Goal: Task Accomplishment & Management: Manage account settings

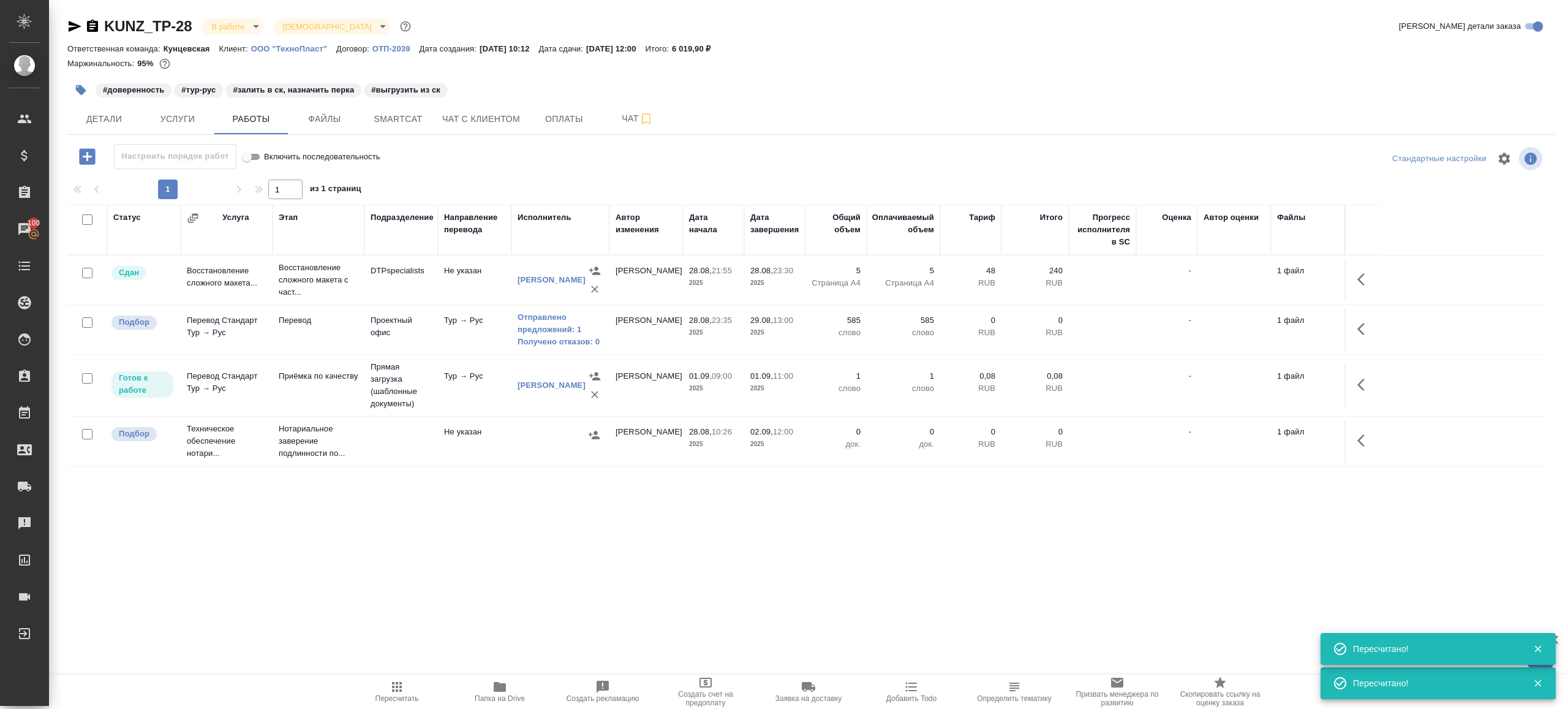
drag, startPoint x: 0, startPoint y: 0, endPoint x: 398, endPoint y: 684, distance: 791.4
click at [386, 691] on span "Пересчитать" at bounding box center [397, 691] width 88 height 24
click at [521, 598] on div ".cls-1 fill:#fff; AWATERA Gazizov Rinat Клиенты Спецификации Заказы 100 Чаты To…" at bounding box center [784, 354] width 1568 height 709
click at [407, 684] on span "Пересчитать" at bounding box center [397, 691] width 88 height 24
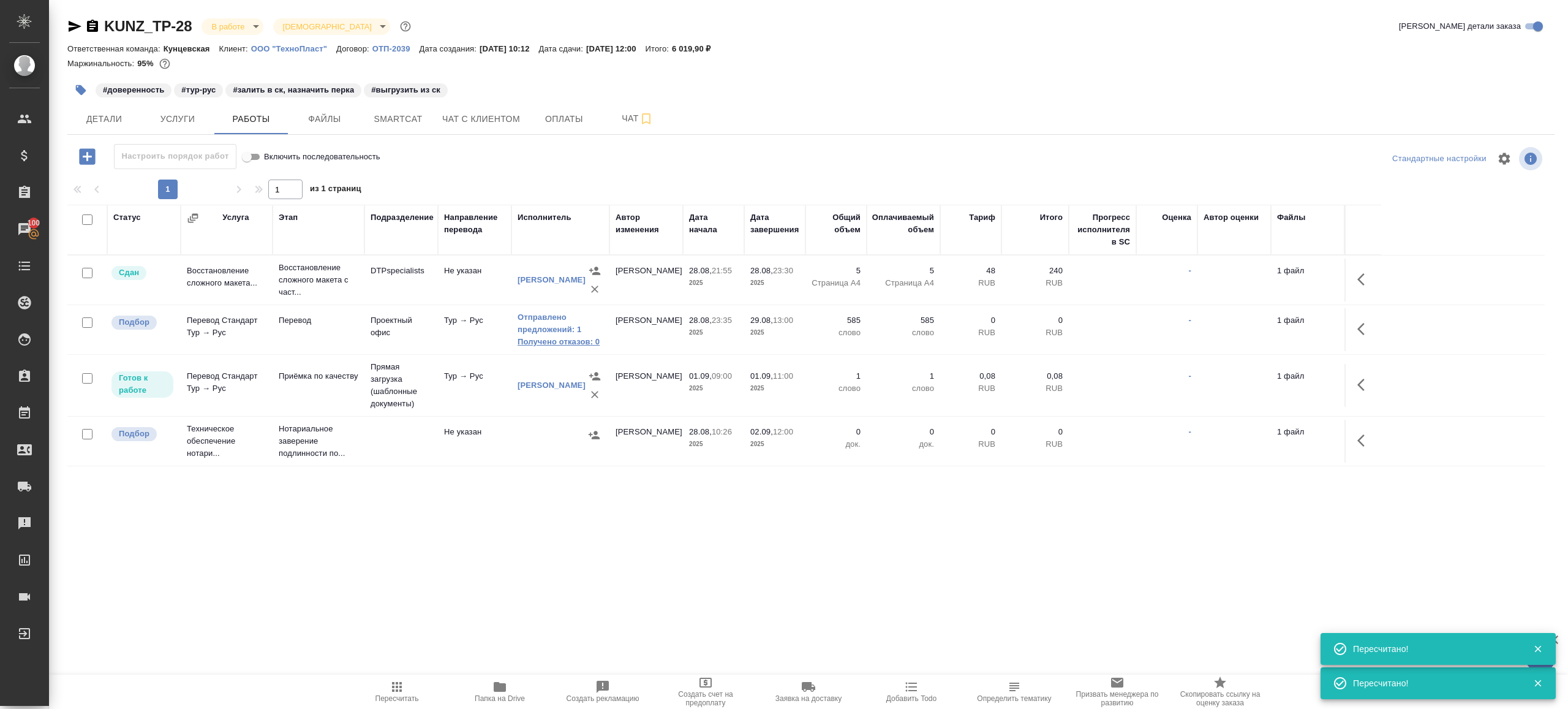
click at [577, 336] on link "Получено отказов: 0" at bounding box center [560, 341] width 86 height 12
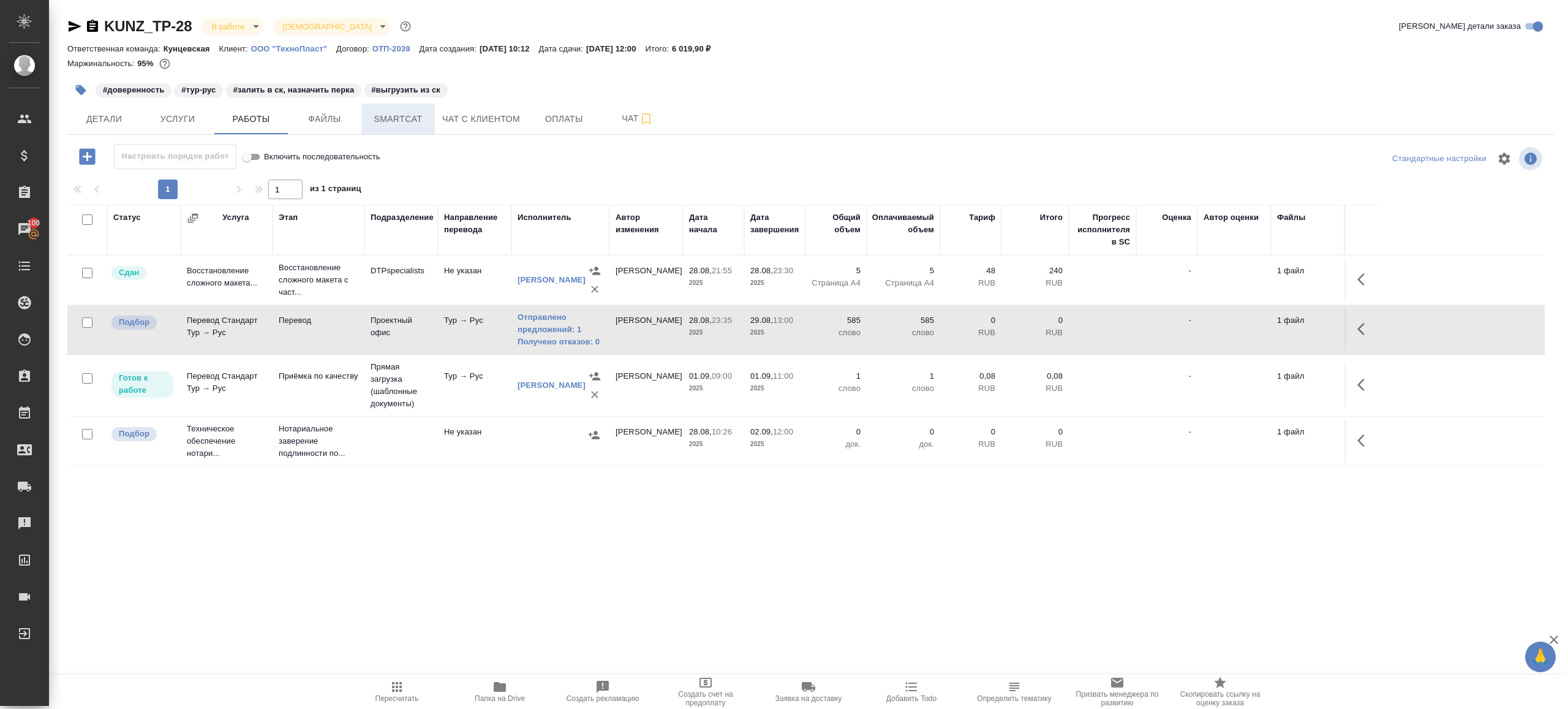
click at [420, 128] on button "Smartcat" at bounding box center [398, 118] width 73 height 31
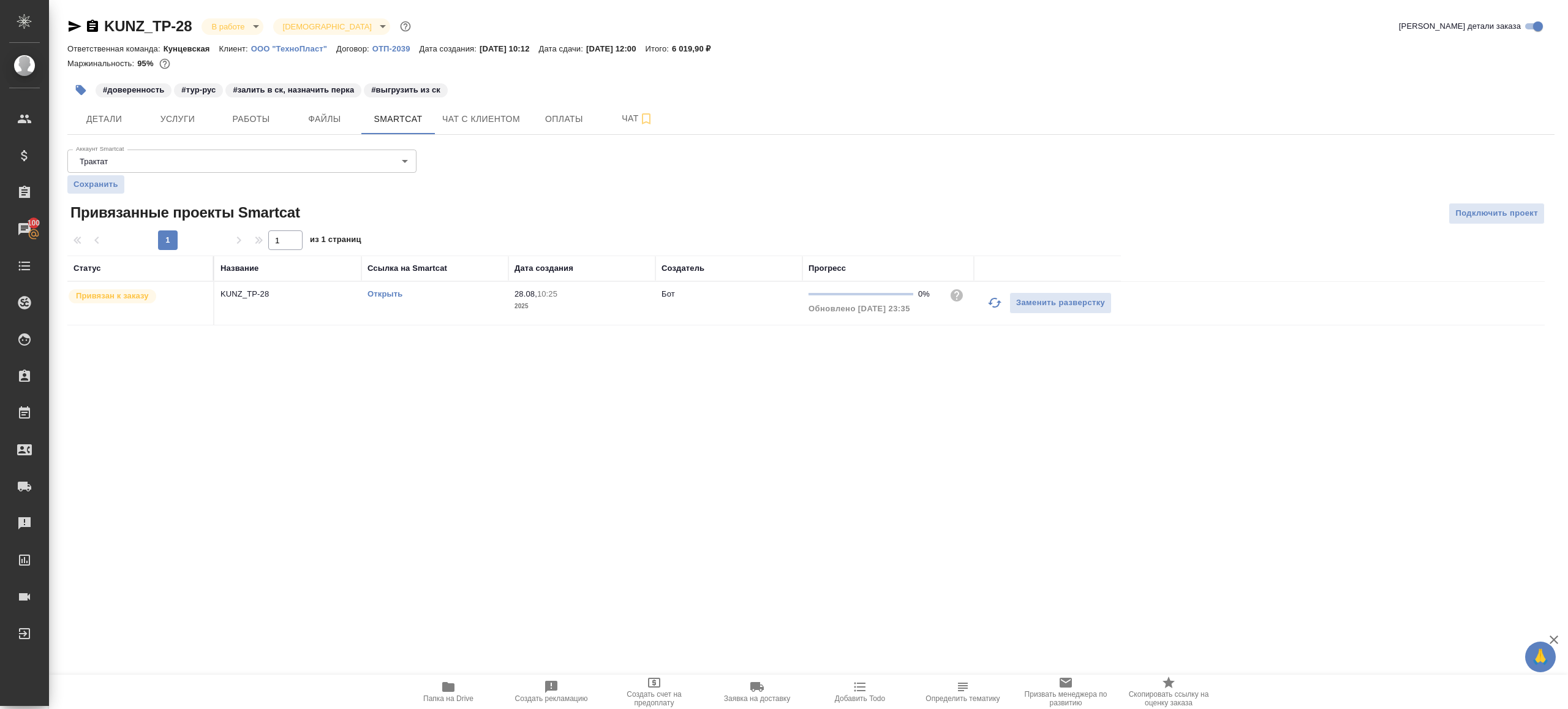
click at [380, 292] on link "Открыть" at bounding box center [384, 294] width 35 height 9
click at [277, 128] on button "Работы" at bounding box center [251, 118] width 73 height 31
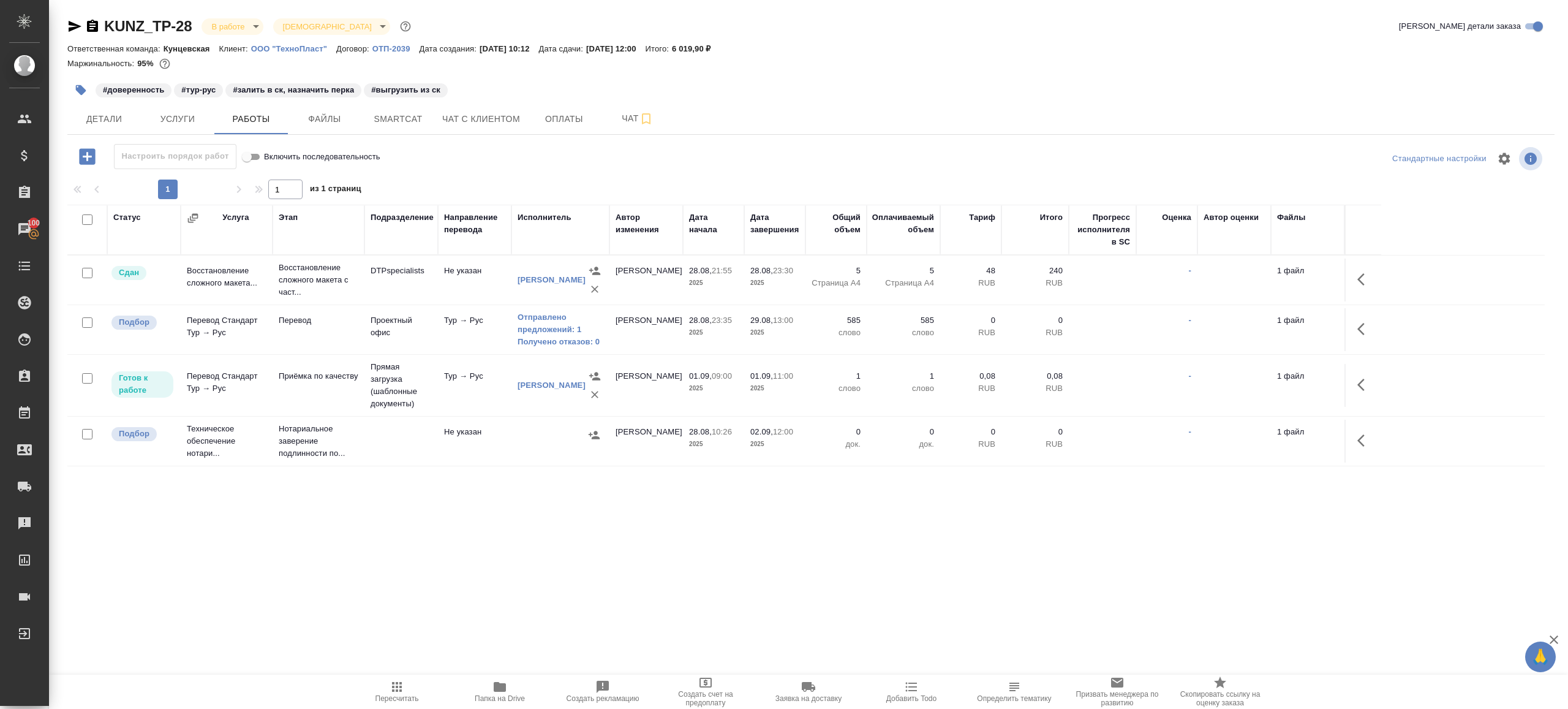
click at [62, 25] on div "KUNZ_TP-28 В работе inProgress Святая троица holyTrinity Кратко детали заказа О…" at bounding box center [811, 256] width 1501 height 511
click at [68, 20] on icon "button" at bounding box center [75, 26] width 14 height 14
click at [107, 119] on span "Детали" at bounding box center [104, 118] width 59 height 15
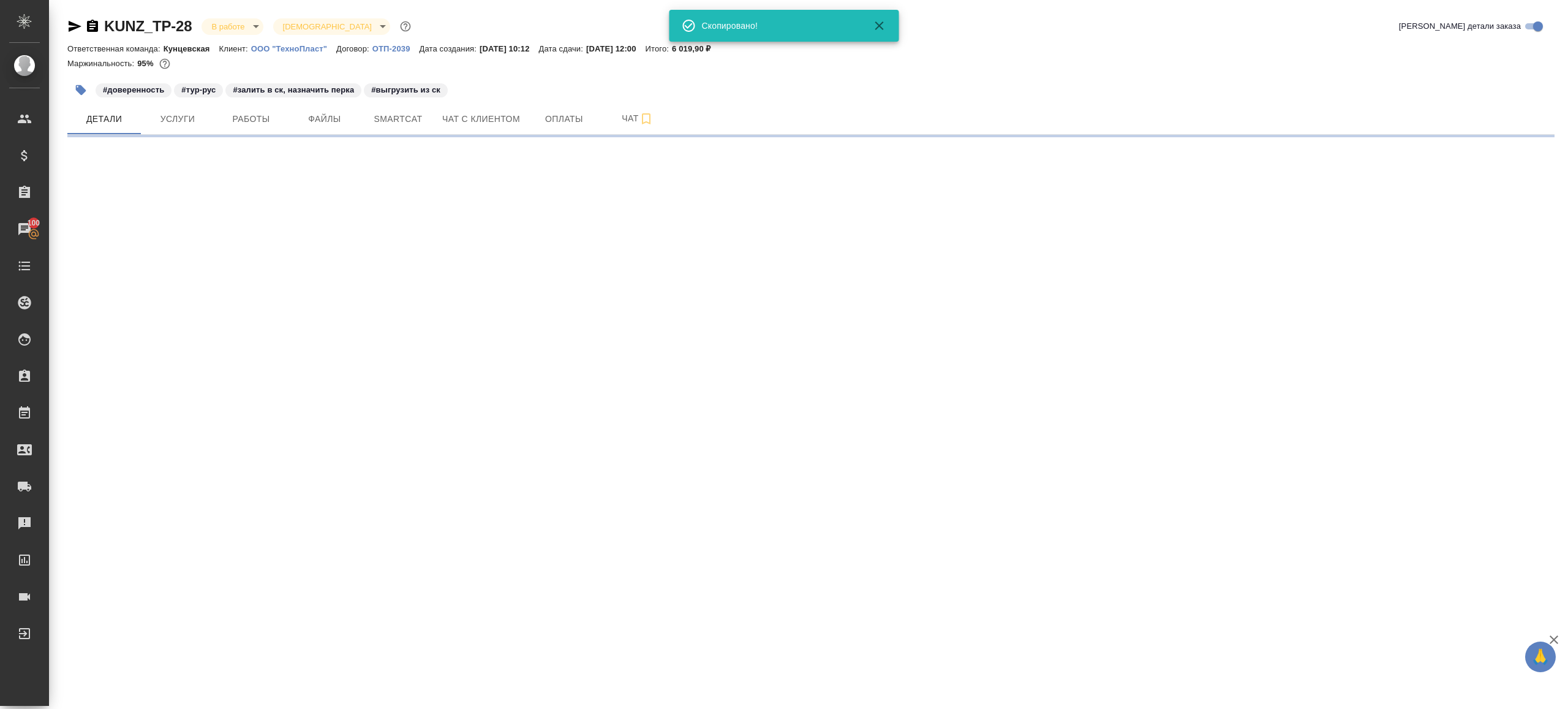
select select "RU"
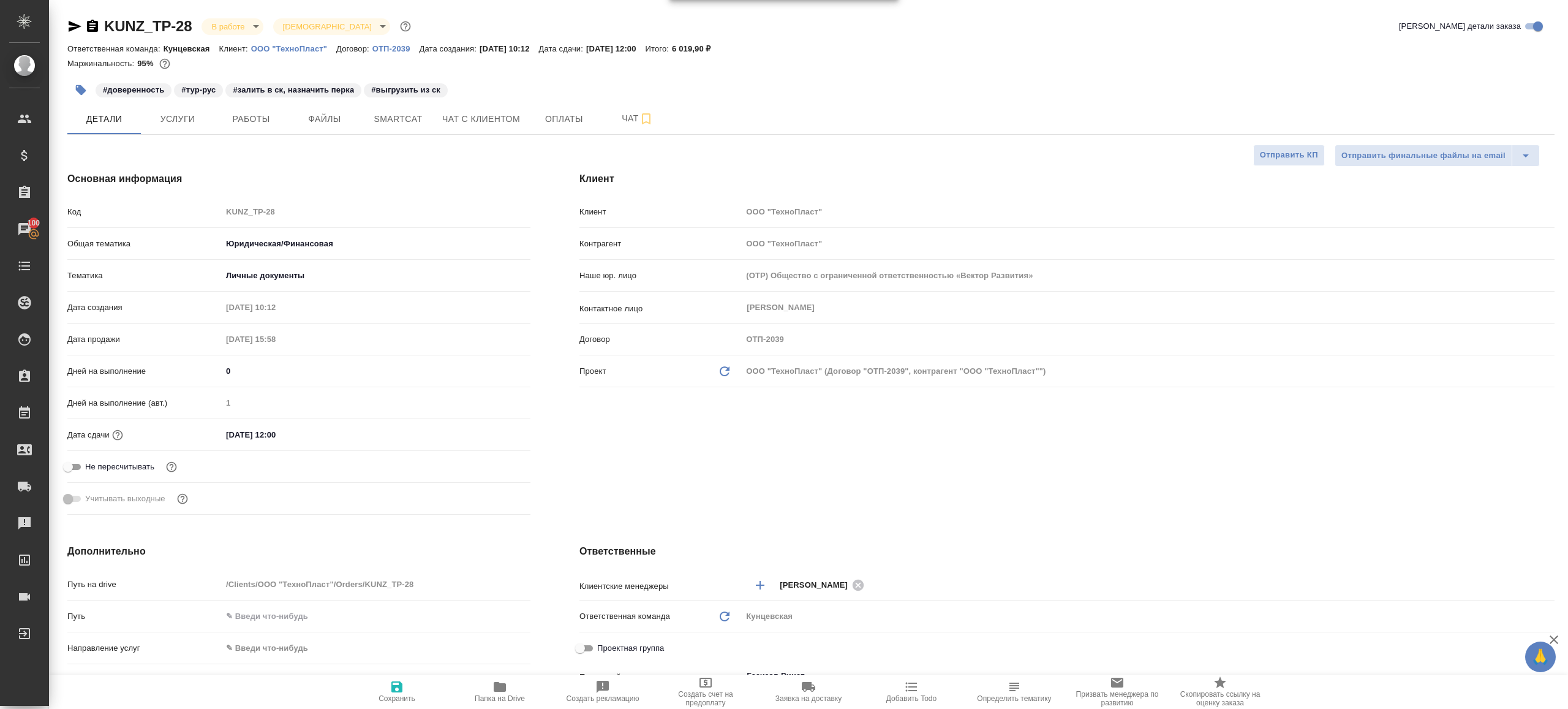
type textarea "x"
click at [103, 203] on div "Код KUNZ_TP-28" at bounding box center [299, 211] width 463 height 22
type textarea "x"
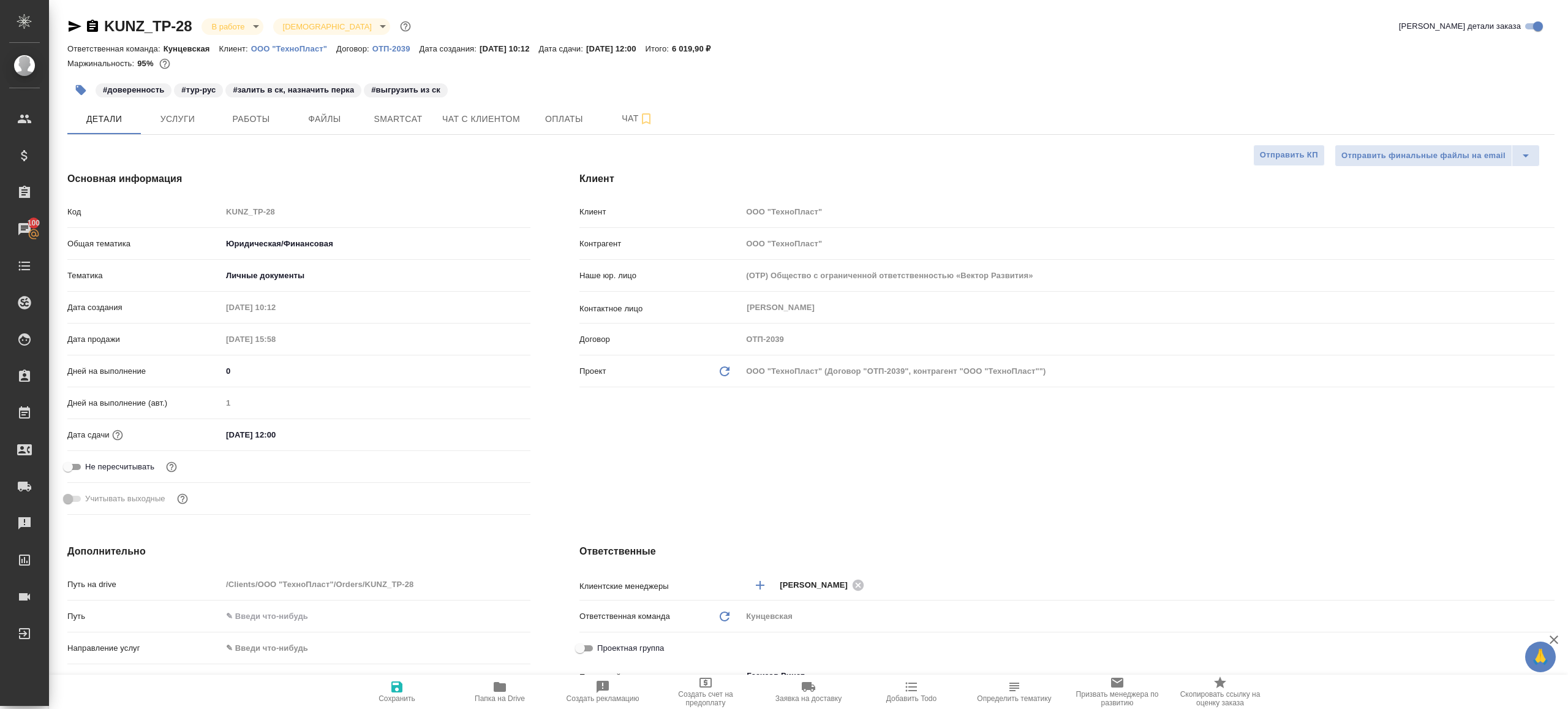
type textarea "x"
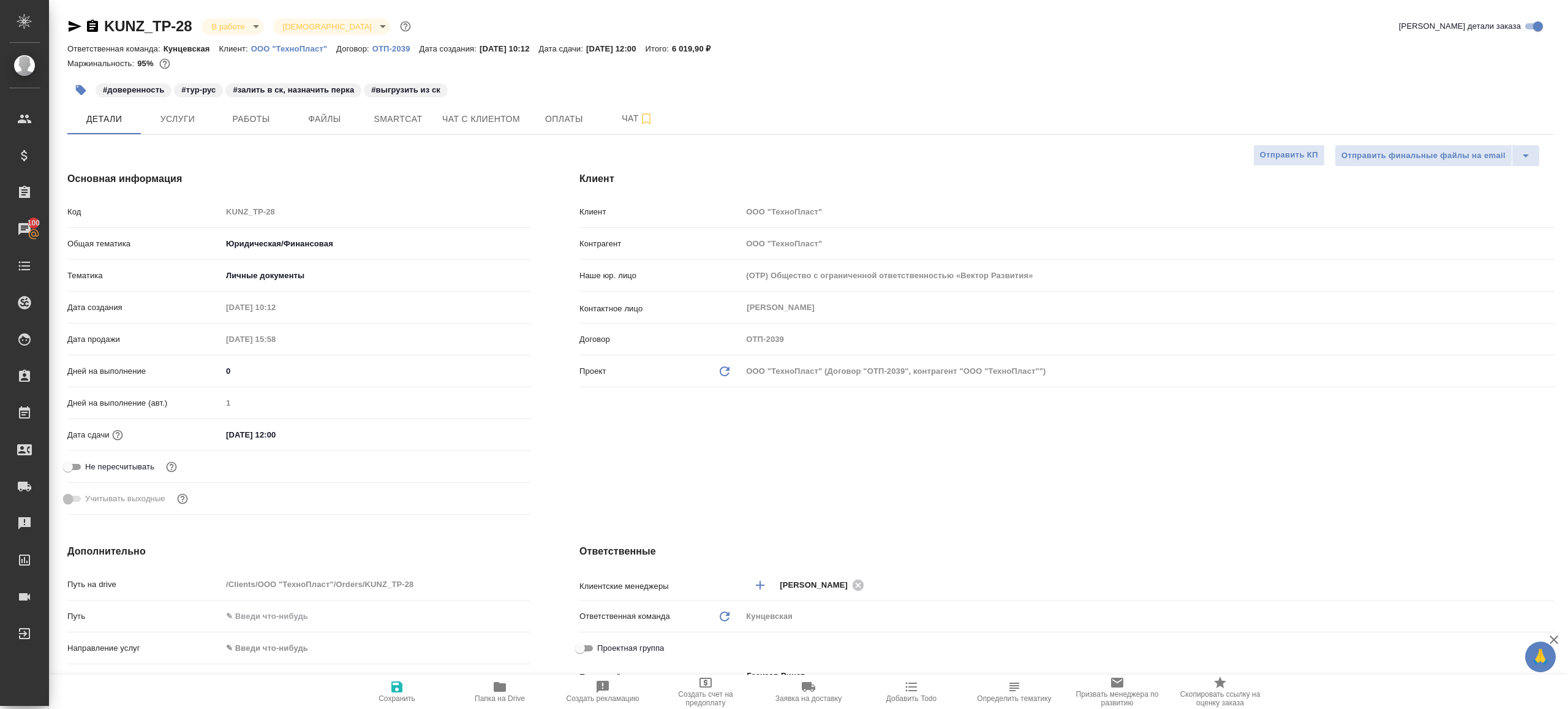
click at [237, 100] on div "#доверенность #тур-рус #залить в ск, назначить перка #выгрузить из ск" at bounding box center [563, 90] width 992 height 27
click at [237, 107] on button "Работы" at bounding box center [251, 118] width 73 height 31
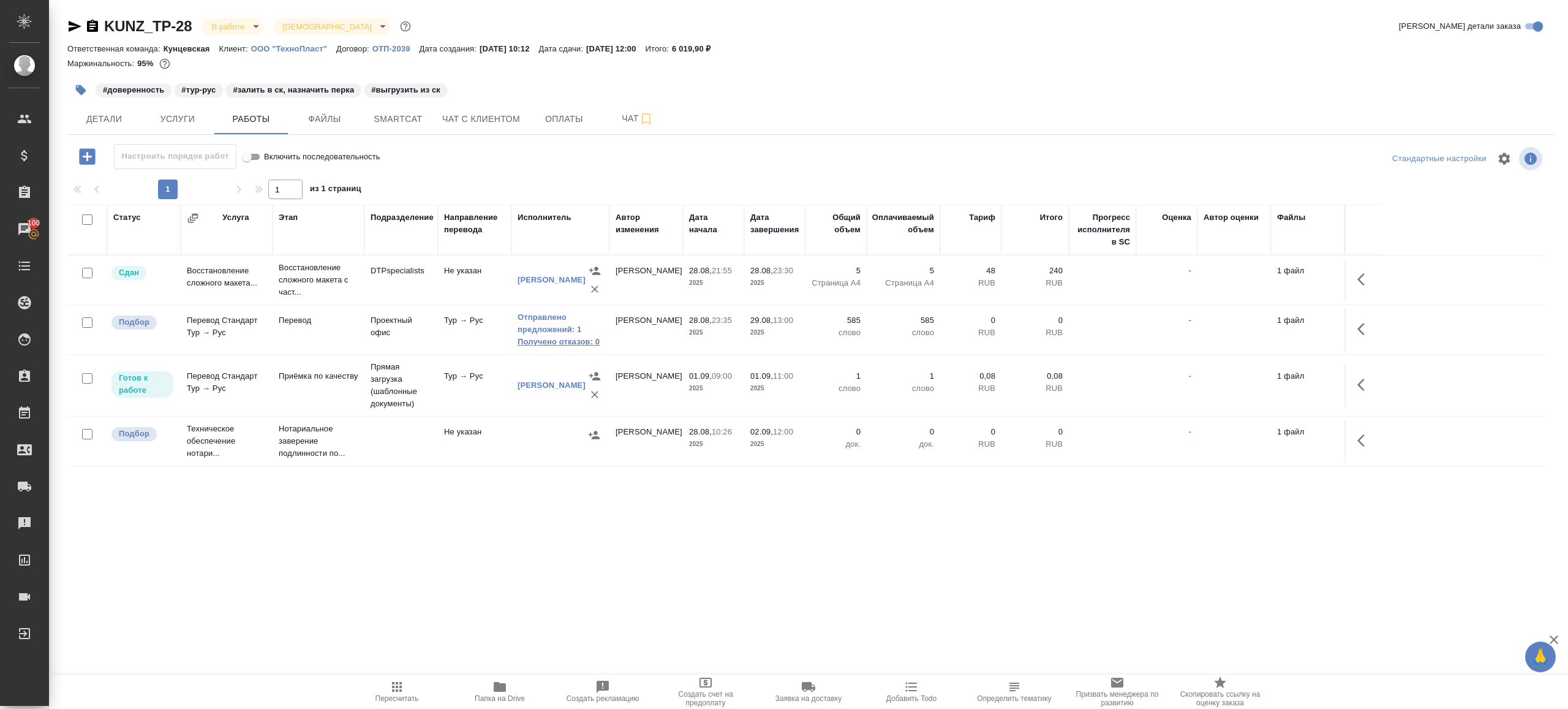
click at [547, 339] on link "Получено отказов: 0" at bounding box center [560, 341] width 86 height 12
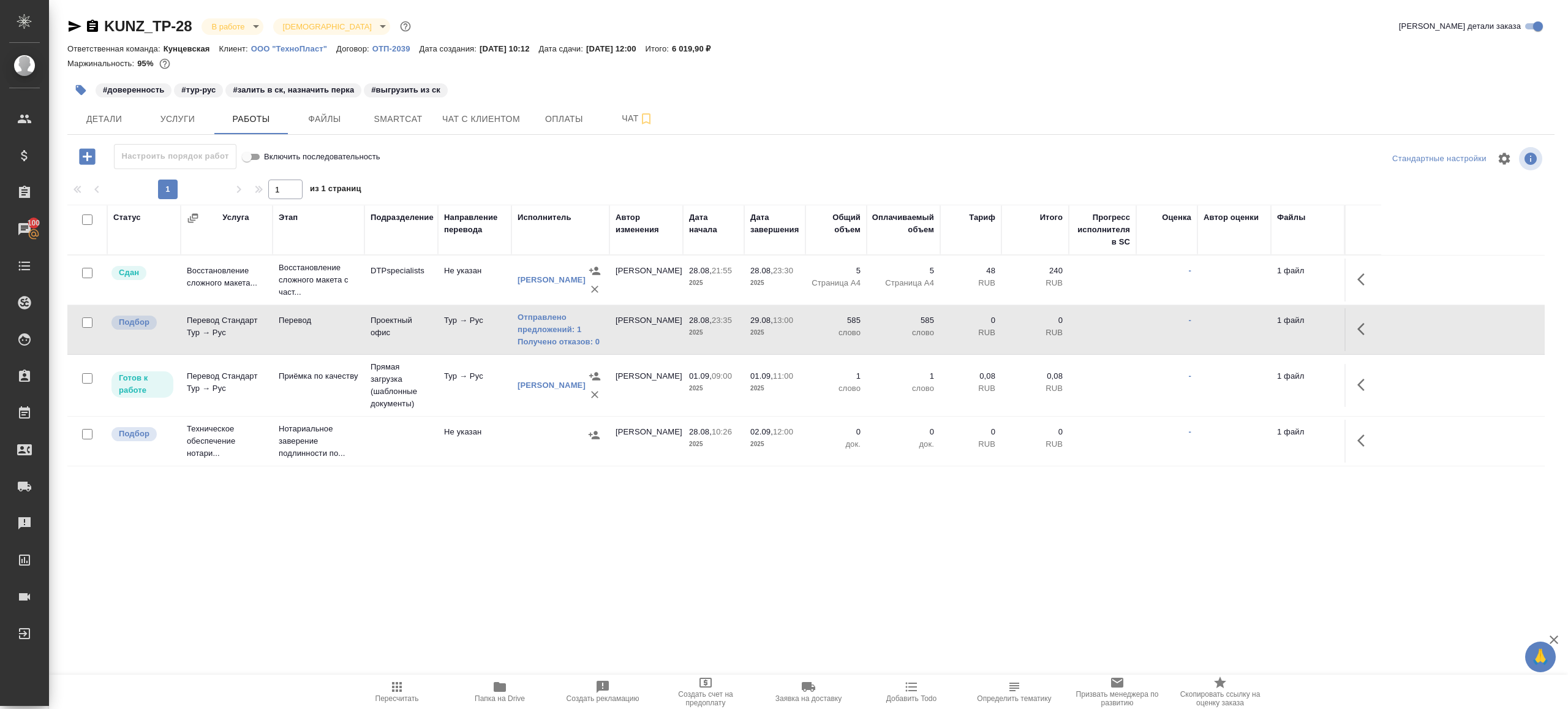
click at [409, 695] on span "Пересчитать" at bounding box center [397, 698] width 44 height 9
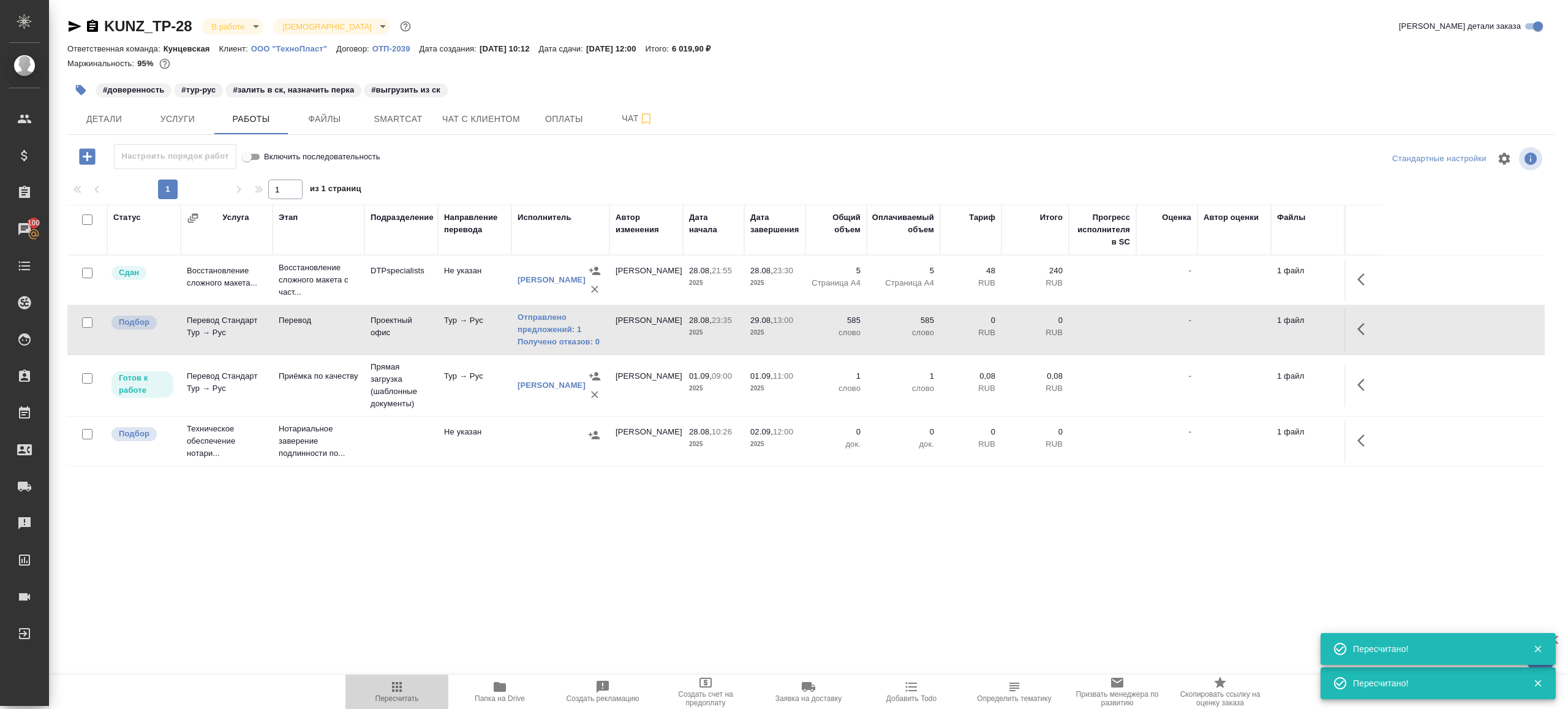
click at [401, 678] on button "Пересчитать" at bounding box center [396, 691] width 103 height 34
click at [484, 574] on div ".cls-1 fill:#fff; AWATERA Gazizov Rinat Клиенты Спецификации Заказы 100 Чаты To…" at bounding box center [784, 354] width 1568 height 709
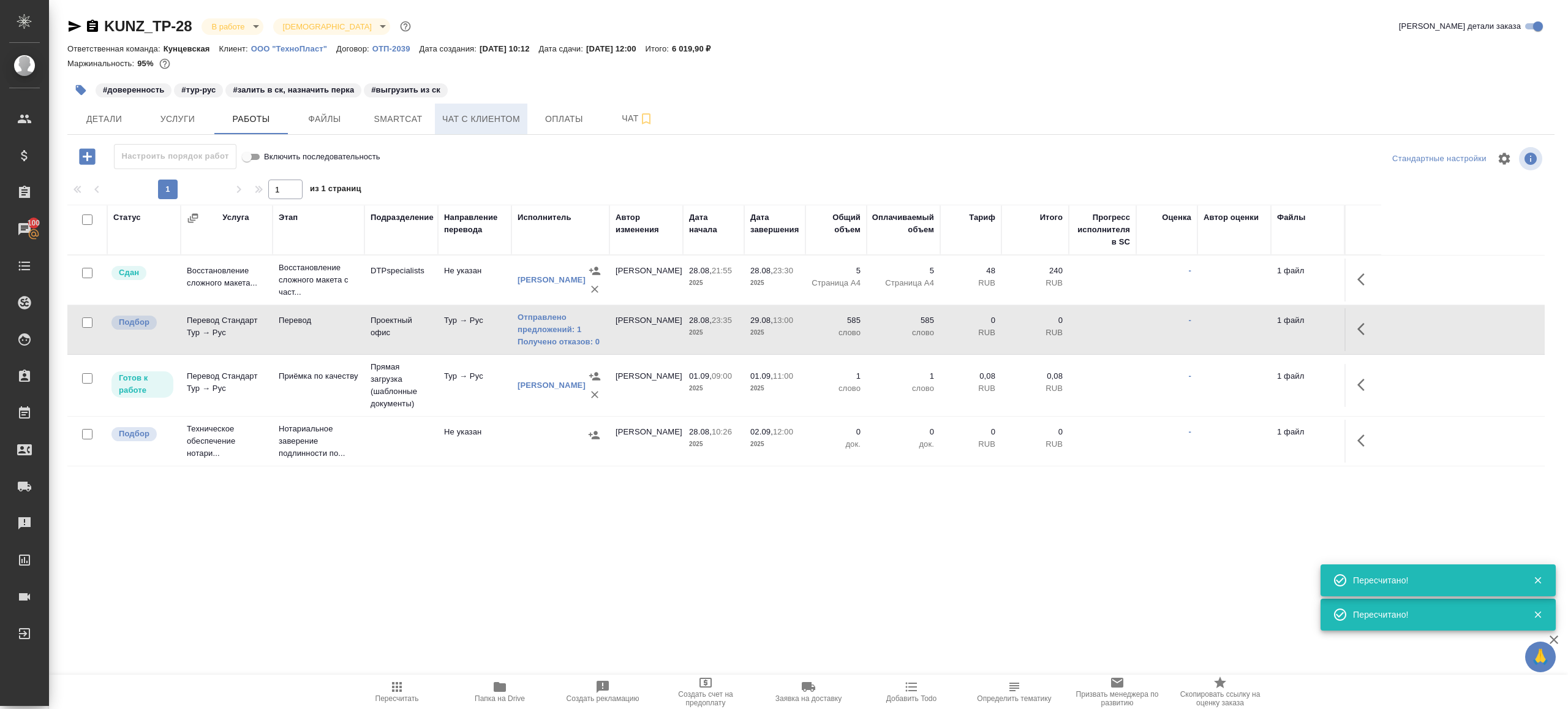
click at [465, 107] on button "Чат с клиентом" at bounding box center [481, 118] width 92 height 31
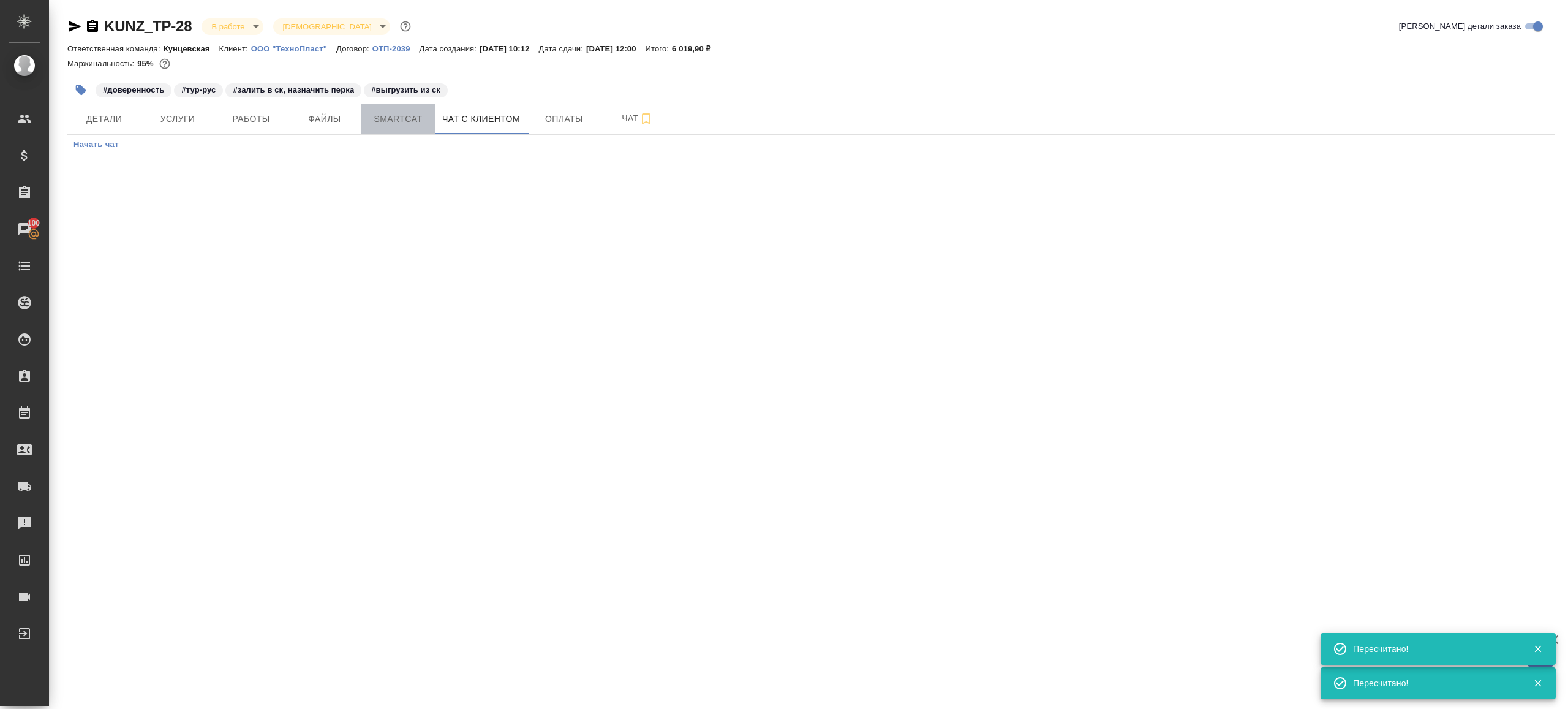
click at [423, 124] on span "Smartcat" at bounding box center [398, 118] width 59 height 15
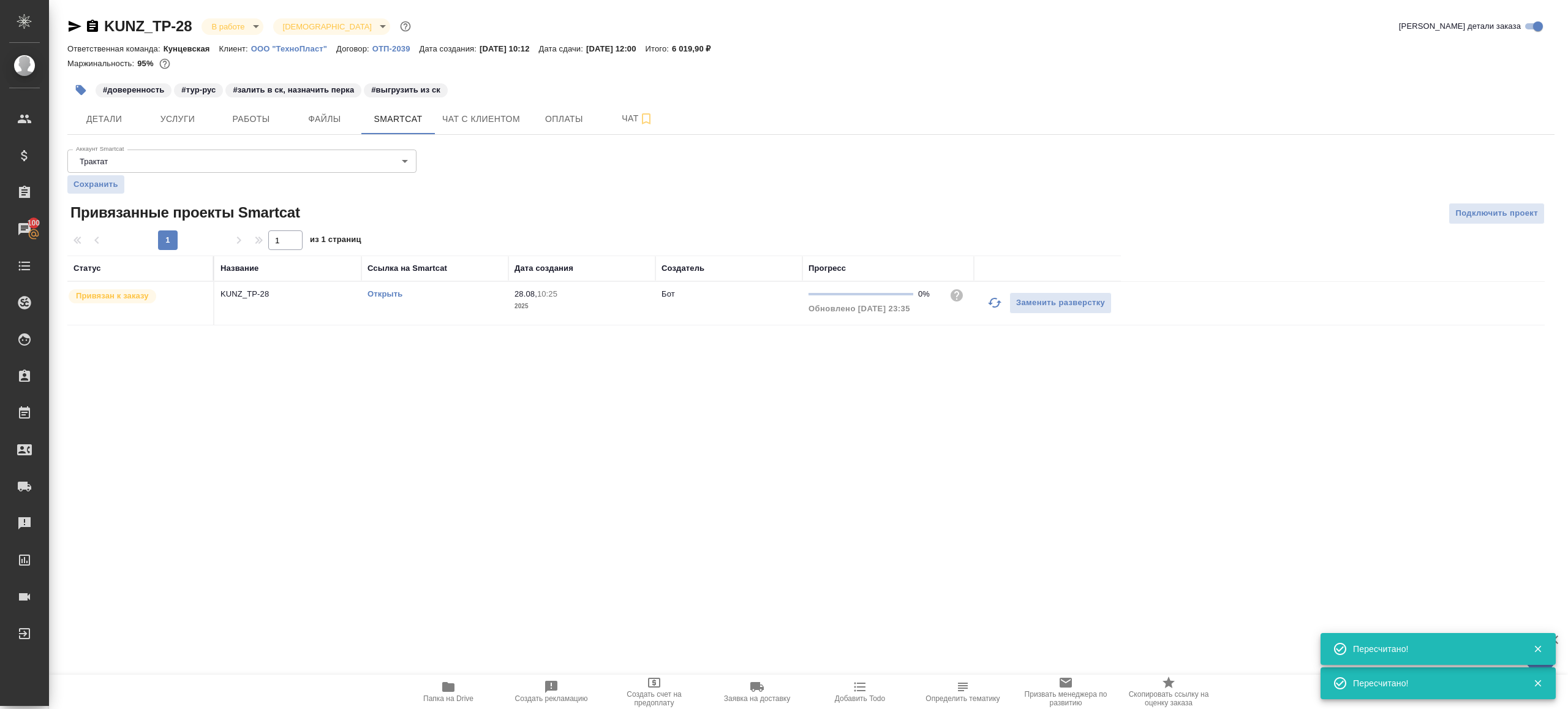
click at [392, 296] on link "Открыть" at bounding box center [384, 294] width 35 height 9
click at [248, 113] on span "Работы" at bounding box center [251, 118] width 59 height 15
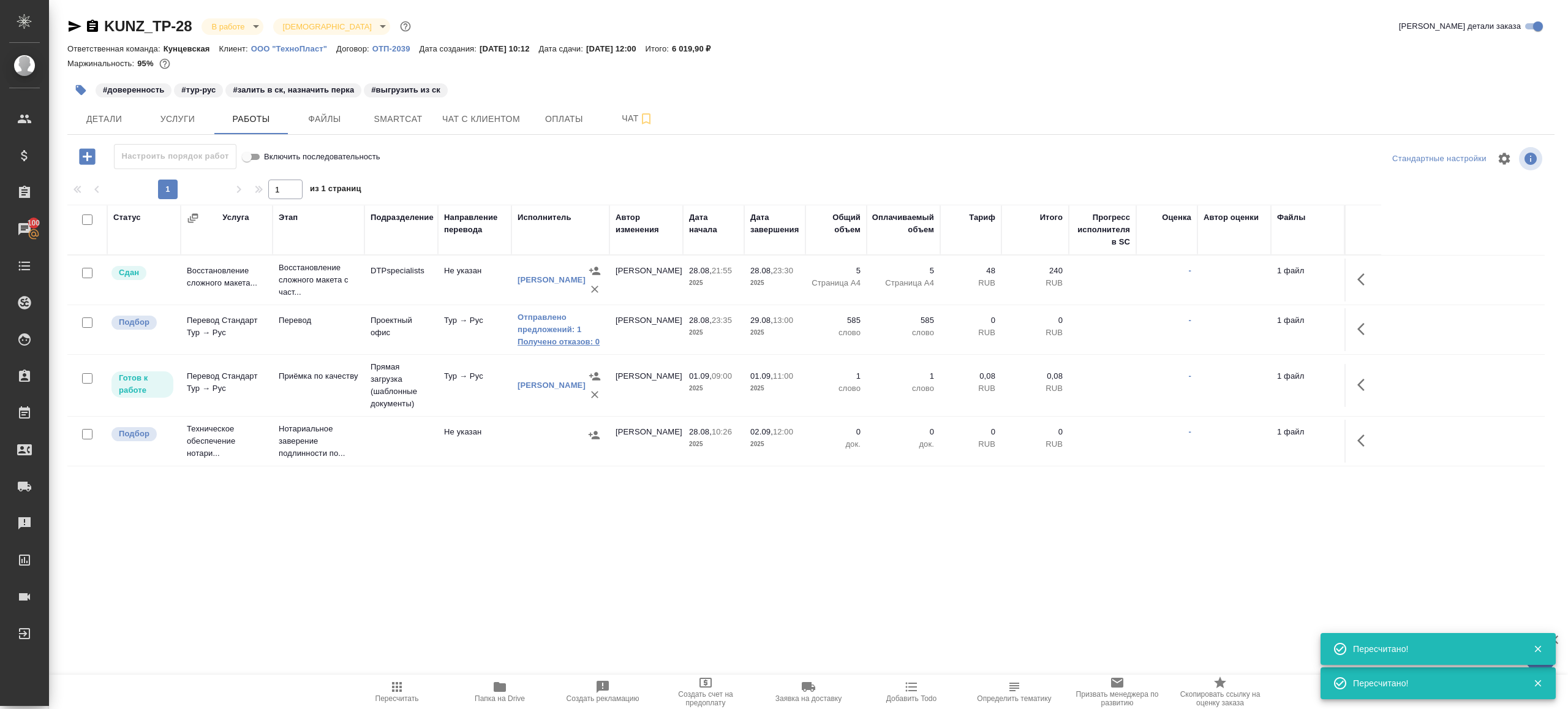
click at [557, 345] on link "Получено отказов: 0" at bounding box center [560, 341] width 86 height 12
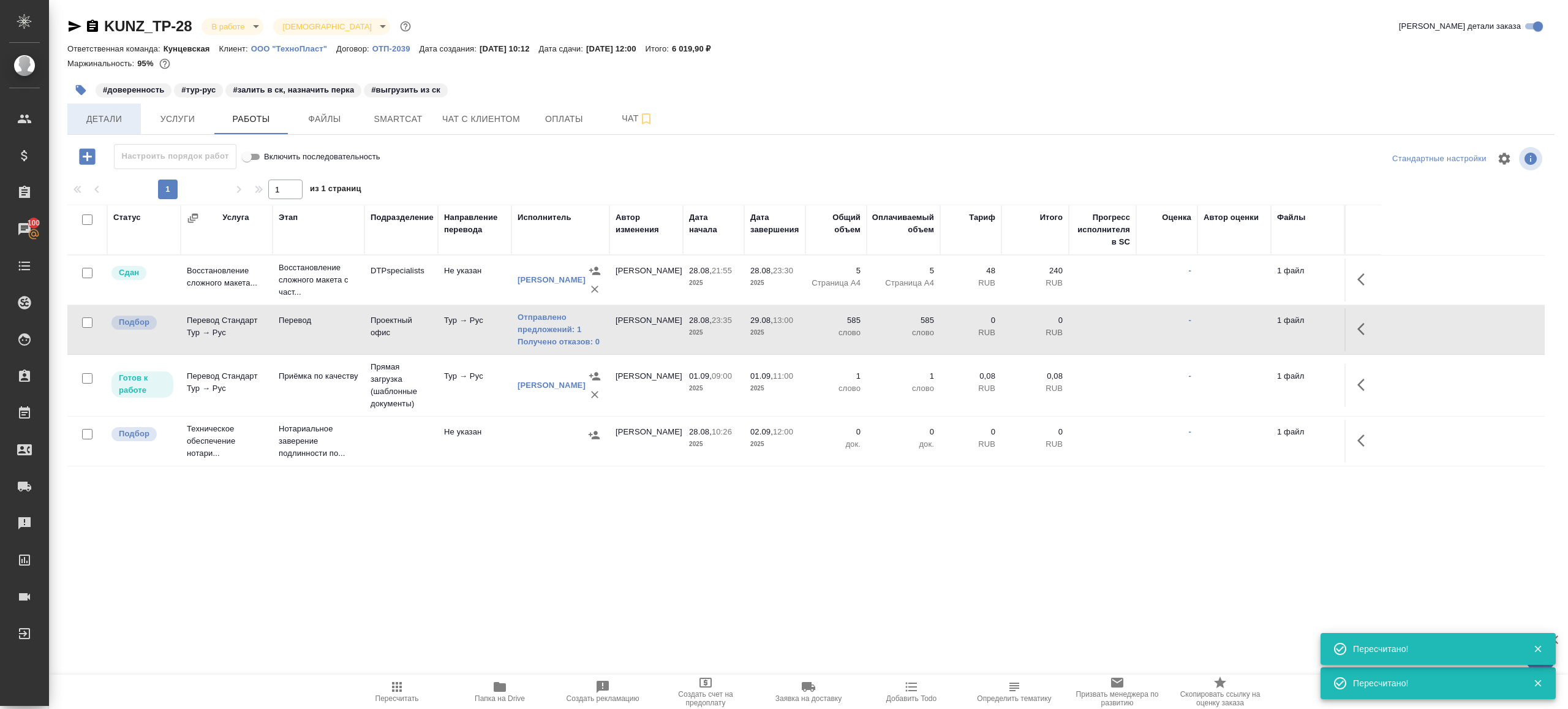
click at [108, 108] on button "Детали" at bounding box center [104, 118] width 73 height 31
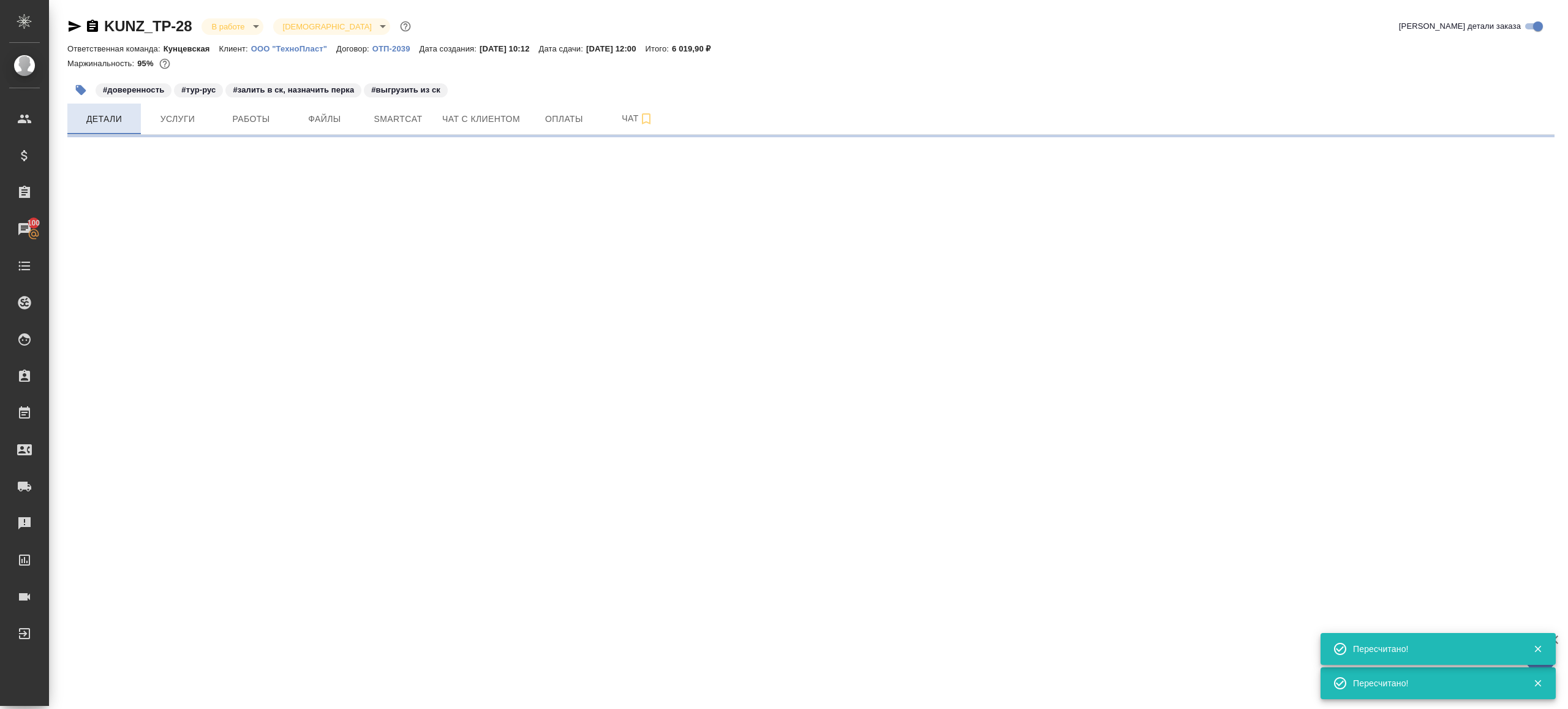
select select "RU"
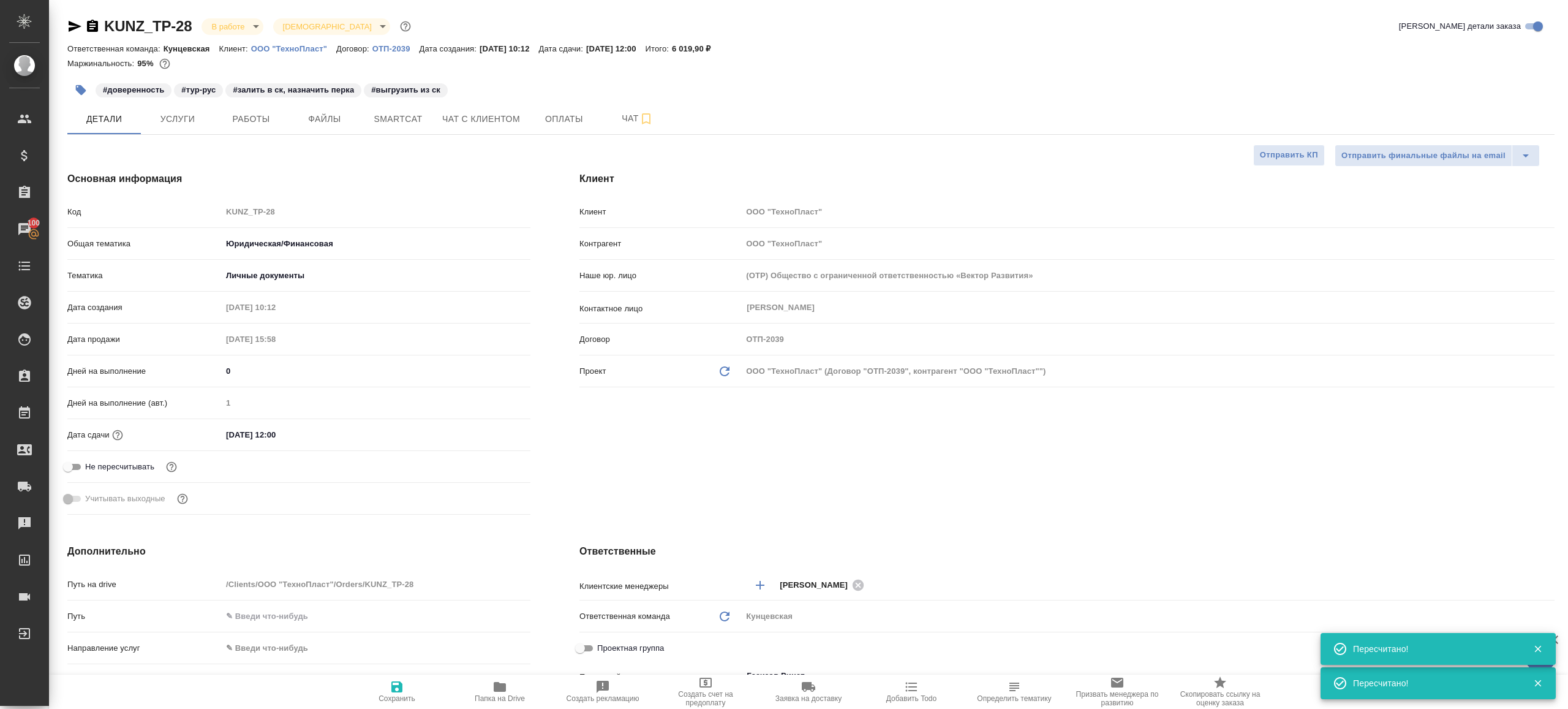
type textarea "x"
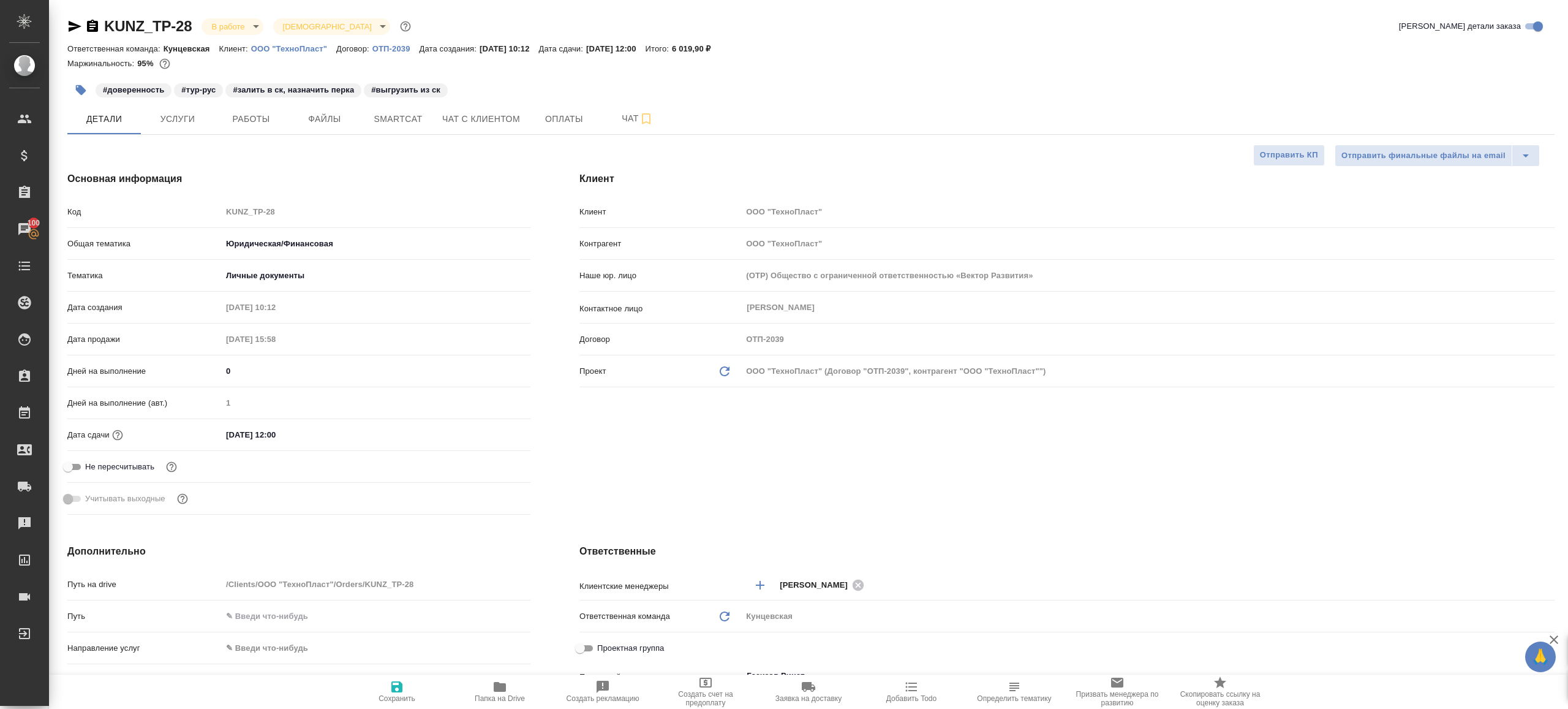
click at [82, 85] on icon "button" at bounding box center [80, 90] width 12 height 12
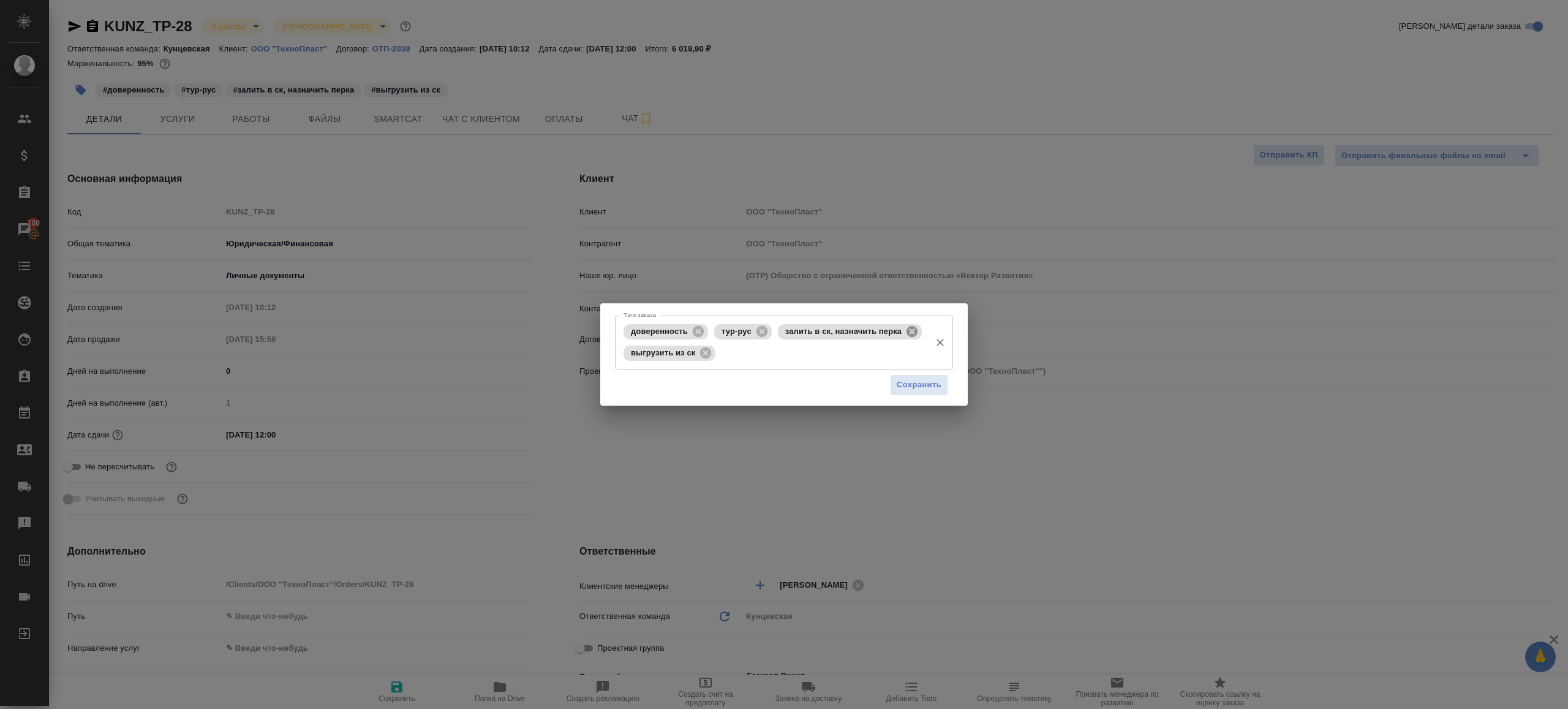
click at [913, 326] on icon at bounding box center [912, 330] width 11 height 11
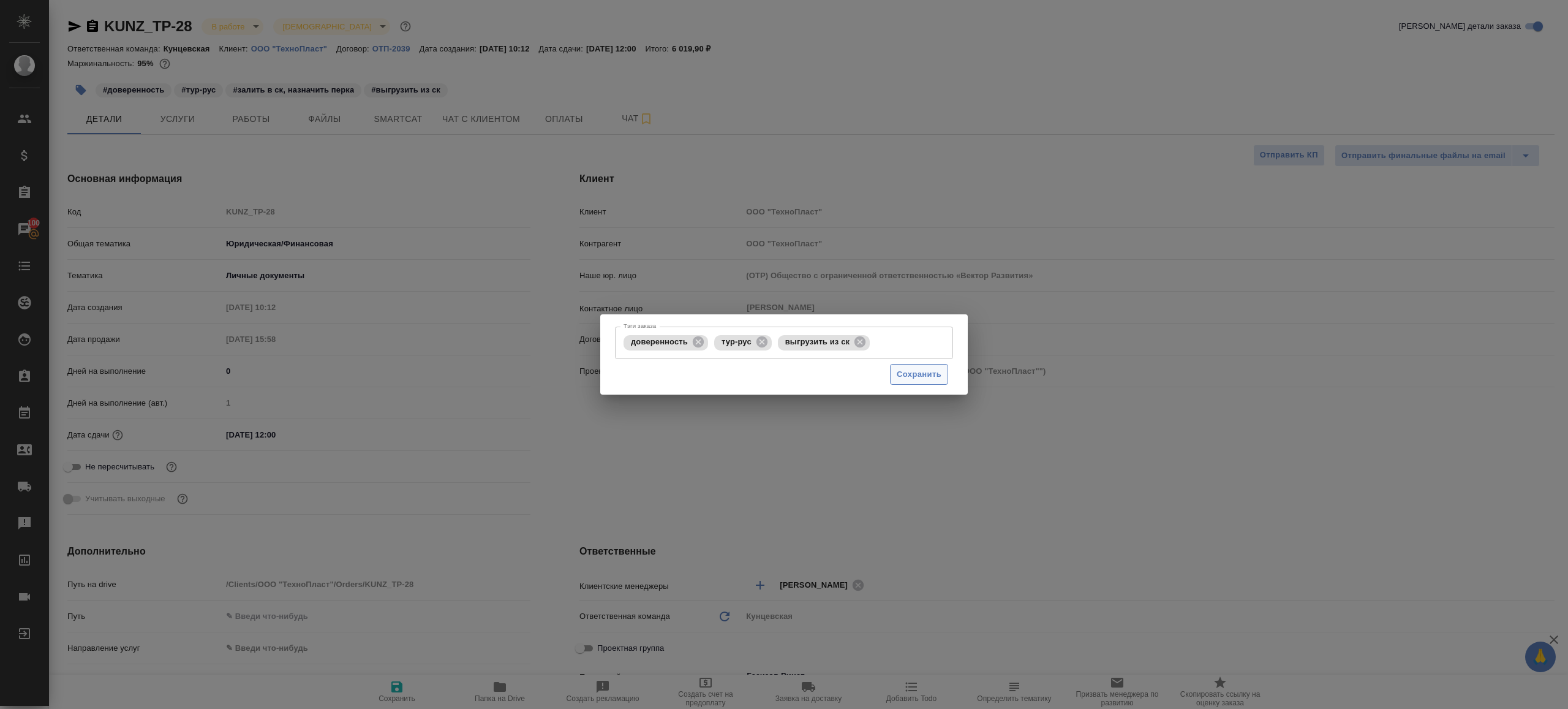
click at [917, 377] on span "Сохранить" at bounding box center [919, 375] width 44 height 14
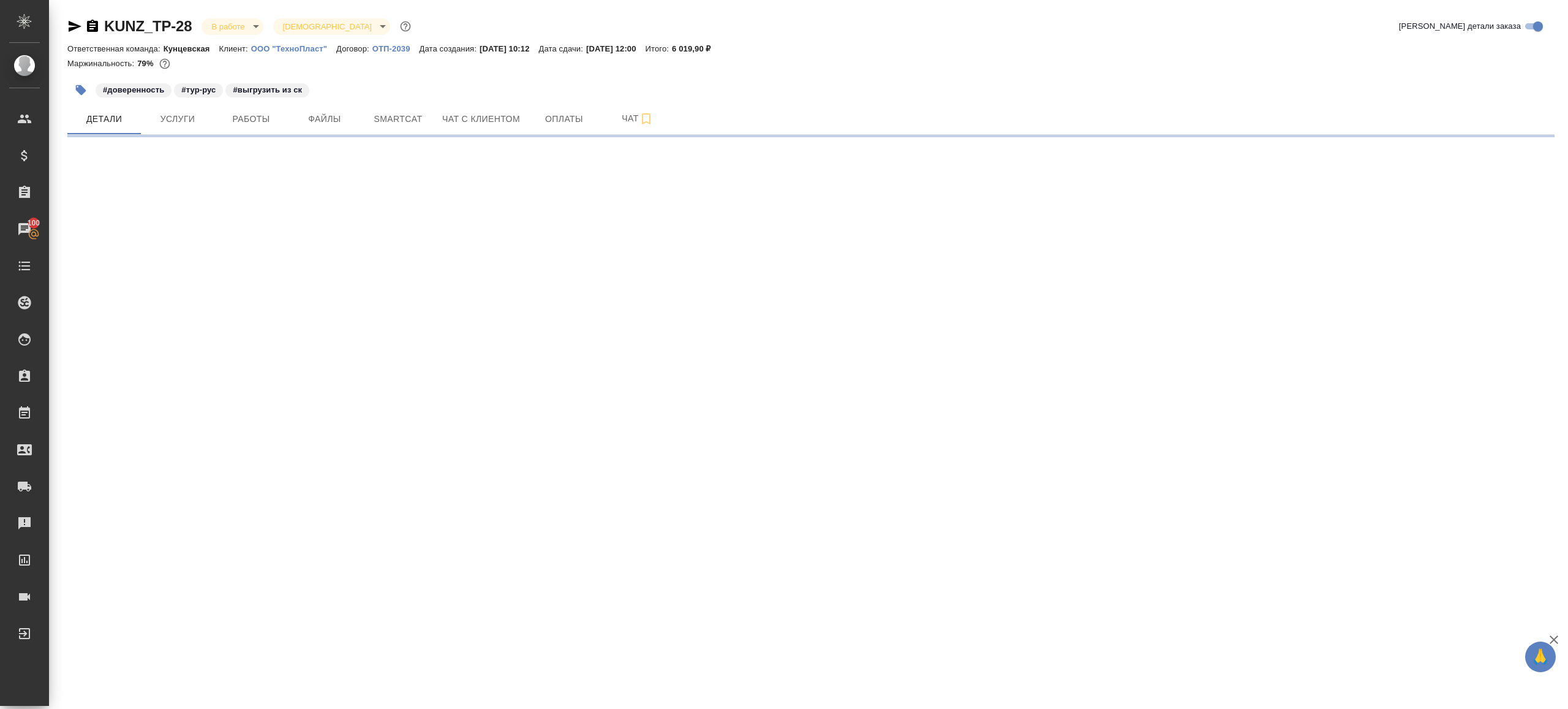
select select "RU"
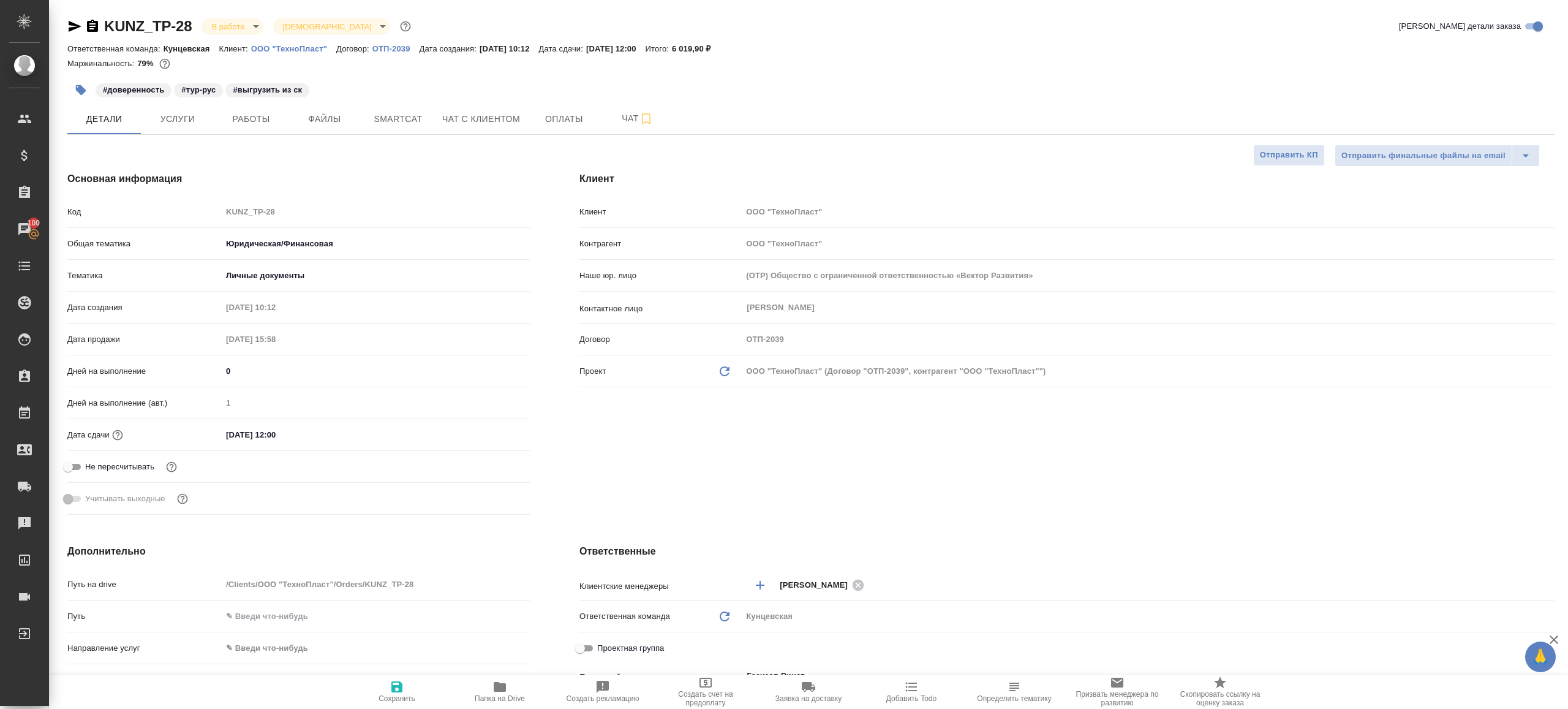
type textarea "x"
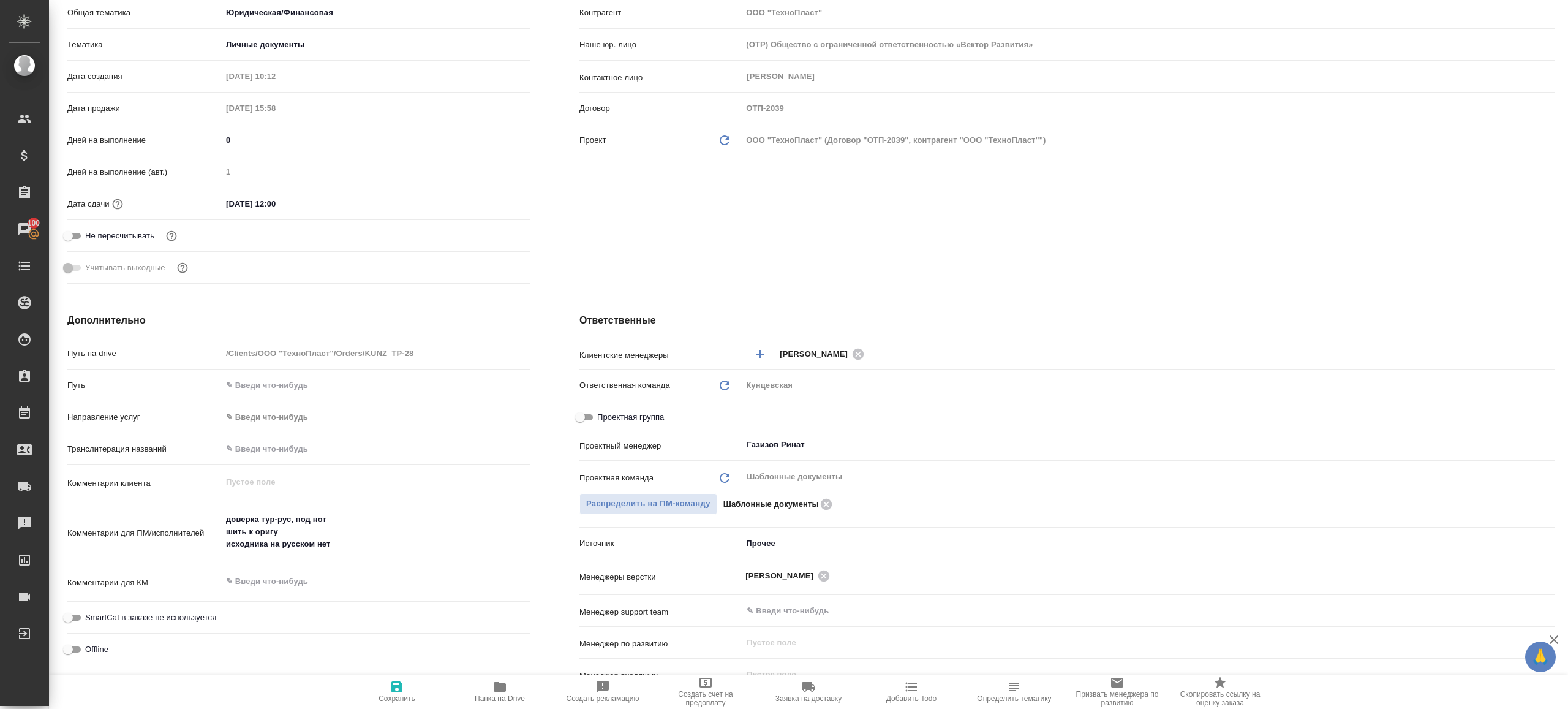
scroll to position [307, 0]
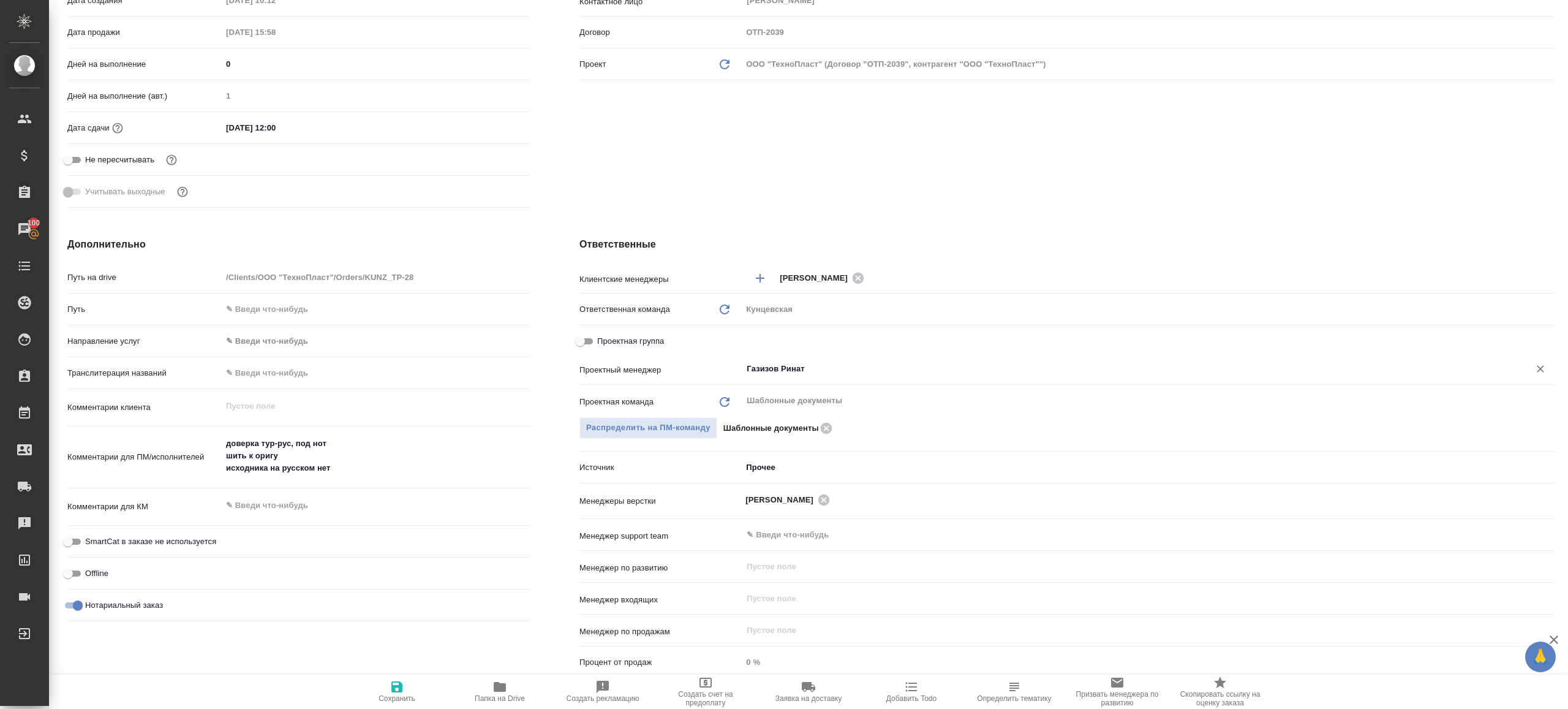
click at [802, 365] on input "Газизов Ринат" at bounding box center [1127, 369] width 764 height 14
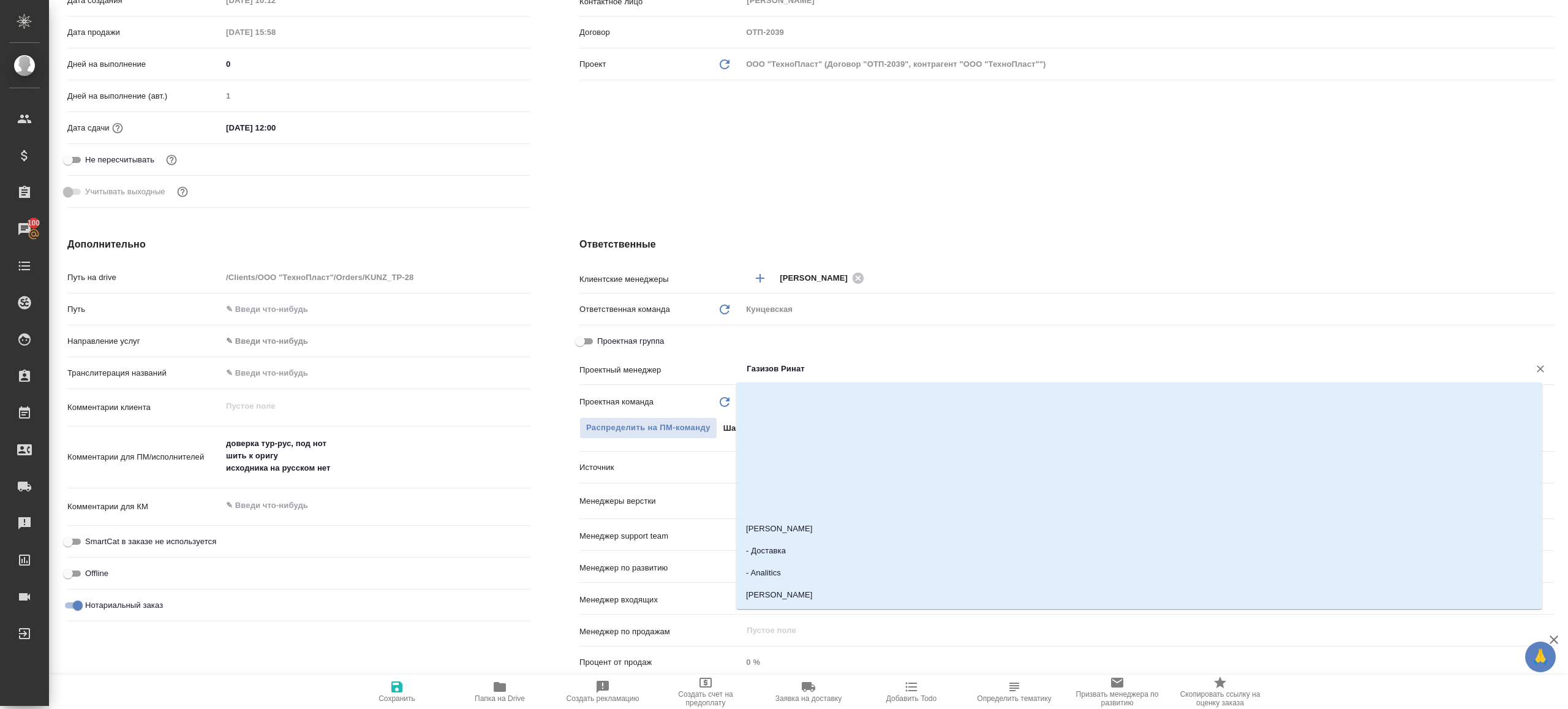
click at [824, 216] on div "Ответственные Клиентские менеджеры Moskalets Alina ​ Ответственная команда Обно…" at bounding box center [1067, 460] width 1024 height 495
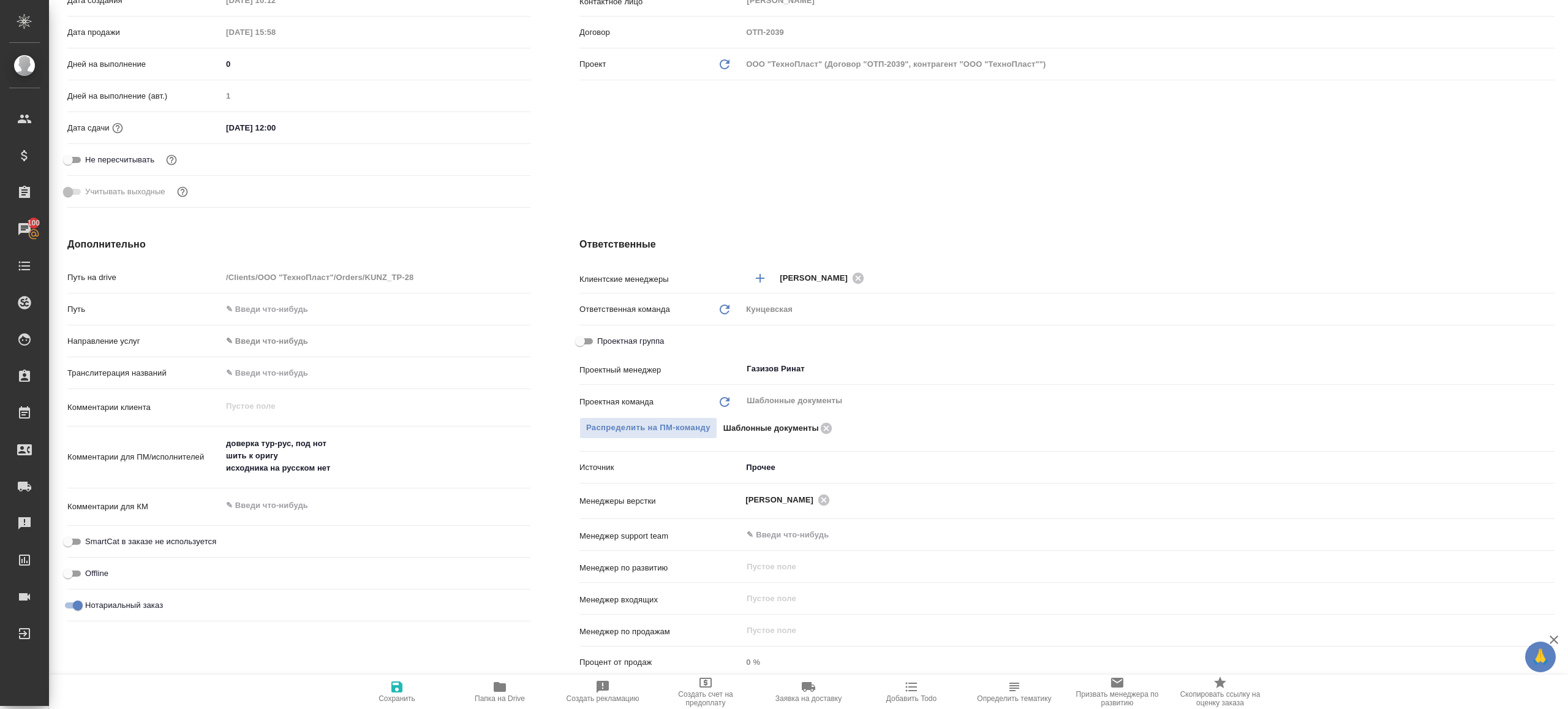
scroll to position [0, 0]
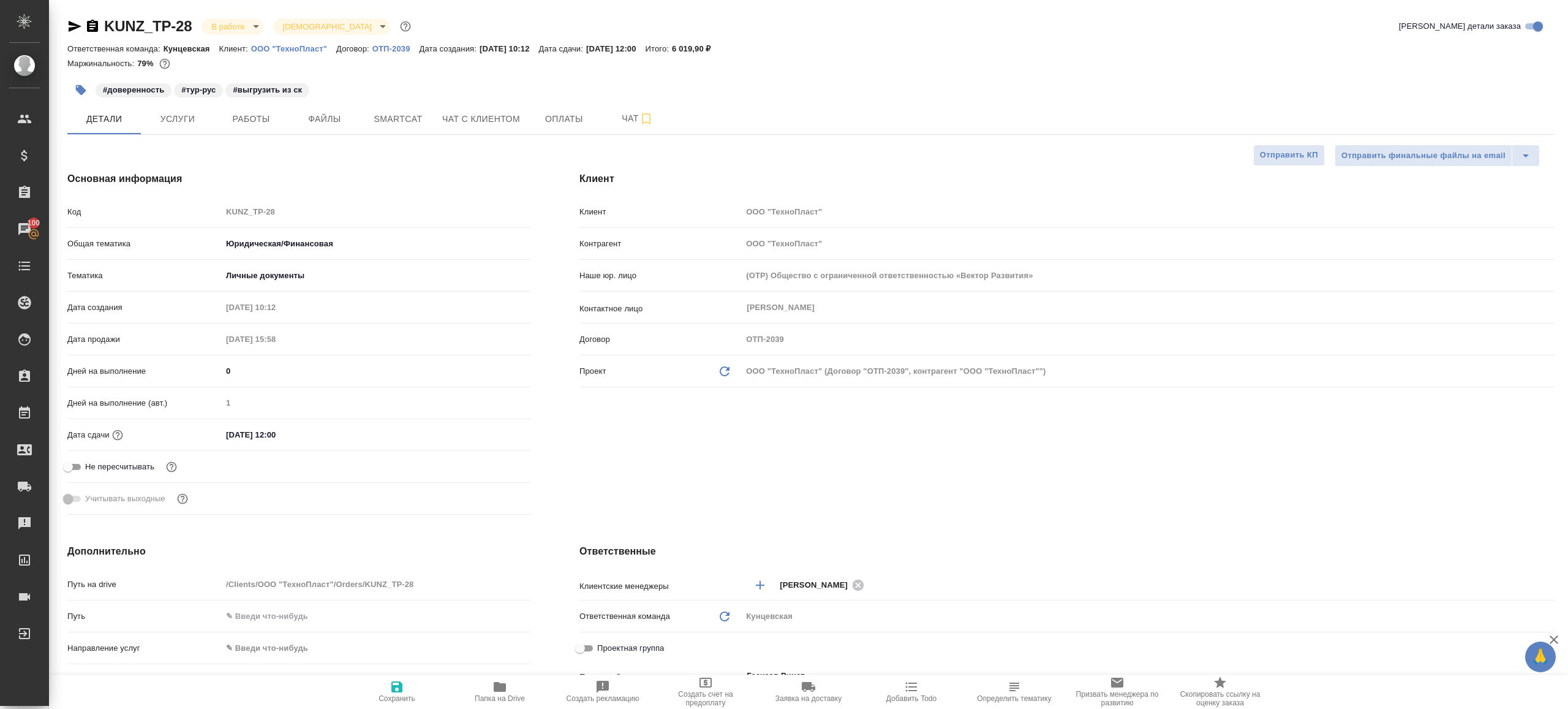
type textarea "x"
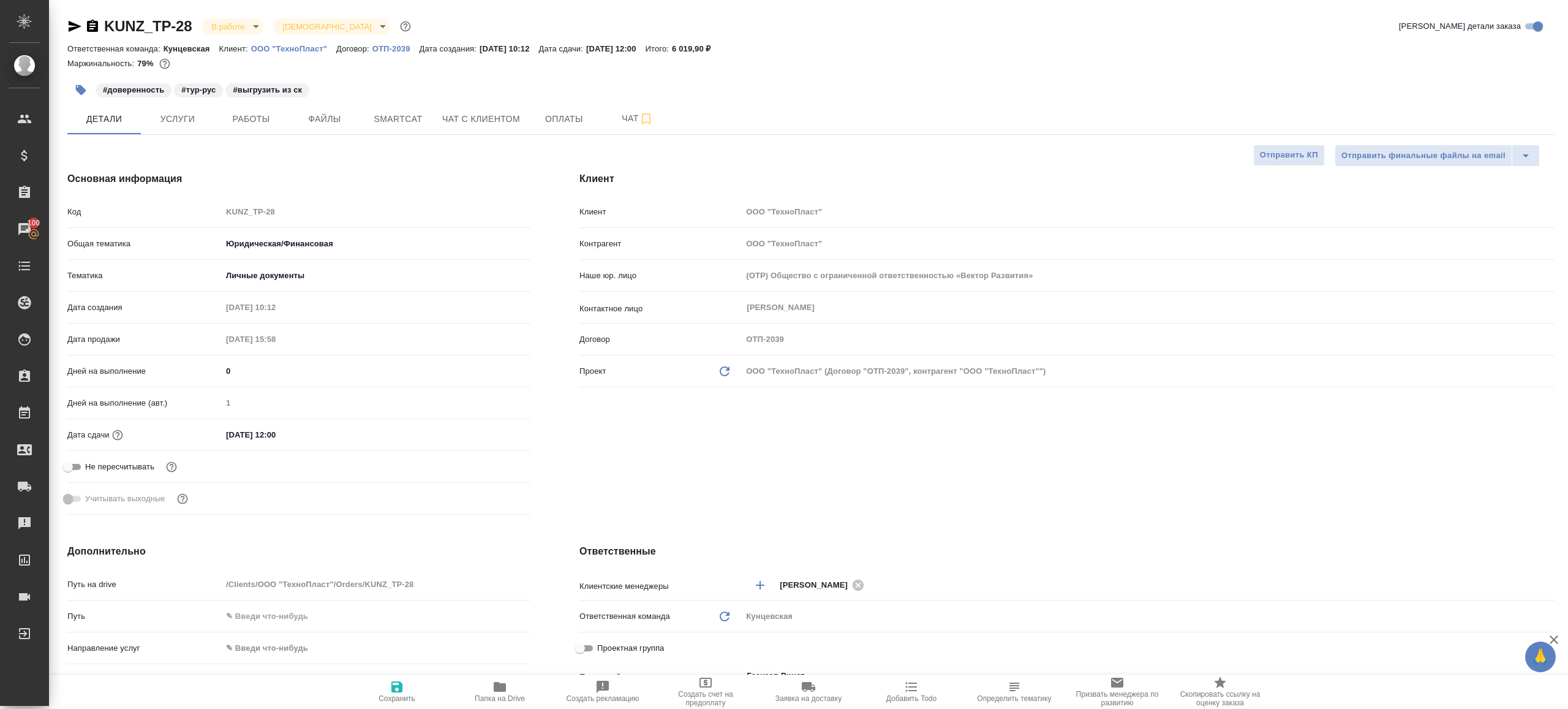
type textarea "x"
click at [274, 117] on span "Работы" at bounding box center [251, 118] width 59 height 15
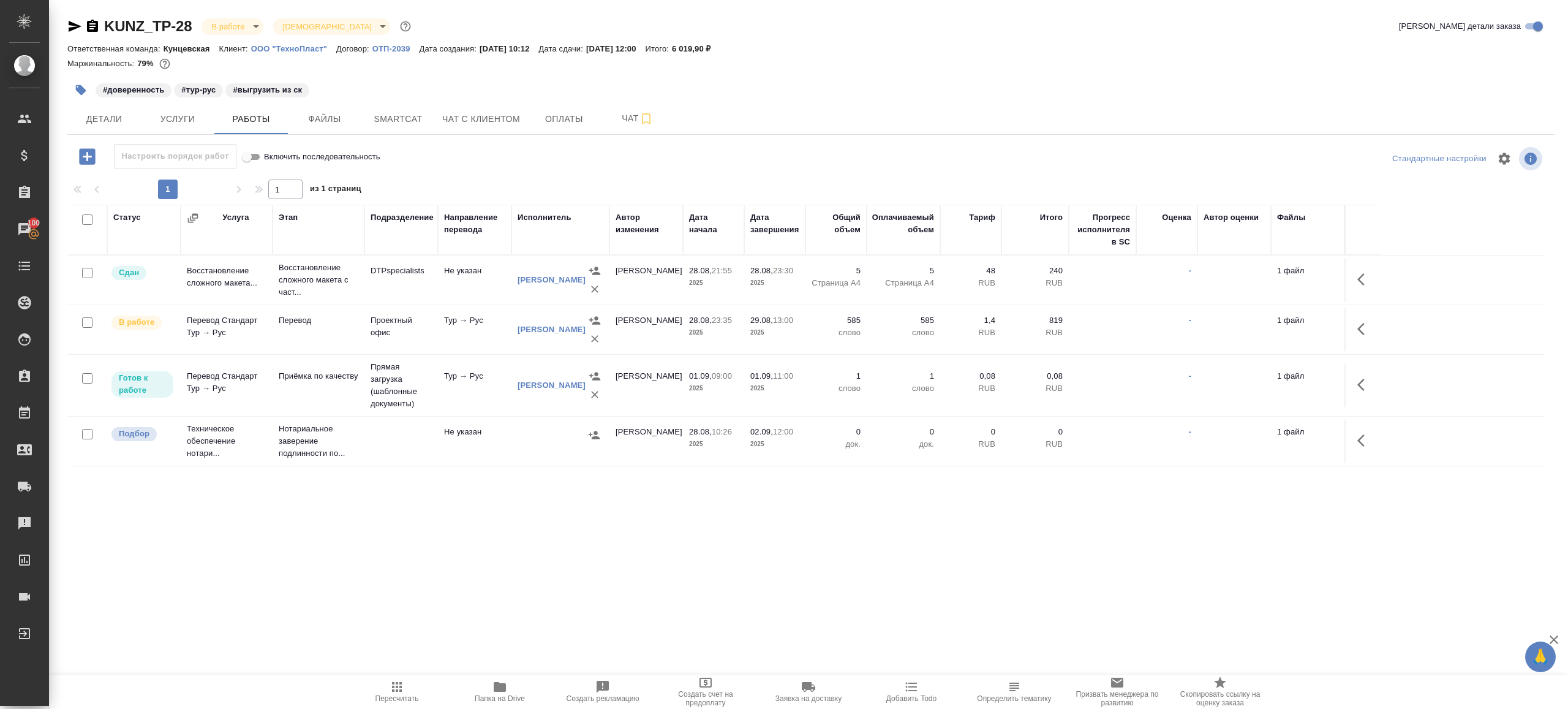
click at [500, 174] on div at bounding box center [811, 176] width 1487 height 6
click at [406, 687] on span "Пересчитать" at bounding box center [397, 691] width 88 height 24
click at [589, 557] on div ".cls-1 fill:#fff; AWATERA Gazizov Rinat Клиенты Спецификации Заказы 100 Чаты To…" at bounding box center [784, 354] width 1568 height 709
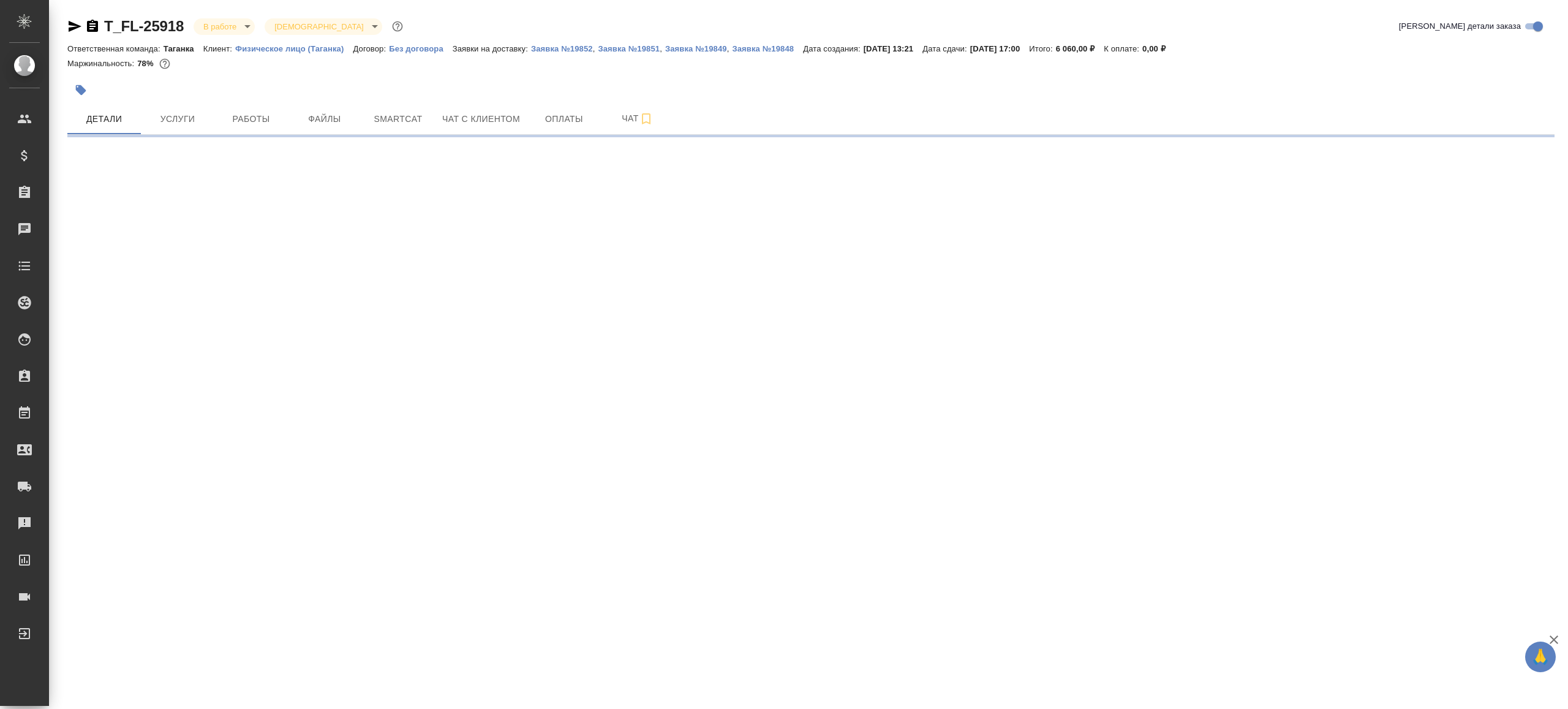
click at [247, 135] on div at bounding box center [811, 136] width 1487 height 3
click at [247, 131] on button "Работы" at bounding box center [251, 118] width 73 height 31
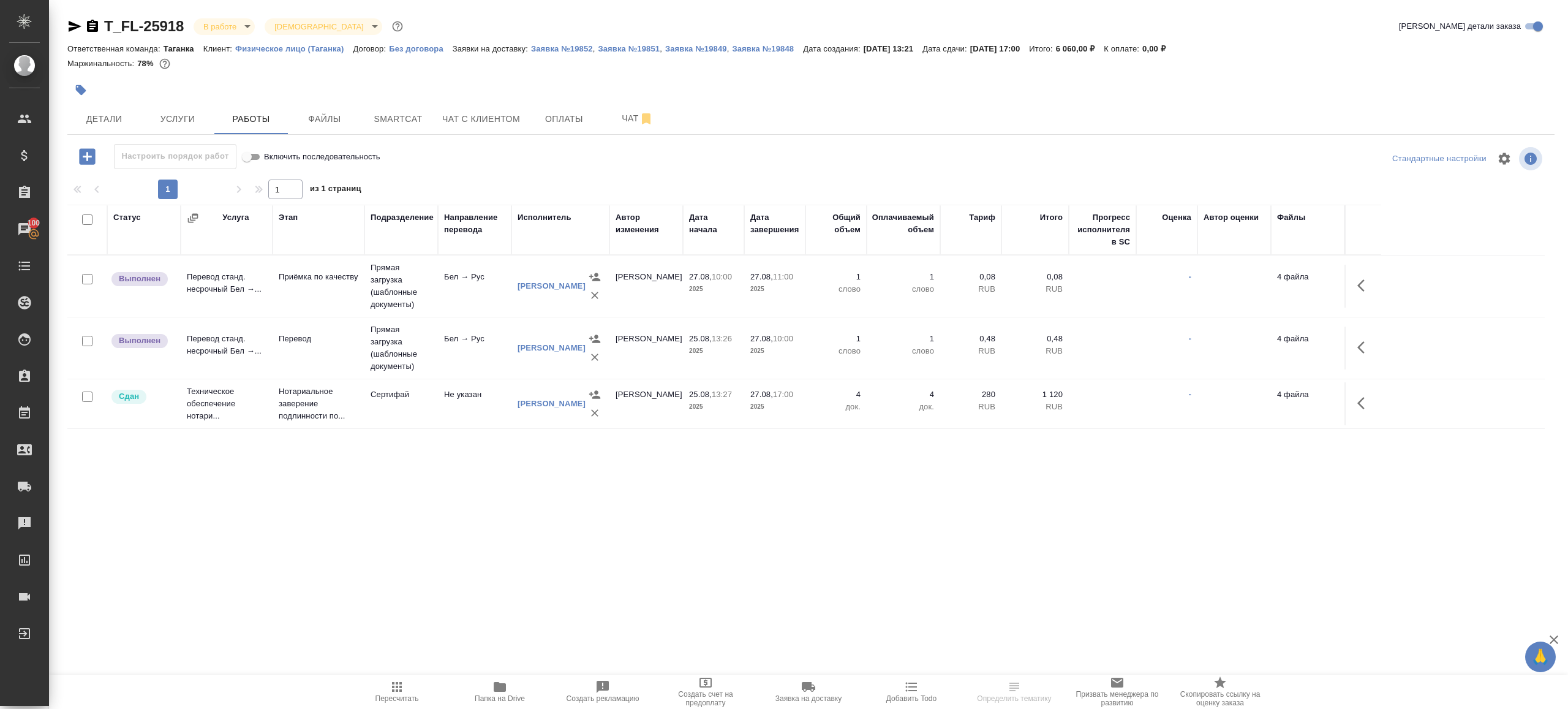
click at [1379, 290] on td at bounding box center [1363, 286] width 37 height 43
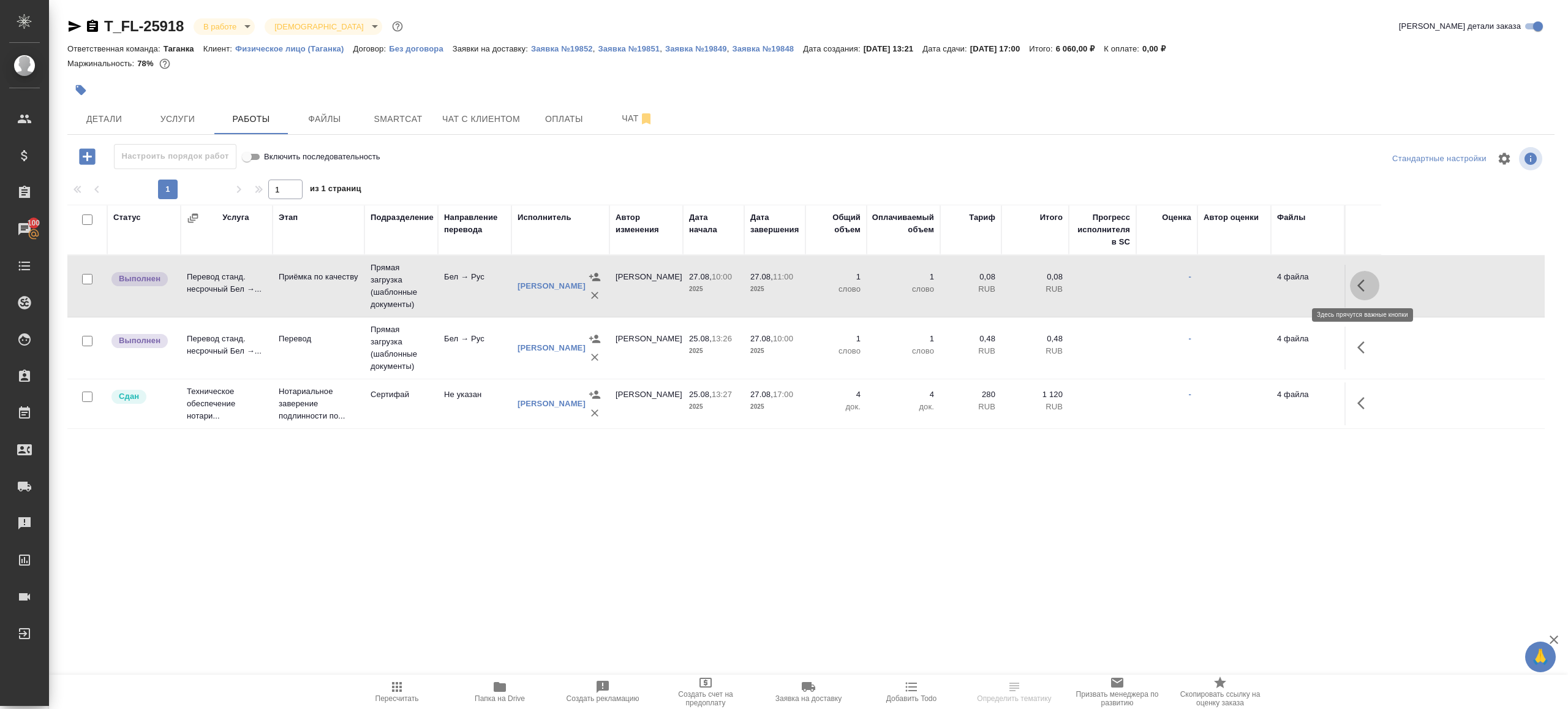
click at [1369, 287] on icon "button" at bounding box center [1365, 285] width 14 height 14
click at [1276, 277] on button "button" at bounding box center [1274, 285] width 21 height 29
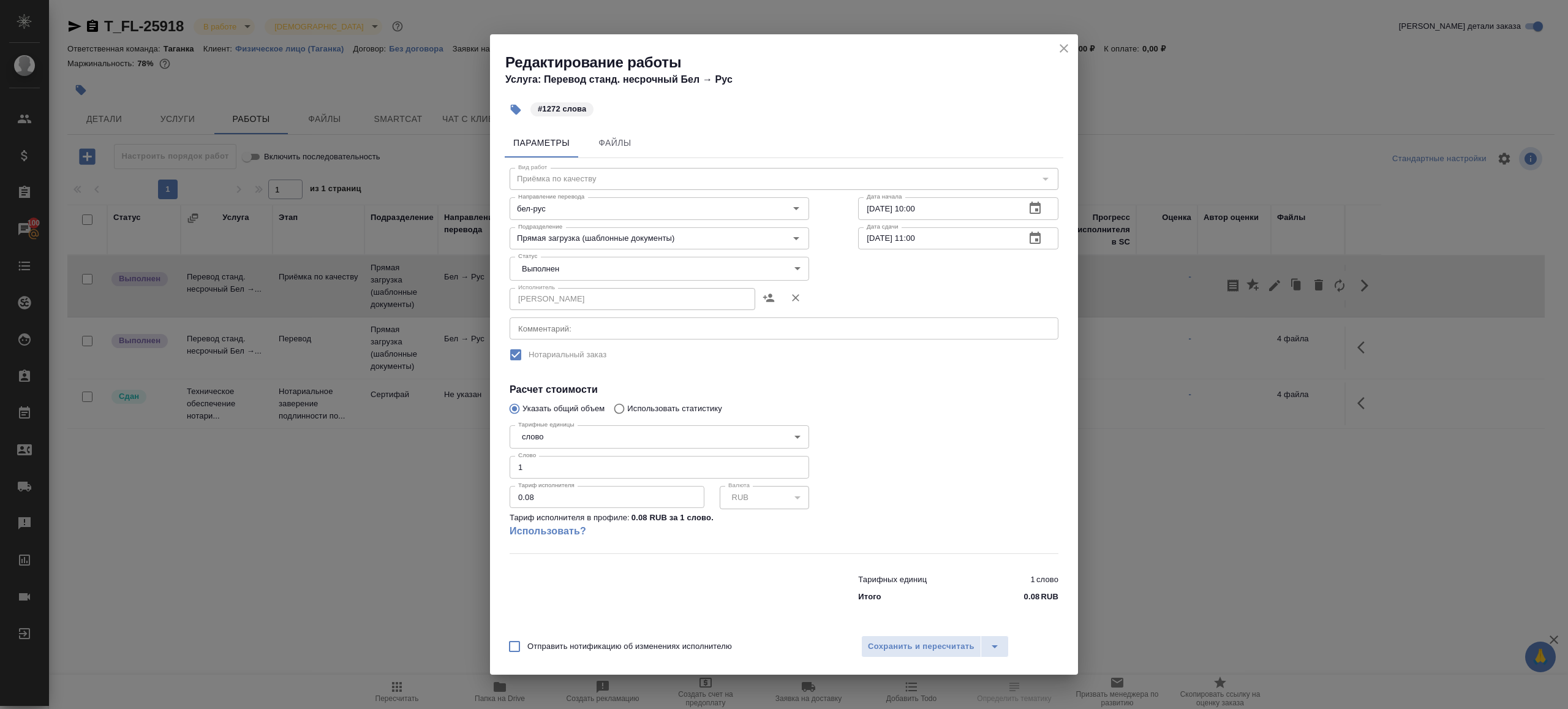
click at [651, 271] on body "🙏 .cls-1 fill:#fff; AWATERA Gazizov Rinat Клиенты Спецификации Заказы 100 Чаты …" at bounding box center [784, 354] width 1568 height 709
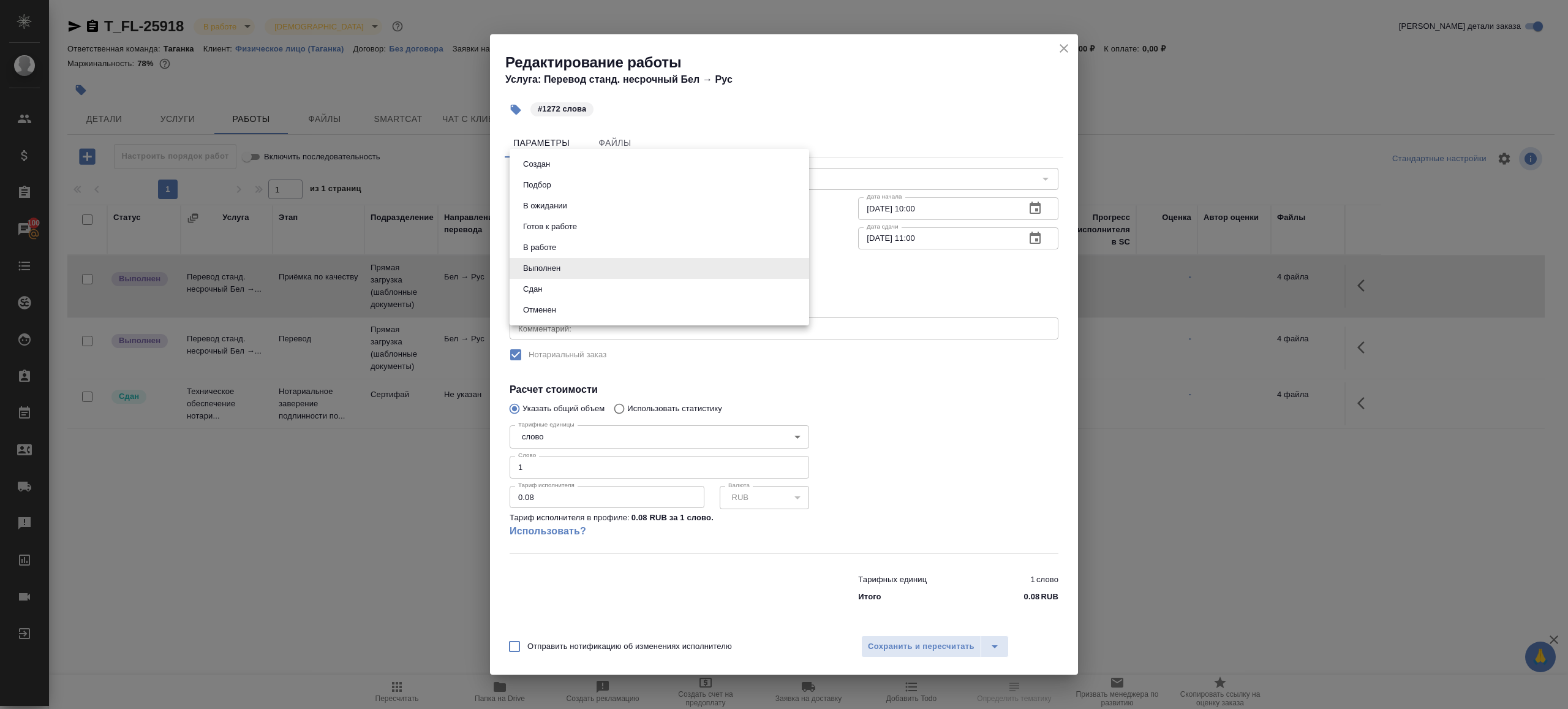
click at [581, 288] on li "Сдан" at bounding box center [659, 289] width 299 height 21
type input "closed"
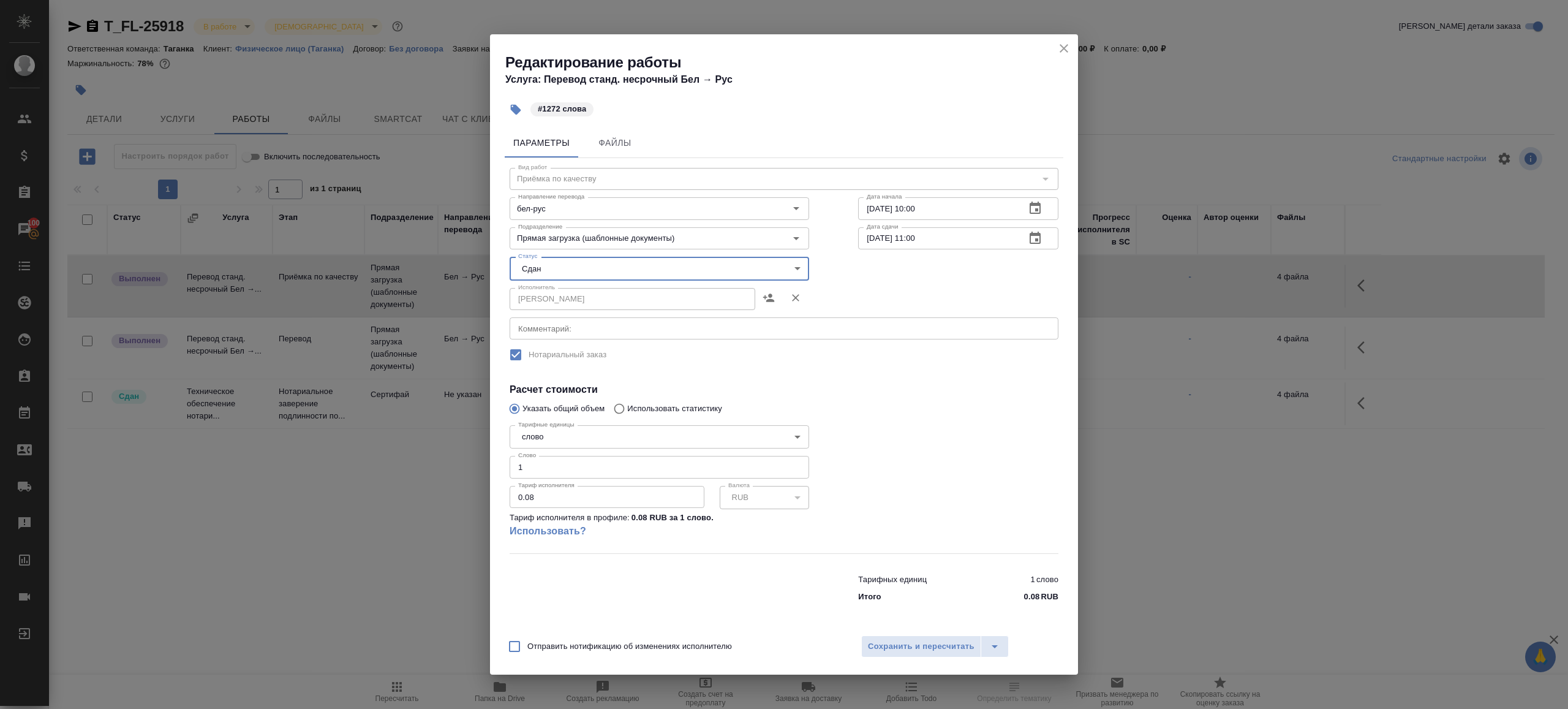
click at [536, 470] on input "1" at bounding box center [659, 467] width 299 height 22
type input "1272"
click at [903, 656] on button "Сохранить и пересчитать" at bounding box center [921, 646] width 120 height 22
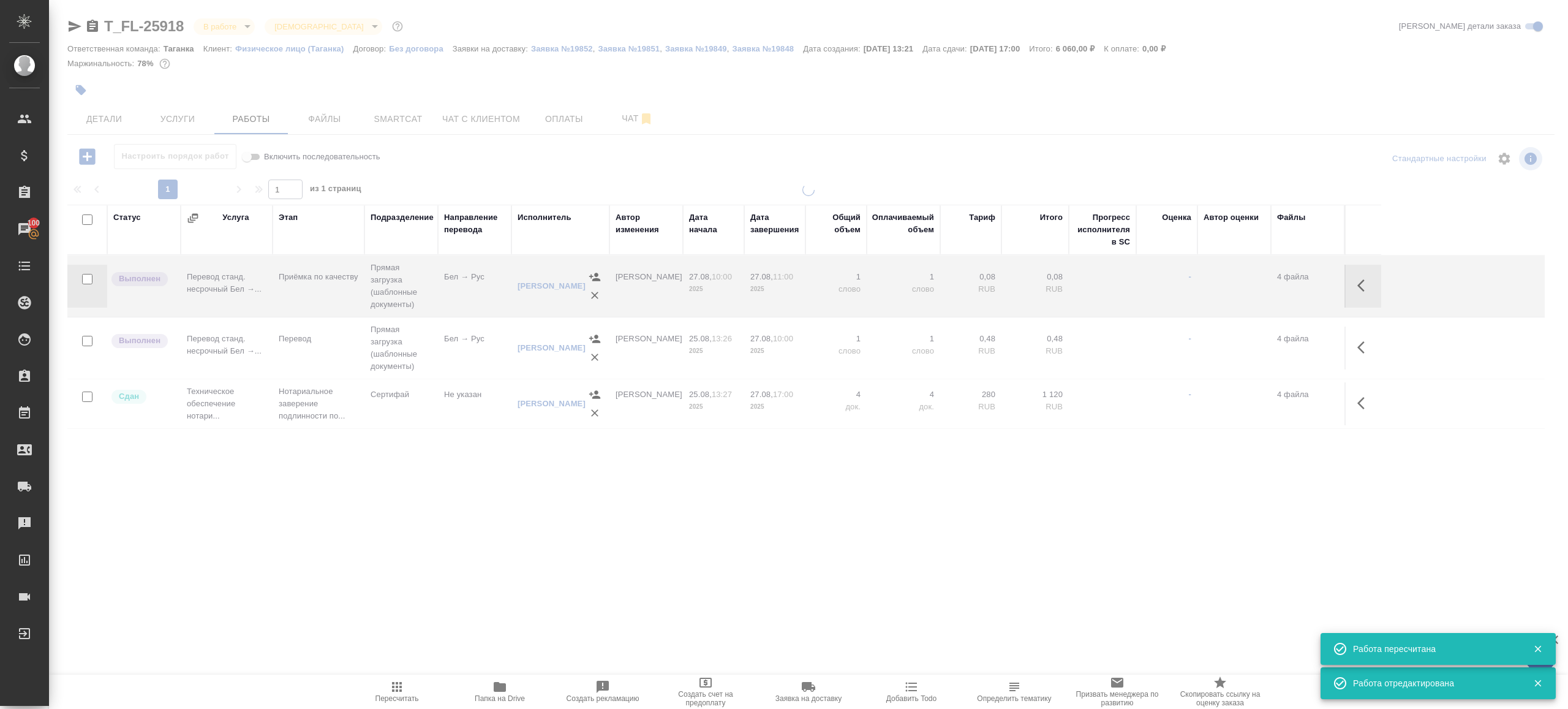
click at [1361, 348] on icon "button" at bounding box center [1365, 347] width 14 height 14
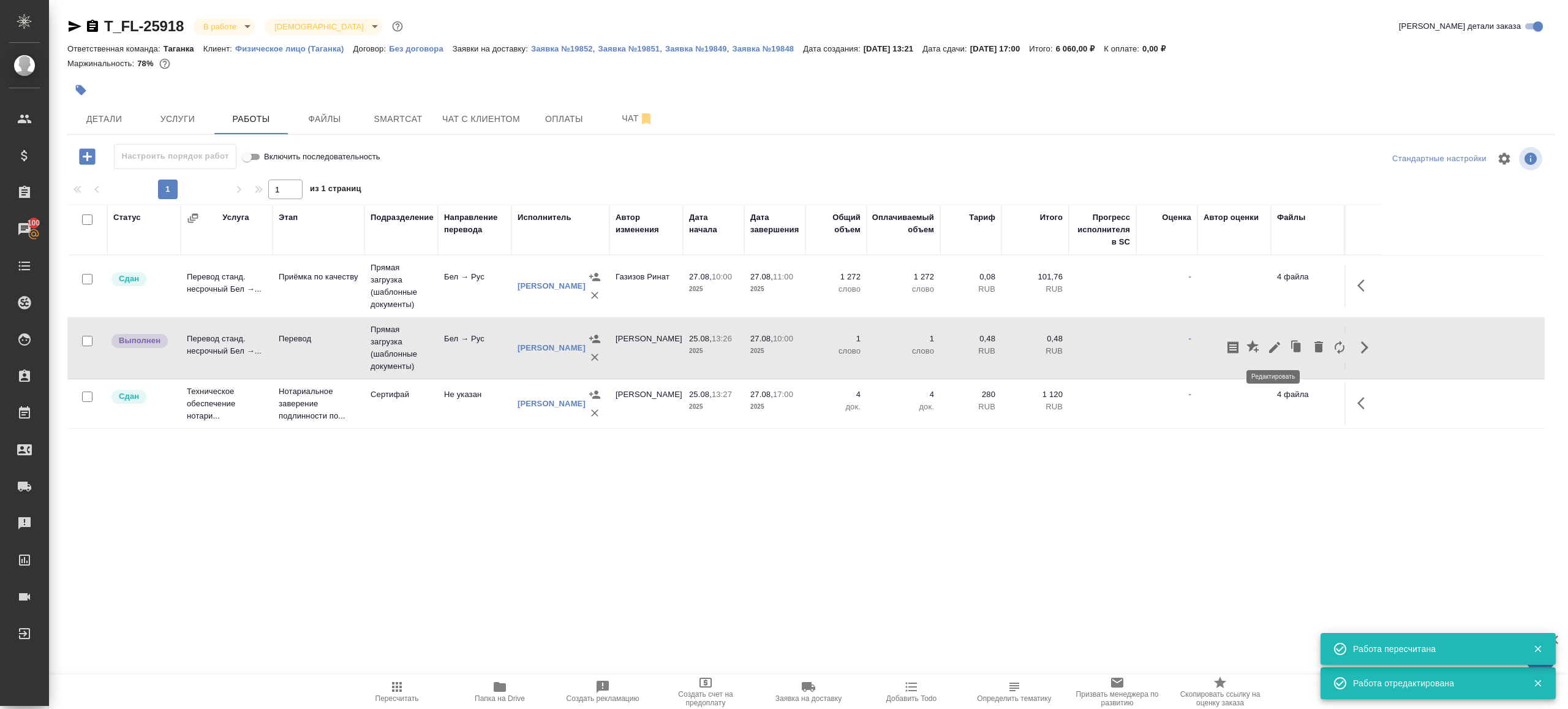
click at [1278, 344] on icon "button" at bounding box center [1274, 347] width 11 height 11
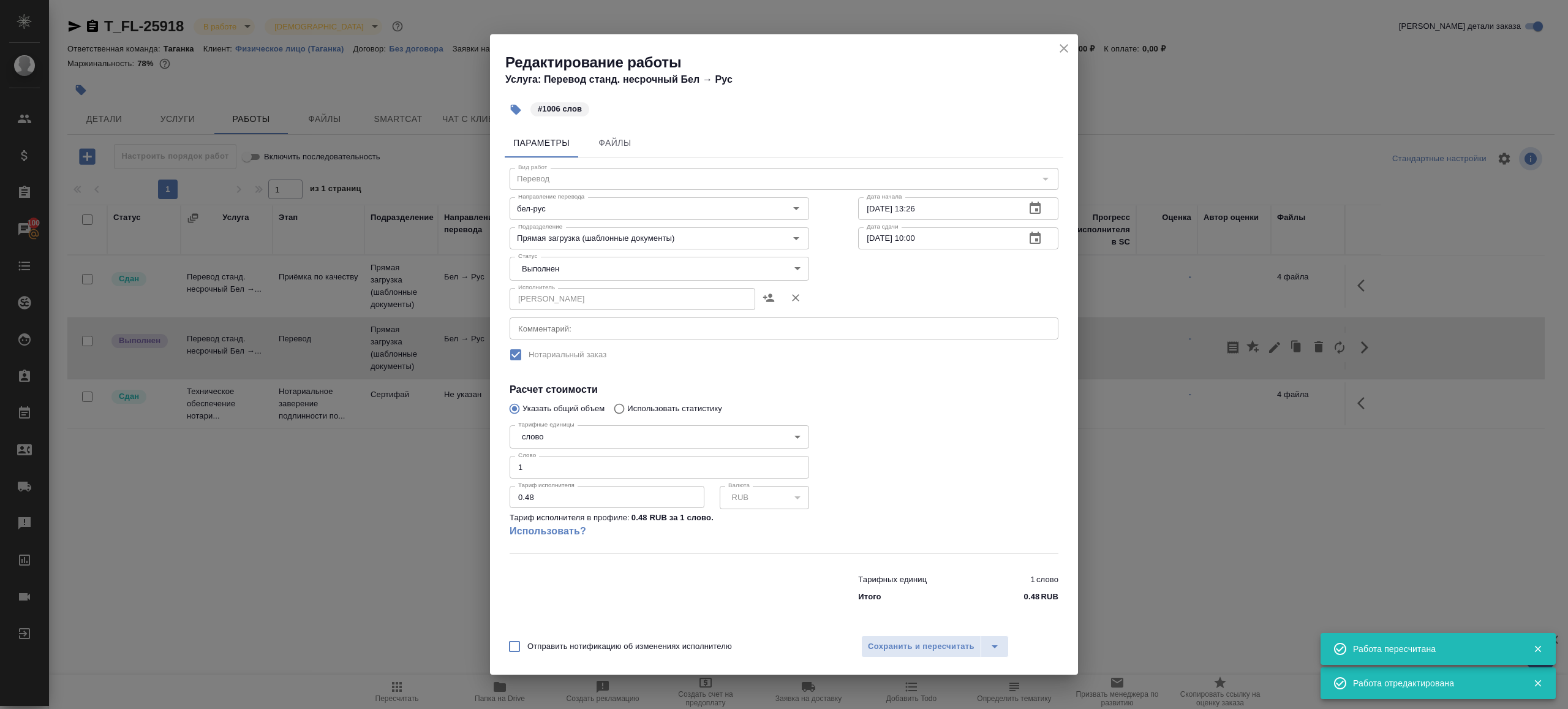
click at [577, 266] on body "🙏 .cls-1 fill:#fff; AWATERA Gazizov Rinat Клиенты Спецификации Заказы 100 Чаты …" at bounding box center [784, 354] width 1568 height 709
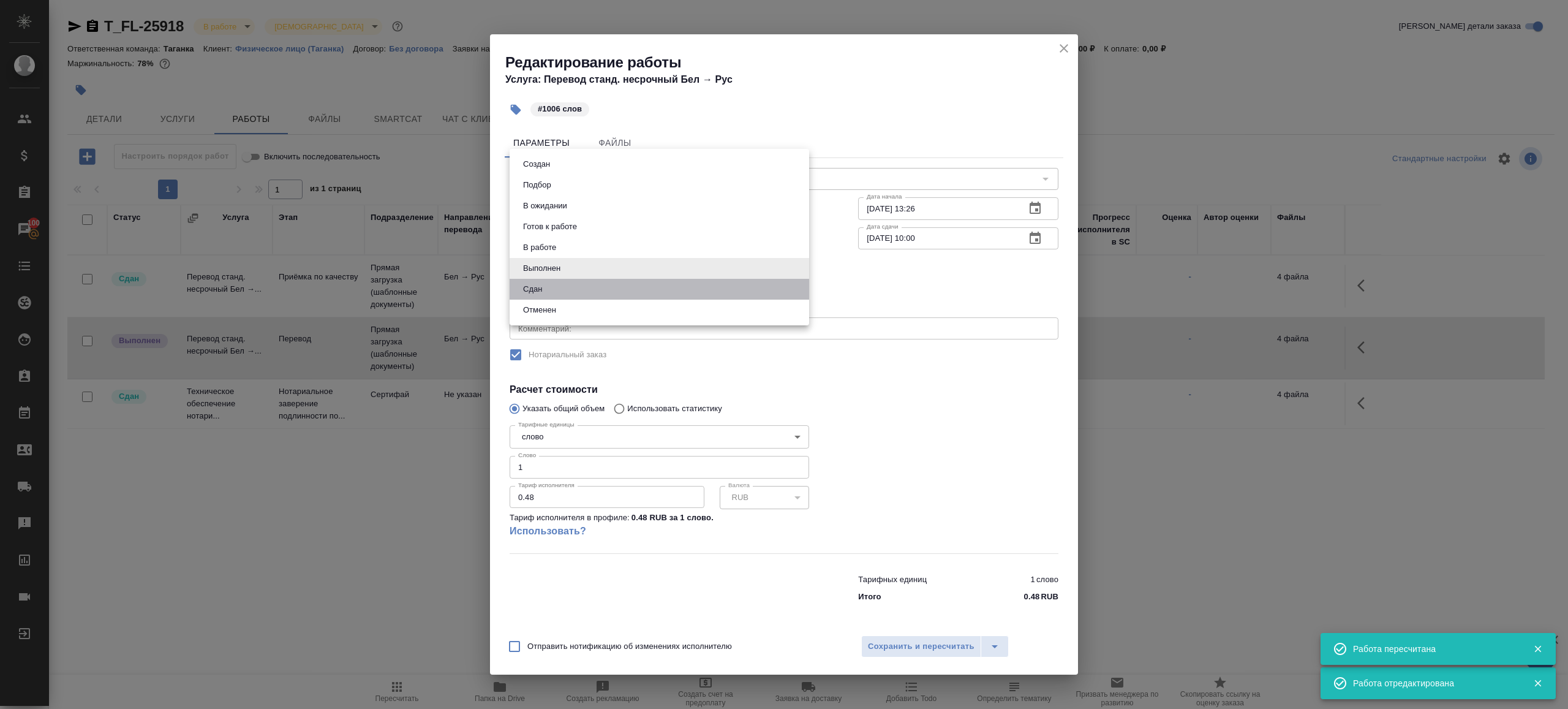
click at [549, 292] on li "Сдан" at bounding box center [659, 289] width 299 height 21
type input "closed"
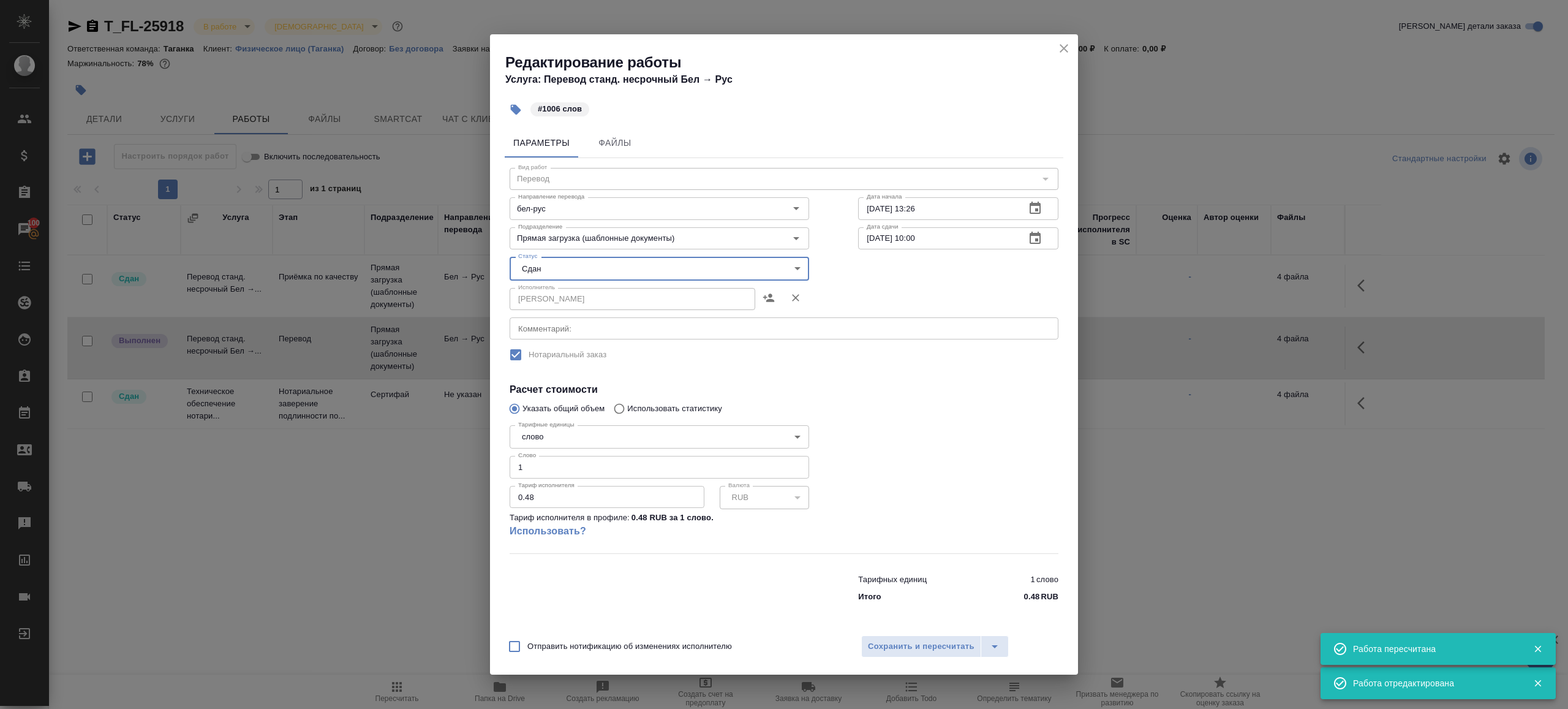
click at [537, 468] on input "1" at bounding box center [659, 467] width 299 height 22
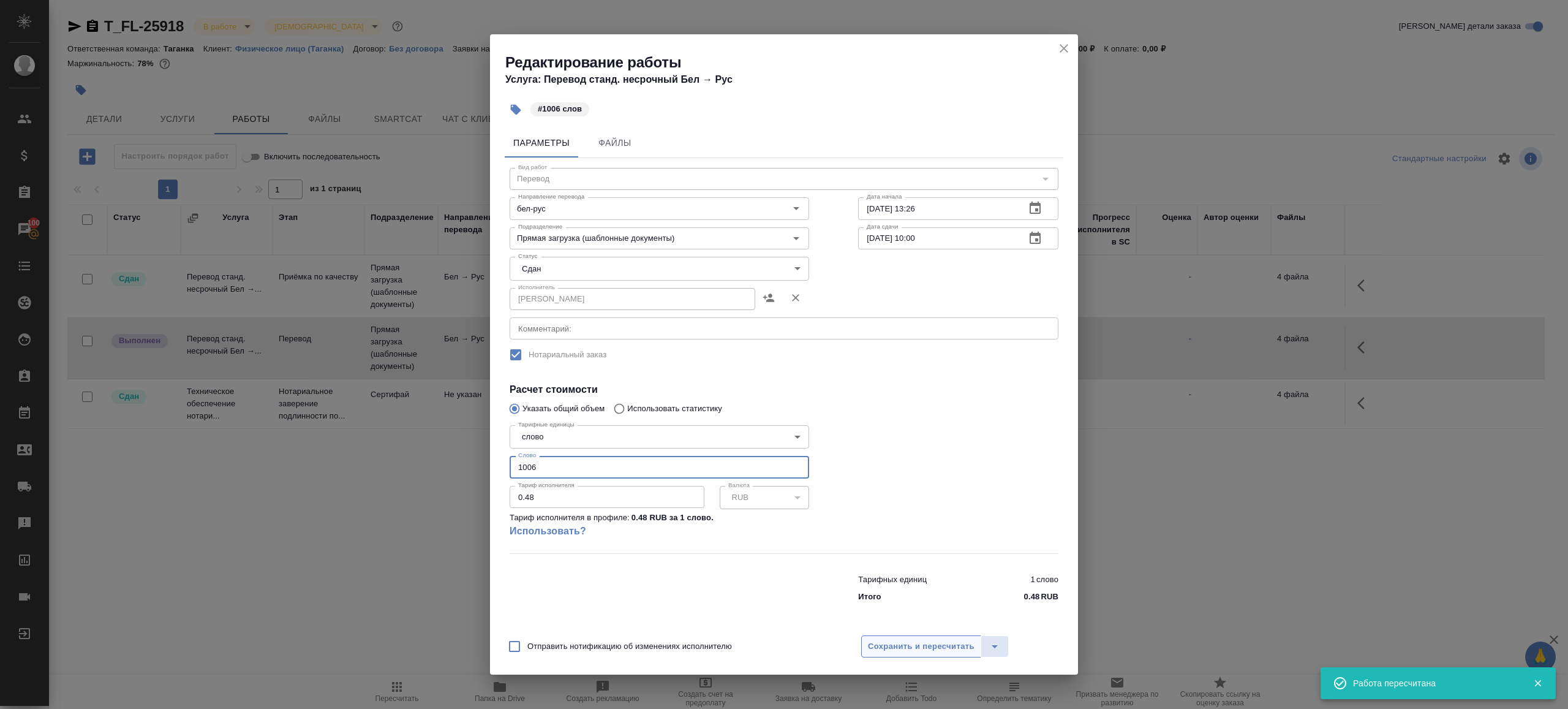
type input "1006"
click at [870, 640] on span "Сохранить и пересчитать" at bounding box center [921, 647] width 107 height 14
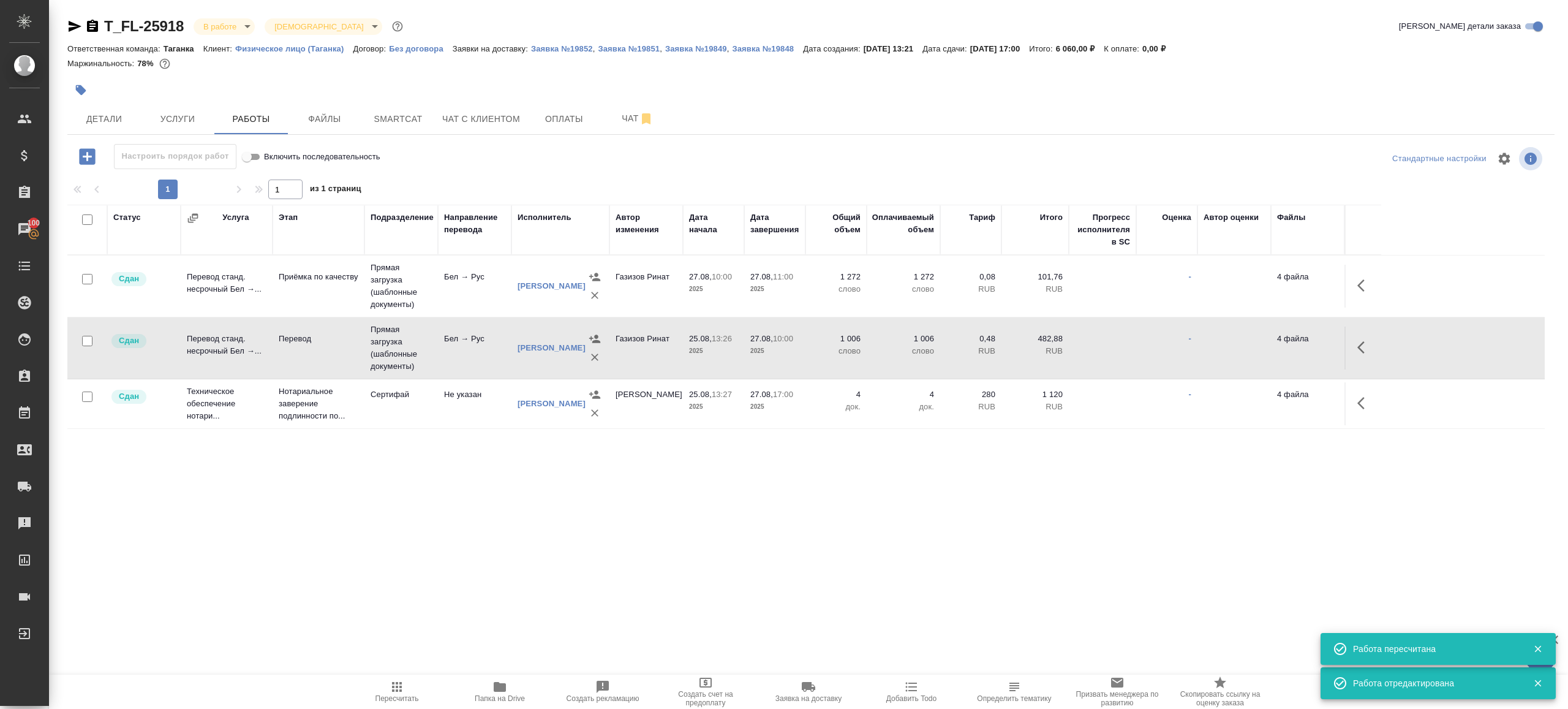
click at [210, 24] on body "🙏 .cls-1 fill:#fff; AWATERA Gazizov Rinat Клиенты Спецификации Заказы 100 Чаты …" at bounding box center [784, 354] width 1568 height 709
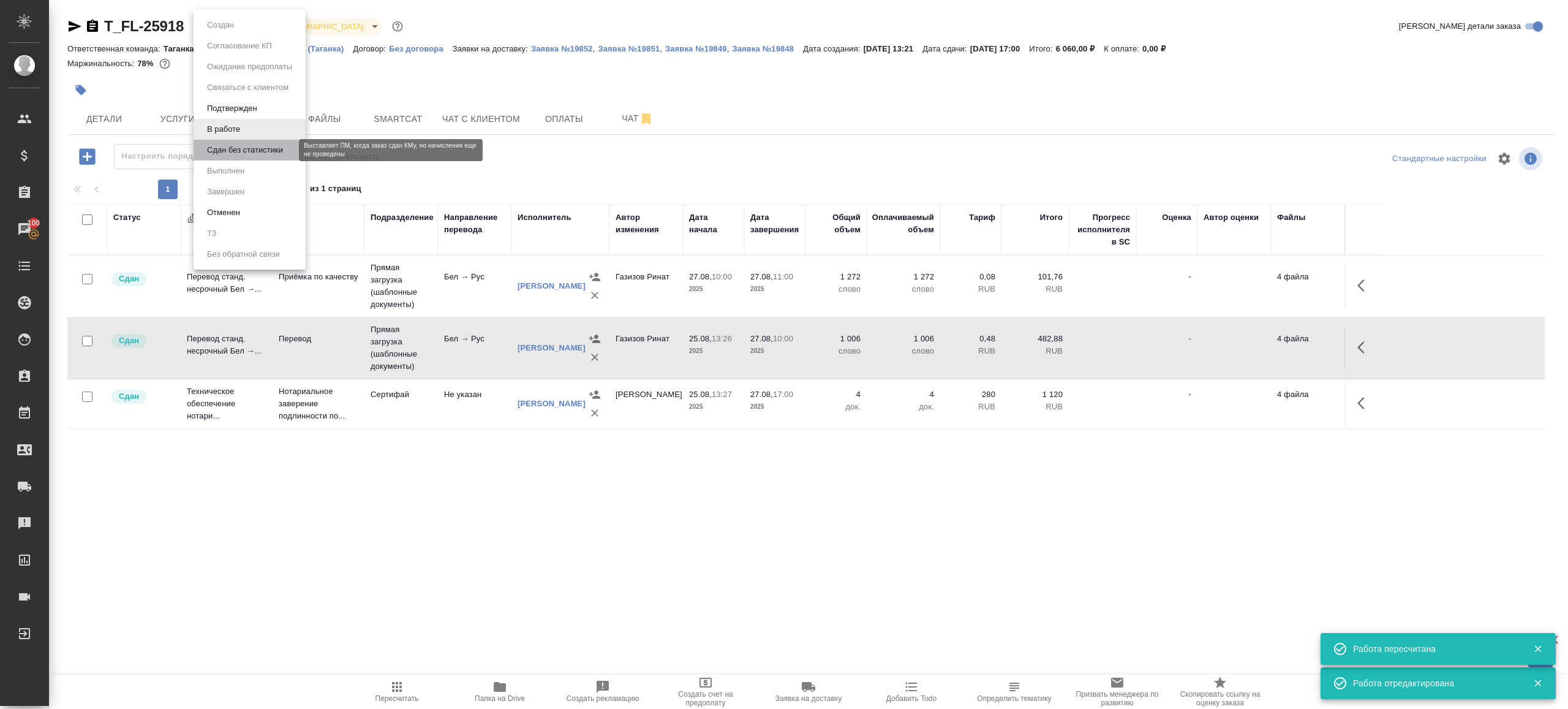
click at [277, 156] on button "Сдан без статистики" at bounding box center [245, 150] width 83 height 14
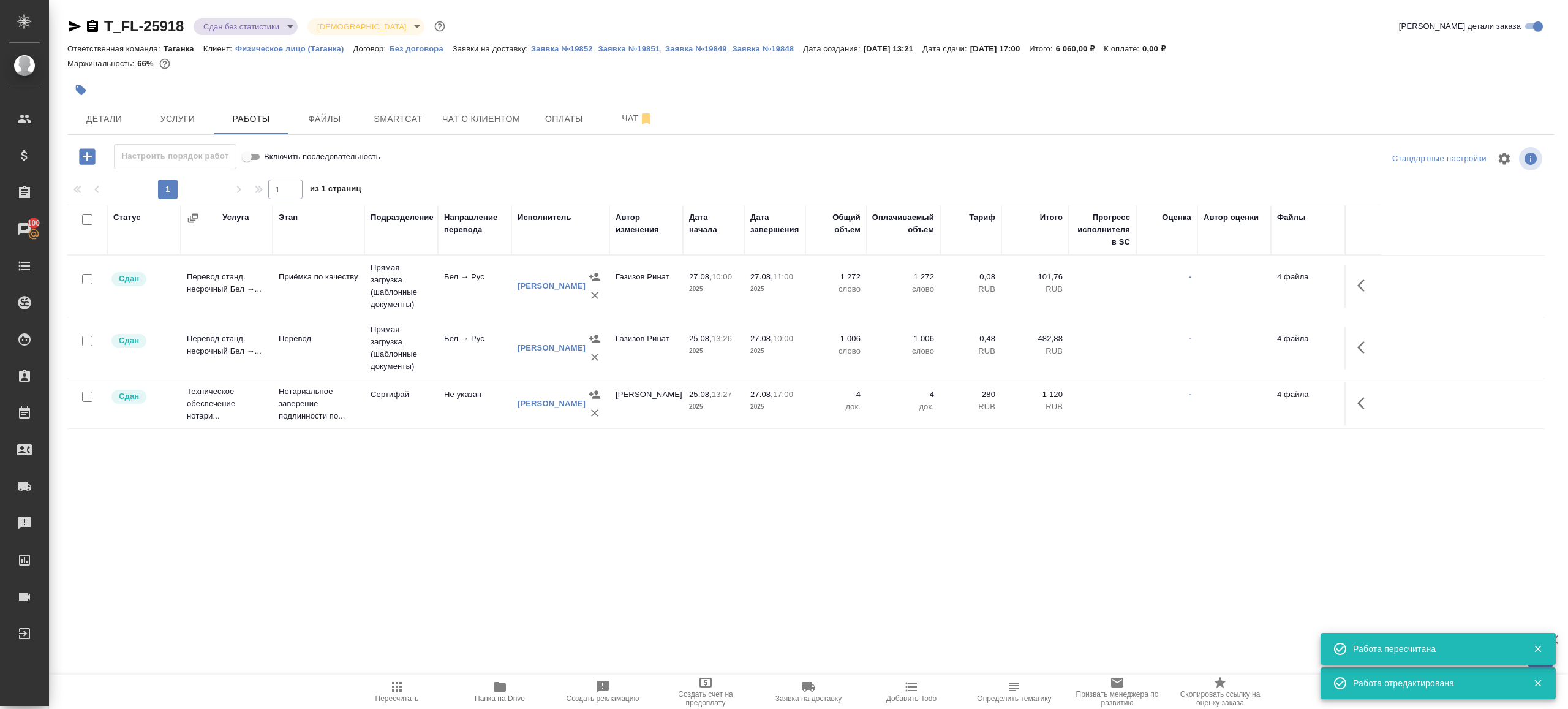
click at [265, 20] on body "🙏 .cls-1 fill:#fff; AWATERA Gazizov Rinat Клиенты Спецификации Заказы 100 Чаты …" at bounding box center [784, 354] width 1568 height 709
click at [265, 167] on li "Выполнен" at bounding box center [249, 171] width 112 height 21
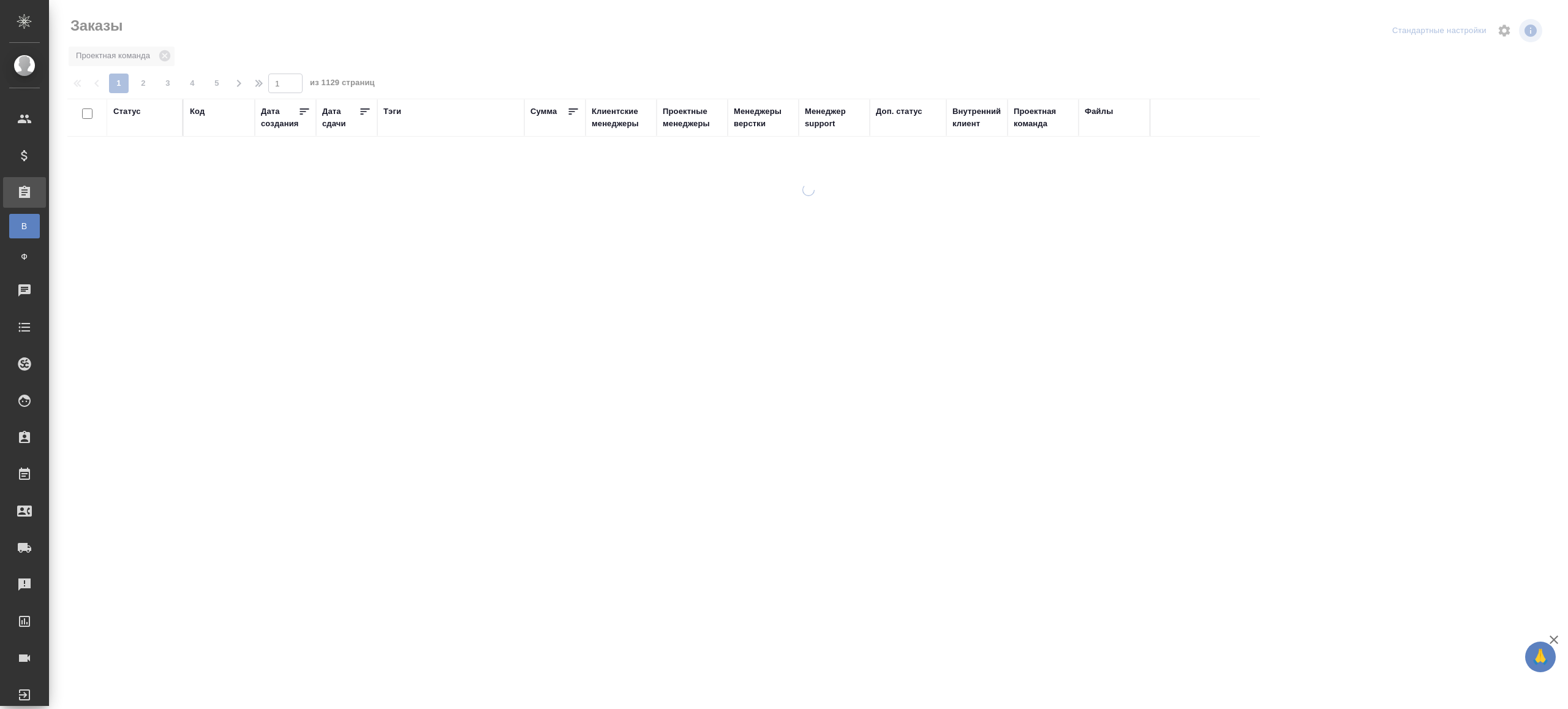
click at [383, 116] on th "Тэги" at bounding box center [451, 118] width 147 height 38
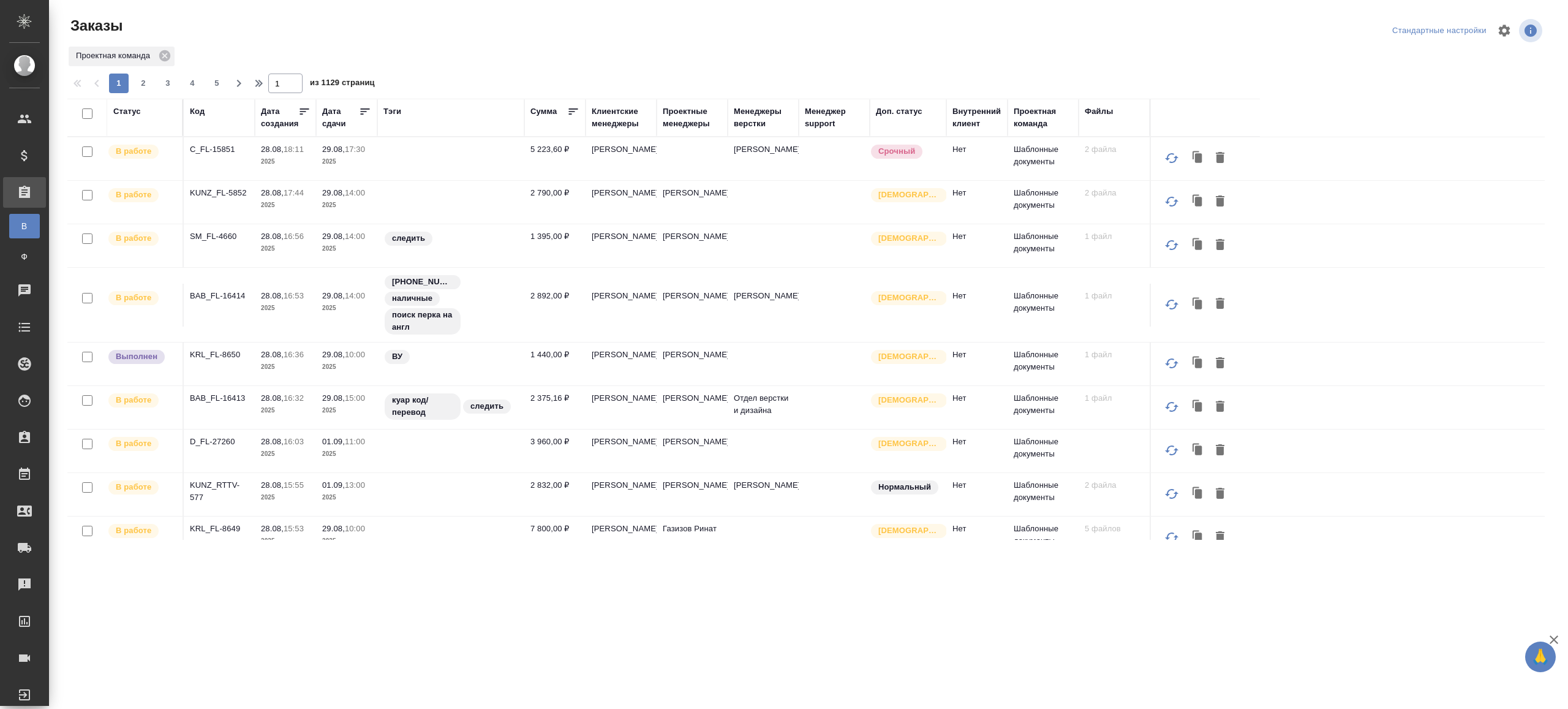
click at [388, 107] on div "Тэги" at bounding box center [392, 111] width 18 height 12
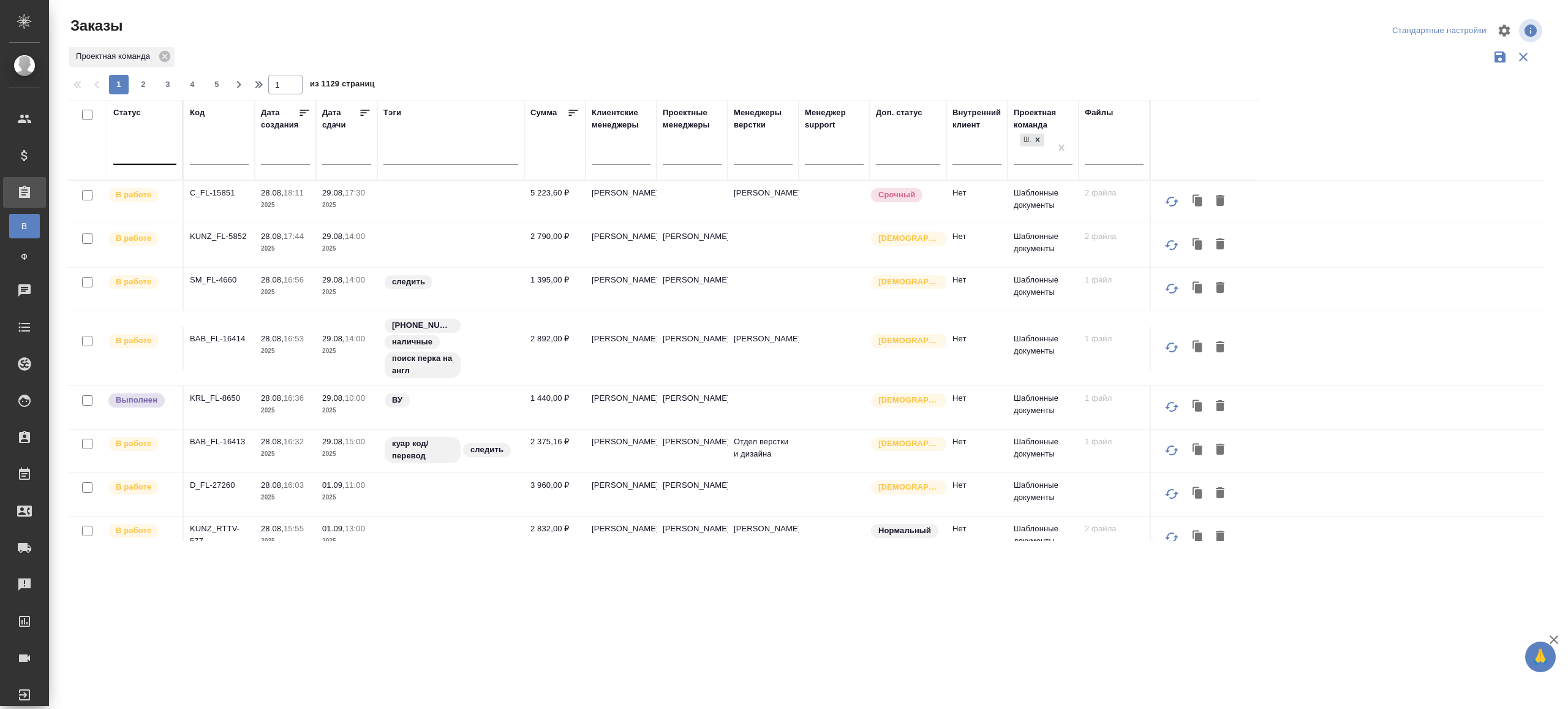
click at [152, 157] on div at bounding box center [145, 152] width 63 height 18
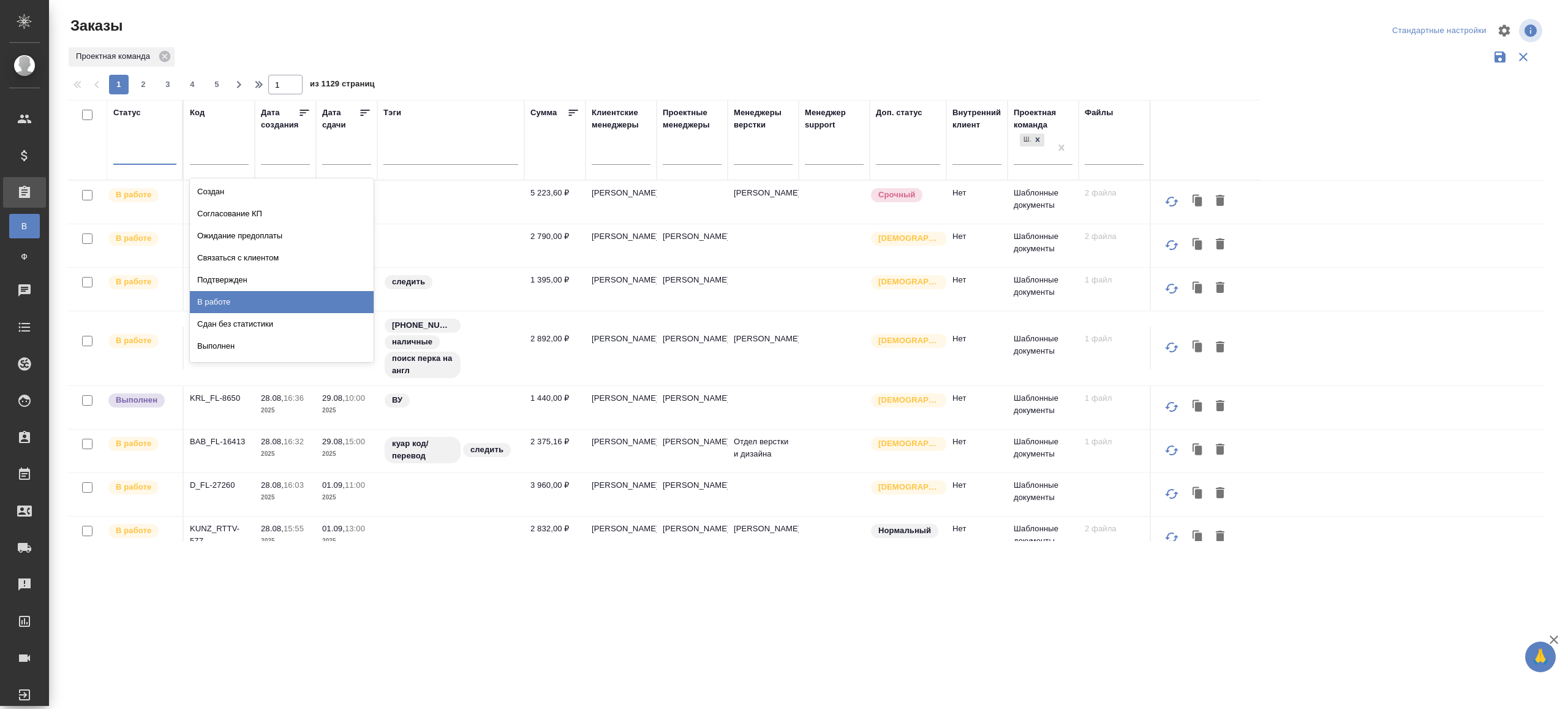
click at [244, 298] on div "В работе" at bounding box center [281, 302] width 184 height 22
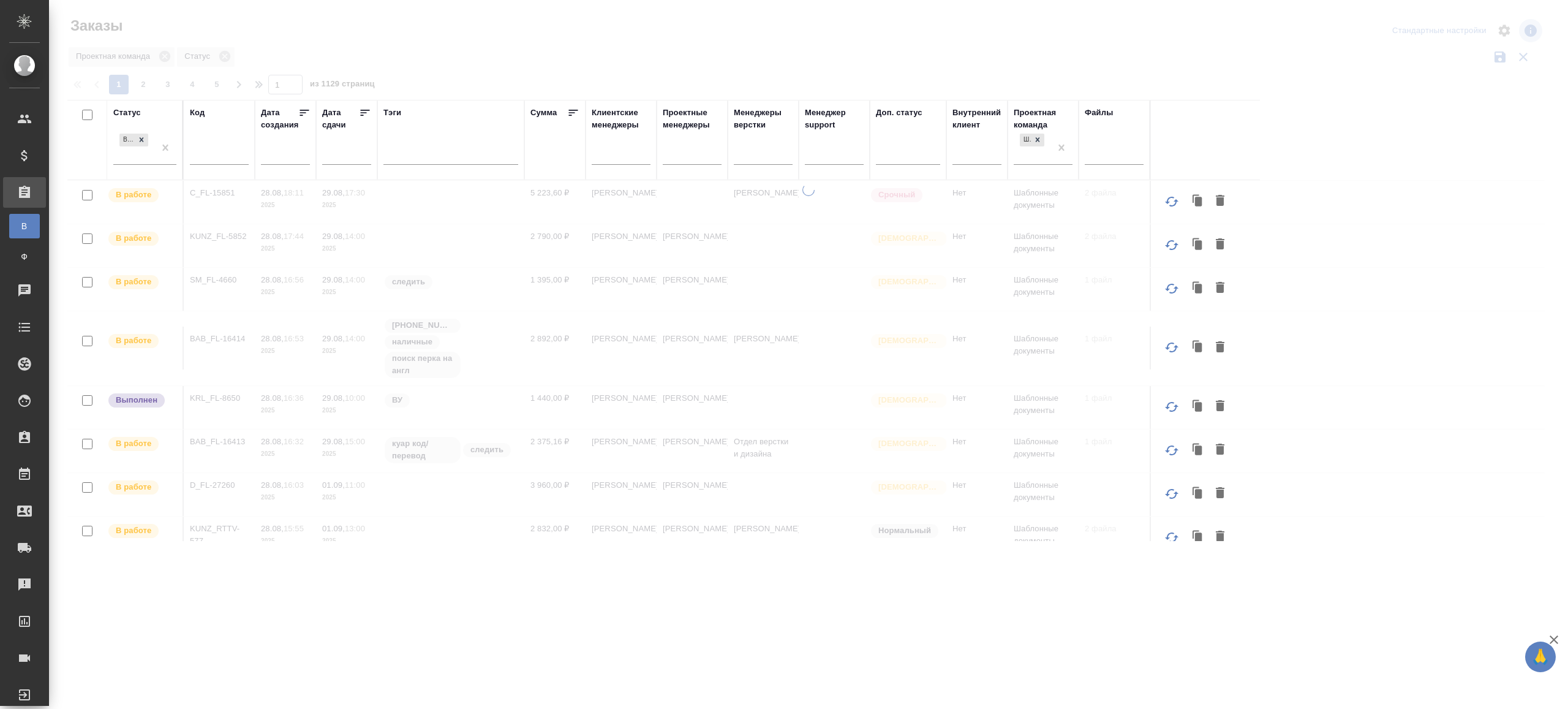
click at [365, 111] on icon at bounding box center [365, 112] width 12 height 12
click at [587, 73] on div at bounding box center [808, 273] width 1519 height 547
click at [719, 157] on div at bounding box center [692, 152] width 59 height 18
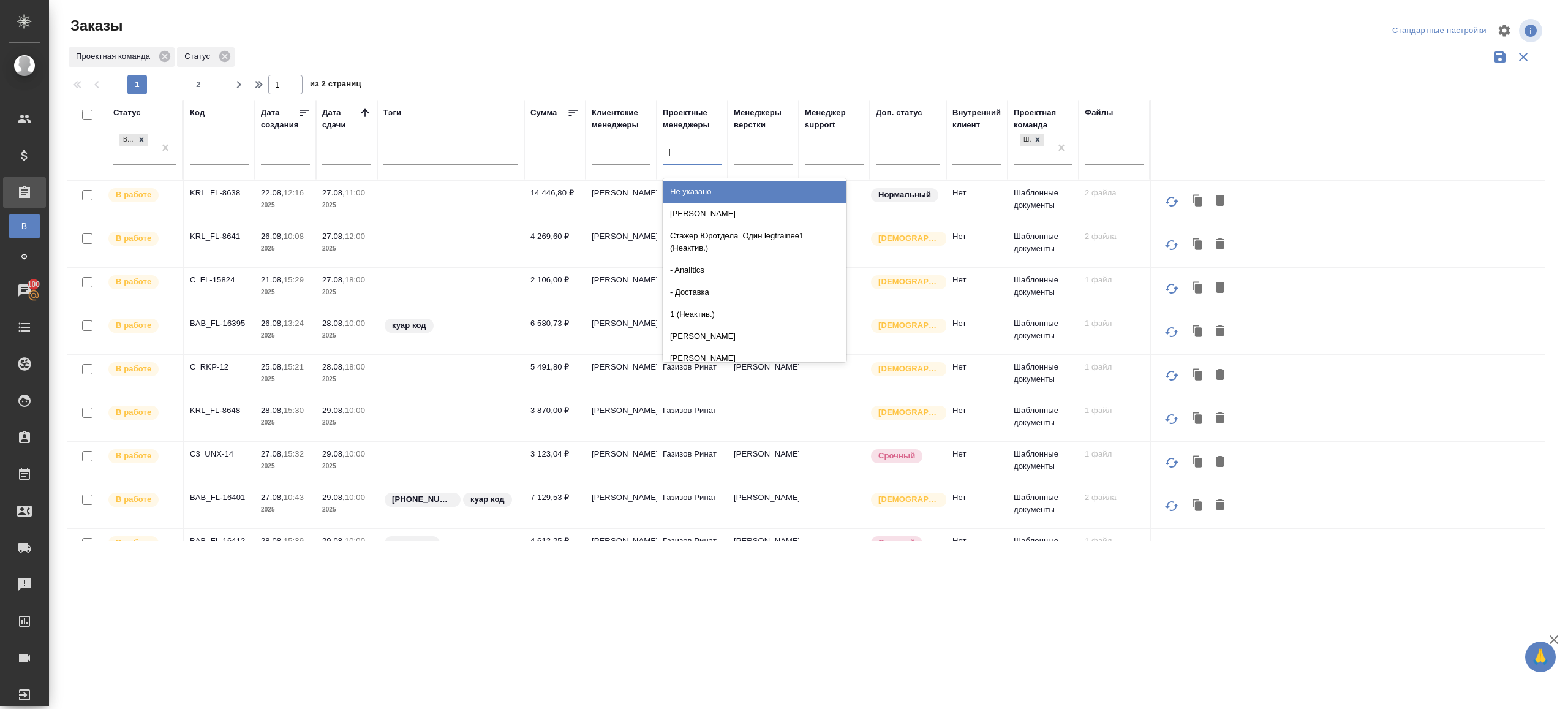
type input "[PERSON_NAME]"
click at [721, 181] on div "Газизов Ринат" at bounding box center [755, 192] width 184 height 22
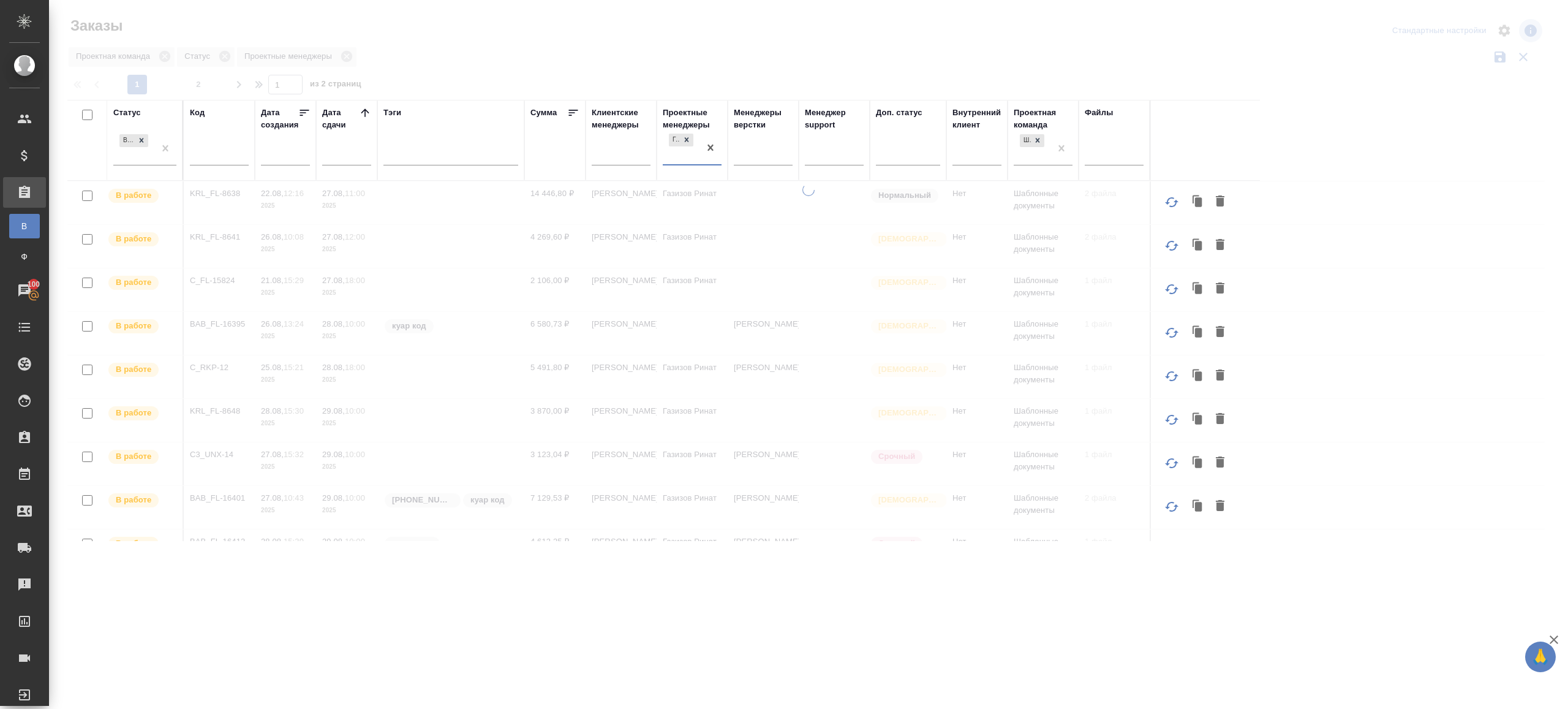
click at [669, 56] on div at bounding box center [808, 273] width 1519 height 547
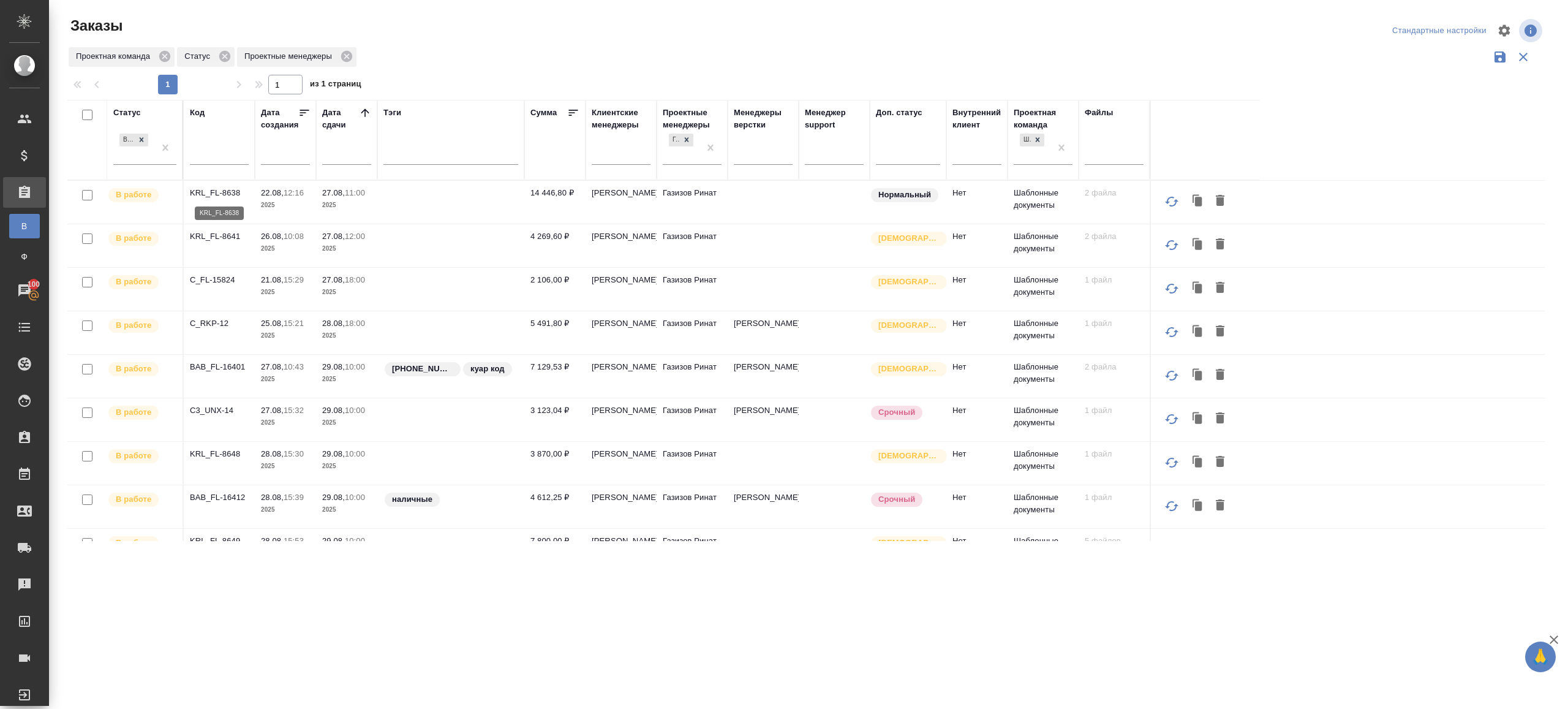
click at [220, 190] on p "KRL_FL-8638" at bounding box center [219, 193] width 59 height 12
click at [219, 233] on p "KRL_FL-8641" at bounding box center [219, 236] width 59 height 12
click at [211, 281] on p "C_FL-15824" at bounding box center [219, 280] width 59 height 12
click at [211, 321] on p "C_RKP-12" at bounding box center [219, 323] width 59 height 12
click at [211, 361] on p "BAB_FL-16401" at bounding box center [219, 367] width 59 height 12
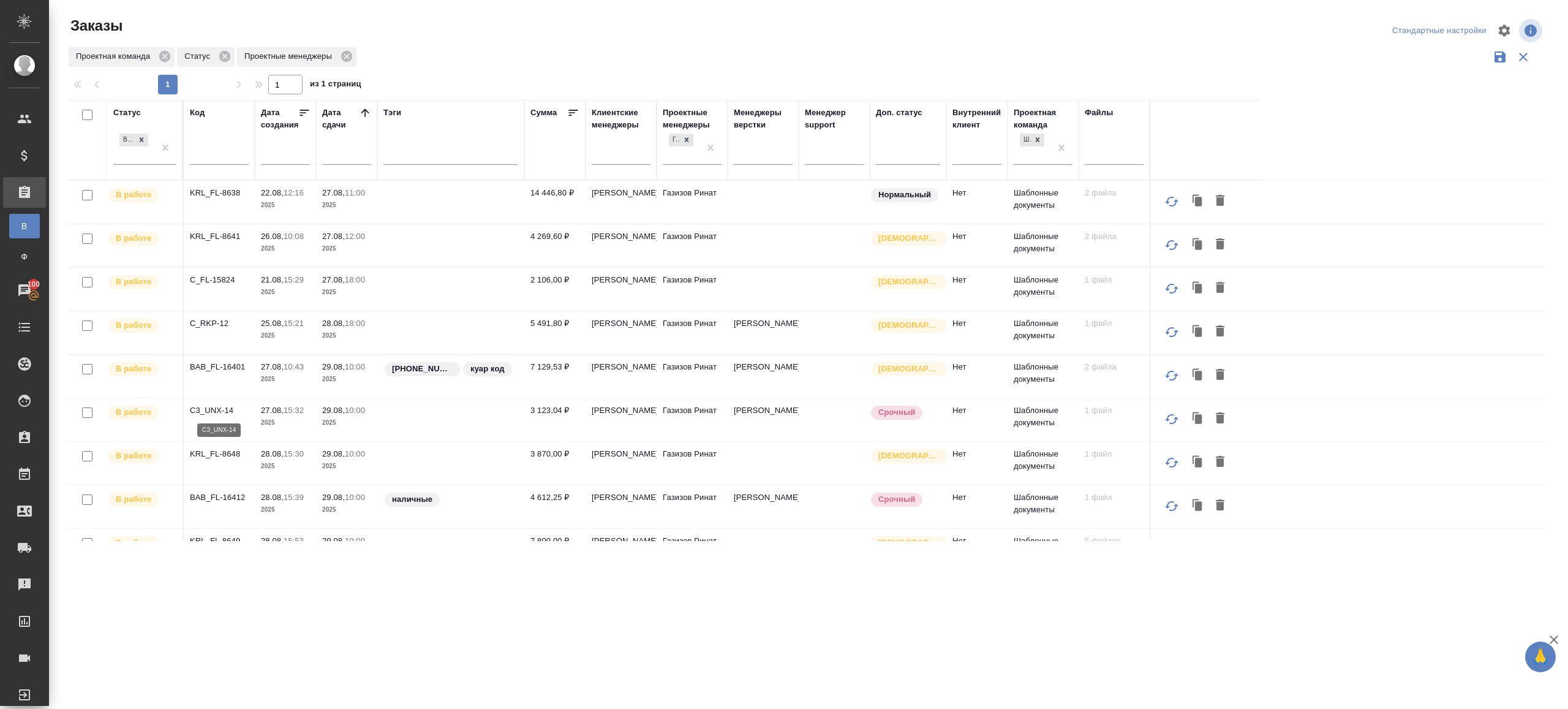
click at [212, 409] on p "C3_UNX-14" at bounding box center [219, 410] width 59 height 12
click at [212, 453] on p "KRL_FL-8648" at bounding box center [219, 454] width 59 height 12
click at [212, 496] on p "BAB_FL-16412" at bounding box center [219, 497] width 59 height 12
click at [213, 539] on p "KRL_FL-8649" at bounding box center [219, 541] width 59 height 12
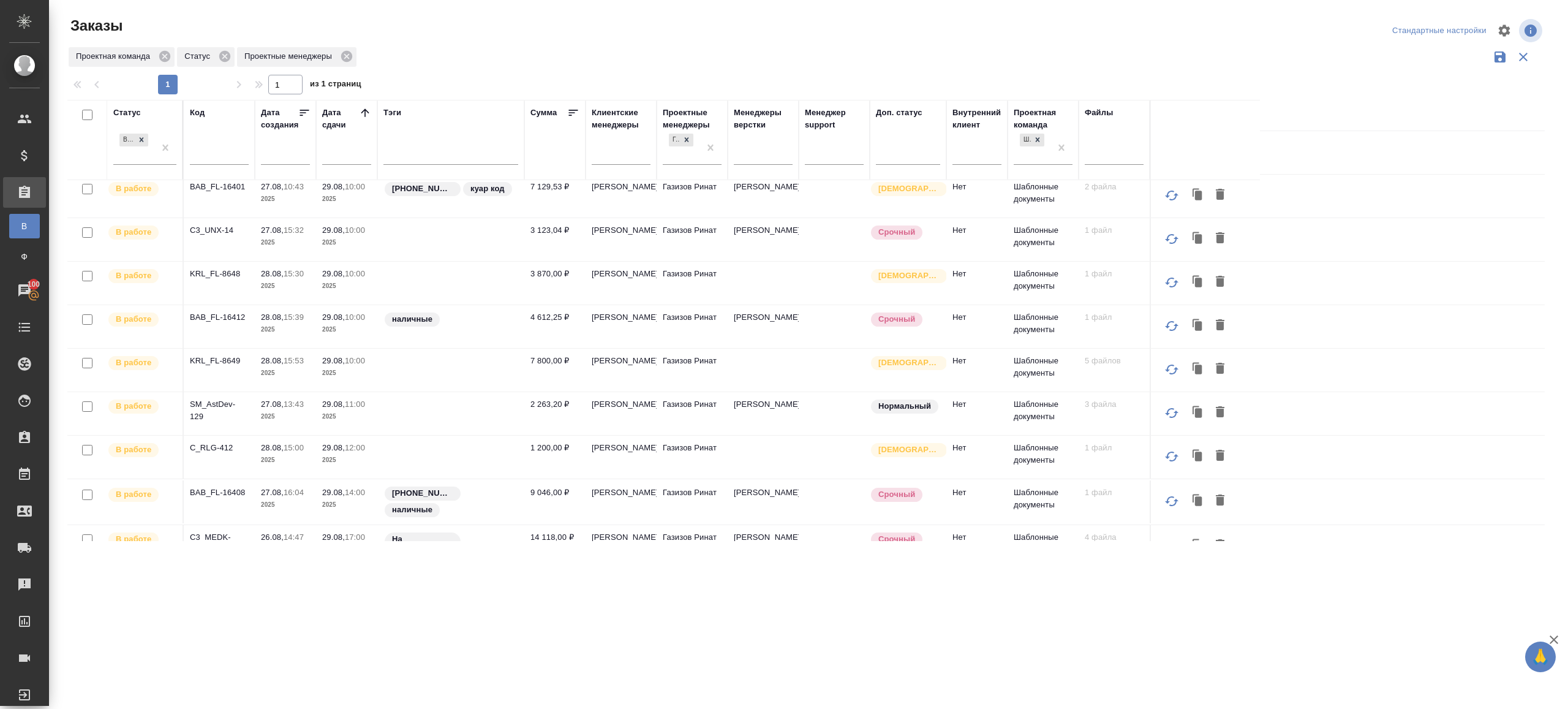
scroll to position [207, 0]
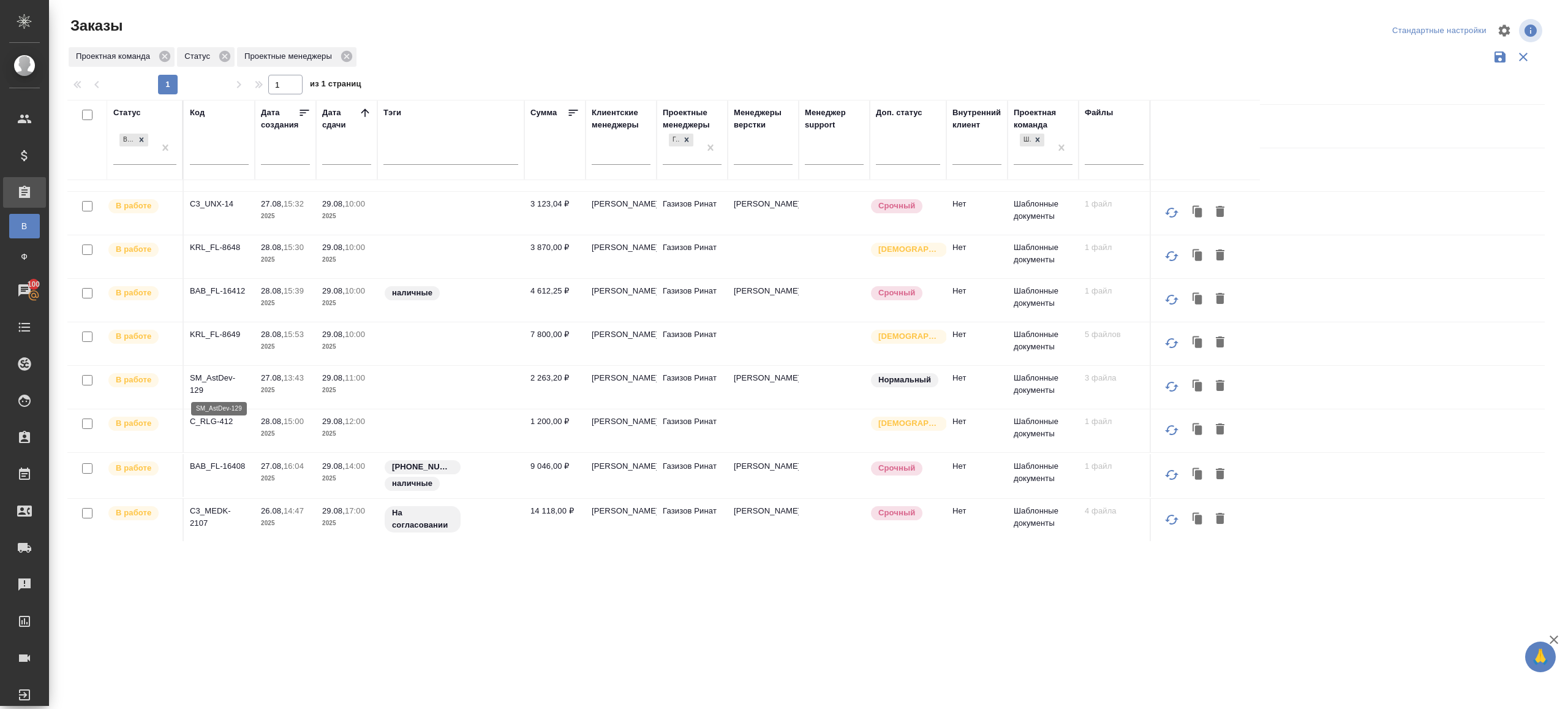
click at [217, 378] on p "SM_AstDev-129" at bounding box center [219, 384] width 59 height 24
click at [217, 417] on p "C_RLG-412" at bounding box center [219, 421] width 59 height 12
click at [217, 464] on p "BAB_FL-16408" at bounding box center [219, 466] width 59 height 12
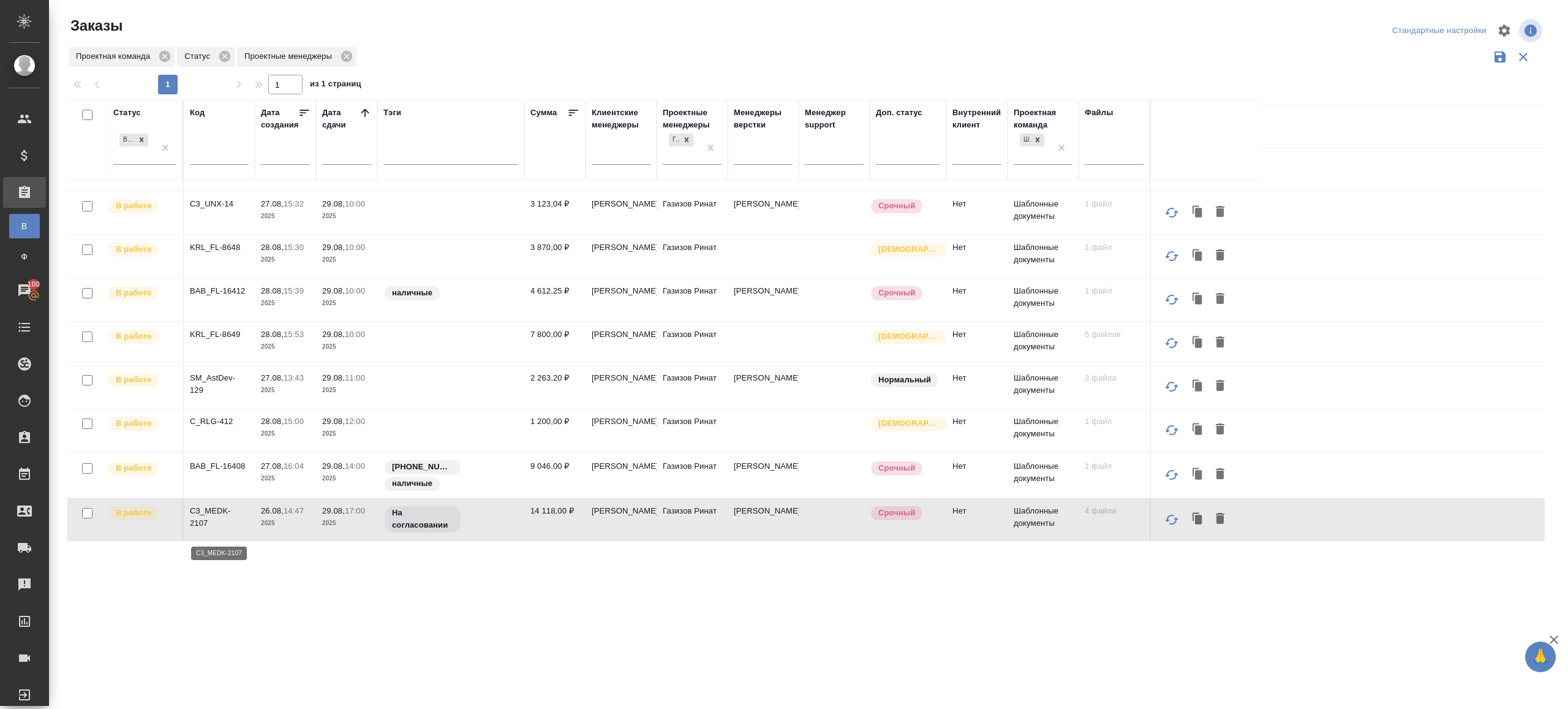
click at [211, 520] on p "C3_MEDK-2107" at bounding box center [219, 517] width 59 height 24
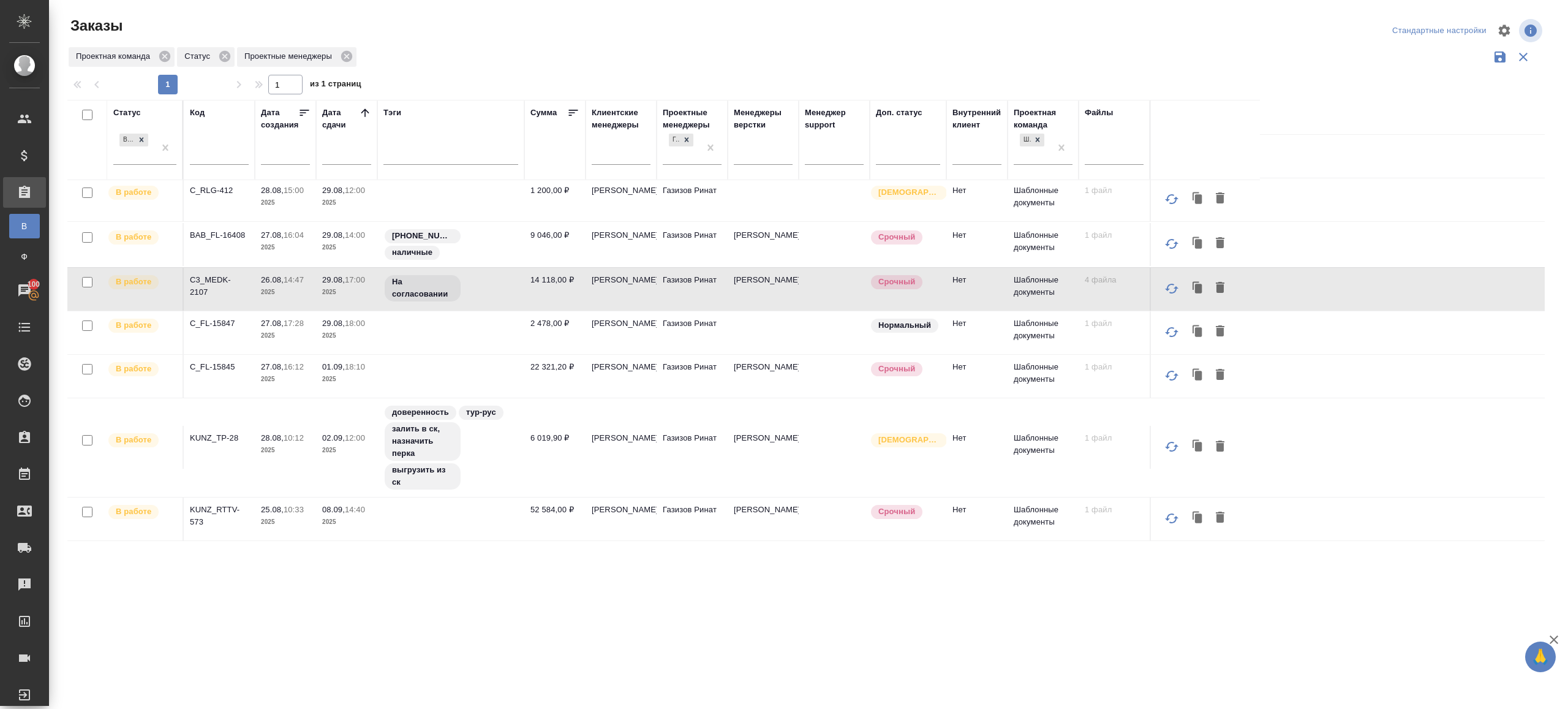
scroll to position [445, 0]
click at [229, 322] on p "C_FL-15847" at bounding box center [219, 323] width 59 height 12
click at [226, 367] on p "C_FL-15845" at bounding box center [219, 367] width 59 height 12
click at [219, 433] on p "KUNZ_TP-28" at bounding box center [219, 438] width 59 height 12
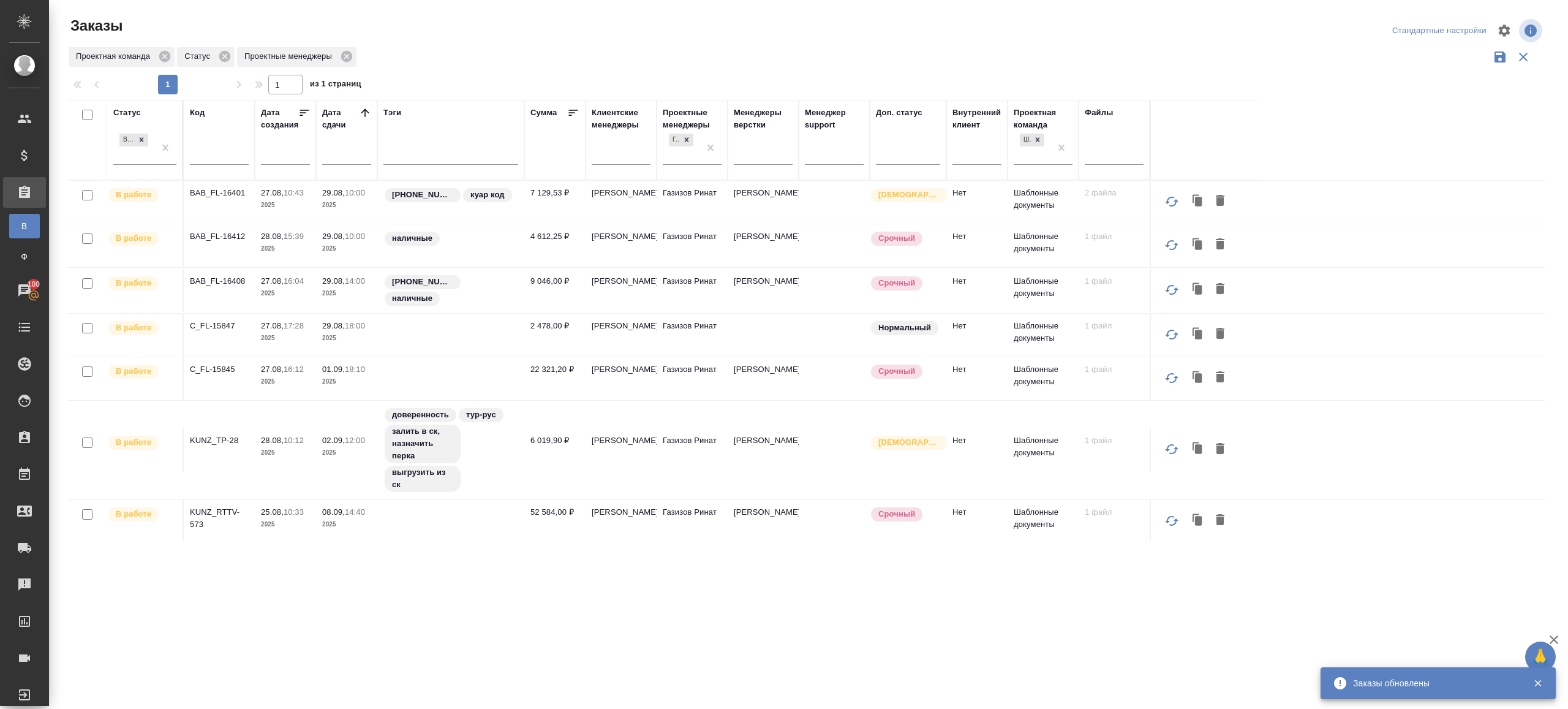
scroll to position [12, 0]
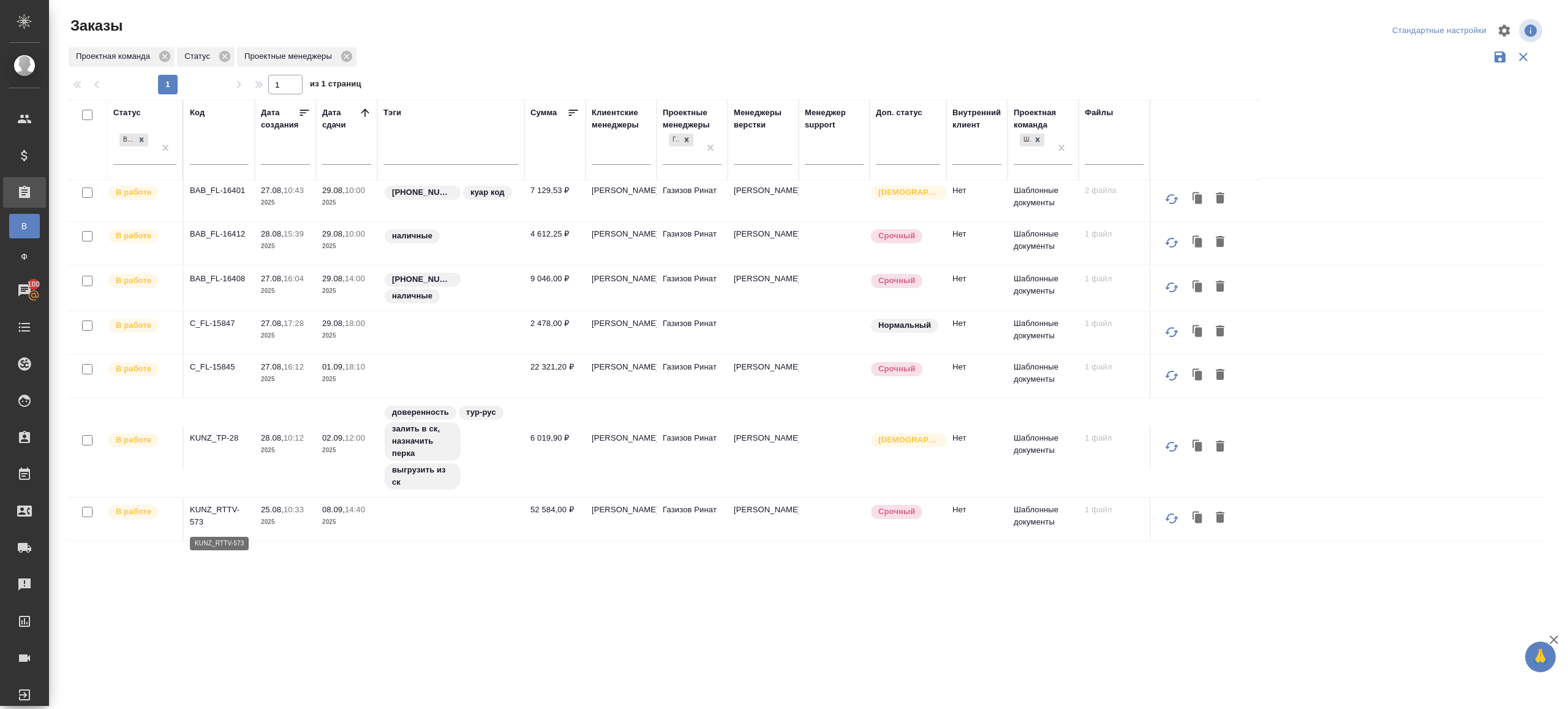
click at [222, 509] on p "KUNZ_RTTV-573" at bounding box center [219, 515] width 59 height 24
click at [150, 160] on div "В работе" at bounding box center [133, 147] width 41 height 33
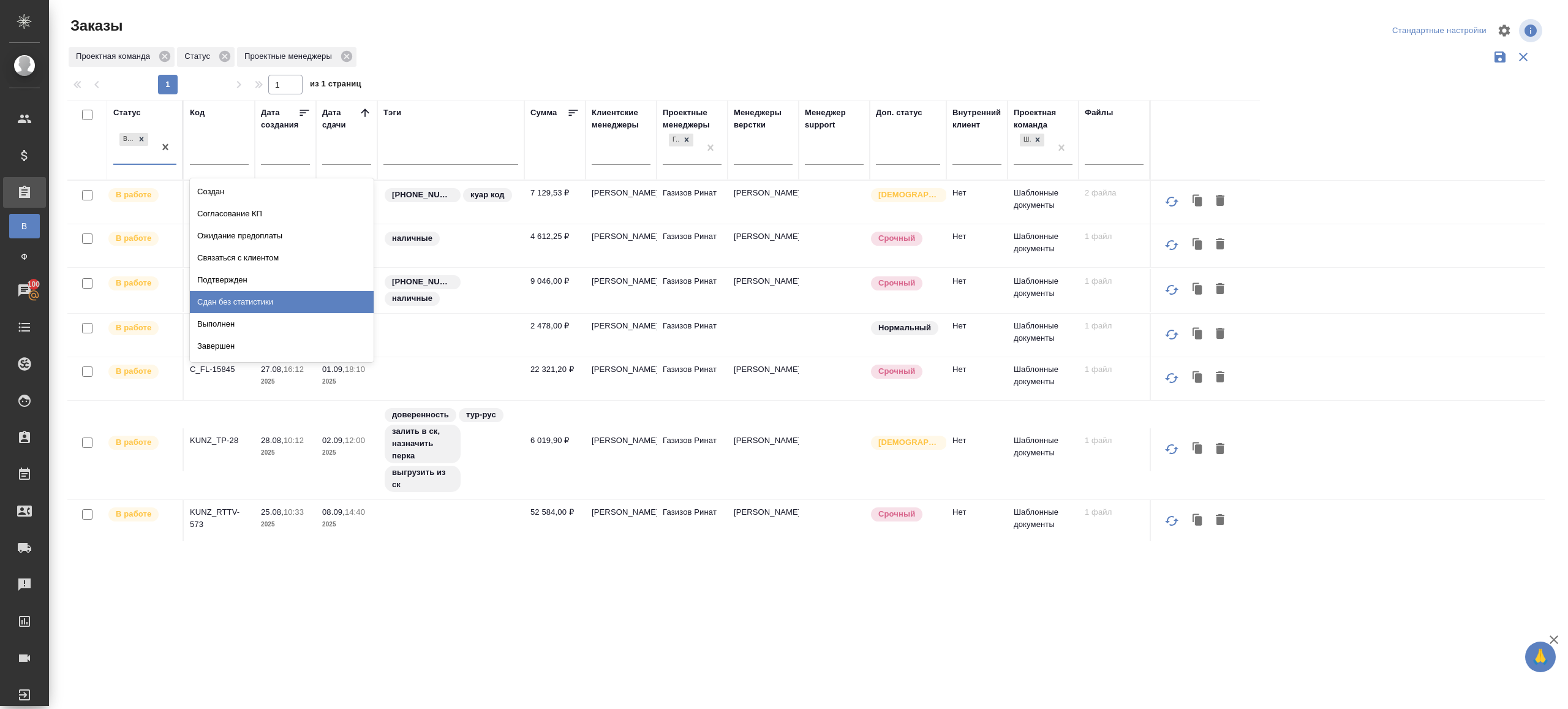
click at [256, 296] on div "Сдан без статистики" at bounding box center [281, 302] width 184 height 22
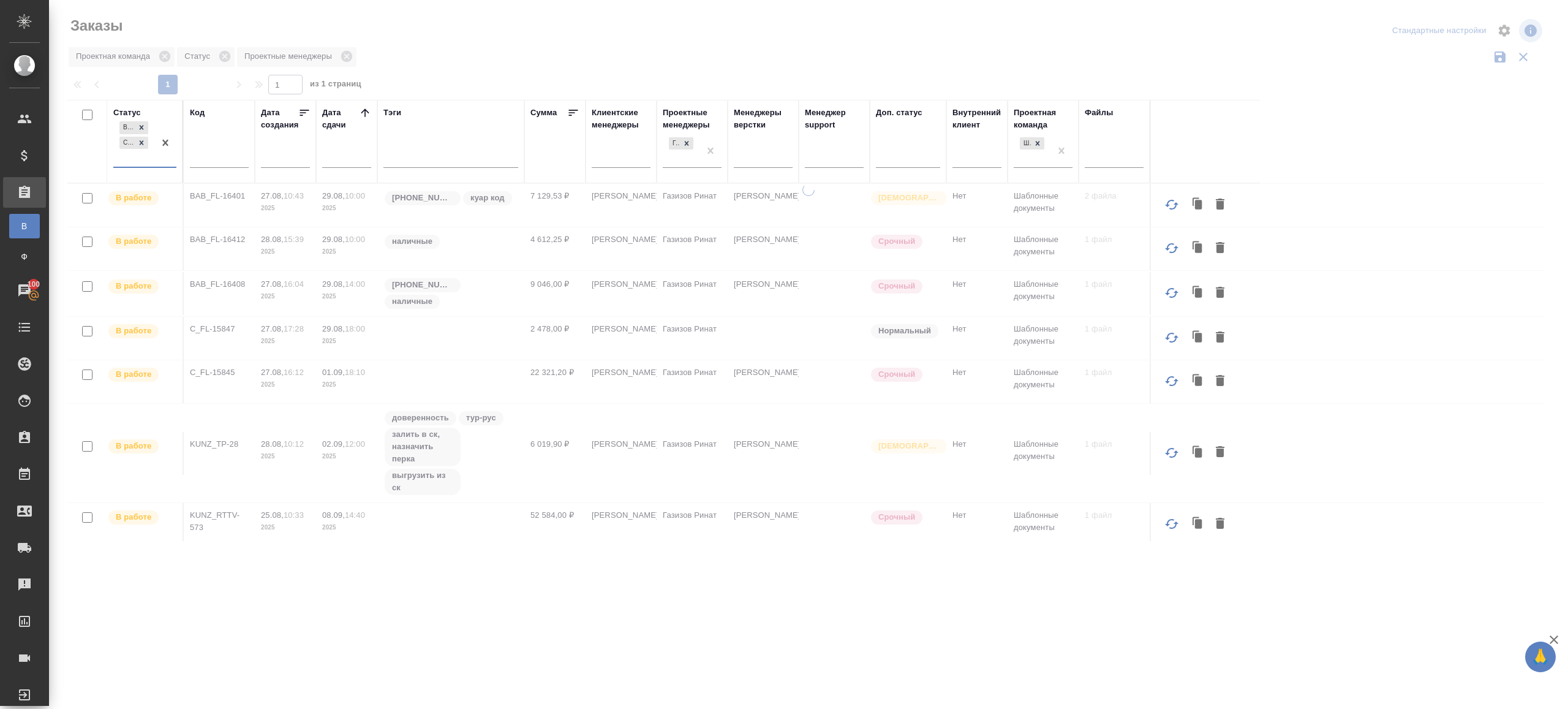
click at [141, 126] on icon at bounding box center [142, 128] width 5 height 5
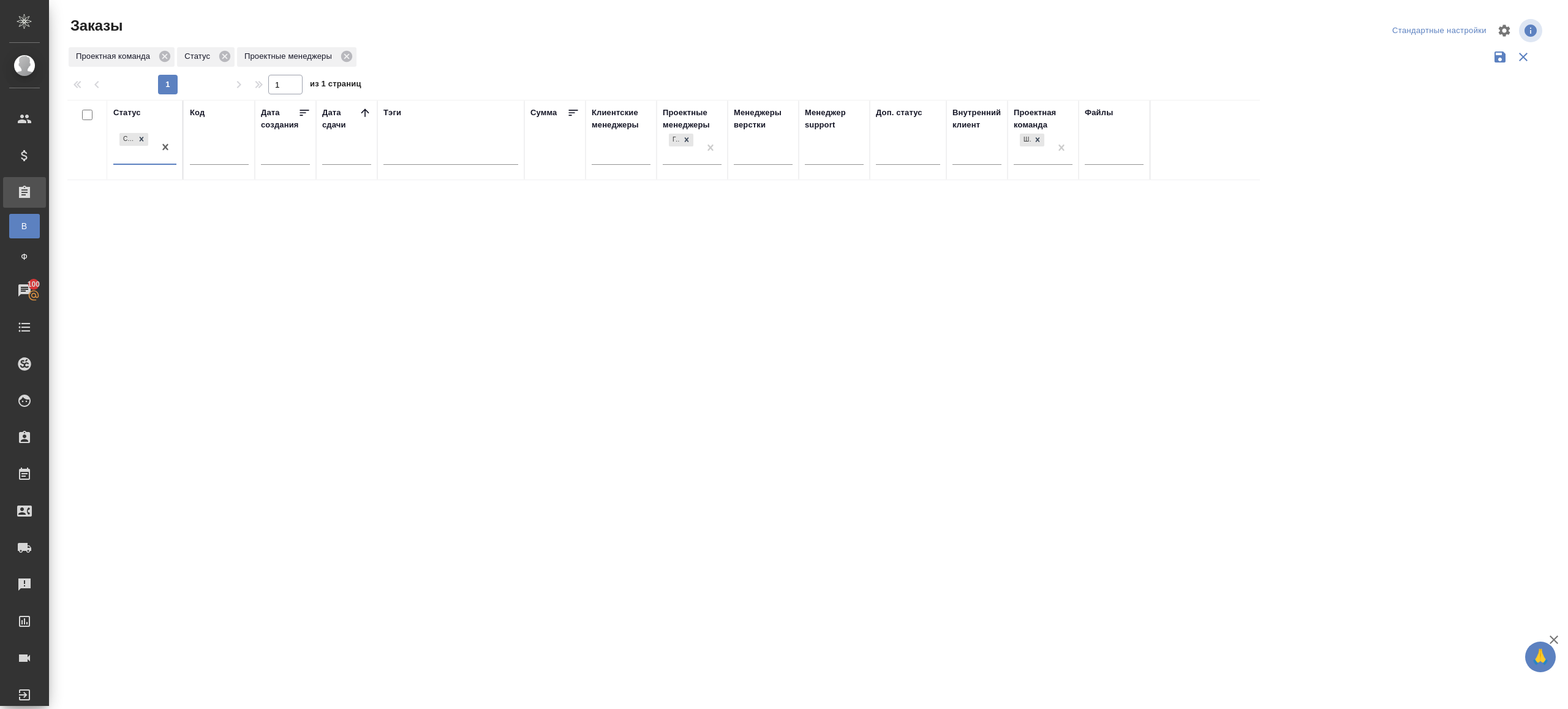
click at [564, 30] on div at bounding box center [811, 30] width 496 height 29
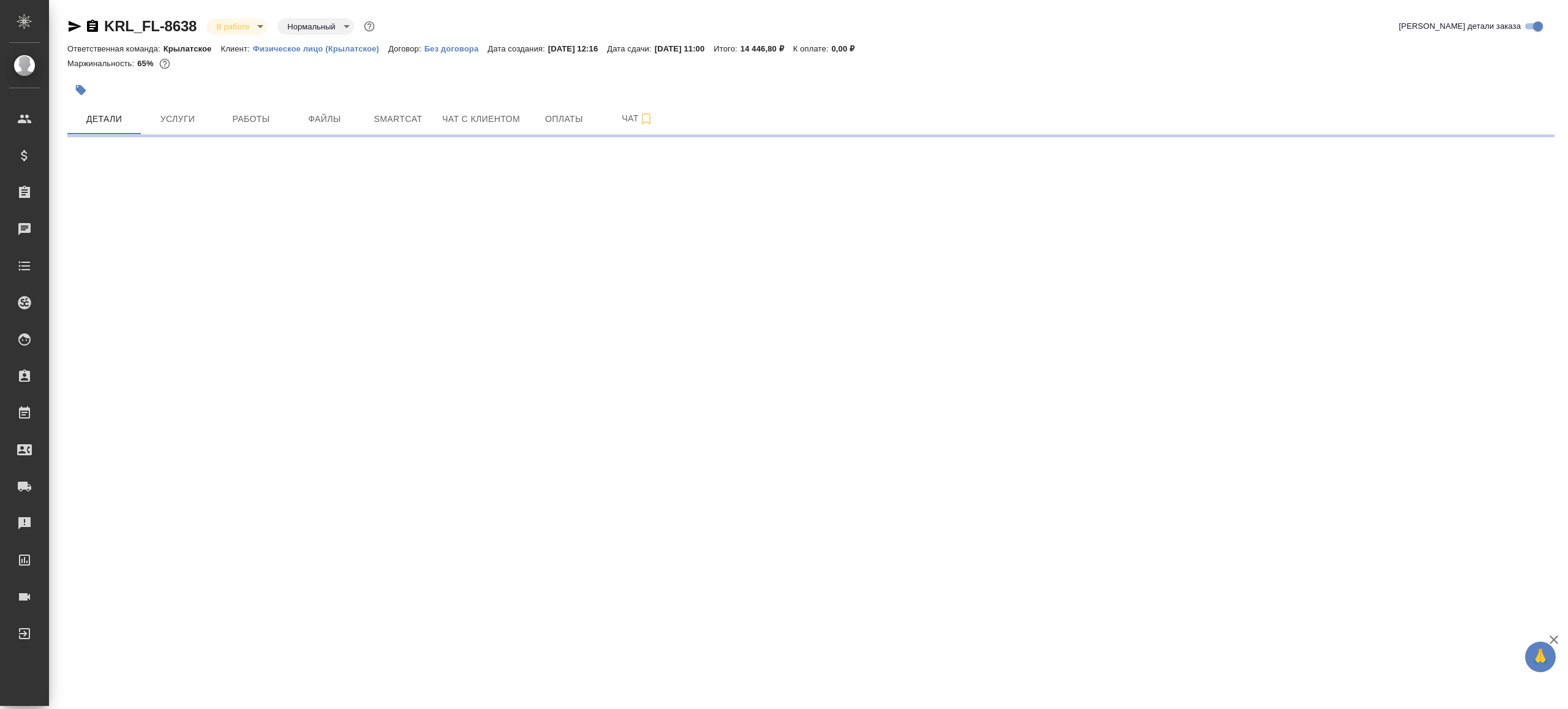
select select "RU"
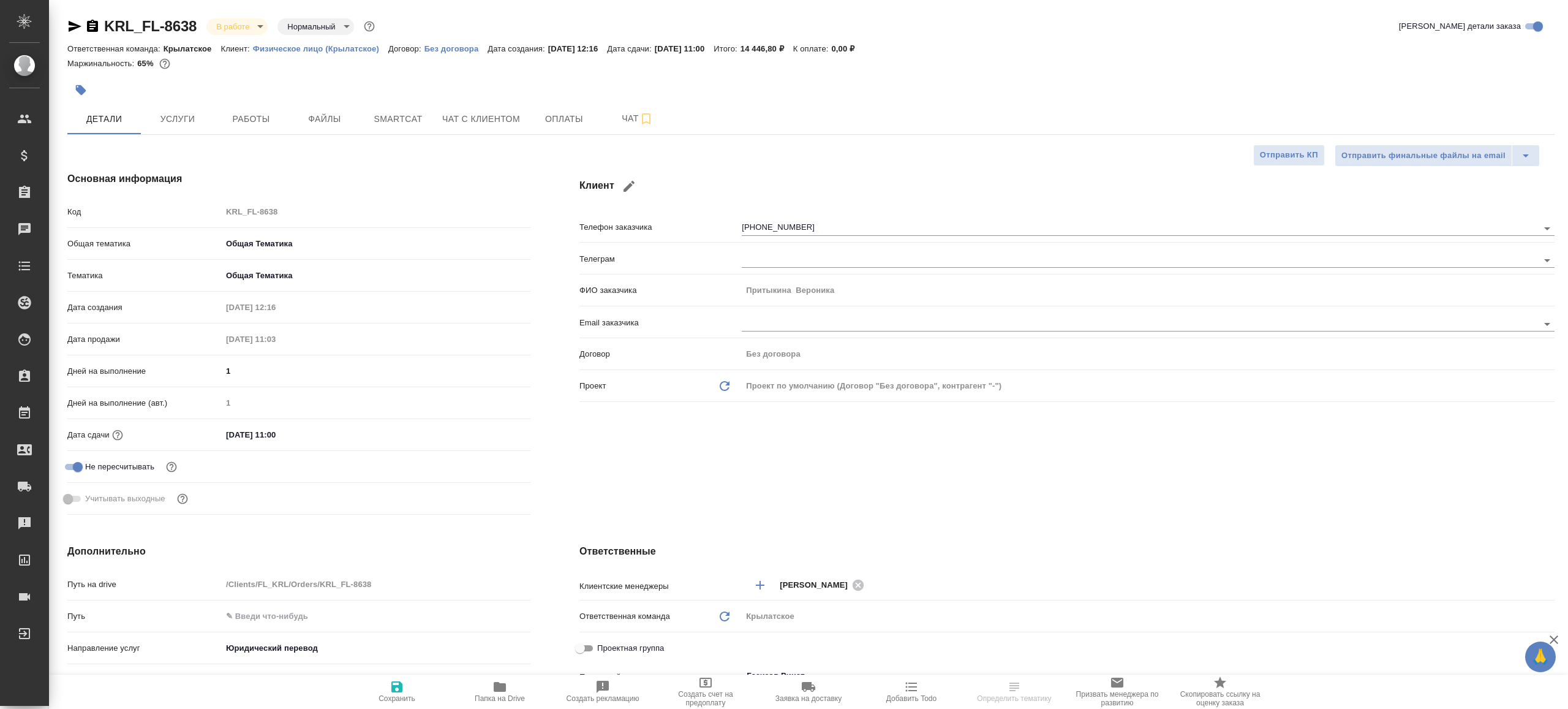
type textarea "x"
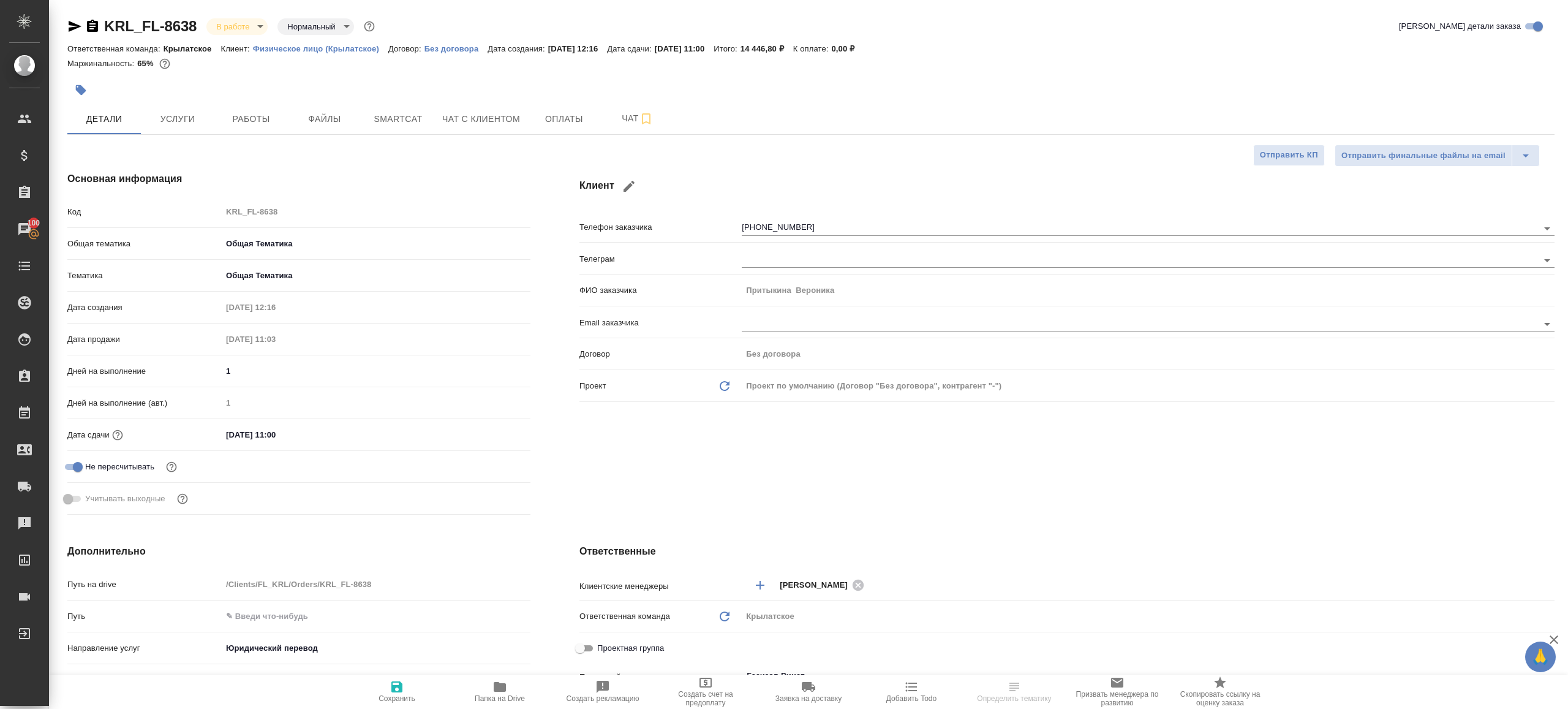
type textarea "x"
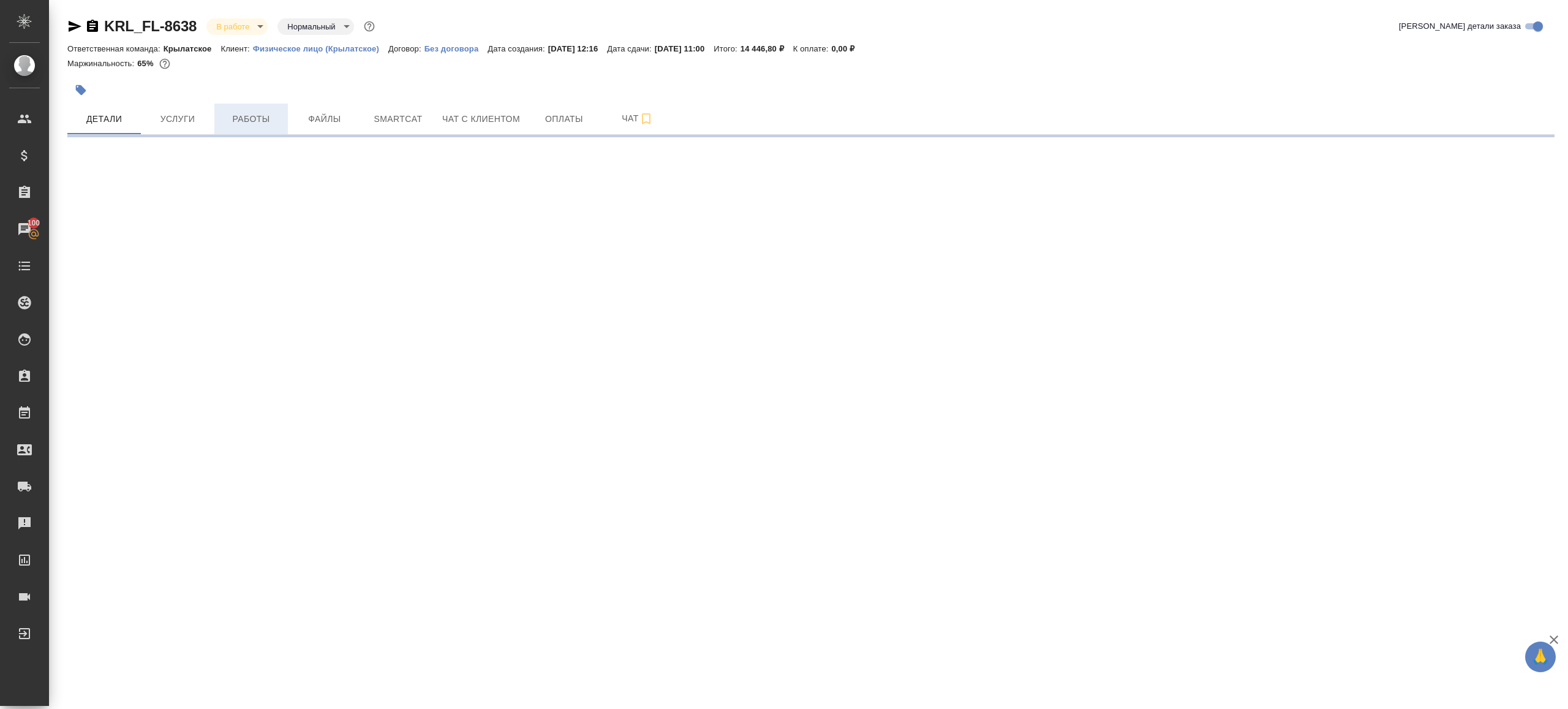
click at [254, 118] on span "Работы" at bounding box center [251, 118] width 59 height 15
click at [251, 120] on span "Работы" at bounding box center [251, 118] width 59 height 15
select select "RU"
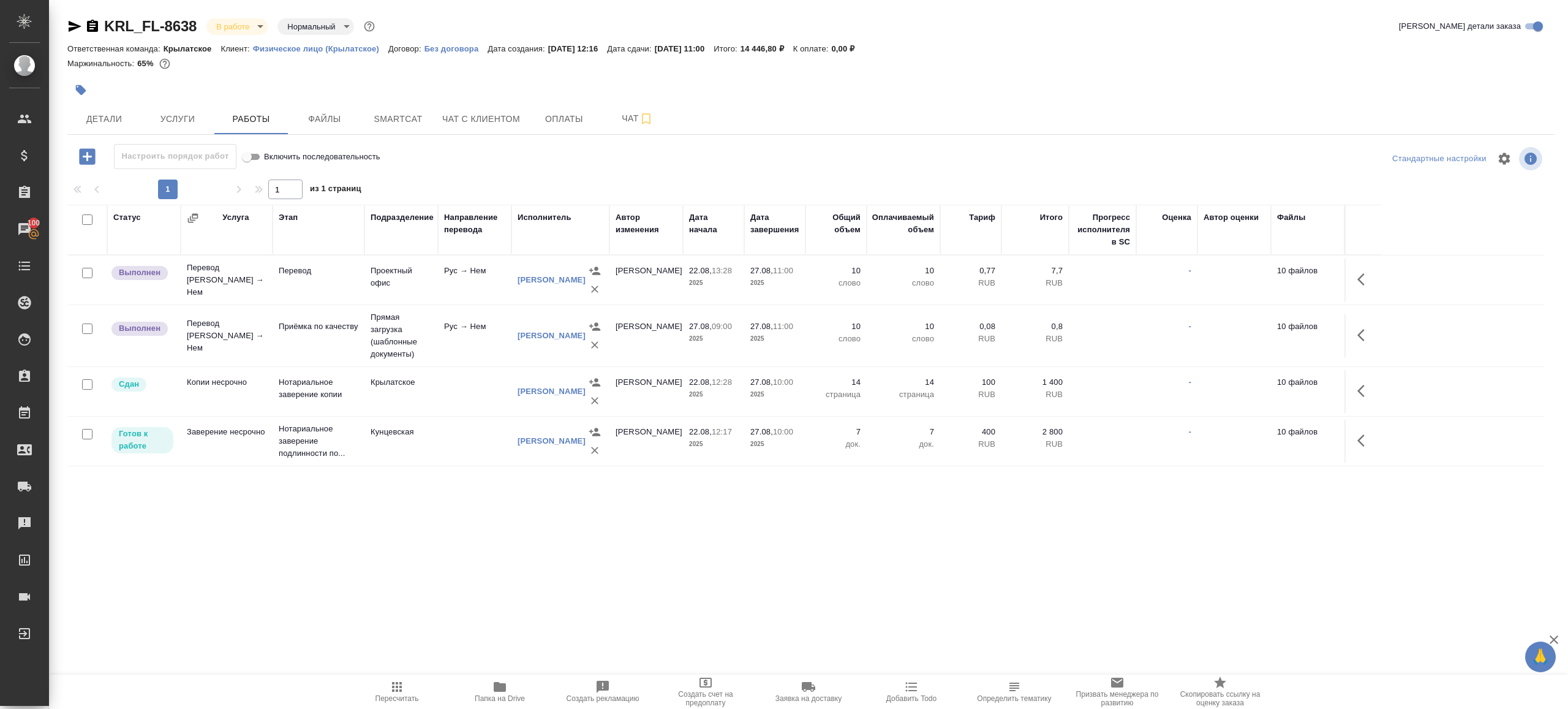
click at [240, 24] on body "🙏 .cls-1 fill:#fff; AWATERA Gazizov Rinat Клиенты Спецификации Заказы 100 Чаты …" at bounding box center [784, 354] width 1568 height 709
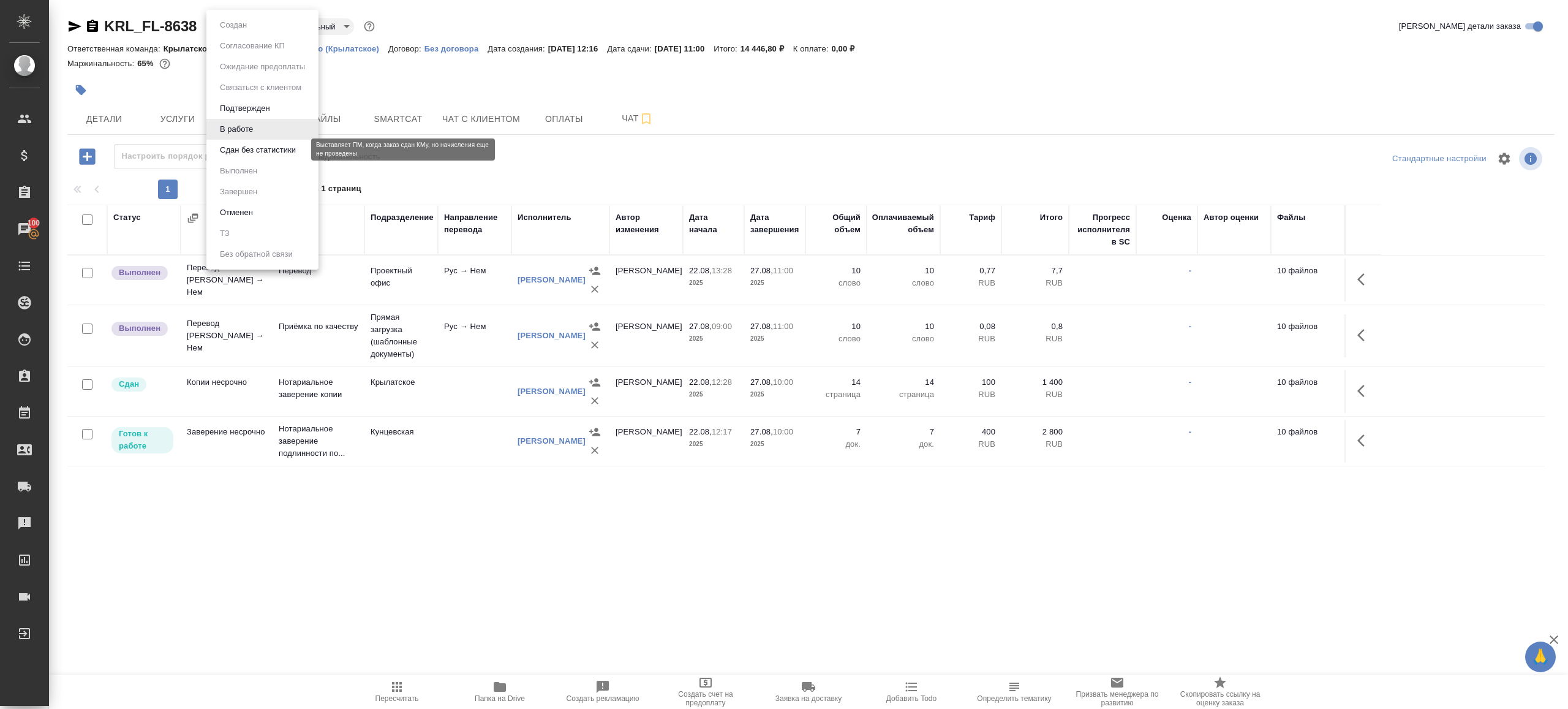
click at [251, 152] on button "Сдан без статистики" at bounding box center [258, 150] width 83 height 14
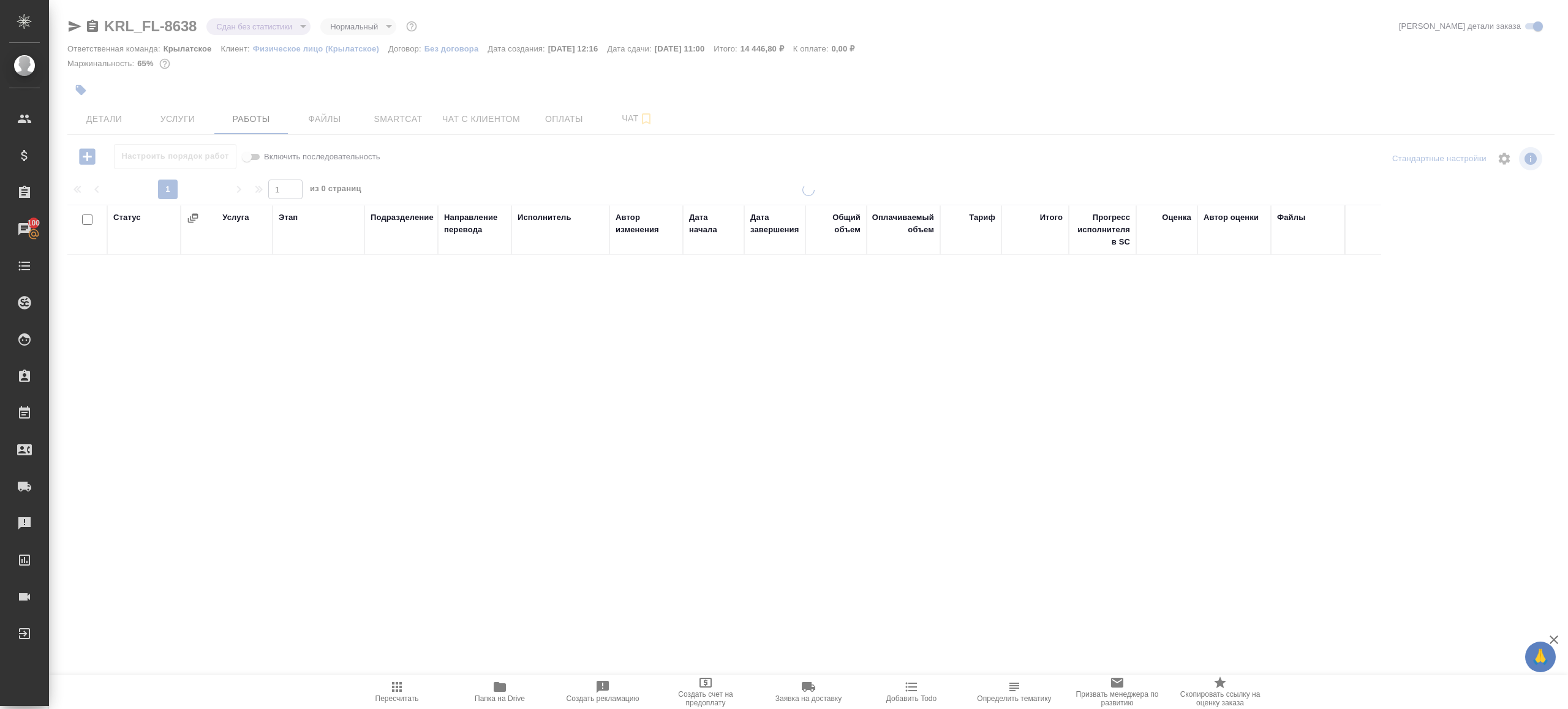
click at [274, 24] on div at bounding box center [808, 256] width 1519 height 511
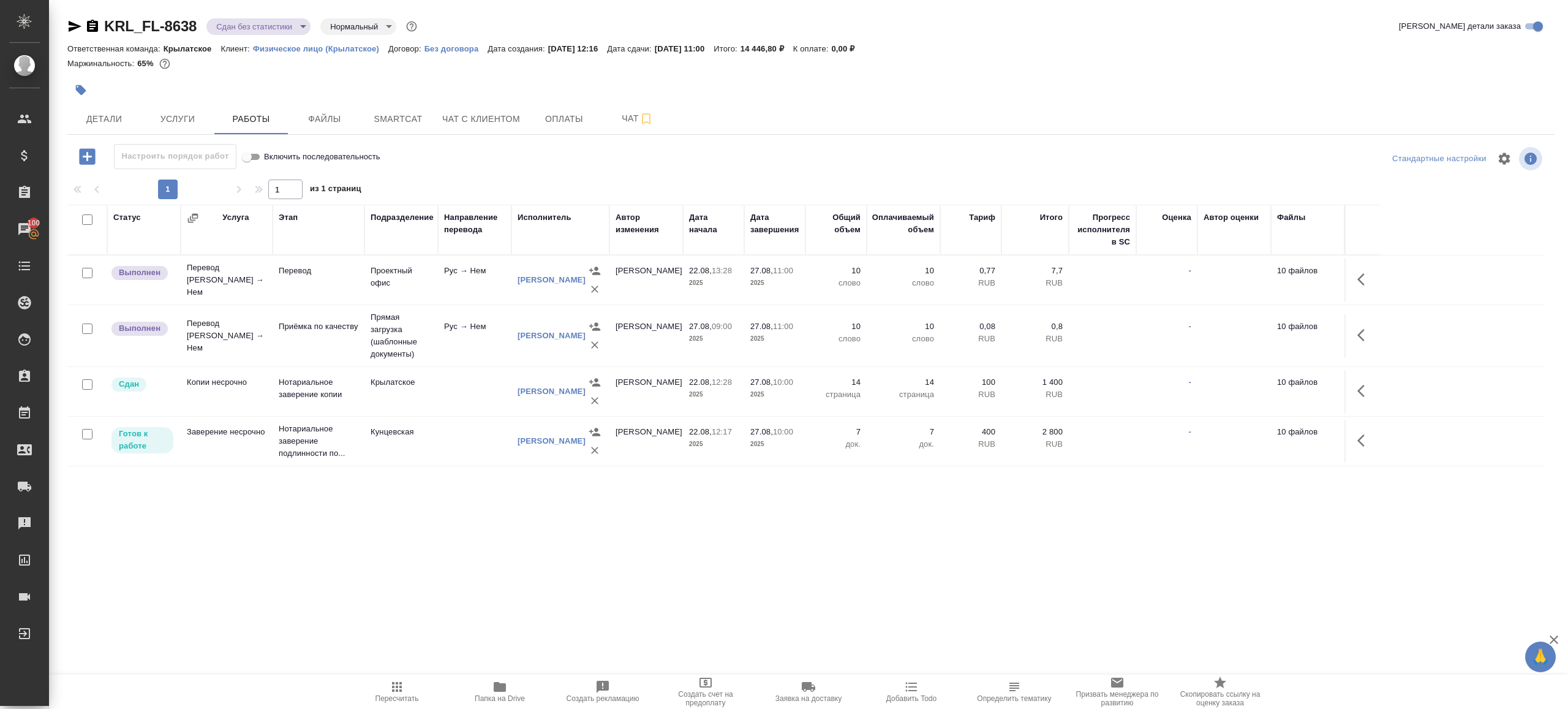
click at [278, 22] on body "🙏 .cls-1 fill:#fff; AWATERA Gazizov Rinat Клиенты Спецификации Заказы 100 Чаты …" at bounding box center [784, 354] width 1568 height 709
click at [276, 185] on ul "Создан Согласование КП Ожидание предоплаты Связаться с клиентом Подтвержден В р…" at bounding box center [262, 139] width 112 height 260
click at [278, 178] on li "Выполнен" at bounding box center [262, 171] width 112 height 21
click at [1353, 289] on div at bounding box center [1363, 279] width 24 height 29
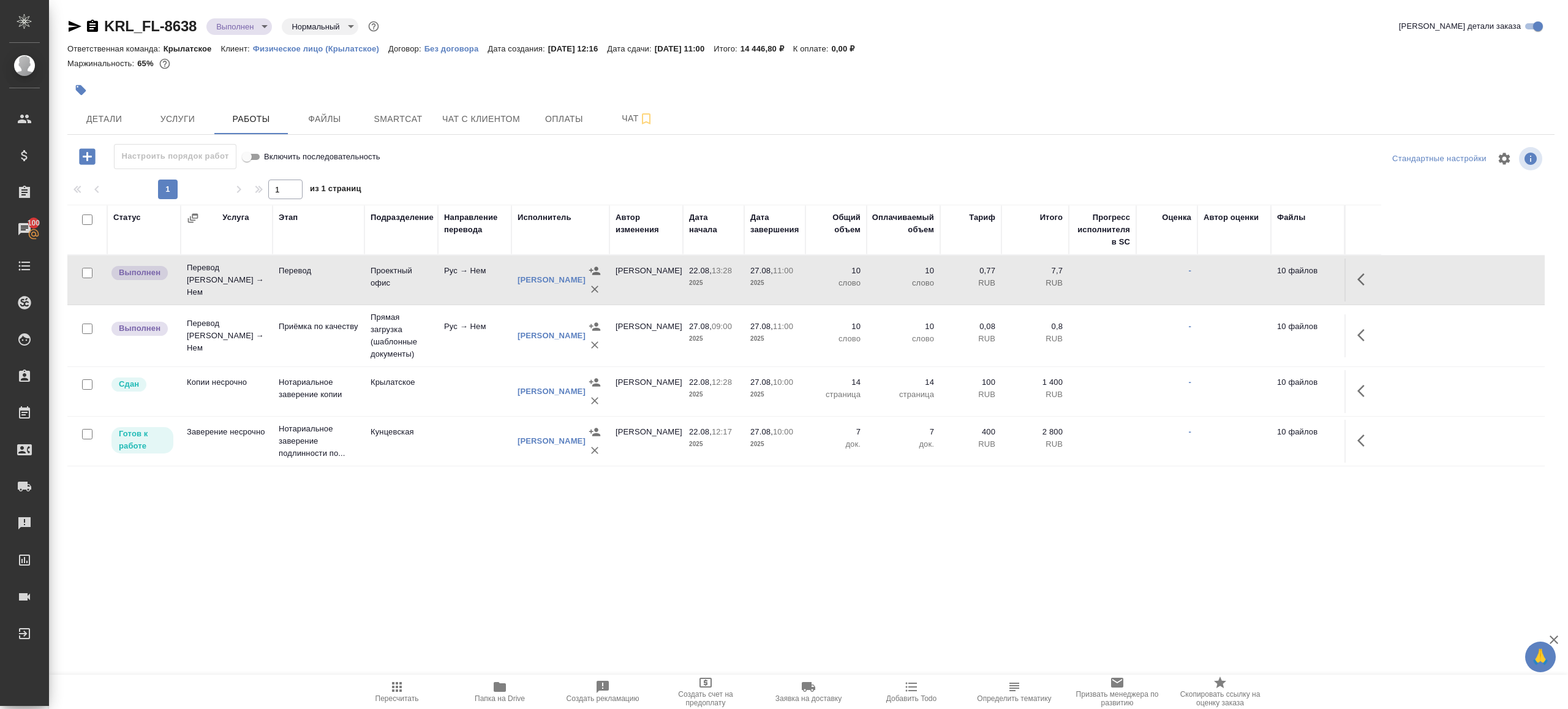
click at [1370, 272] on icon "button" at bounding box center [1365, 279] width 14 height 14
click at [1263, 271] on button "button" at bounding box center [1254, 279] width 21 height 29
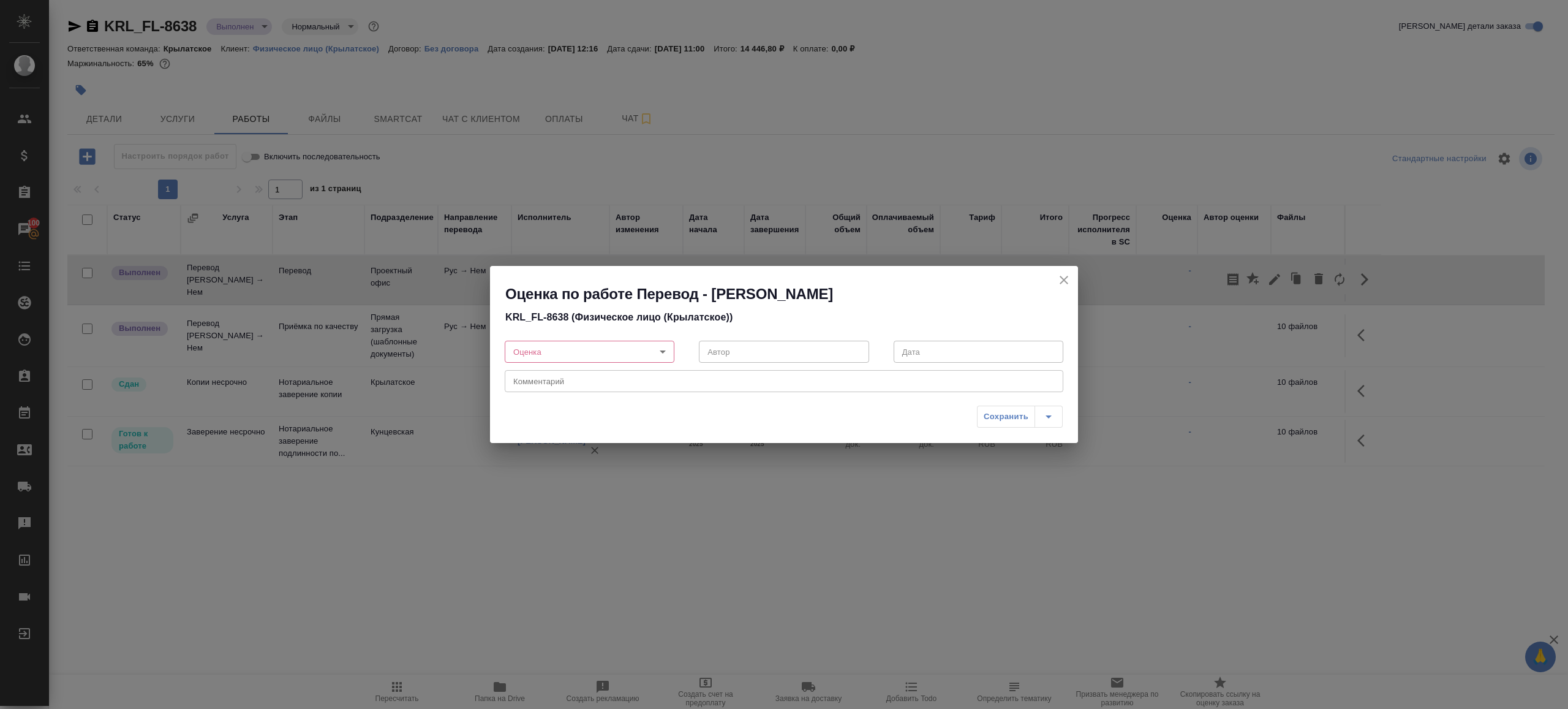
click at [1179, 266] on div "Оценка по работе Перевод - Иглаков Максим KRL_FL-8638 (Физическое лицо (Крылатс…" at bounding box center [784, 354] width 1568 height 709
click at [1360, 270] on div "Оценка по работе Перевод - Иглаков Максим KRL_FL-8638 (Физическое лицо (Крылатс…" at bounding box center [784, 354] width 1568 height 709
click at [1068, 283] on icon "close" at bounding box center [1064, 280] width 14 height 14
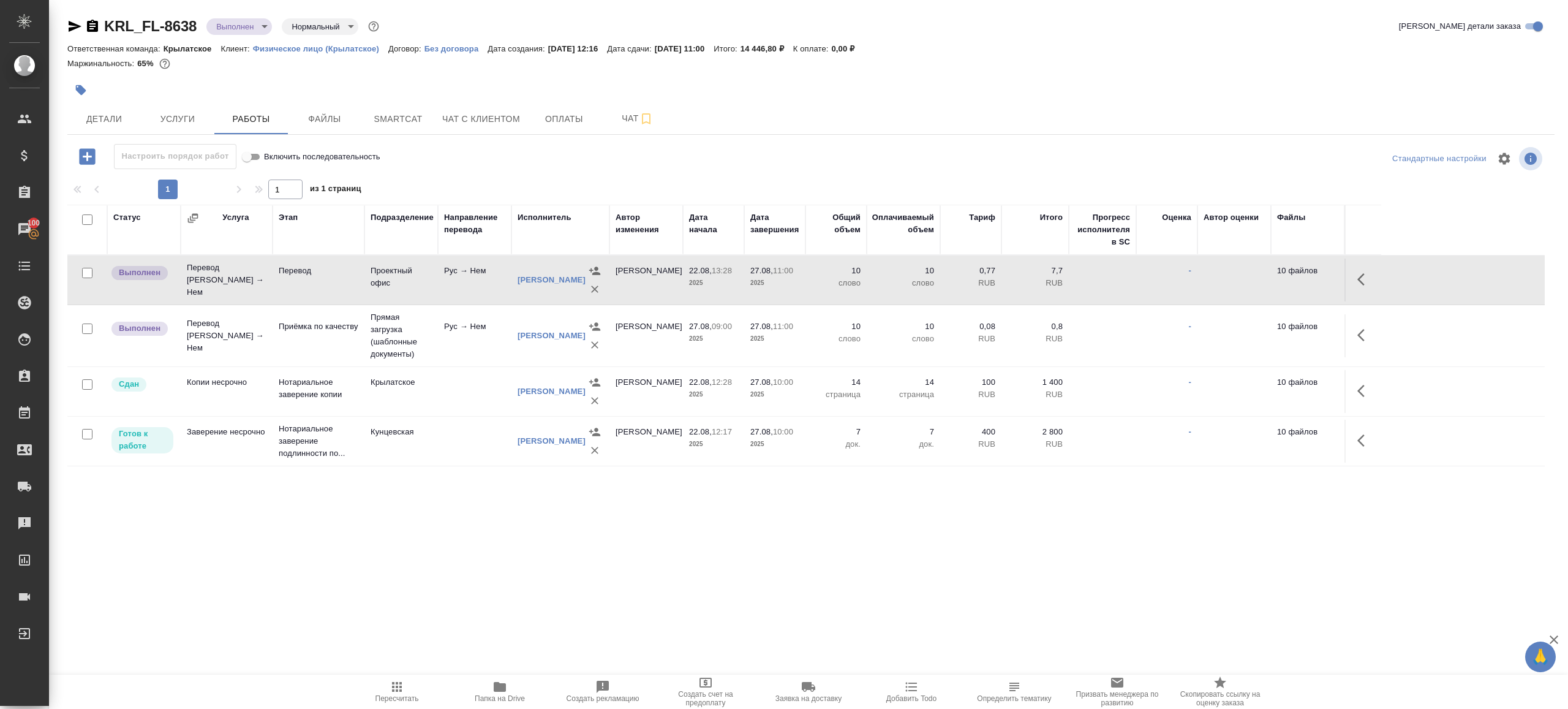
click at [1367, 266] on button "button" at bounding box center [1365, 279] width 29 height 29
click at [1276, 285] on icon "button" at bounding box center [1274, 279] width 14 height 14
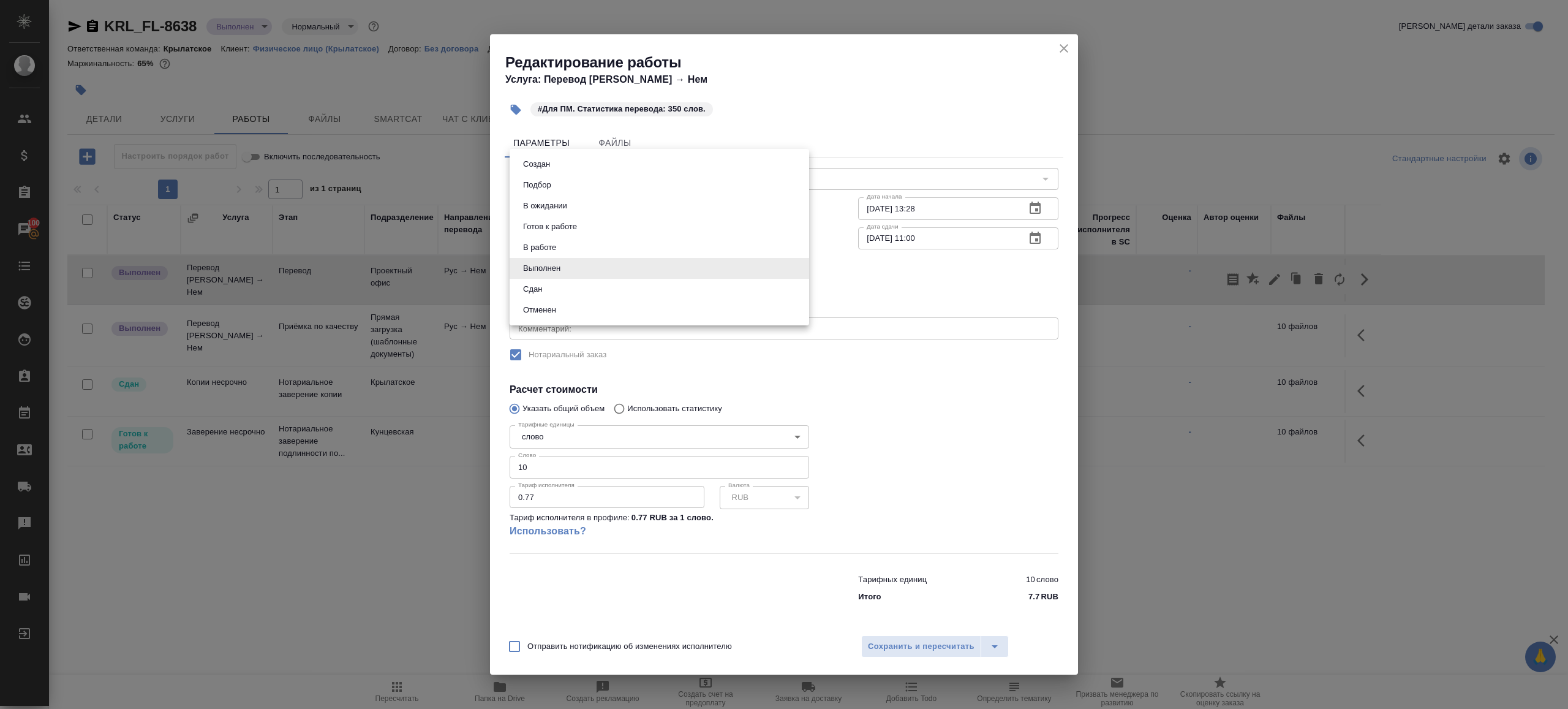
click at [606, 266] on body "🙏 .cls-1 fill:#fff; AWATERA Gazizov Rinat Клиенты Спецификации Заказы 100 Чаты …" at bounding box center [784, 354] width 1568 height 709
click at [557, 296] on li "Сдан" at bounding box center [659, 289] width 299 height 21
type input "closed"
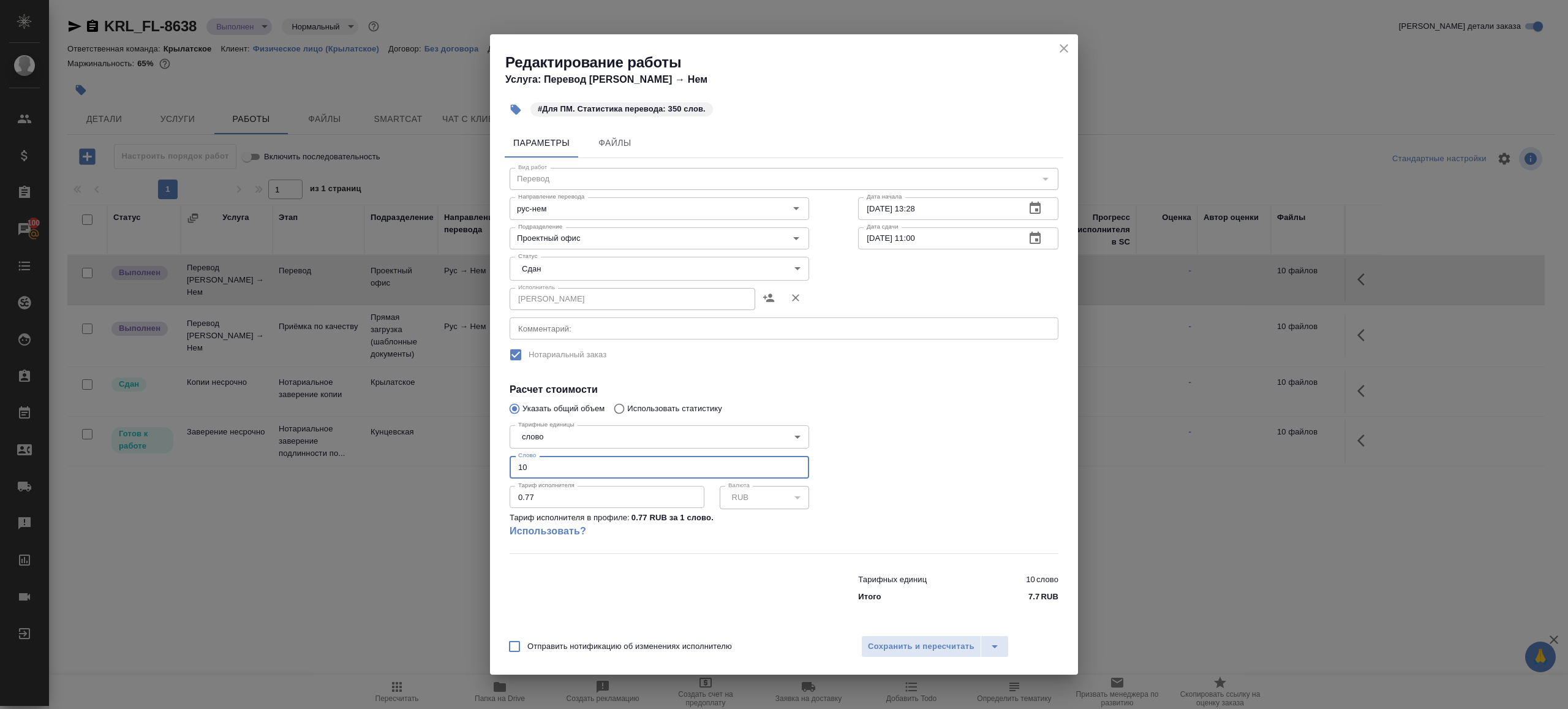
drag, startPoint x: 534, startPoint y: 472, endPoint x: 480, endPoint y: 460, distance: 55.3
click at [480, 460] on div "Редактирование работы Услуга: Перевод Стандарт Рус → Нем #Для ПМ. Статистика пе…" at bounding box center [784, 354] width 1568 height 709
type input "350"
click at [881, 646] on span "Сохранить и пересчитать" at bounding box center [921, 647] width 107 height 14
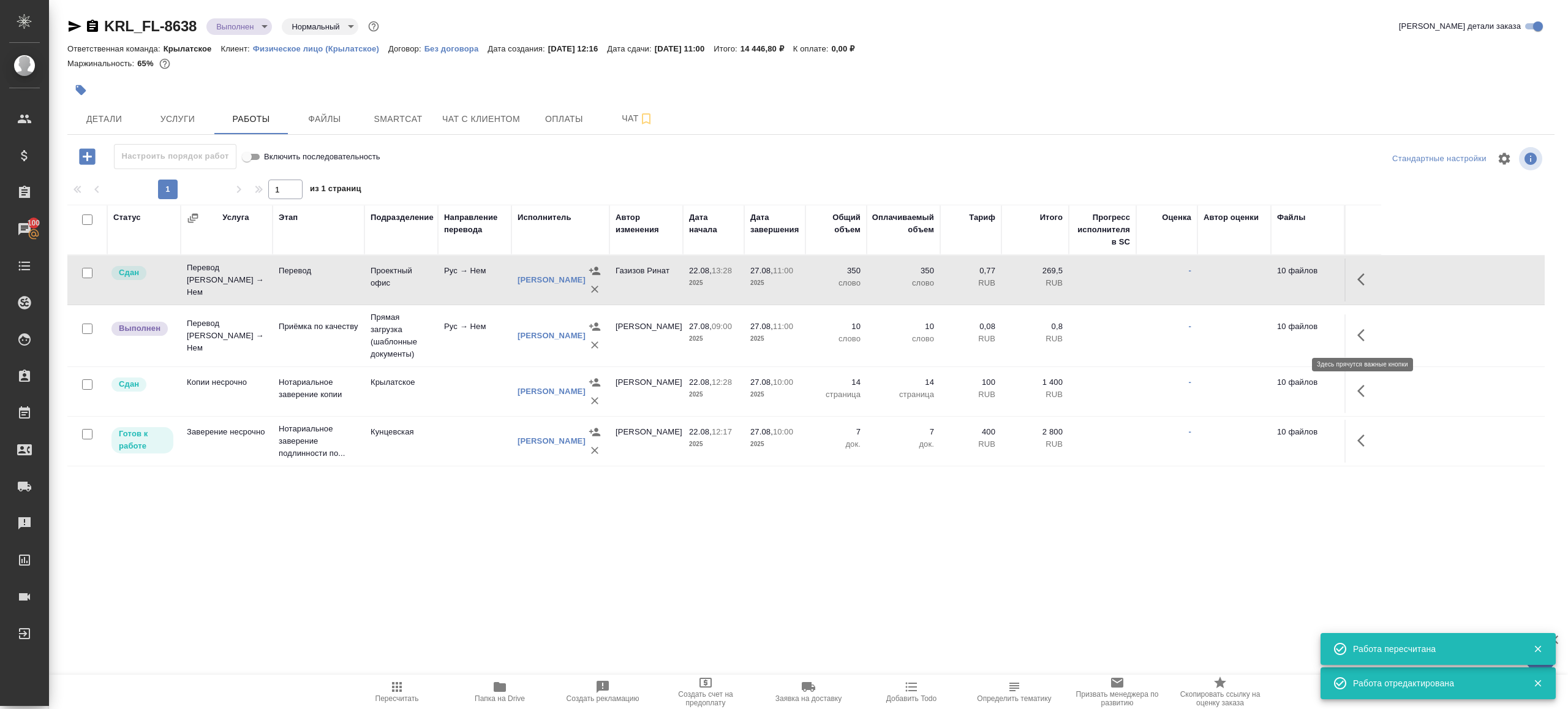
click at [1359, 334] on icon "button" at bounding box center [1361, 335] width 7 height 12
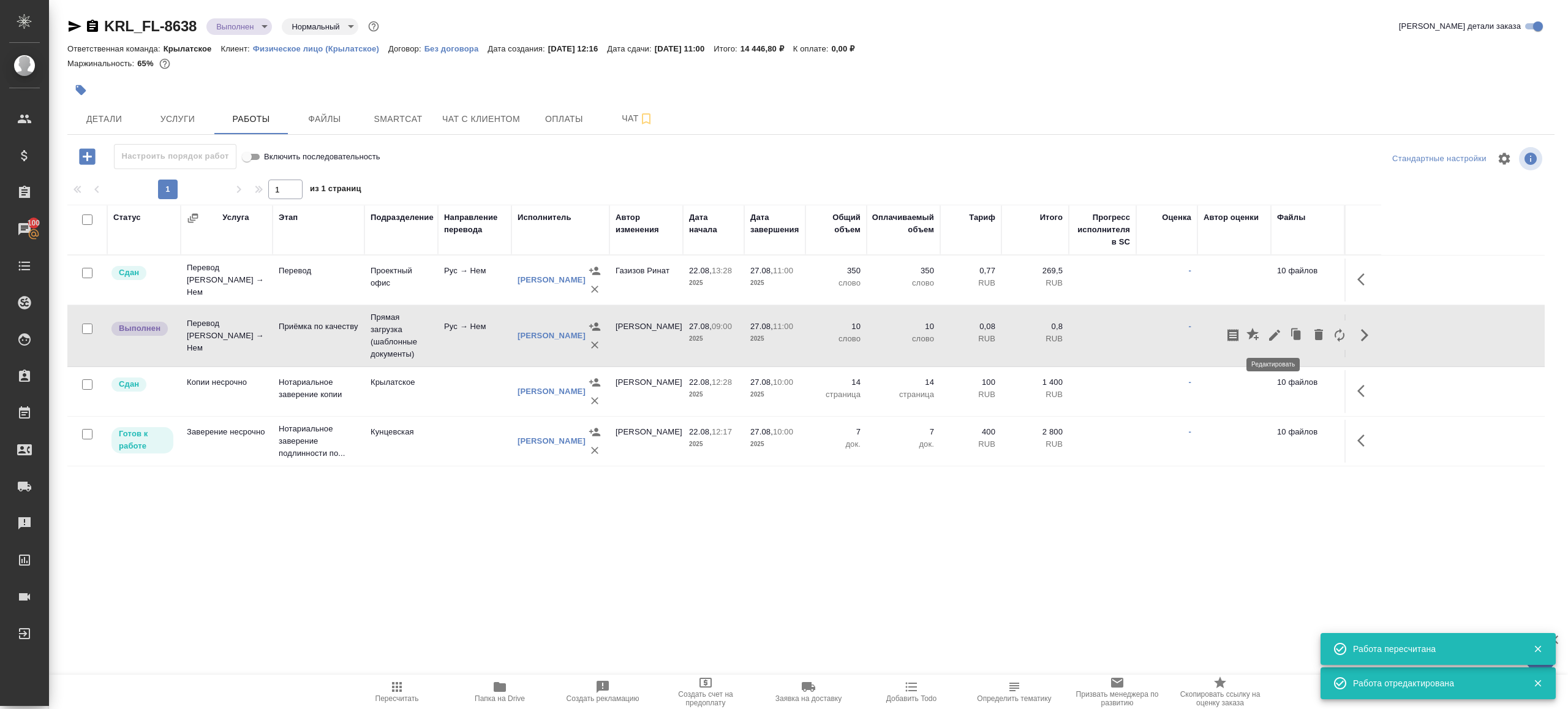
click at [1279, 334] on icon "button" at bounding box center [1274, 335] width 14 height 14
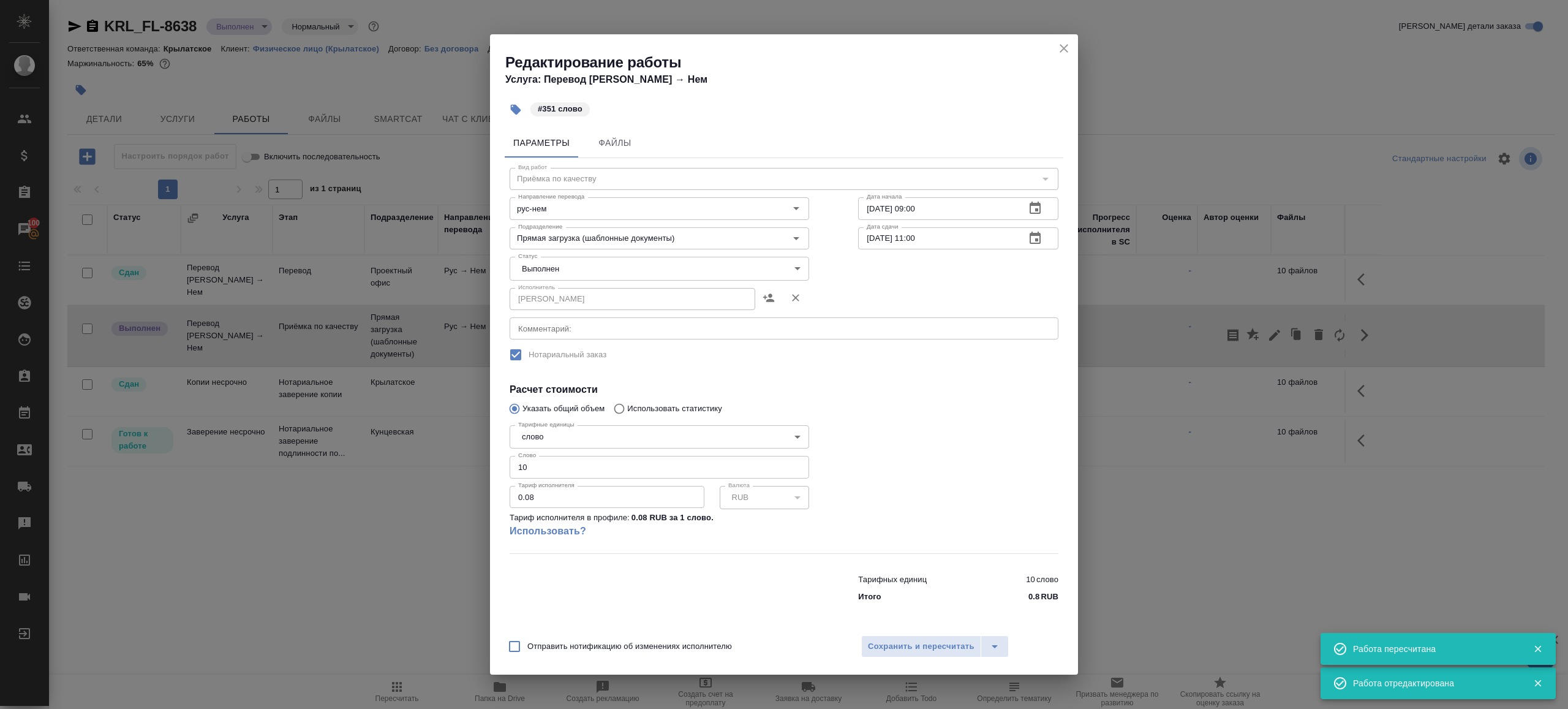
click at [579, 268] on body "🙏 .cls-1 fill:#fff; AWATERA Gazizov Rinat Клиенты Спецификации Заказы 100 Чаты …" at bounding box center [784, 354] width 1568 height 709
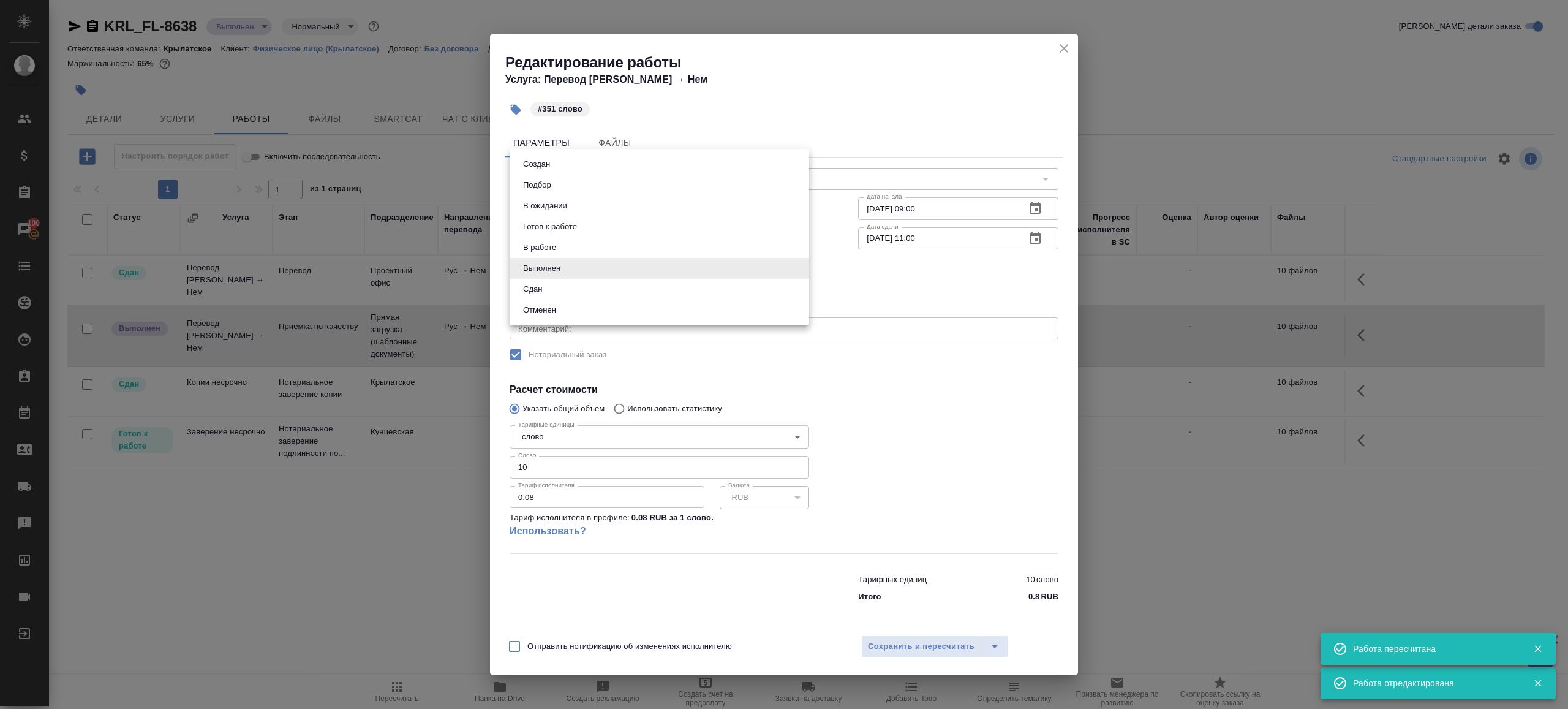
click at [570, 294] on li "Сдан" at bounding box center [659, 289] width 299 height 21
type input "closed"
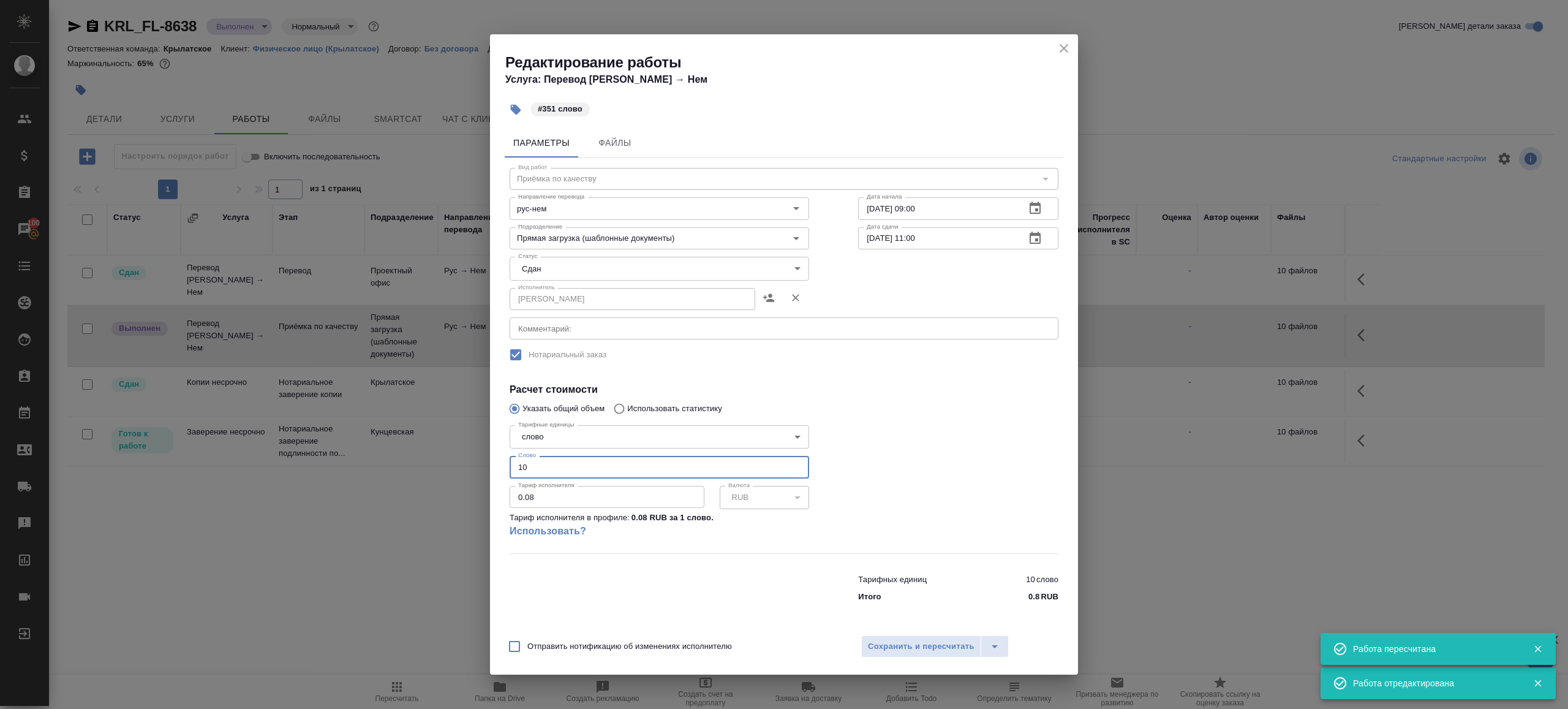
drag, startPoint x: 537, startPoint y: 476, endPoint x: 418, endPoint y: 419, distance: 131.9
click at [418, 419] on div "Редактирование работы Услуга: Перевод Стандарт Рус → Нем #351 слово Параметры Ф…" at bounding box center [784, 354] width 1568 height 709
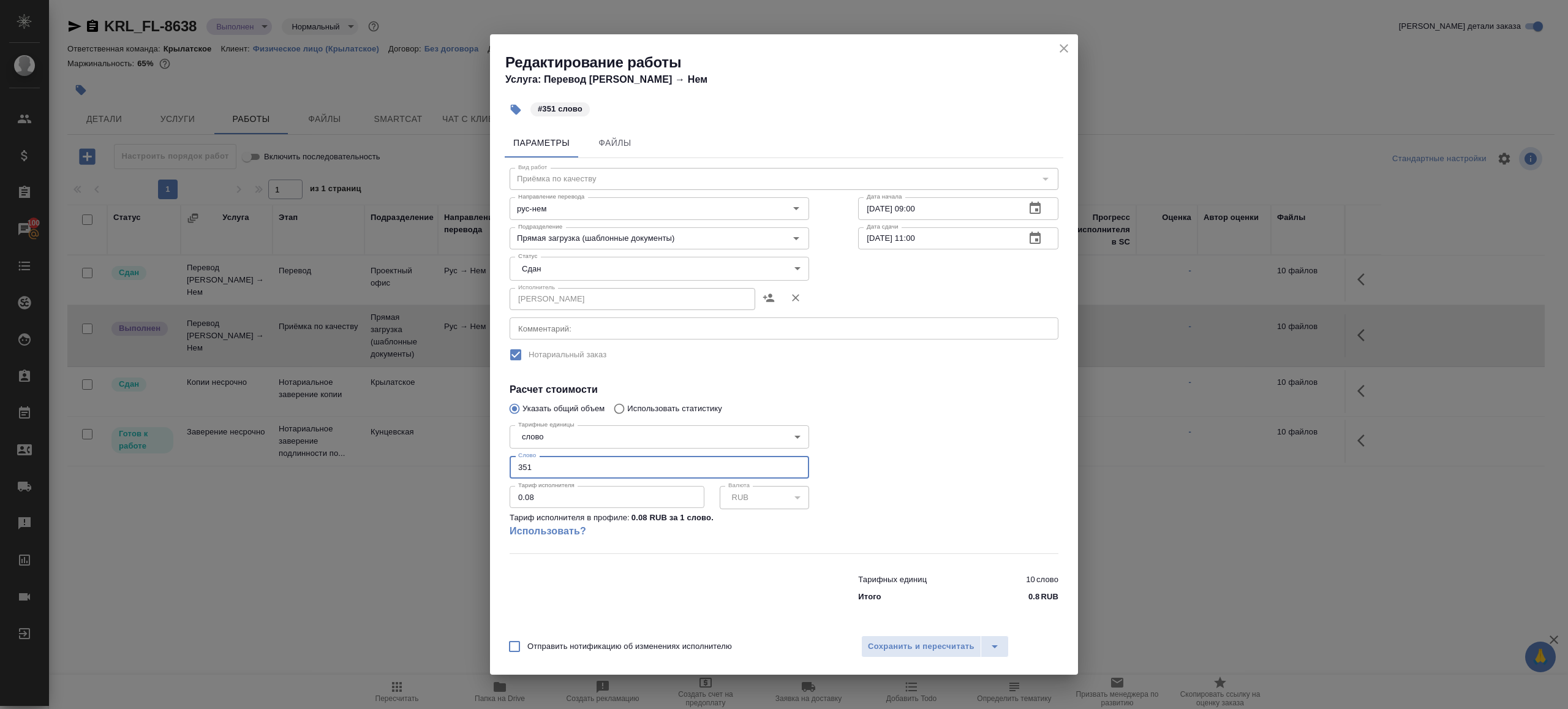
type input "351"
click at [789, 392] on h4 "Расчет стоимости" at bounding box center [783, 390] width 549 height 14
click at [898, 655] on button "Сохранить и пересчитать" at bounding box center [921, 646] width 120 height 22
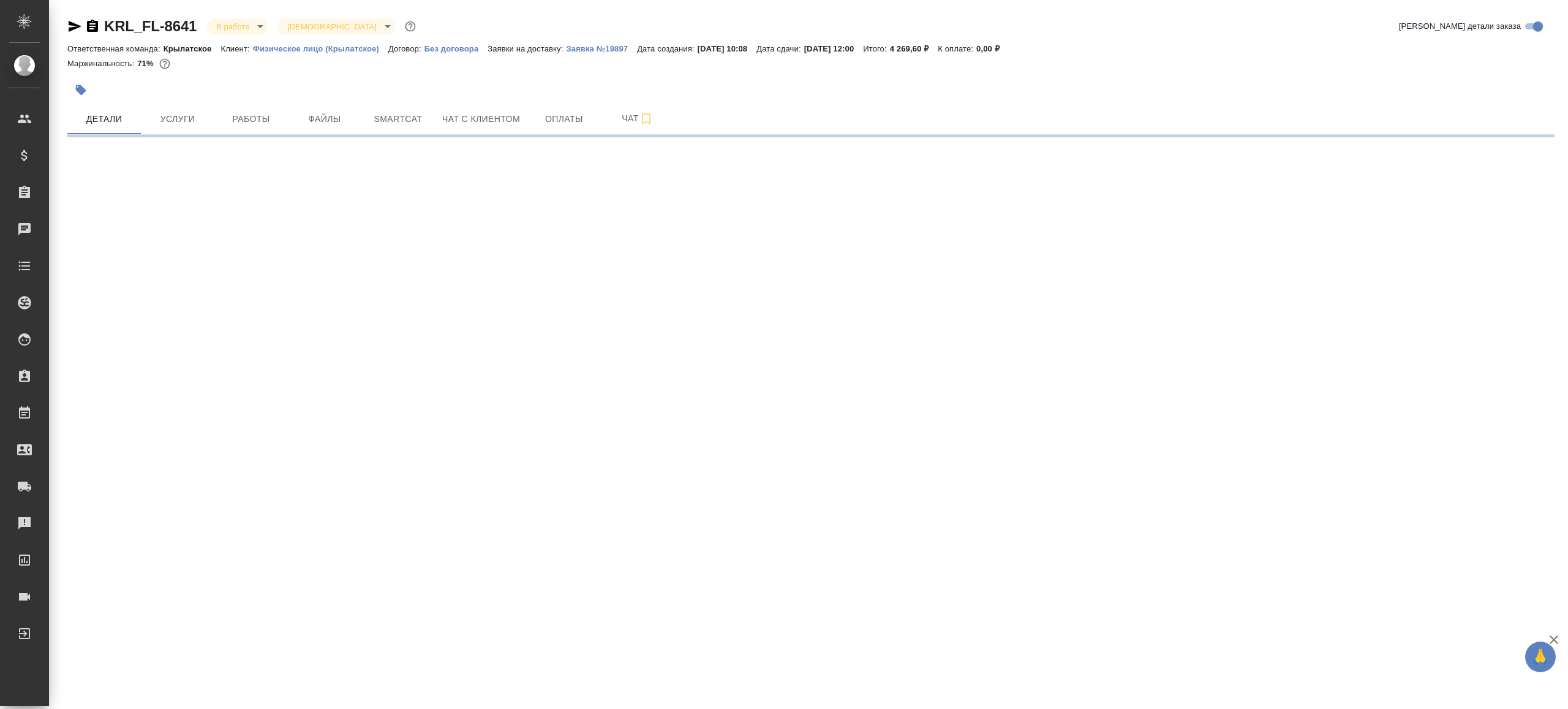
select select "RU"
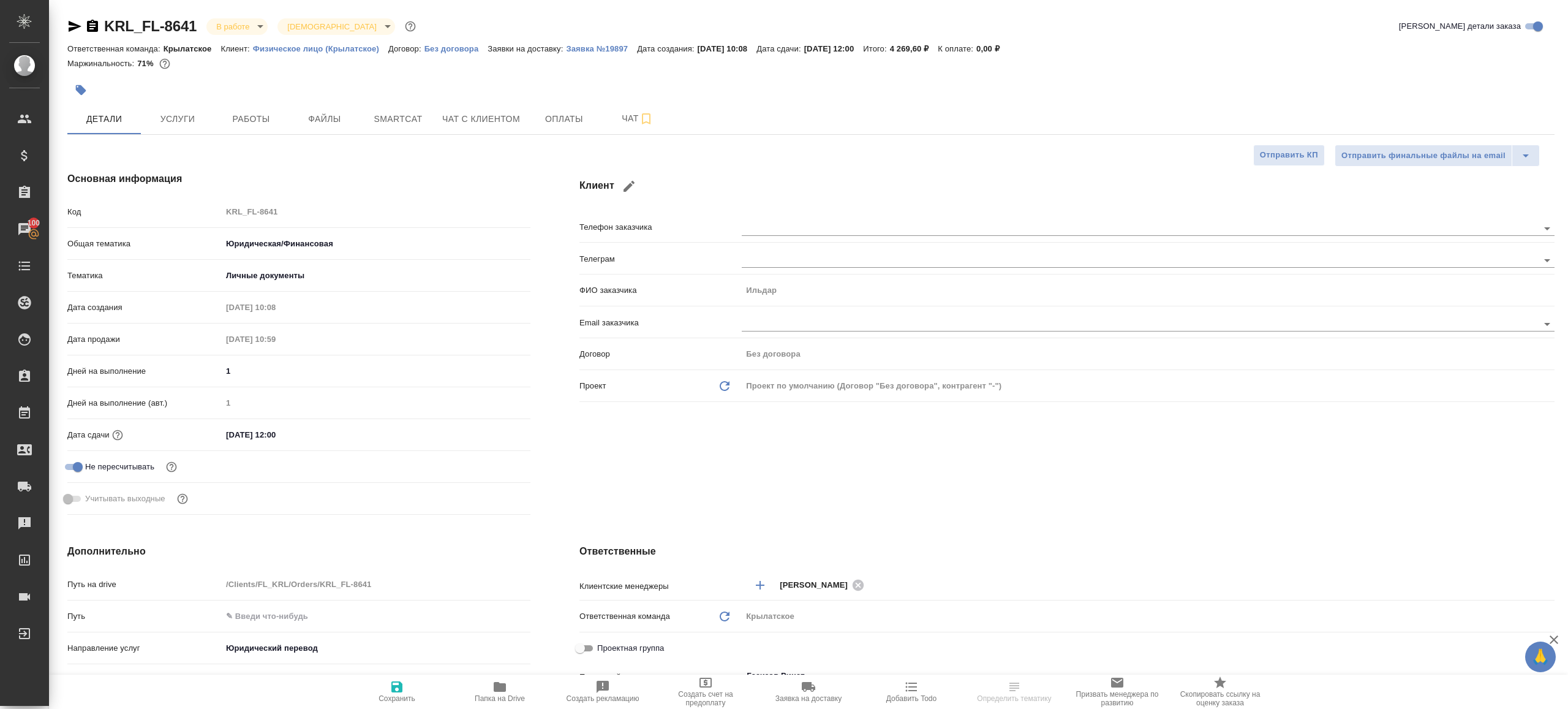
type textarea "x"
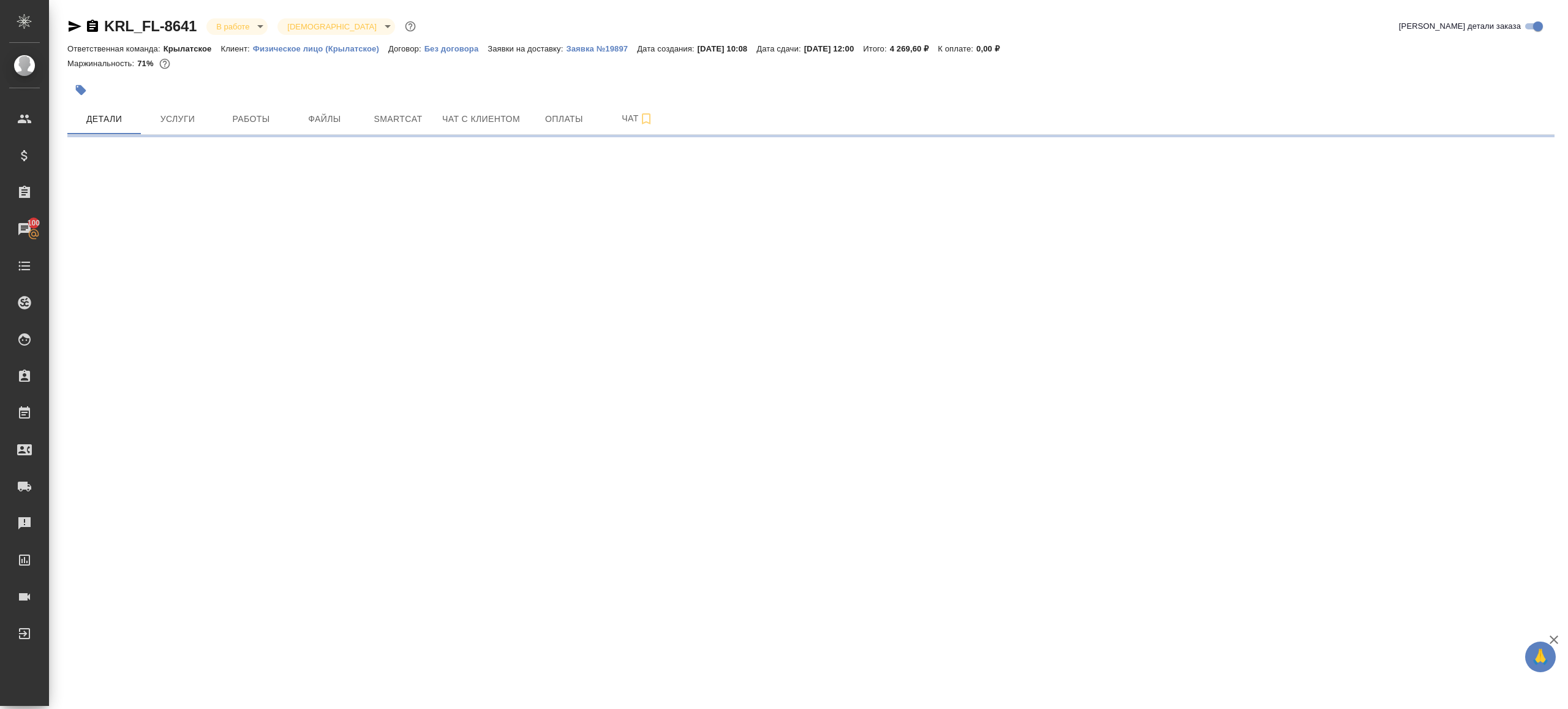
select select "RU"
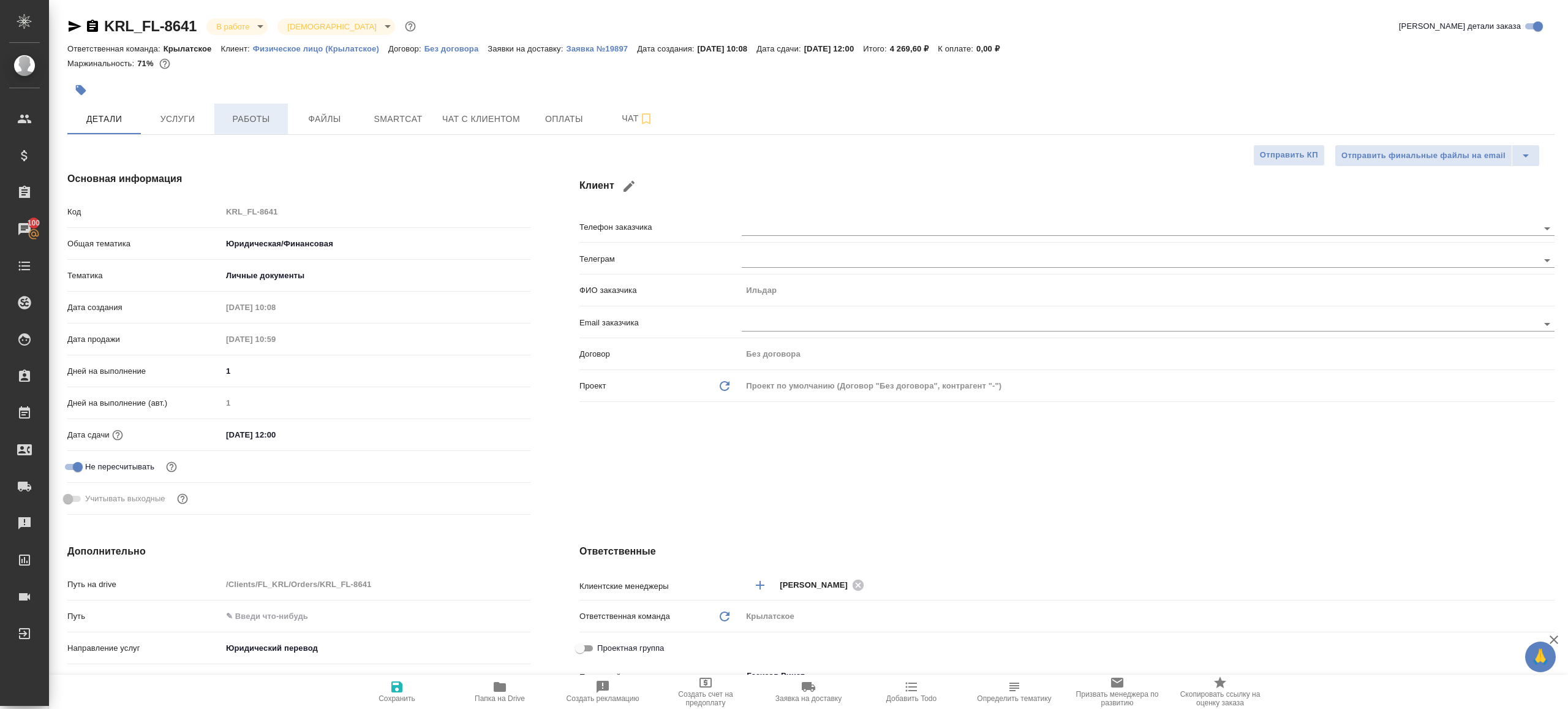
click at [241, 123] on span "Работы" at bounding box center [251, 118] width 59 height 15
type textarea "x"
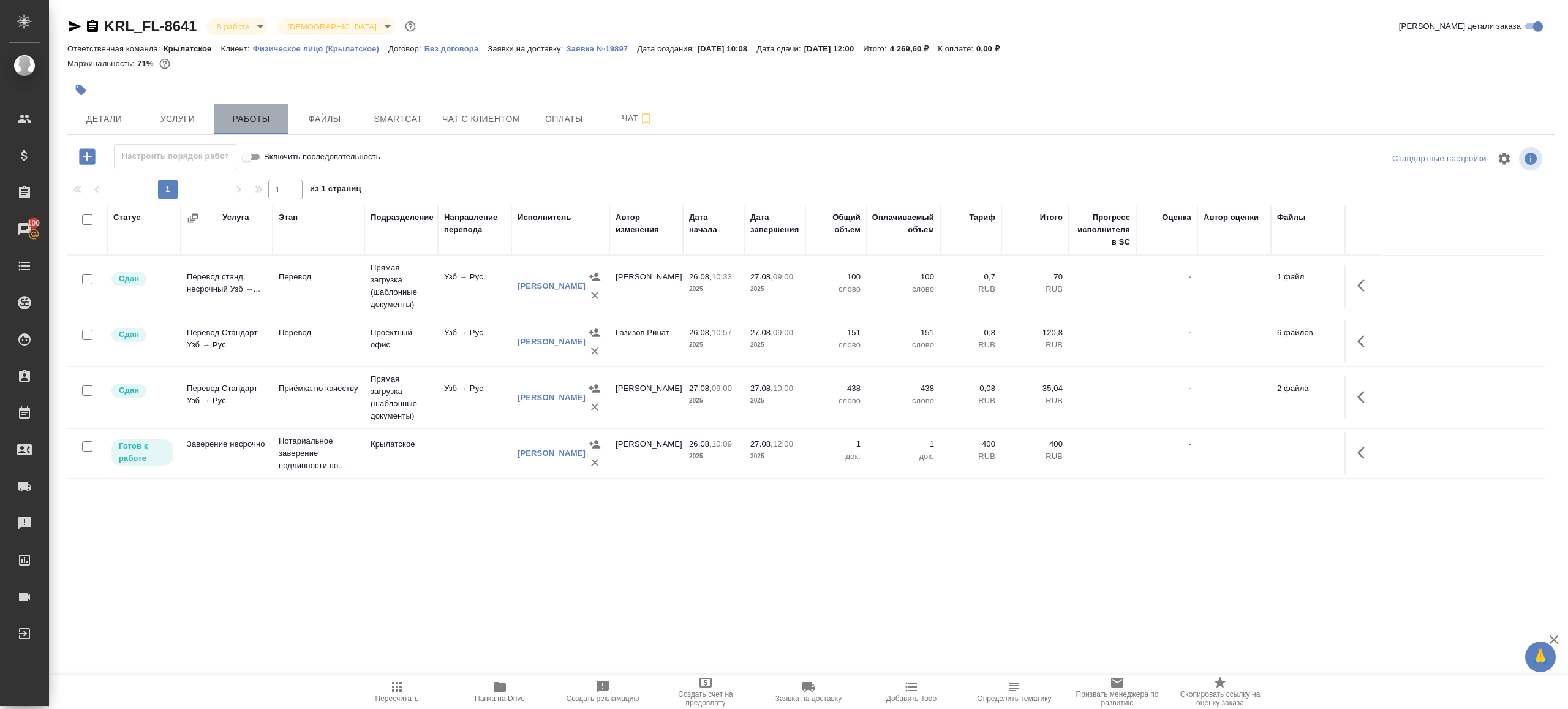
click at [243, 121] on span "Работы" at bounding box center [251, 118] width 59 height 15
click at [240, 12] on div "KRL_FL-8641 В работе inProgress Святая троица holyTrinity Кратко детали заказа …" at bounding box center [811, 256] width 1501 height 511
click at [240, 38] on div "KRL_FL-8641 В работе inProgress Святая троица holyTrinity Кратко детали заказа" at bounding box center [811, 28] width 1487 height 24
click at [240, 30] on body "🙏 .cls-1 fill:#fff; AWATERA Gazizov Rinat Клиенты Спецификации Заказы 100 Чаты …" at bounding box center [784, 354] width 1568 height 709
click at [240, 142] on li "Сдан без статистики" at bounding box center [262, 150] width 112 height 21
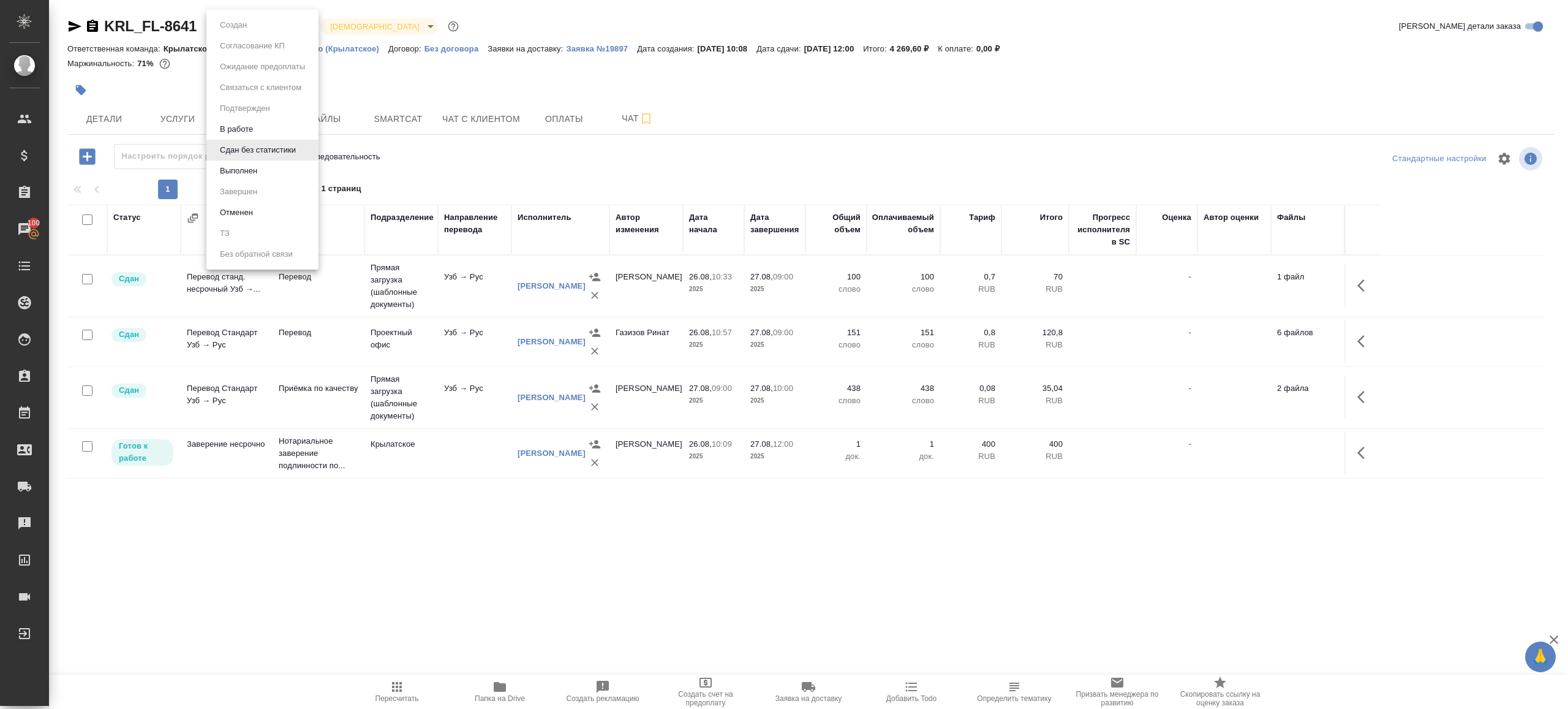
click at [284, 29] on body "🙏 .cls-1 fill:#fff; AWATERA Gazizov Rinat Клиенты Спецификации Заказы 100 Чаты …" at bounding box center [784, 354] width 1568 height 709
click at [248, 177] on button "Выполнен" at bounding box center [239, 171] width 44 height 14
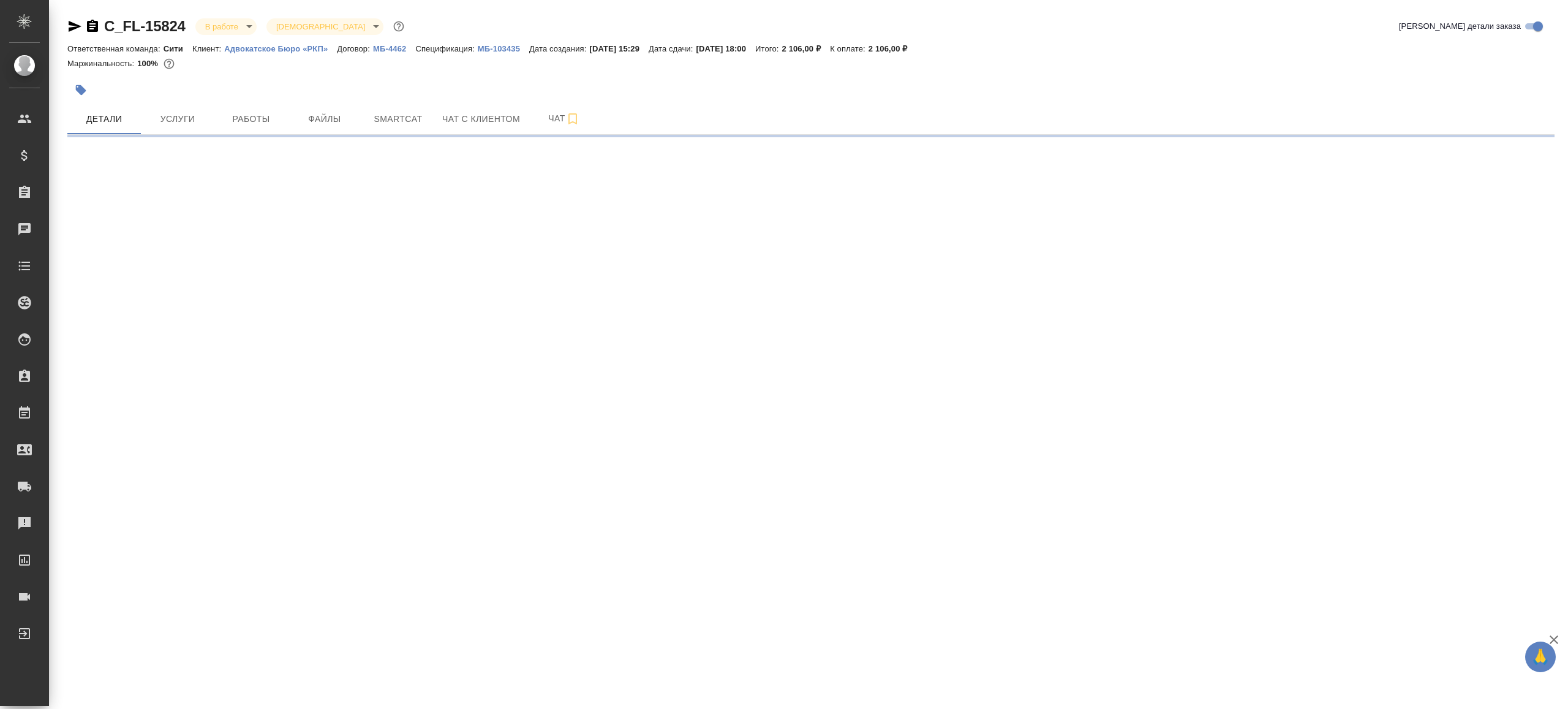
select select "RU"
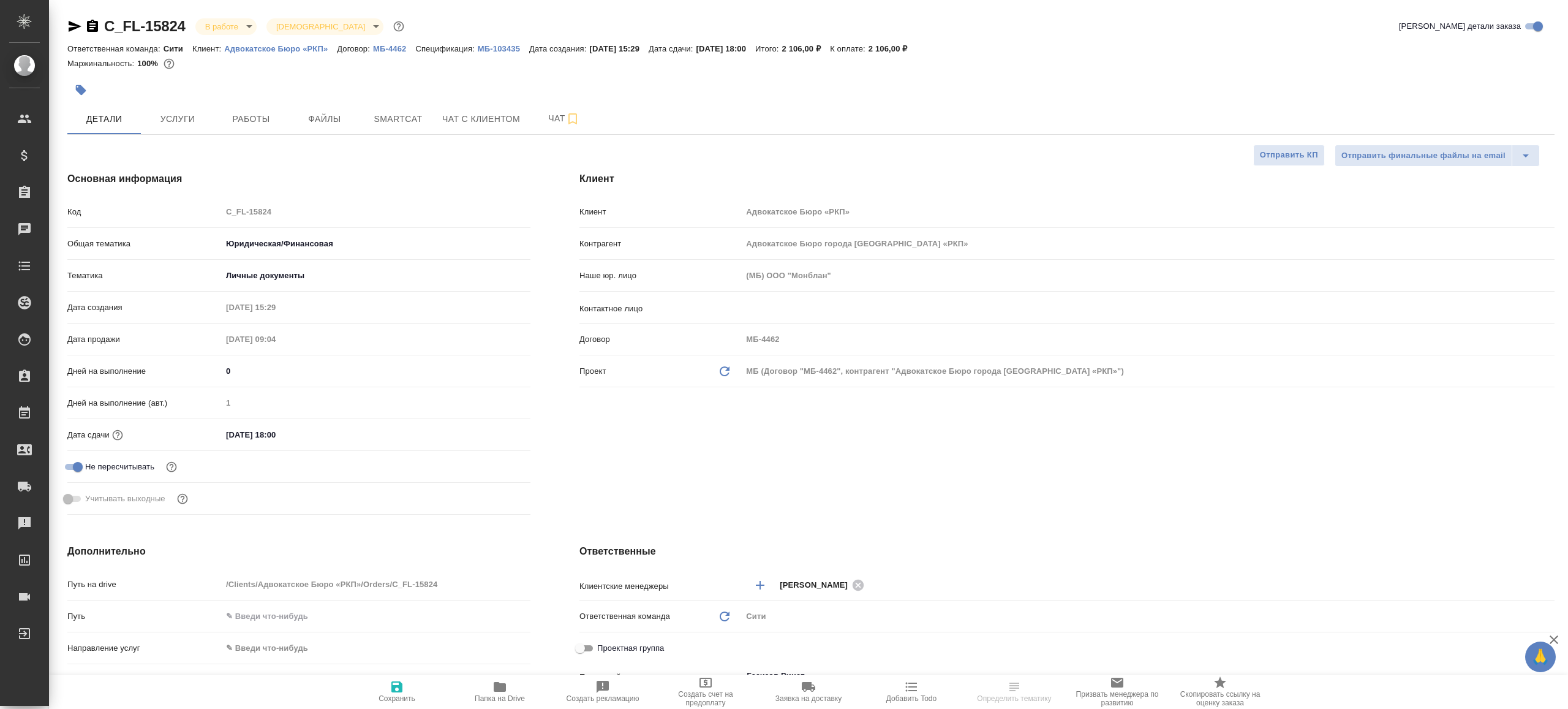
type textarea "x"
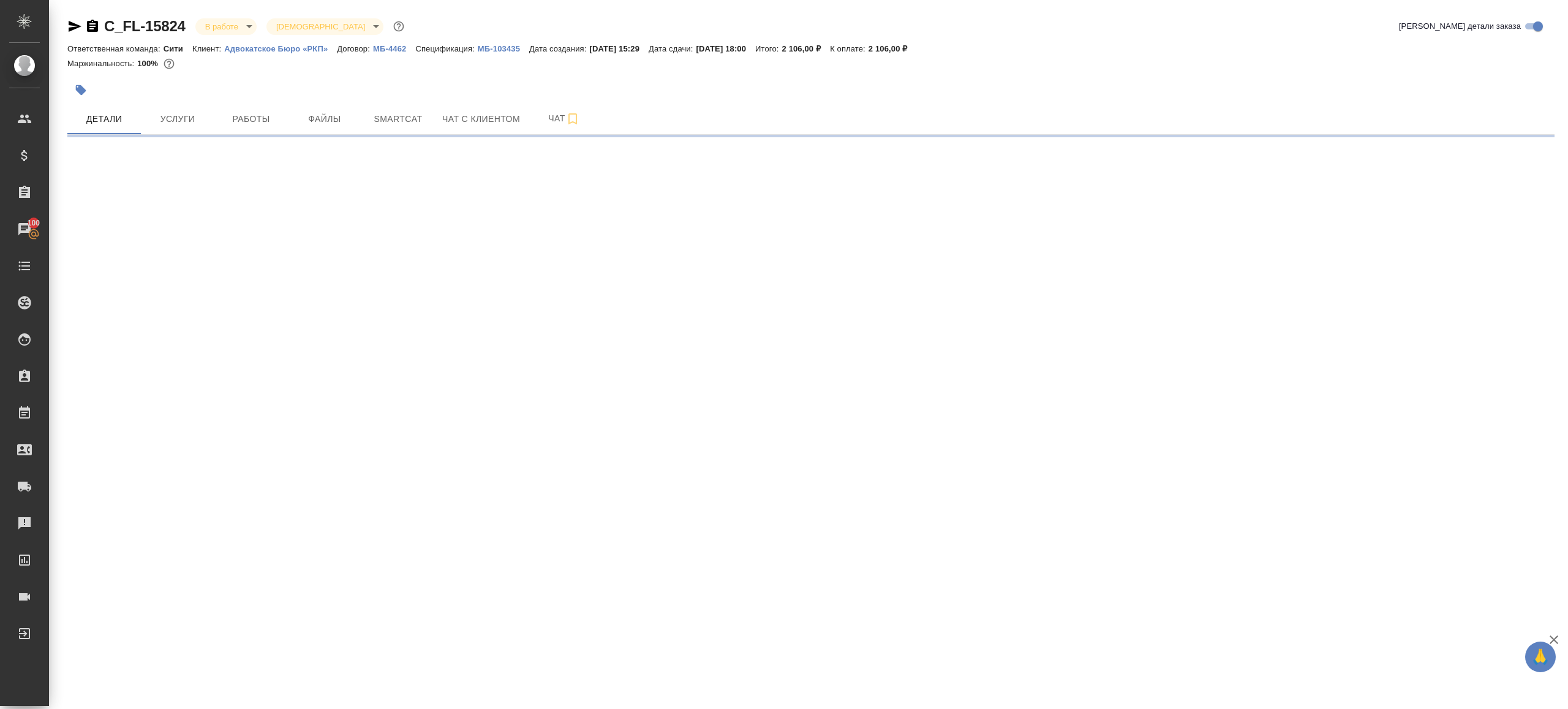
select select "RU"
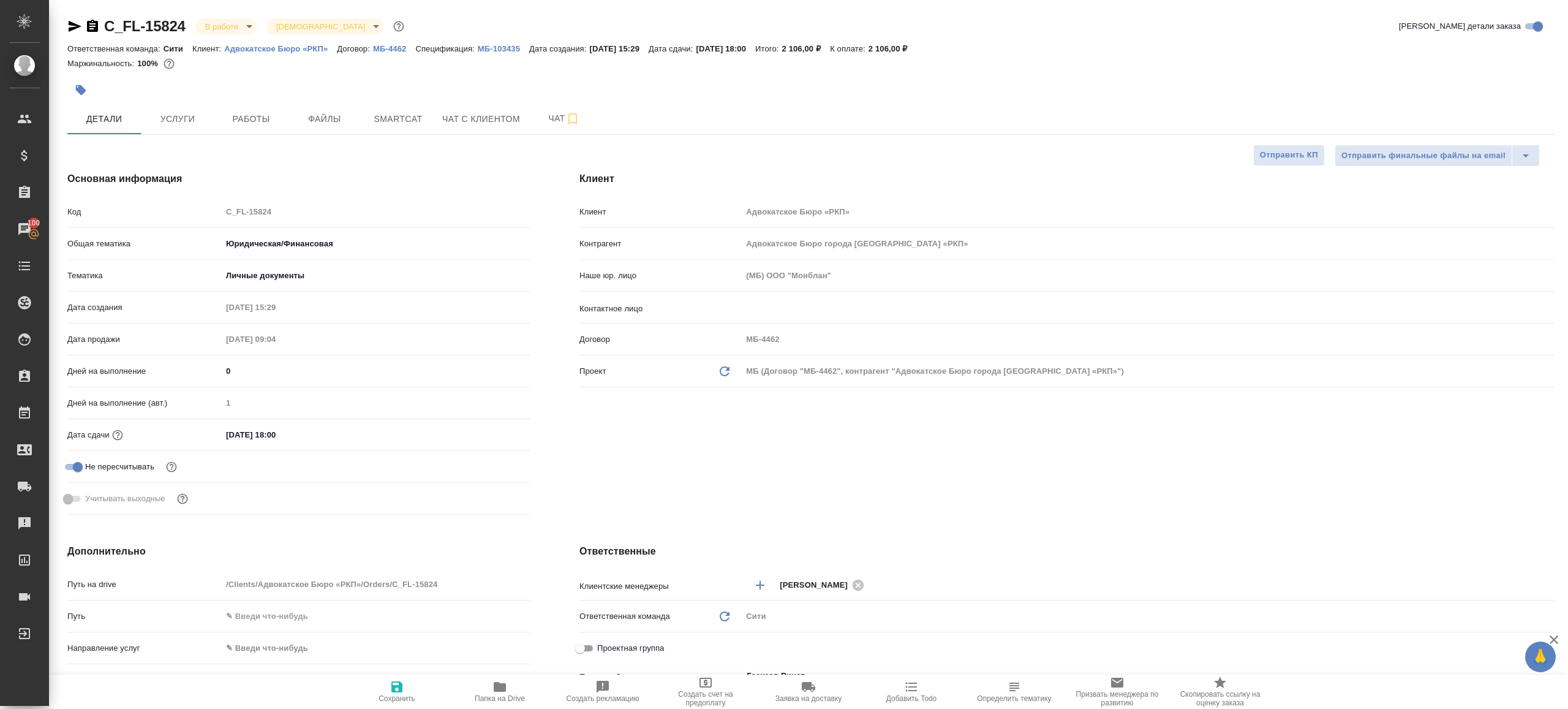
type textarea "x"
click at [247, 121] on span "Работы" at bounding box center [251, 118] width 59 height 15
type textarea "x"
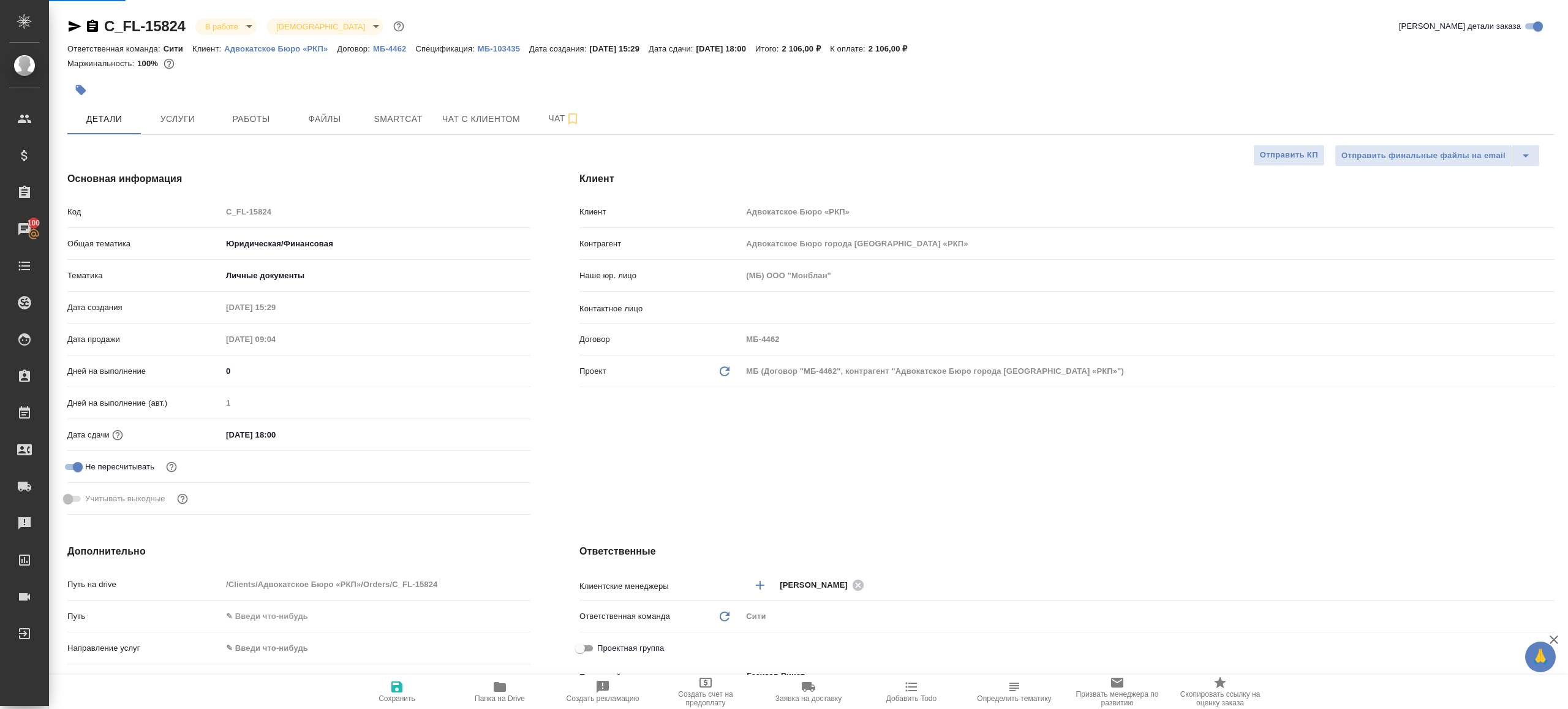
type textarea "x"
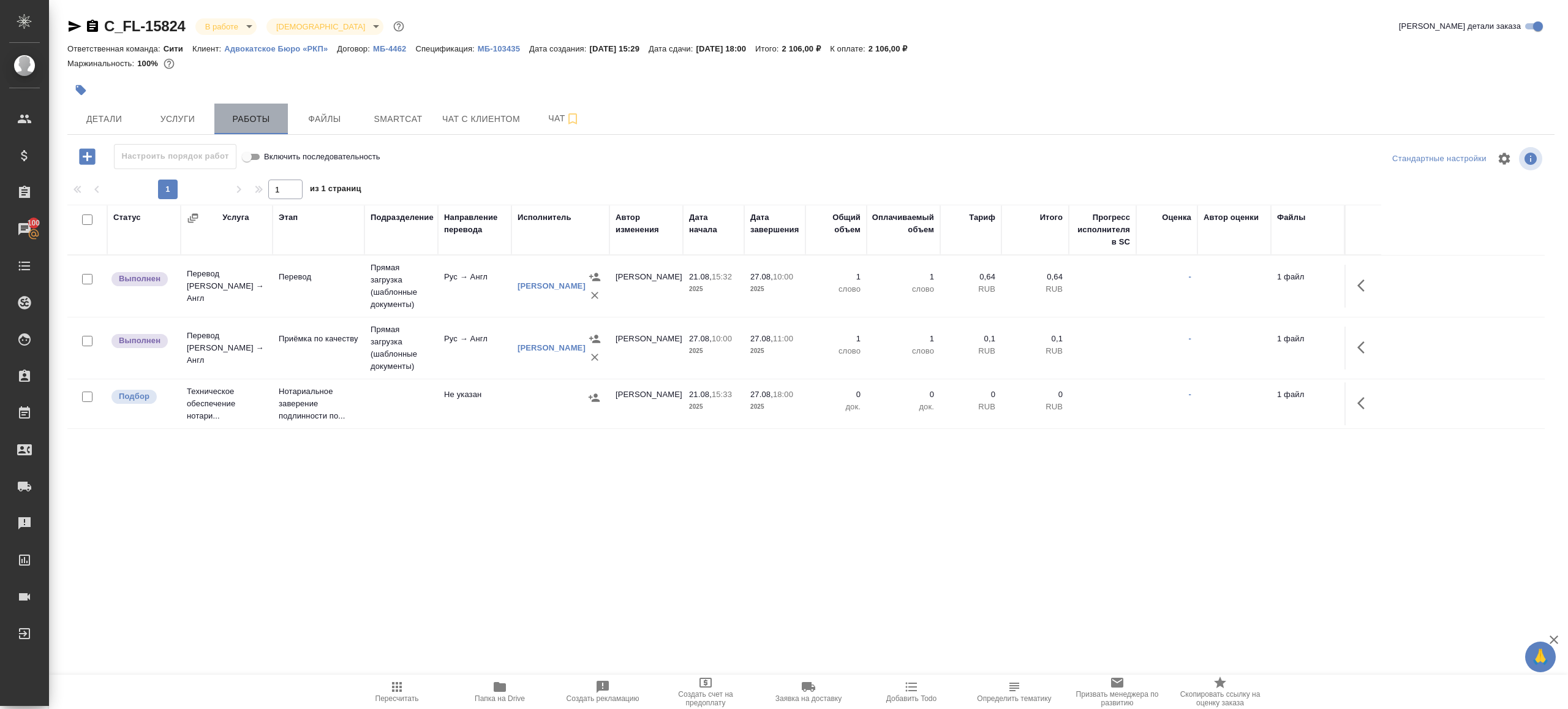
click at [252, 114] on span "Работы" at bounding box center [251, 118] width 59 height 15
click at [1373, 282] on button "button" at bounding box center [1365, 285] width 29 height 29
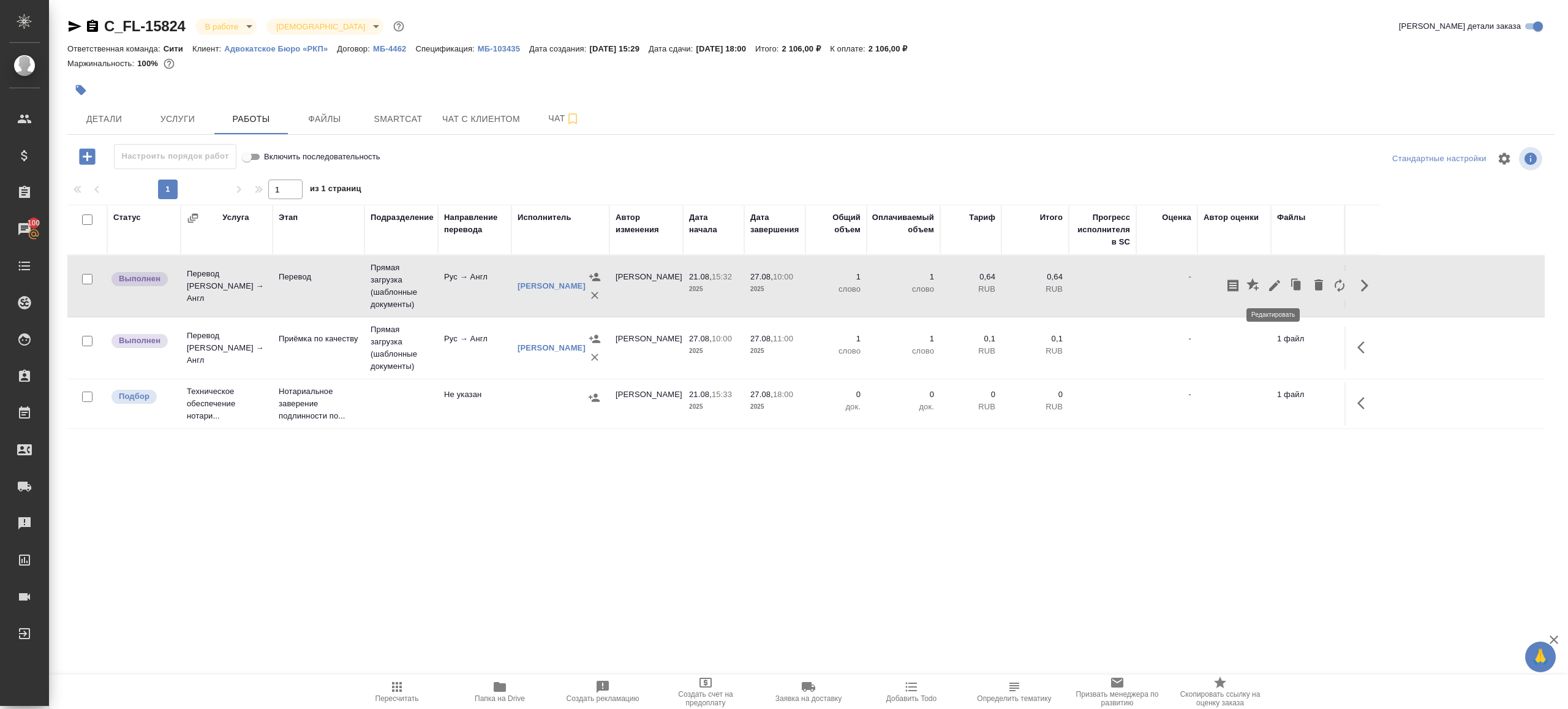
click at [1282, 283] on button "button" at bounding box center [1274, 285] width 21 height 29
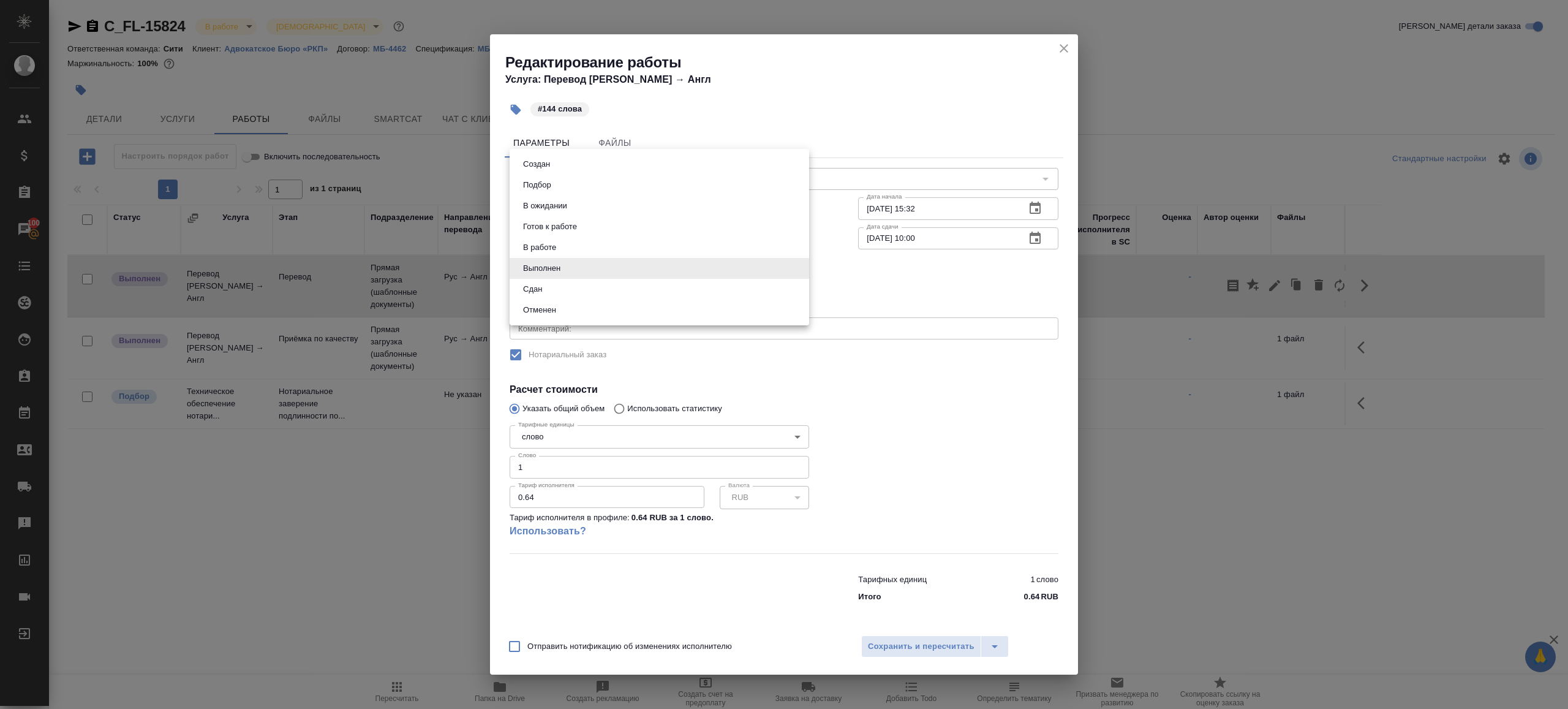
click at [599, 268] on body "🙏 .cls-1 fill:#fff; AWATERA [PERSON_NAME] Клиенты Спецификации Заказы 100 Чаты …" at bounding box center [784, 354] width 1568 height 709
click at [553, 296] on li "Сдан" at bounding box center [659, 289] width 299 height 21
type input "closed"
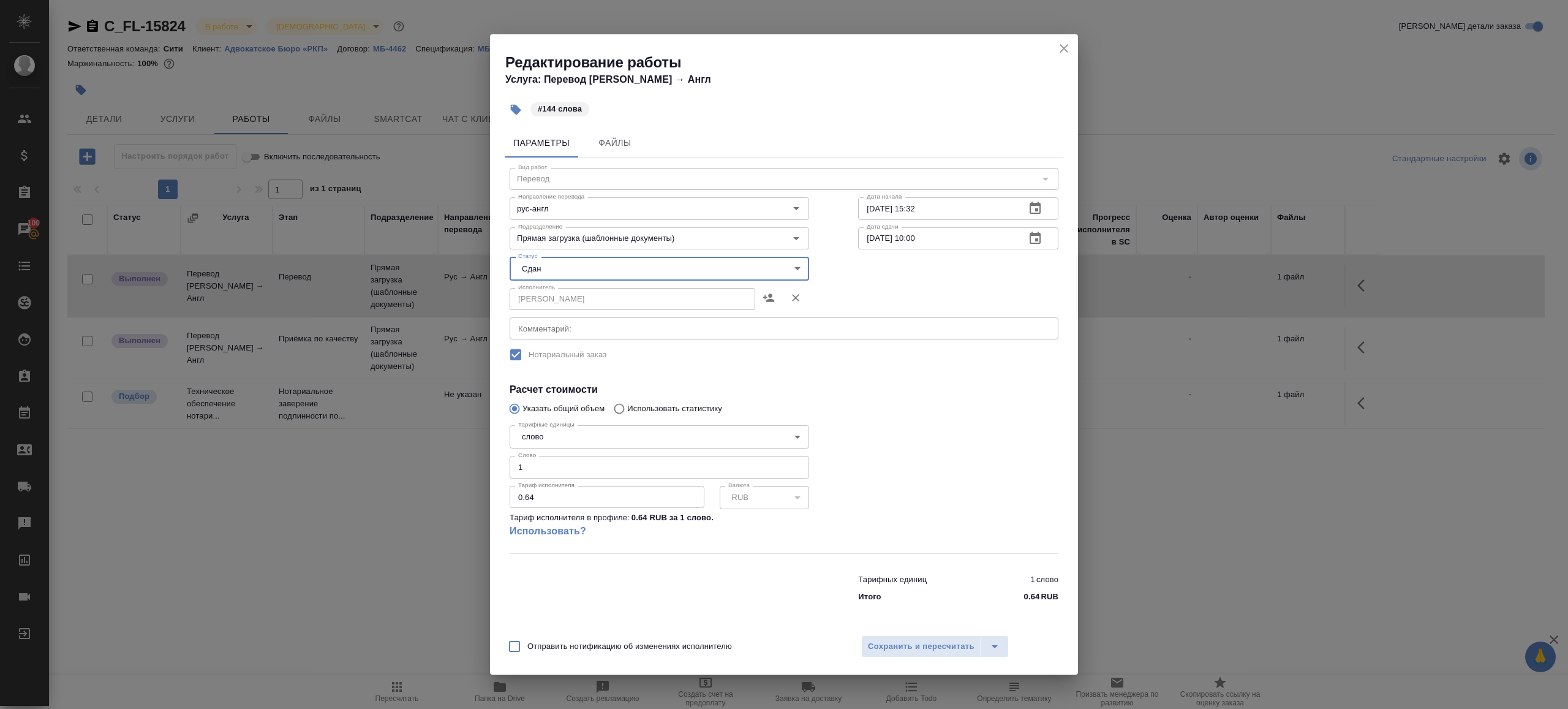
click at [537, 461] on input "1" at bounding box center [659, 467] width 299 height 22
click at [558, 468] on input "1" at bounding box center [659, 467] width 299 height 22
type input "144"
click at [902, 642] on span "Сохранить и пересчитать" at bounding box center [921, 647] width 107 height 14
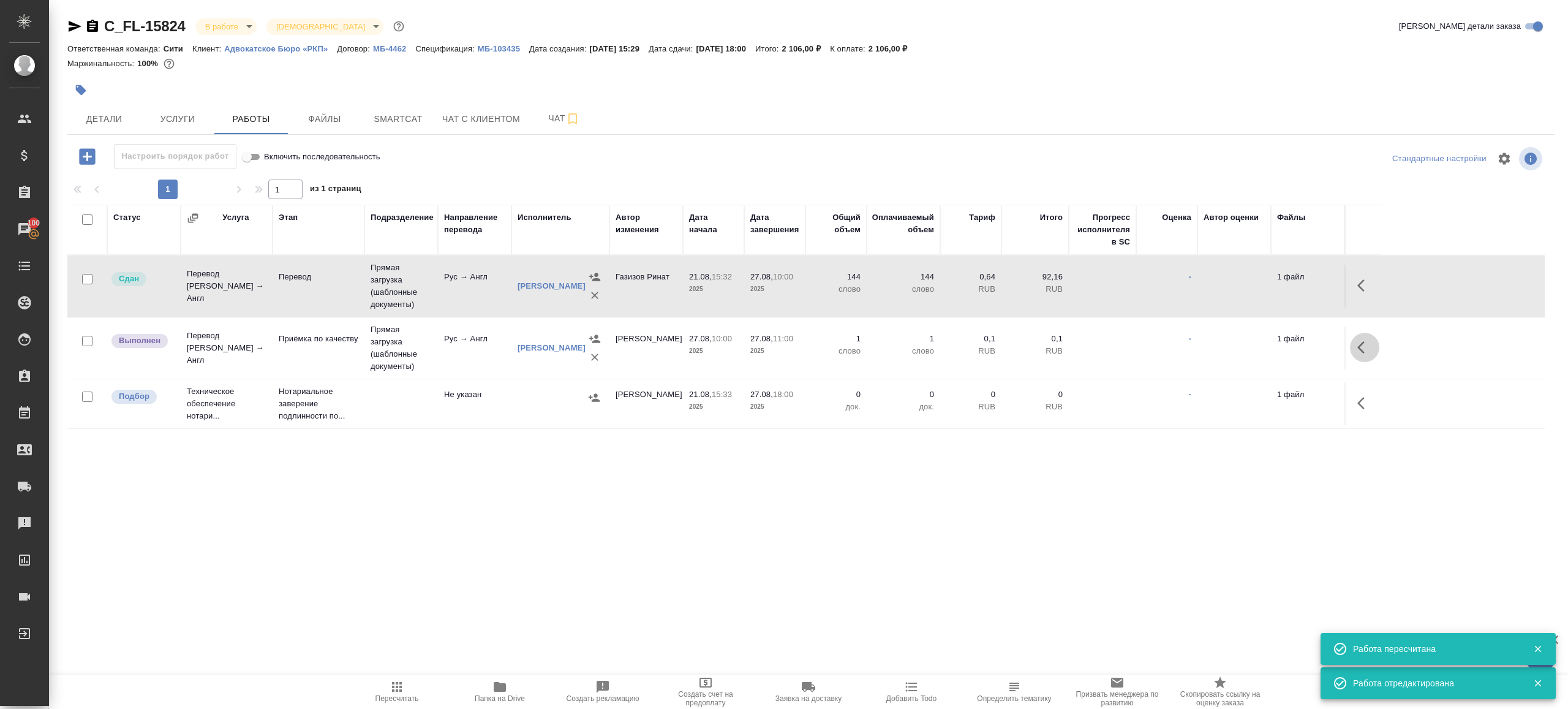
click at [1354, 338] on button "button" at bounding box center [1365, 347] width 29 height 29
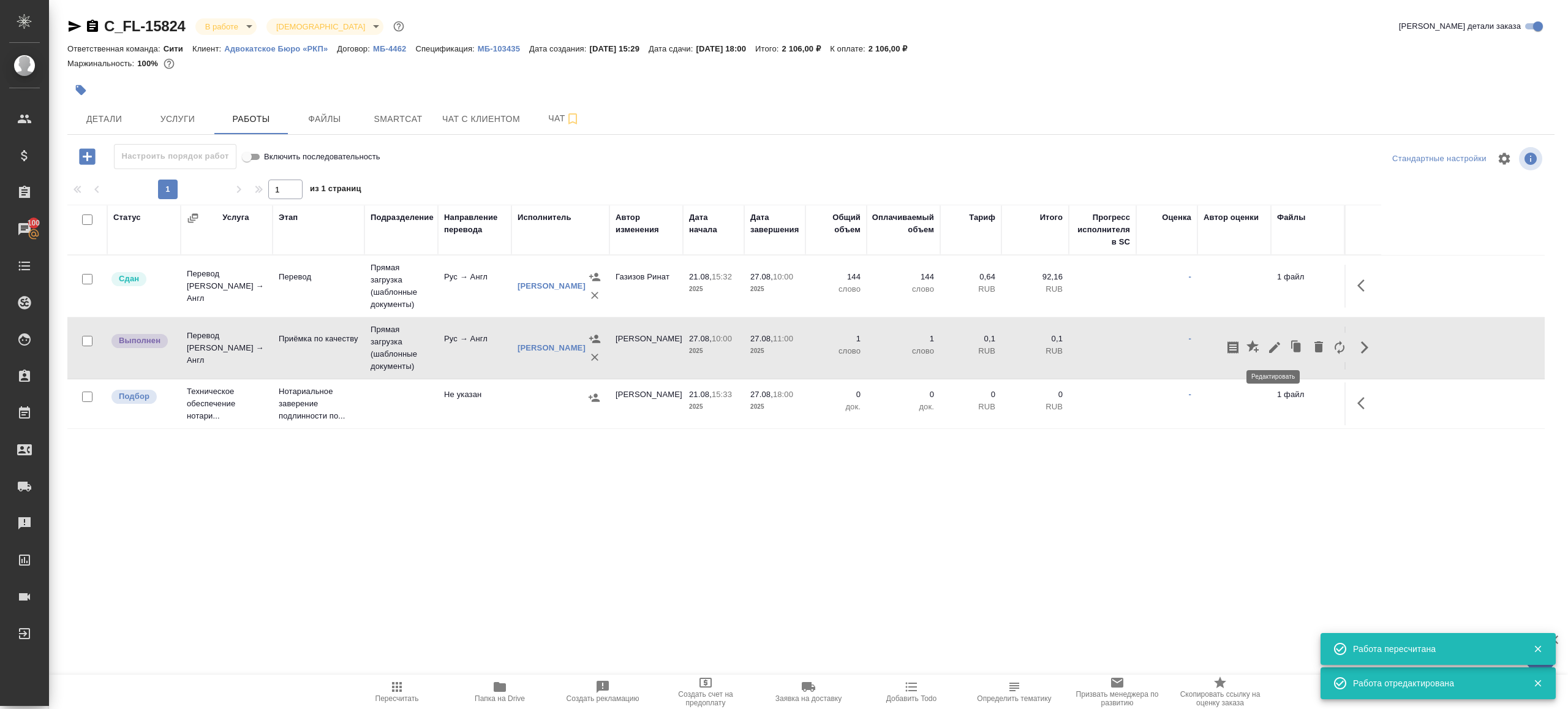
click at [1274, 346] on icon "button" at bounding box center [1274, 347] width 11 height 11
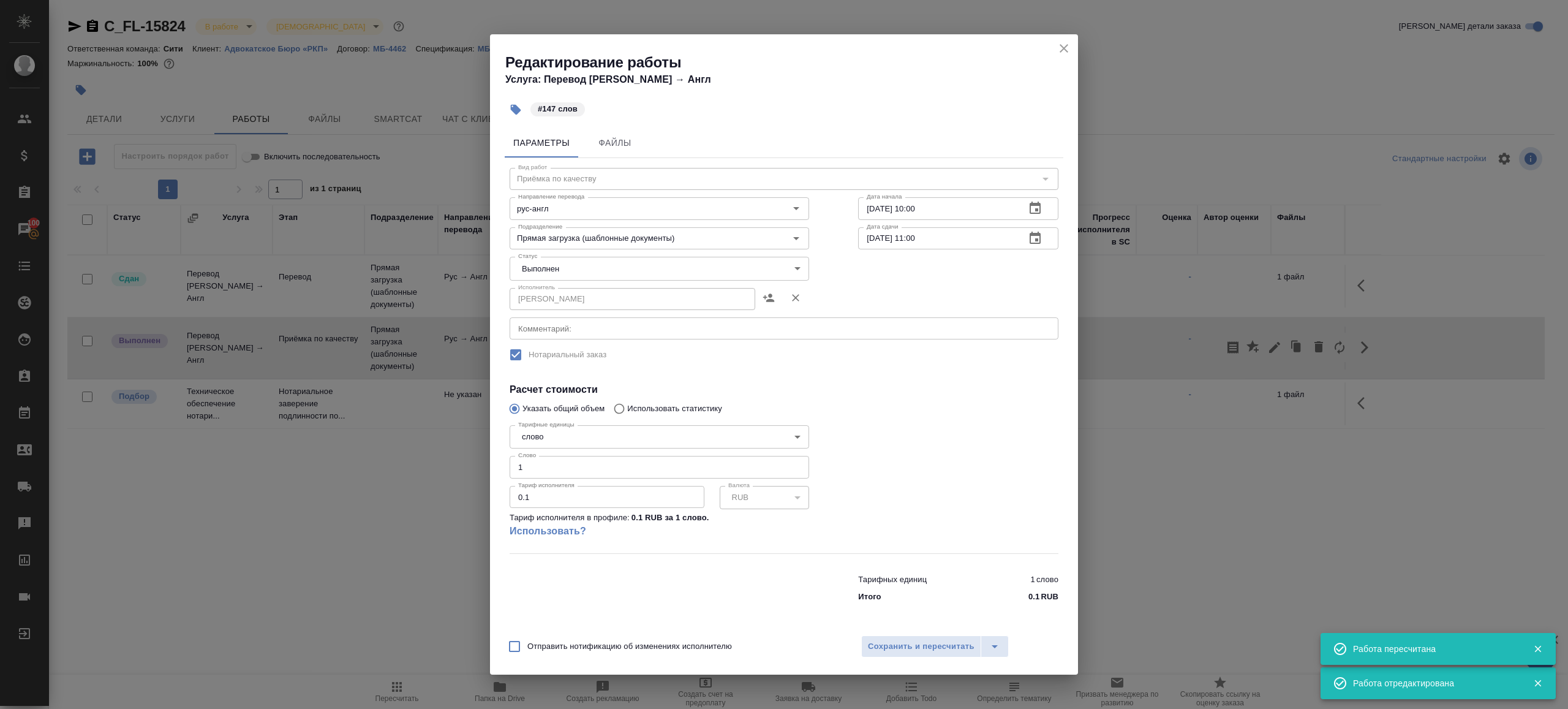
click at [586, 269] on body "🙏 .cls-1 fill:#fff; AWATERA Gazizov Rinat Клиенты Спецификации Заказы 100 Чаты …" at bounding box center [784, 354] width 1568 height 709
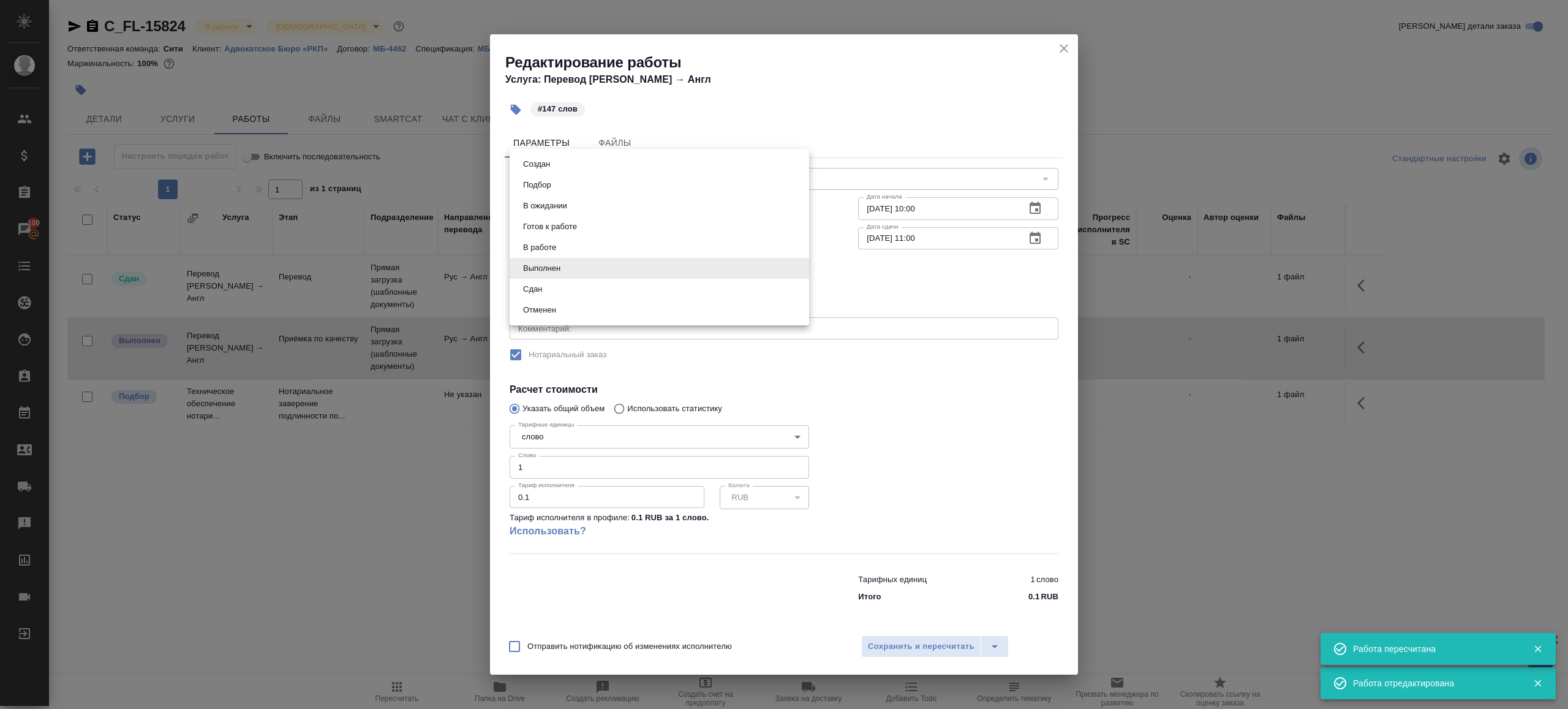
click at [541, 296] on li "Сдан" at bounding box center [659, 289] width 299 height 21
type input "closed"
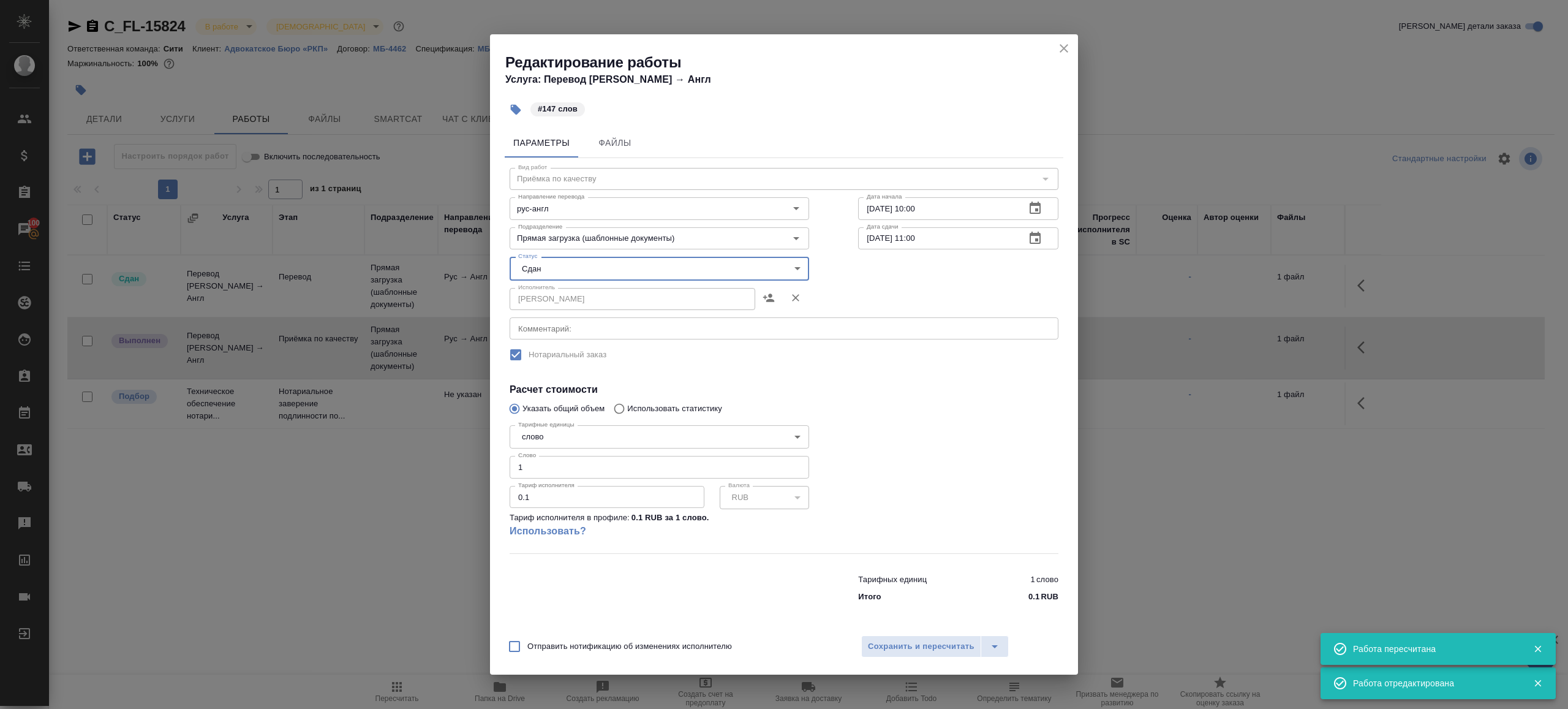
click at [549, 467] on input "1" at bounding box center [659, 467] width 299 height 22
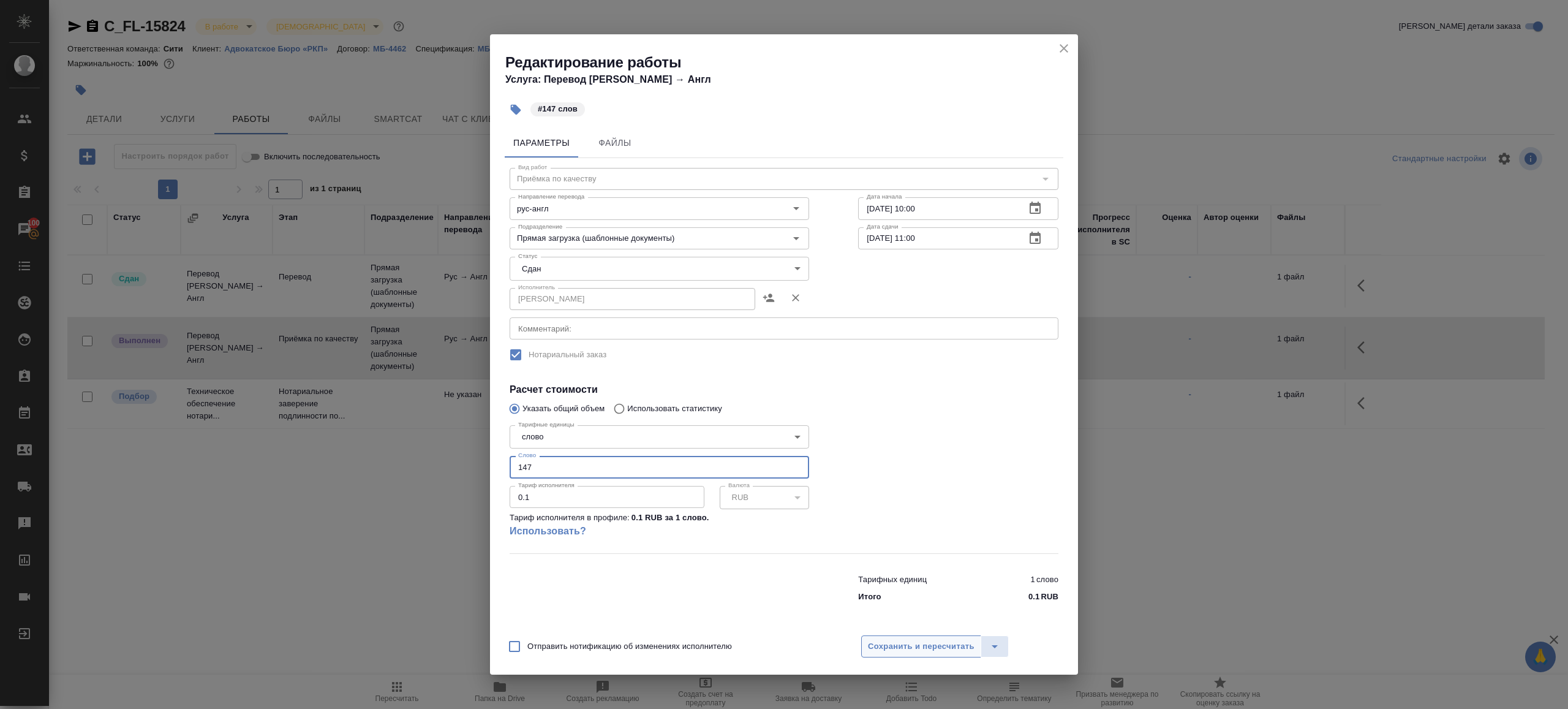
type input "147"
click at [935, 638] on button "Сохранить и пересчитать" at bounding box center [921, 646] width 120 height 22
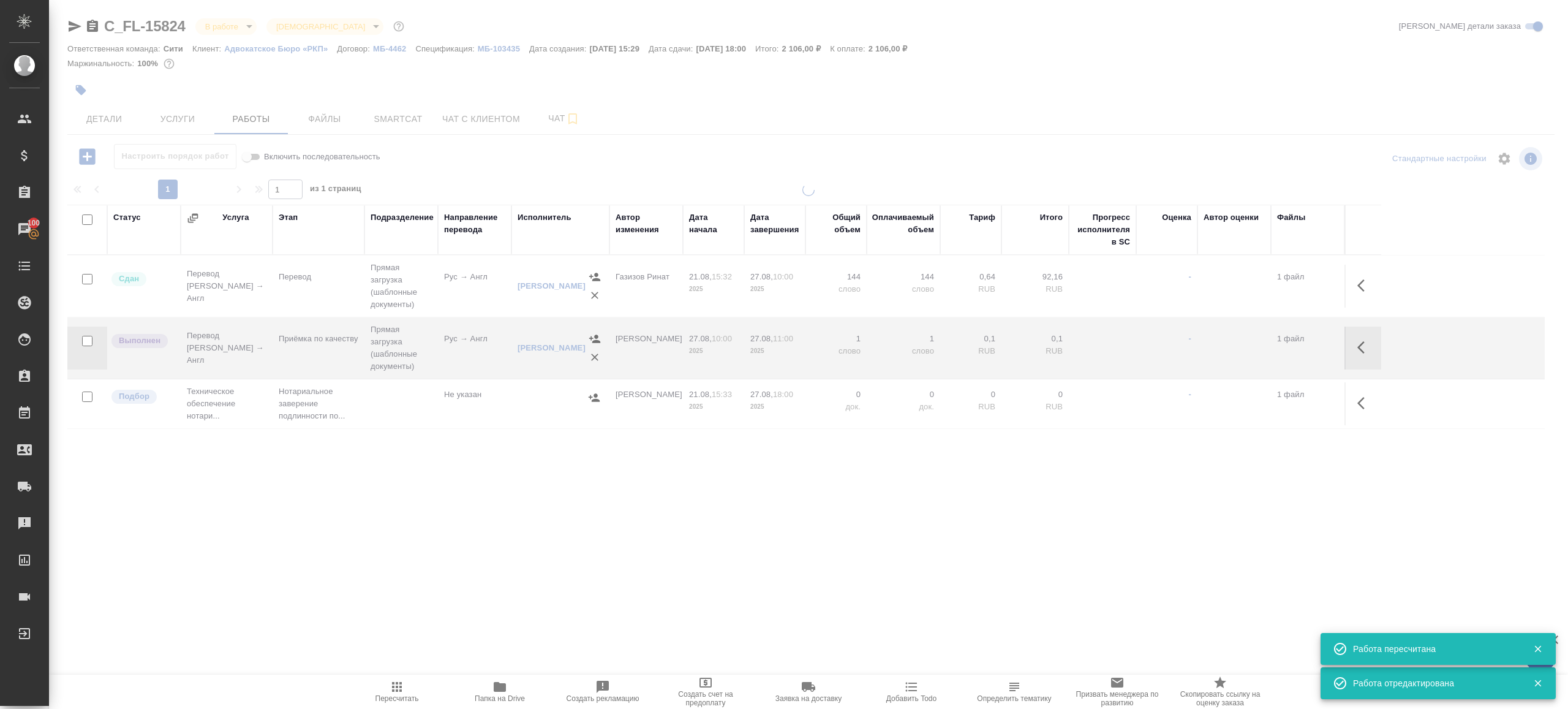
click at [237, 29] on div at bounding box center [808, 256] width 1519 height 511
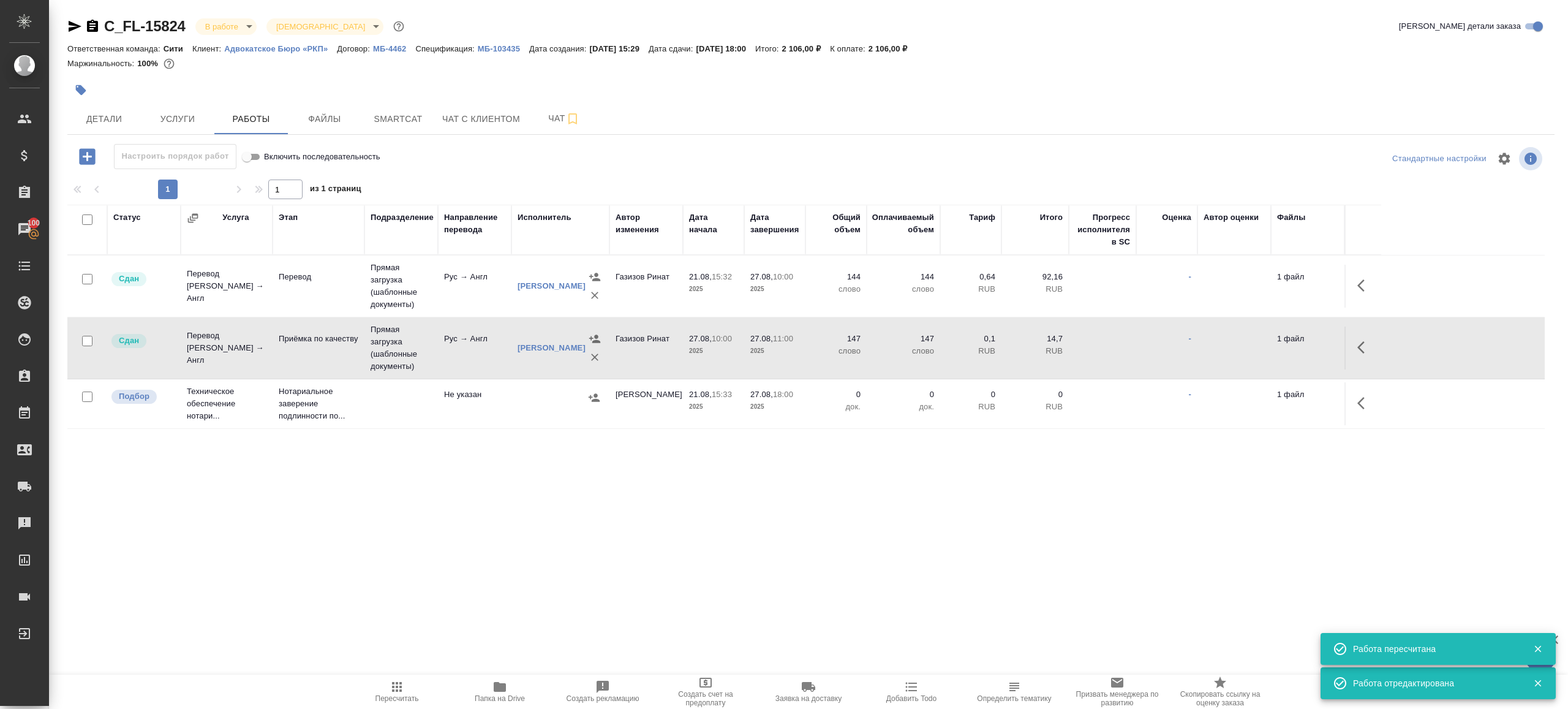
click at [237, 39] on div "C_FL-15824 В работе inProgress Святая троица holyTrinity Кратко детали заказа" at bounding box center [811, 28] width 1487 height 24
click at [237, 24] on body "🙏 .cls-1 fill:#fff; AWATERA Gazizov Rinat Клиенты Спецификации Заказы 100 Чаты …" at bounding box center [784, 354] width 1568 height 709
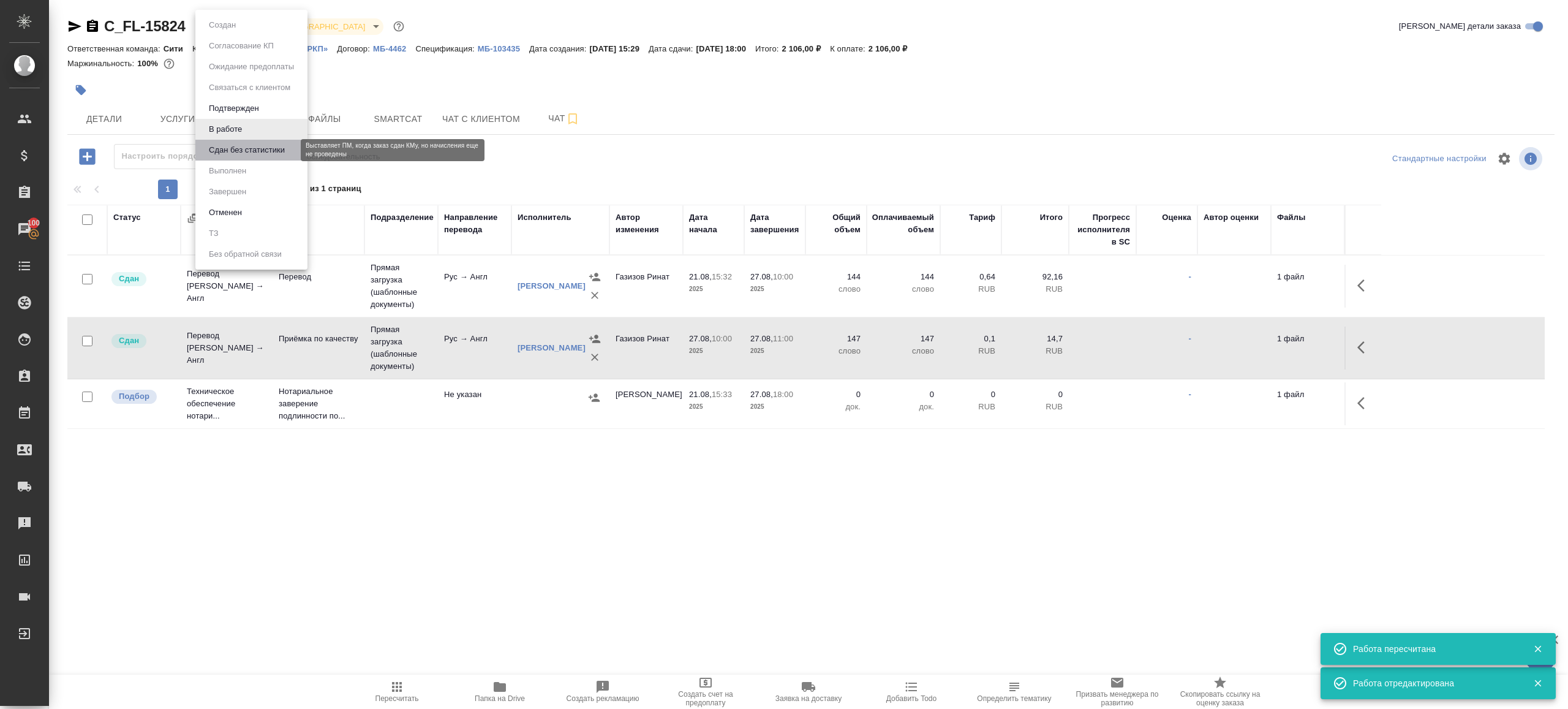
click at [238, 150] on button "Сдан без статистики" at bounding box center [247, 150] width 83 height 14
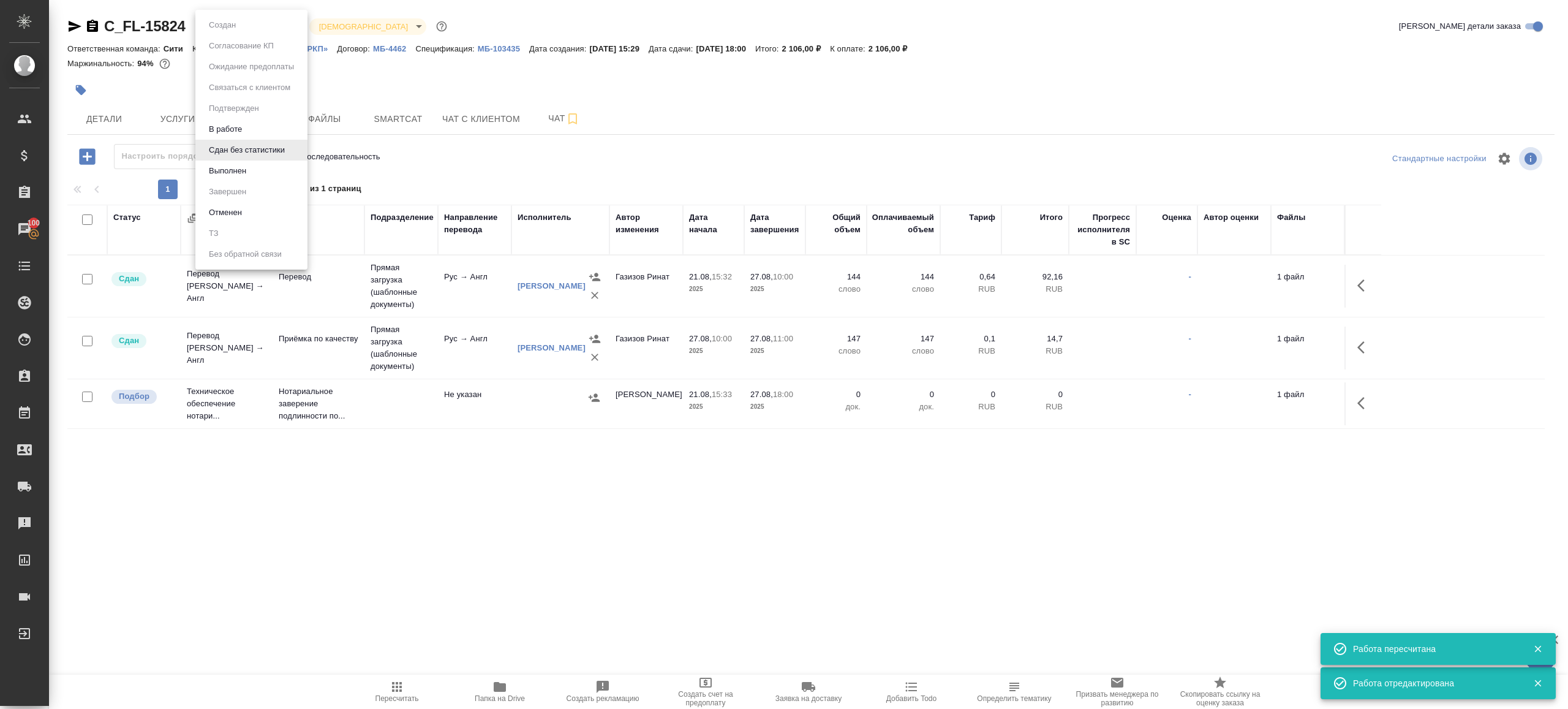
click at [262, 26] on body "🙏 .cls-1 fill:#fff; AWATERA Gazizov Rinat Клиенты Спецификации Заказы 100 Чаты …" at bounding box center [784, 354] width 1568 height 709
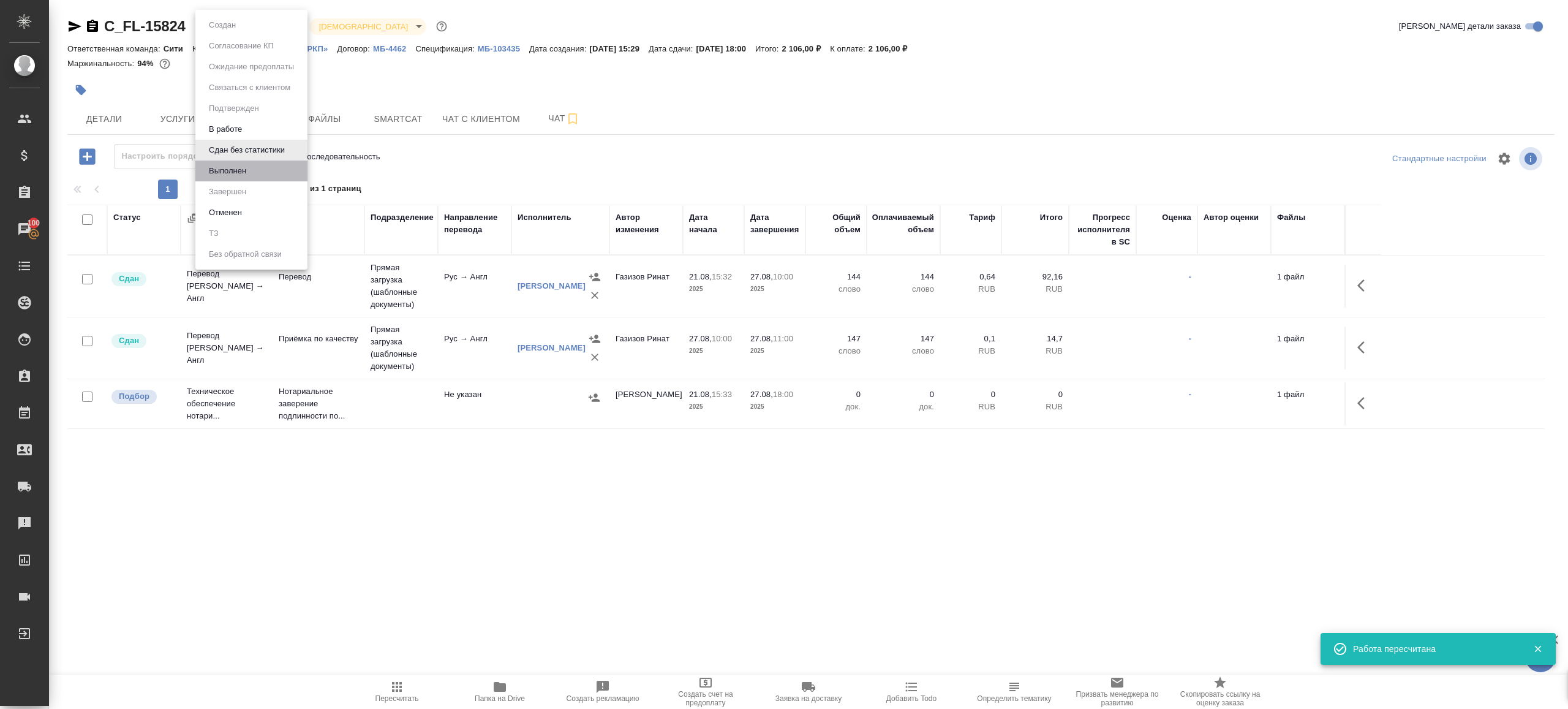
click at [262, 169] on li "Выполнен" at bounding box center [251, 171] width 112 height 21
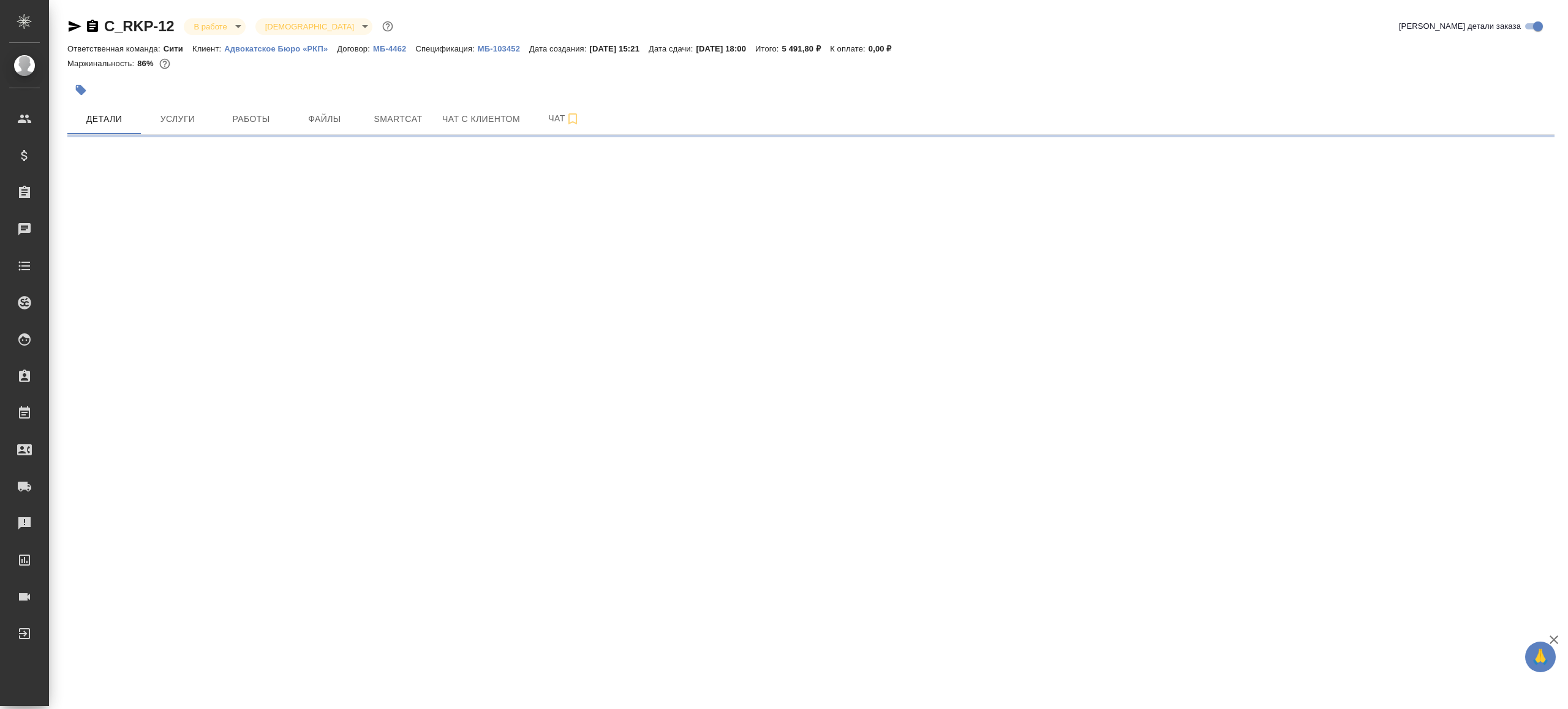
select select "RU"
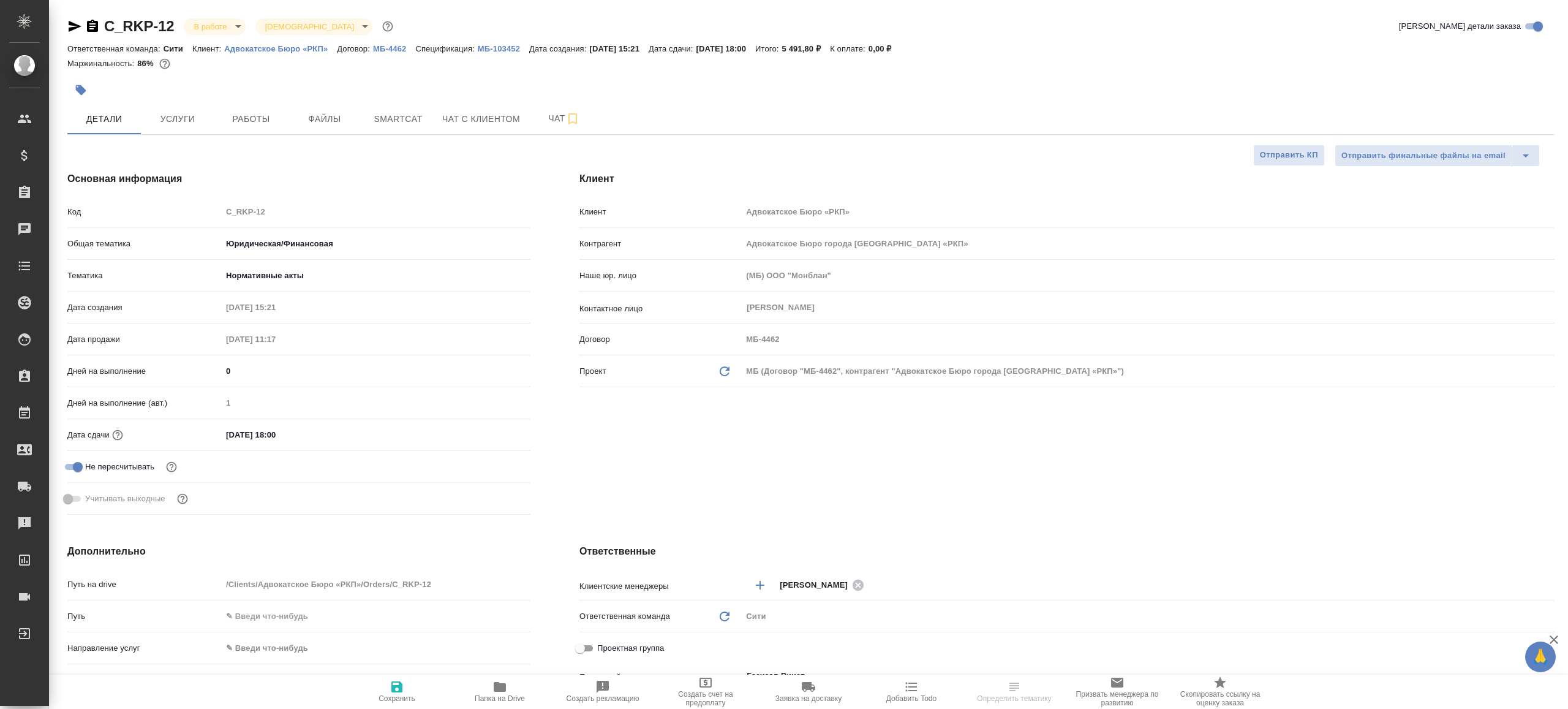
type textarea "x"
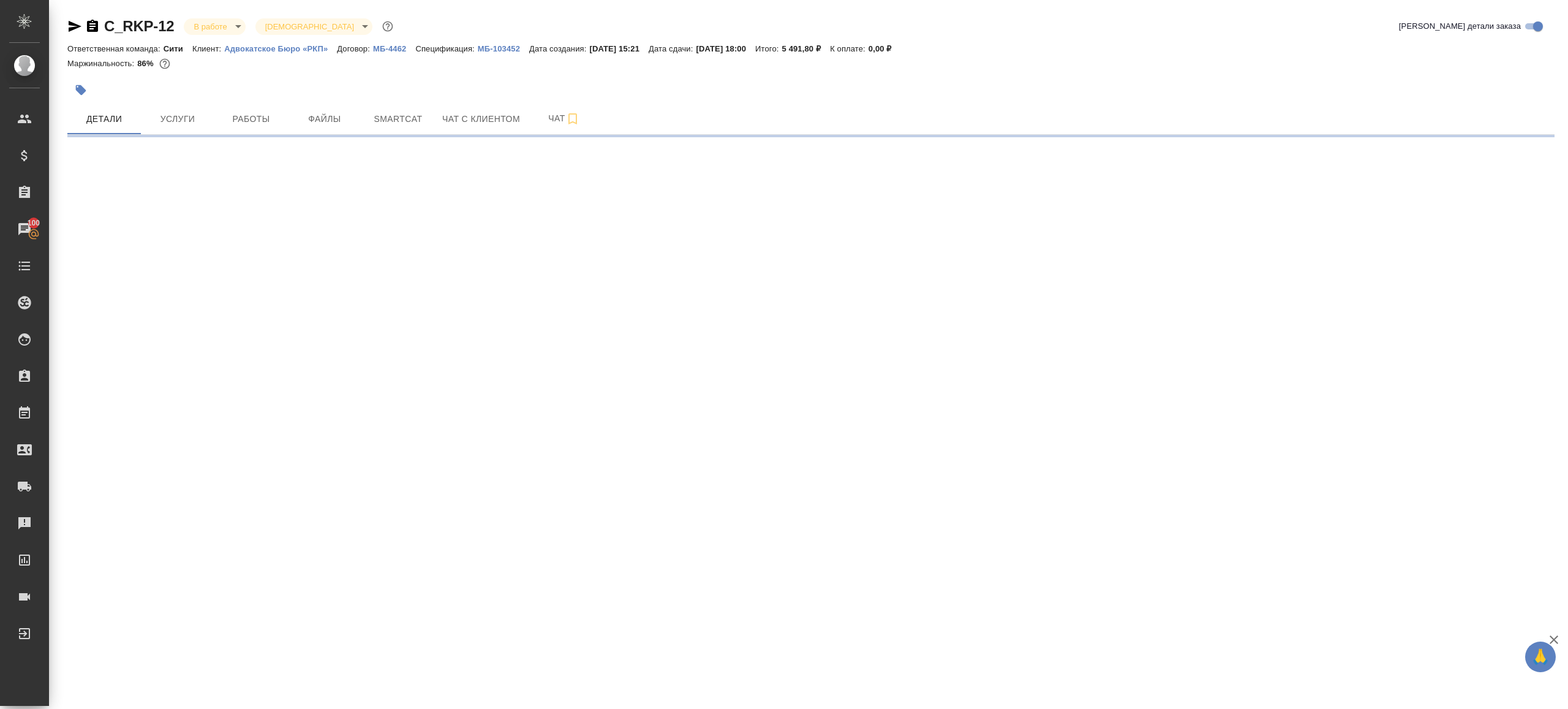
select select "RU"
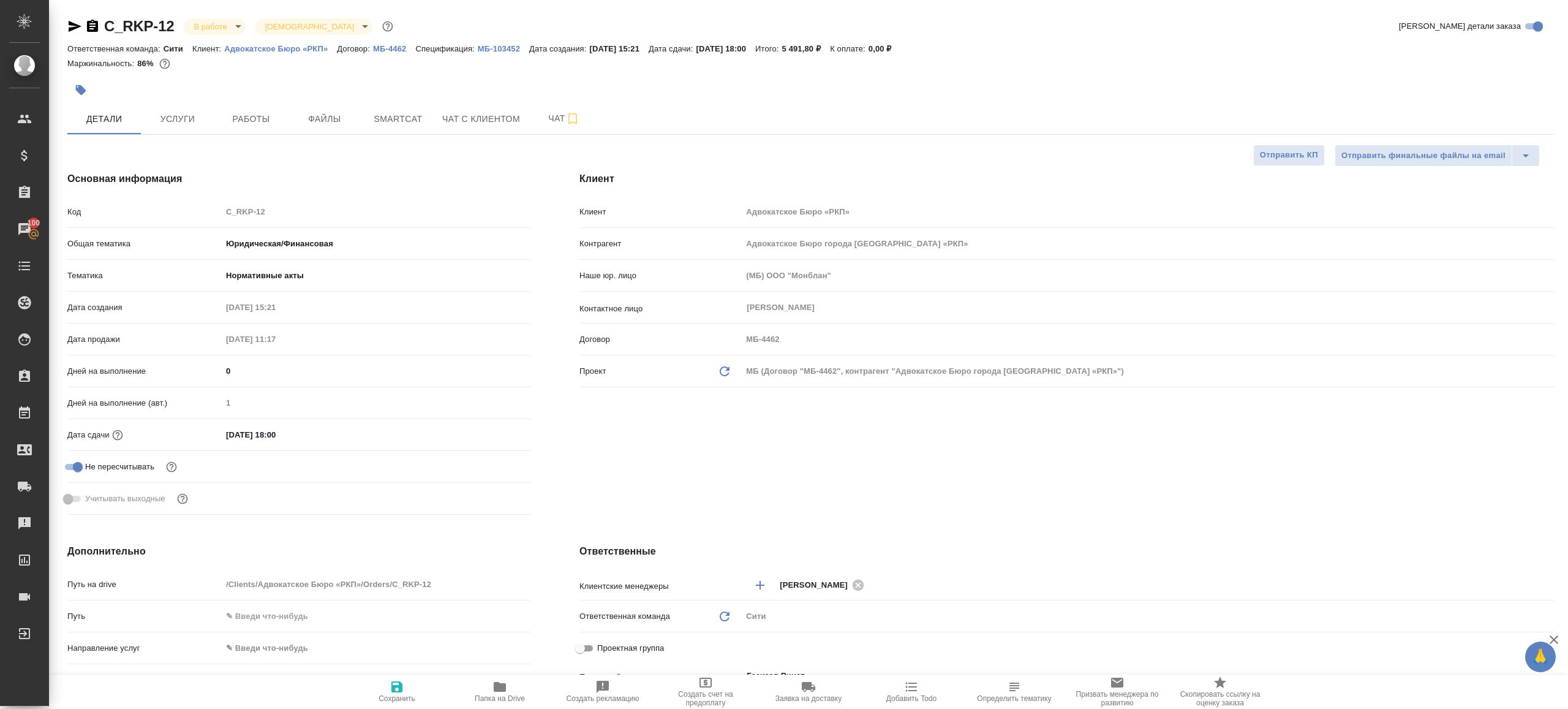
type textarea "x"
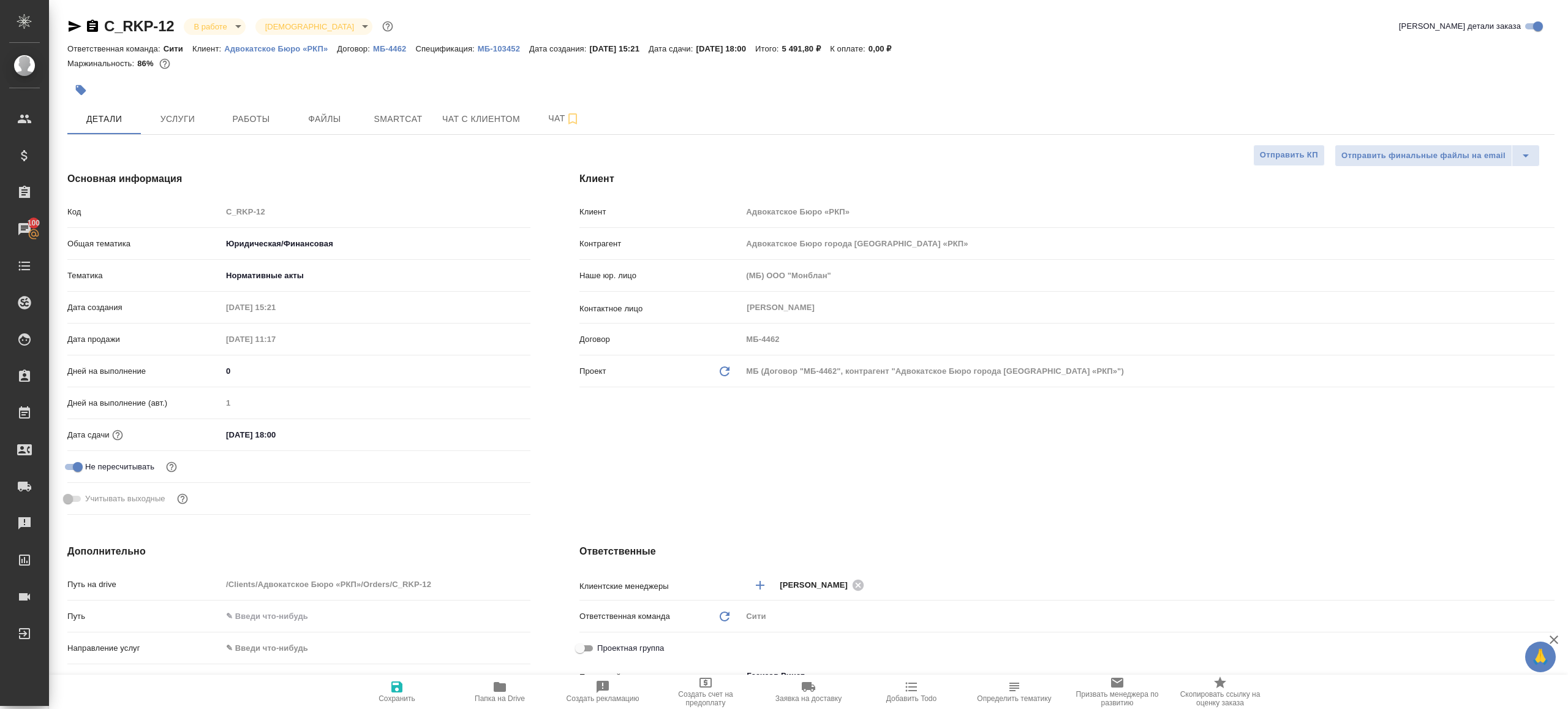
type textarea "x"
click at [264, 92] on div at bounding box center [563, 90] width 992 height 27
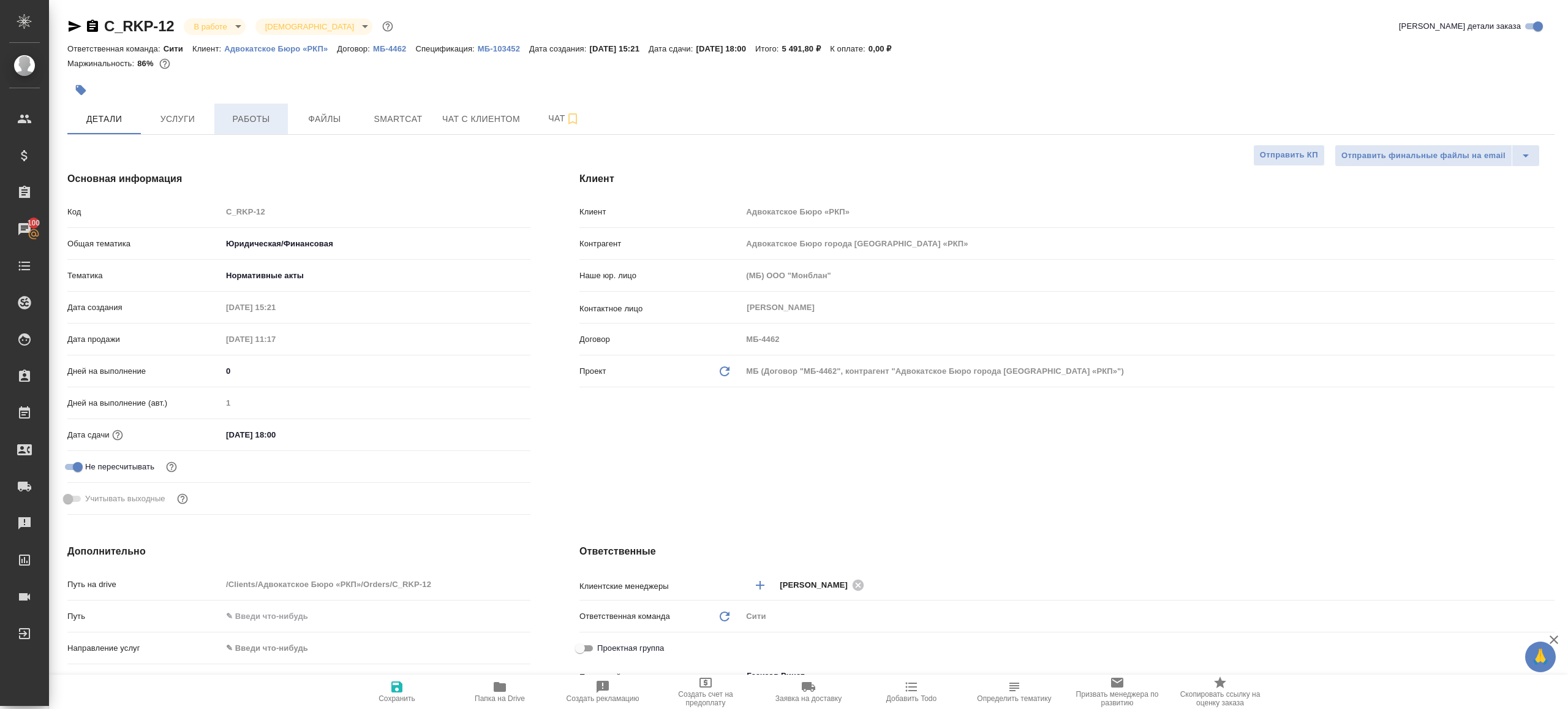
click at [262, 112] on span "Работы" at bounding box center [251, 118] width 59 height 15
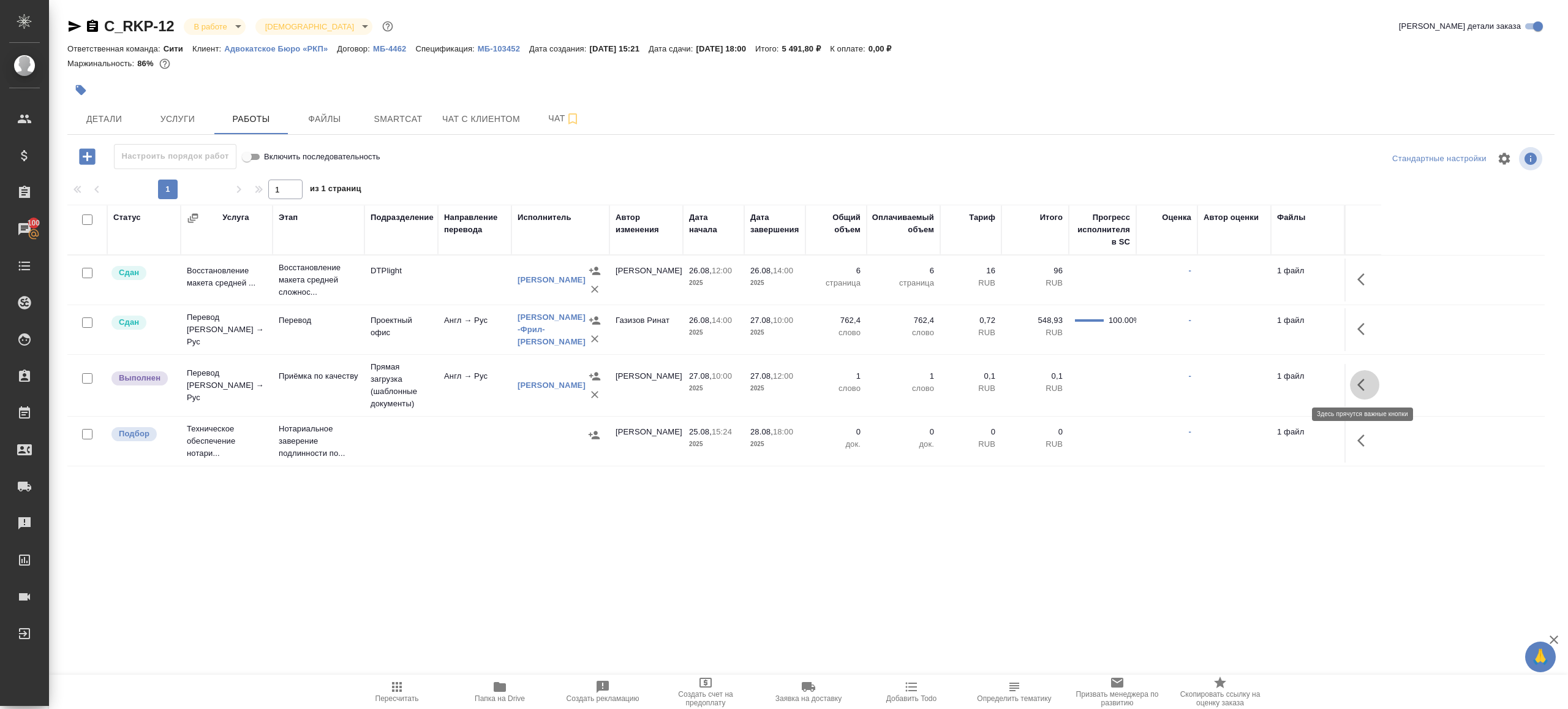
click at [1359, 380] on icon "button" at bounding box center [1365, 385] width 14 height 14
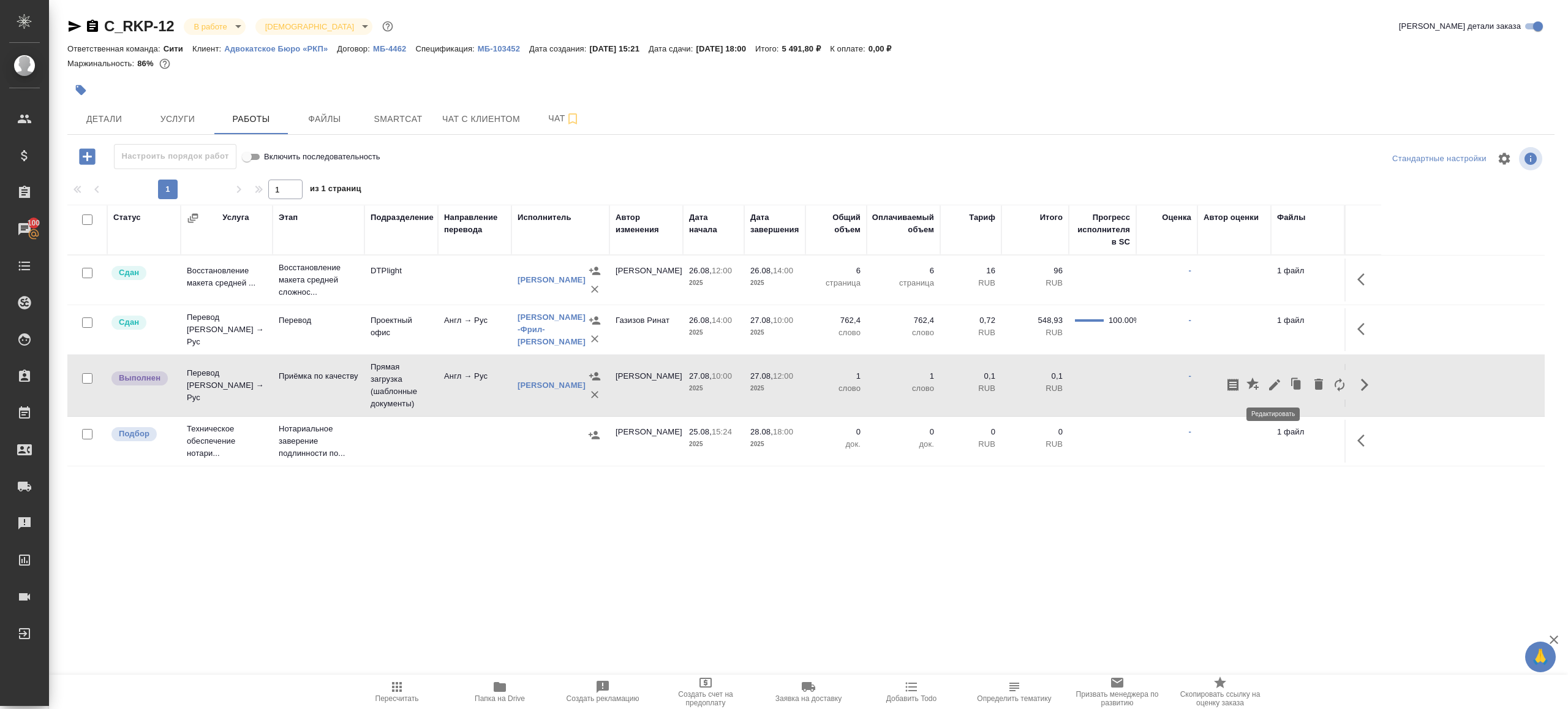
click at [1275, 377] on icon "button" at bounding box center [1274, 385] width 14 height 14
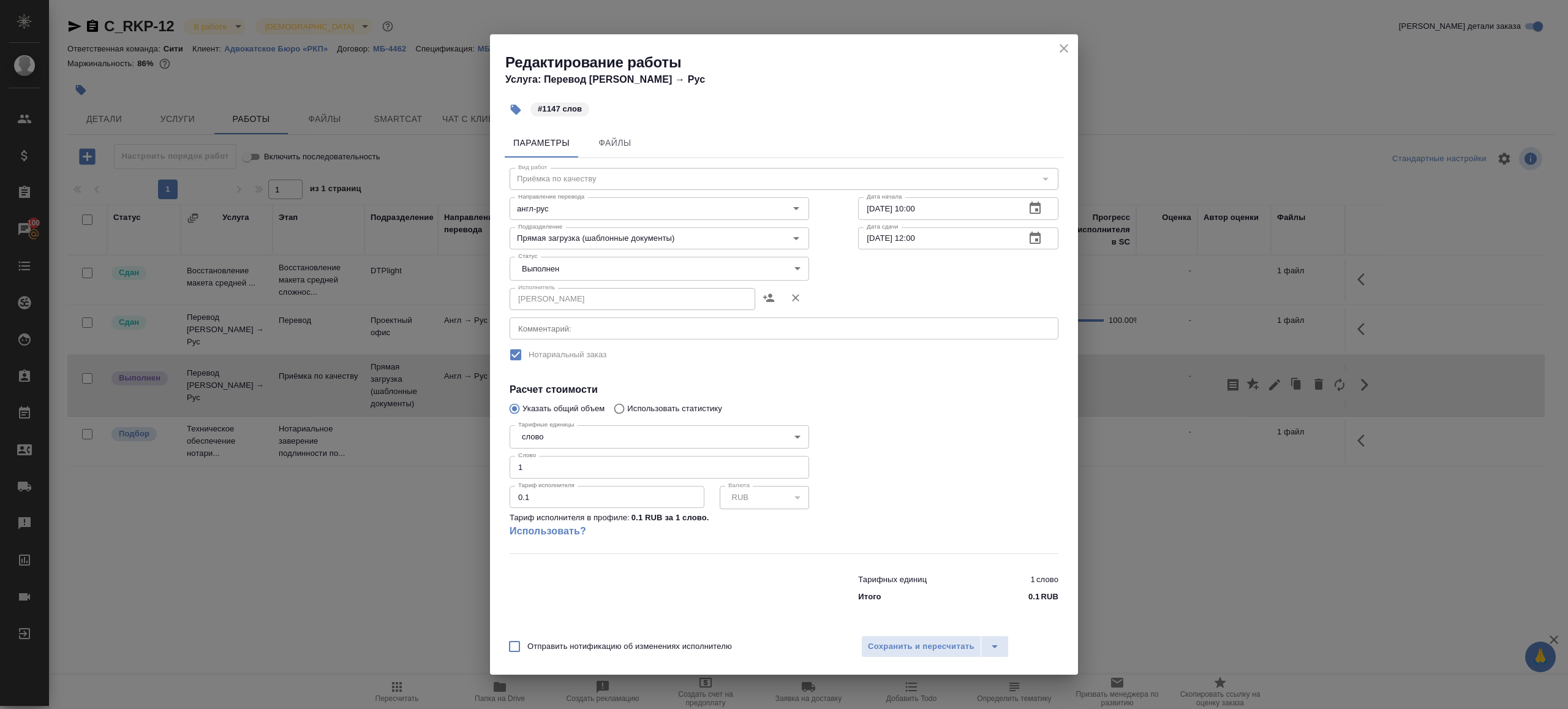
click at [619, 273] on body "🙏 .cls-1 fill:#fff; AWATERA [PERSON_NAME] Клиенты Спецификации Заказы 100 Чаты …" at bounding box center [784, 354] width 1568 height 709
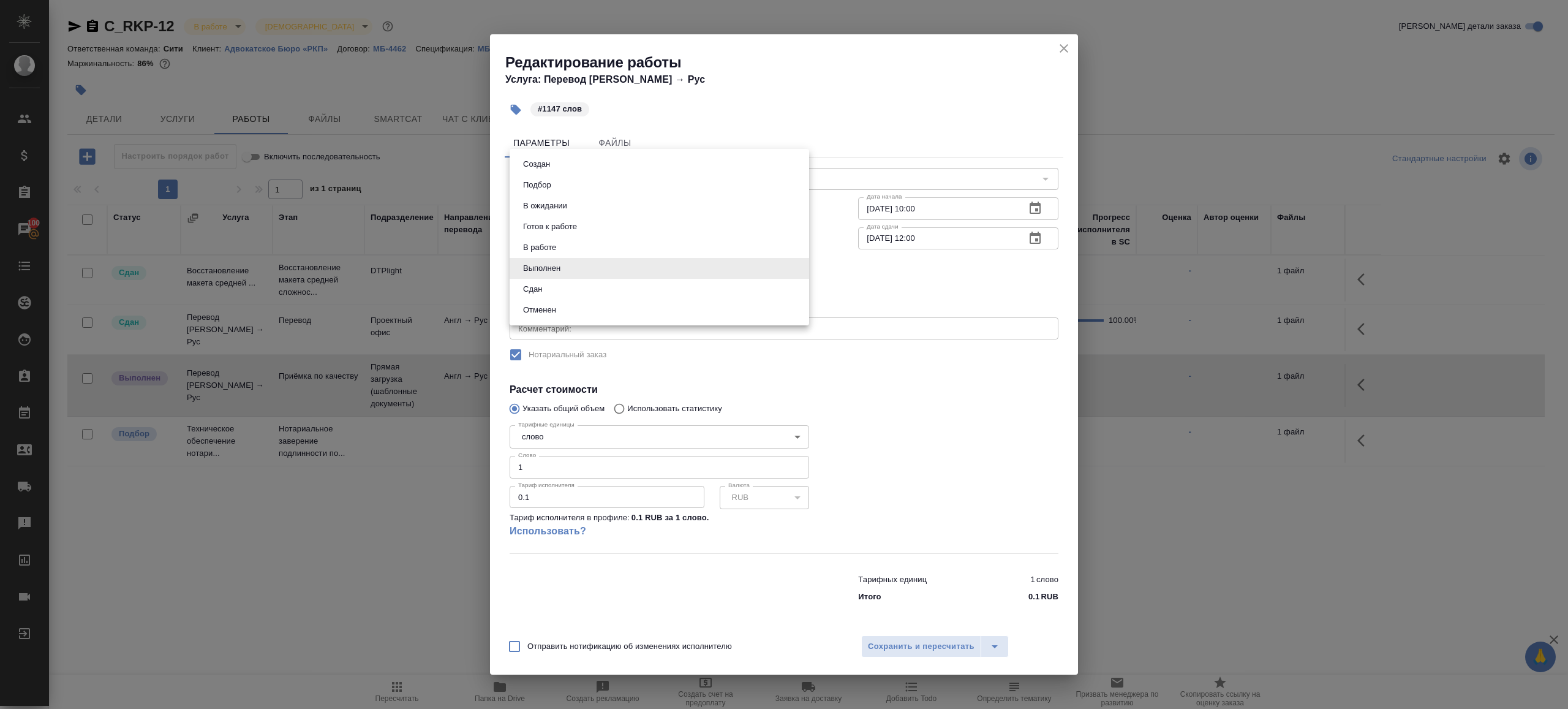
click at [574, 286] on li "Сдан" at bounding box center [659, 289] width 299 height 21
type input "closed"
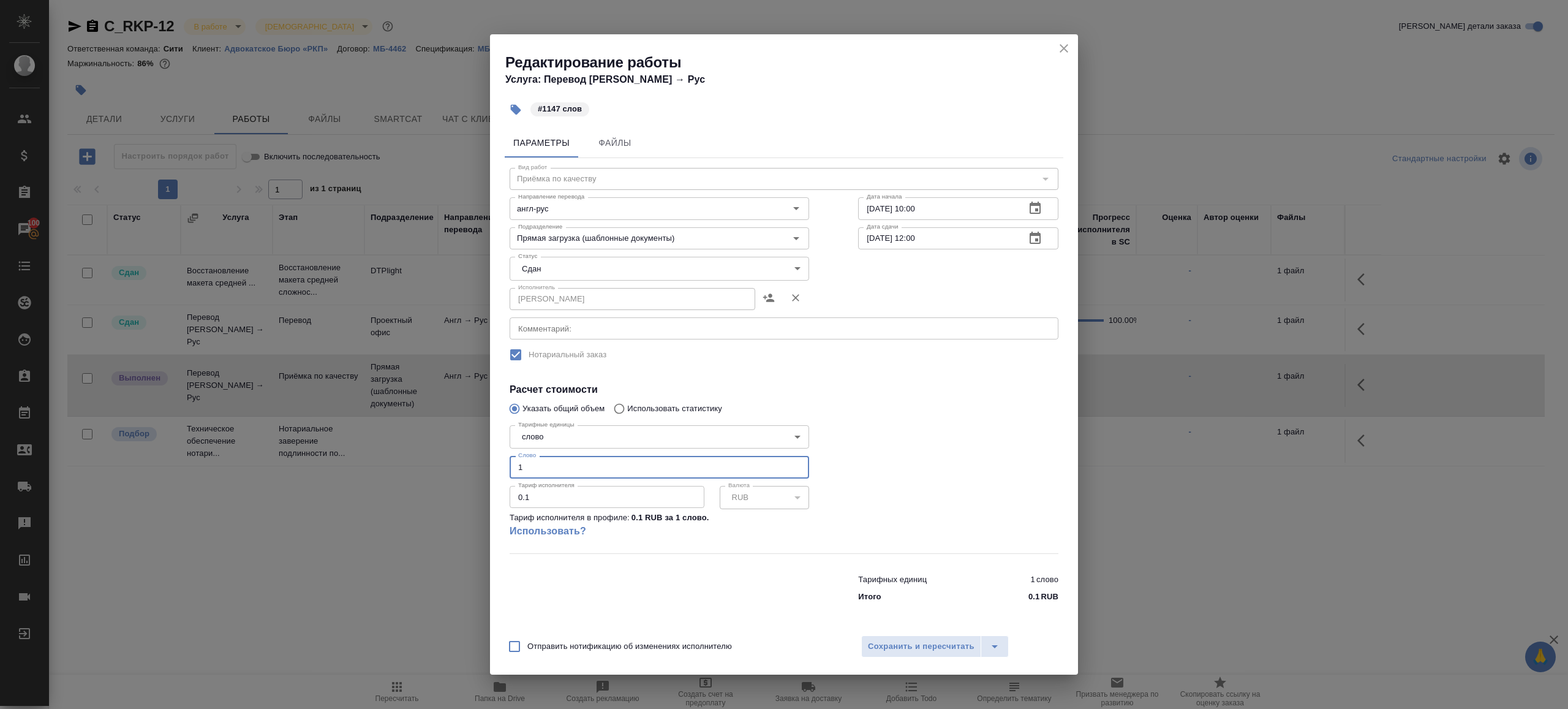
click at [536, 463] on input "1" at bounding box center [659, 467] width 299 height 22
type input "1147"
click at [940, 647] on span "Сохранить и пересчитать" at bounding box center [921, 647] width 107 height 14
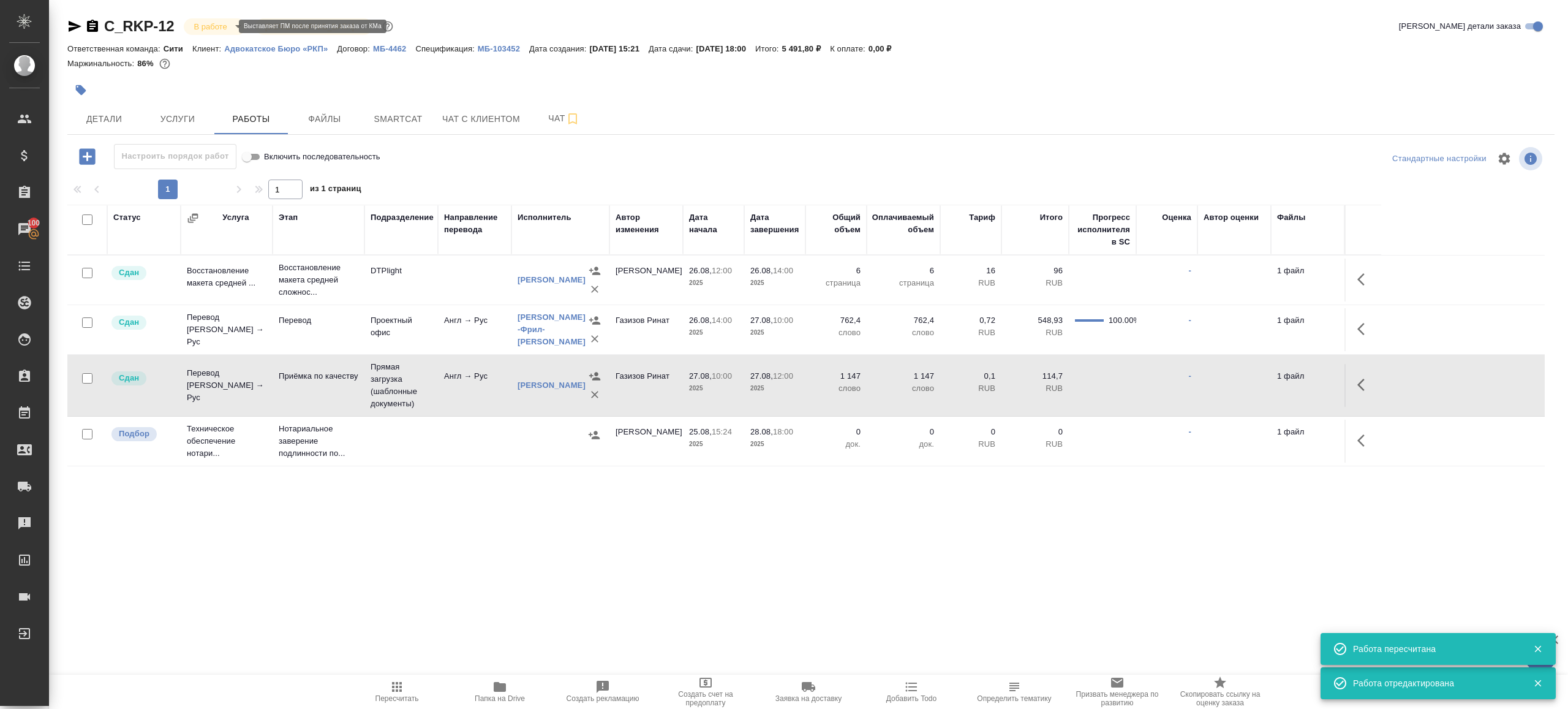
click at [206, 31] on body "🙏 .cls-1 fill:#fff; AWATERA [PERSON_NAME] Клиенты Спецификации Заказы 100 Чаты …" at bounding box center [784, 354] width 1568 height 709
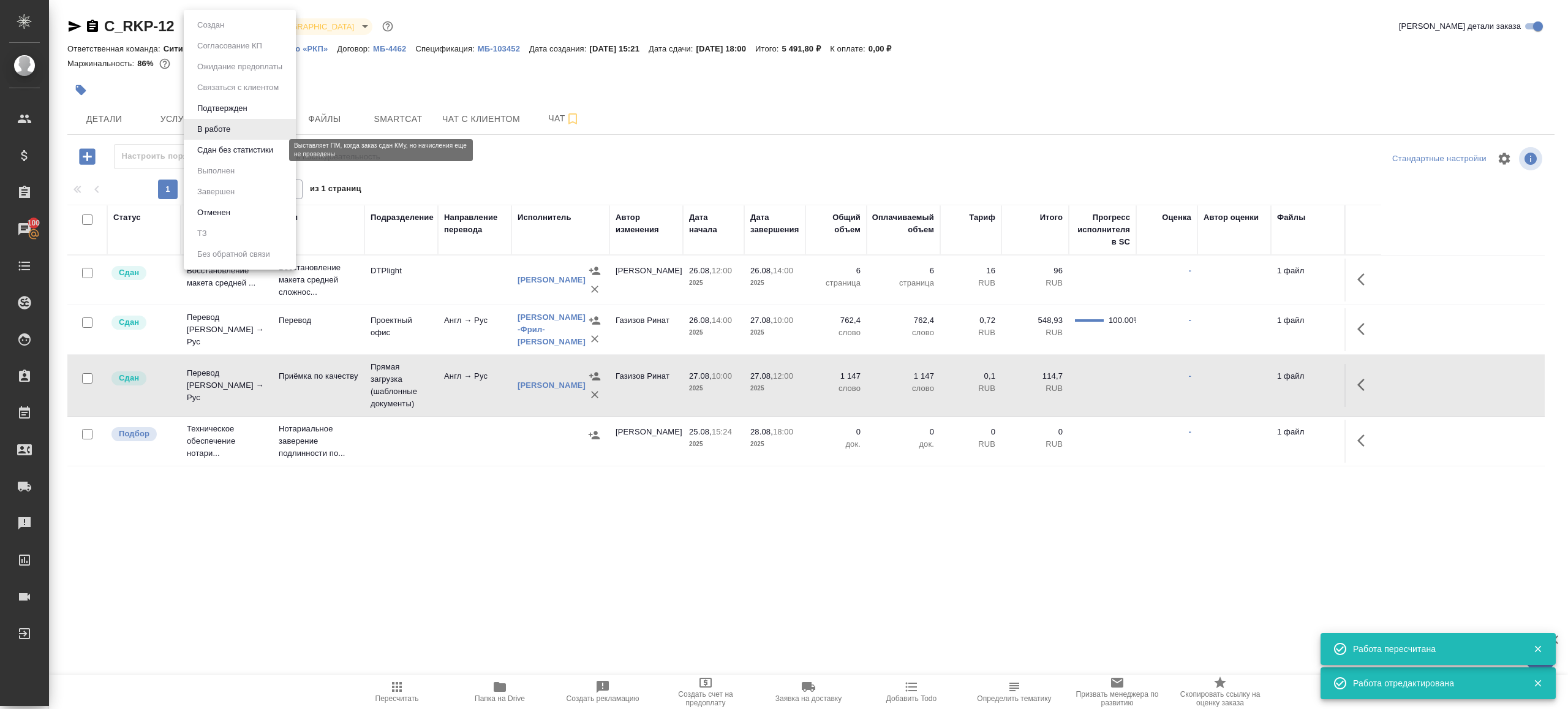
click at [247, 155] on button "Сдан без статистики" at bounding box center [235, 150] width 83 height 14
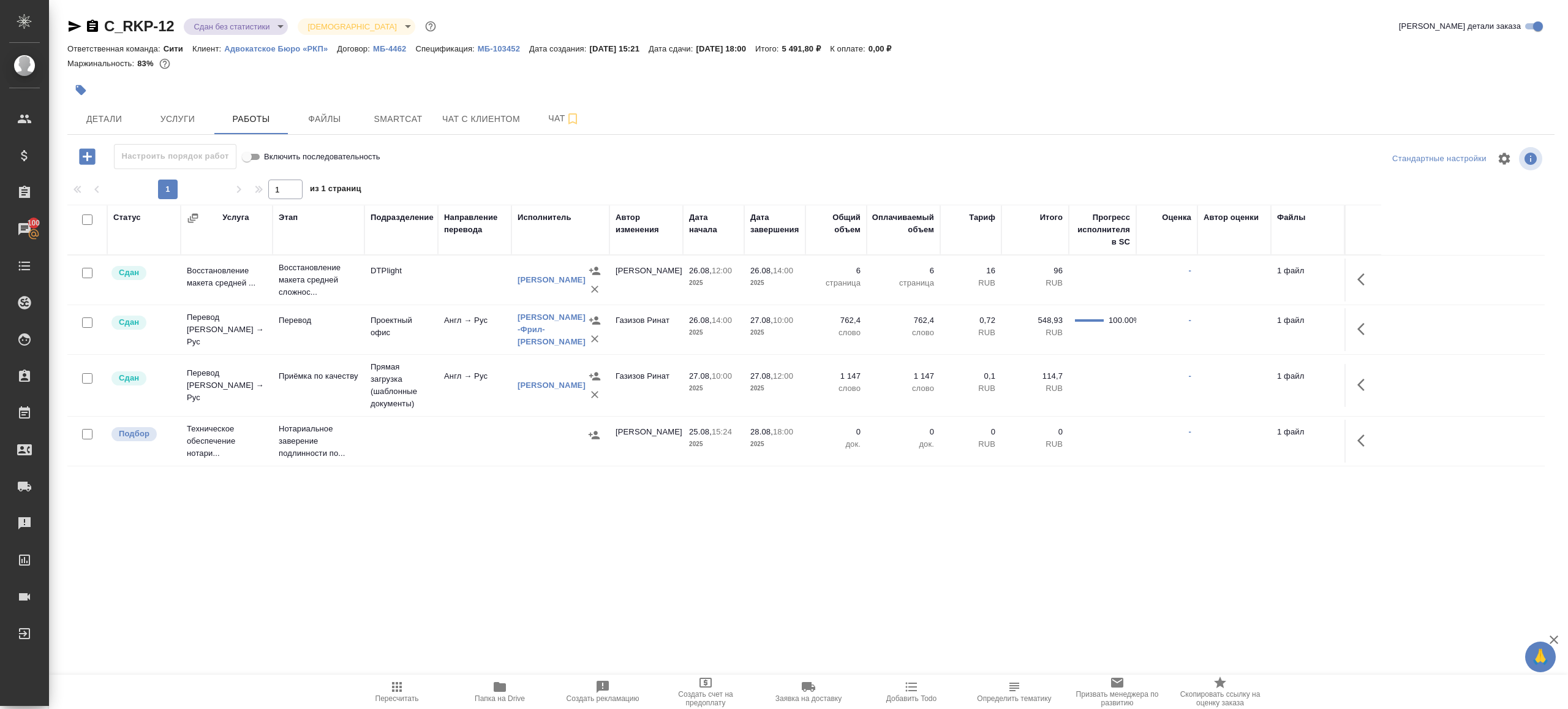
click at [262, 36] on div "C_RKP-12 Сдан без статистики distributed Святая троица holyTrinity Кратко детал…" at bounding box center [811, 28] width 1487 height 24
click at [265, 28] on body "🙏 .cls-1 fill:#fff; AWATERA Gazizov Rinat Клиенты Спецификации Заказы 100 Чаты …" at bounding box center [784, 354] width 1568 height 709
click at [270, 171] on li "Выполнен" at bounding box center [239, 171] width 112 height 21
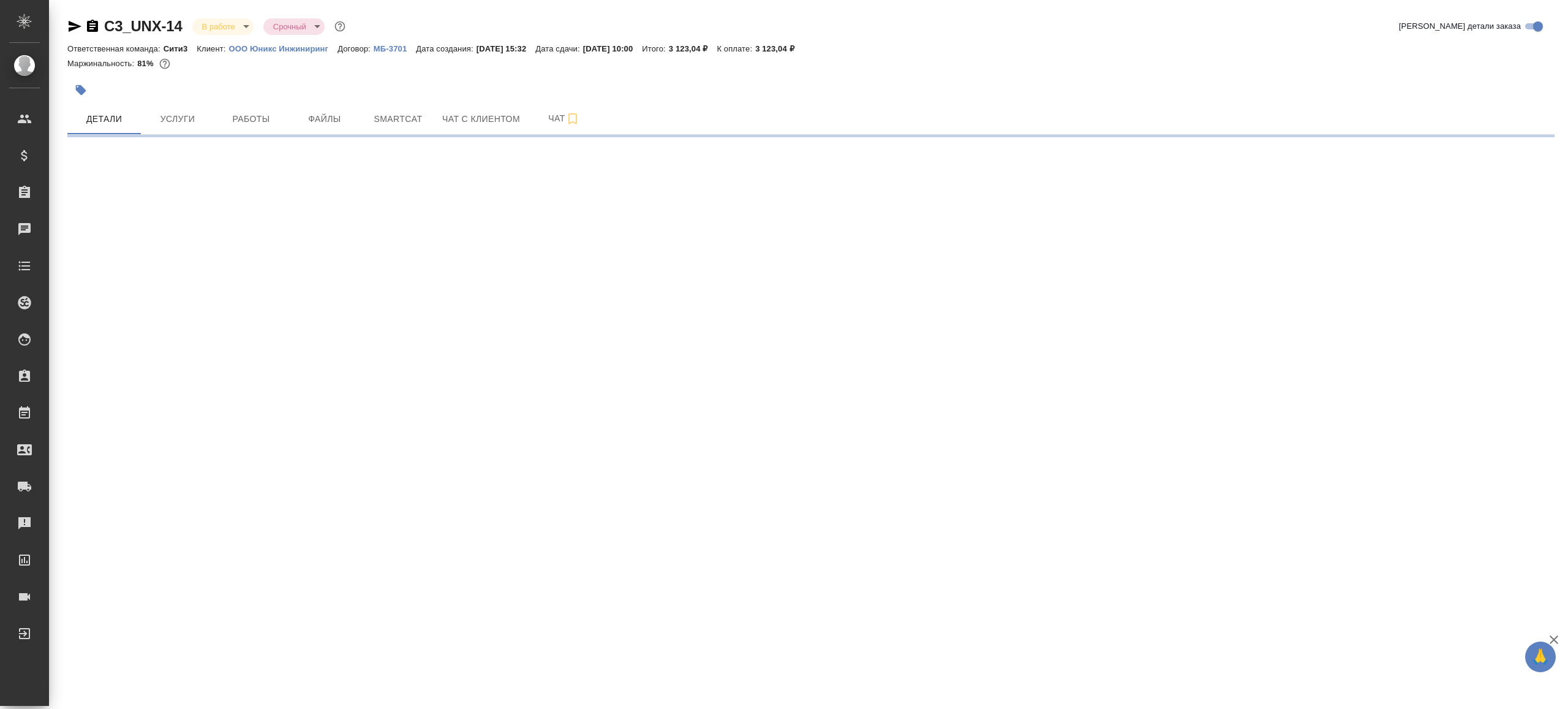
select select "RU"
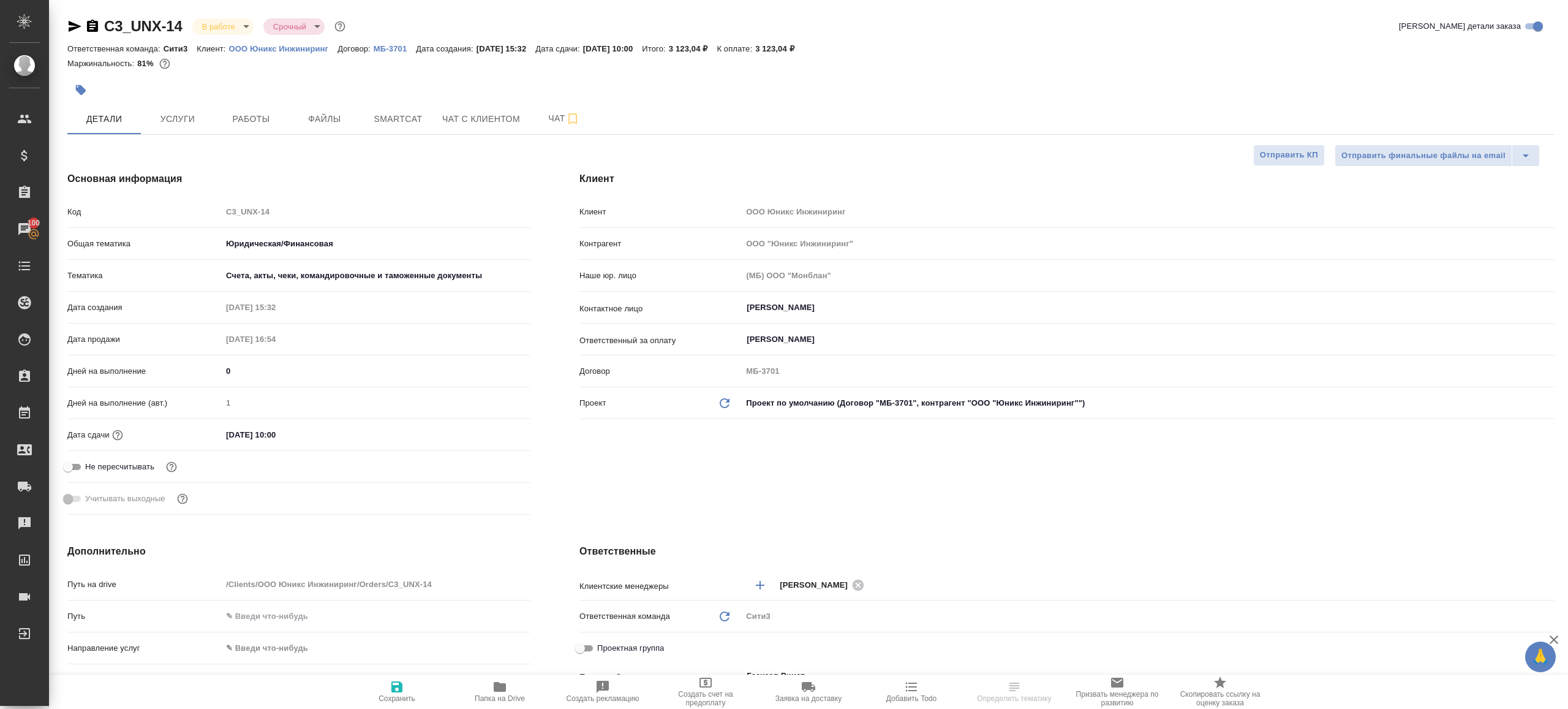
type textarea "x"
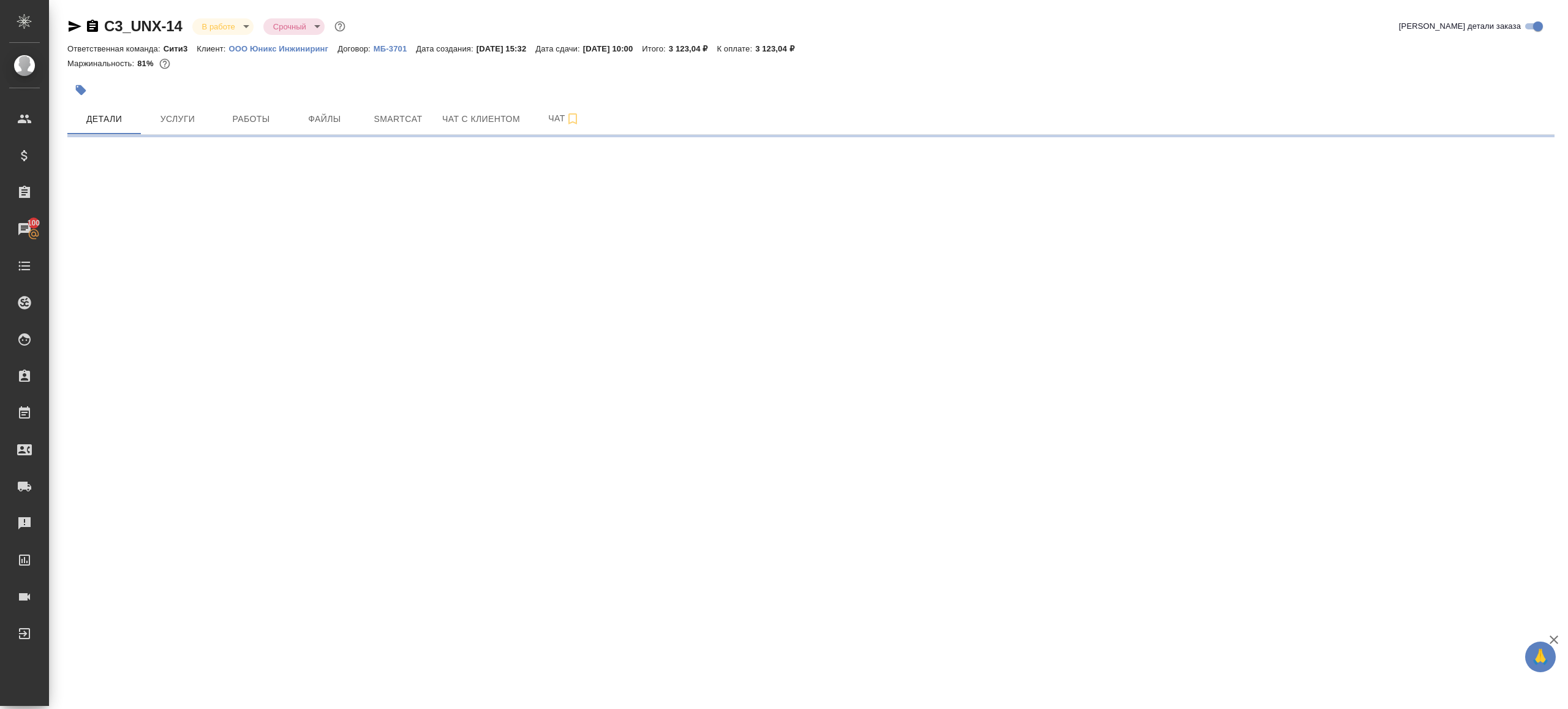
select select "RU"
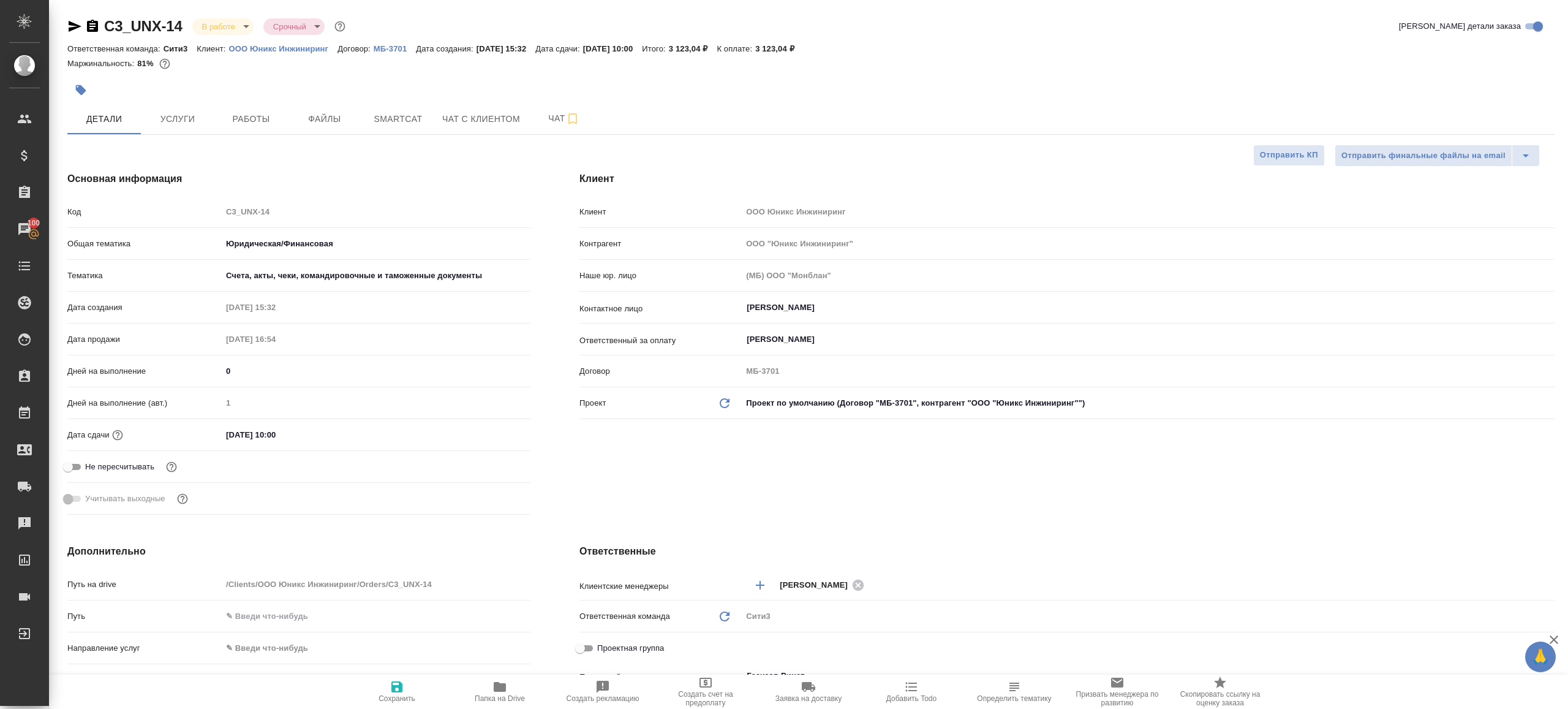
type textarea "x"
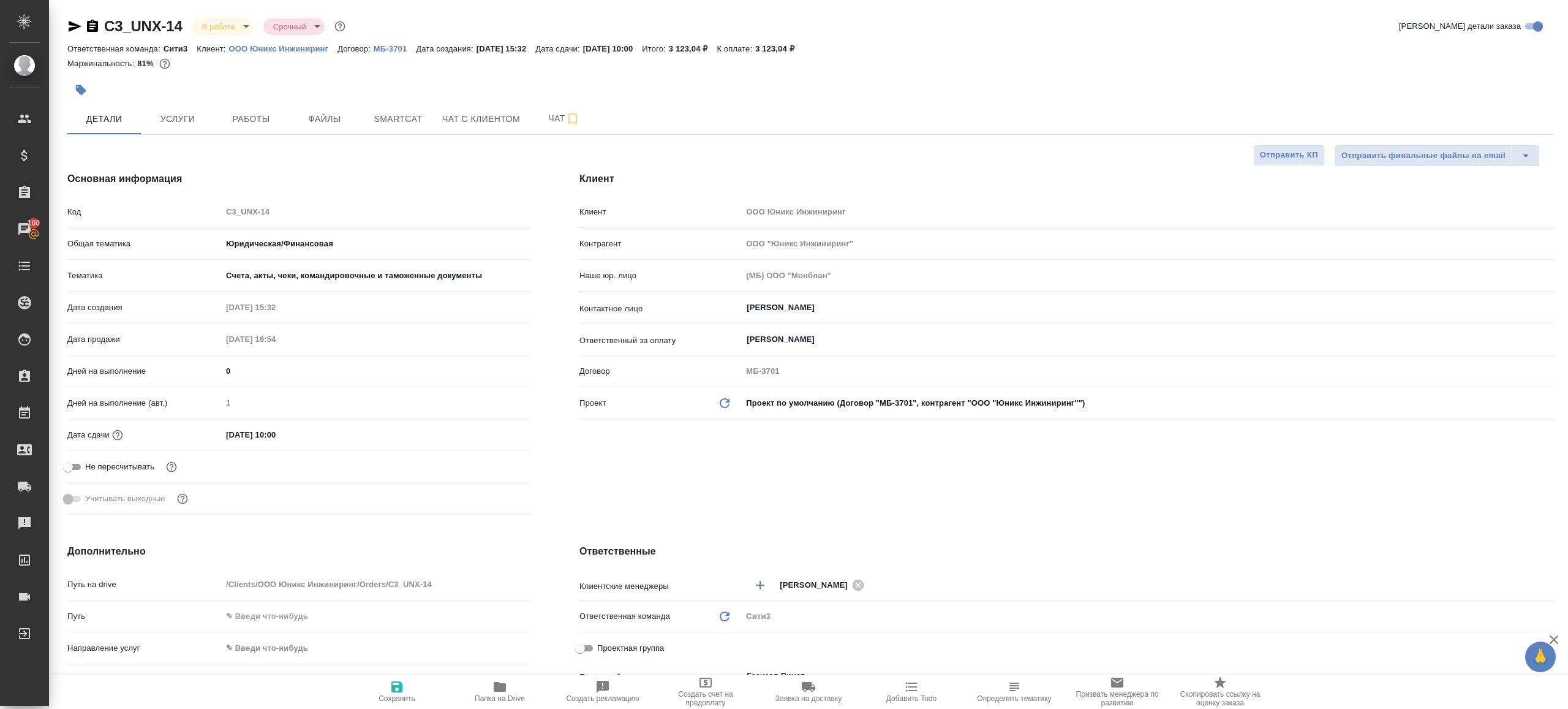
type textarea "x"
click at [258, 120] on span "Работы" at bounding box center [251, 118] width 59 height 15
type textarea "x"
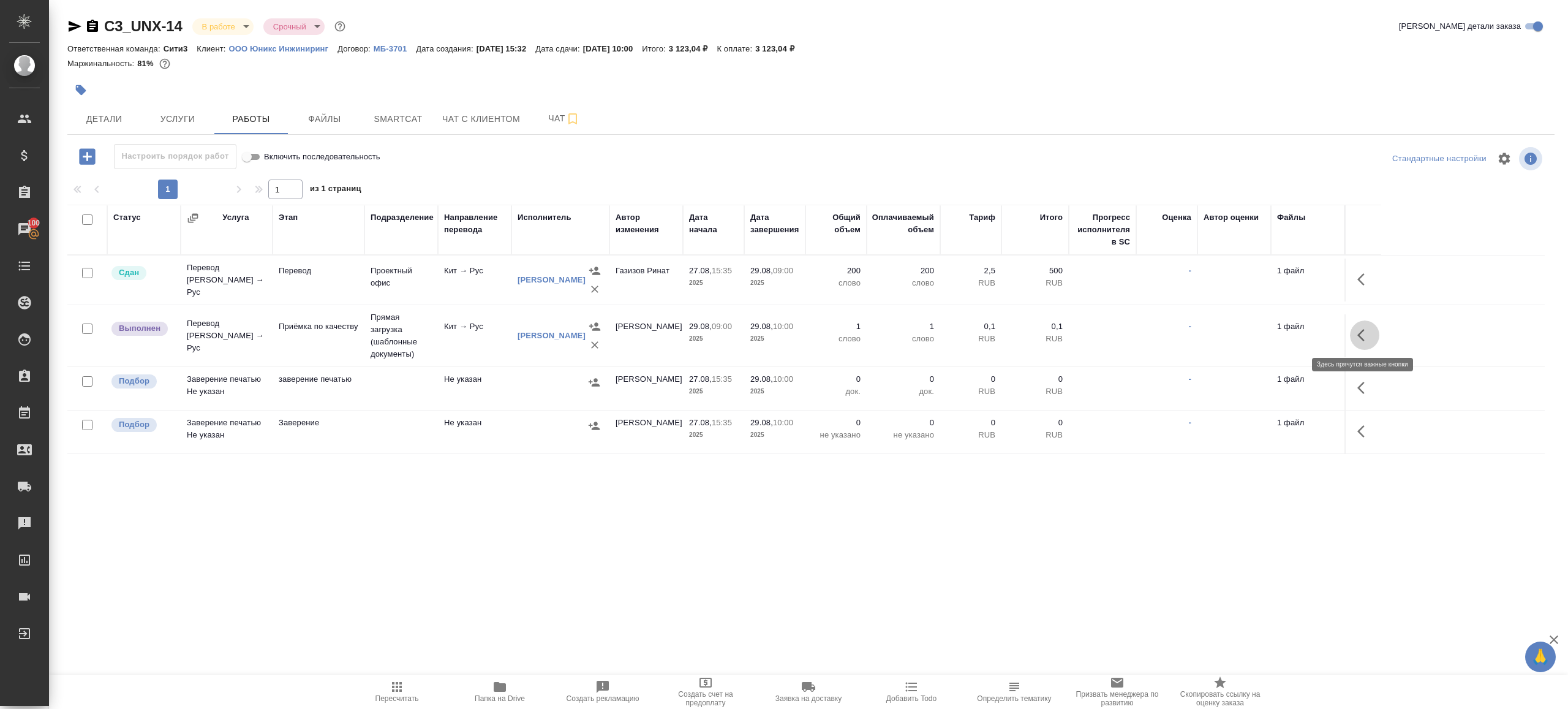
click at [1353, 334] on button "button" at bounding box center [1365, 335] width 29 height 29
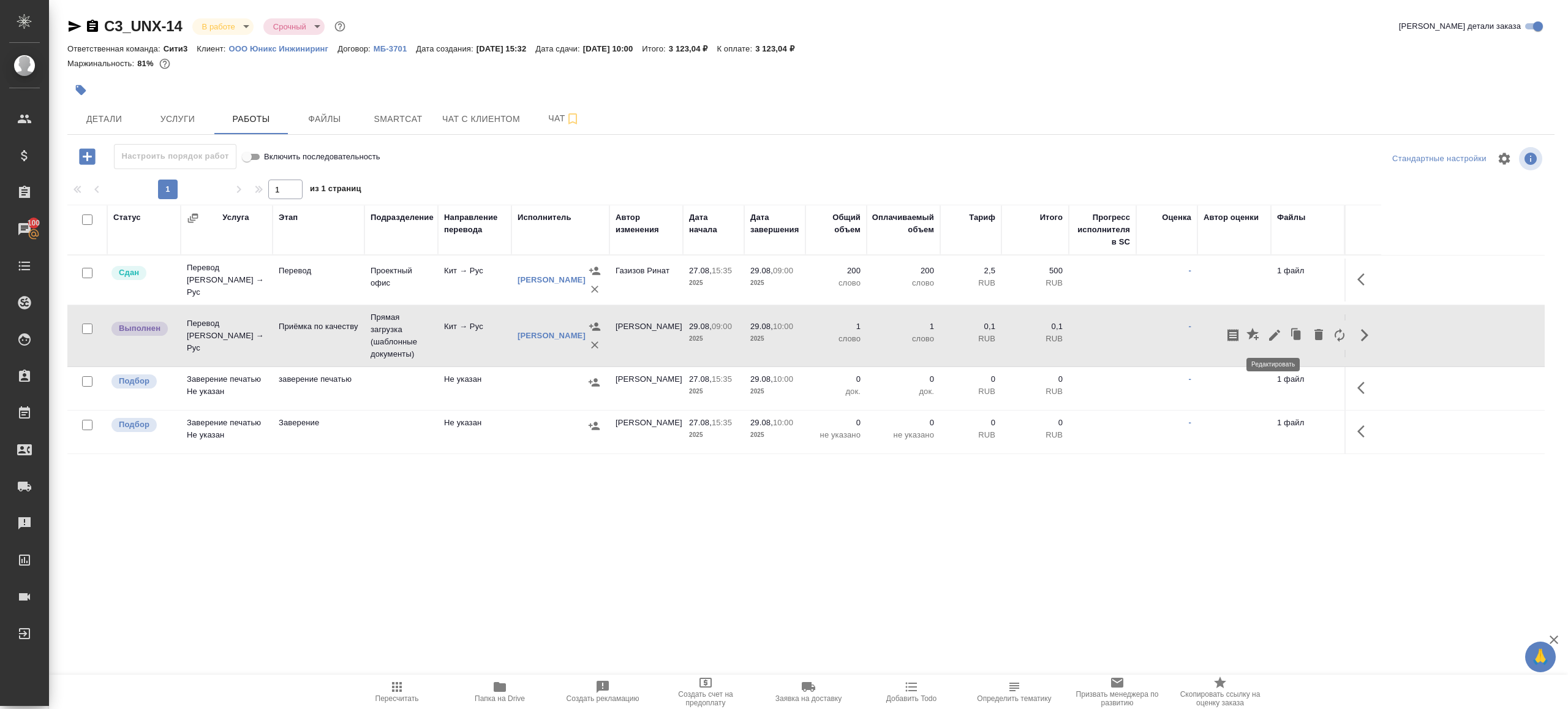
click at [1276, 329] on icon "button" at bounding box center [1274, 335] width 14 height 14
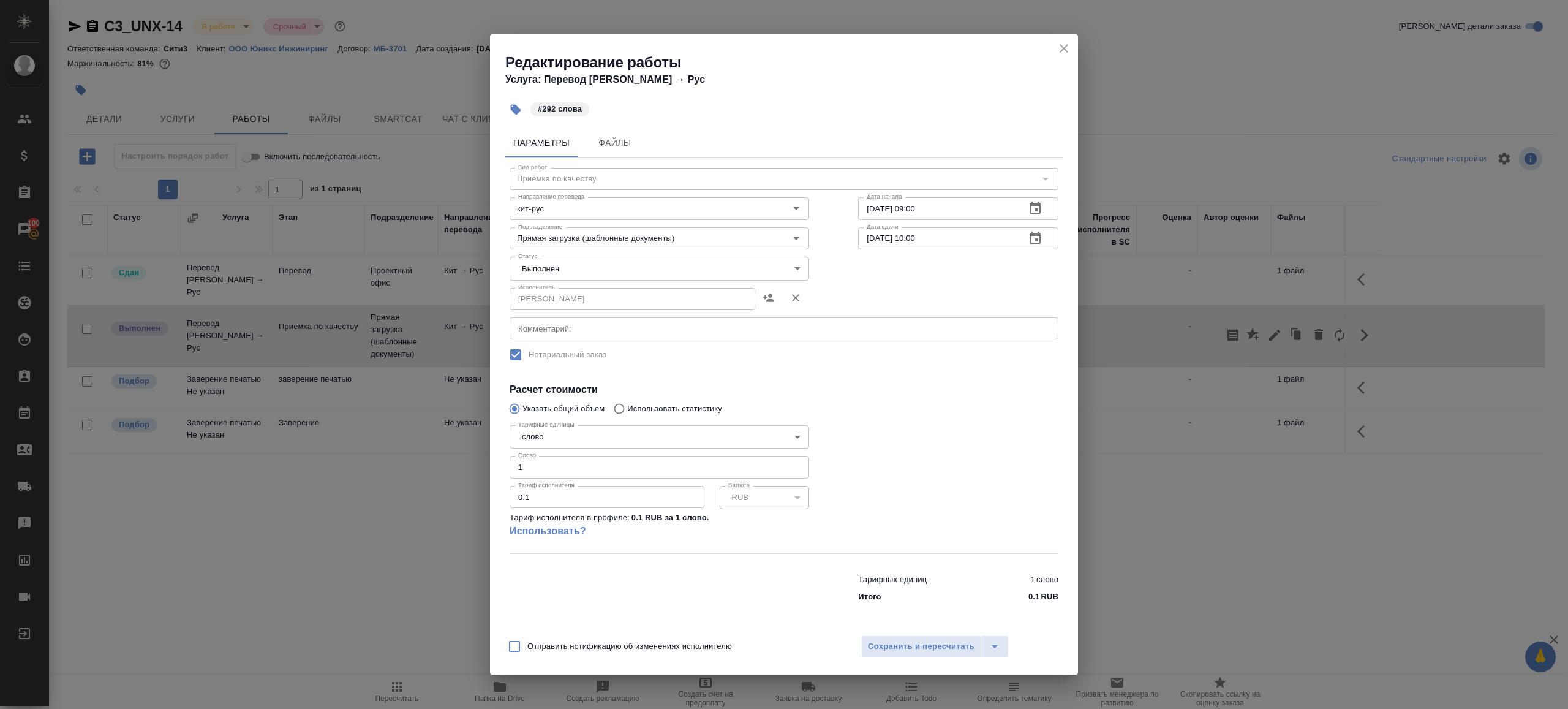
click at [645, 270] on body "🙏 .cls-1 fill:#fff; AWATERA Gazizov Rinat Клиенты Спецификации Заказы 100 Чаты …" at bounding box center [784, 354] width 1568 height 709
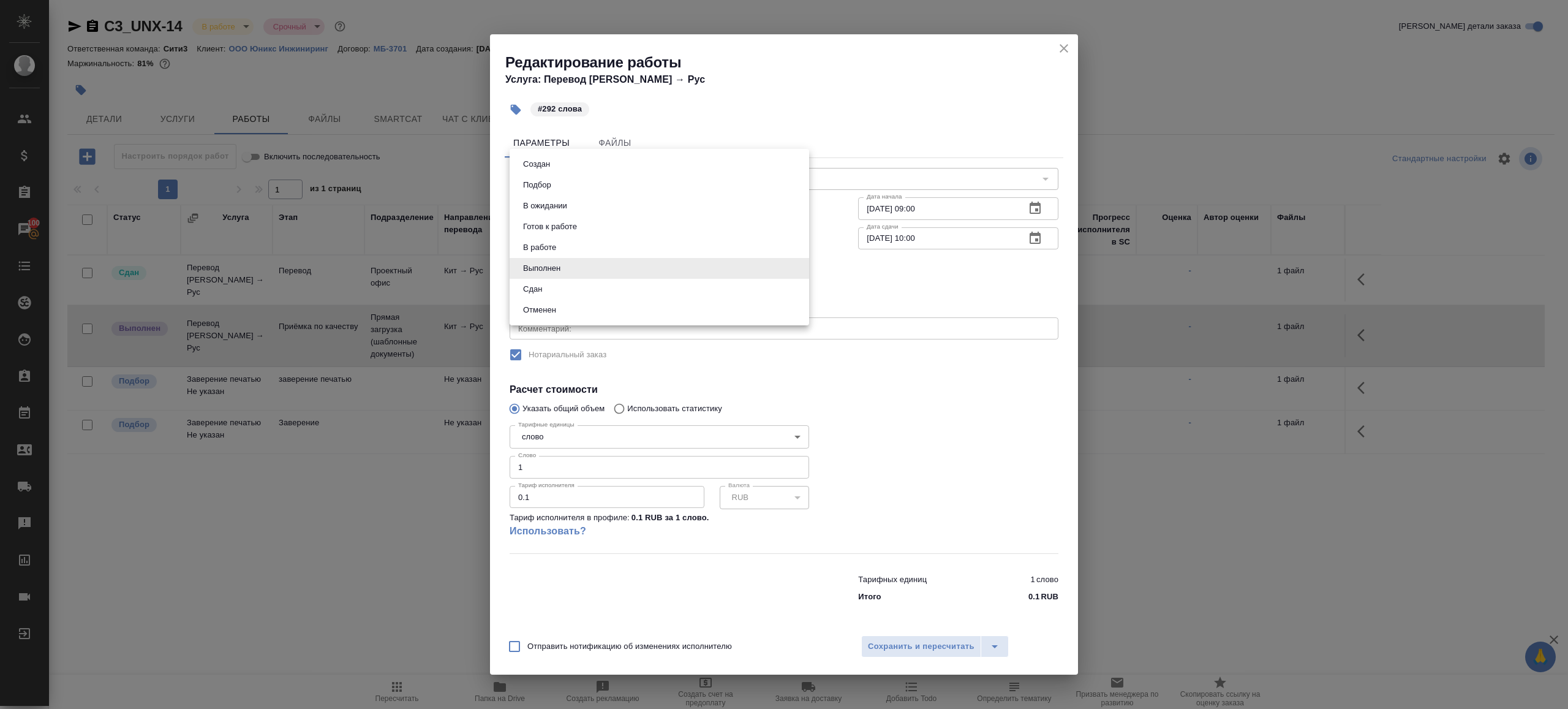
click at [596, 292] on li "Сдан" at bounding box center [659, 289] width 299 height 21
type input "closed"
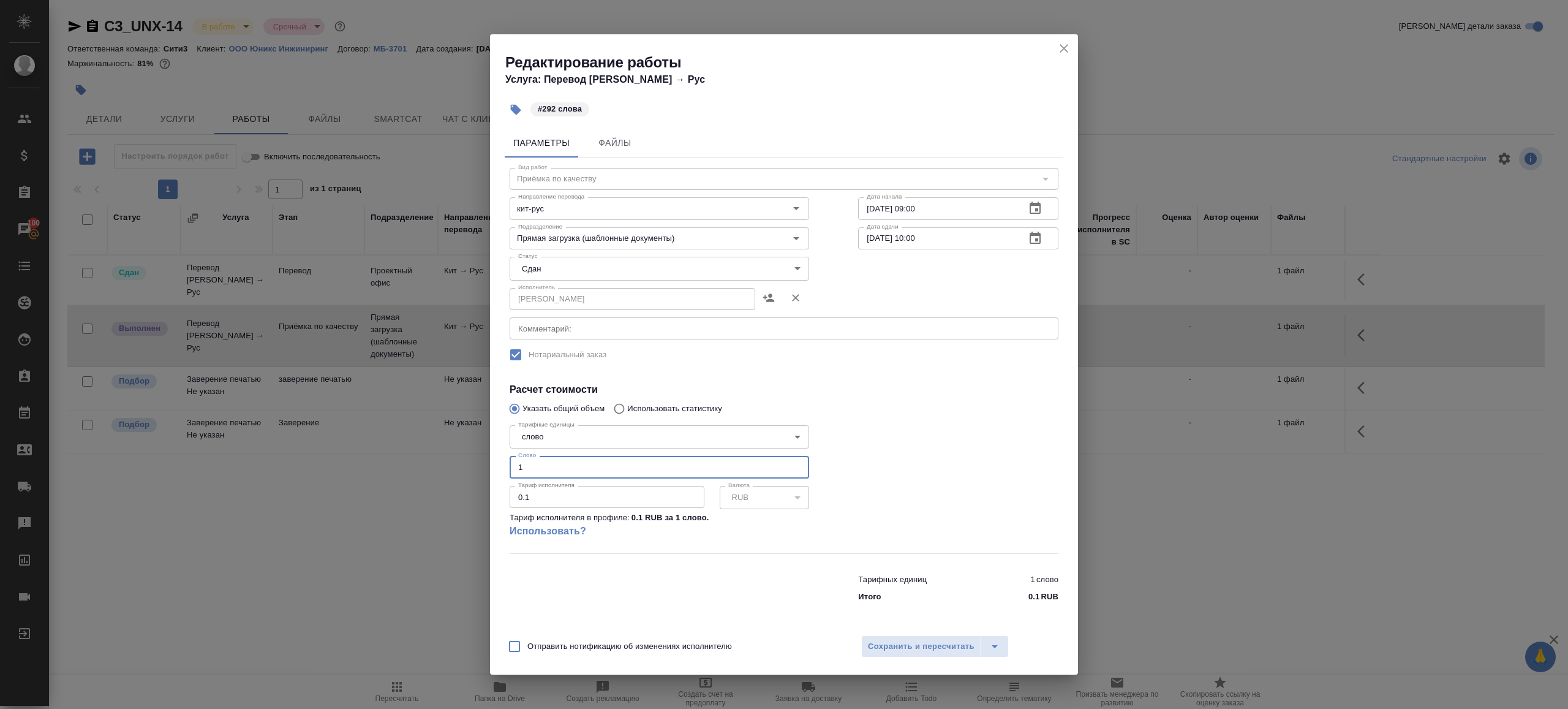
drag, startPoint x: 540, startPoint y: 473, endPoint x: 434, endPoint y: 455, distance: 107.5
click at [434, 455] on div "Редактирование работы Услуга: Перевод Стандарт Кит → Рус #292 слова Параметры Ф…" at bounding box center [784, 354] width 1568 height 709
type input "292"
click at [946, 513] on div at bounding box center [958, 487] width 249 height 182
drag, startPoint x: 916, startPoint y: 678, endPoint x: 923, endPoint y: 657, distance: 22.1
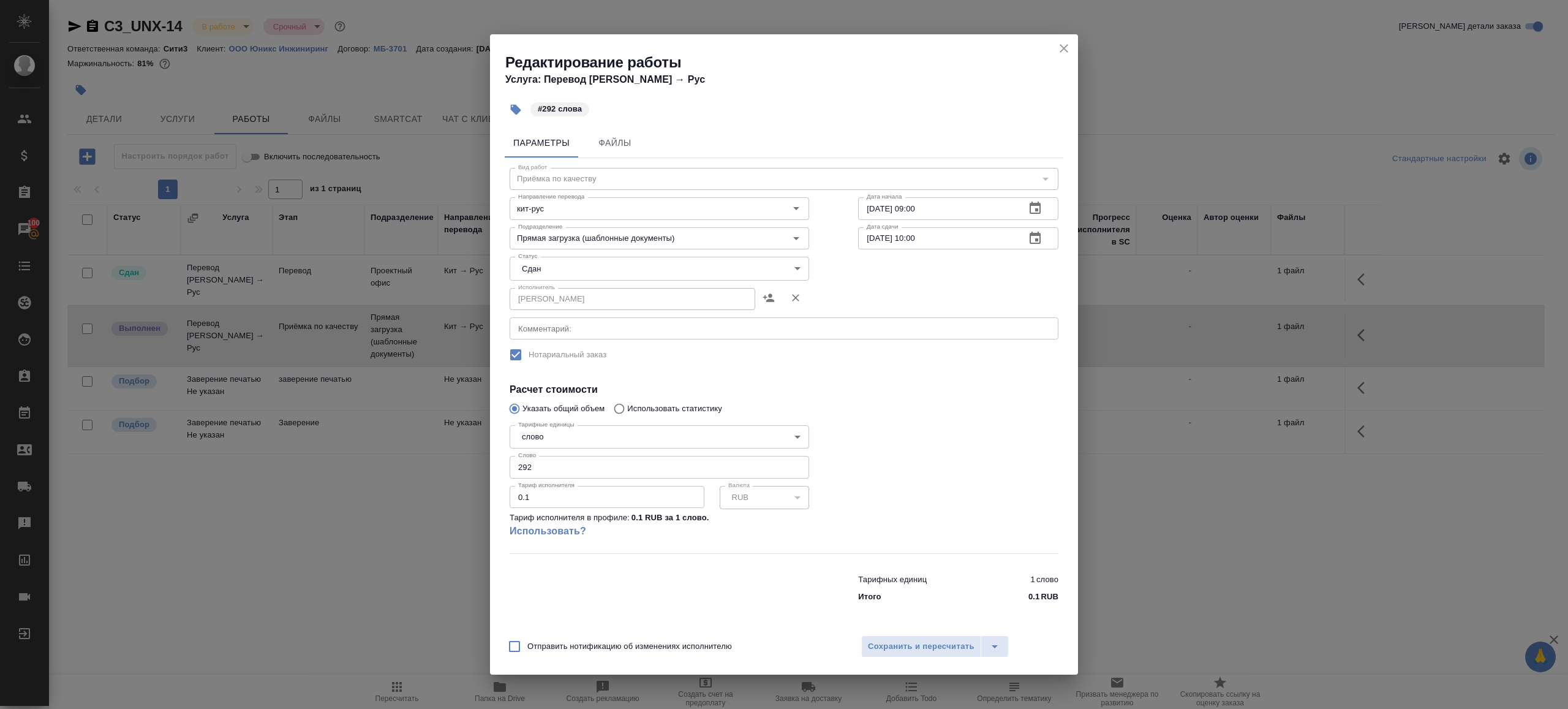
click at [916, 676] on div "Редактирование работы Услуга: Перевод Стандарт Кит → Рус #292 слова Параметры Ф…" at bounding box center [784, 354] width 1568 height 709
click at [923, 653] on button "Сохранить и пересчитать" at bounding box center [921, 646] width 120 height 22
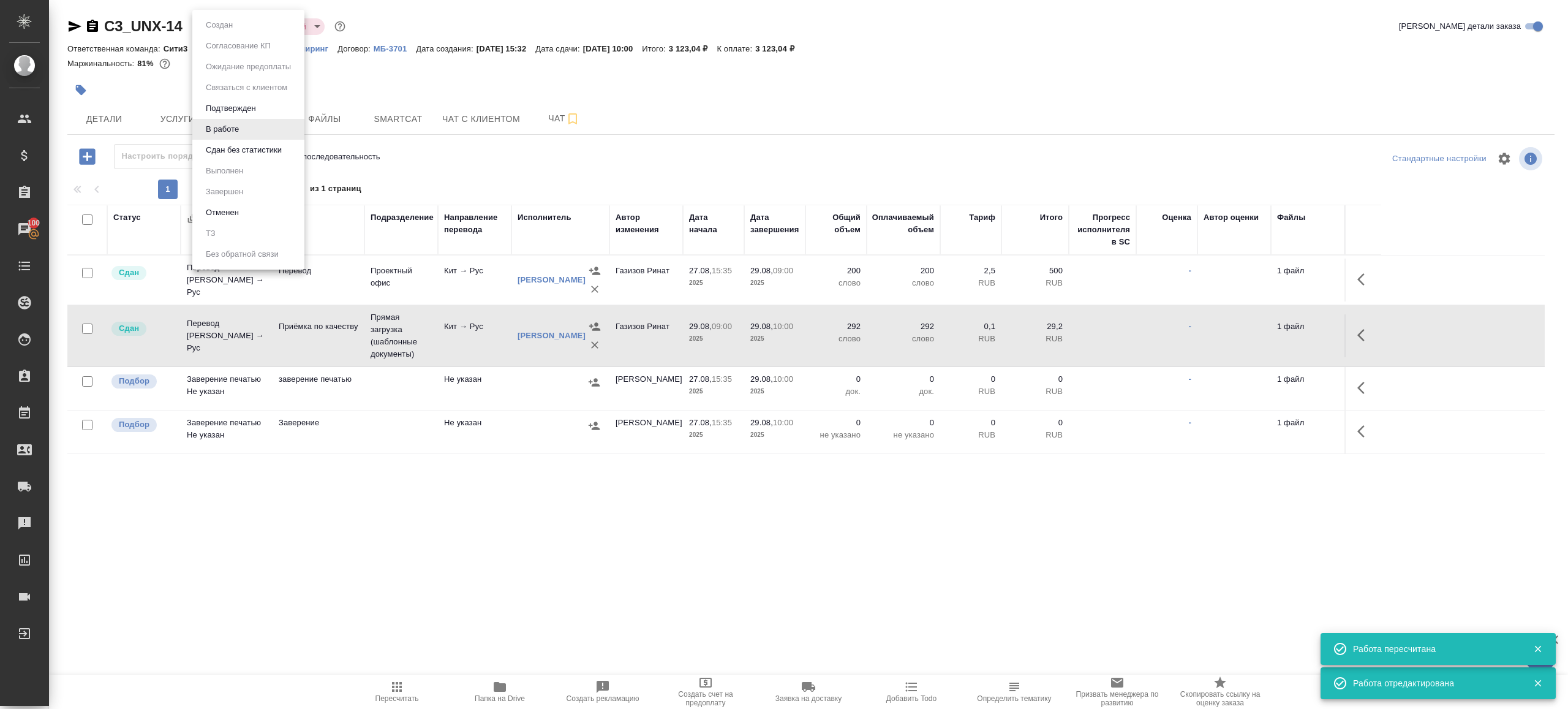
click at [231, 27] on body "🙏 .cls-1 fill:#fff; AWATERA Gazizov Rinat Клиенты Спецификации Заказы 100 Чаты …" at bounding box center [784, 354] width 1568 height 709
click at [249, 159] on li "Сдан без статистики" at bounding box center [248, 150] width 112 height 21
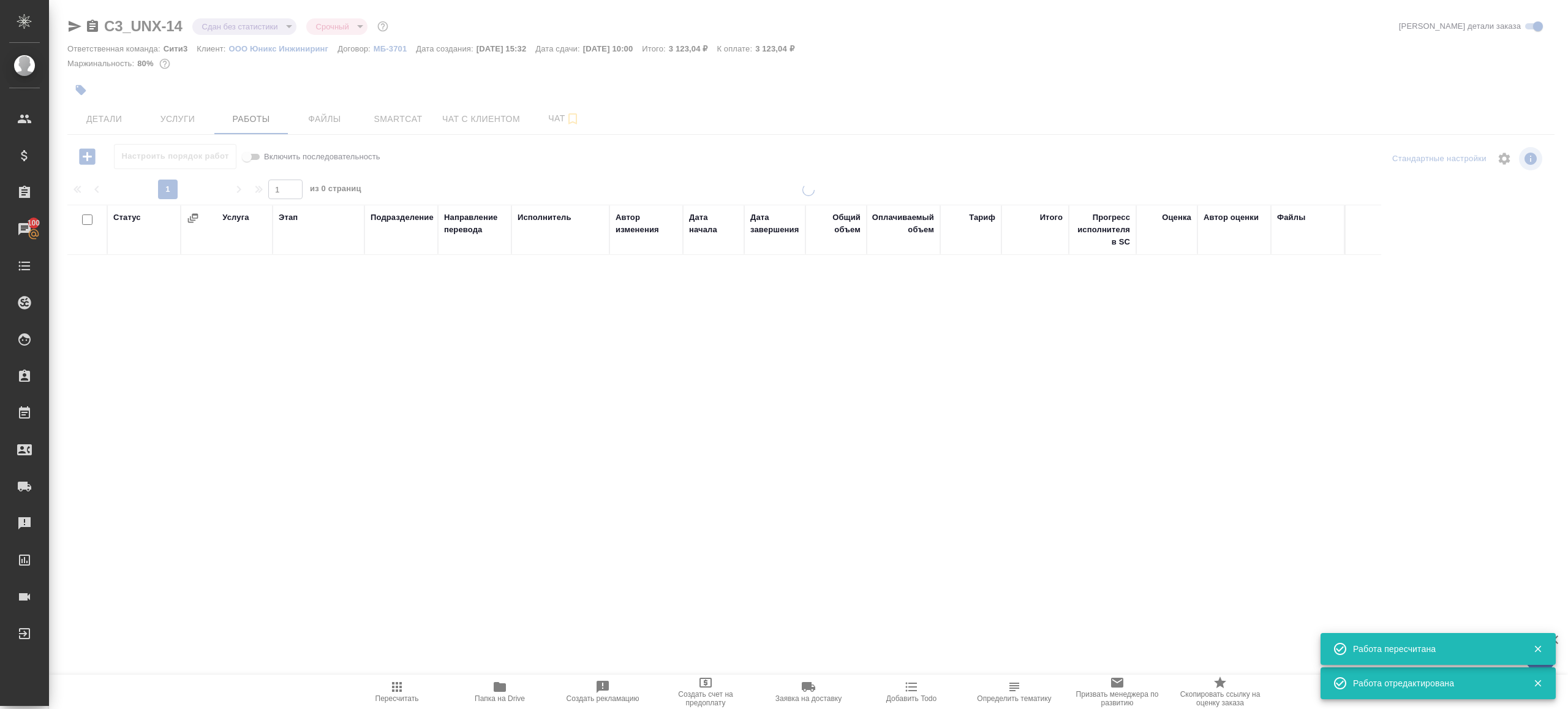
click at [244, 27] on body "🙏 .cls-1 fill:#fff; AWATERA Gazizov Rinat Клиенты Спецификации Заказы 100 Чаты …" at bounding box center [784, 354] width 1568 height 709
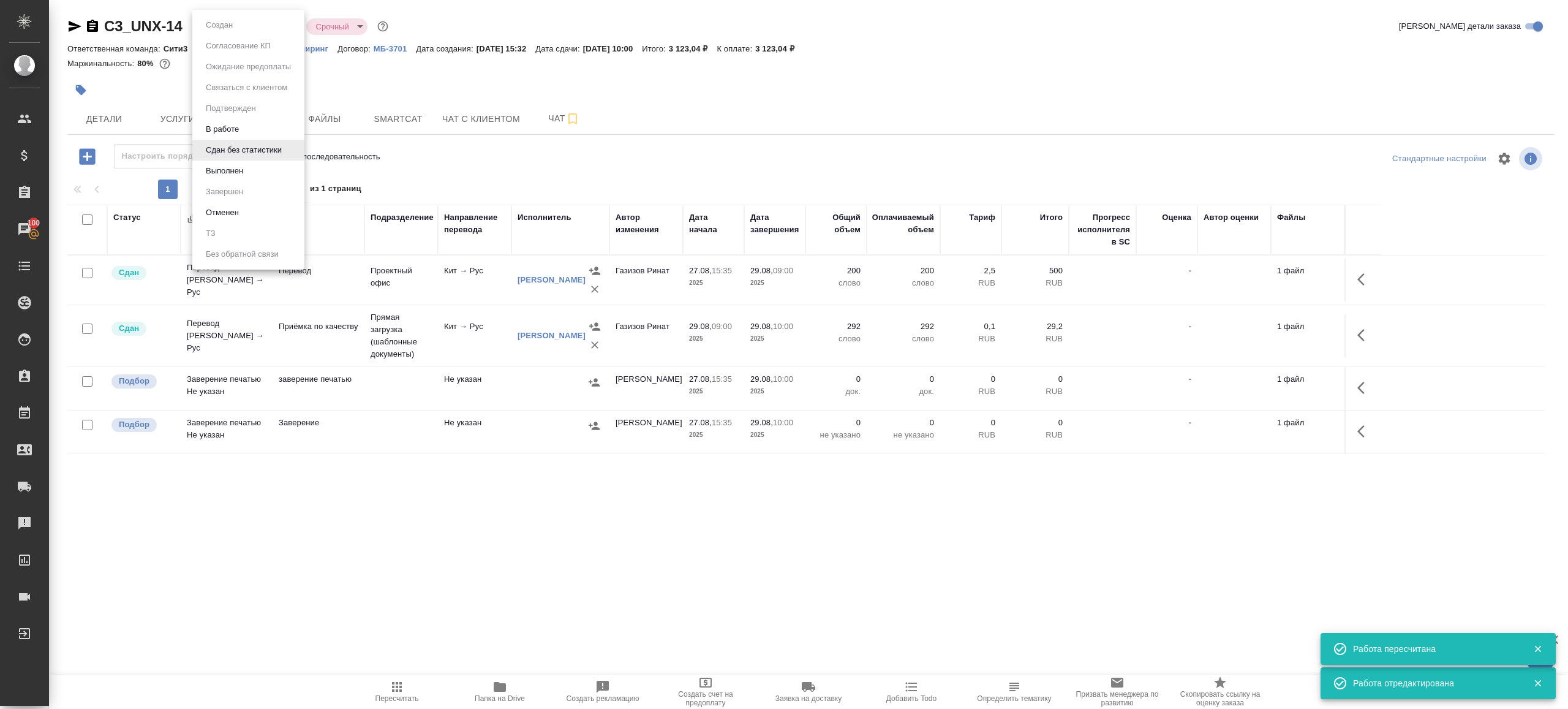
click at [224, 32] on button "Выполнен" at bounding box center [219, 25] width 34 height 14
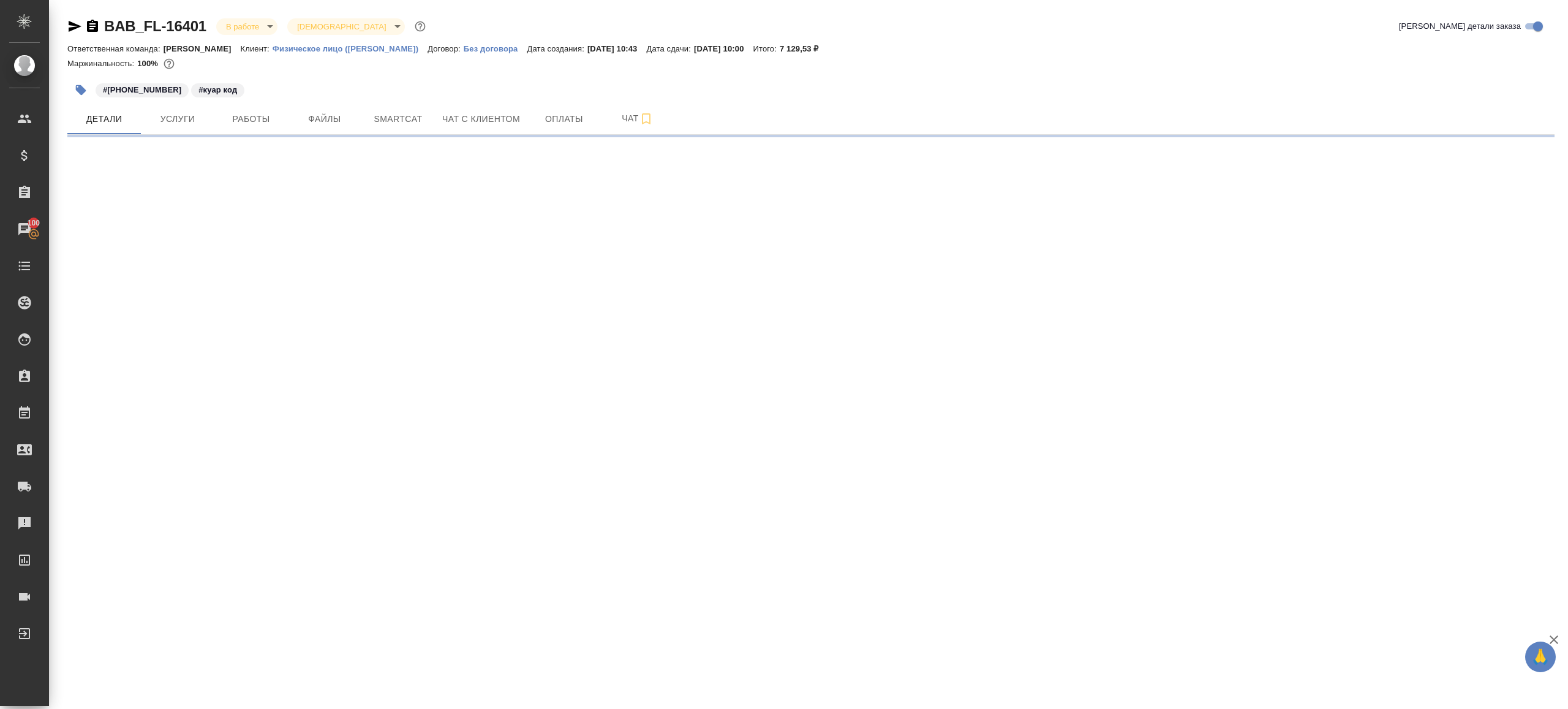
select select "RU"
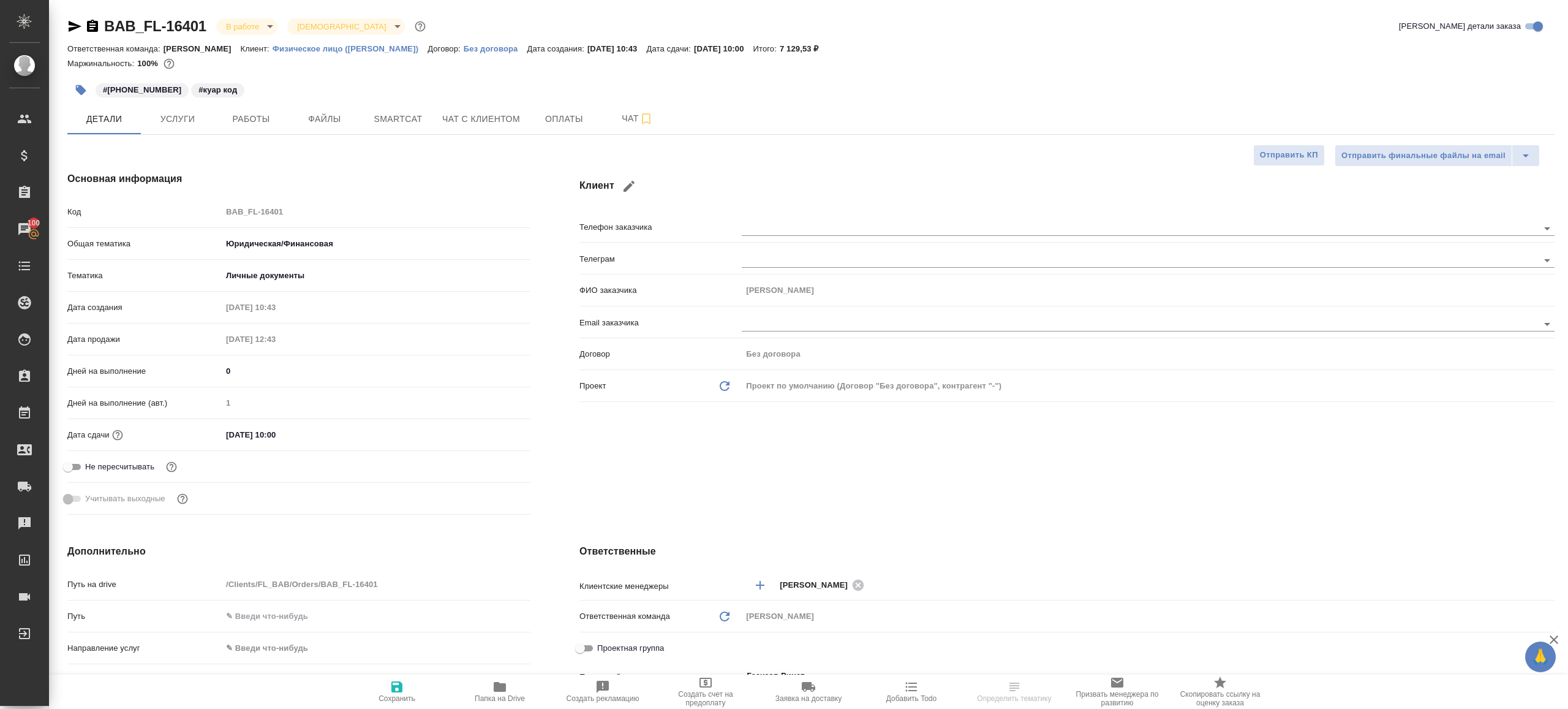
type textarea "x"
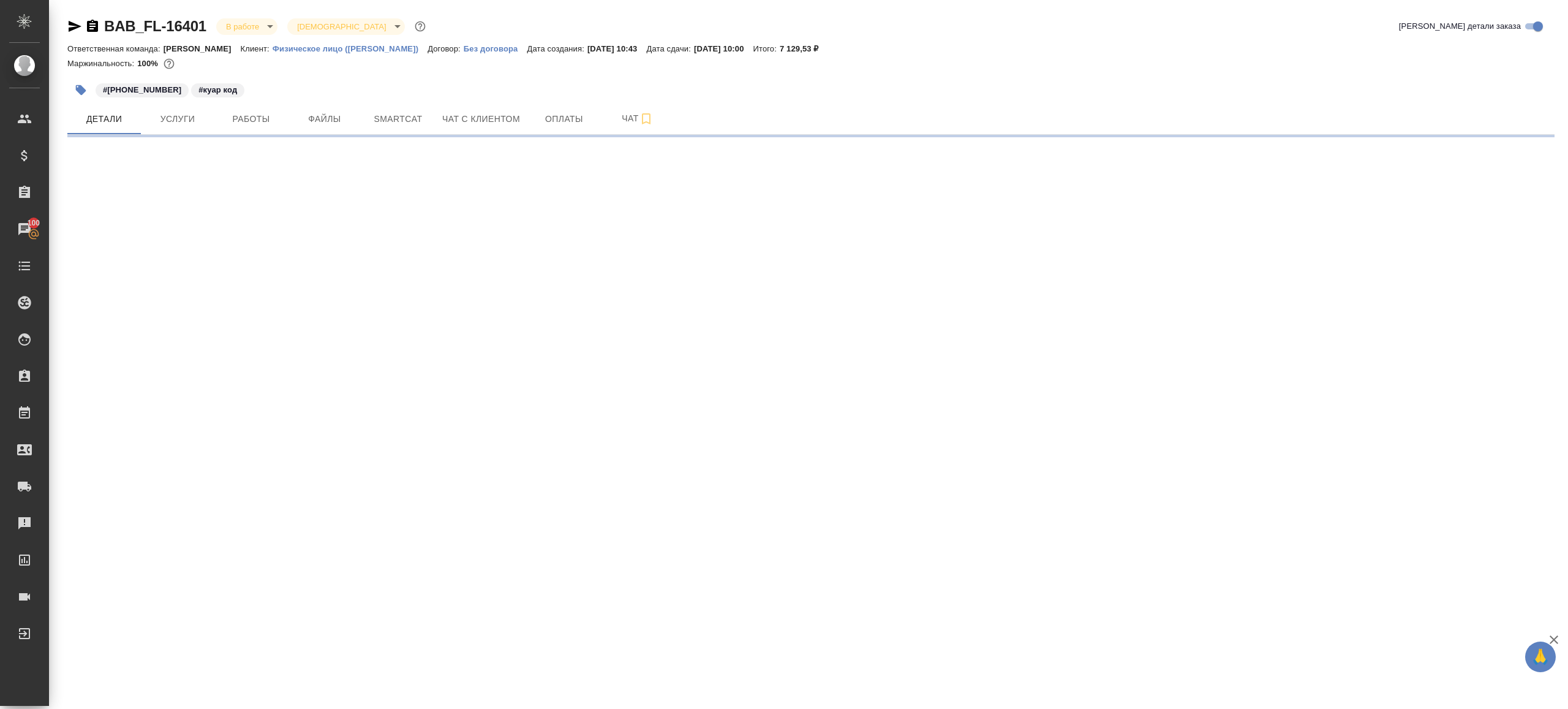
select select "RU"
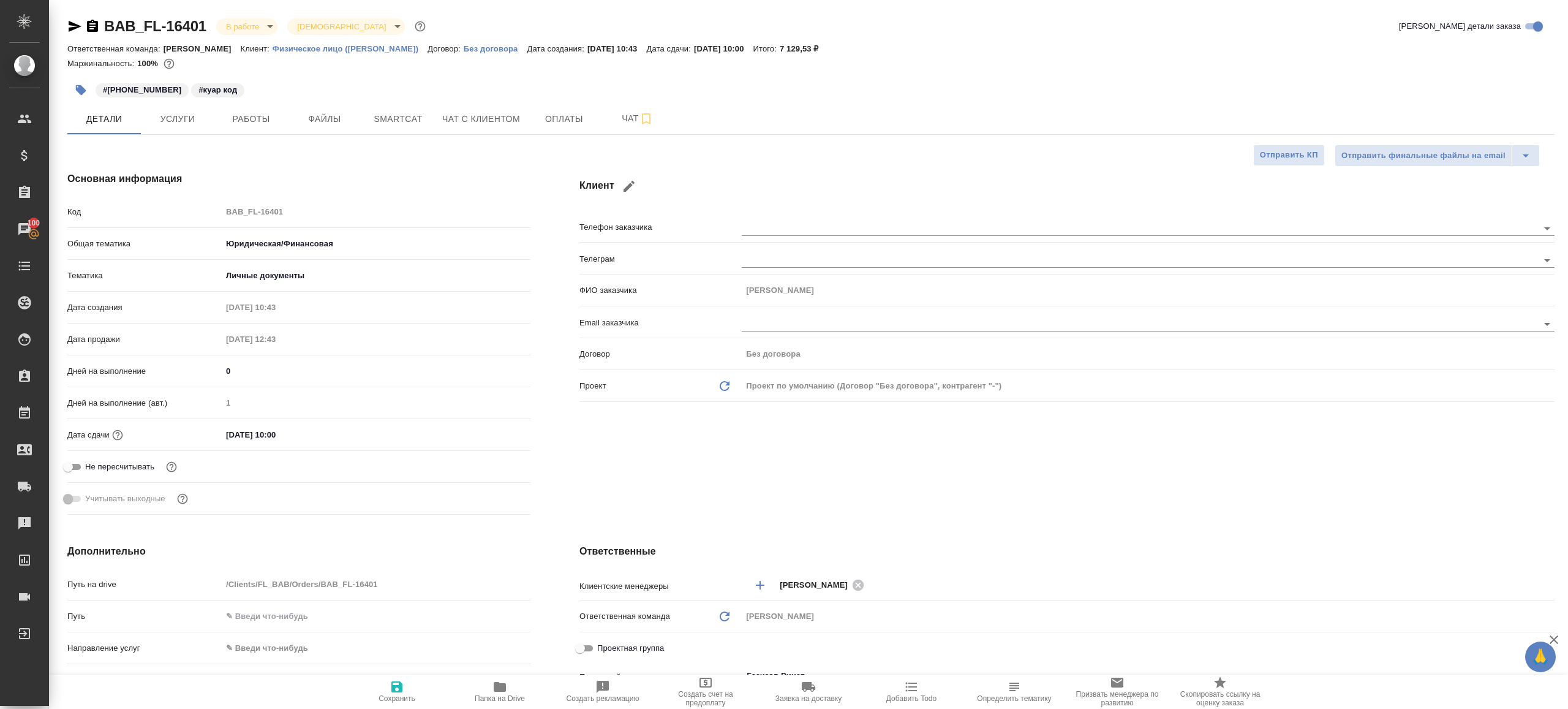
type textarea "x"
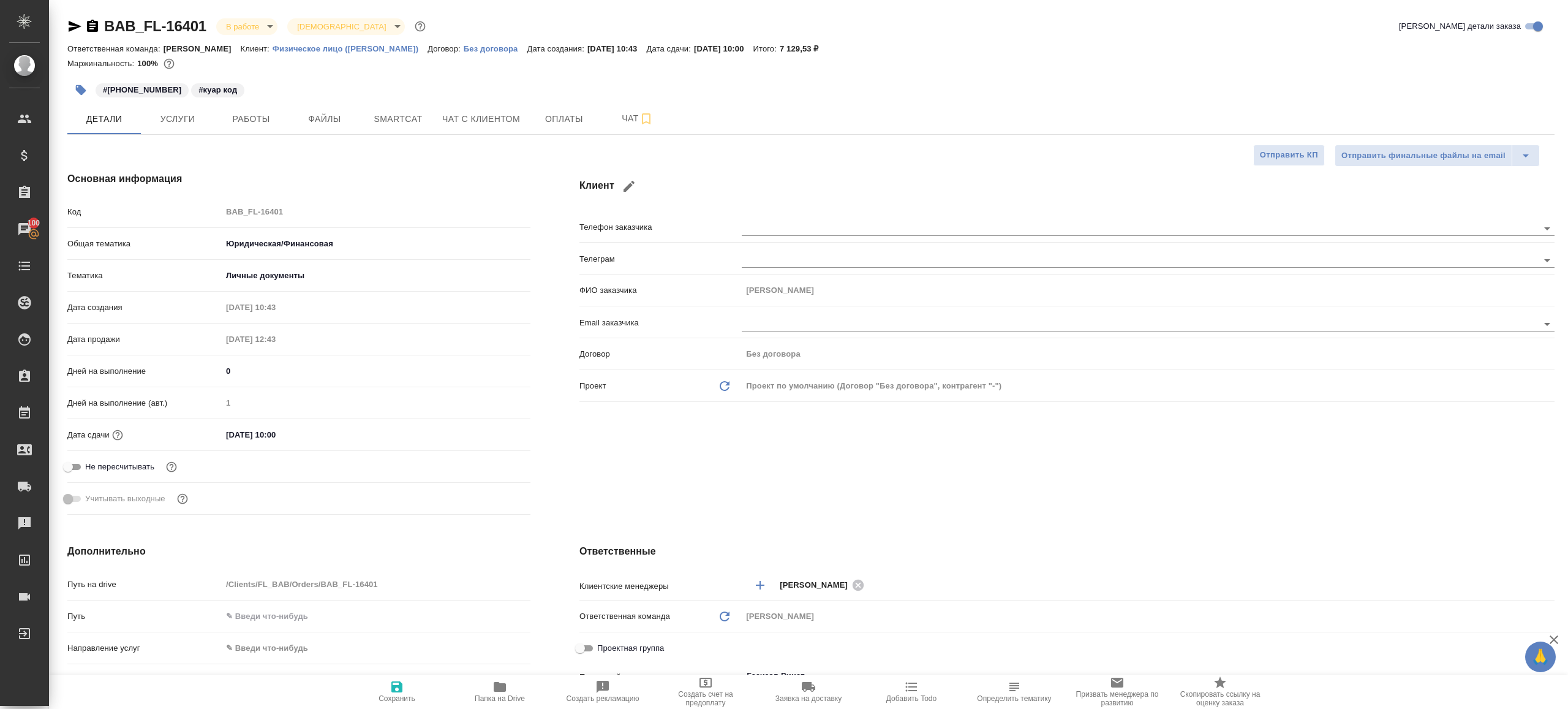
type textarea "x"
click at [260, 131] on button "Работы" at bounding box center [251, 118] width 73 height 31
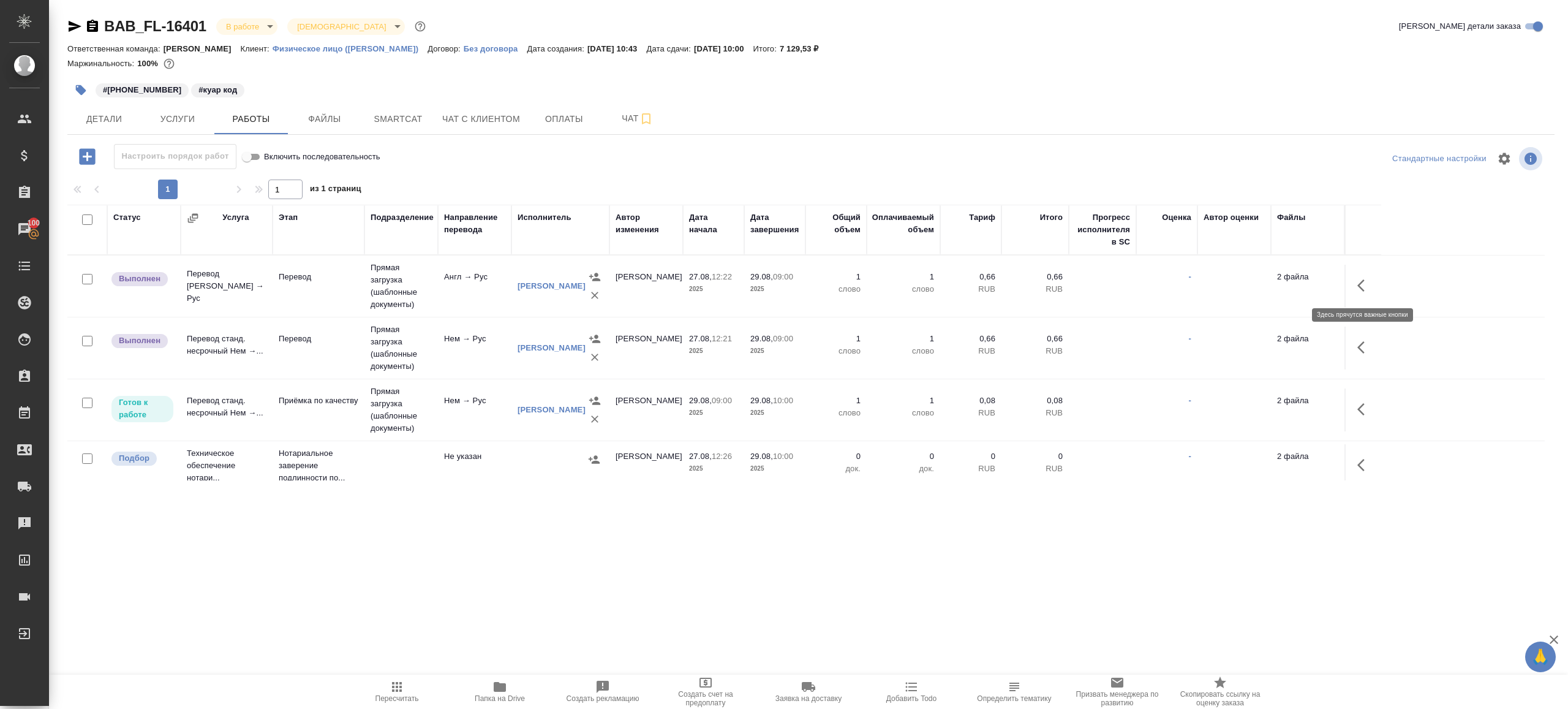
click at [1353, 284] on button "button" at bounding box center [1365, 285] width 29 height 29
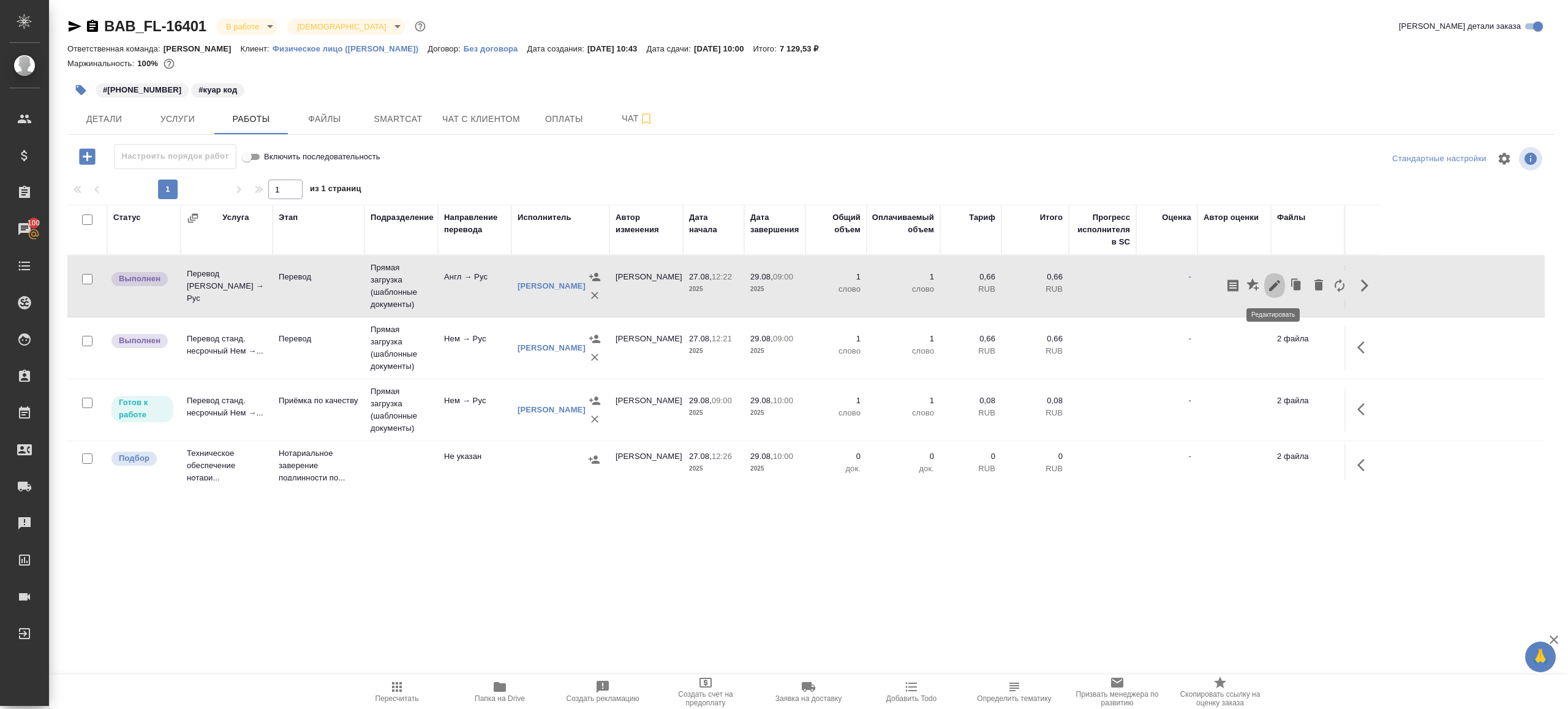
click at [1272, 282] on icon "button" at bounding box center [1274, 285] width 14 height 14
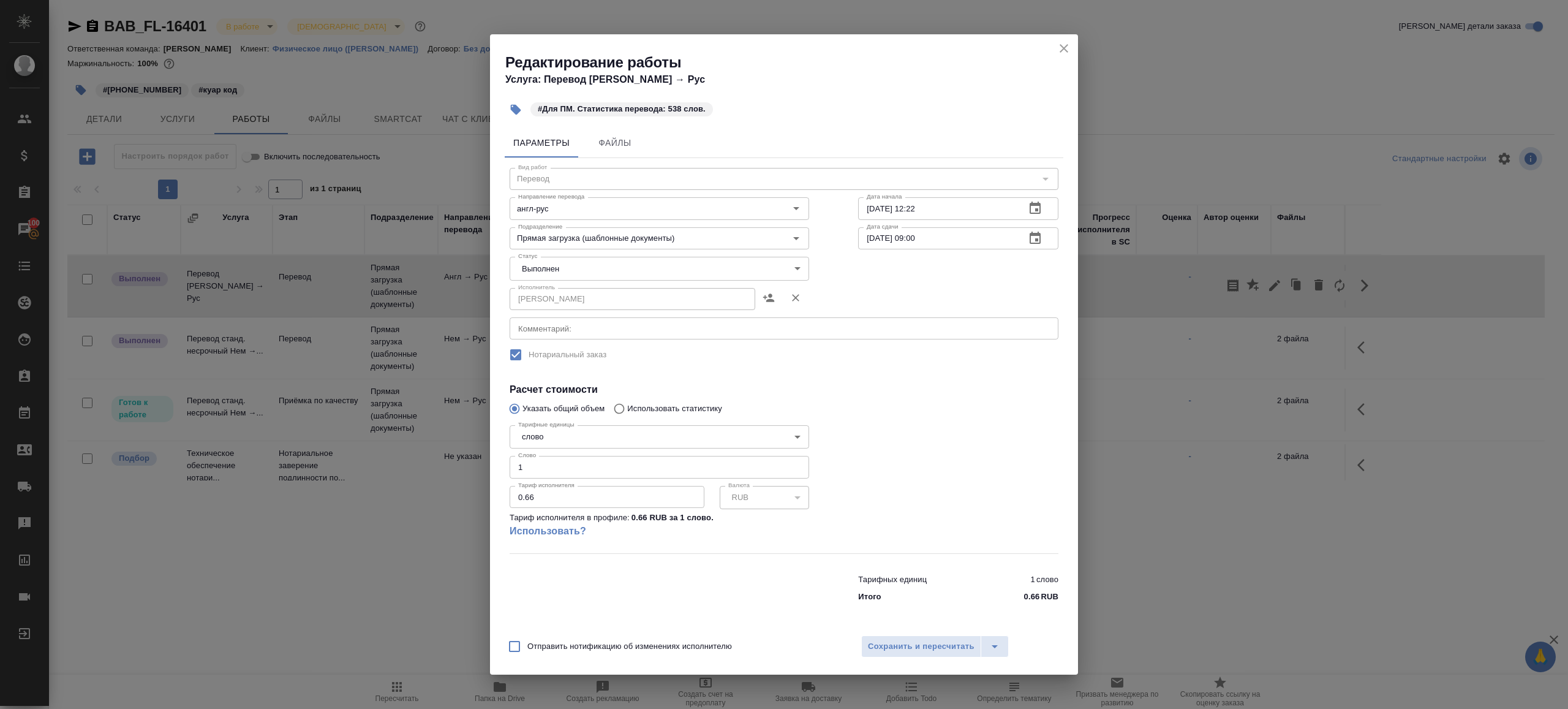
click at [620, 277] on body "🙏 .cls-1 fill:#fff; AWATERA Gazizov Rinat Клиенты Спецификации Заказы 100 Чаты …" at bounding box center [784, 354] width 1568 height 709
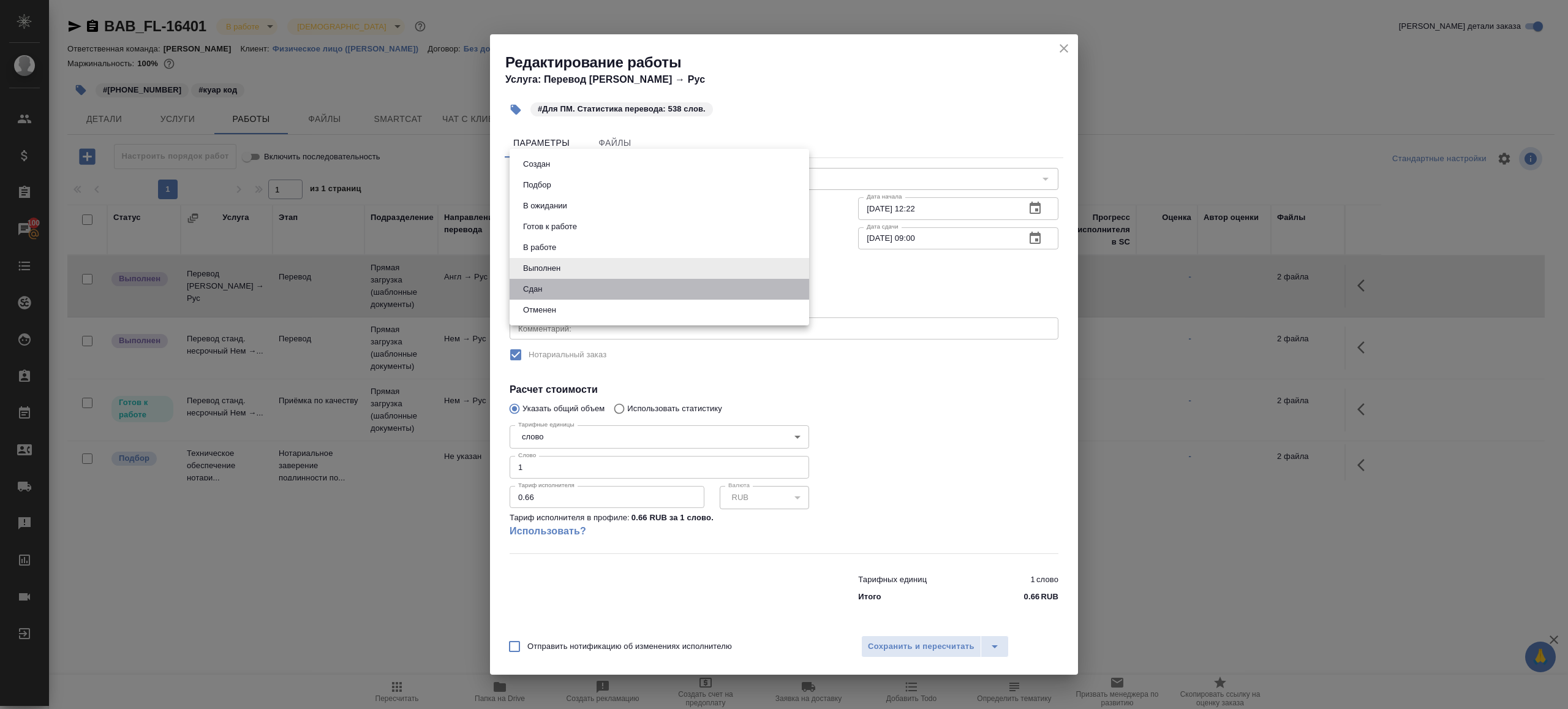
click at [568, 299] on li "Сдан" at bounding box center [659, 289] width 299 height 21
type input "closed"
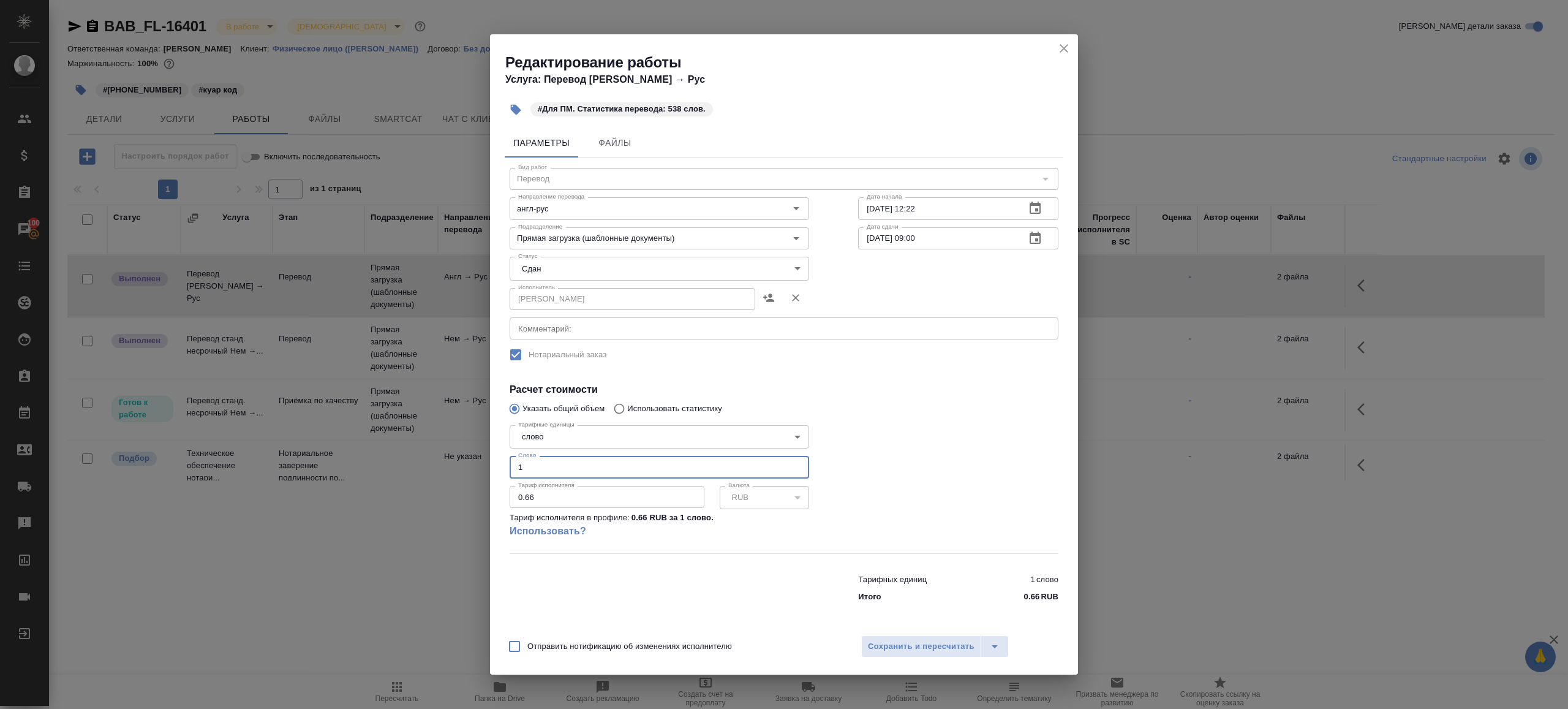
drag, startPoint x: 551, startPoint y: 478, endPoint x: 470, endPoint y: 462, distance: 82.6
click at [470, 462] on div "Редактирование работы Услуга: Перевод Стандарт Англ → Рус #Для ПМ. Статистика п…" at bounding box center [784, 354] width 1568 height 709
type input "538"
click at [887, 640] on span "Сохранить и пересчитать" at bounding box center [921, 647] width 107 height 14
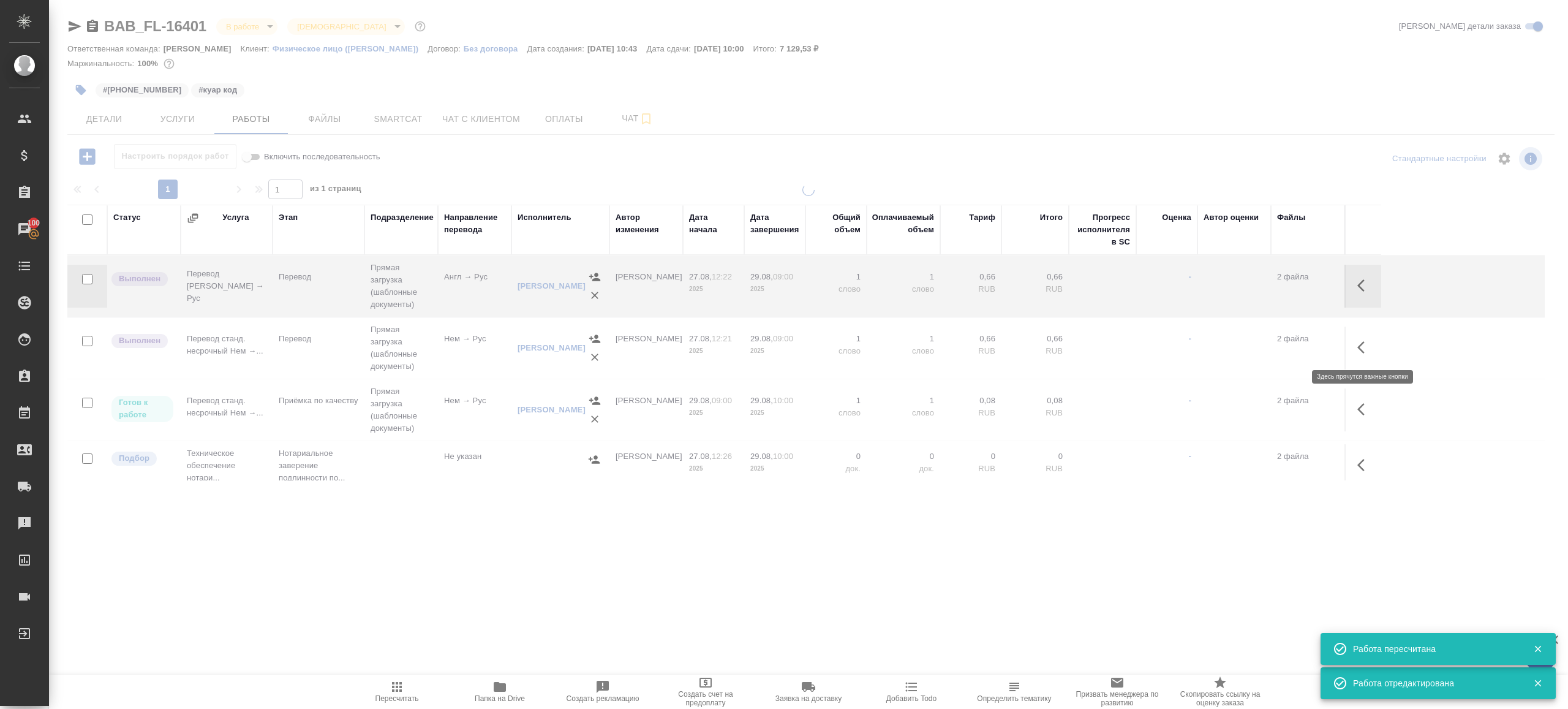
click at [1361, 340] on icon "button" at bounding box center [1365, 347] width 14 height 14
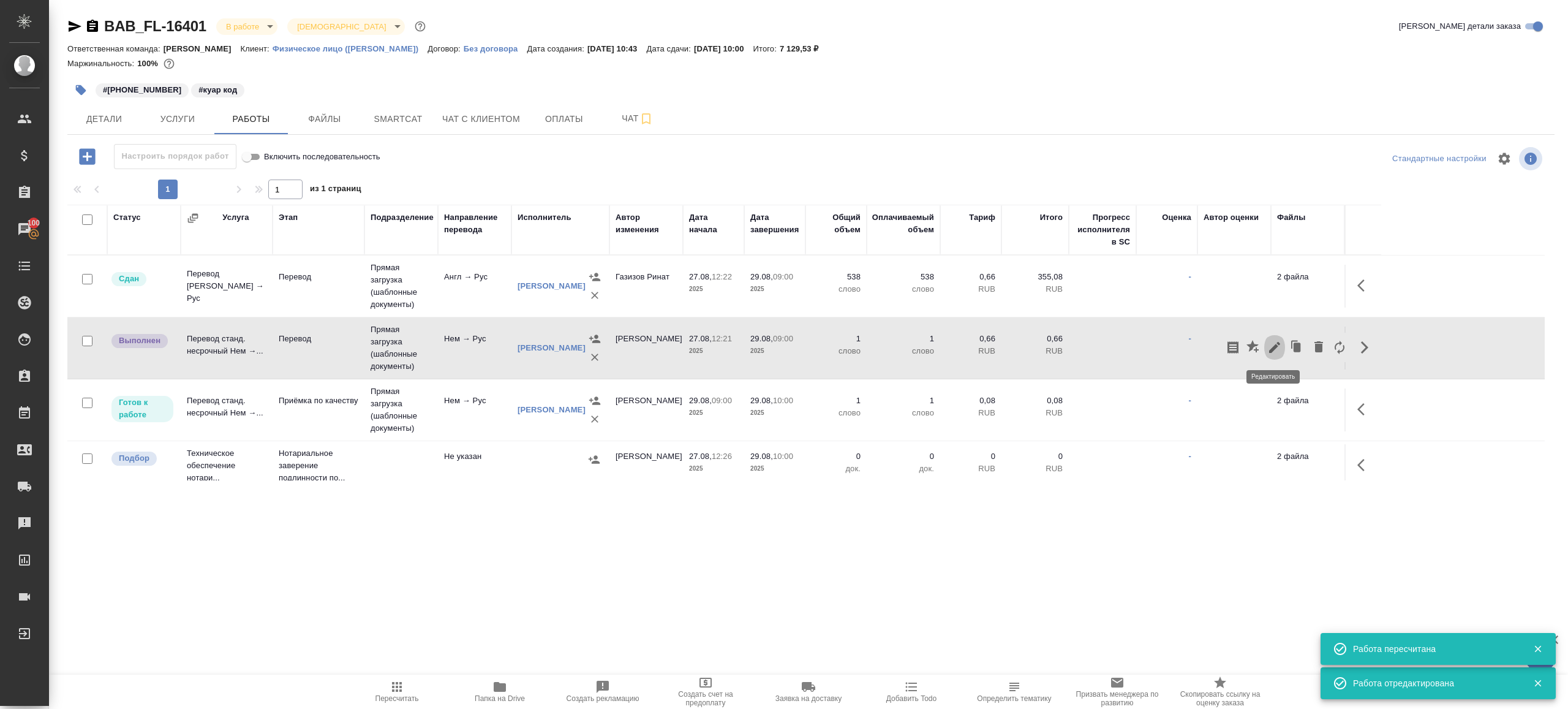
click at [1272, 340] on icon "button" at bounding box center [1274, 347] width 14 height 14
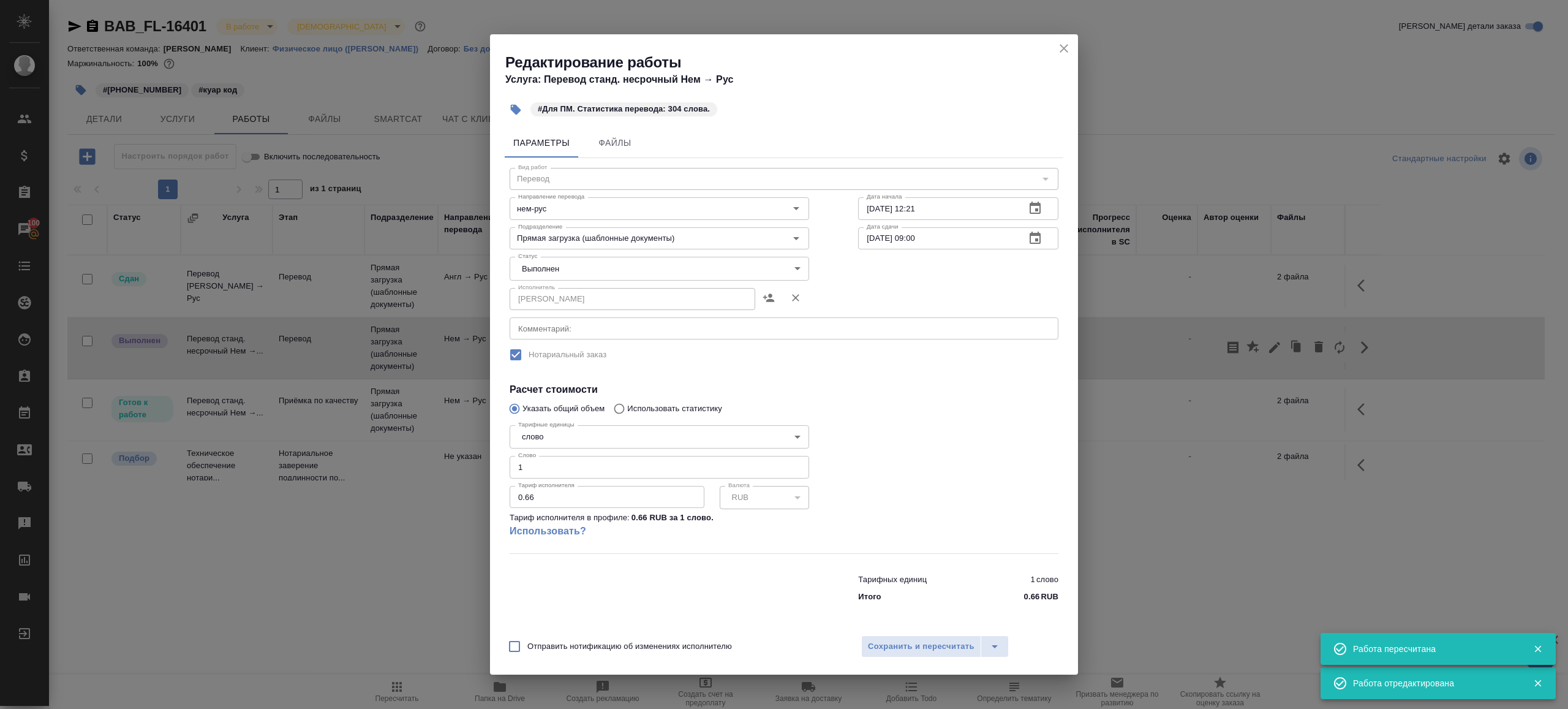
click at [597, 269] on body "🙏 .cls-1 fill:#fff; AWATERA Gazizov Rinat Клиенты Спецификации Заказы 100 Чаты …" at bounding box center [784, 354] width 1568 height 709
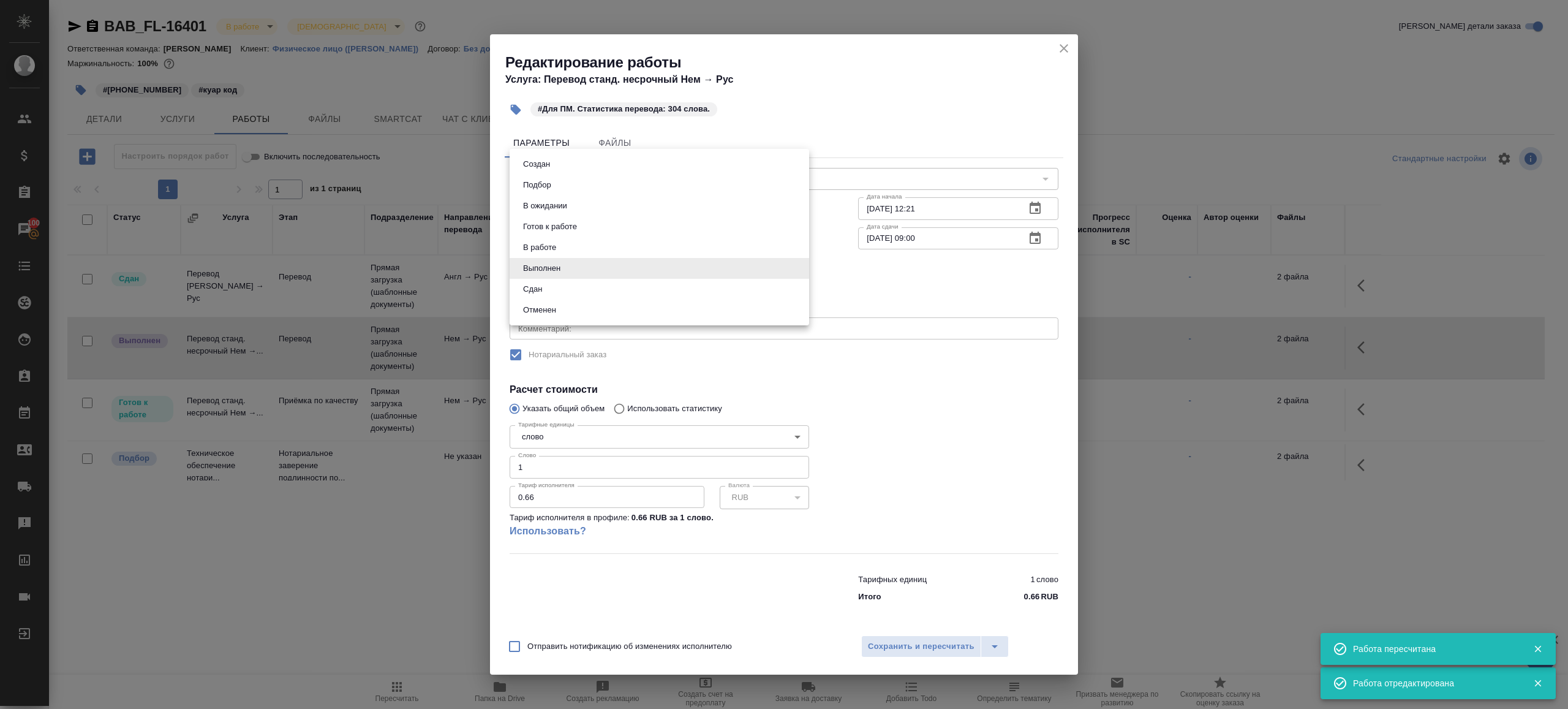
click at [536, 294] on button "Сдан" at bounding box center [532, 289] width 26 height 14
type input "closed"
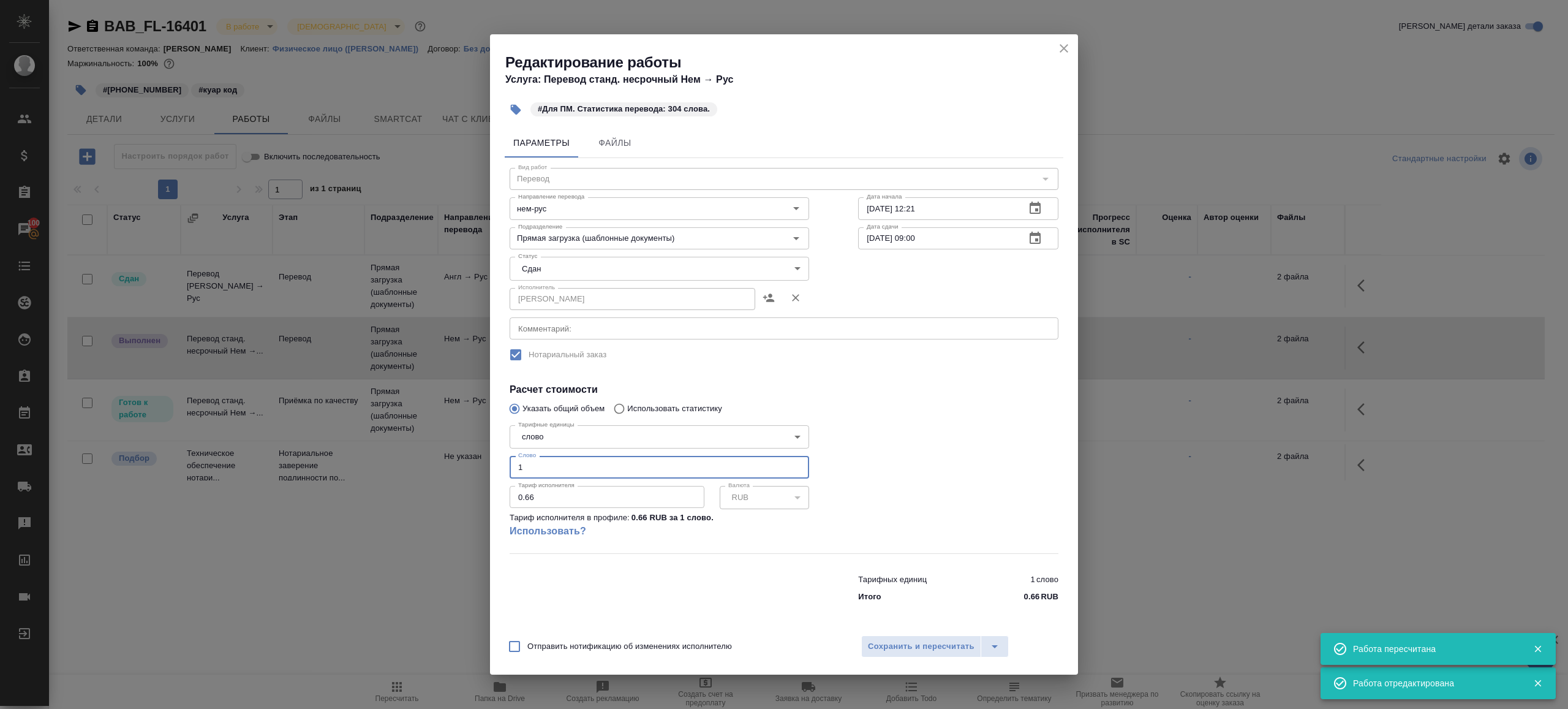
drag, startPoint x: 538, startPoint y: 466, endPoint x: 394, endPoint y: 447, distance: 145.2
click at [394, 447] on div "Редактирование работы Услуга: Перевод станд. несрочный Нем → Рус #Для ПМ. Стати…" at bounding box center [784, 354] width 1568 height 709
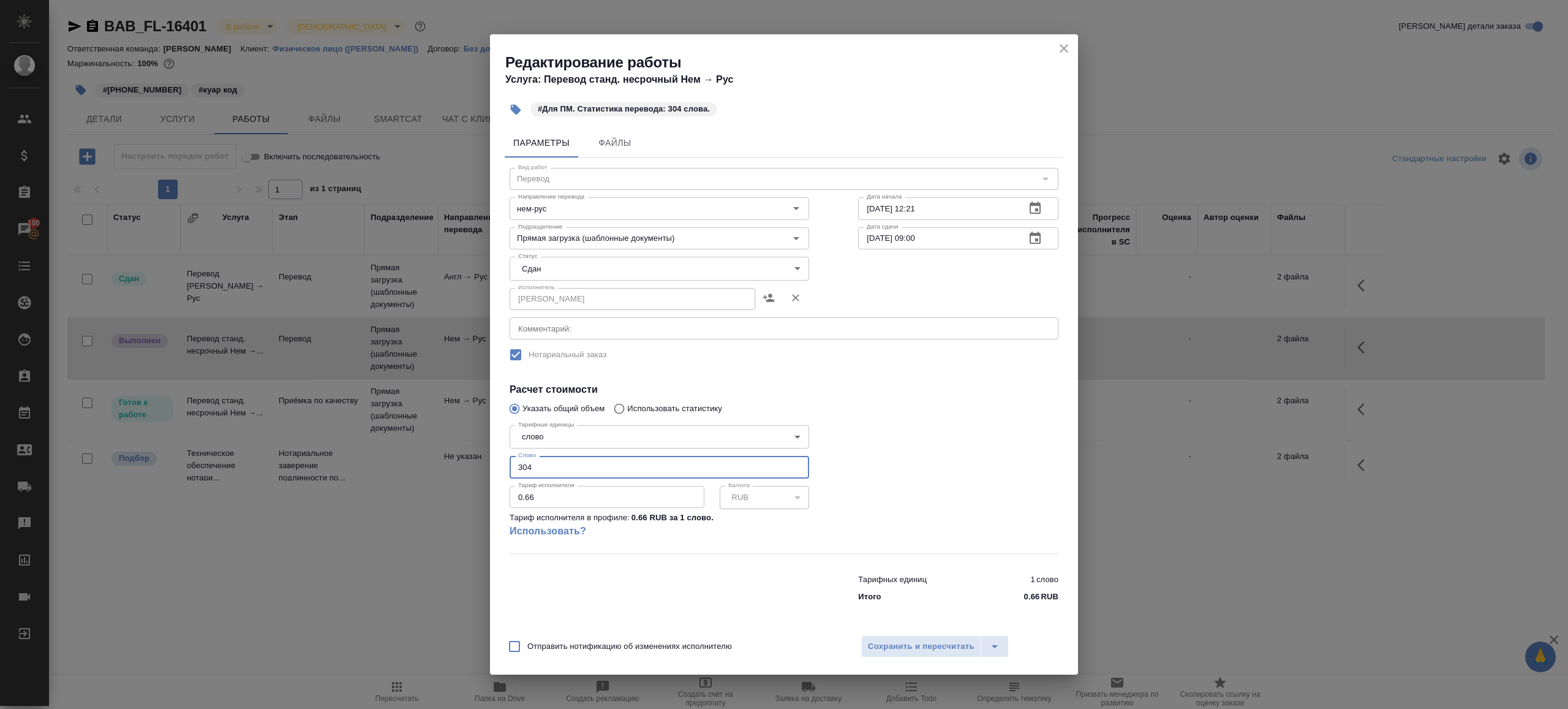
type input "304"
click at [955, 488] on div at bounding box center [958, 487] width 249 height 182
click at [915, 629] on div "Отправить нотификацию об изменениях исполнителю Сохранить и пересчитать" at bounding box center [783, 651] width 588 height 47
click at [915, 643] on span "Сохранить и пересчитать" at bounding box center [921, 647] width 107 height 14
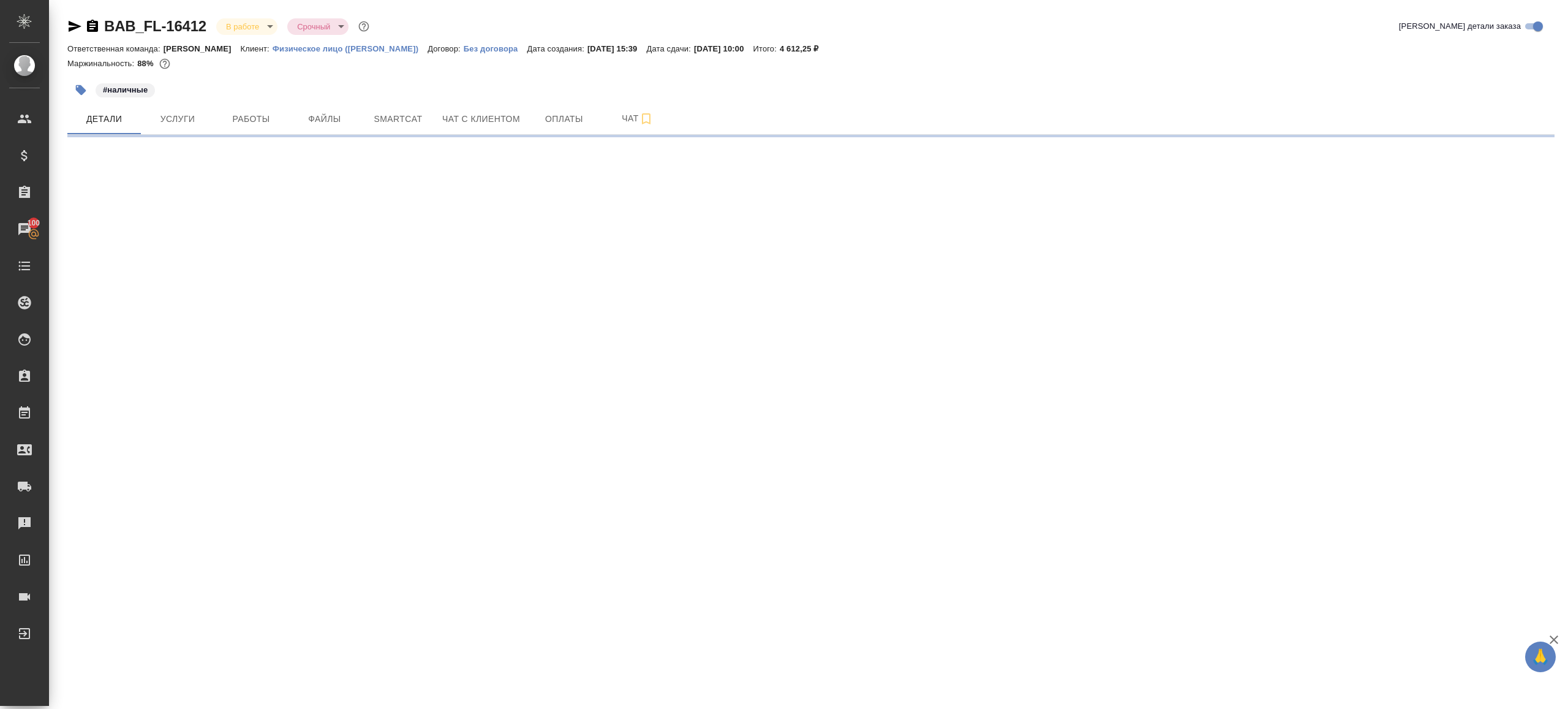
select select "RU"
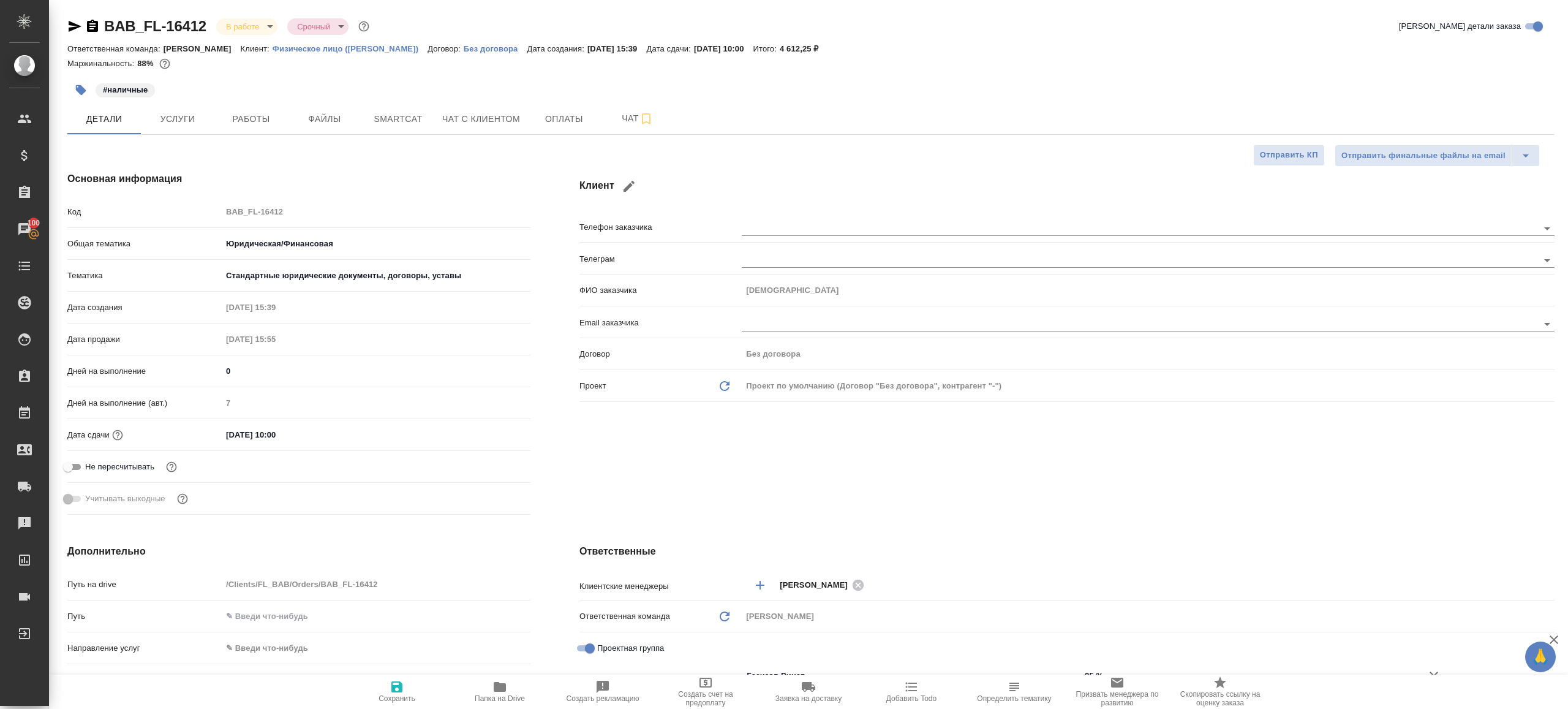
type textarea "x"
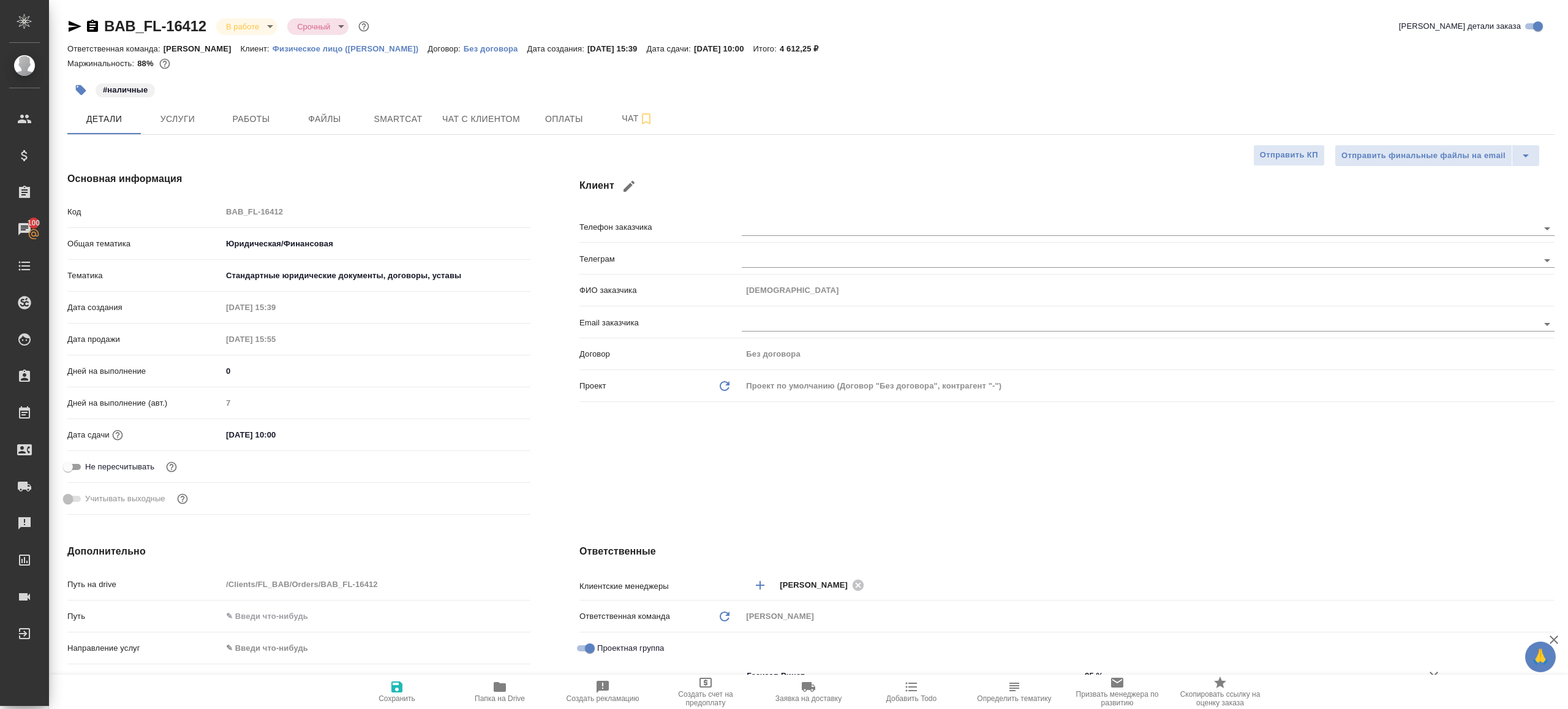
type textarea "x"
click at [272, 114] on span "Работы" at bounding box center [251, 118] width 59 height 15
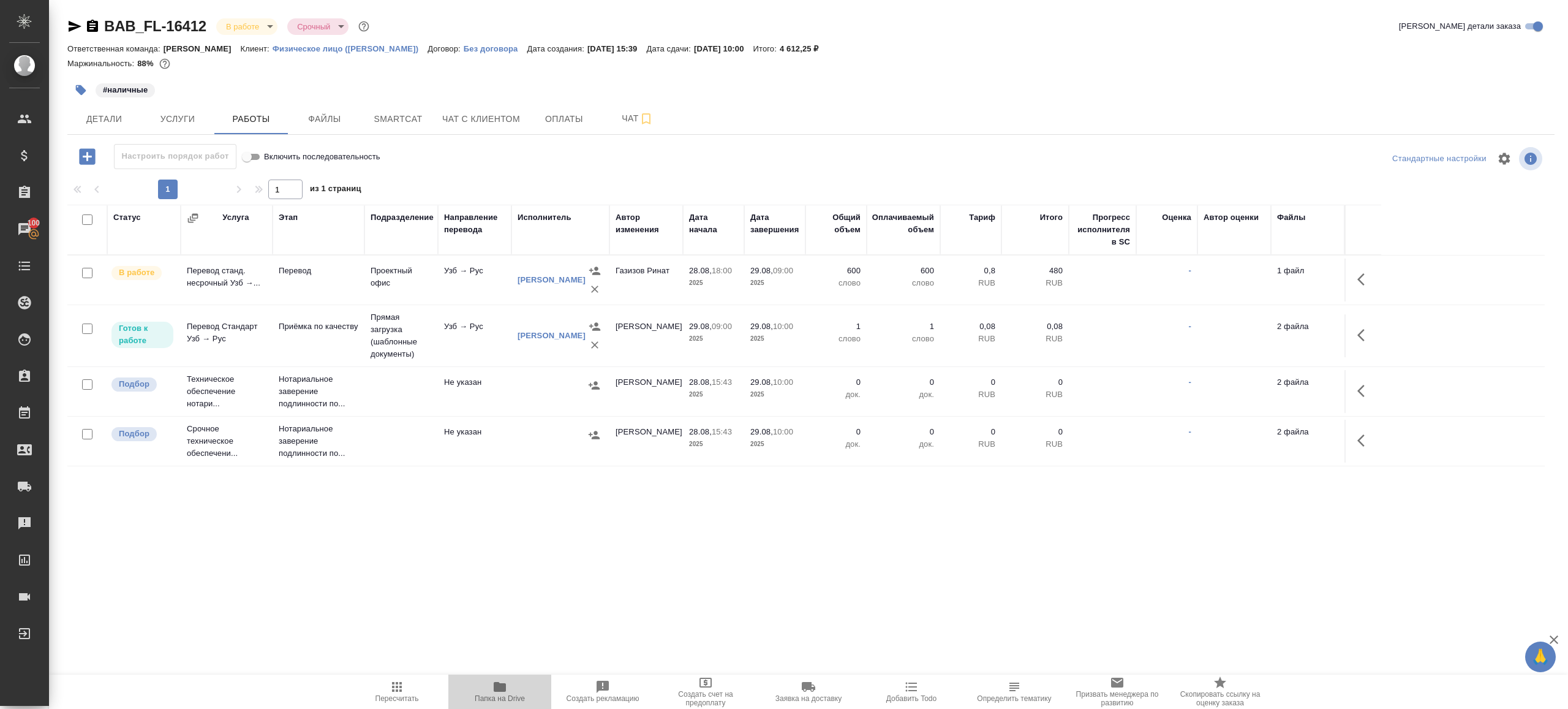
click at [499, 683] on icon "button" at bounding box center [500, 687] width 12 height 10
click at [1362, 269] on button "button" at bounding box center [1365, 279] width 29 height 29
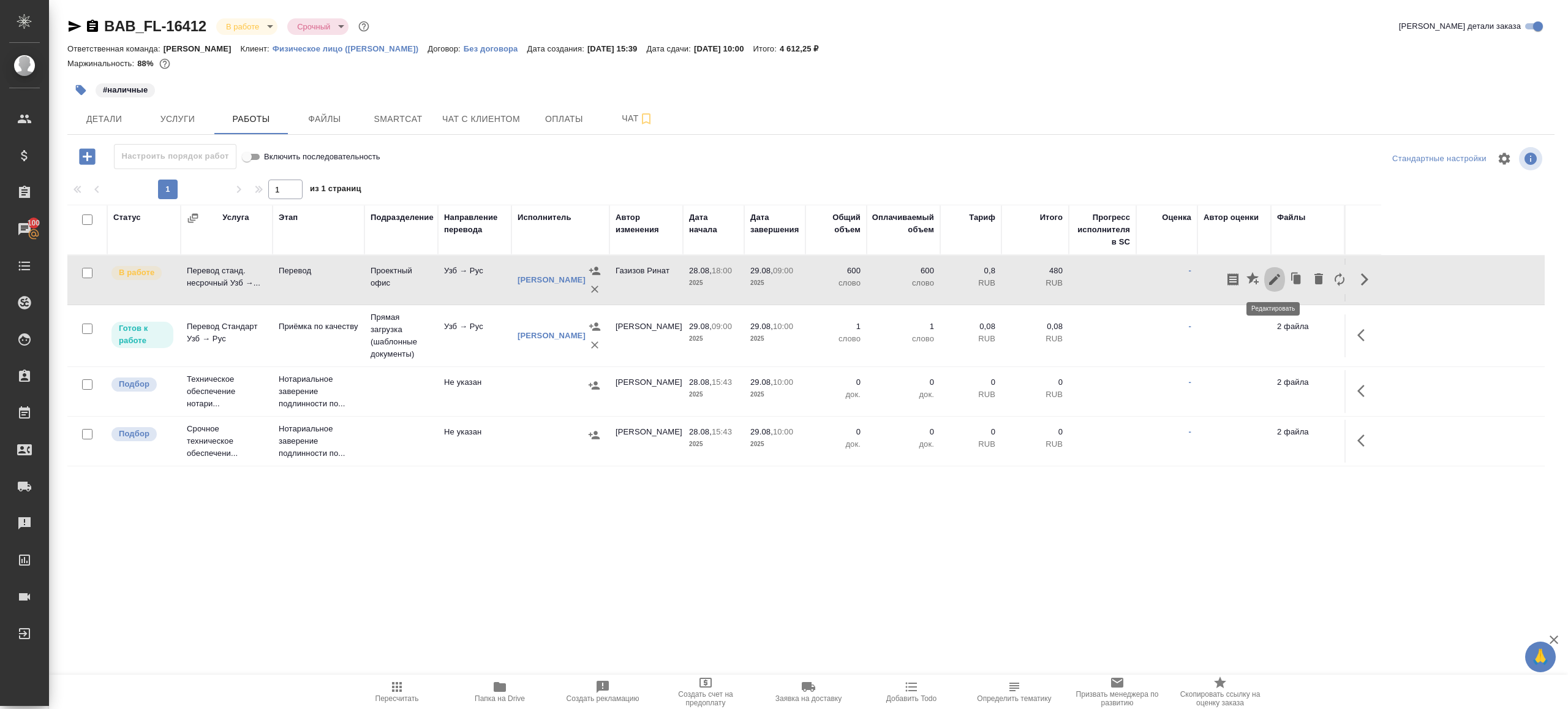
click at [1270, 276] on icon "button" at bounding box center [1274, 279] width 14 height 14
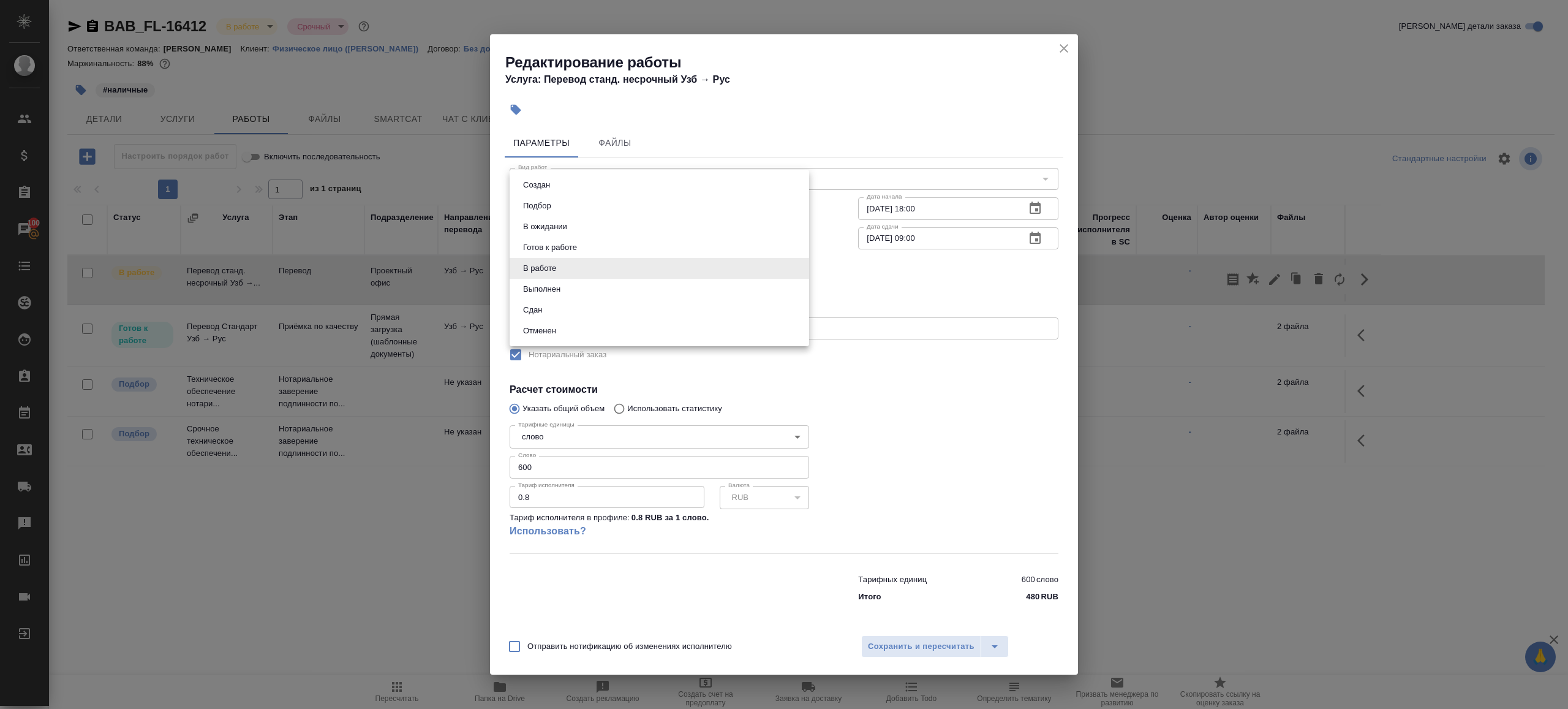
click at [604, 273] on body "🙏 .cls-1 fill:#fff; AWATERA Gazizov Rinat Клиенты Спецификации Заказы 100 Чаты …" at bounding box center [784, 354] width 1568 height 709
click at [545, 307] on button "Сдан" at bounding box center [532, 310] width 26 height 14
type input "closed"
drag, startPoint x: 566, startPoint y: 476, endPoint x: 460, endPoint y: 457, distance: 107.7
click at [460, 457] on div "Редактирование работы Услуга: Перевод станд. несрочный Узб → Рус Параметры Файл…" at bounding box center [784, 354] width 1568 height 709
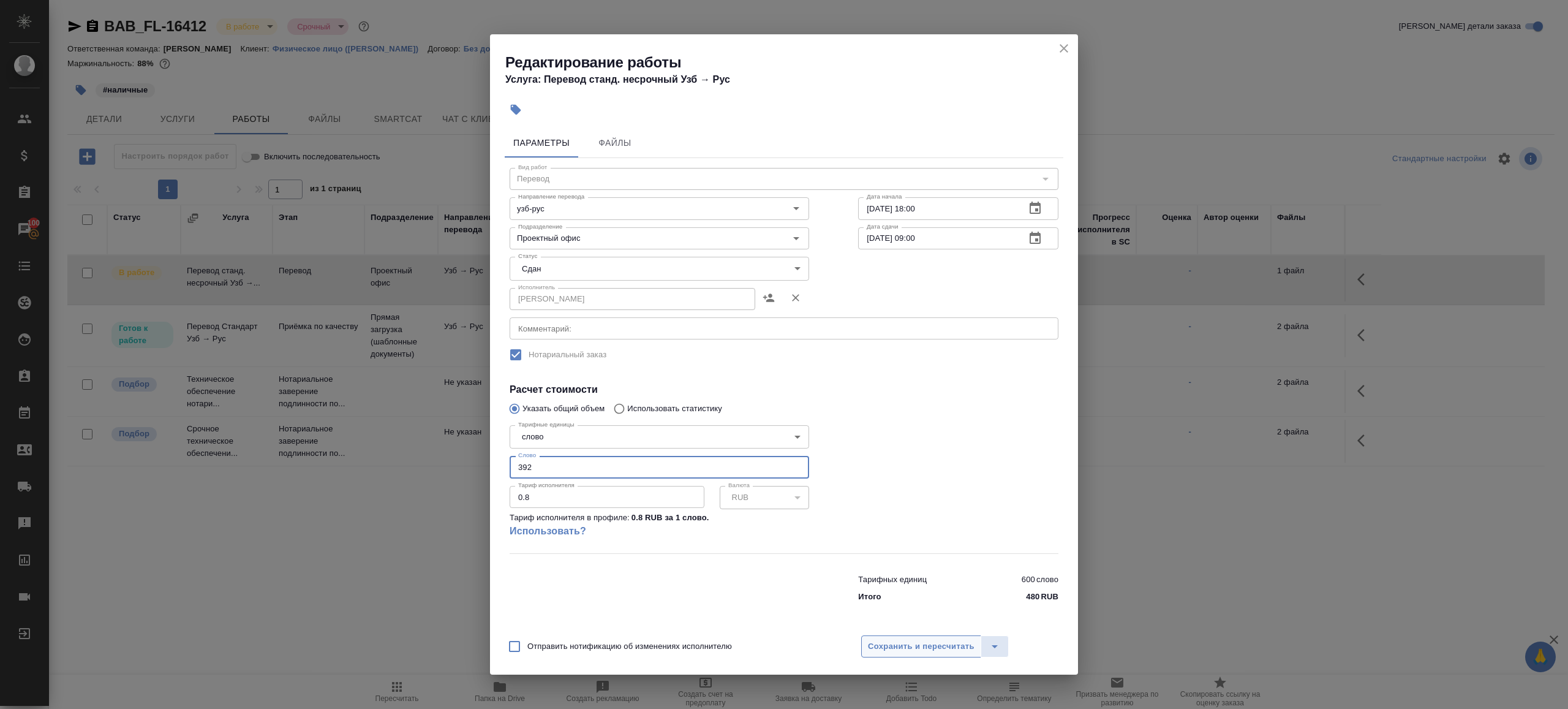
type input "392"
click at [930, 655] on button "Сохранить и пересчитать" at bounding box center [921, 646] width 120 height 22
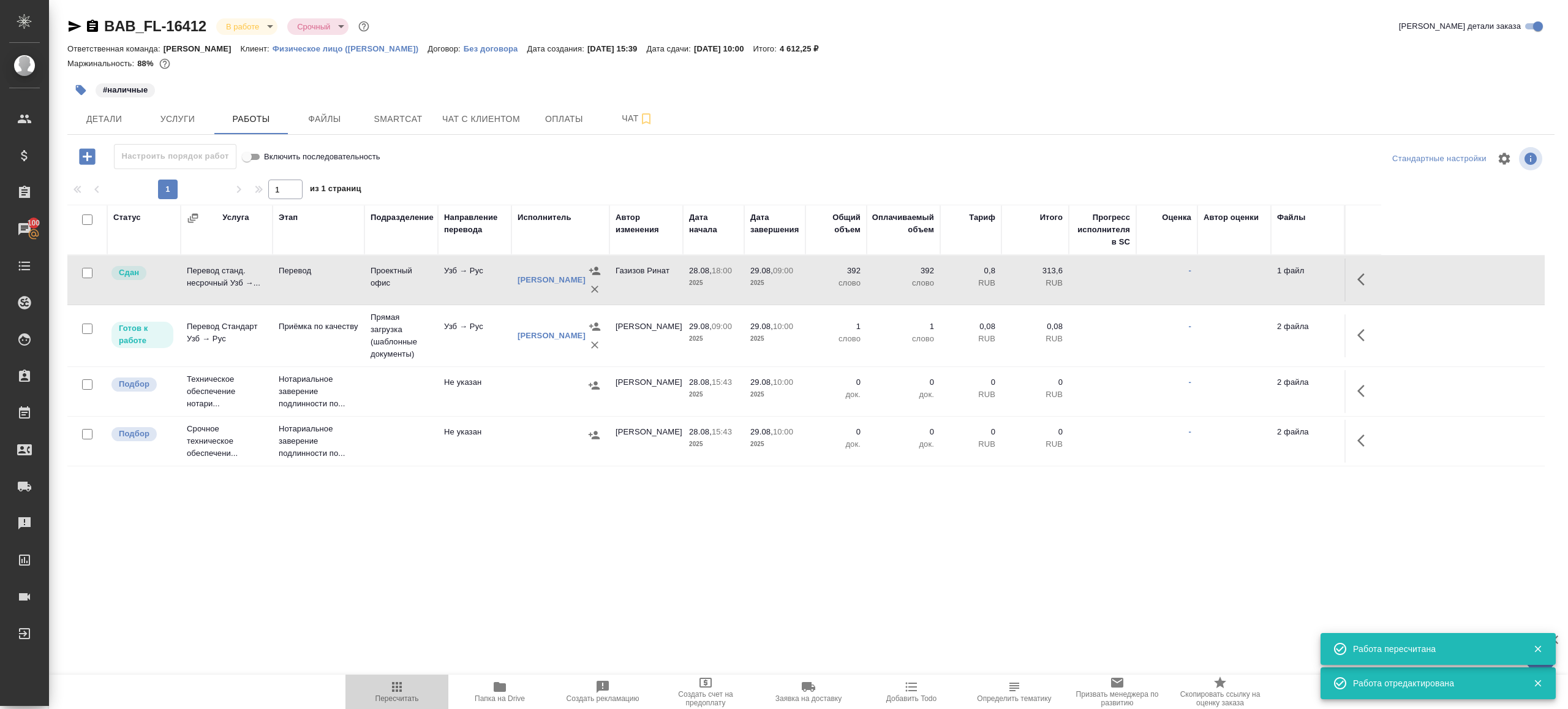
click at [407, 684] on span "Пересчитать" at bounding box center [397, 691] width 88 height 24
click at [519, 594] on div ".cls-1 fill:#fff; AWATERA Gazizov Rinat Клиенты Спецификации Заказы 100 Чаты To…" at bounding box center [784, 354] width 1568 height 709
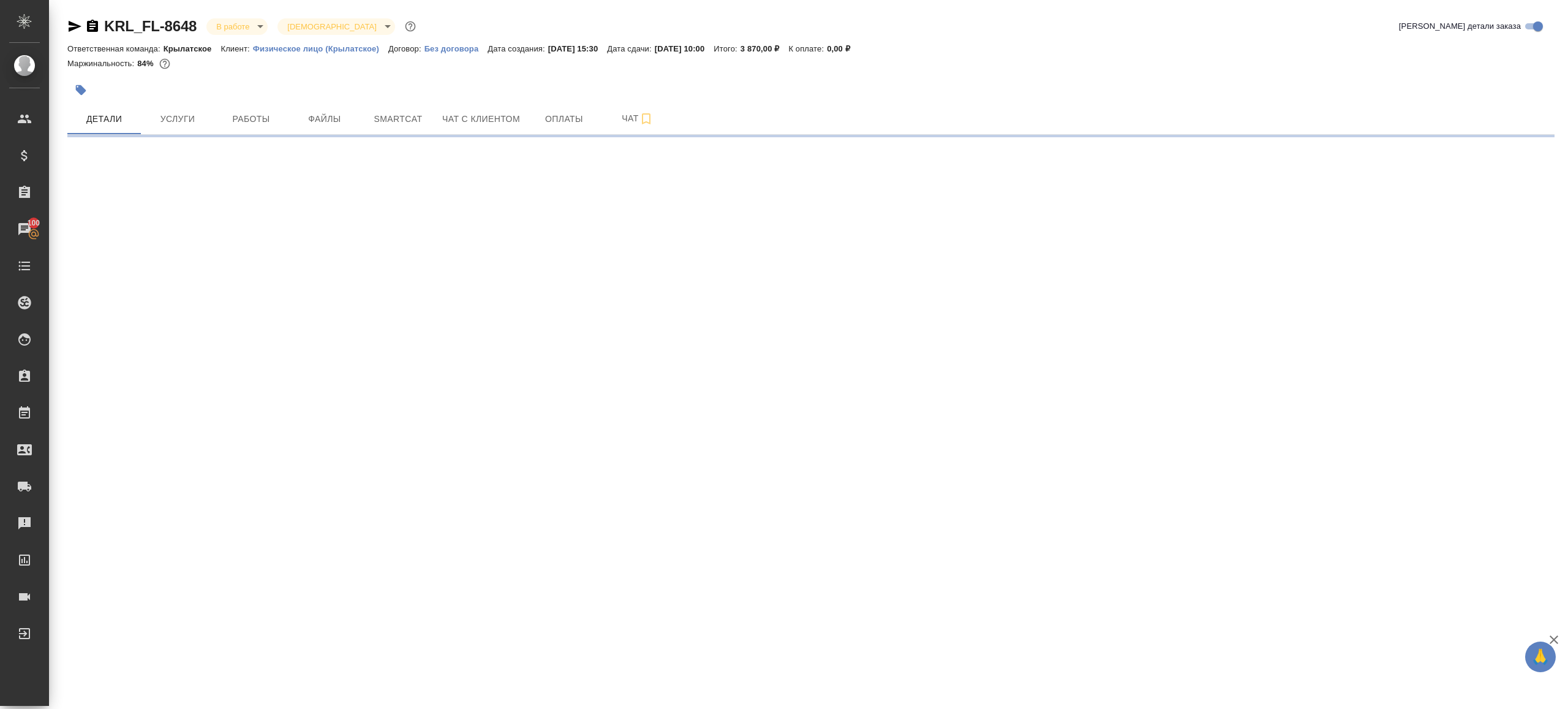
select select "RU"
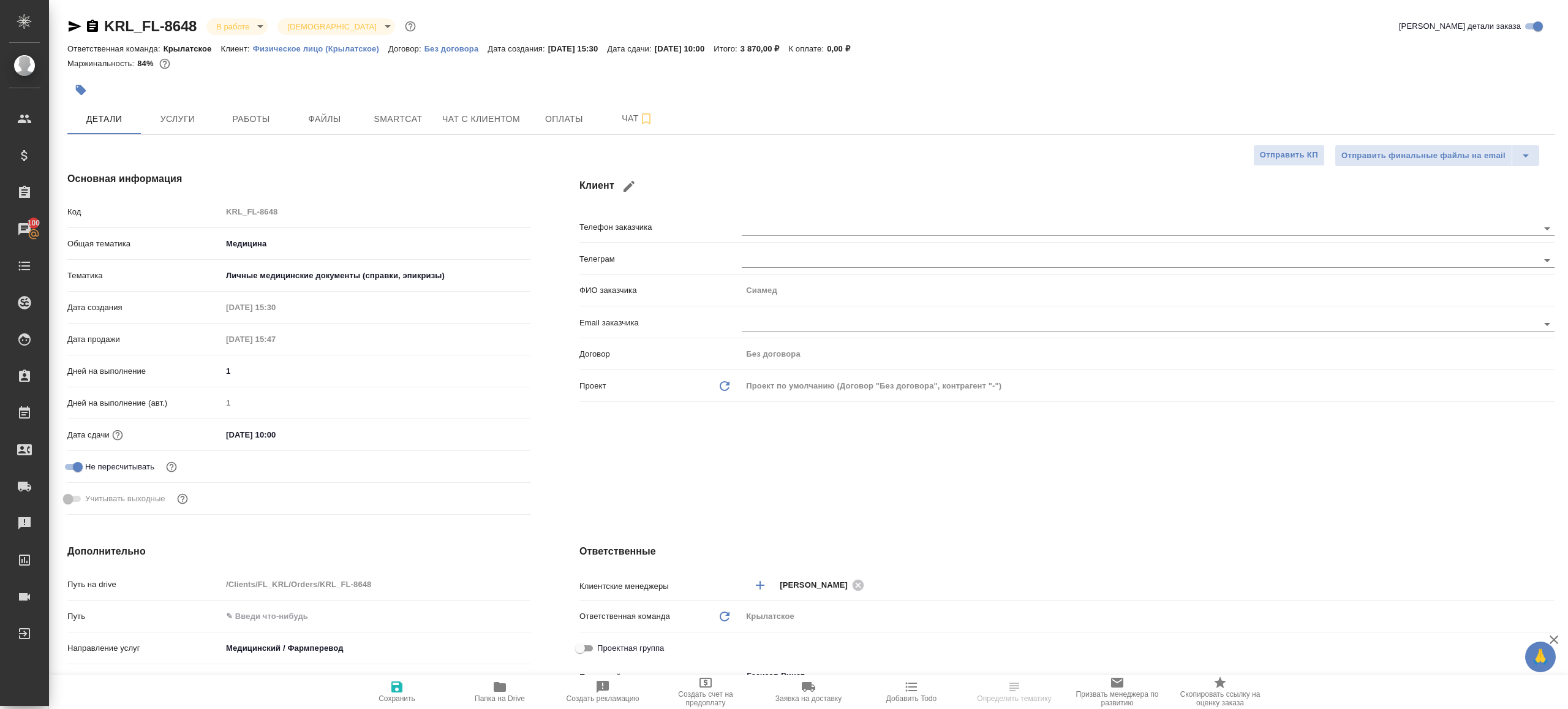
type textarea "x"
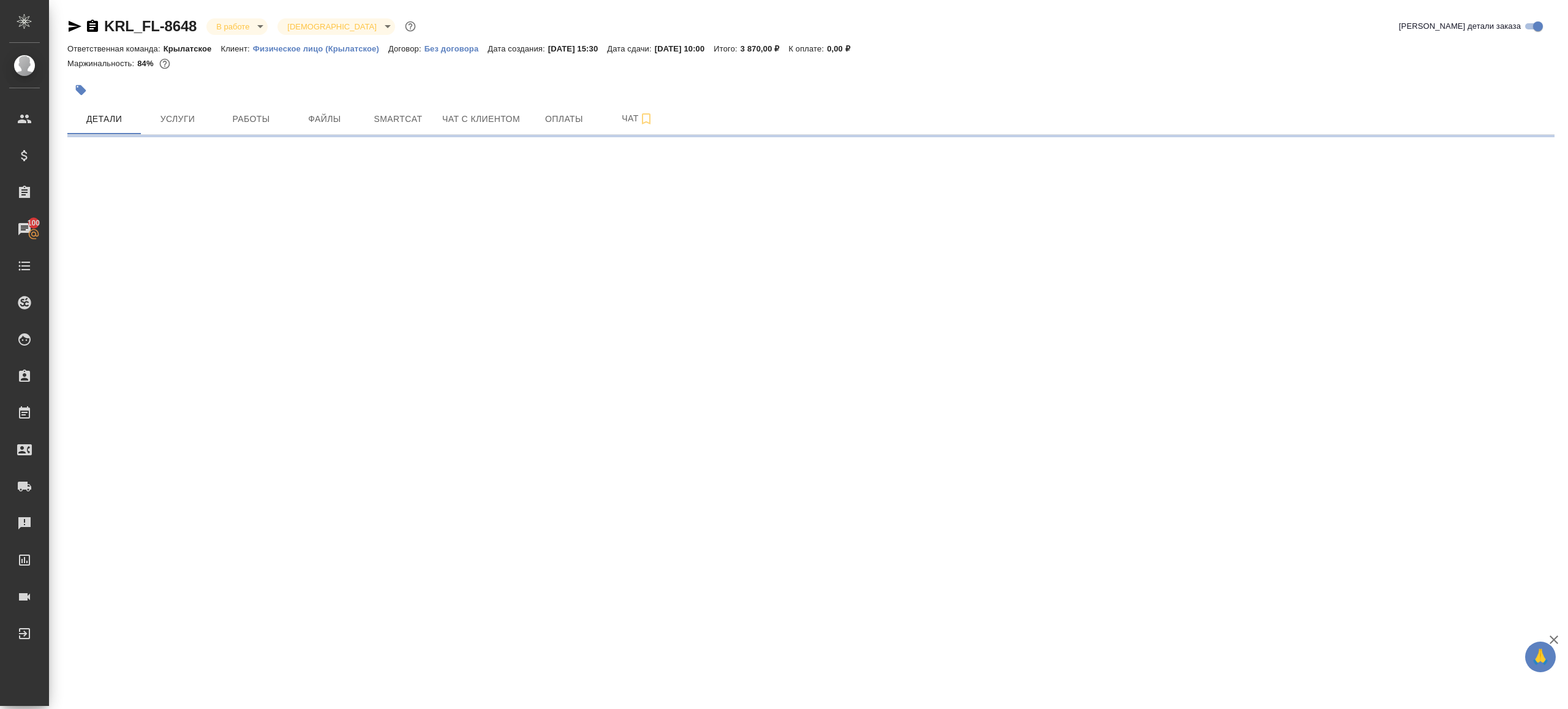
select select "RU"
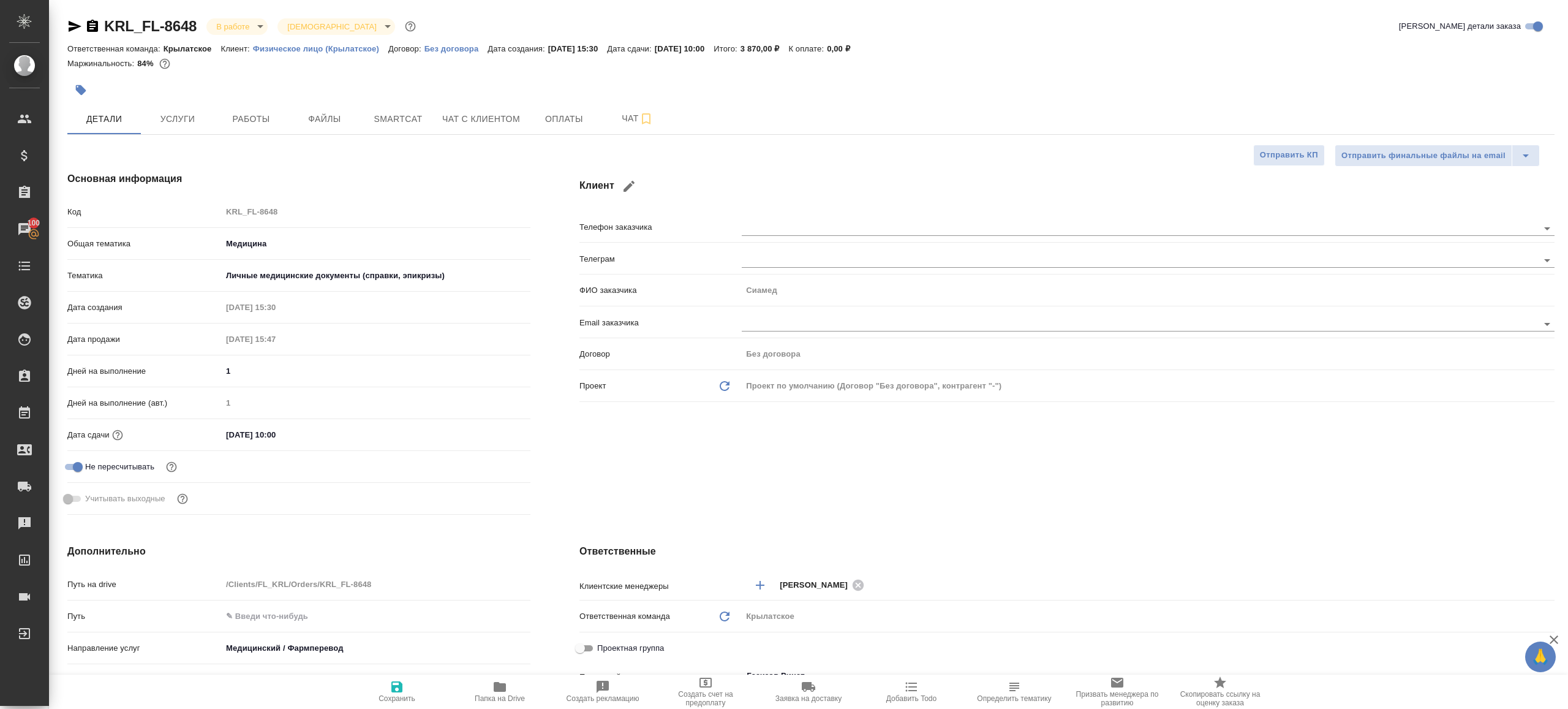
type textarea "x"
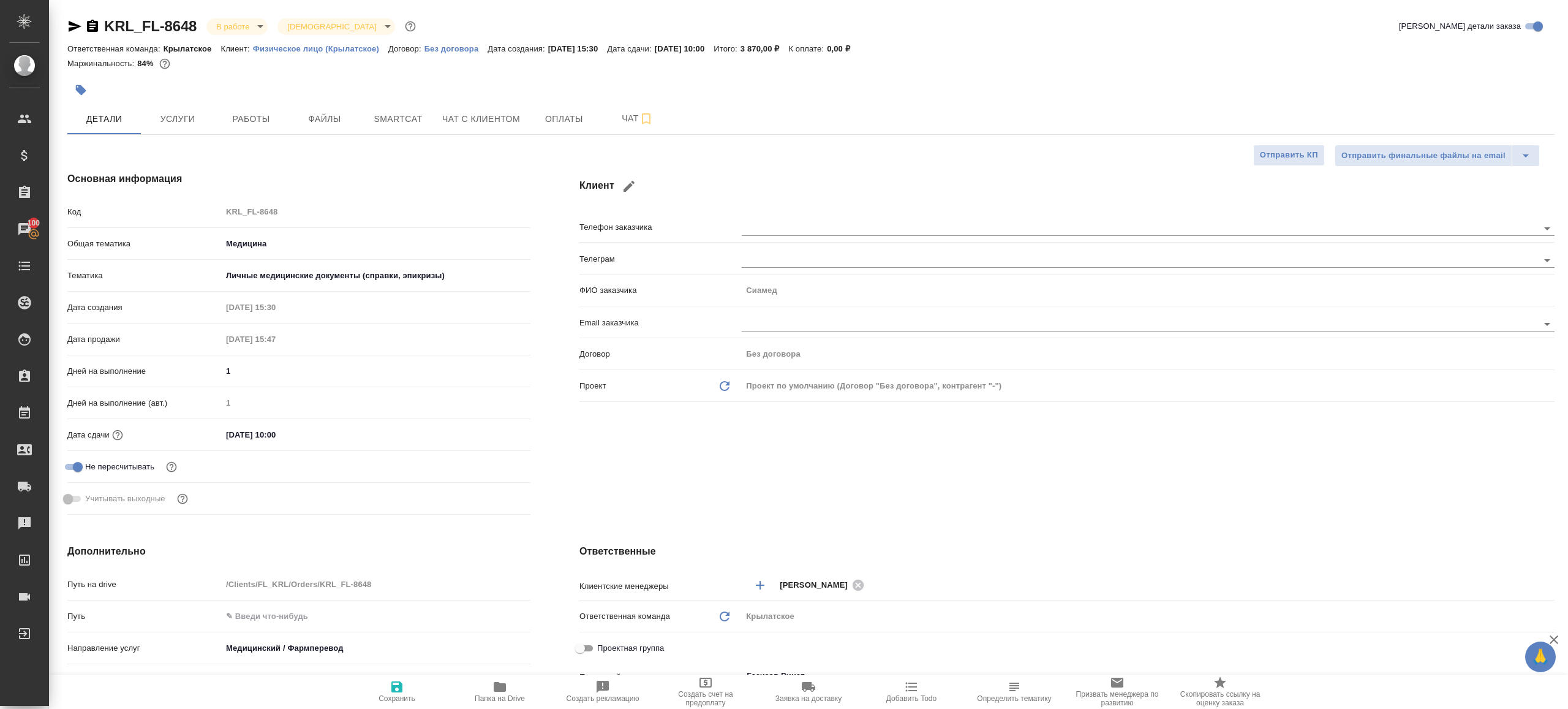
type textarea "x"
click at [248, 111] on span "Работы" at bounding box center [251, 118] width 59 height 15
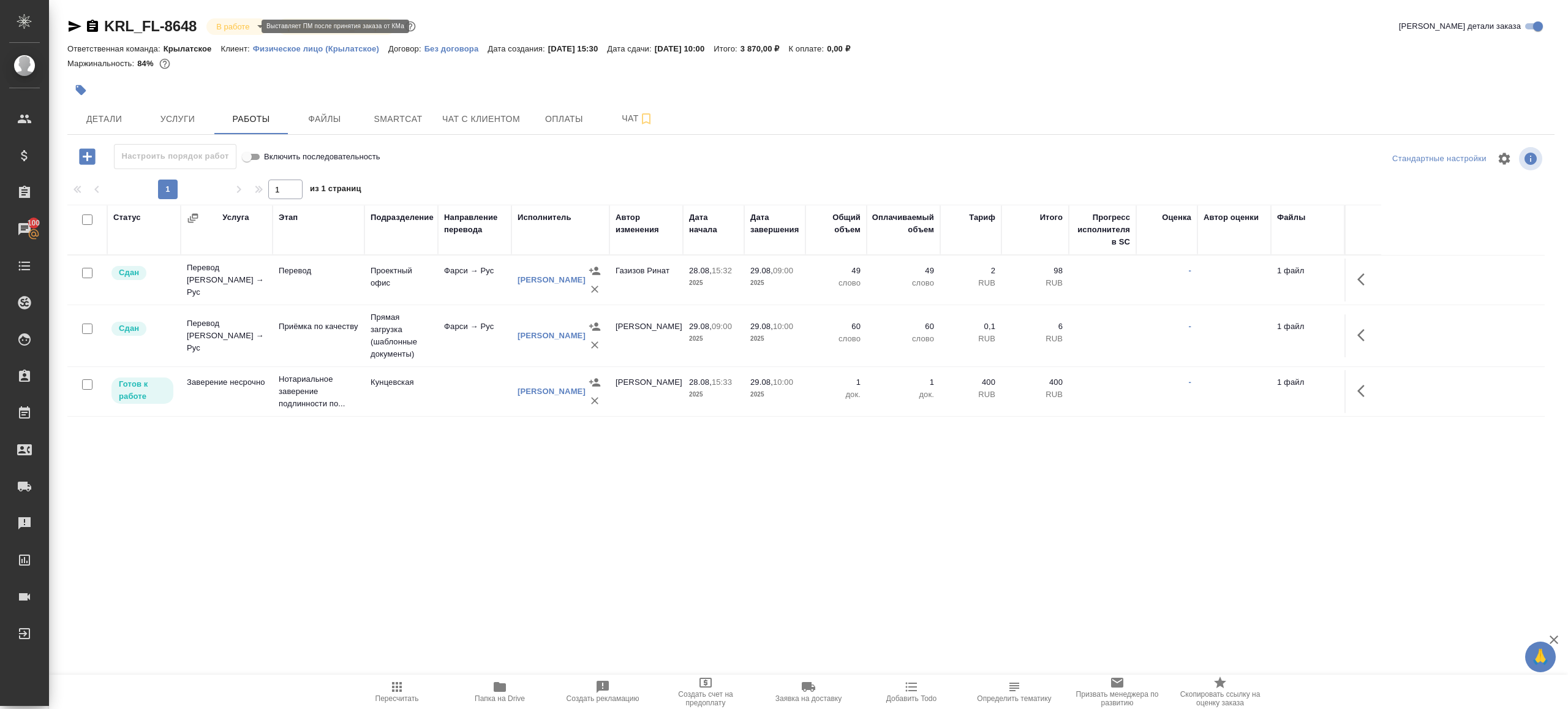
click at [247, 29] on body "🙏 .cls-1 fill:#fff; AWATERA [PERSON_NAME] Клиенты Спецификации Заказы 100 Чаты …" at bounding box center [784, 354] width 1568 height 709
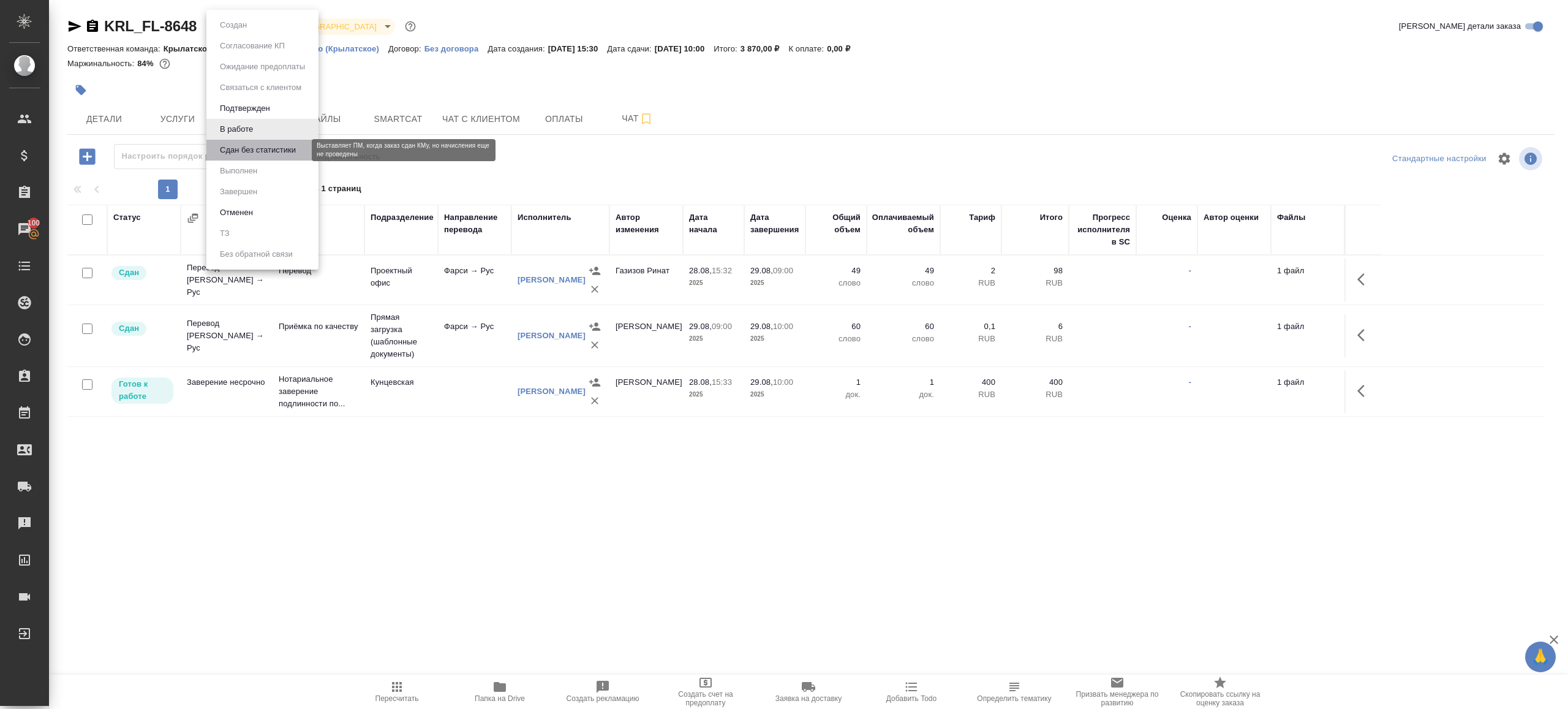
click at [262, 148] on button "Сдан без статистики" at bounding box center [258, 150] width 83 height 14
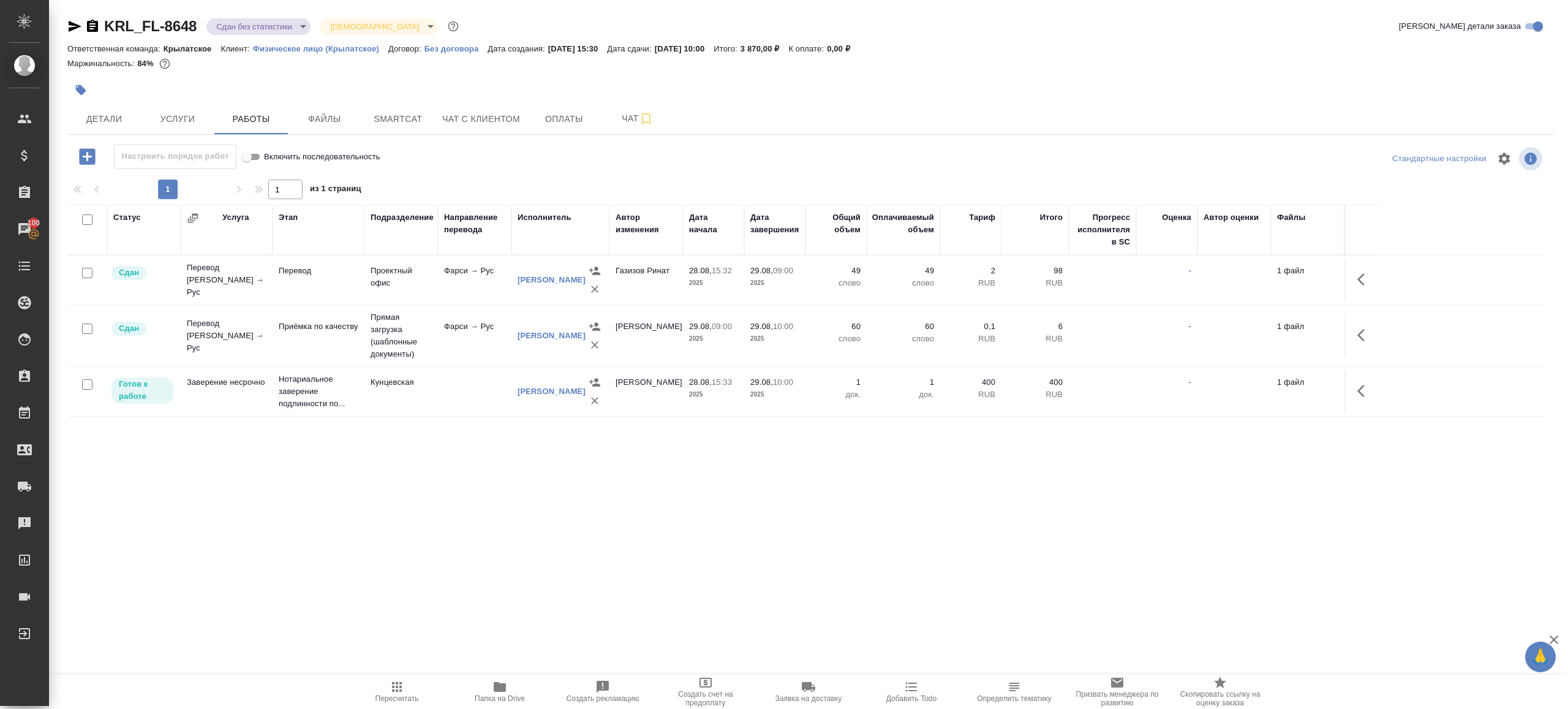
click at [267, 29] on body "🙏 .cls-1 fill:#fff; AWATERA [PERSON_NAME] Клиенты Спецификации Заказы 100 Чаты …" at bounding box center [784, 354] width 1568 height 709
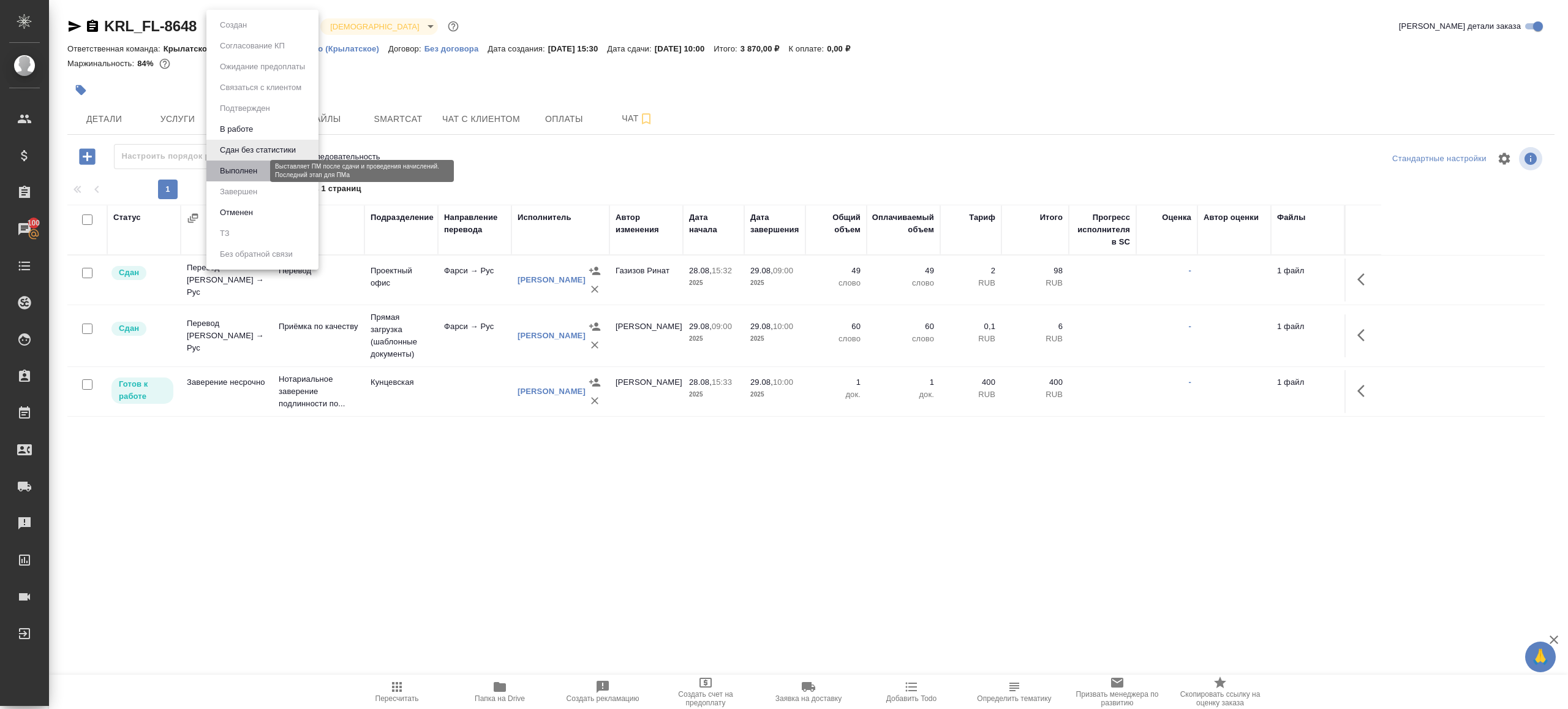
click at [261, 173] on button "Выполнен" at bounding box center [239, 171] width 44 height 14
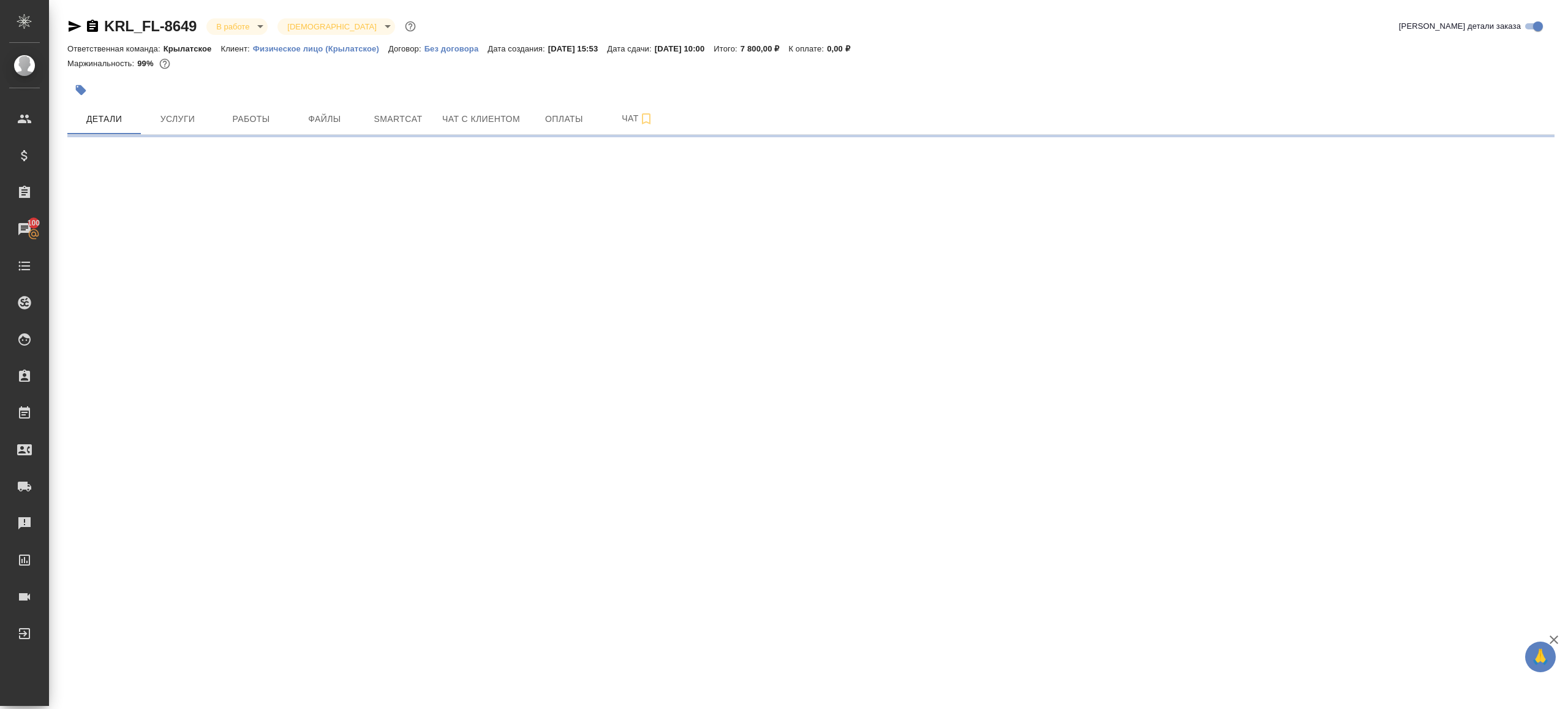
select select "RU"
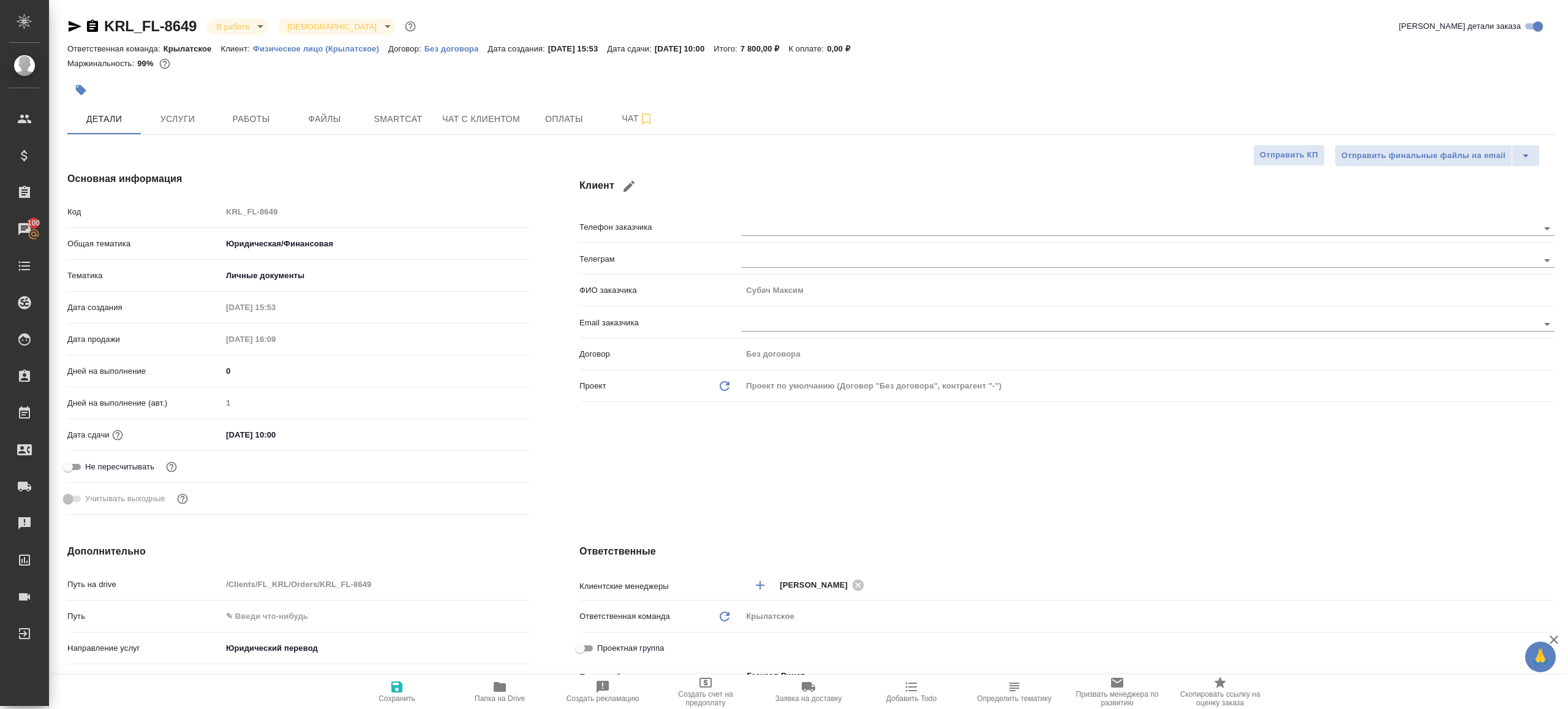
type textarea "x"
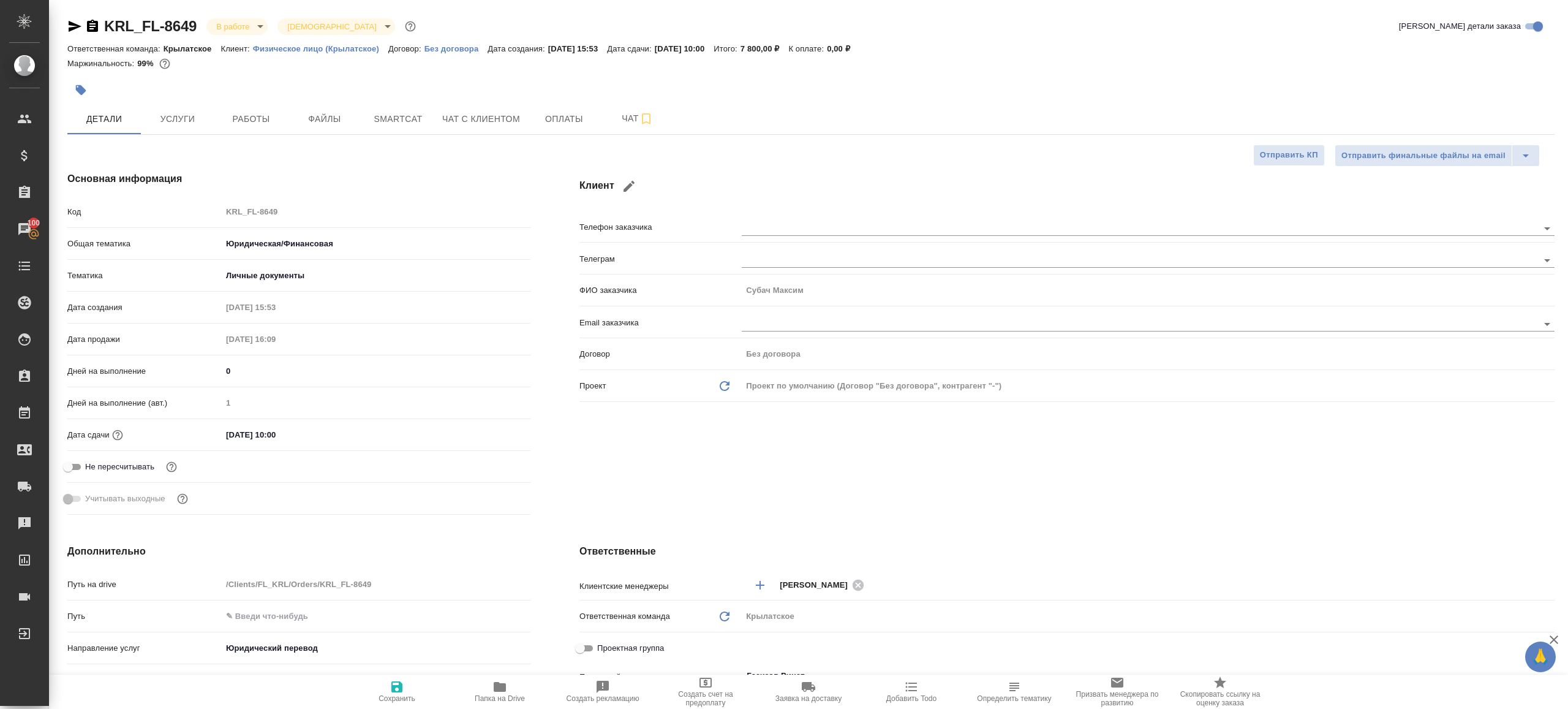
type textarea "x"
click at [298, 119] on span "Файлы" at bounding box center [325, 118] width 59 height 15
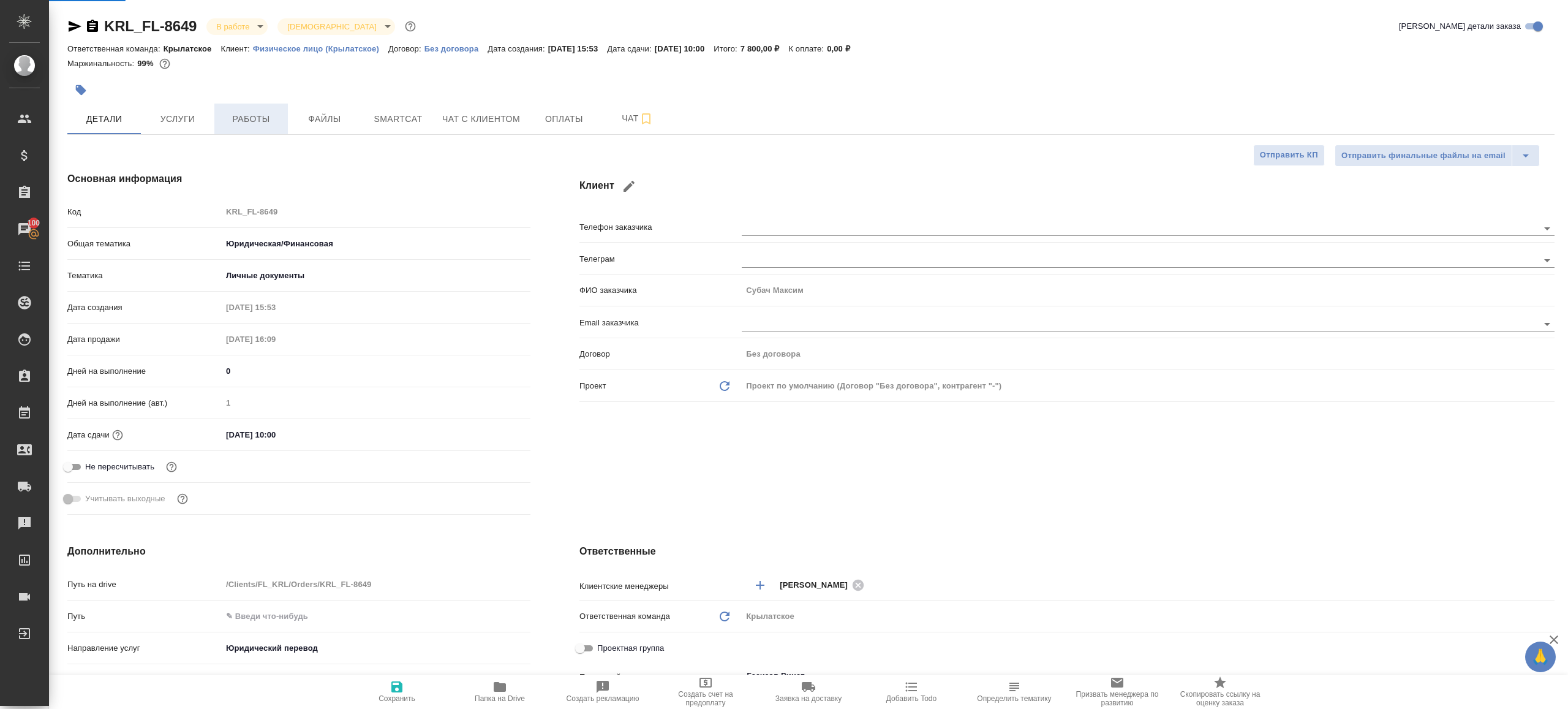
click at [271, 120] on span "Работы" at bounding box center [251, 118] width 59 height 15
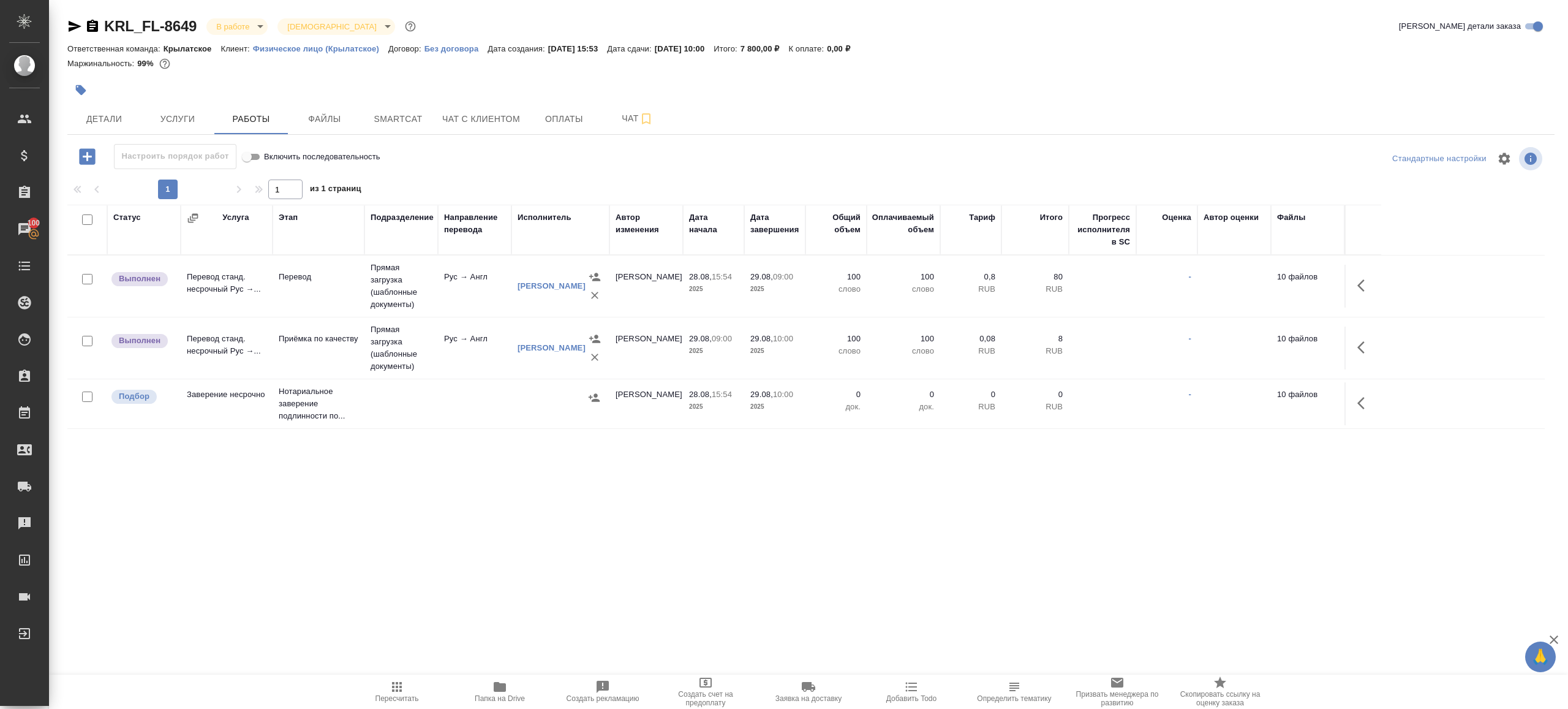
click at [491, 172] on div "Настроить порядок работ Включить последовательность" at bounding box center [315, 158] width 496 height 29
click at [1347, 286] on tr "Выполнен Перевод станд. несрочный Рус →... Перевод Прямая загрузка (шаблонные д…" at bounding box center [806, 286] width 1477 height 62
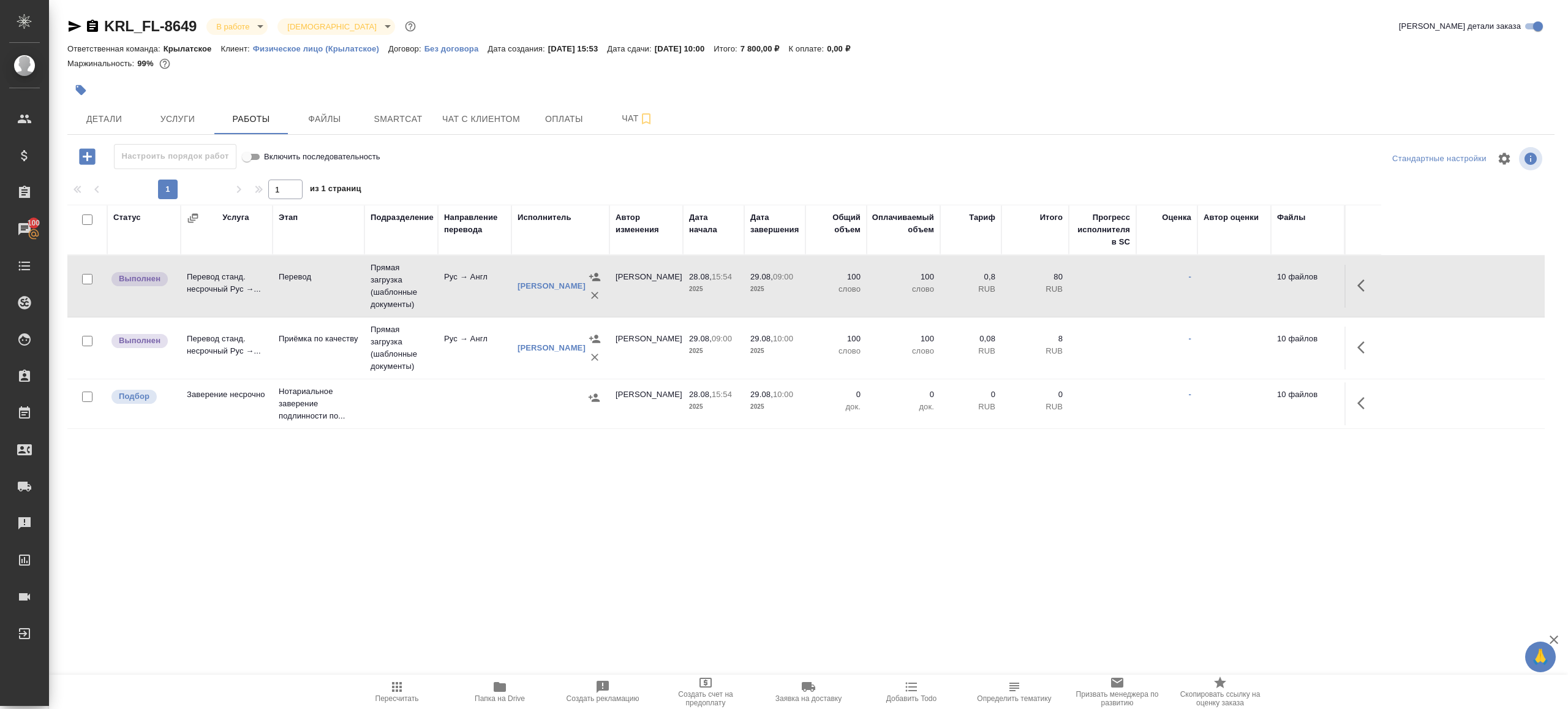
click at [1369, 287] on icon "button" at bounding box center [1365, 285] width 14 height 14
click at [1277, 283] on icon "button" at bounding box center [1274, 285] width 14 height 14
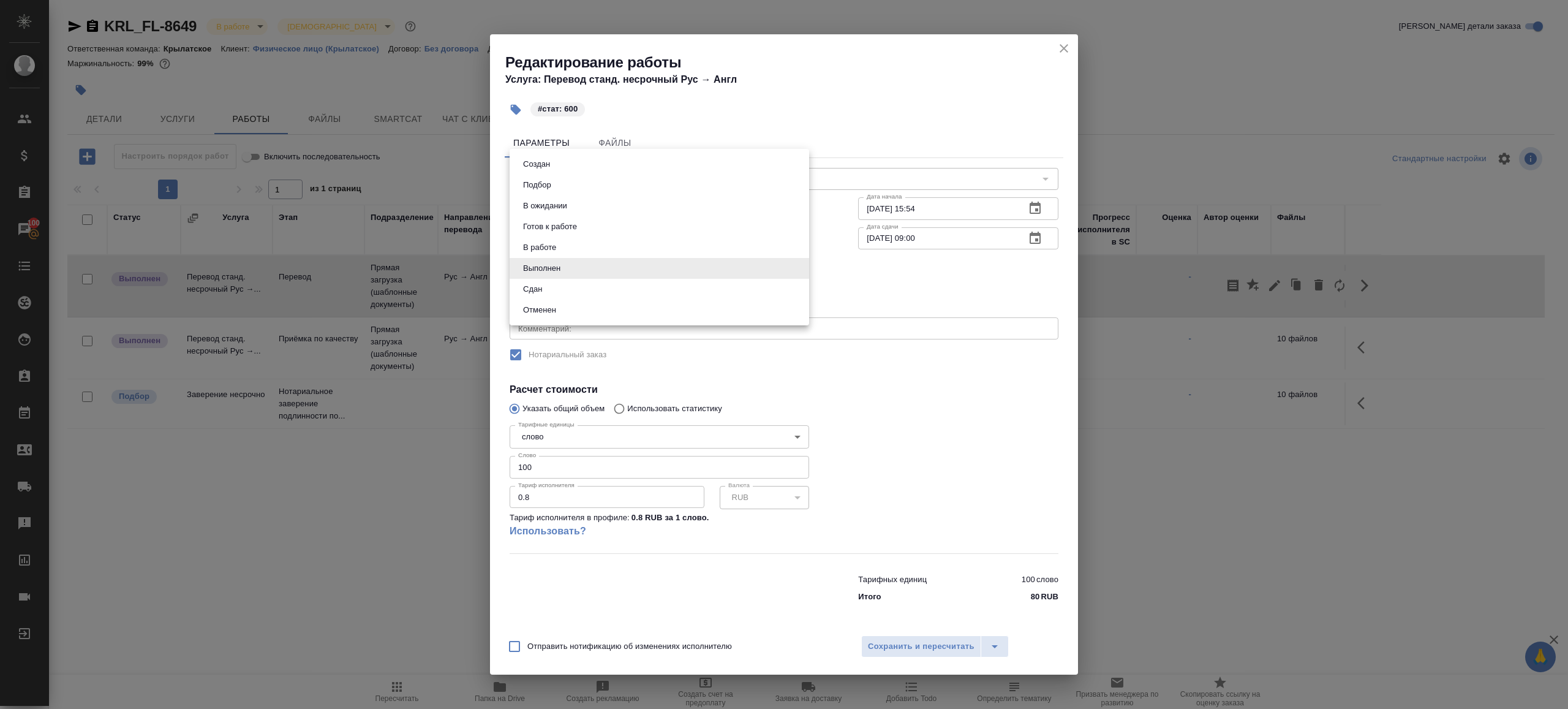
click at [566, 271] on body "🙏 .cls-1 fill:#fff; AWATERA Gazizov Rinat Клиенты Спецификации Заказы 100 Чаты …" at bounding box center [784, 354] width 1568 height 709
click at [578, 292] on li "Сдан" at bounding box center [659, 289] width 299 height 21
type input "closed"
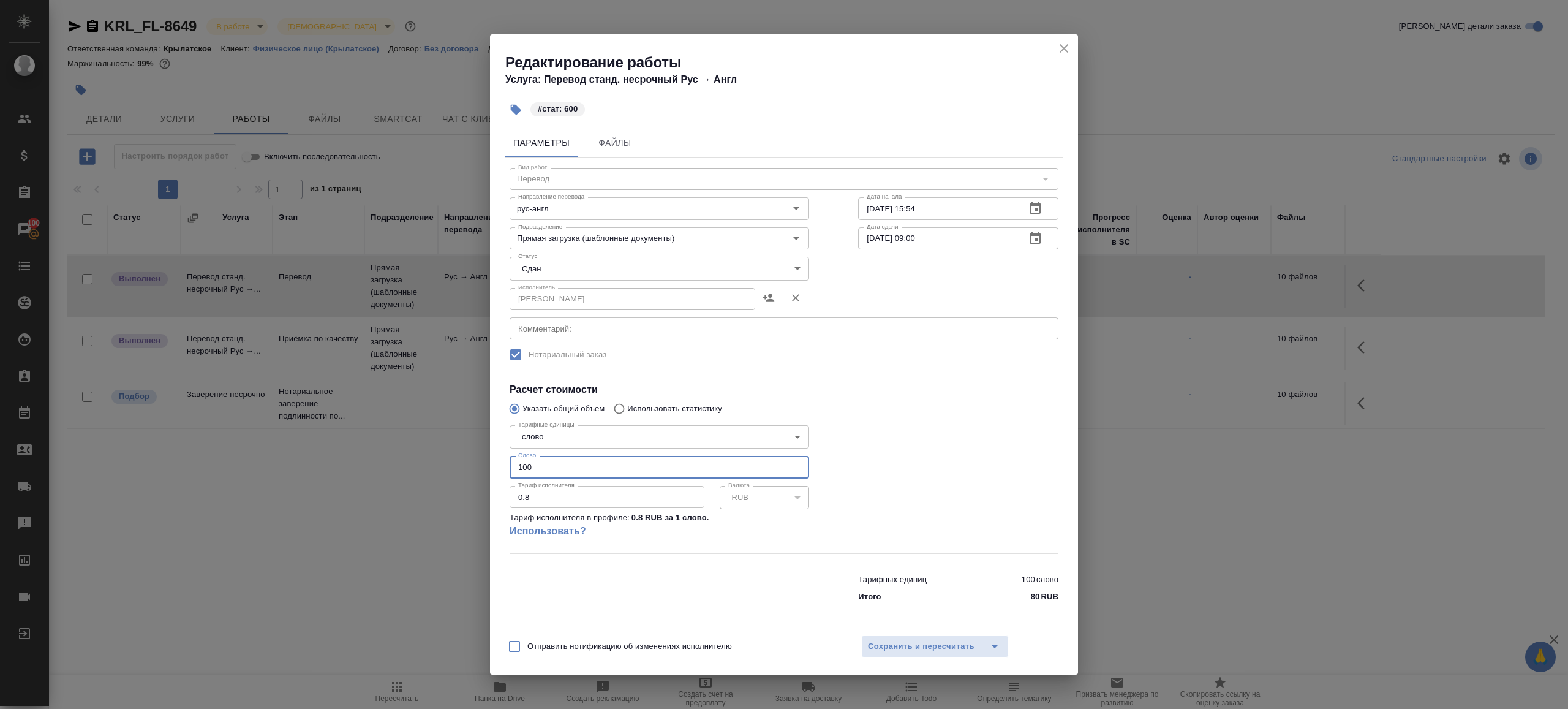
drag, startPoint x: 520, startPoint y: 470, endPoint x: 477, endPoint y: 462, distance: 43.7
click at [477, 462] on div "Редактирование работы Услуга: Перевод станд. несрочный Рус → Англ #стат: 600 Па…" at bounding box center [784, 354] width 1568 height 709
type input "600"
click at [868, 634] on div "Отправить нотификацию об изменениях исполнителю Сохранить и пересчитать" at bounding box center [783, 651] width 588 height 47
click at [874, 640] on span "Сохранить и пересчитать" at bounding box center [921, 647] width 107 height 14
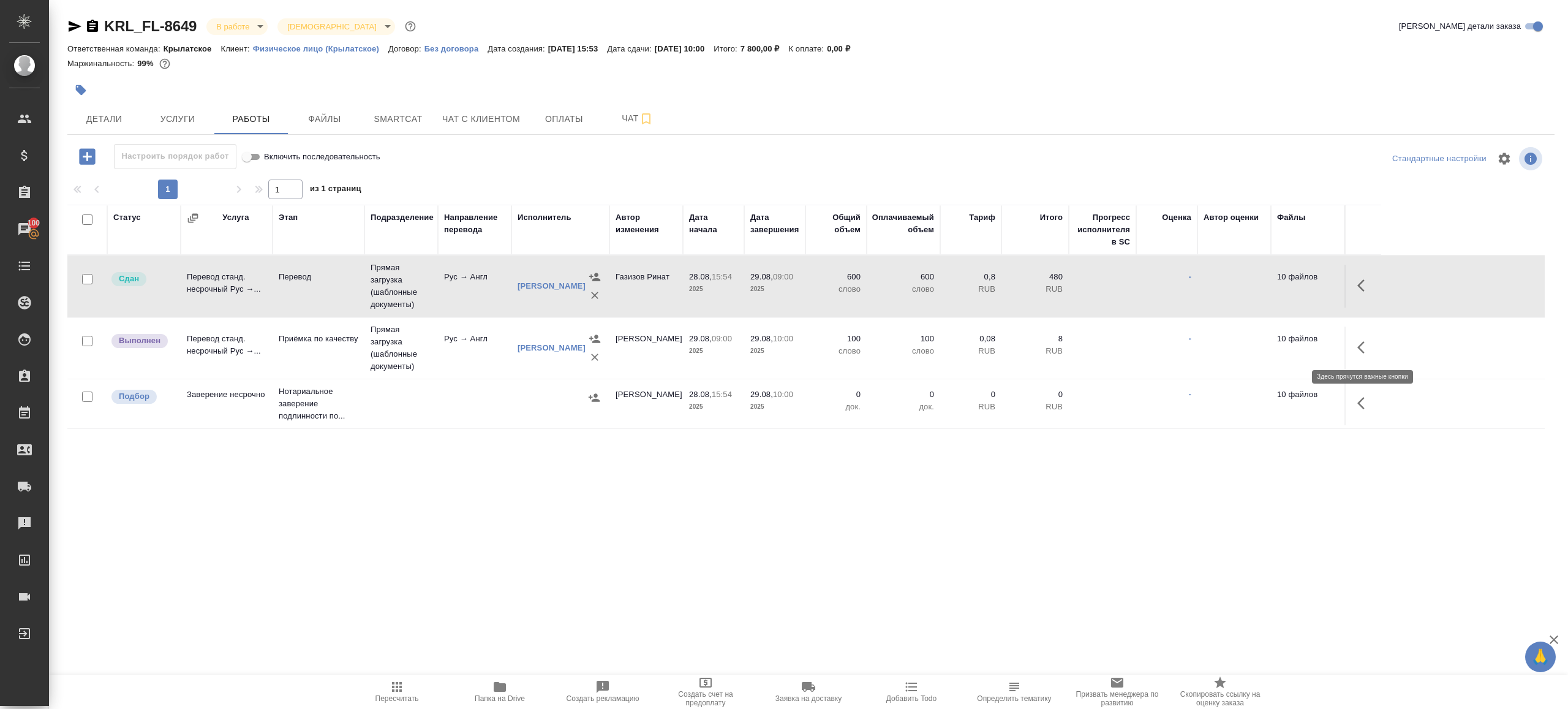
click at [1362, 345] on icon "button" at bounding box center [1365, 347] width 14 height 14
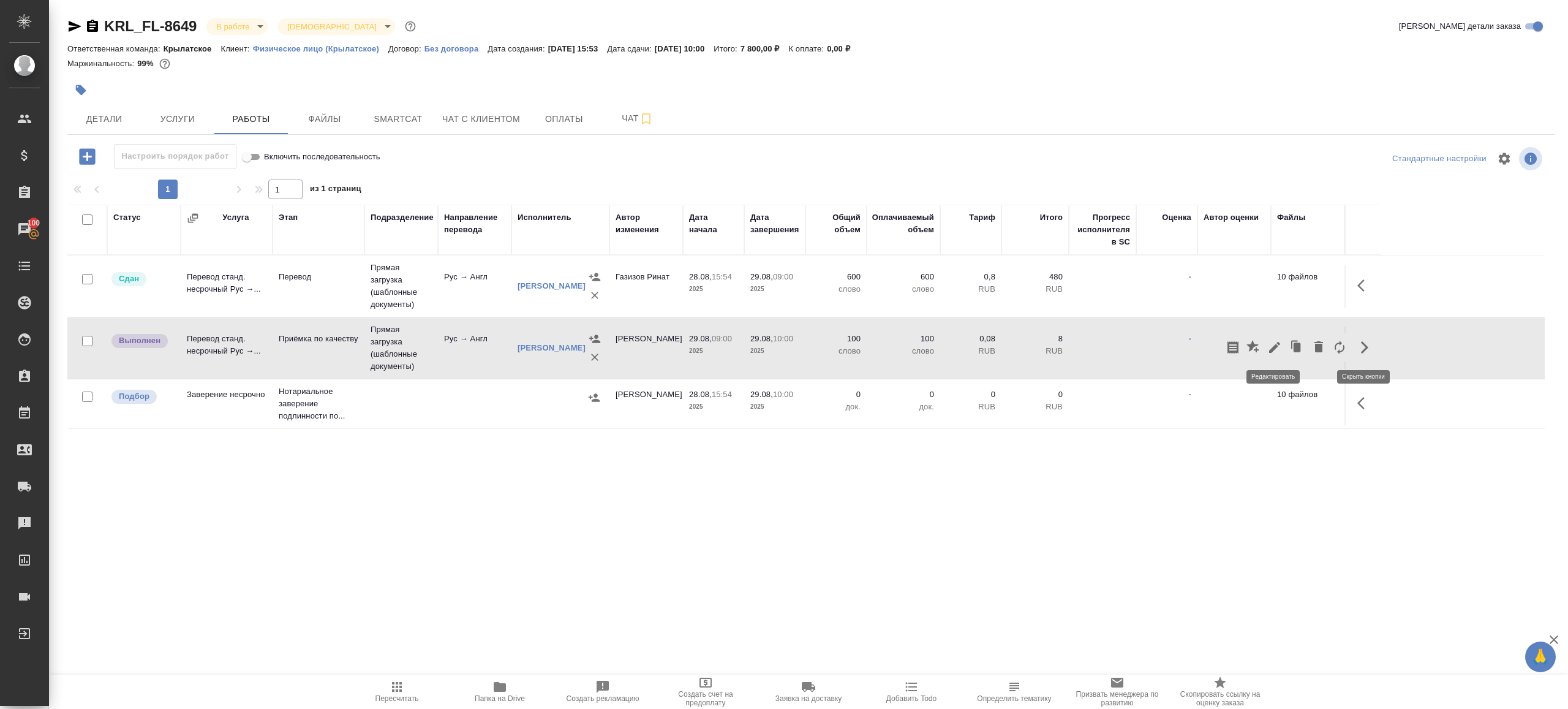
click at [1274, 340] on icon "button" at bounding box center [1274, 347] width 14 height 14
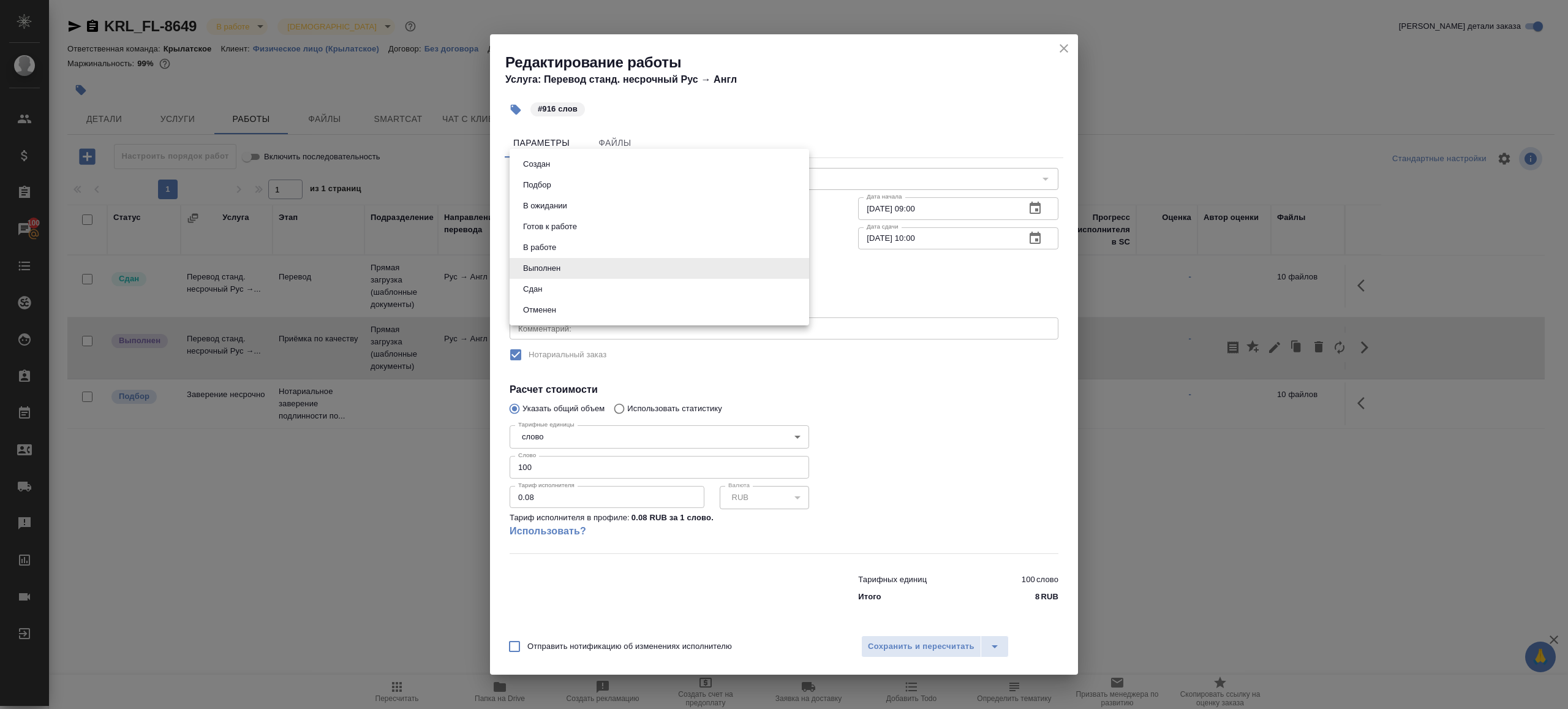
click at [549, 269] on body "🙏 .cls-1 fill:#fff; AWATERA Gazizov Rinat Клиенты Спецификации Заказы 100 Чаты …" at bounding box center [784, 354] width 1568 height 709
click at [550, 294] on li "Сдан" at bounding box center [659, 289] width 299 height 21
type input "closed"
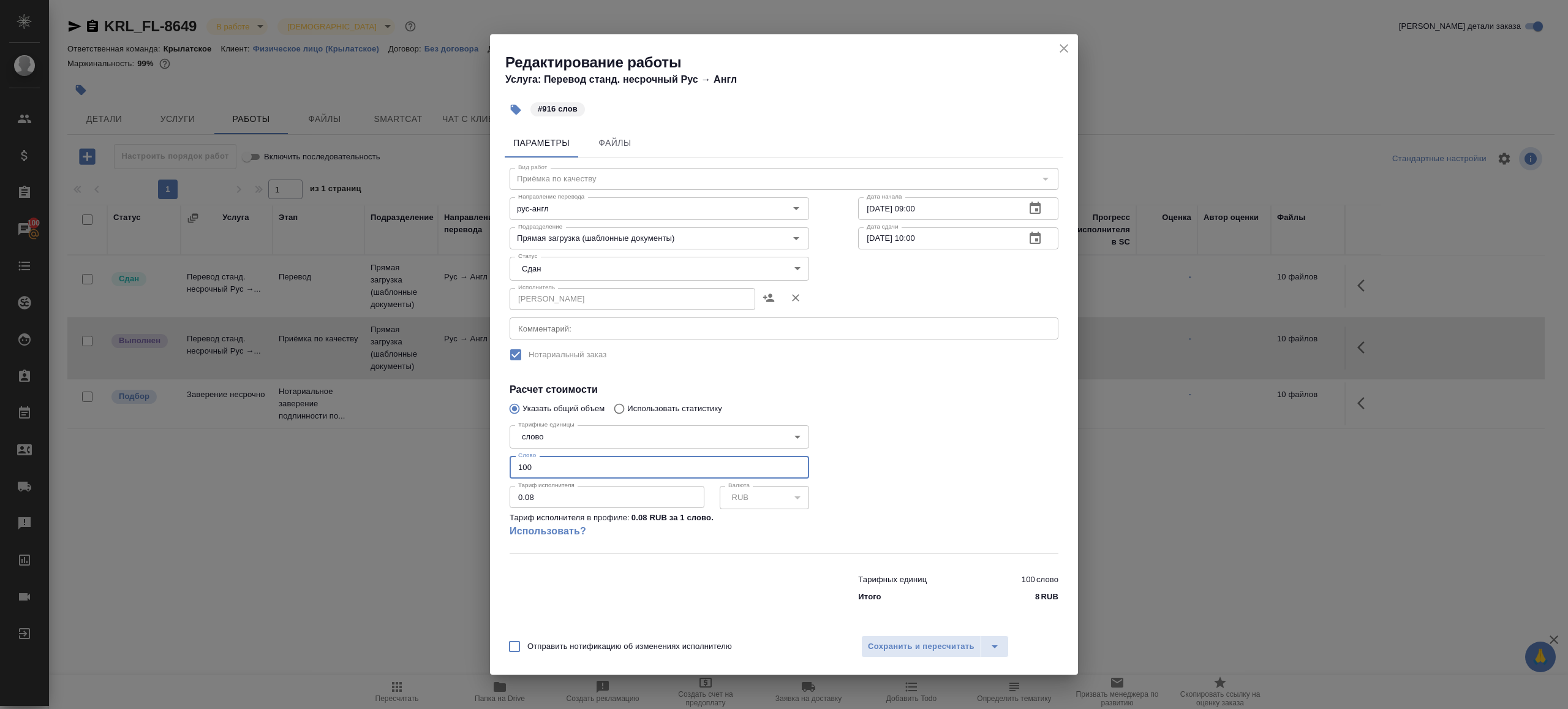
drag, startPoint x: 552, startPoint y: 470, endPoint x: 417, endPoint y: 448, distance: 136.8
click at [417, 448] on div "Редактирование работы Услуга: Перевод станд. несрочный Рус → Англ #916 слов Пар…" at bounding box center [784, 354] width 1568 height 709
type input "916"
click at [881, 640] on span "Сохранить и пересчитать" at bounding box center [921, 647] width 107 height 14
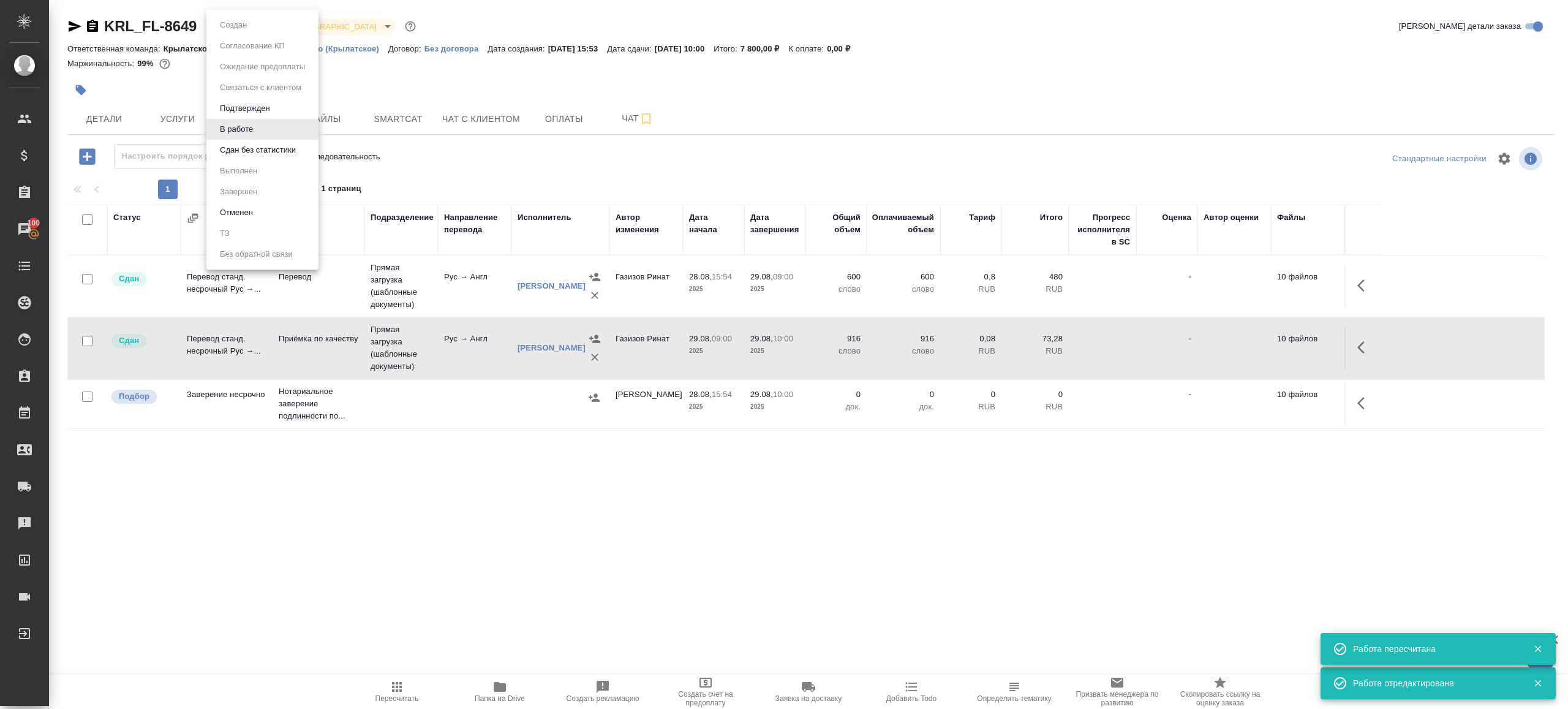
click at [234, 31] on body "🙏 .cls-1 fill:#fff; AWATERA Gazizov Rinat Клиенты Спецификации Заказы 100 Чаты …" at bounding box center [784, 354] width 1568 height 709
click at [244, 32] on button "Сдан без статистики" at bounding box center [233, 25] width 34 height 14
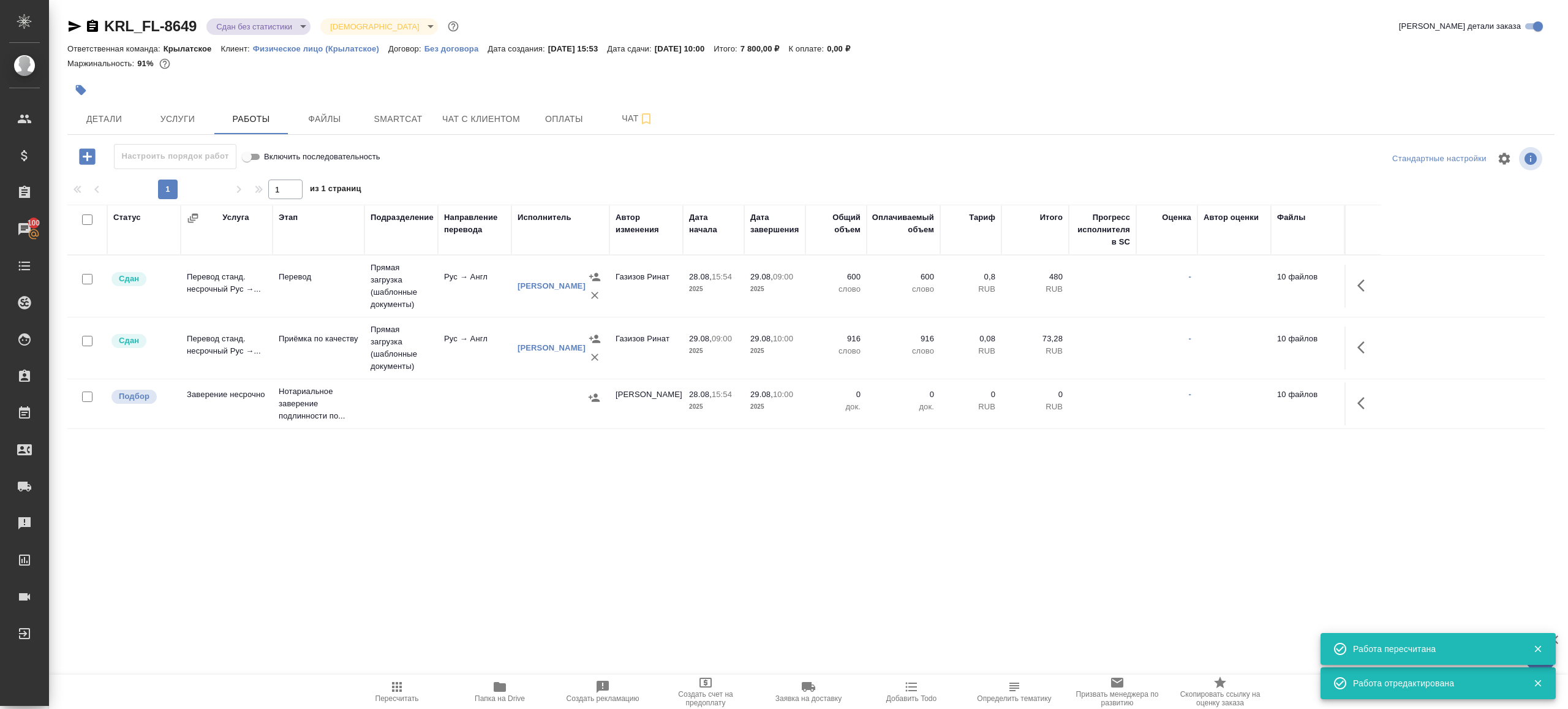
click at [252, 24] on body "🙏 .cls-1 fill:#fff; AWATERA Gazizov Rinat Клиенты Спецификации Заказы 100 Чаты …" at bounding box center [784, 354] width 1568 height 709
click at [256, 182] on ul "Создан Согласование КП Ожидание предоплаты Связаться с клиентом Подтвержден В р…" at bounding box center [262, 139] width 112 height 260
click at [260, 160] on li "Выполнен" at bounding box center [262, 171] width 112 height 21
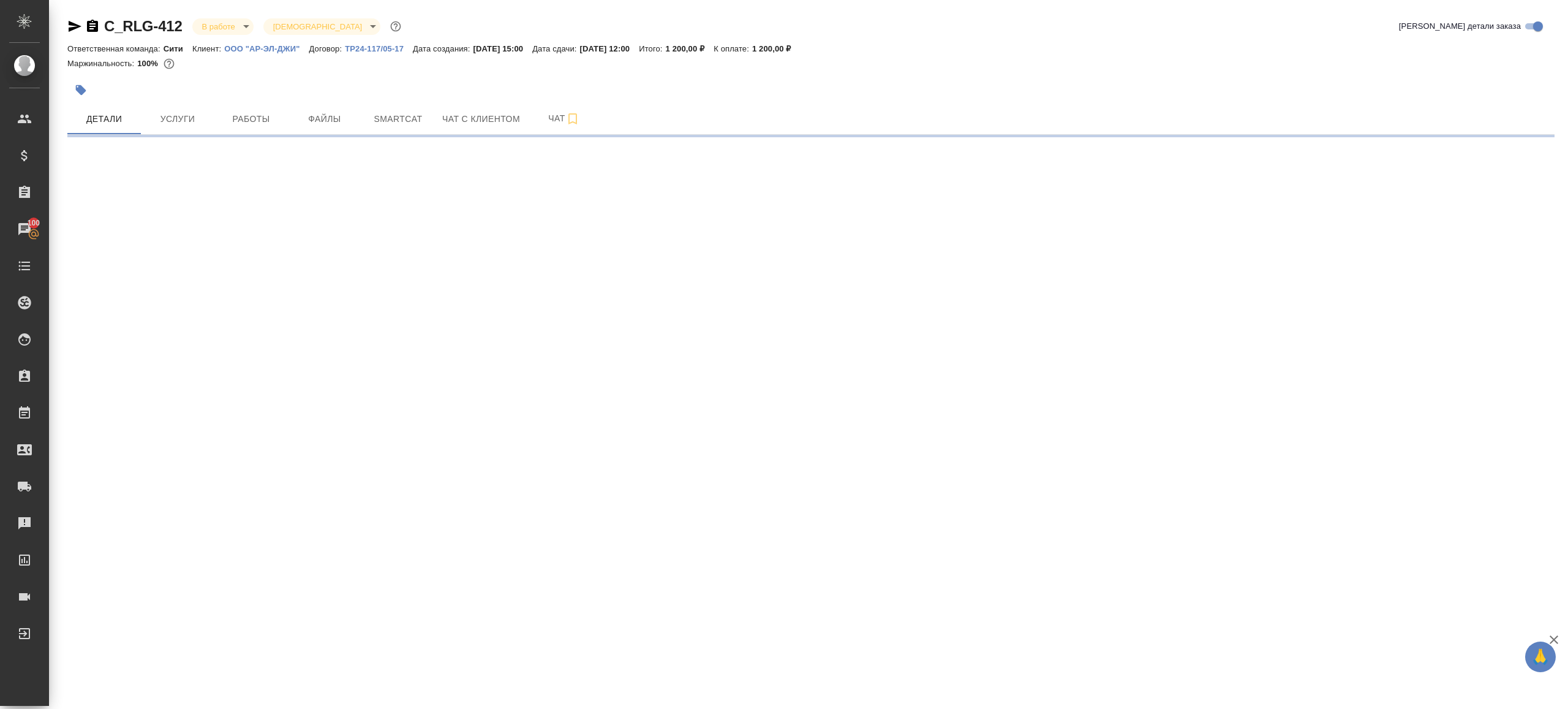
select select "RU"
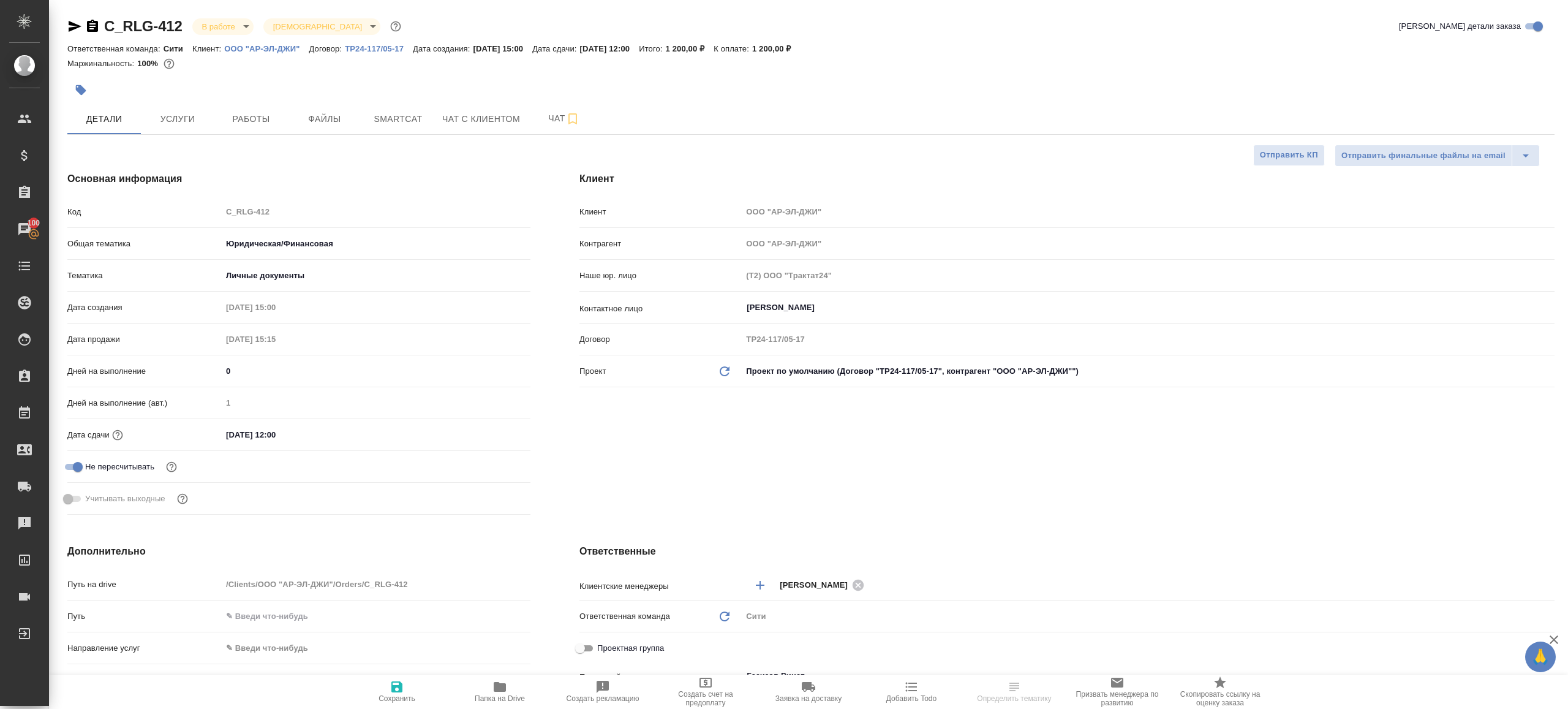
type textarea "x"
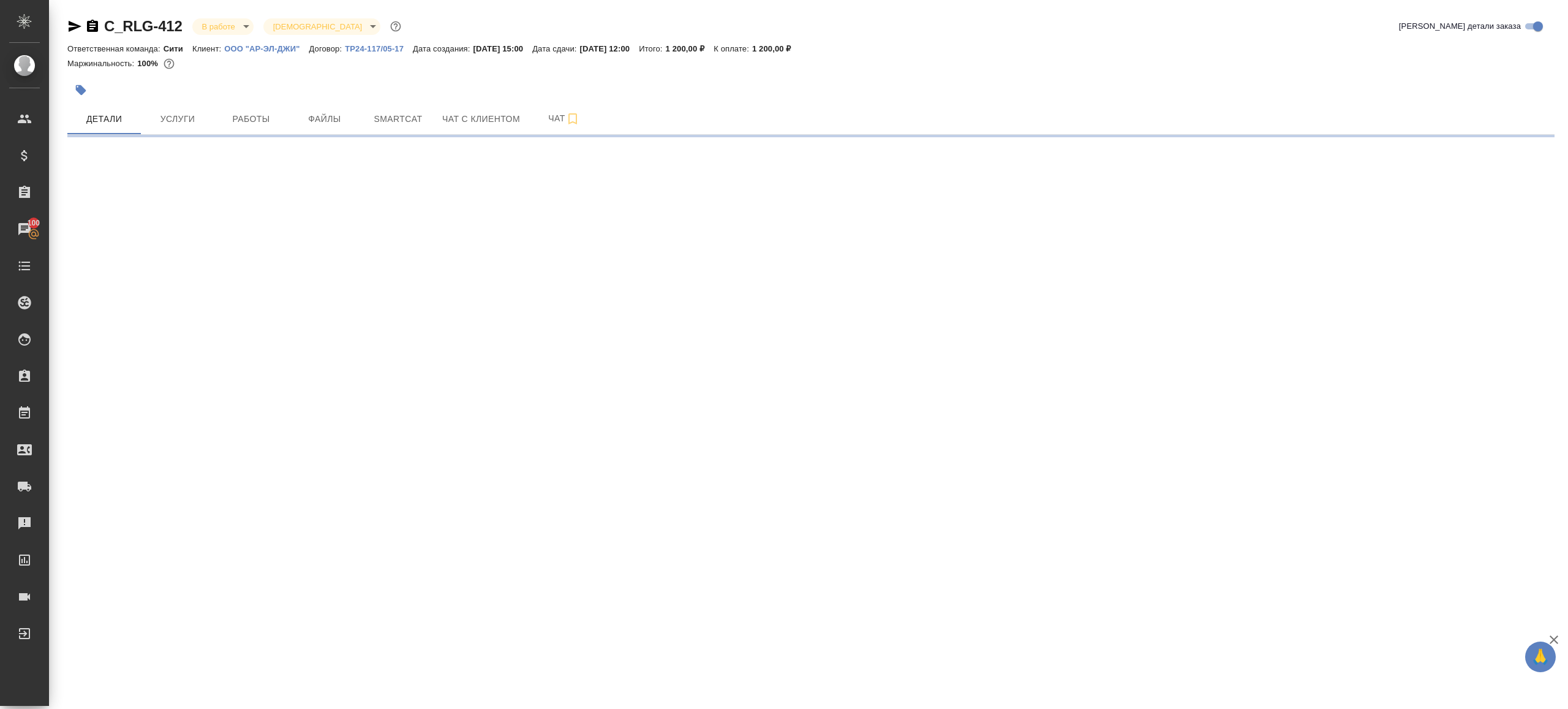
select select "RU"
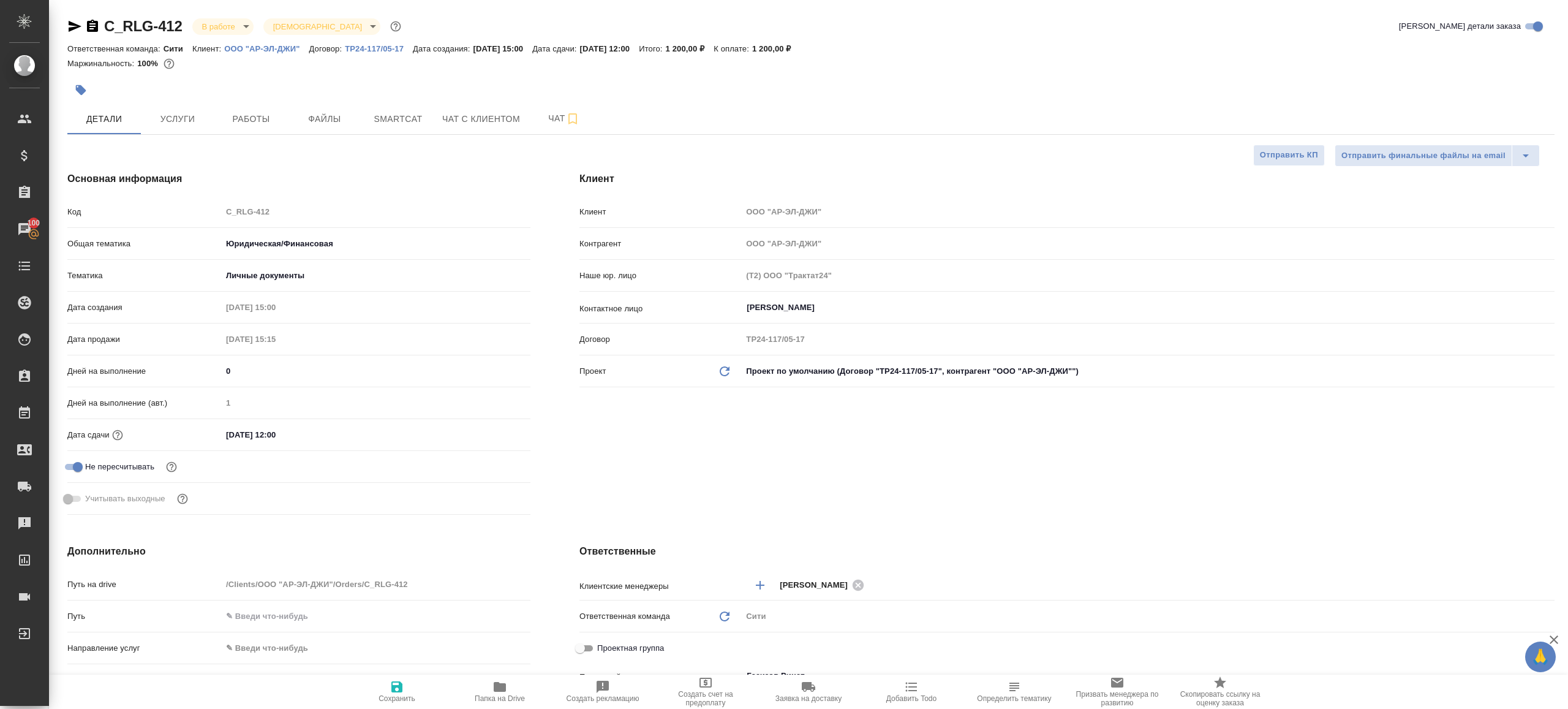
type textarea "x"
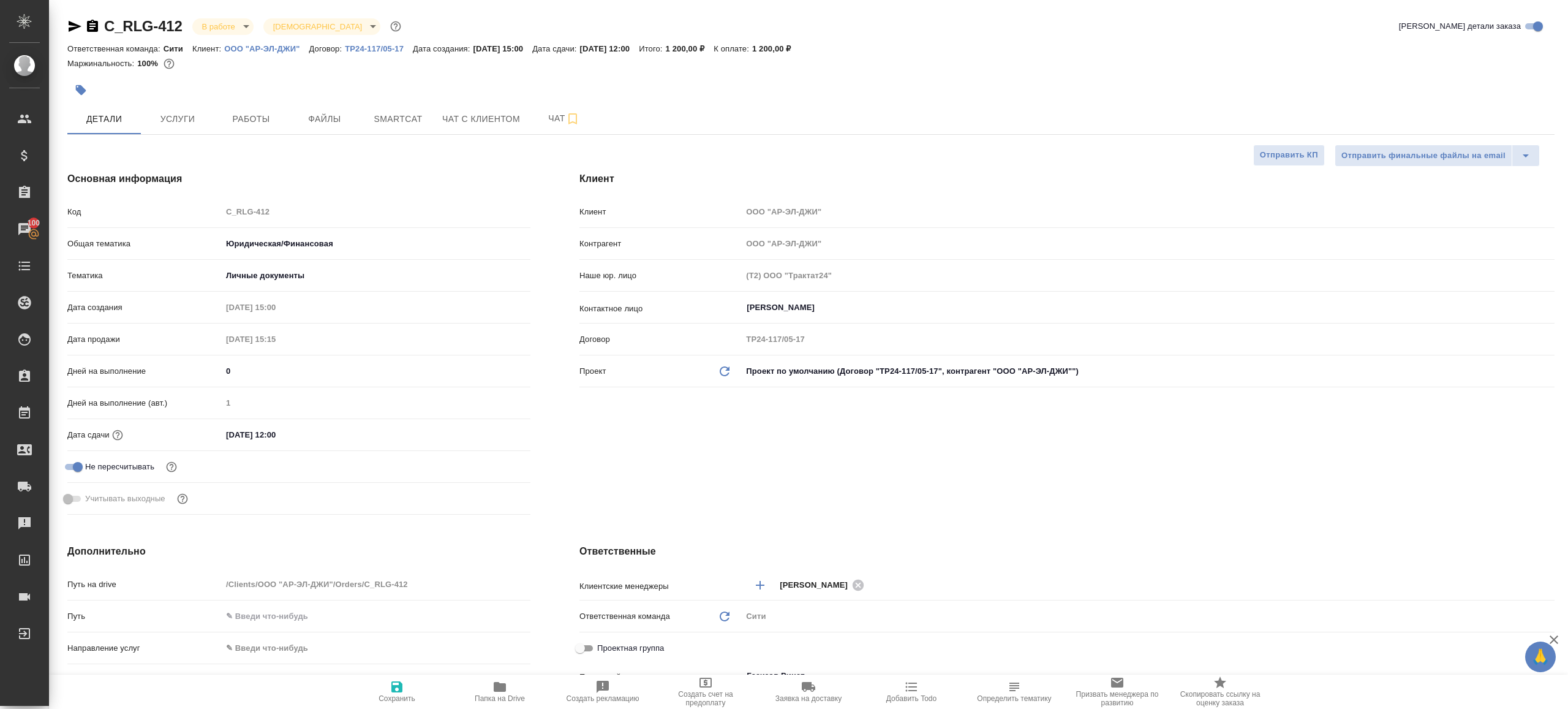
type textarea "x"
click at [230, 122] on span "Работы" at bounding box center [251, 118] width 59 height 15
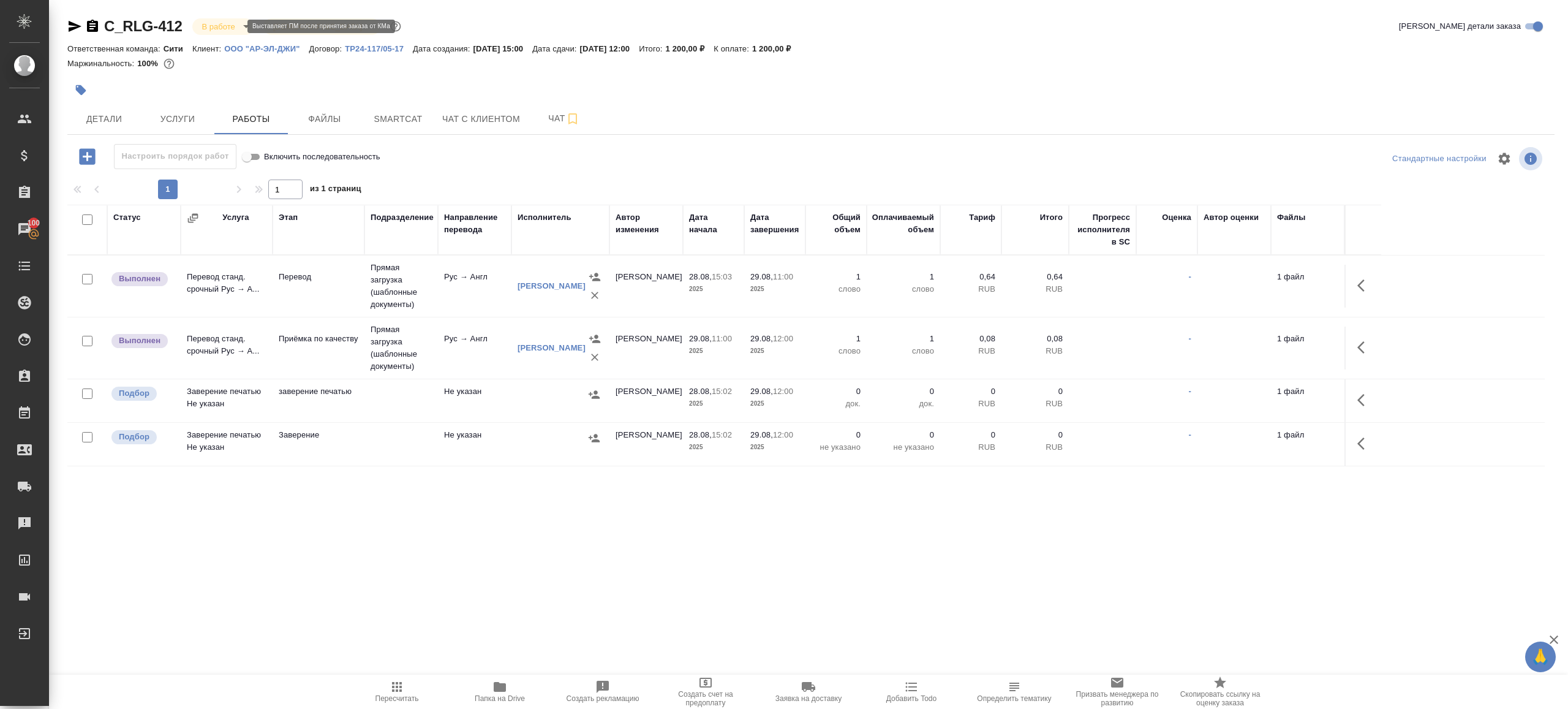
click at [235, 22] on body "🙏 .cls-1 fill:#fff; AWATERA Gazizov Rinat Клиенты Спецификации Заказы 100 Чаты …" at bounding box center [784, 354] width 1568 height 709
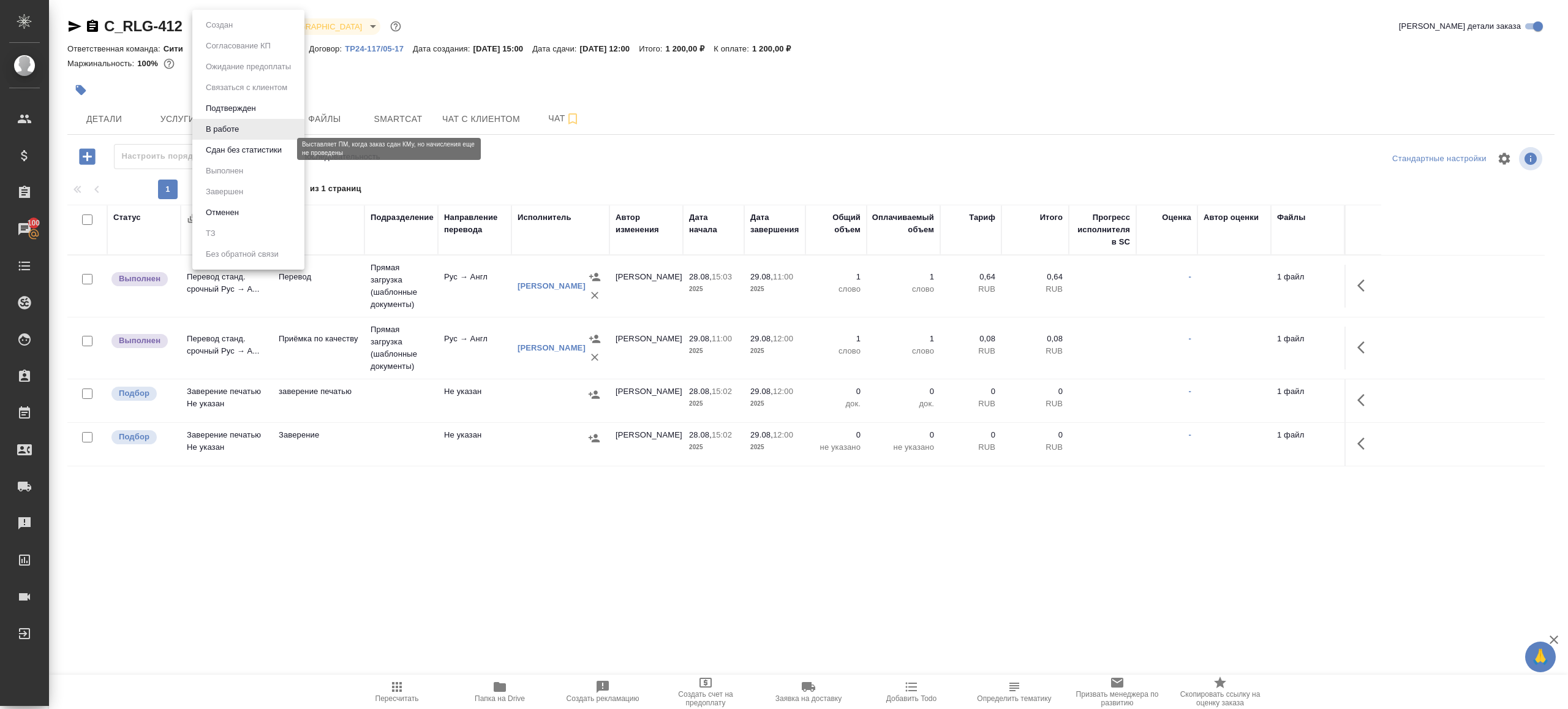
click at [267, 147] on button "Сдан без статистики" at bounding box center [243, 150] width 83 height 14
click at [262, 26] on body "🙏 .cls-1 fill:#fff; AWATERA Gazizov Rinat Клиенты Спецификации Заказы 100 Чаты …" at bounding box center [784, 354] width 1568 height 709
click at [262, 170] on li "Выполнен" at bounding box center [248, 171] width 112 height 21
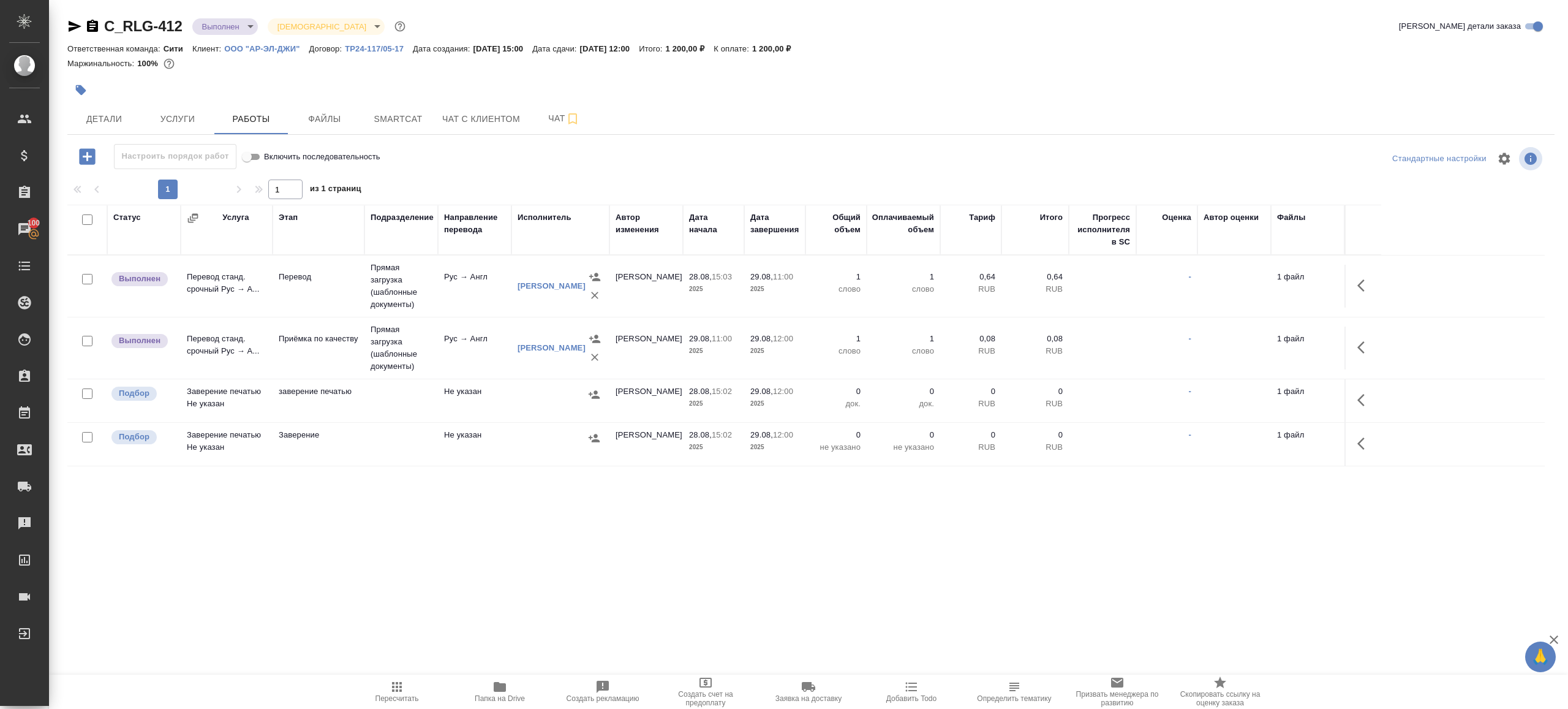
click at [1366, 281] on icon "button" at bounding box center [1365, 285] width 14 height 14
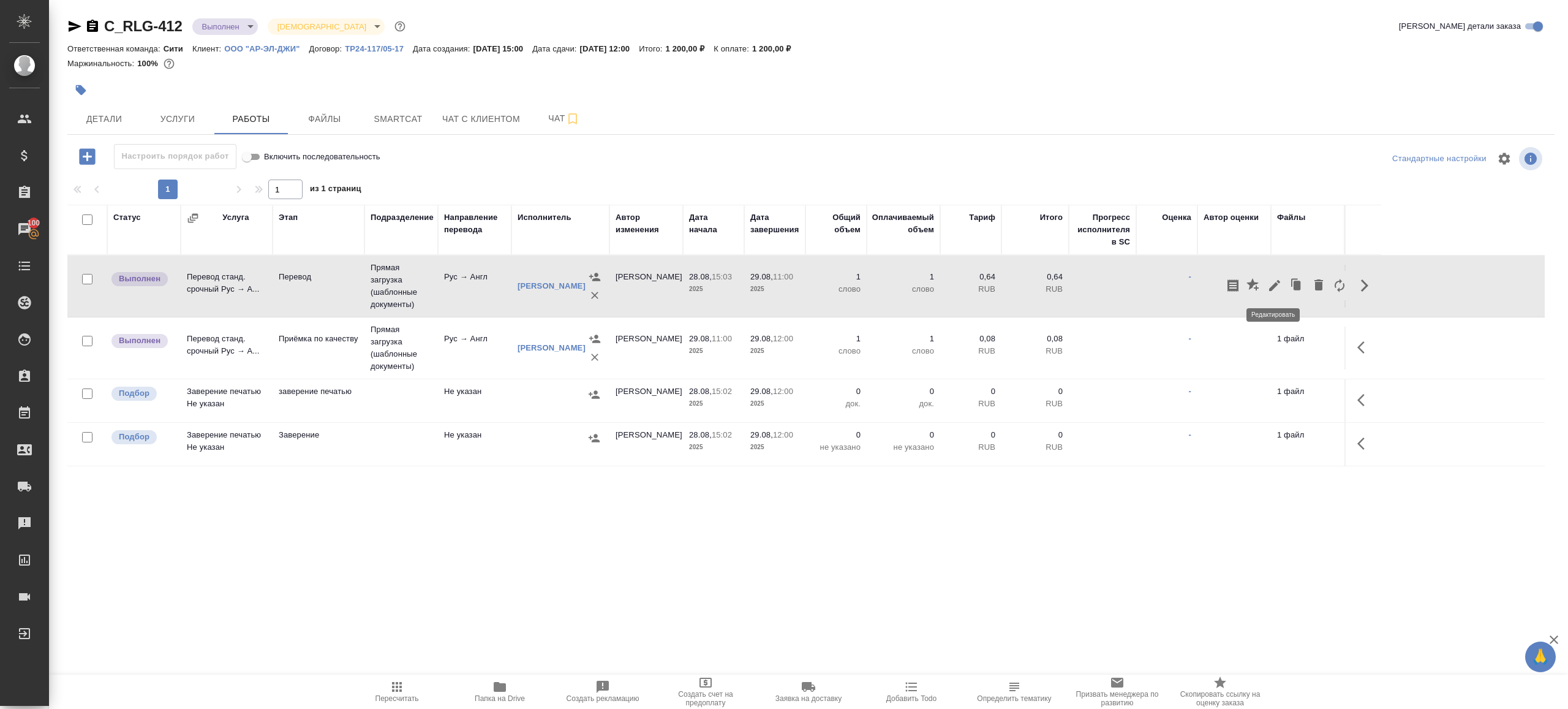
click at [1272, 282] on icon "button" at bounding box center [1274, 285] width 14 height 14
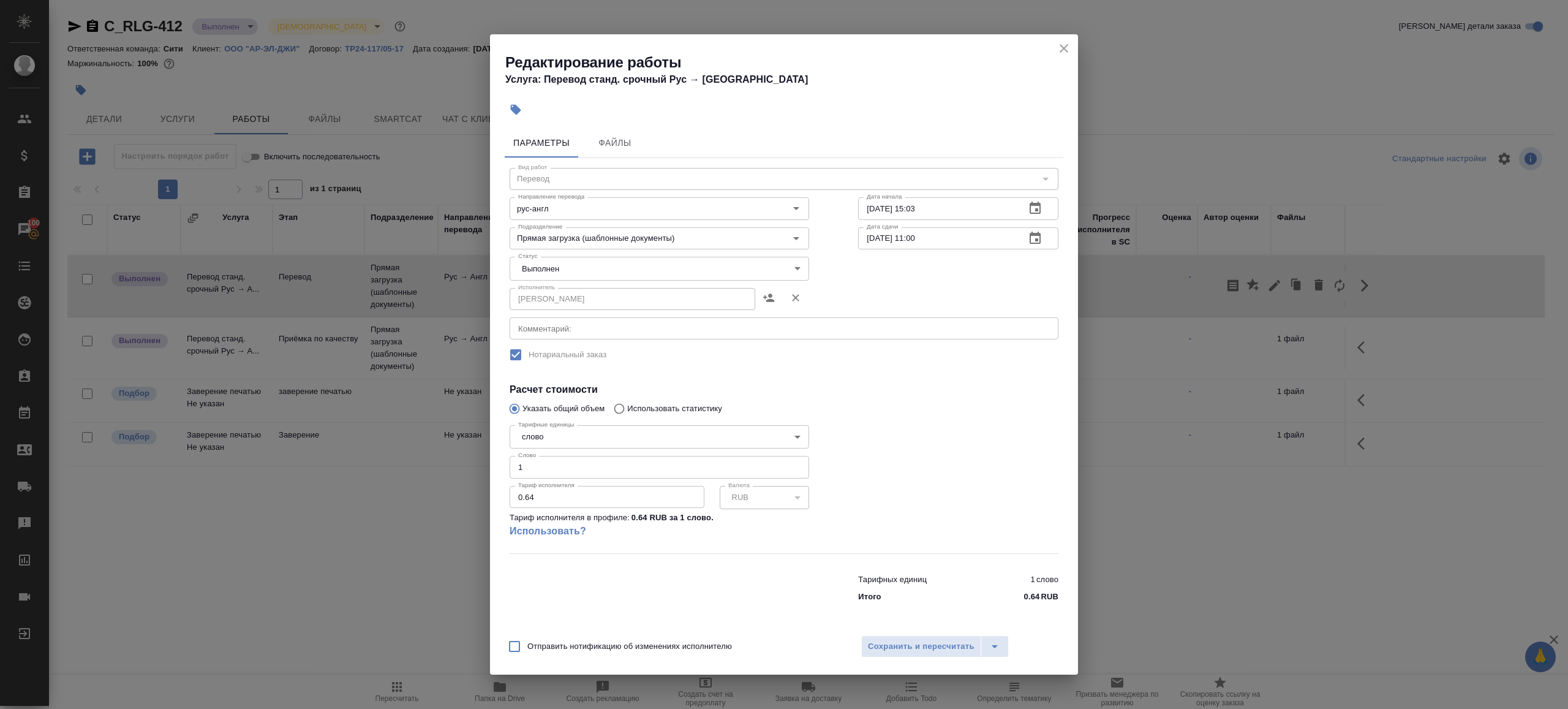
click at [660, 275] on body "🙏 .cls-1 fill:#fff; AWATERA Gazizov Rinat Клиенты Спецификации Заказы 100 Чаты …" at bounding box center [784, 354] width 1568 height 709
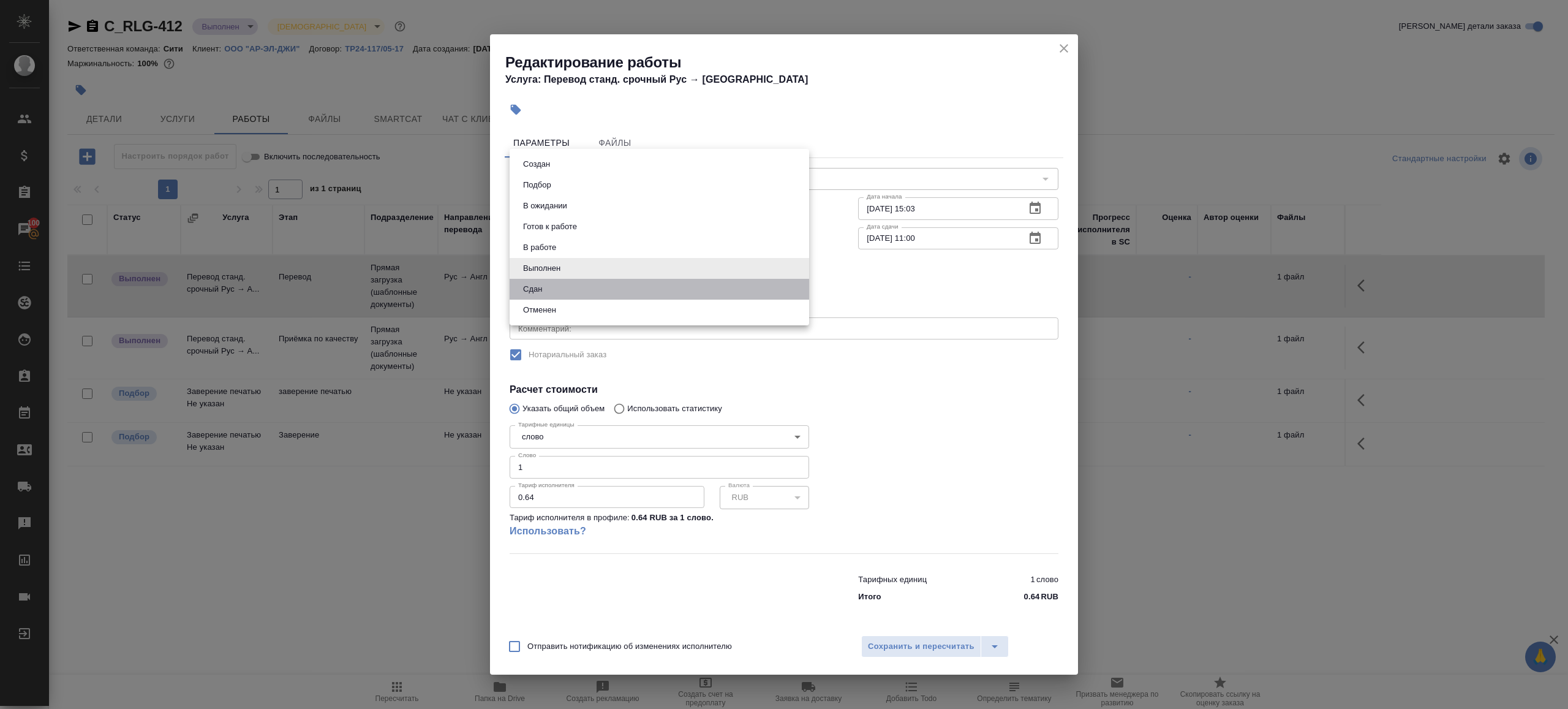
click at [596, 289] on li "Сдан" at bounding box center [659, 289] width 299 height 21
type input "closed"
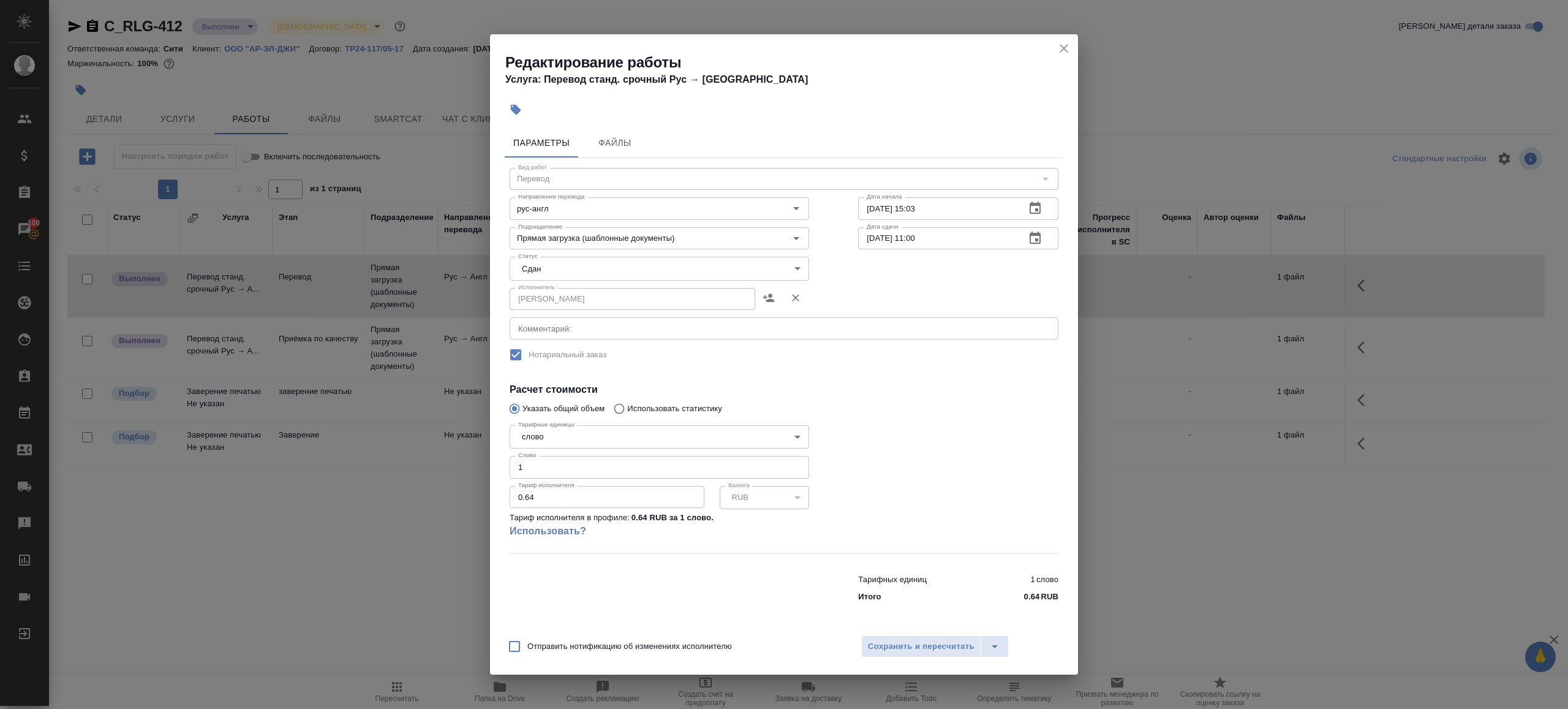
click at [960, 423] on div at bounding box center [958, 487] width 249 height 182
click at [907, 647] on span "Сохранить и пересчитать" at bounding box center [921, 647] width 107 height 14
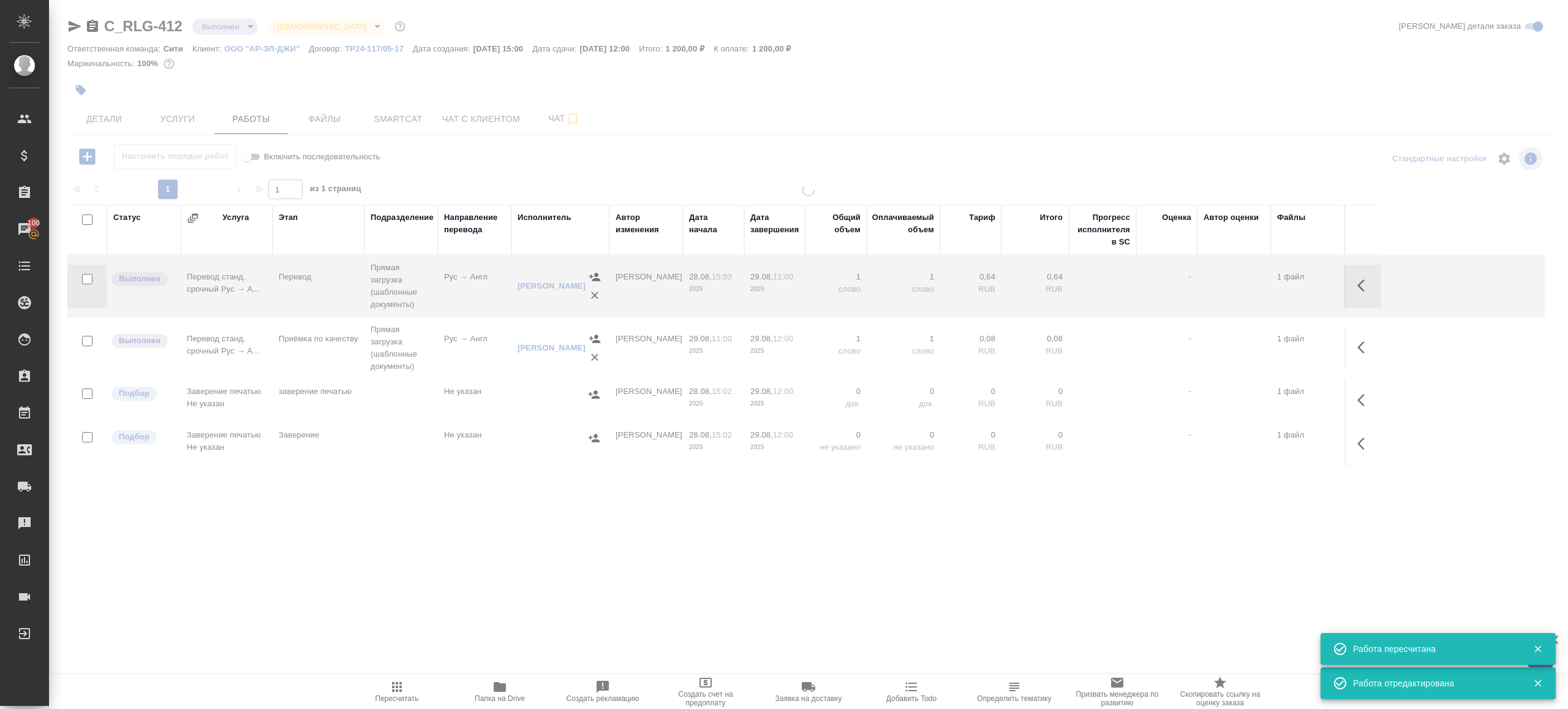
click at [1367, 351] on icon "button" at bounding box center [1365, 347] width 14 height 14
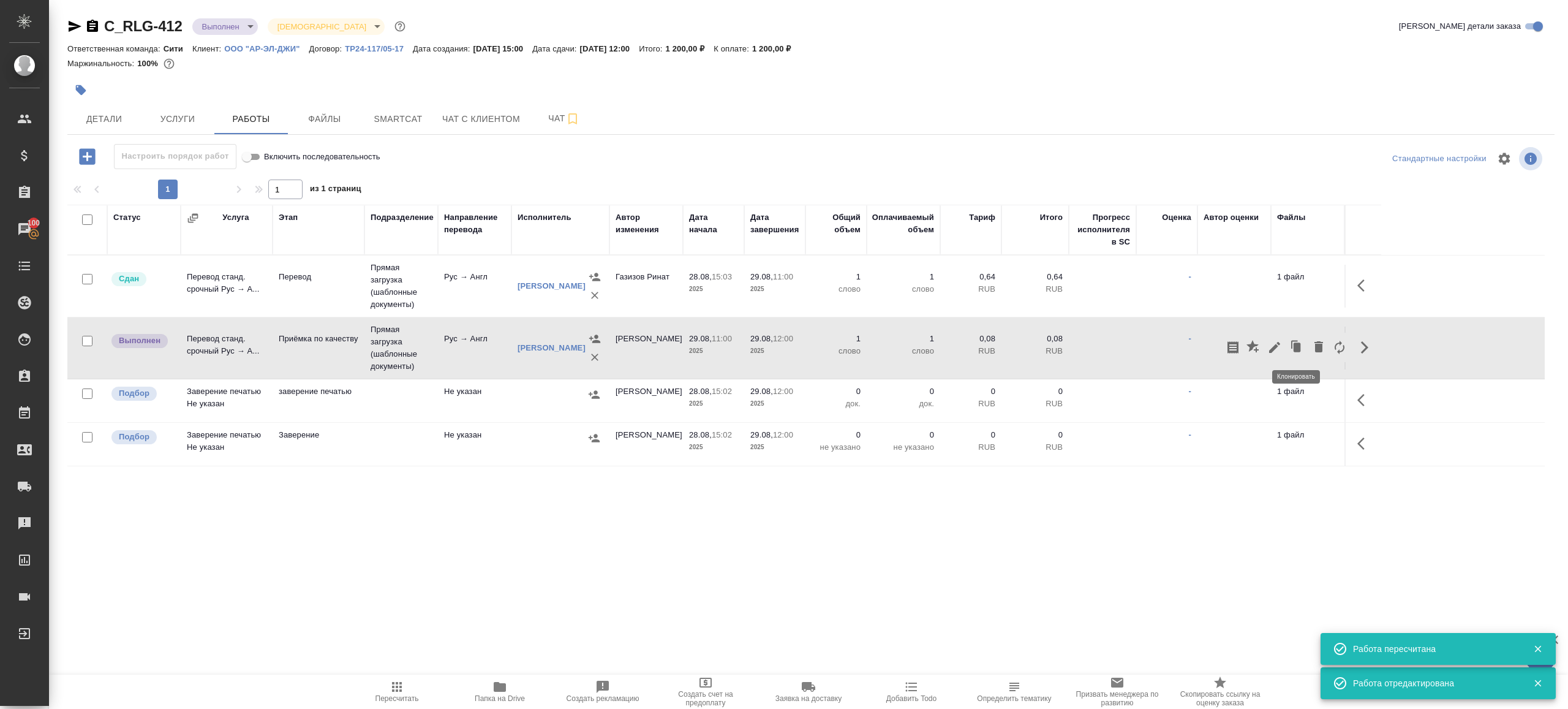
click at [1271, 341] on icon "button" at bounding box center [1274, 347] width 14 height 14
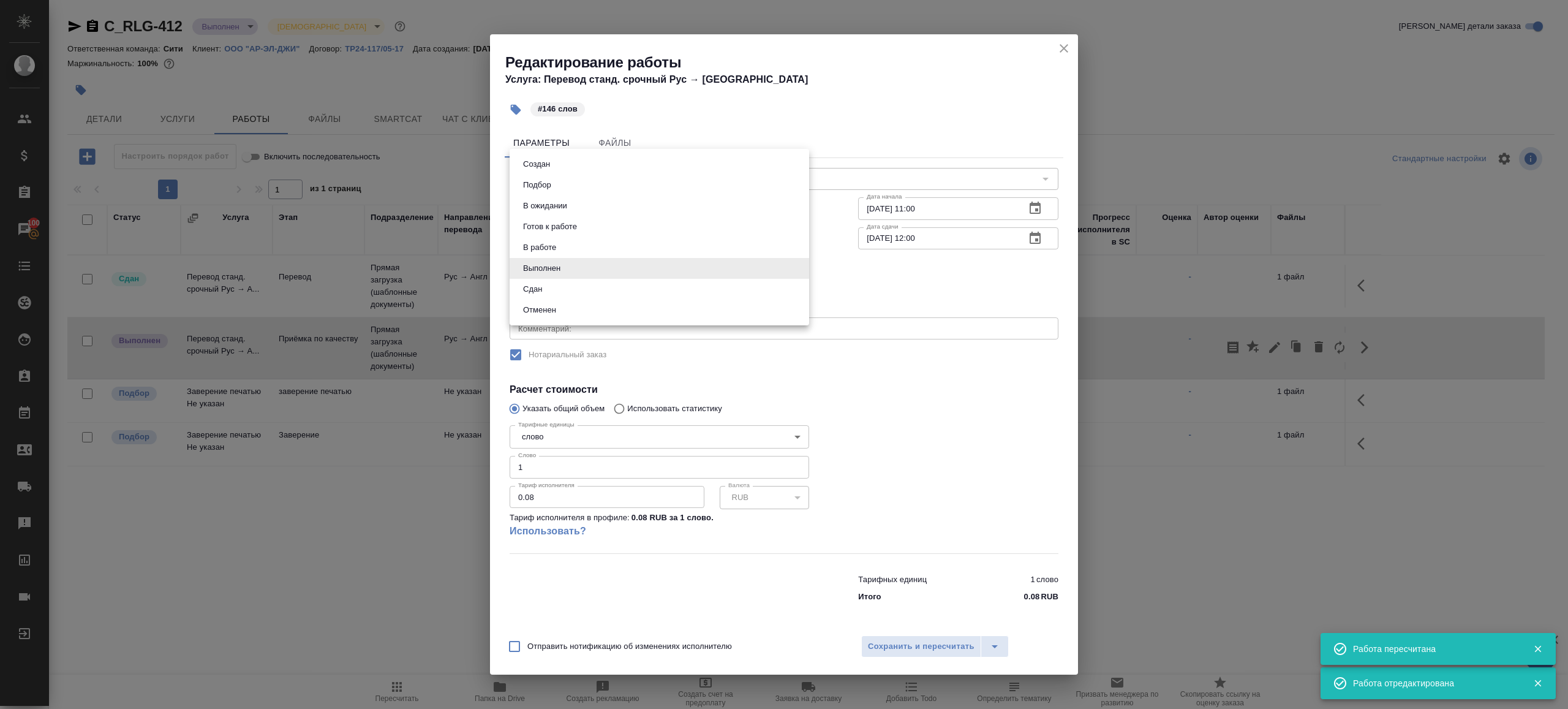
click at [602, 275] on body "🙏 .cls-1 fill:#fff; AWATERA Gazizov Rinat Клиенты Спецификации Заказы 100 Чаты …" at bounding box center [784, 354] width 1568 height 709
click at [566, 293] on li "Сдан" at bounding box center [659, 289] width 299 height 21
type input "closed"
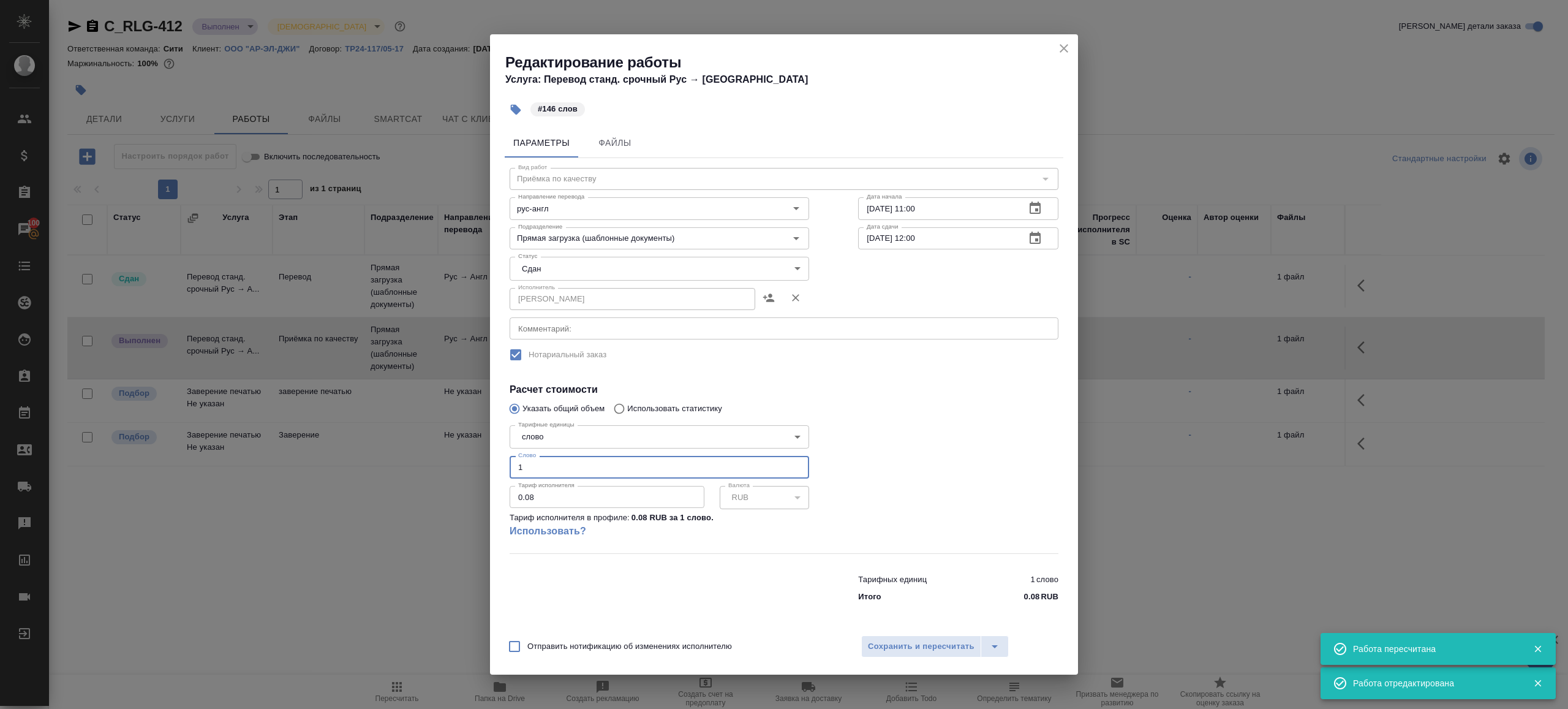
click at [553, 473] on input "1" at bounding box center [659, 467] width 299 height 22
type input "146"
drag, startPoint x: 927, startPoint y: 490, endPoint x: 921, endPoint y: 595, distance: 105.2
click at [927, 490] on div at bounding box center [958, 487] width 249 height 182
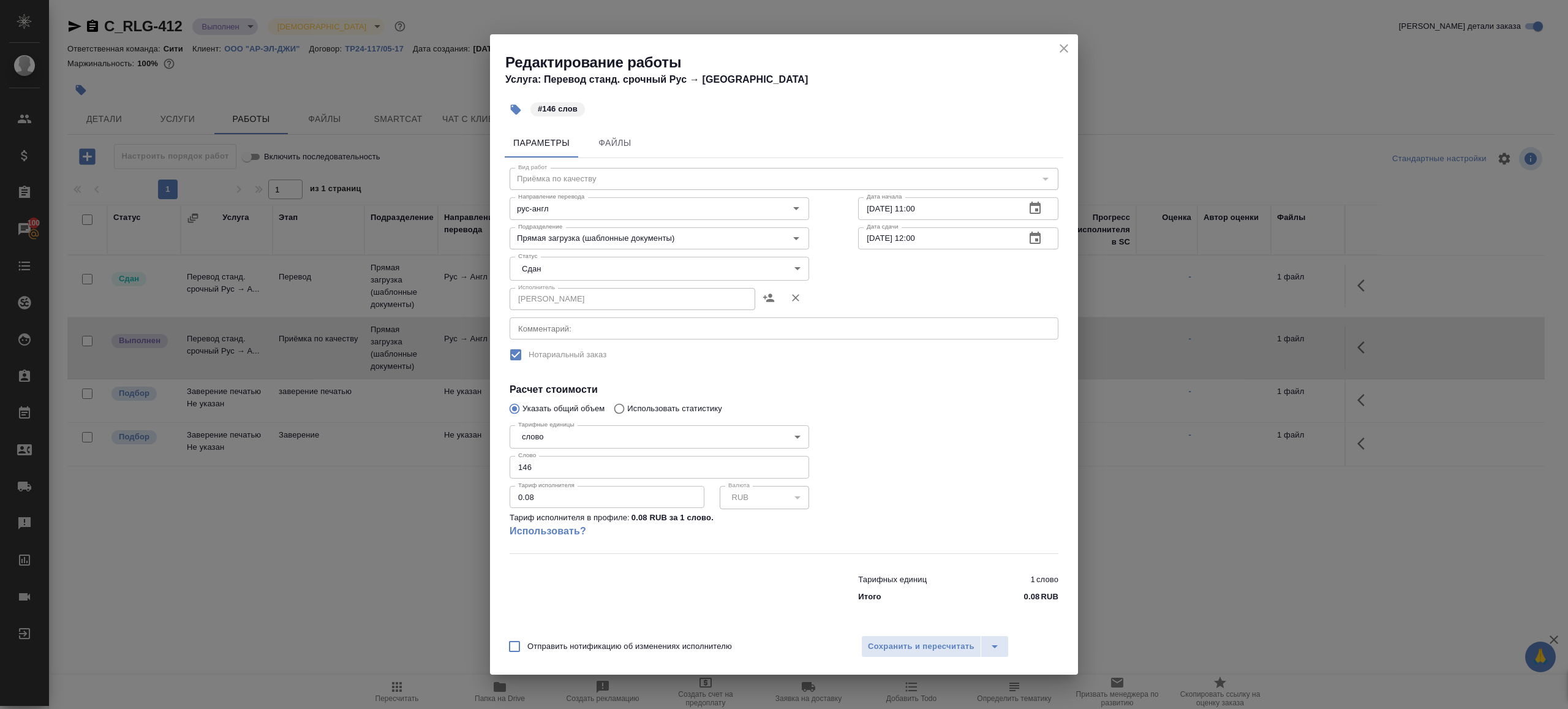
click at [921, 625] on div "Параметры Файлы Вид работ Приёмка по качеству Вид работ Направление перевода ру…" at bounding box center [783, 375] width 588 height 505
click at [921, 644] on span "Сохранить и пересчитать" at bounding box center [921, 647] width 107 height 14
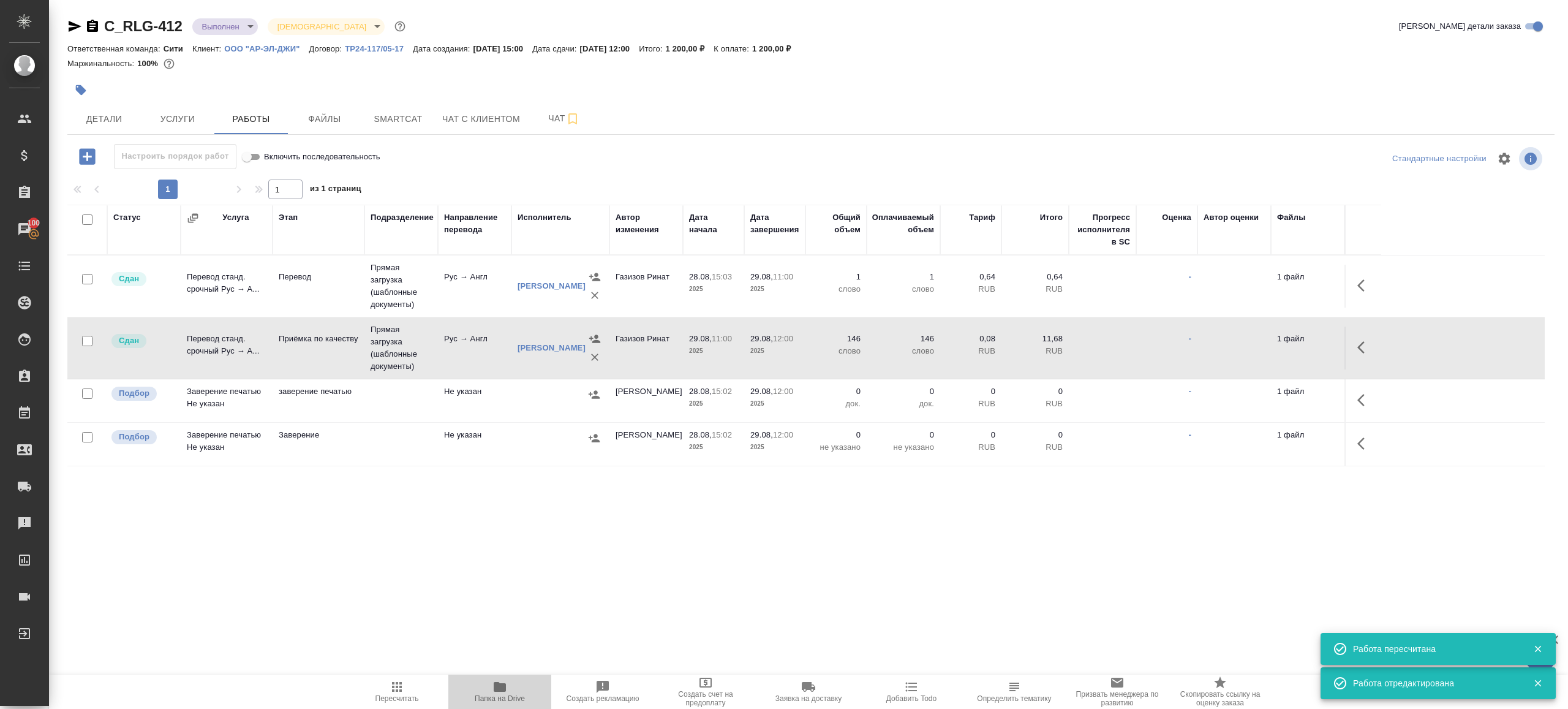
click at [508, 690] on span "Папка на Drive" at bounding box center [500, 691] width 88 height 24
click at [1371, 296] on button "button" at bounding box center [1365, 285] width 29 height 29
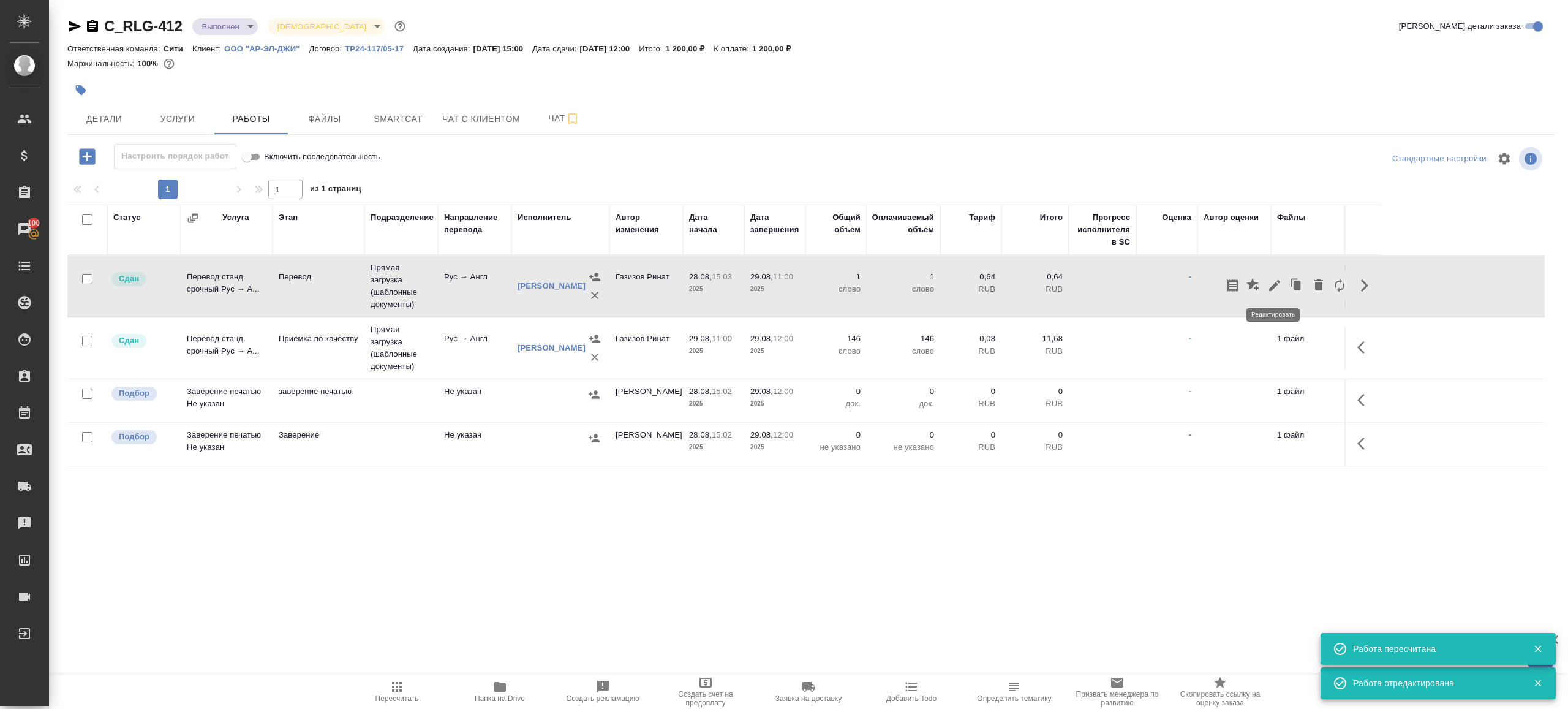
click at [1269, 284] on icon "button" at bounding box center [1274, 285] width 14 height 14
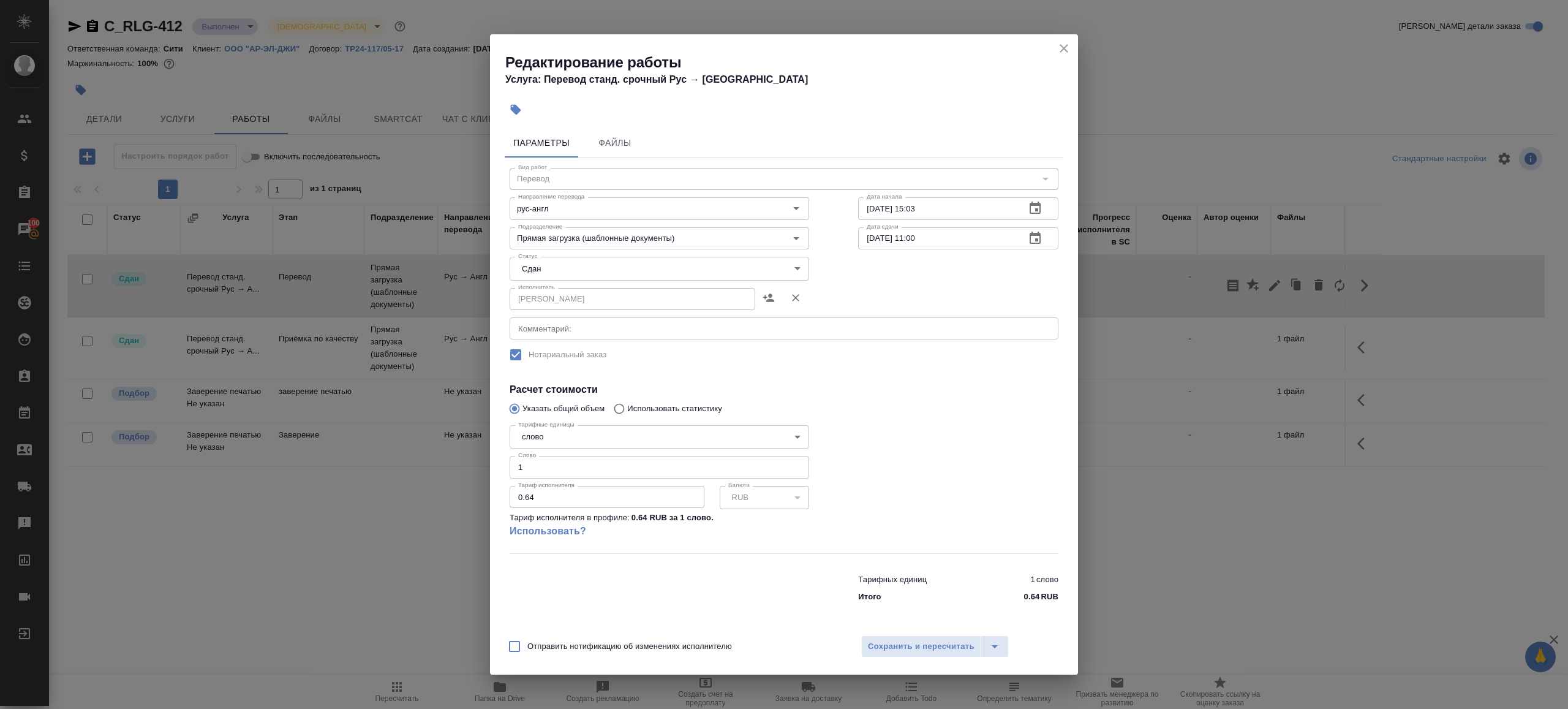
click at [624, 479] on div "Тарифные единицы слово 5a8b1489cc6b4906c91bfd90 Тарифные единицы Слово 1 Слово …" at bounding box center [659, 487] width 299 height 133
click at [624, 471] on input "1" at bounding box center [659, 467] width 299 height 22
type input "100"
click at [940, 650] on span "Сохранить и пересчитать" at bounding box center [921, 647] width 107 height 14
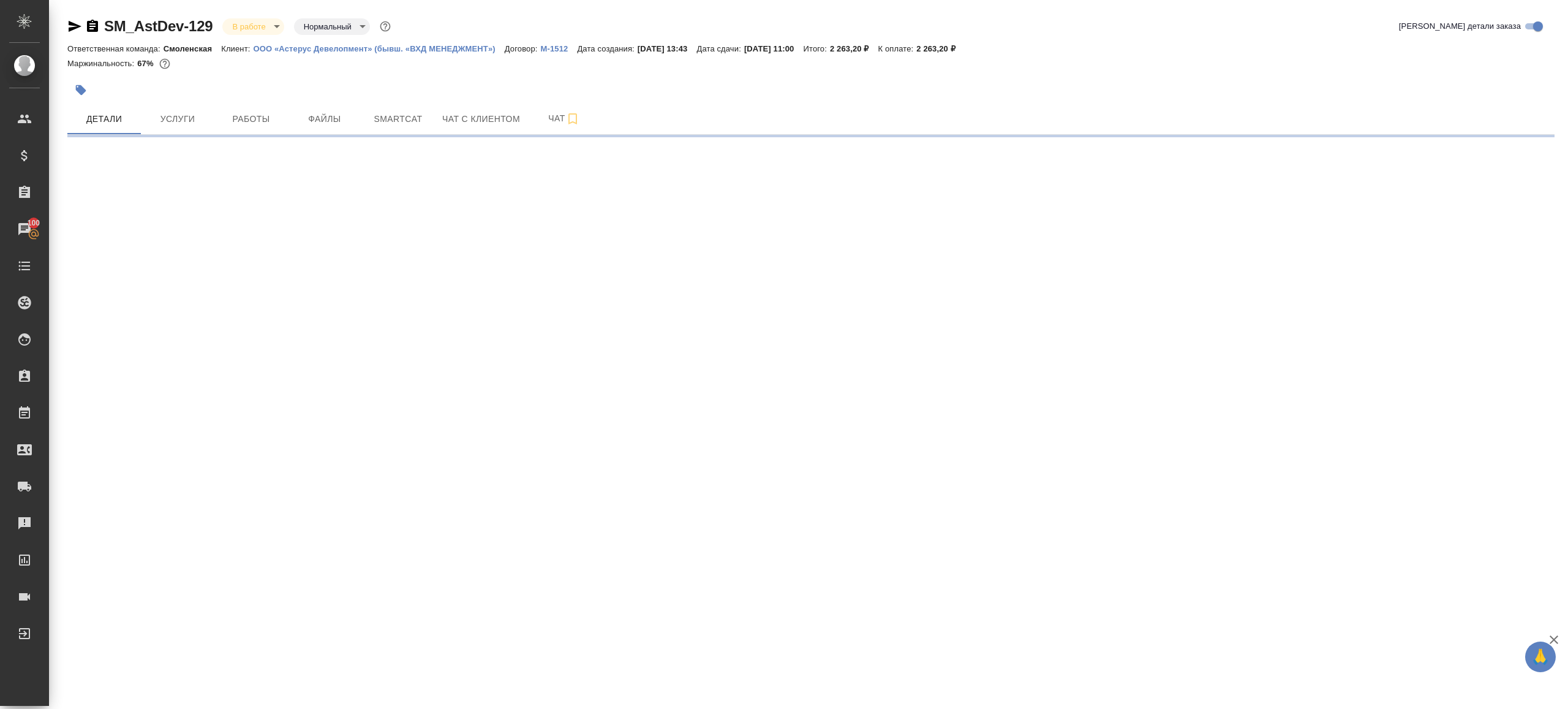
select select "RU"
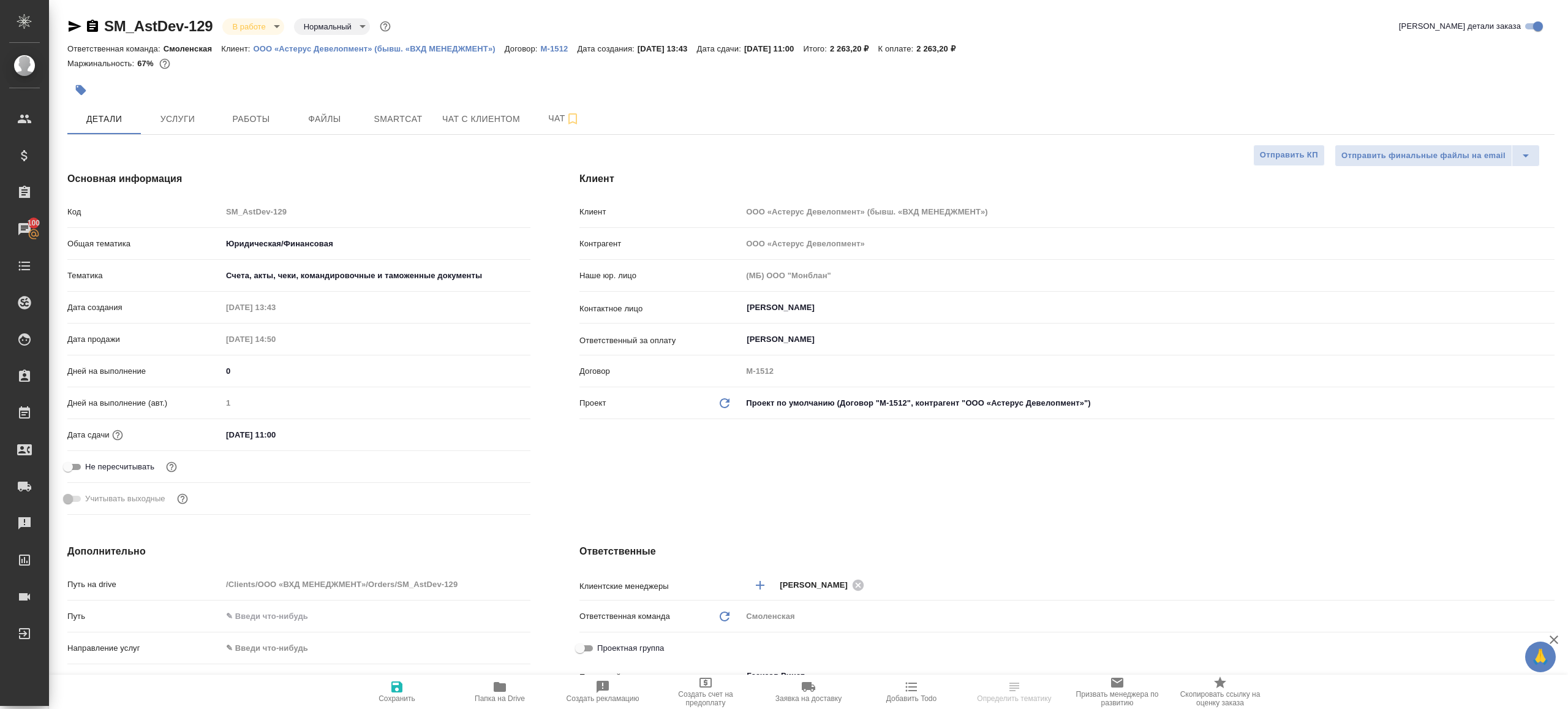
type textarea "x"
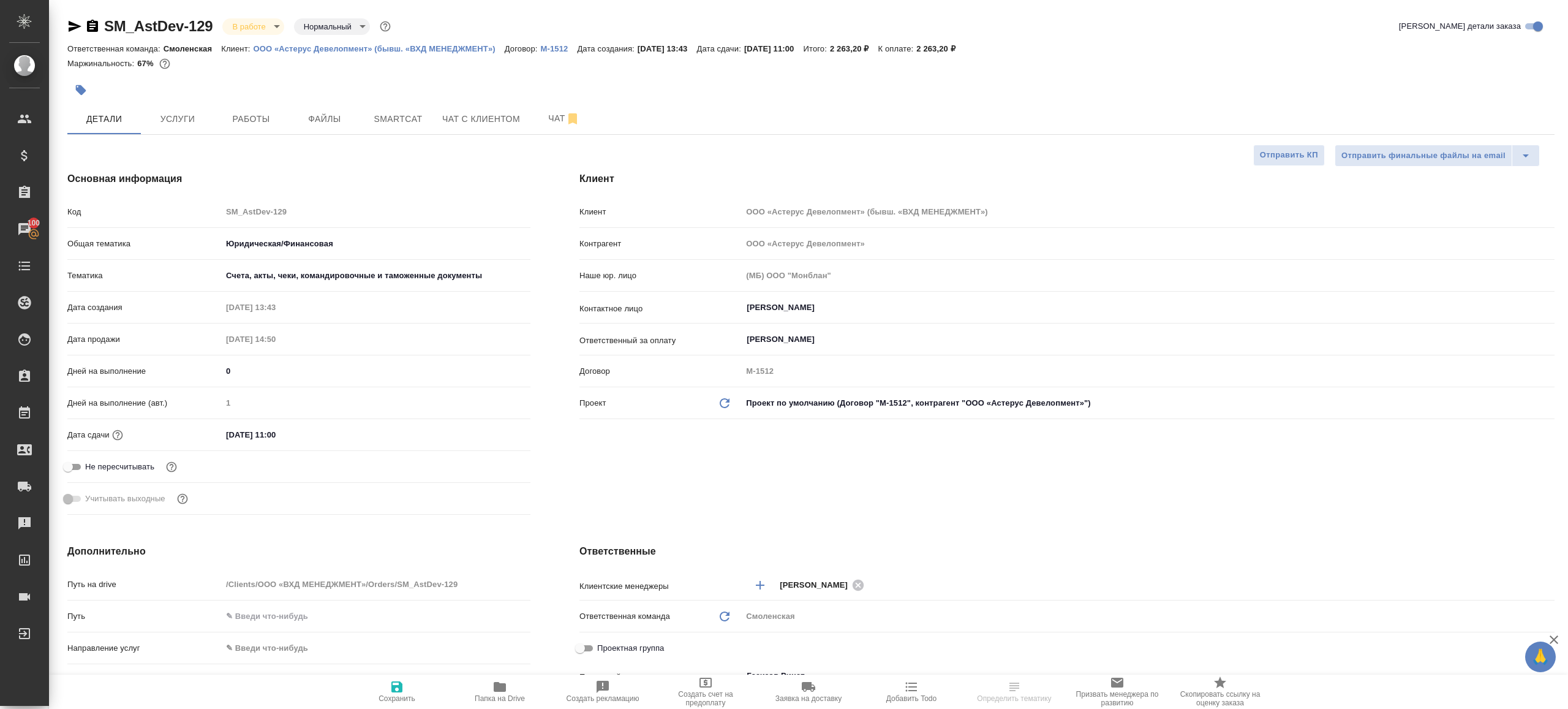
type textarea "x"
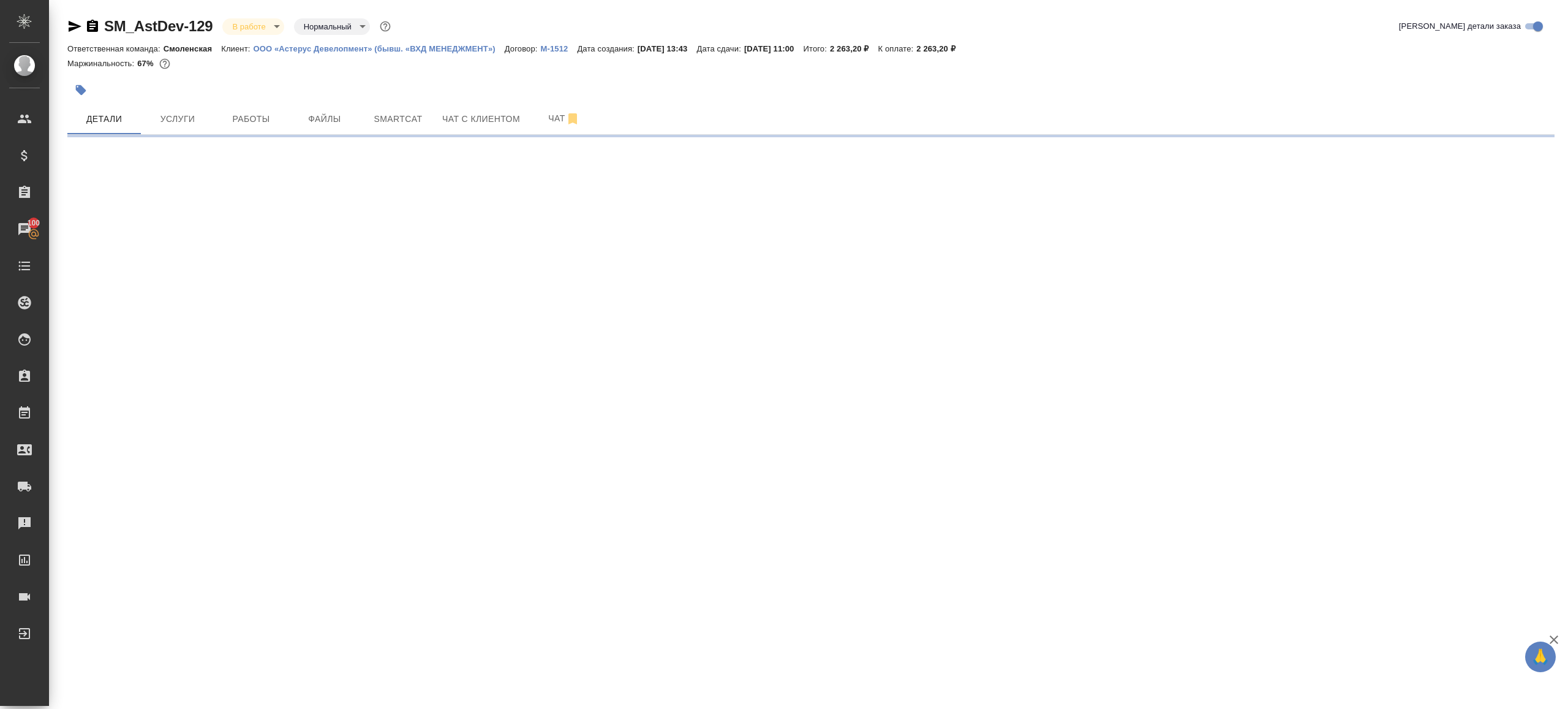
select select "RU"
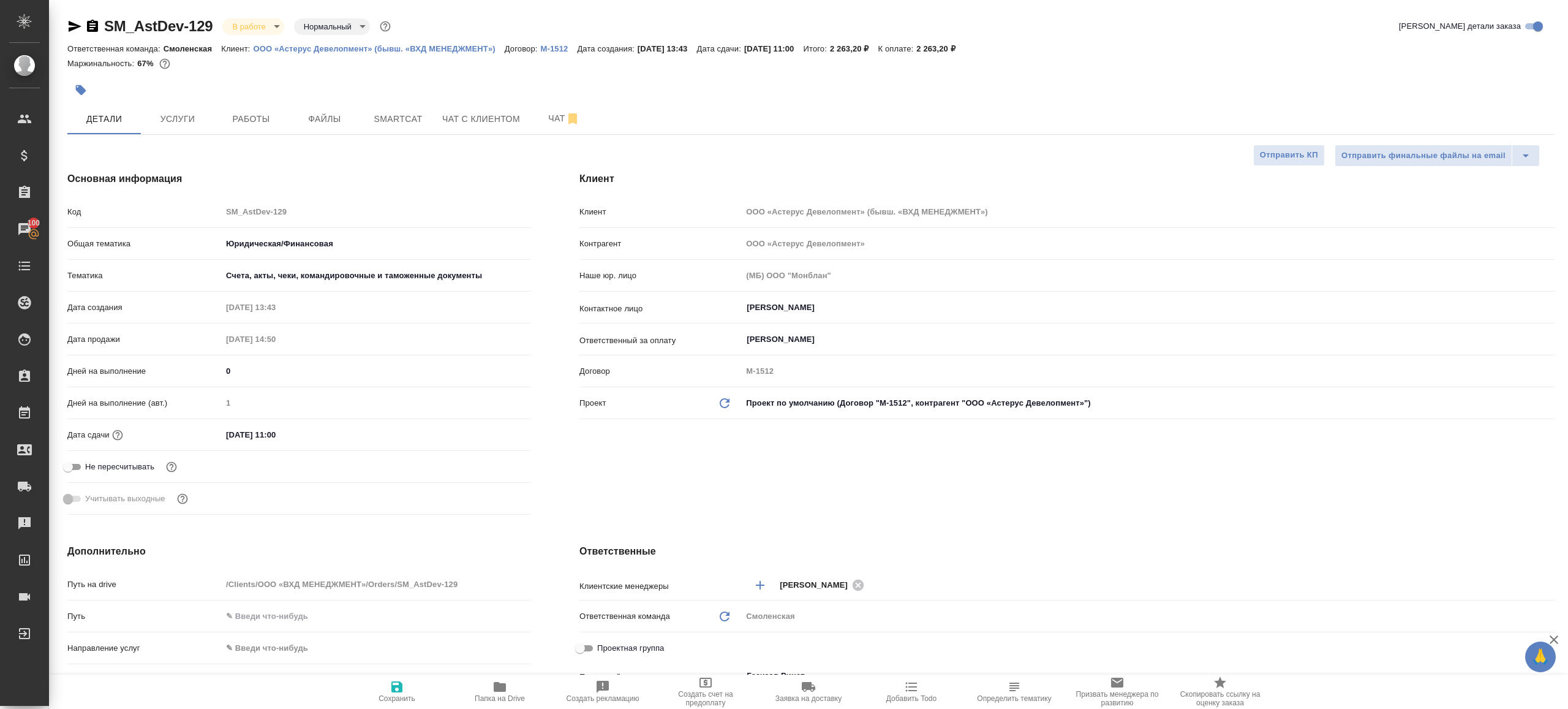
type textarea "x"
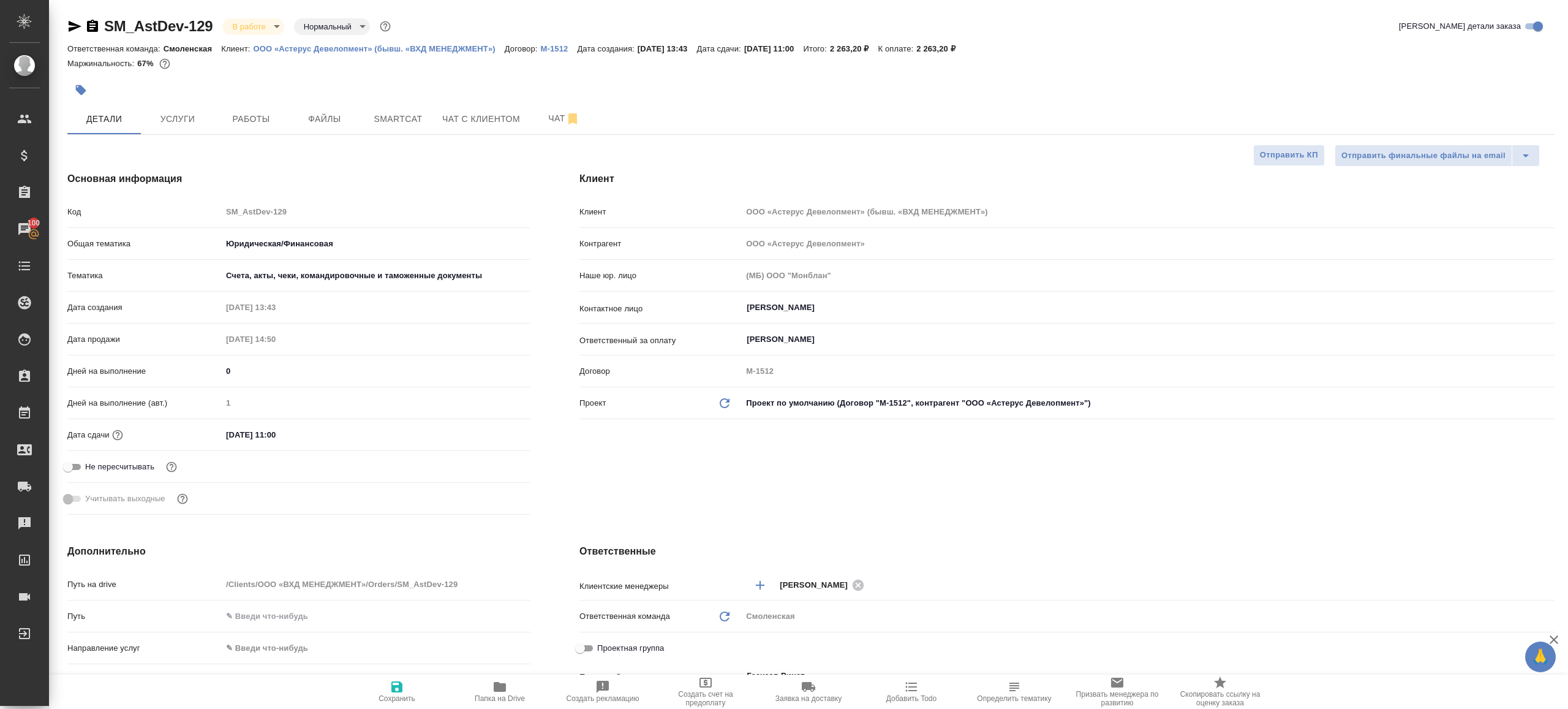
type textarea "x"
click at [254, 119] on span "Работы" at bounding box center [251, 118] width 59 height 15
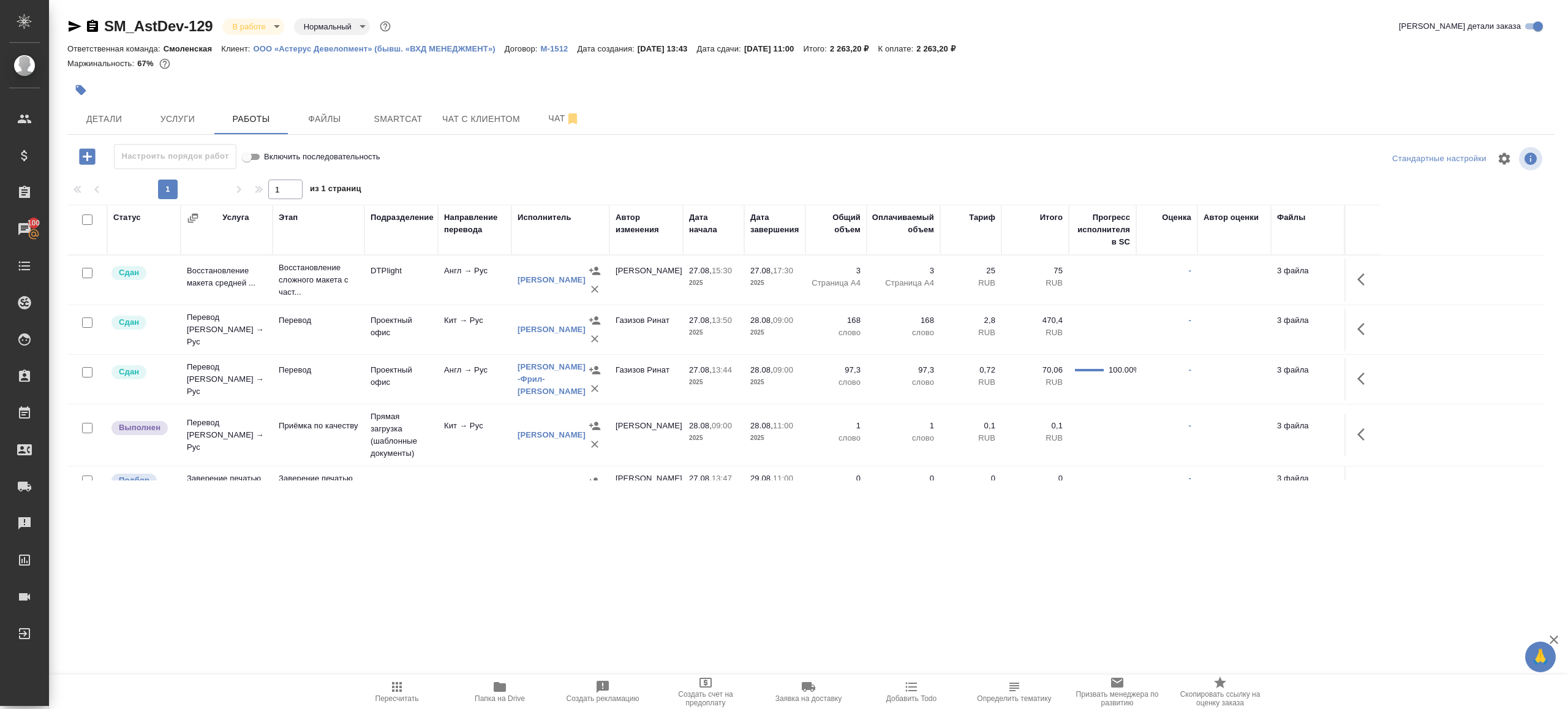
click at [513, 157] on div "Настроить порядок работ Включить последовательность" at bounding box center [315, 156] width 496 height 25
click at [1354, 420] on div at bounding box center [1363, 434] width 24 height 29
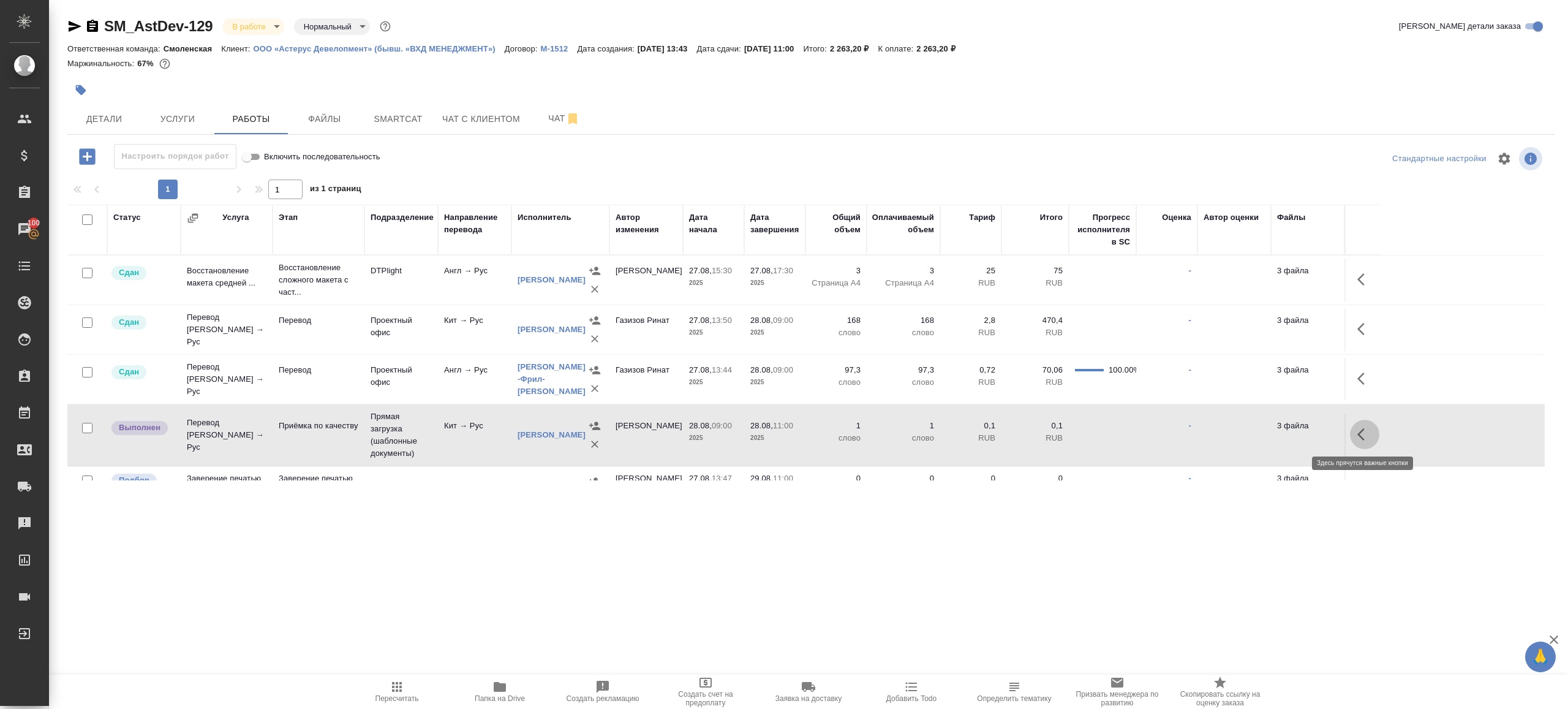
click at [1354, 425] on button "button" at bounding box center [1365, 434] width 29 height 29
click at [1271, 434] on icon "button" at bounding box center [1274, 434] width 14 height 14
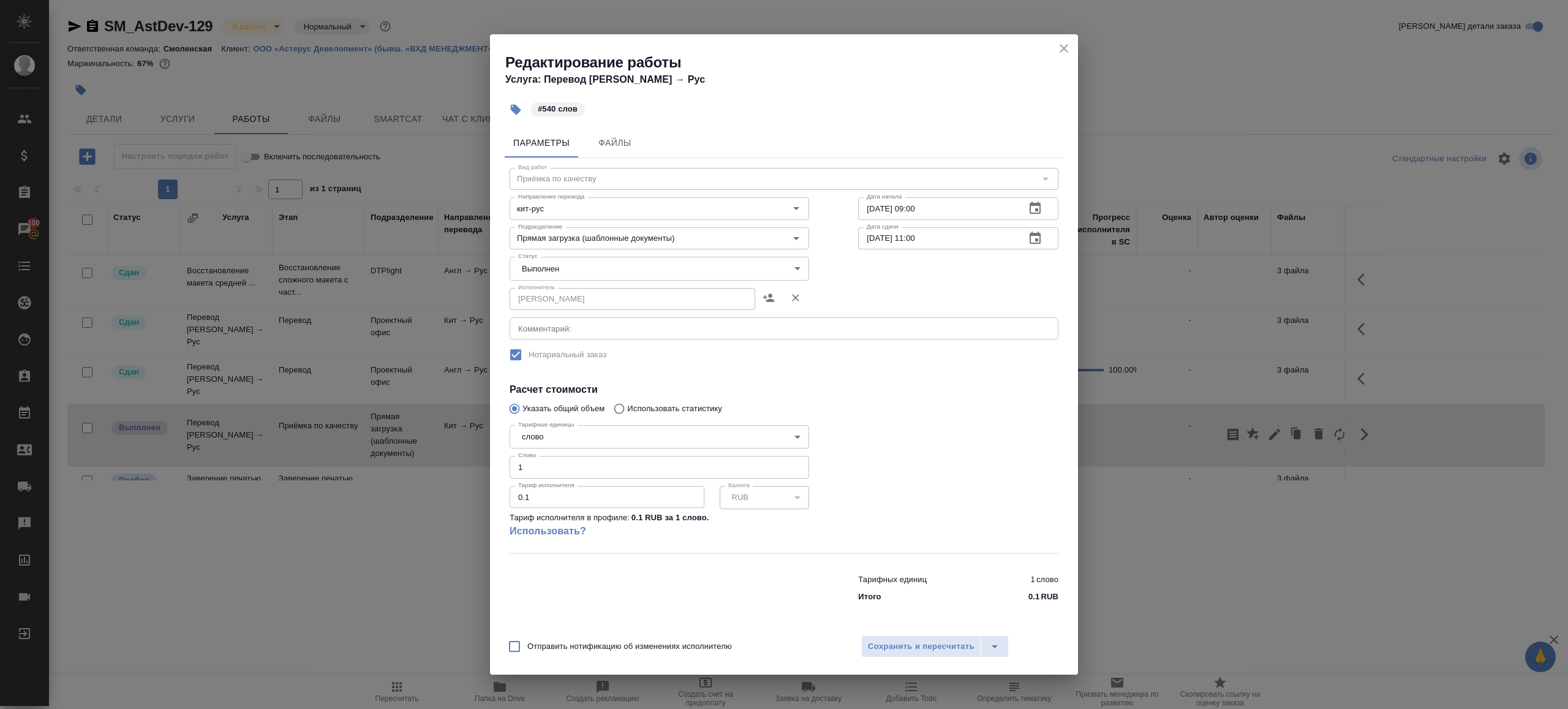
click at [563, 274] on body "🙏 .cls-1 fill:#fff; AWATERA Gazizov Rinat Клиенты Спецификации Заказы 100 Чаты …" at bounding box center [784, 354] width 1568 height 709
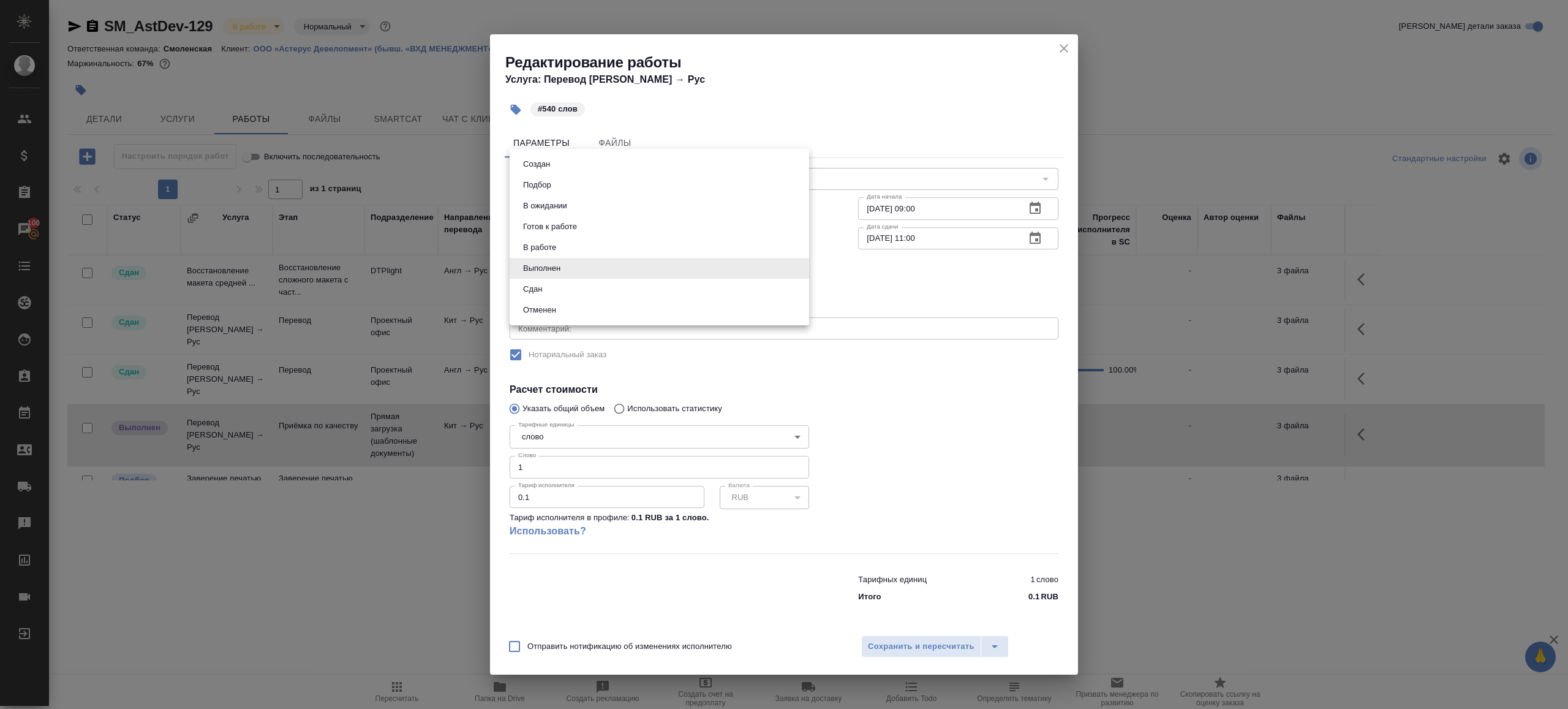
click at [555, 289] on li "Сдан" at bounding box center [659, 289] width 299 height 21
type input "closed"
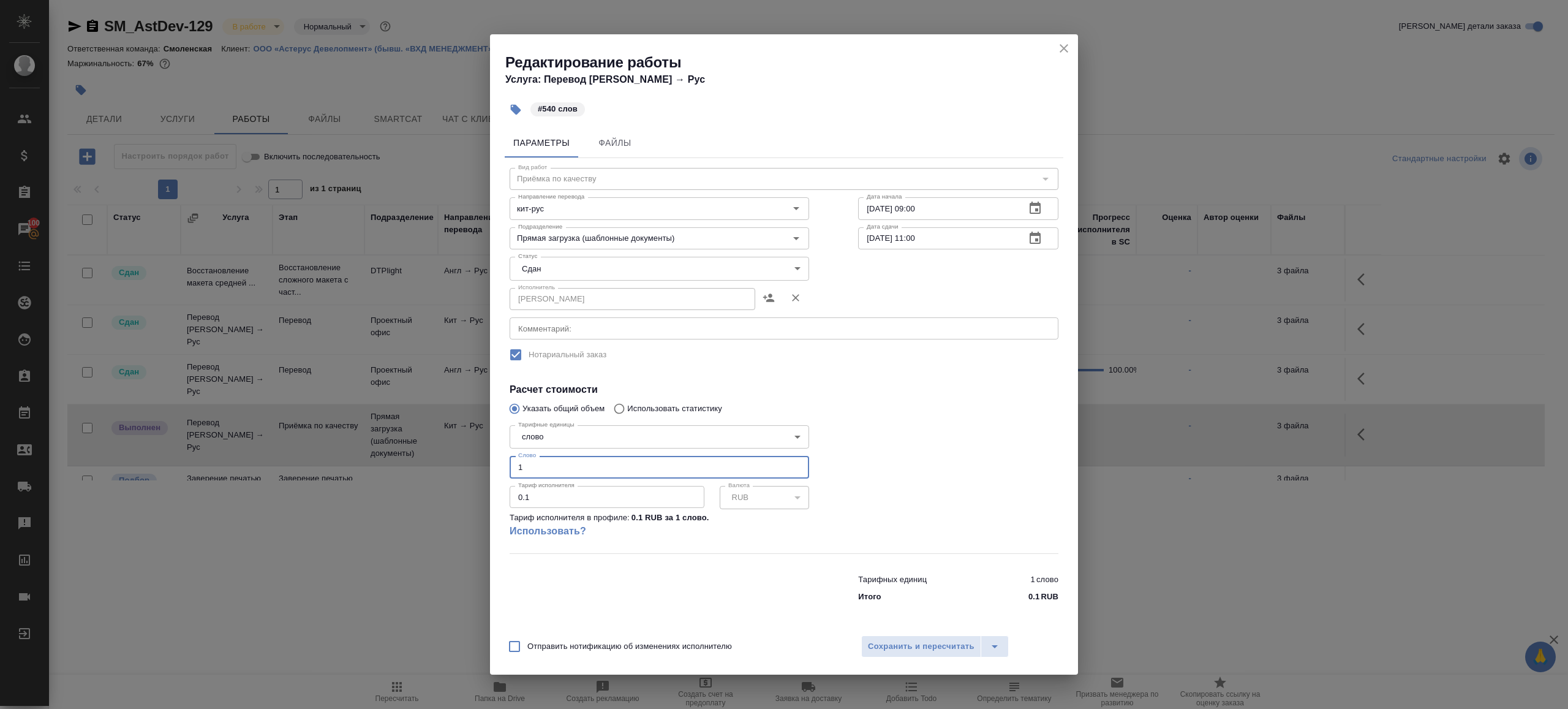
drag, startPoint x: 537, startPoint y: 464, endPoint x: 417, endPoint y: 464, distance: 120.0
click at [418, 464] on div "Редактирование работы Услуга: Перевод Стандарт Кит → Рус #540 слов Параметры Фа…" at bounding box center [784, 354] width 1568 height 709
type input "540"
click at [891, 644] on span "Сохранить и пересчитать" at bounding box center [921, 647] width 107 height 14
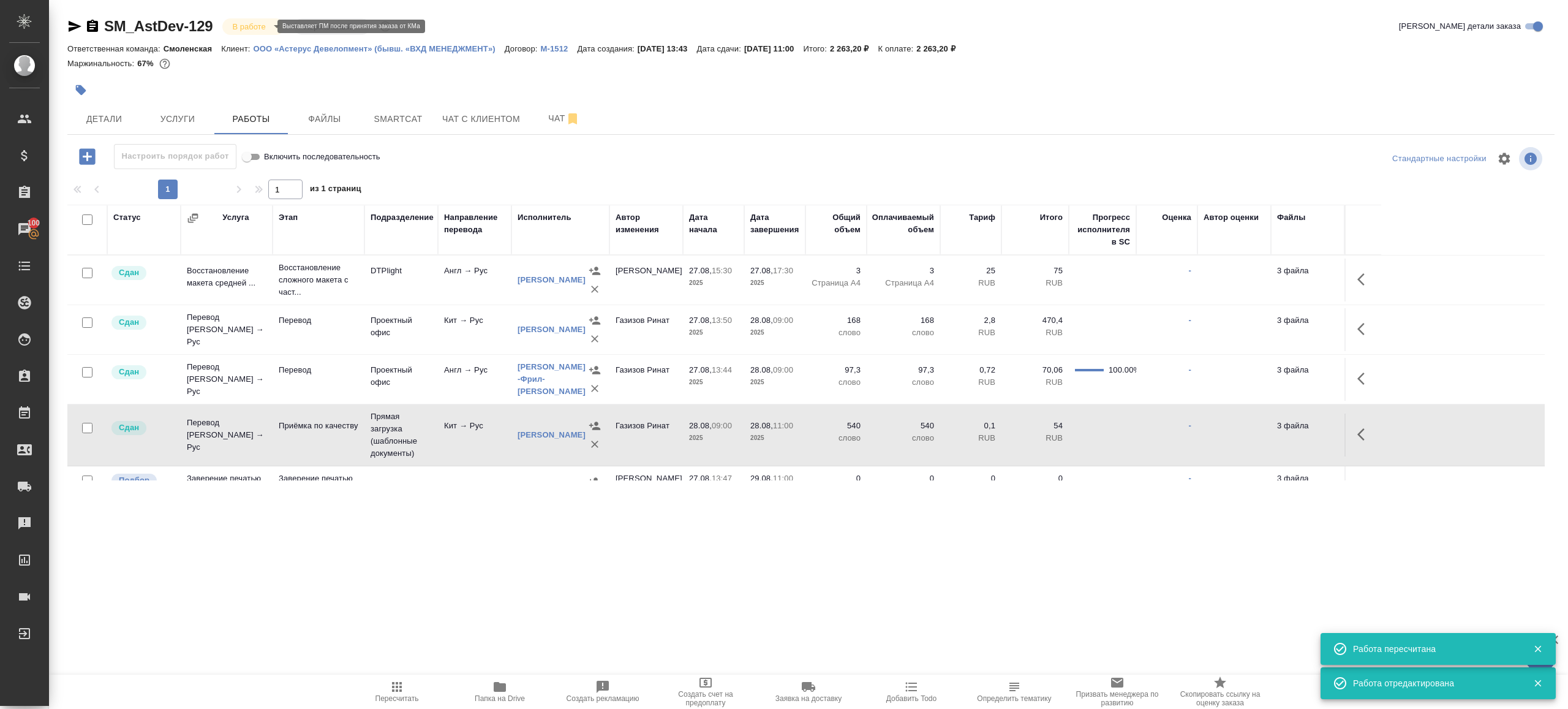
click at [259, 31] on body "🙏 .cls-1 fill:#fff; AWATERA Gazizov Rinat Клиенты Спецификации Заказы 100 Чаты …" at bounding box center [784, 354] width 1568 height 709
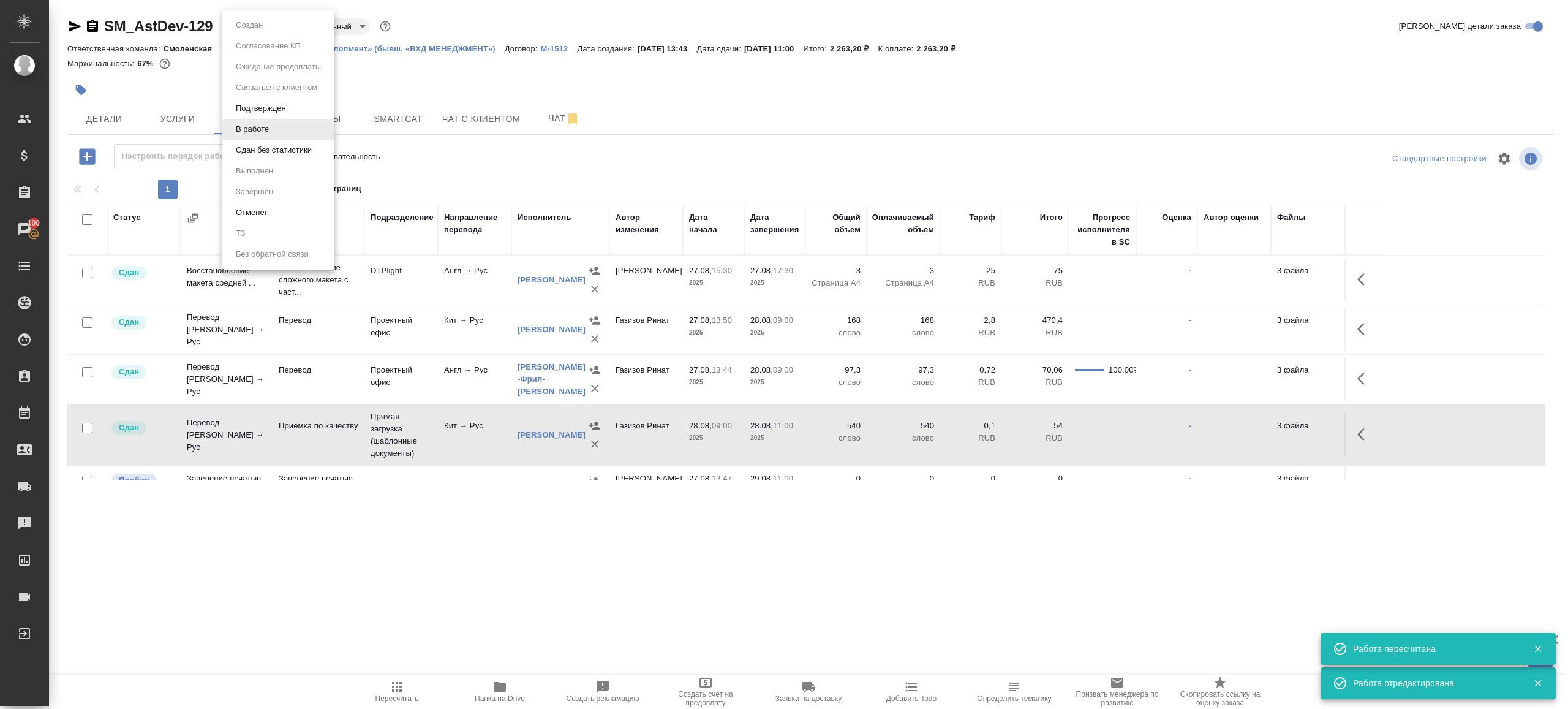
click at [266, 32] on button "Сдан без статистики" at bounding box center [249, 25] width 34 height 14
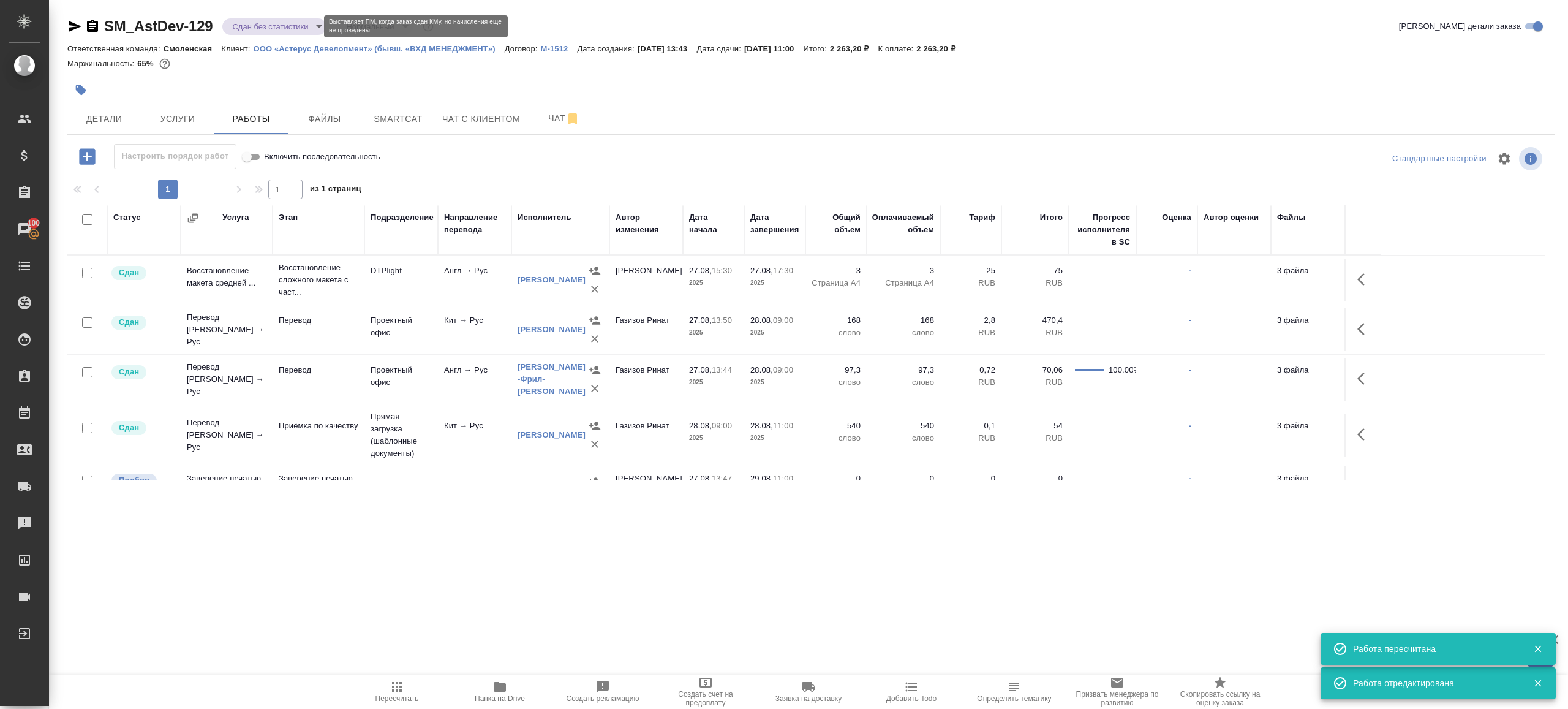
click at [282, 29] on body "🙏 .cls-1 fill:#fff; AWATERA Gazizov Rinat Клиенты Спецификации Заказы 100 Чаты …" at bounding box center [784, 354] width 1568 height 709
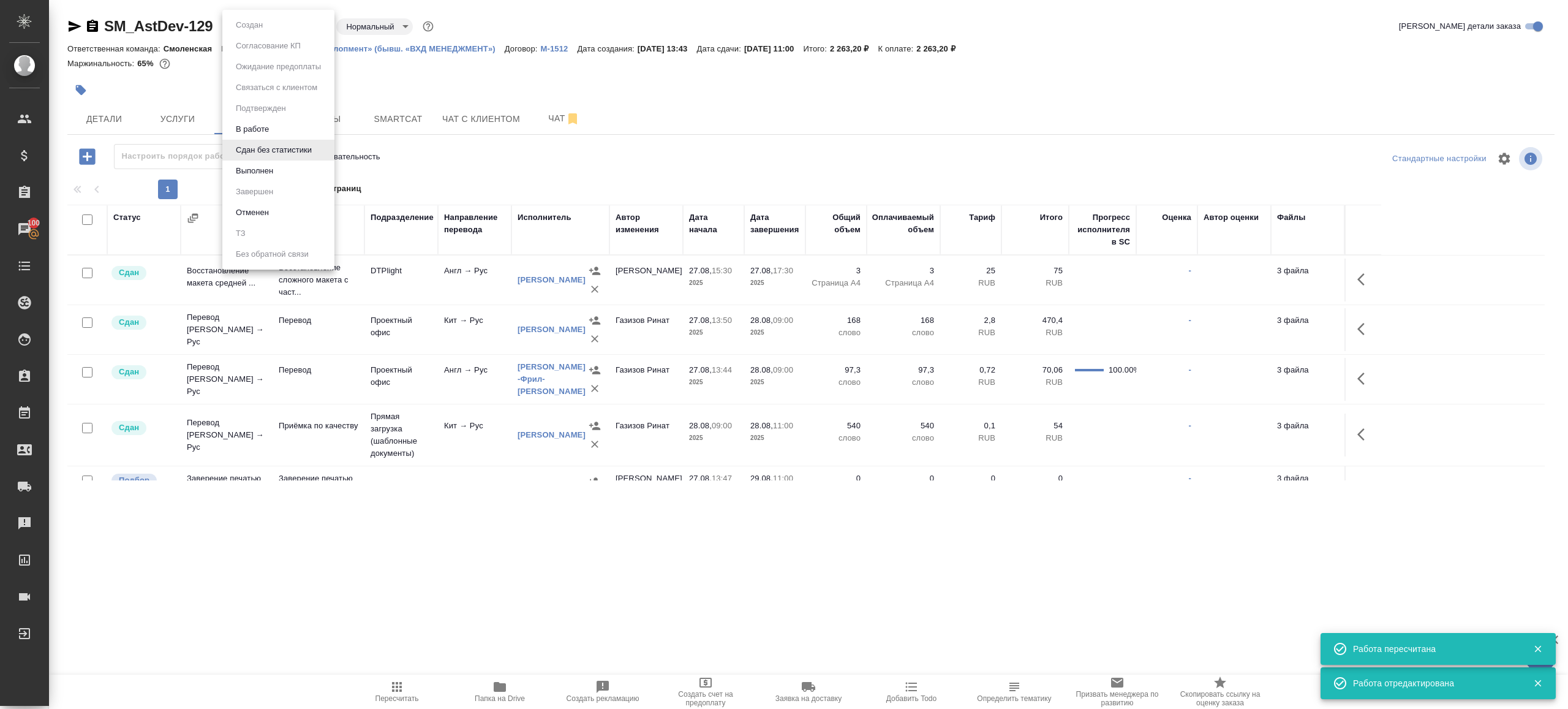
click at [278, 190] on ul "Создан Согласование КП Ожидание предоплаты Связаться с клиентом Подтвержден В р…" at bounding box center [278, 139] width 112 height 260
click at [278, 179] on li "Выполнен" at bounding box center [278, 171] width 112 height 21
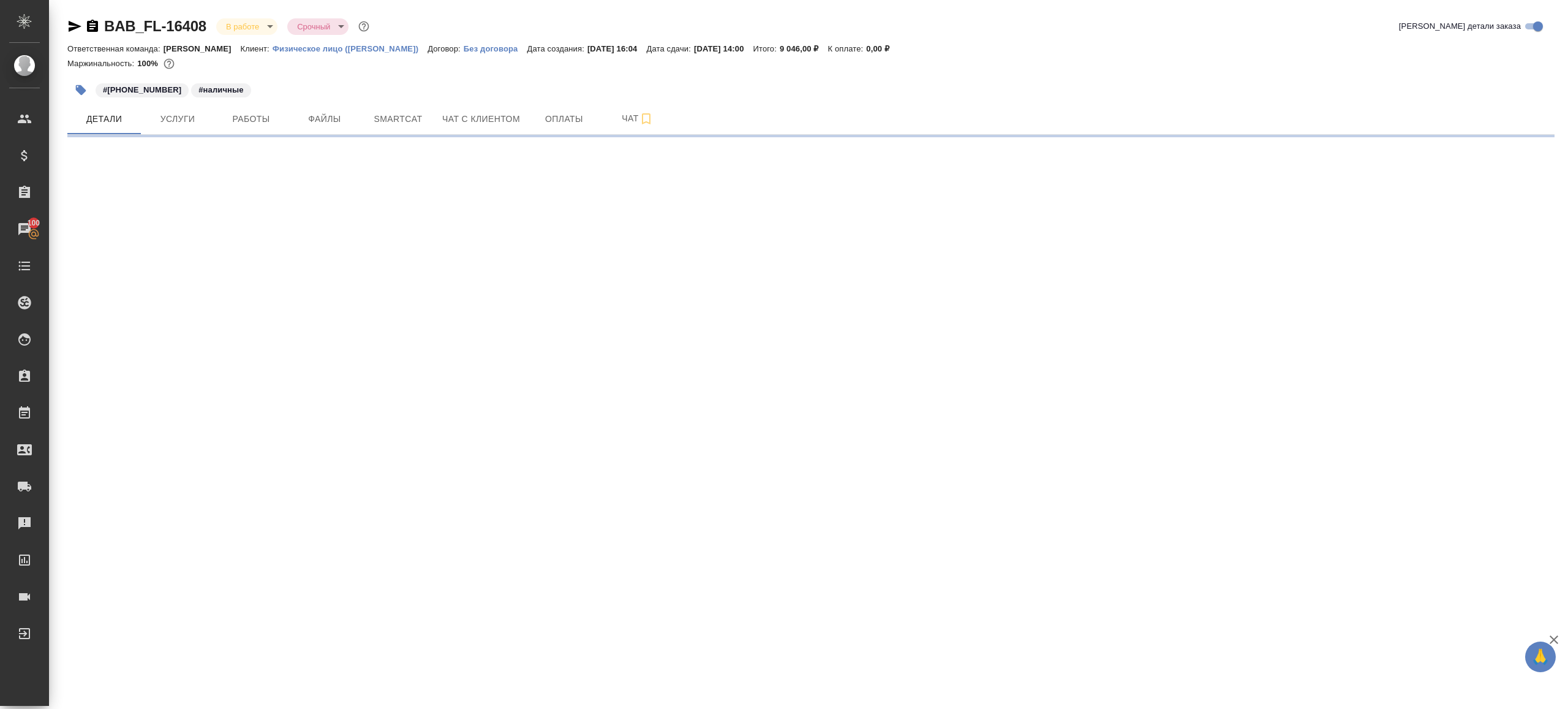
select select "RU"
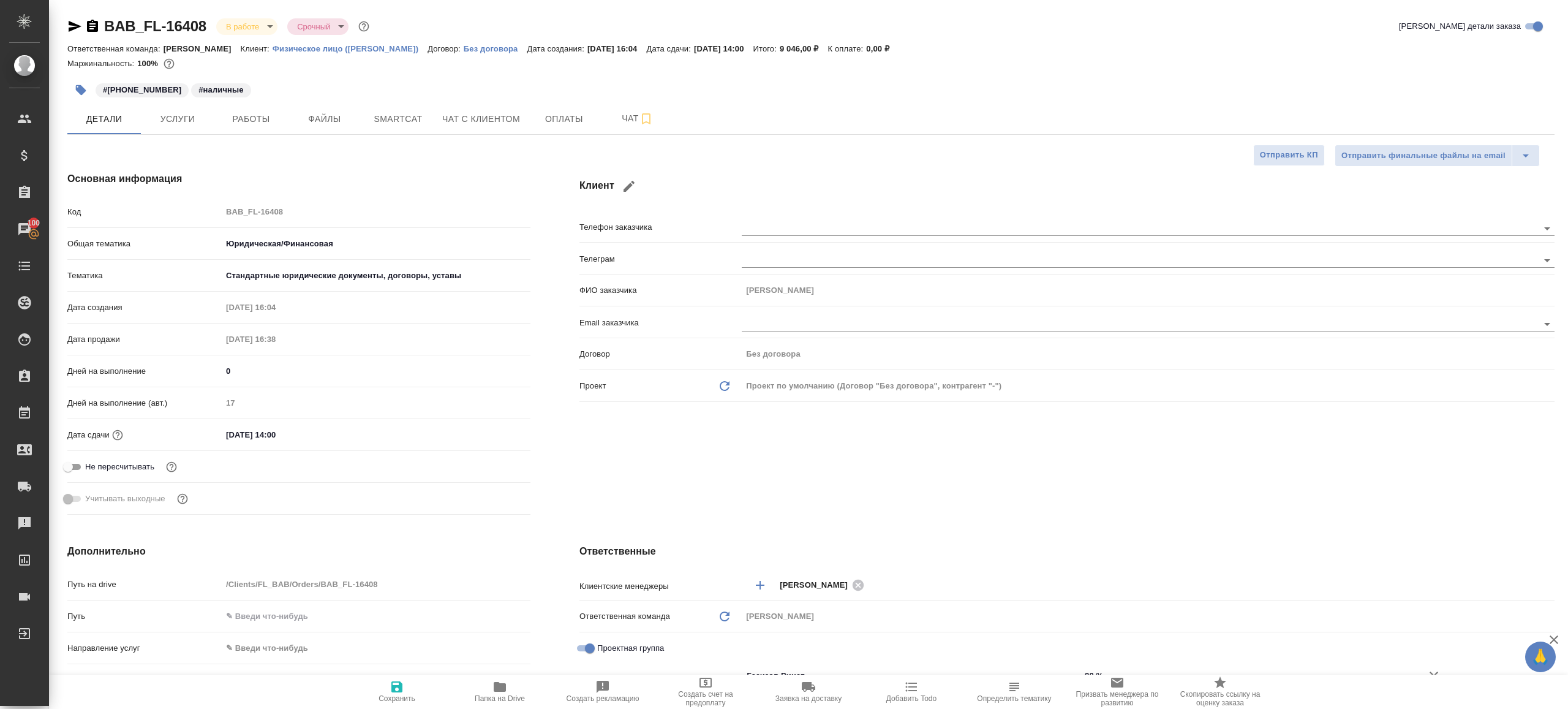
type textarea "x"
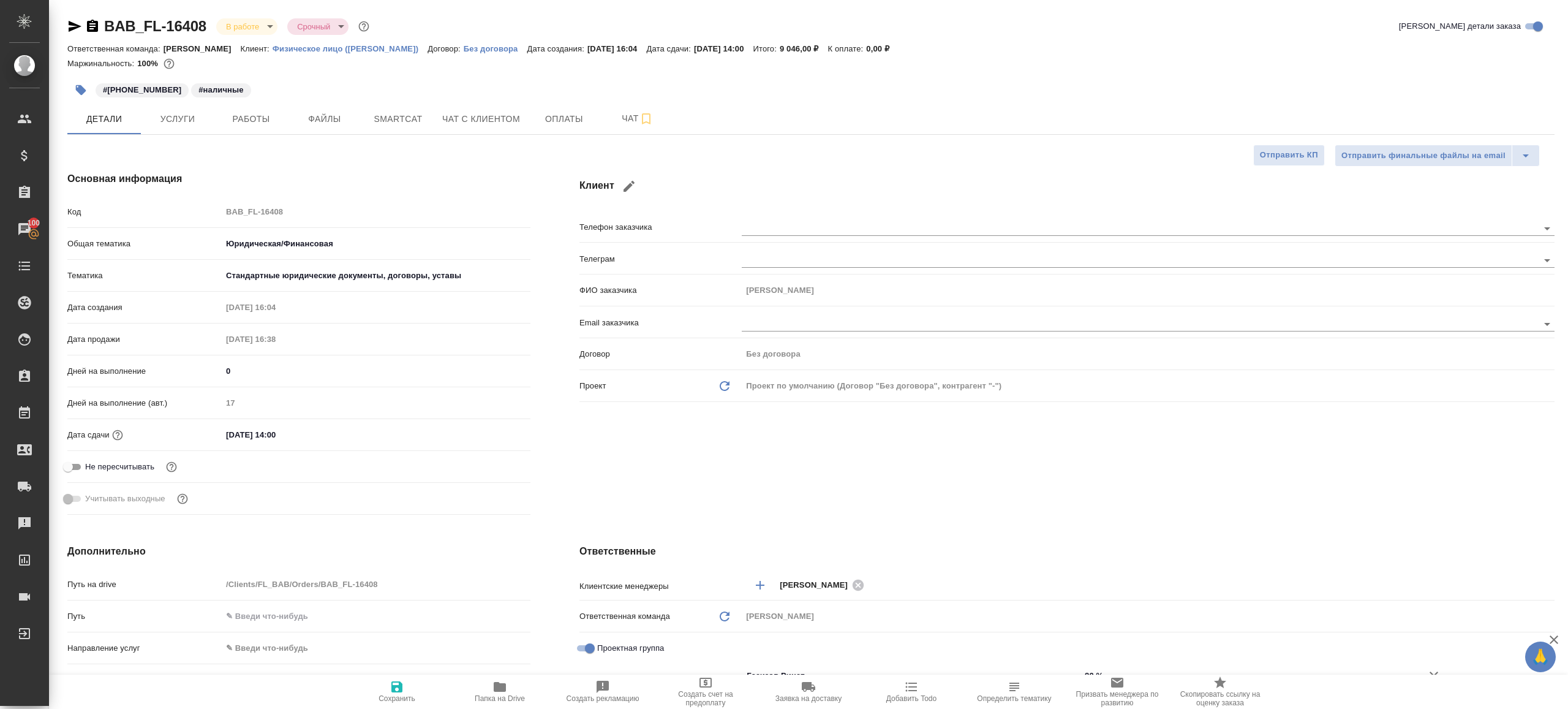
type textarea "x"
click at [269, 129] on button "Работы" at bounding box center [251, 118] width 73 height 31
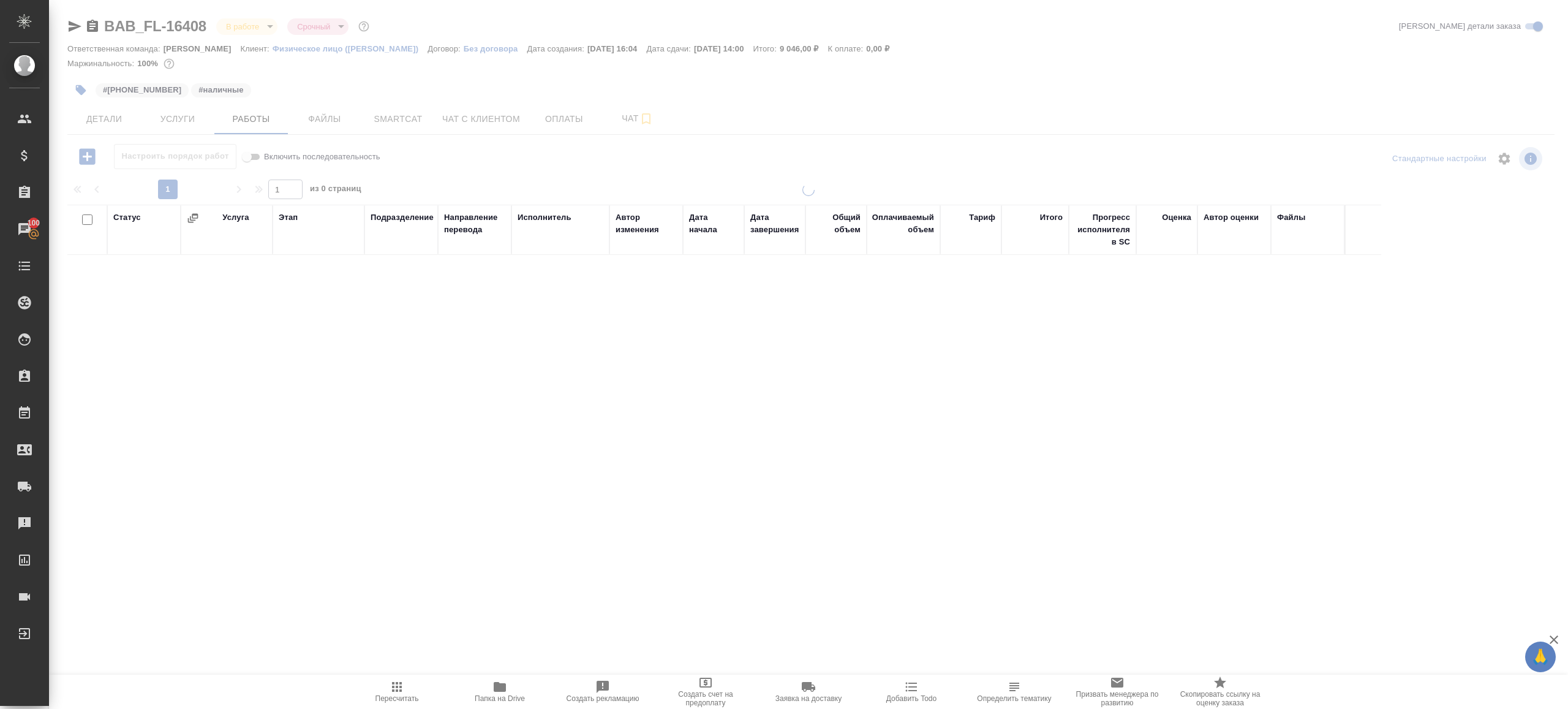
click at [502, 176] on div at bounding box center [811, 176] width 1487 height 6
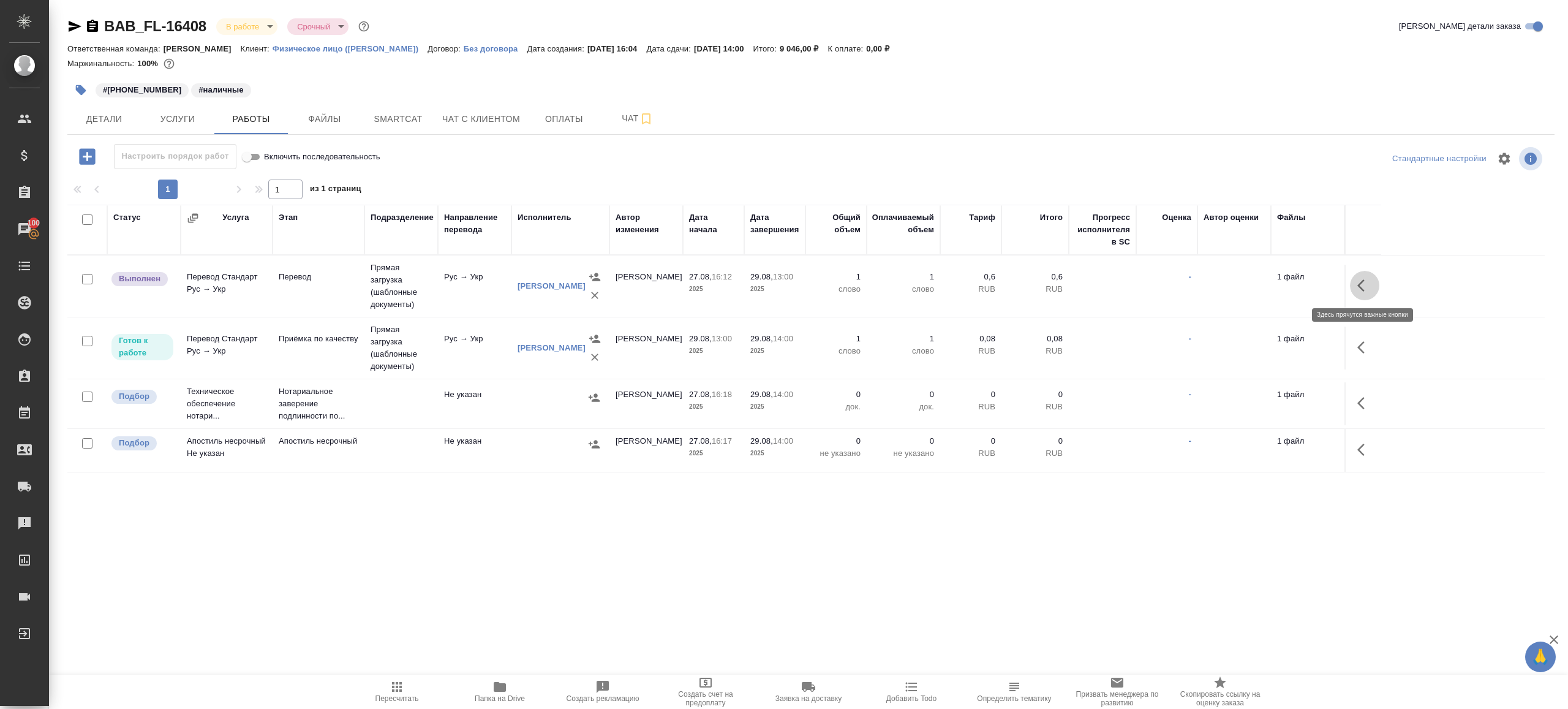
click at [1367, 271] on button "button" at bounding box center [1365, 285] width 29 height 29
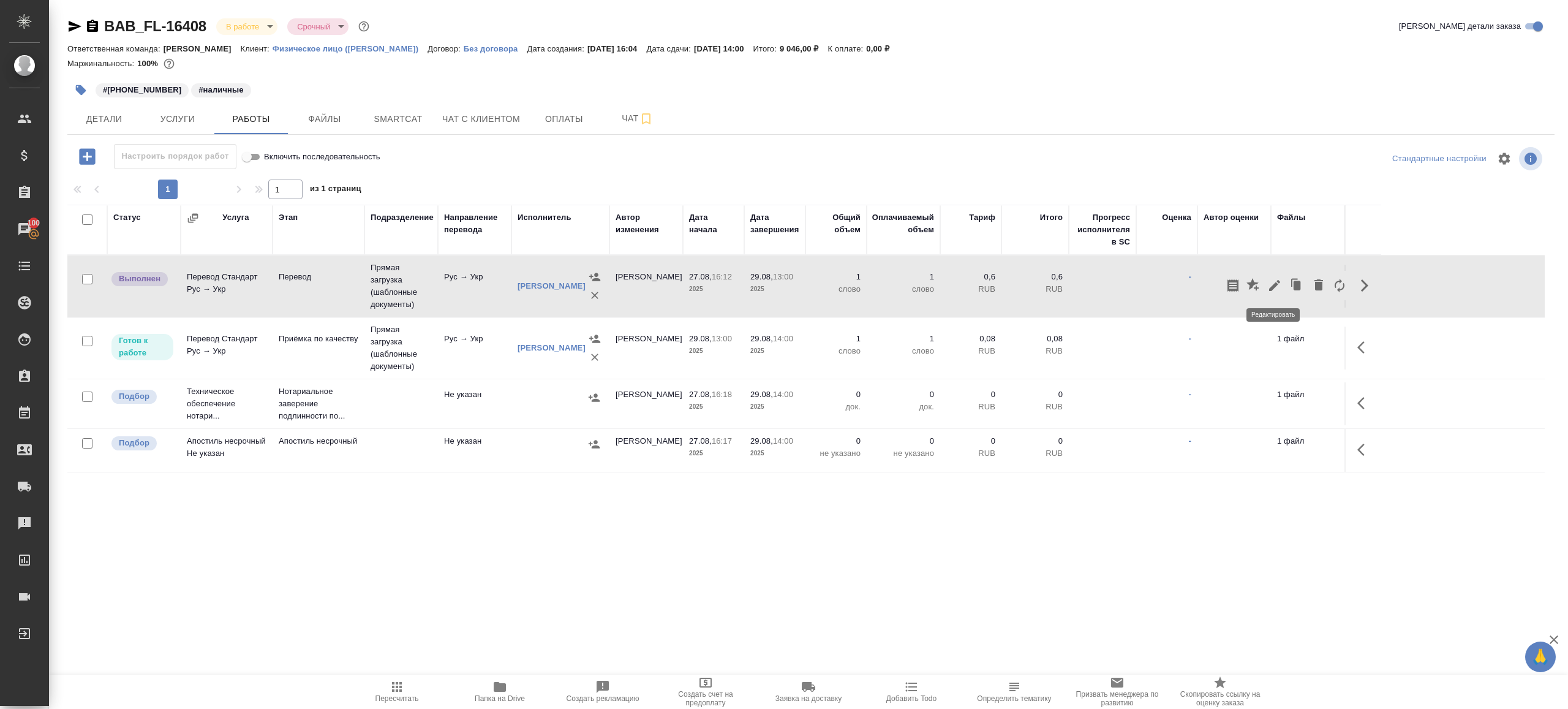
click at [1277, 279] on icon "button" at bounding box center [1274, 285] width 14 height 14
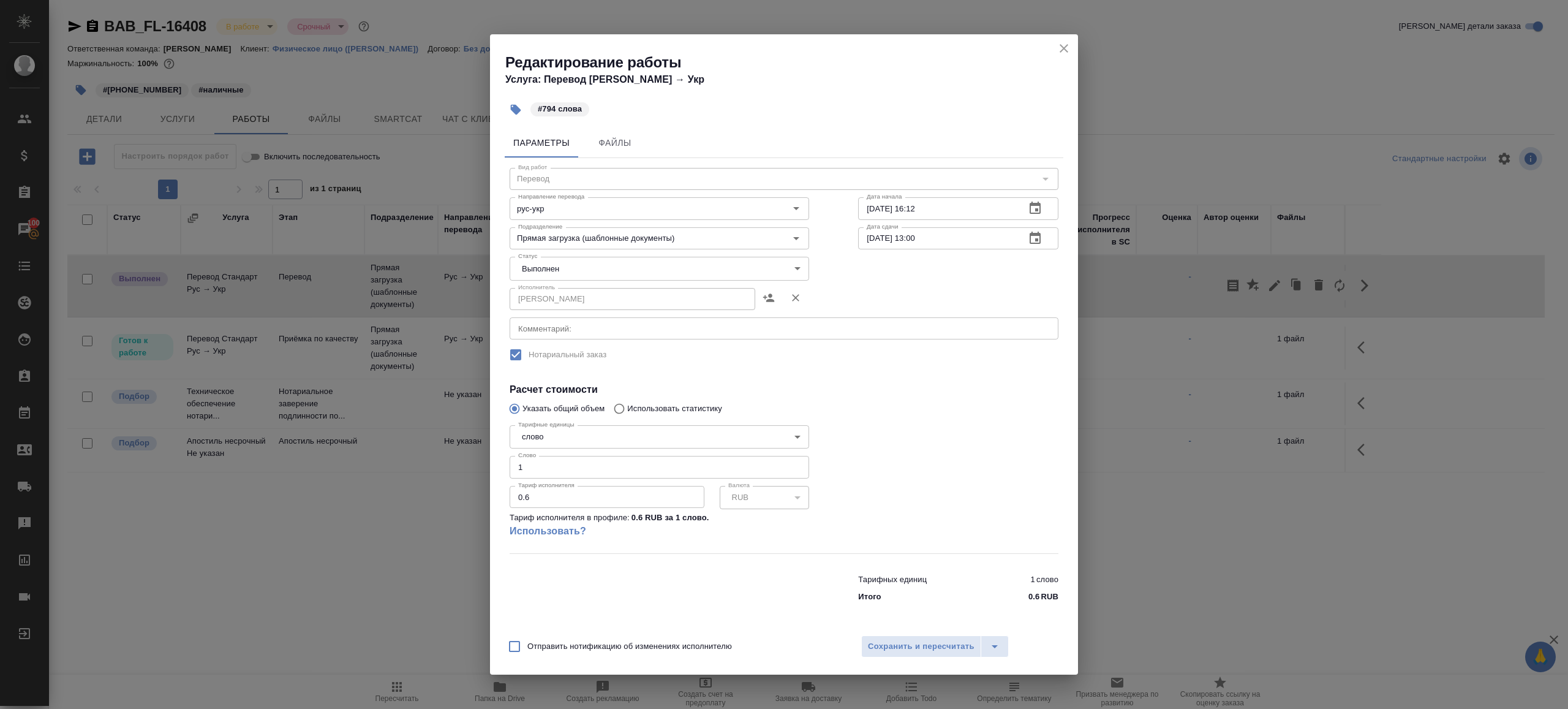
click at [585, 270] on body "🙏 .cls-1 fill:#fff; AWATERA [PERSON_NAME] Клиенты Спецификации Заказы 100 Чаты …" at bounding box center [784, 354] width 1568 height 709
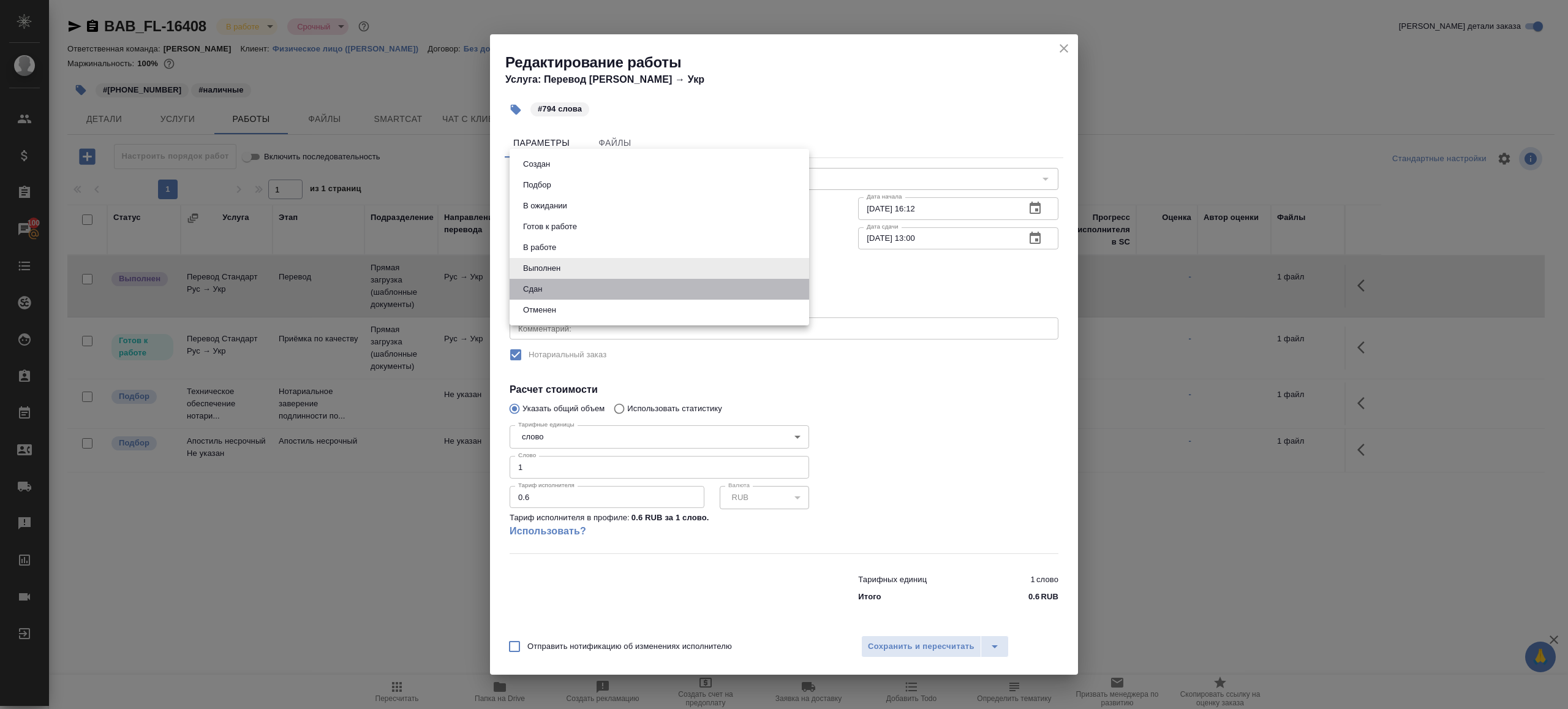
click at [562, 288] on li "Сдан" at bounding box center [659, 289] width 299 height 21
type input "closed"
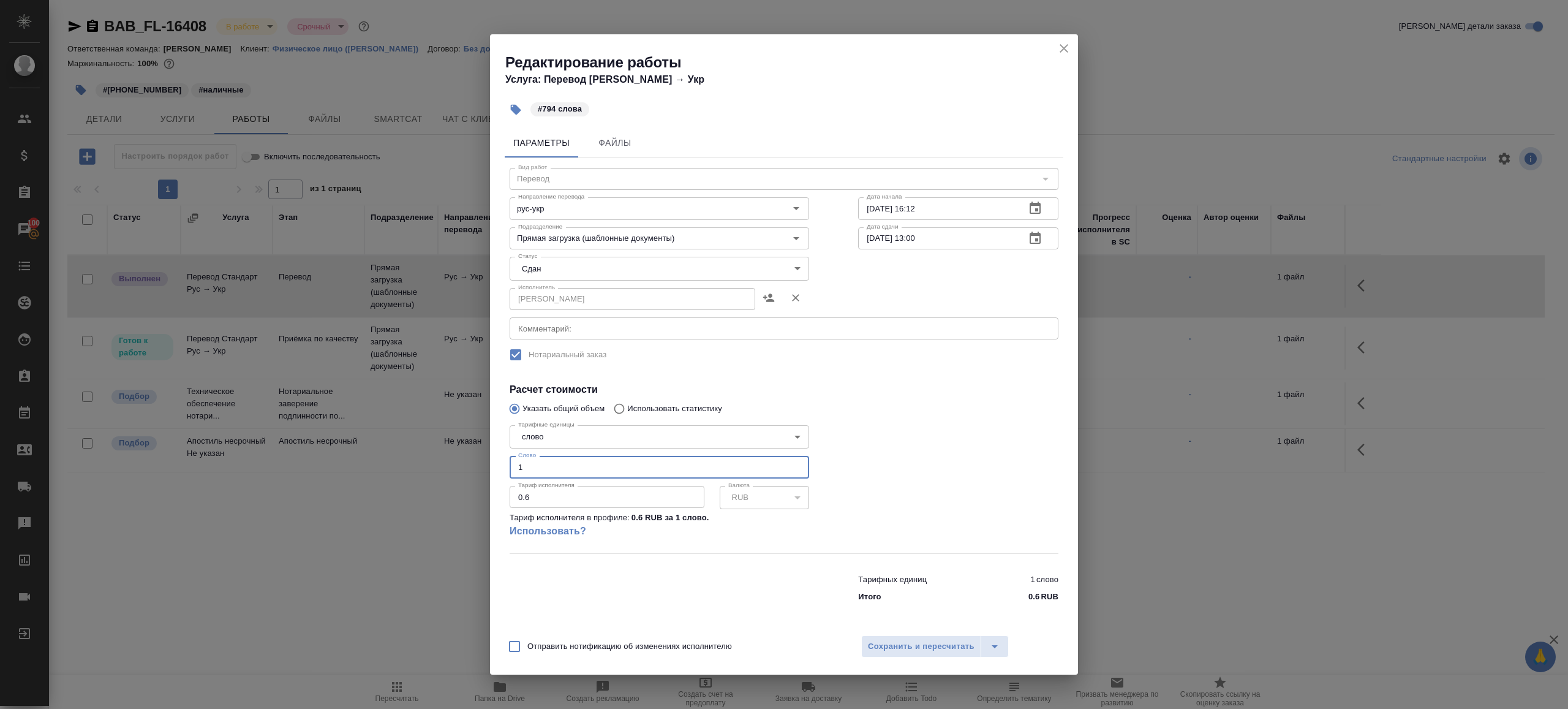
drag, startPoint x: 547, startPoint y: 469, endPoint x: 451, endPoint y: 466, distance: 96.0
click at [454, 466] on div "Редактирование работы Услуга: Перевод Стандарт Рус → Укр #794 слова Параметры Ф…" at bounding box center [784, 354] width 1568 height 709
type input "794"
click at [924, 657] on div "Отправить нотификацию об изменениях исполнителю Сохранить и пересчитать" at bounding box center [783, 651] width 588 height 47
click at [924, 655] on button "Сохранить и пересчитать" at bounding box center [921, 646] width 120 height 22
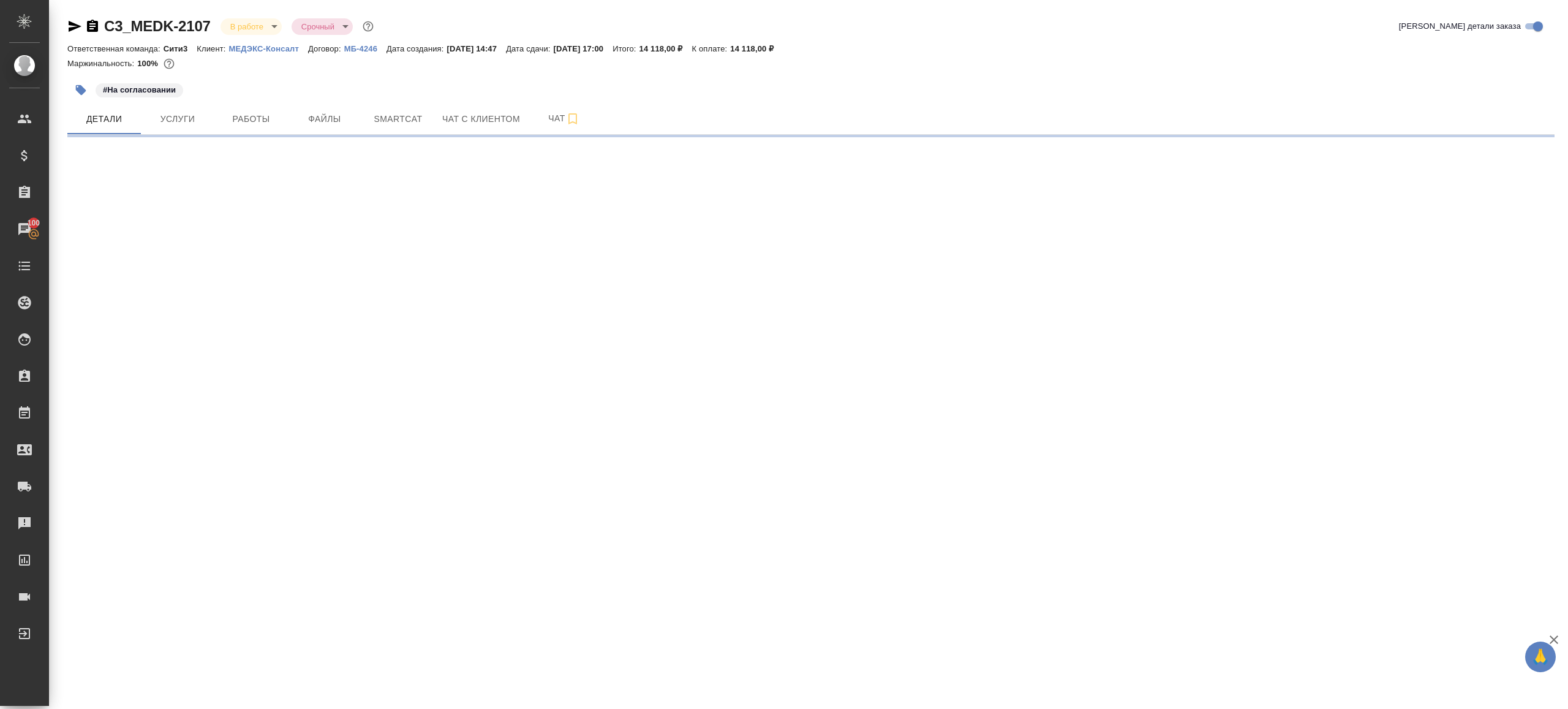
select select "RU"
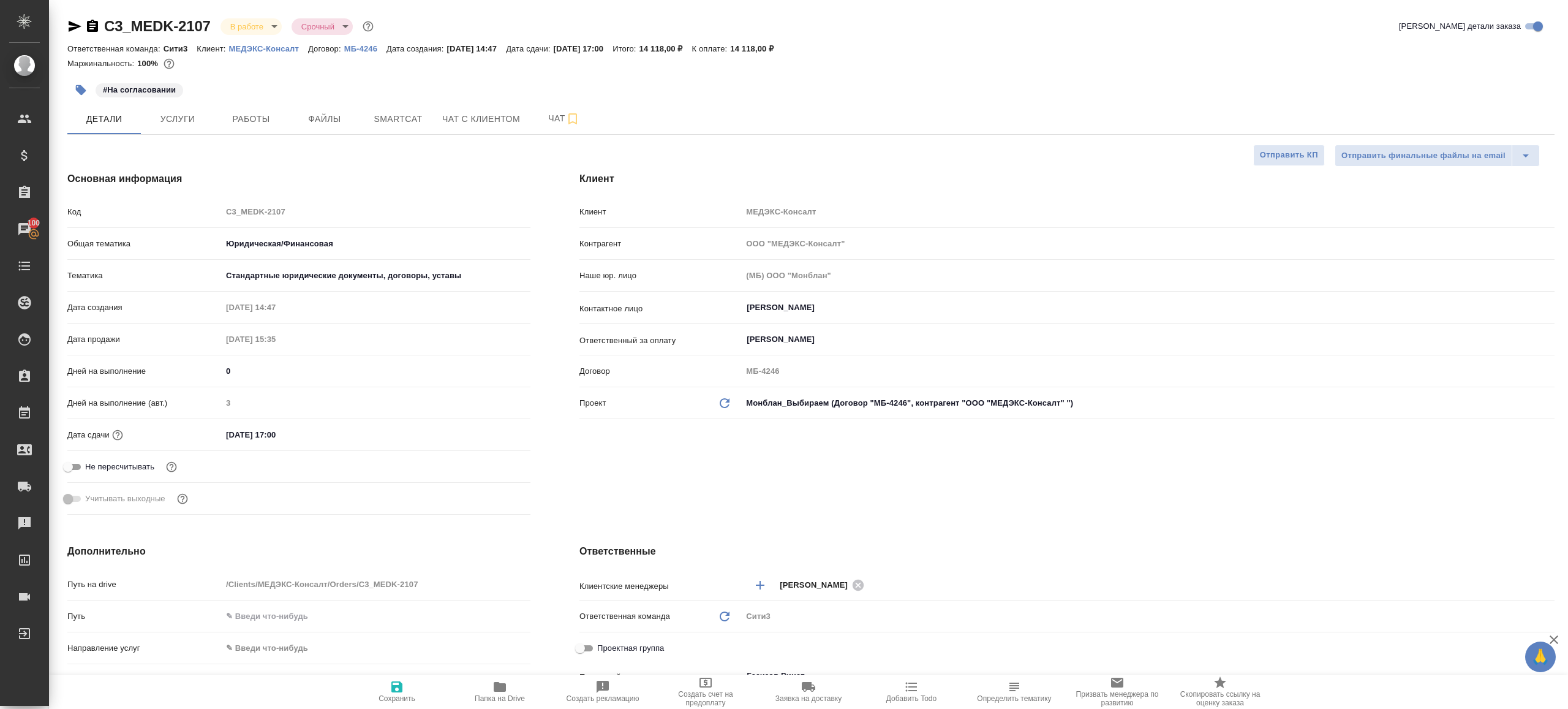
type textarea "x"
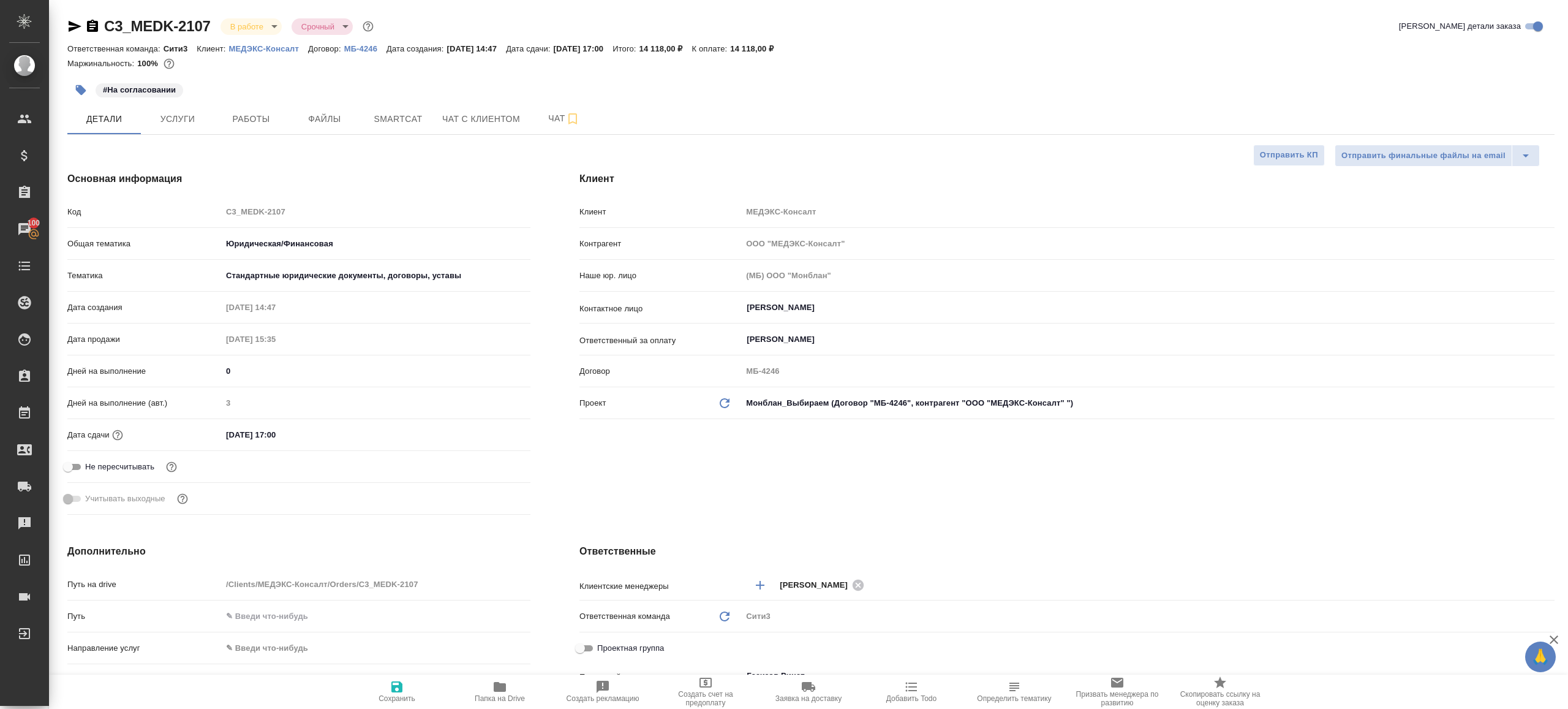
type textarea "x"
drag, startPoint x: 247, startPoint y: 118, endPoint x: 258, endPoint y: 124, distance: 12.5
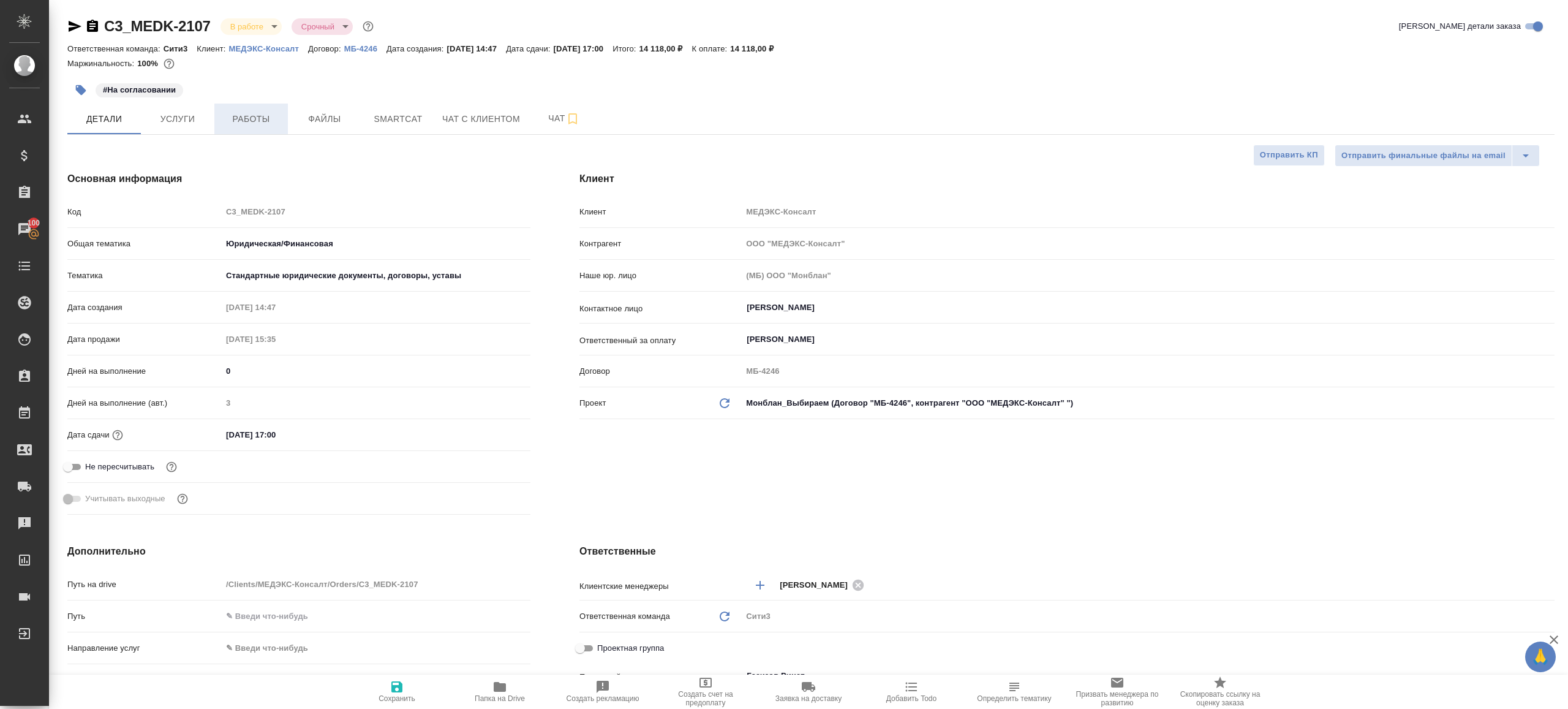
click at [247, 118] on span "Работы" at bounding box center [251, 118] width 59 height 15
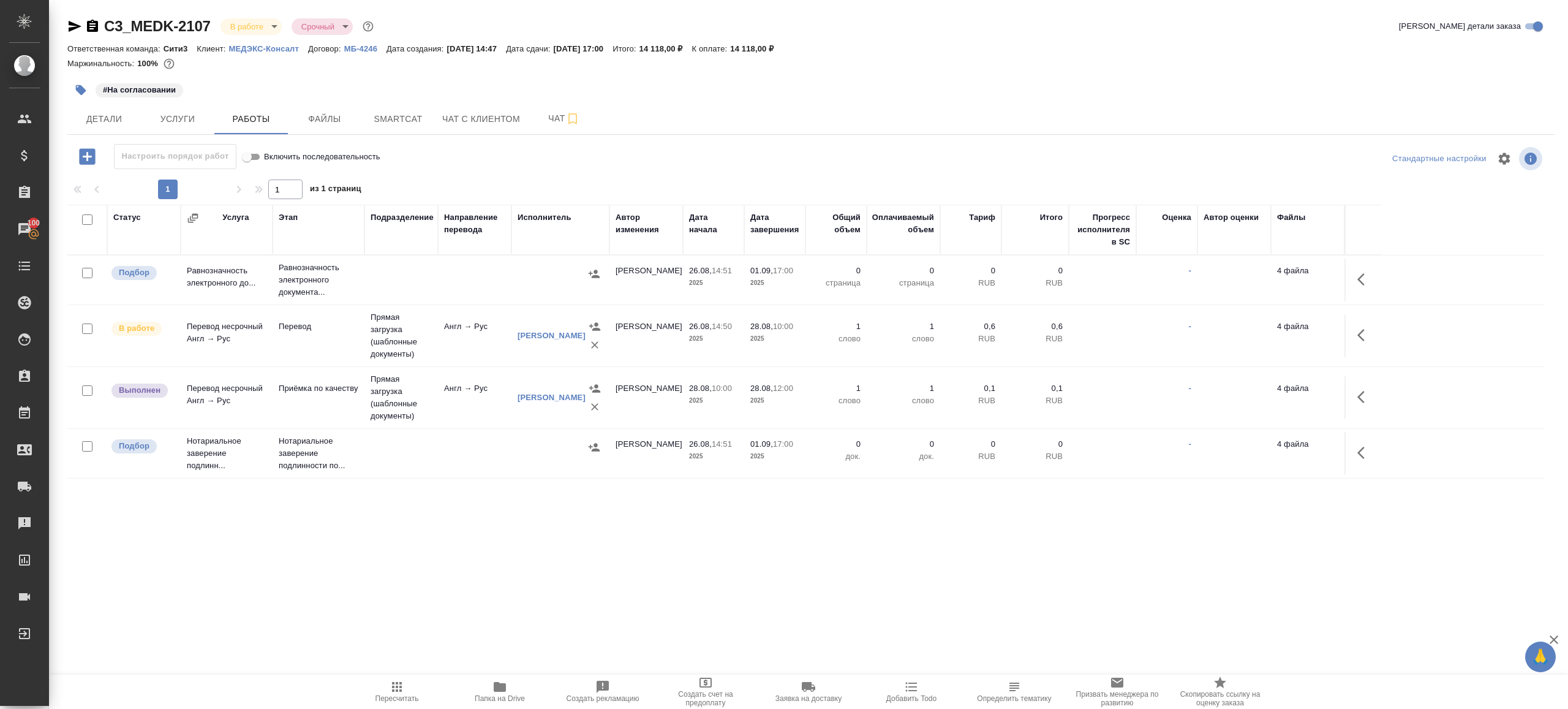
click at [489, 175] on div at bounding box center [811, 176] width 1487 height 6
click at [1369, 395] on icon "button" at bounding box center [1365, 397] width 14 height 14
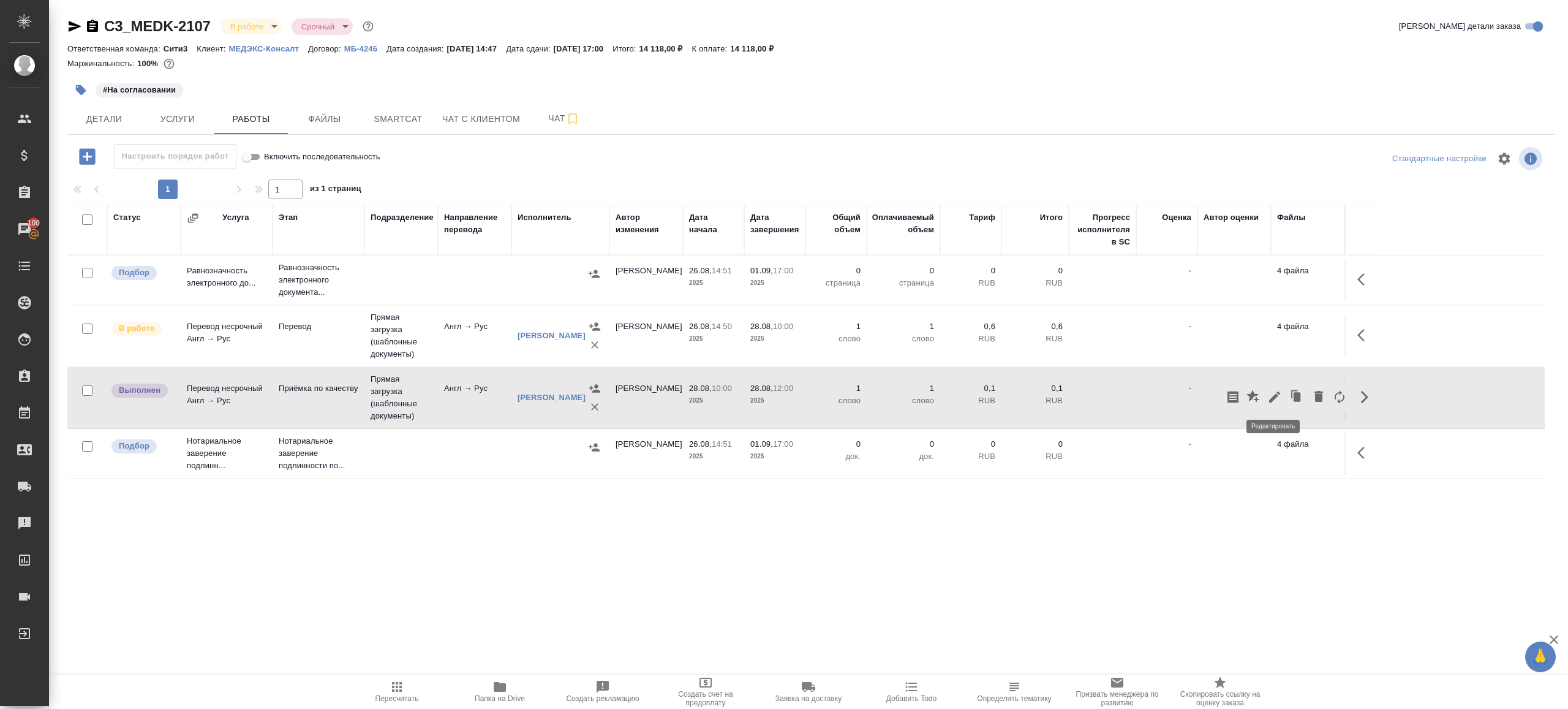
click at [1274, 396] on icon "button" at bounding box center [1274, 397] width 11 height 11
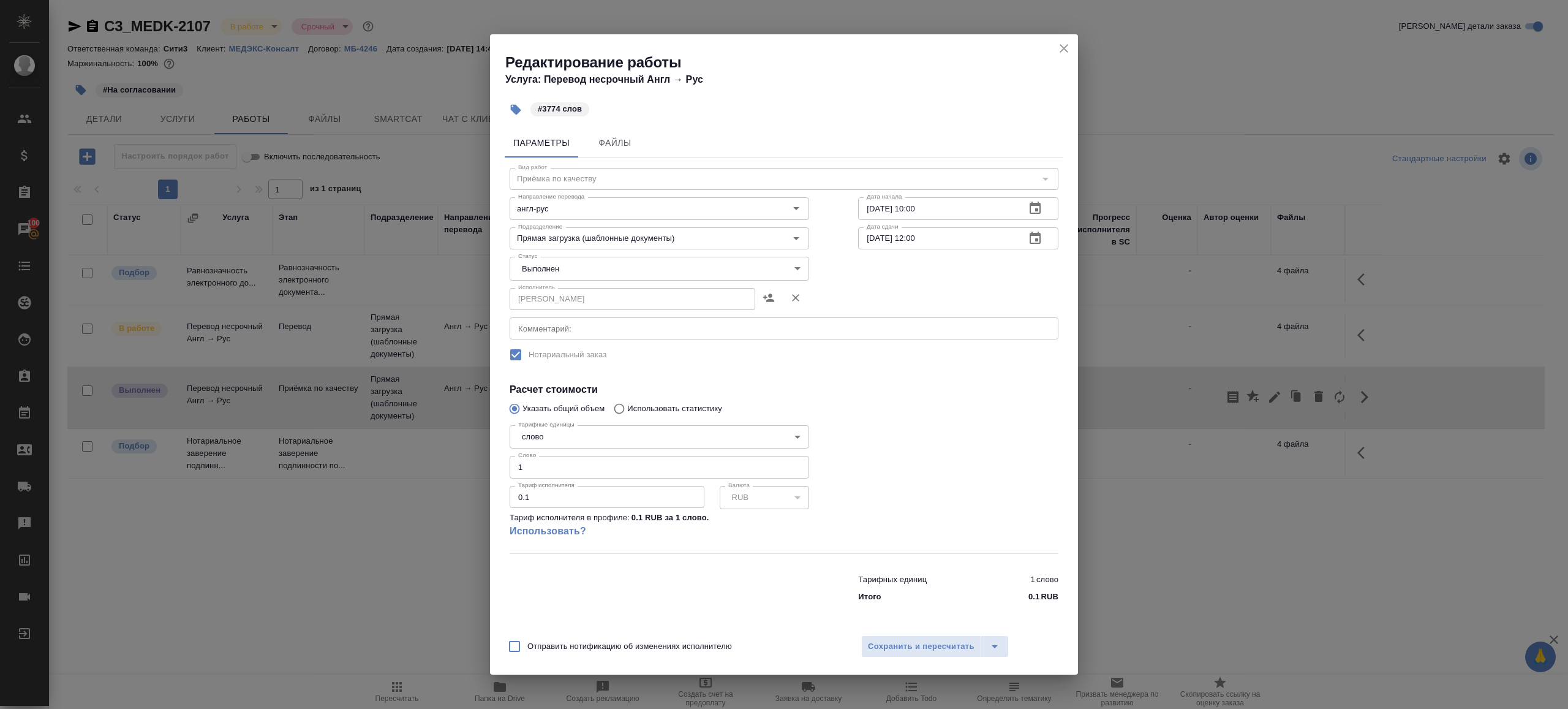
click at [607, 273] on body "🙏 .cls-1 fill:#fff; AWATERA Gazizov Rinat Клиенты Спецификации Заказы 100 Чаты …" at bounding box center [784, 354] width 1568 height 709
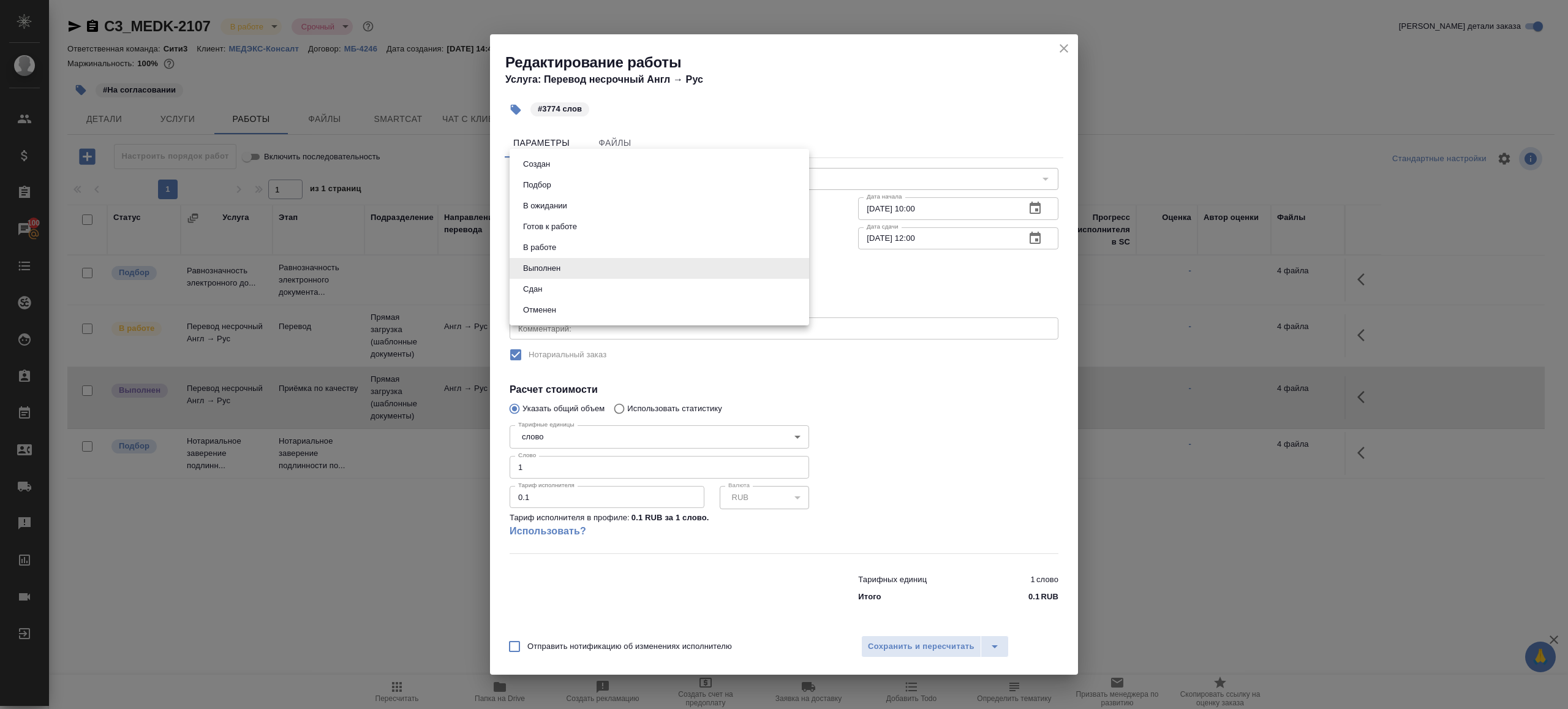
click at [566, 290] on li "Сдан" at bounding box center [659, 289] width 299 height 21
type input "closed"
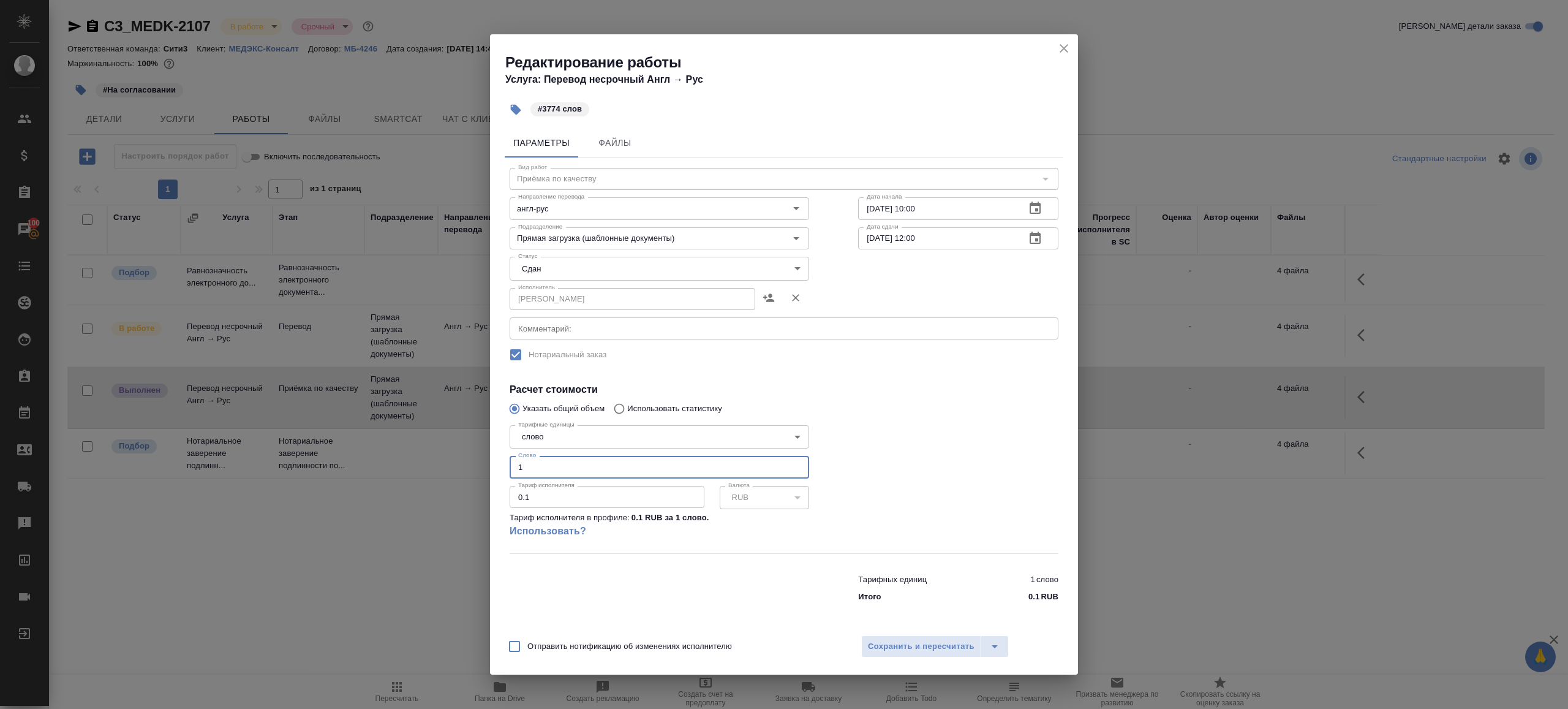
drag, startPoint x: 547, startPoint y: 474, endPoint x: 445, endPoint y: 434, distance: 109.6
click at [495, 460] on div "Параметры Файлы Вид работ Приёмка по качеству Вид работ Направление перевода ан…" at bounding box center [783, 375] width 588 height 505
type input "3774"
click at [903, 657] on button "Сохранить и пересчитать" at bounding box center [921, 646] width 120 height 22
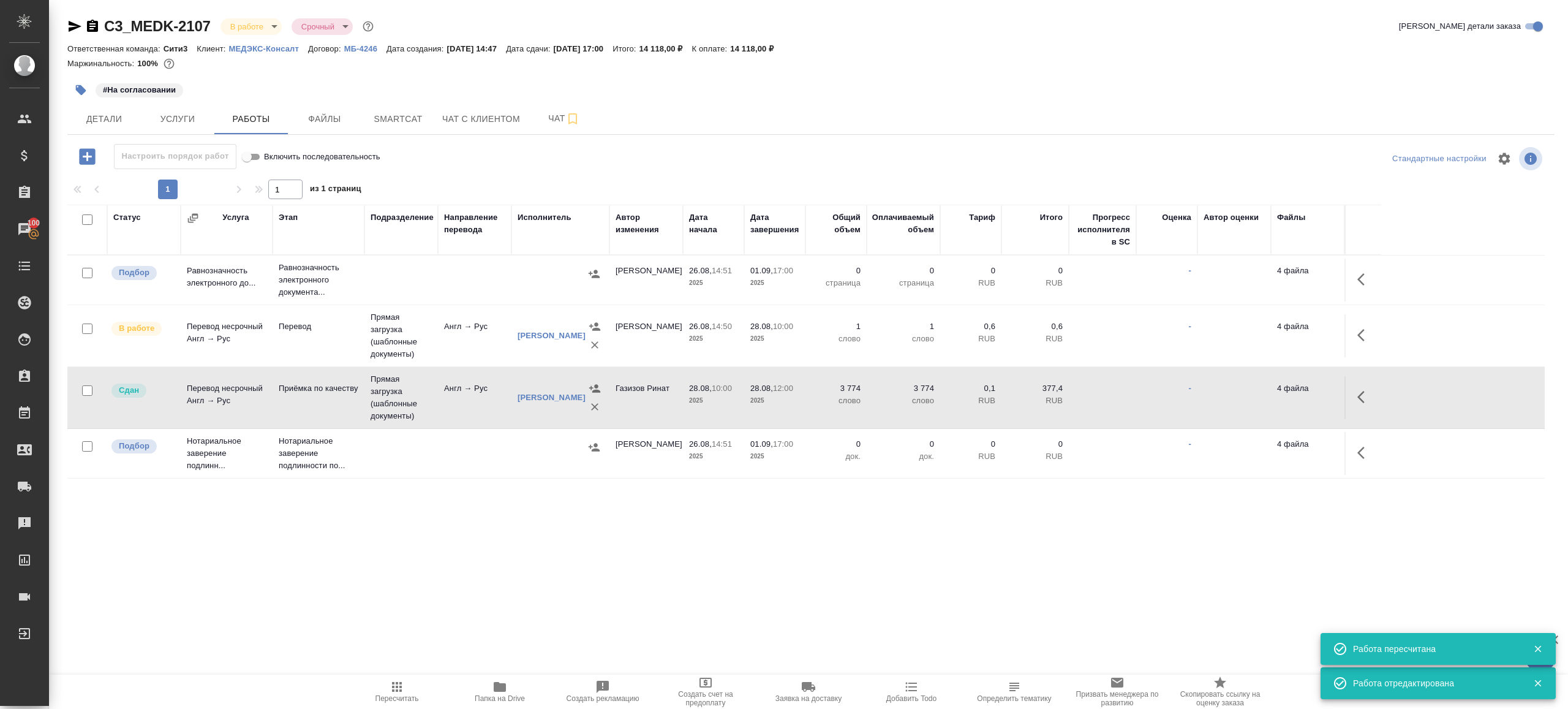
click at [1351, 311] on tr "В работе Перевод несрочный Англ → Рус Перевод Прямая загрузка (шаблонные докуме…" at bounding box center [806, 336] width 1477 height 62
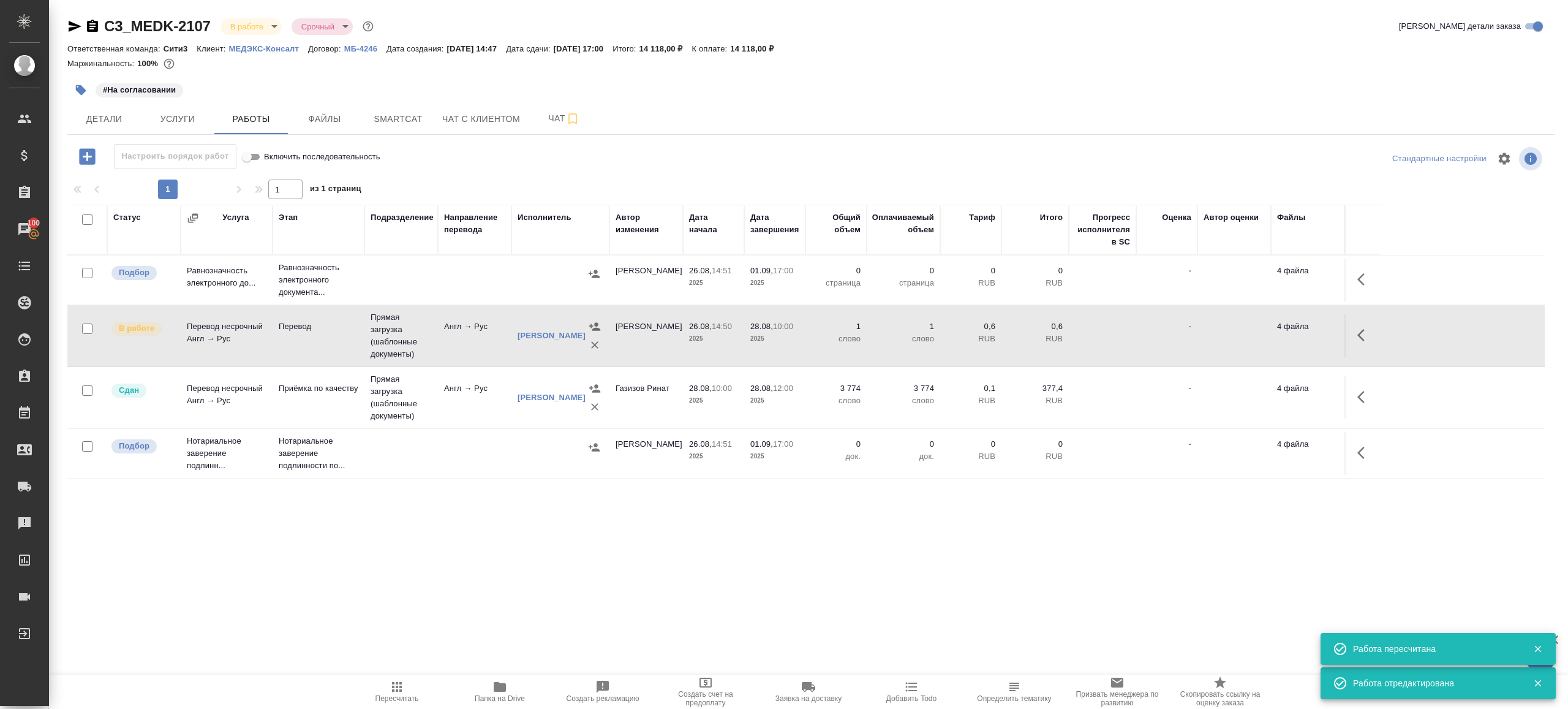
click at [1351, 302] on td at bounding box center [1363, 280] width 37 height 43
click at [1365, 330] on icon "button" at bounding box center [1365, 335] width 14 height 14
click at [1274, 333] on icon "button" at bounding box center [1274, 335] width 14 height 14
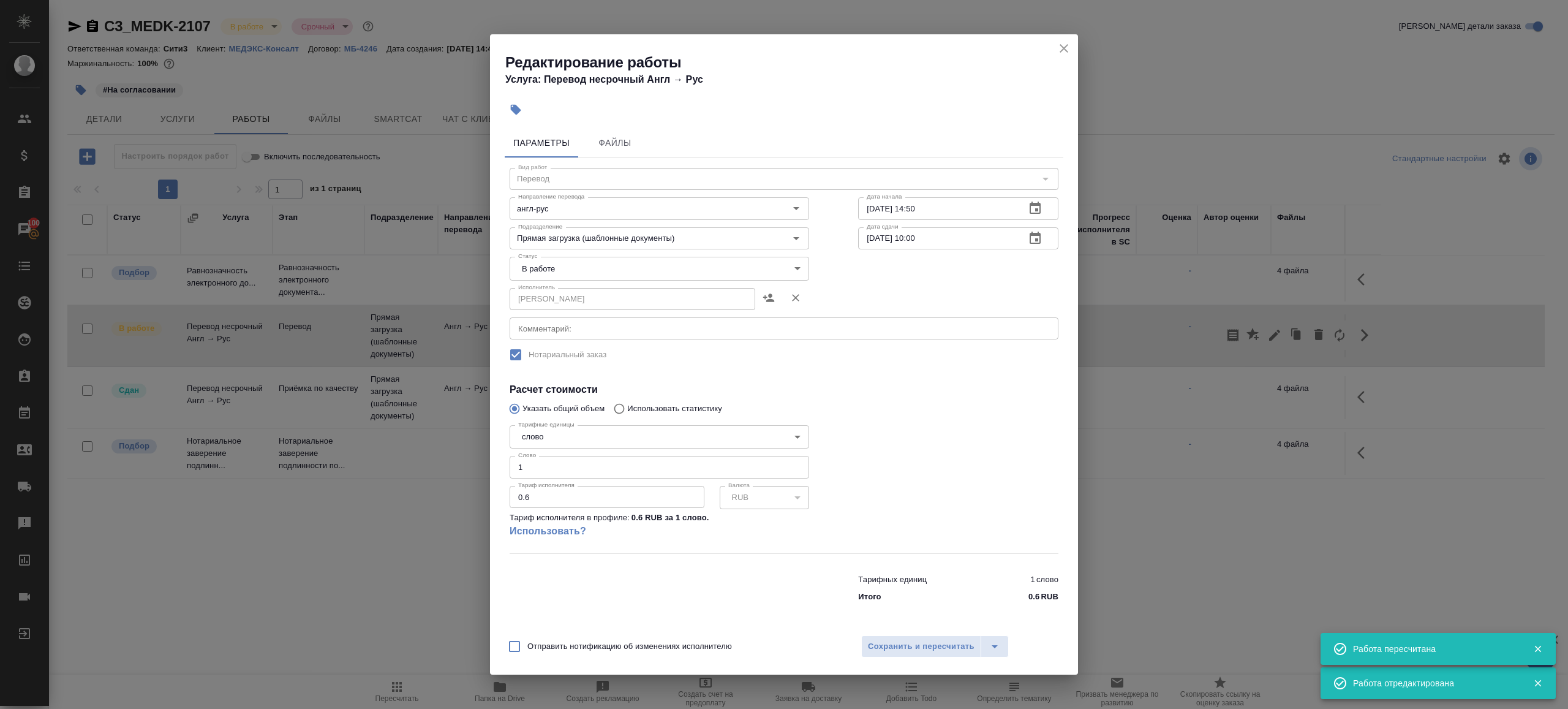
click at [593, 283] on div "Исполнитель Шувалова Анна Исполнитель" at bounding box center [659, 298] width 299 height 29
click at [587, 275] on body "🙏 .cls-1 fill:#fff; AWATERA Gazizov Rinat Клиенты Спецификации Заказы 100 Чаты …" at bounding box center [784, 354] width 1568 height 709
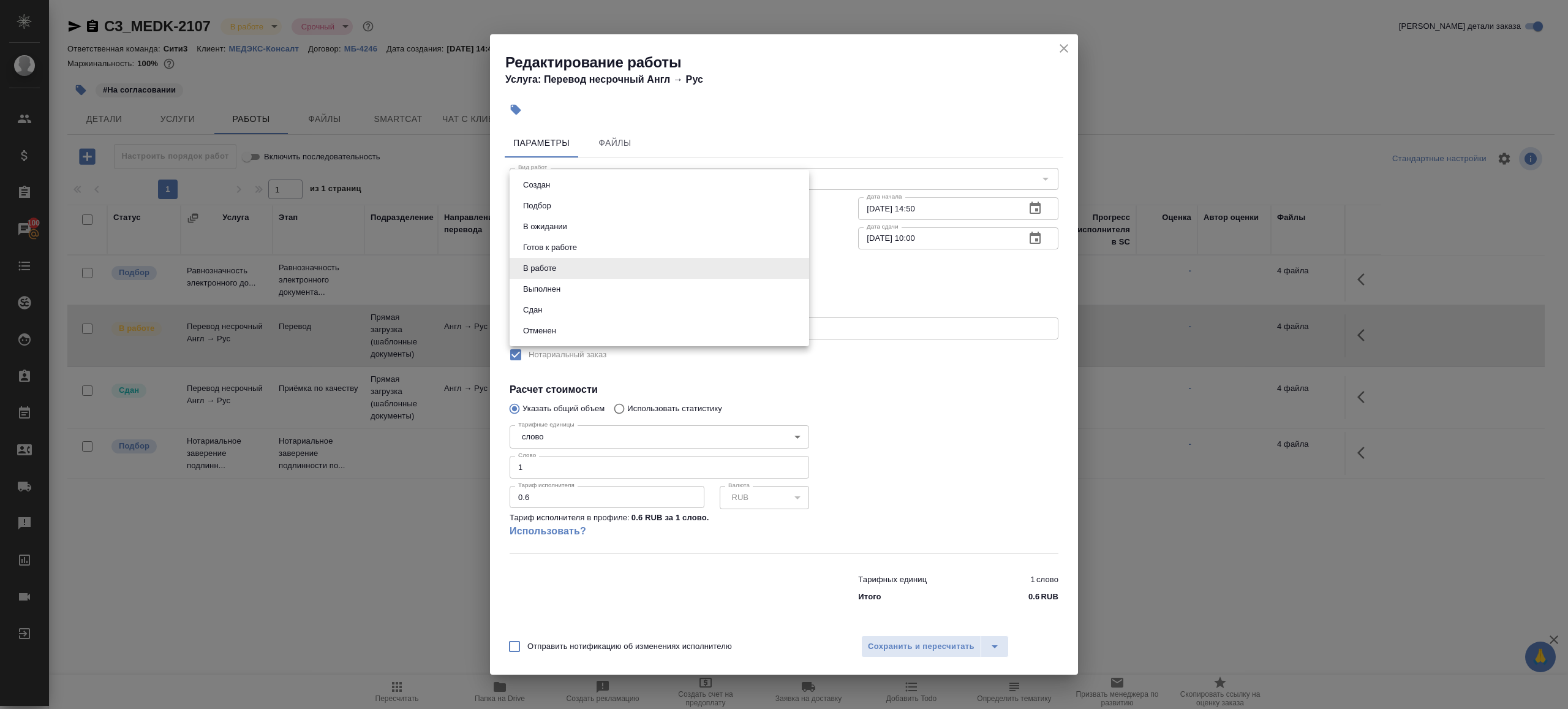
click at [586, 304] on li "Сдан" at bounding box center [659, 310] width 299 height 21
type input "closed"
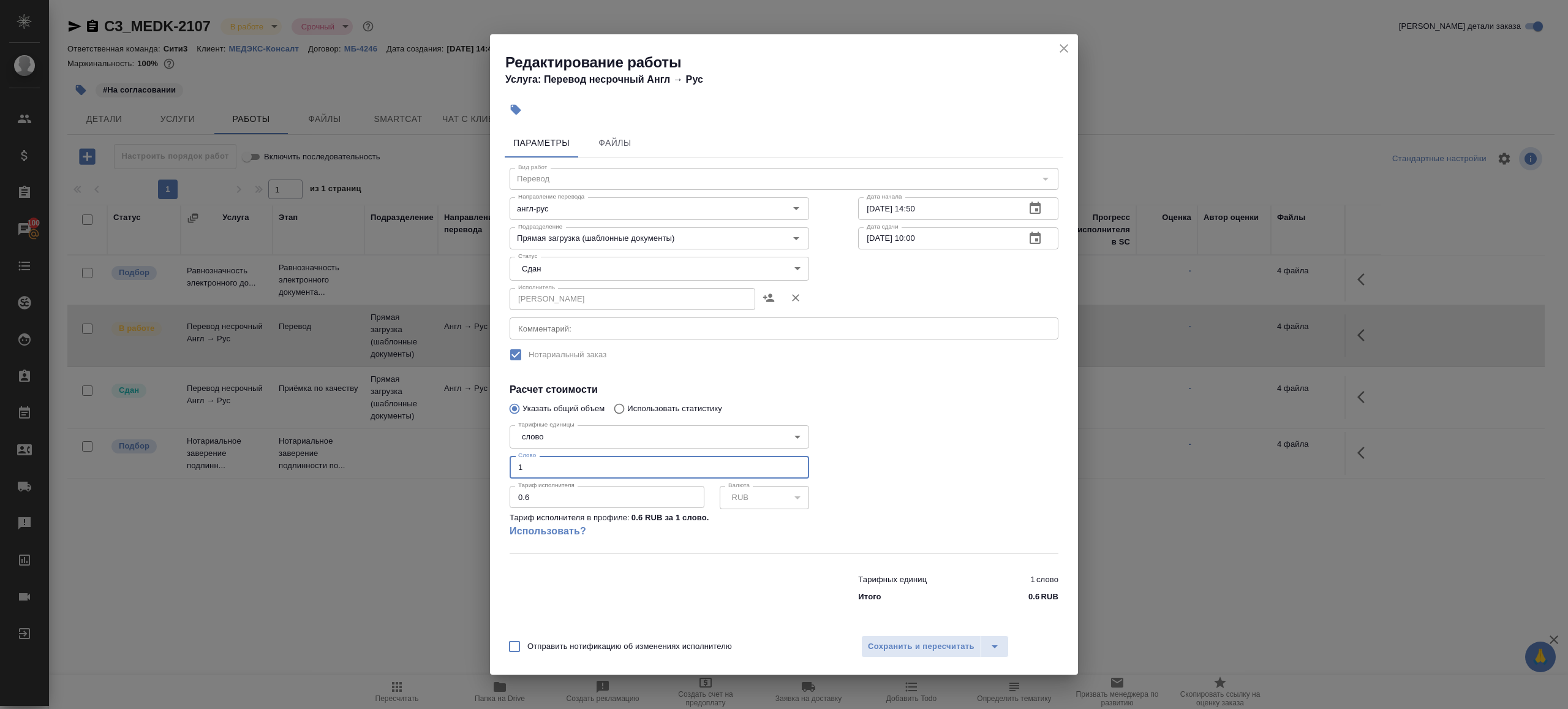
drag, startPoint x: 536, startPoint y: 476, endPoint x: 481, endPoint y: 445, distance: 63.1
click at [481, 445] on div "Редактирование работы Услуга: Перевод несрочный Англ → Рус Параметры Файлы Вид …" at bounding box center [784, 354] width 1568 height 709
type input "3774"
click at [927, 655] on button "Сохранить и пересчитать" at bounding box center [921, 646] width 120 height 22
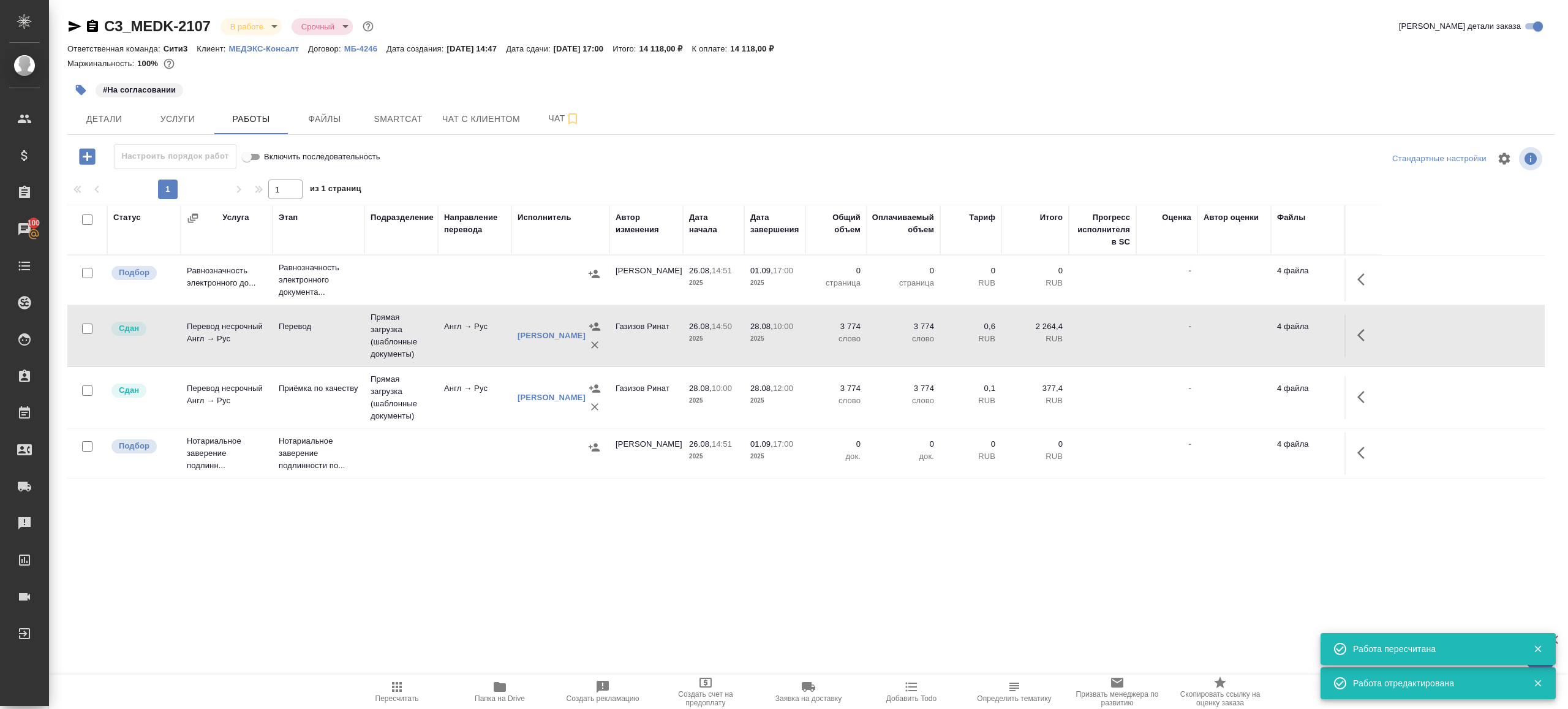
click at [247, 28] on body "🙏 .cls-1 fill:#fff; AWATERA Gazizov Rinat Клиенты Спецификации Заказы 100 Чаты …" at bounding box center [784, 354] width 1568 height 709
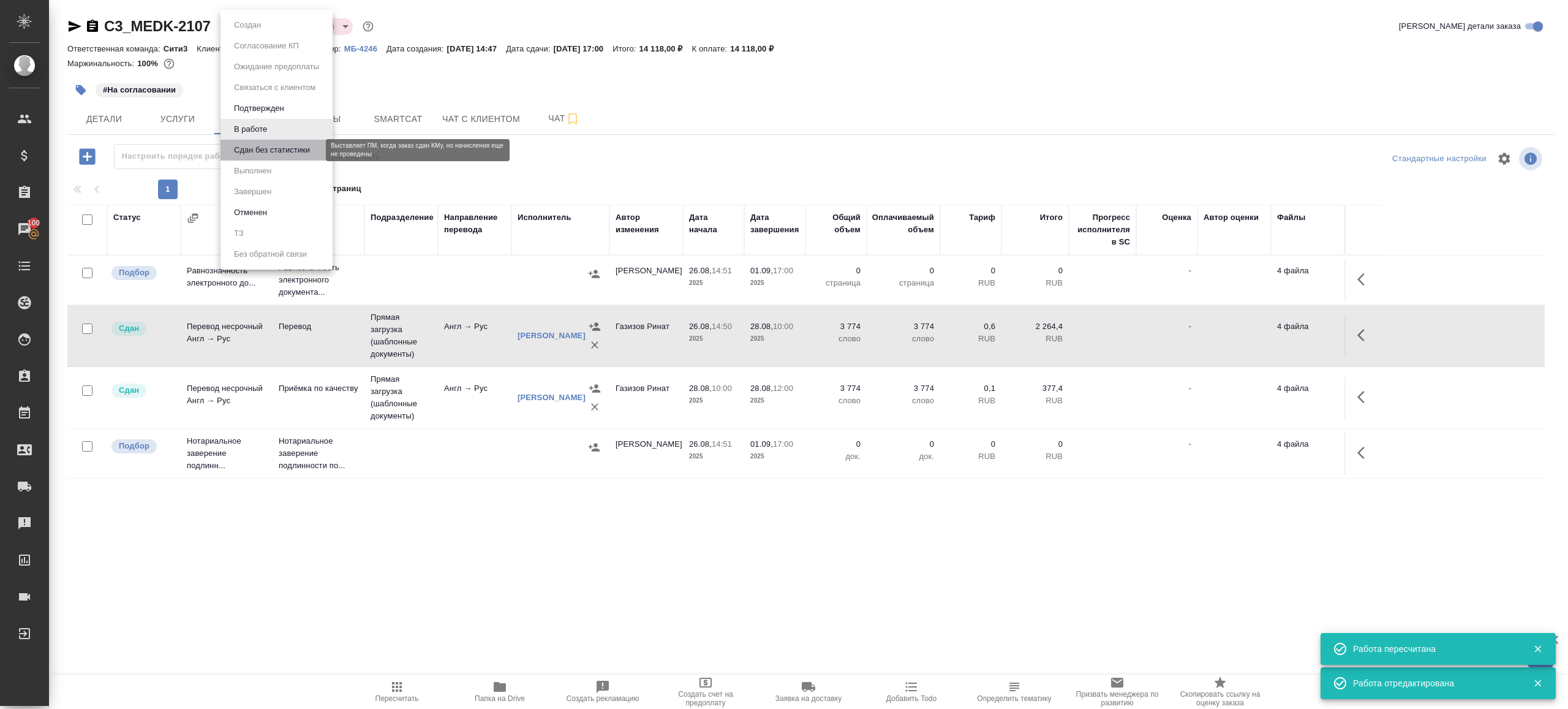
click at [264, 149] on button "Сдан без статистики" at bounding box center [271, 150] width 83 height 14
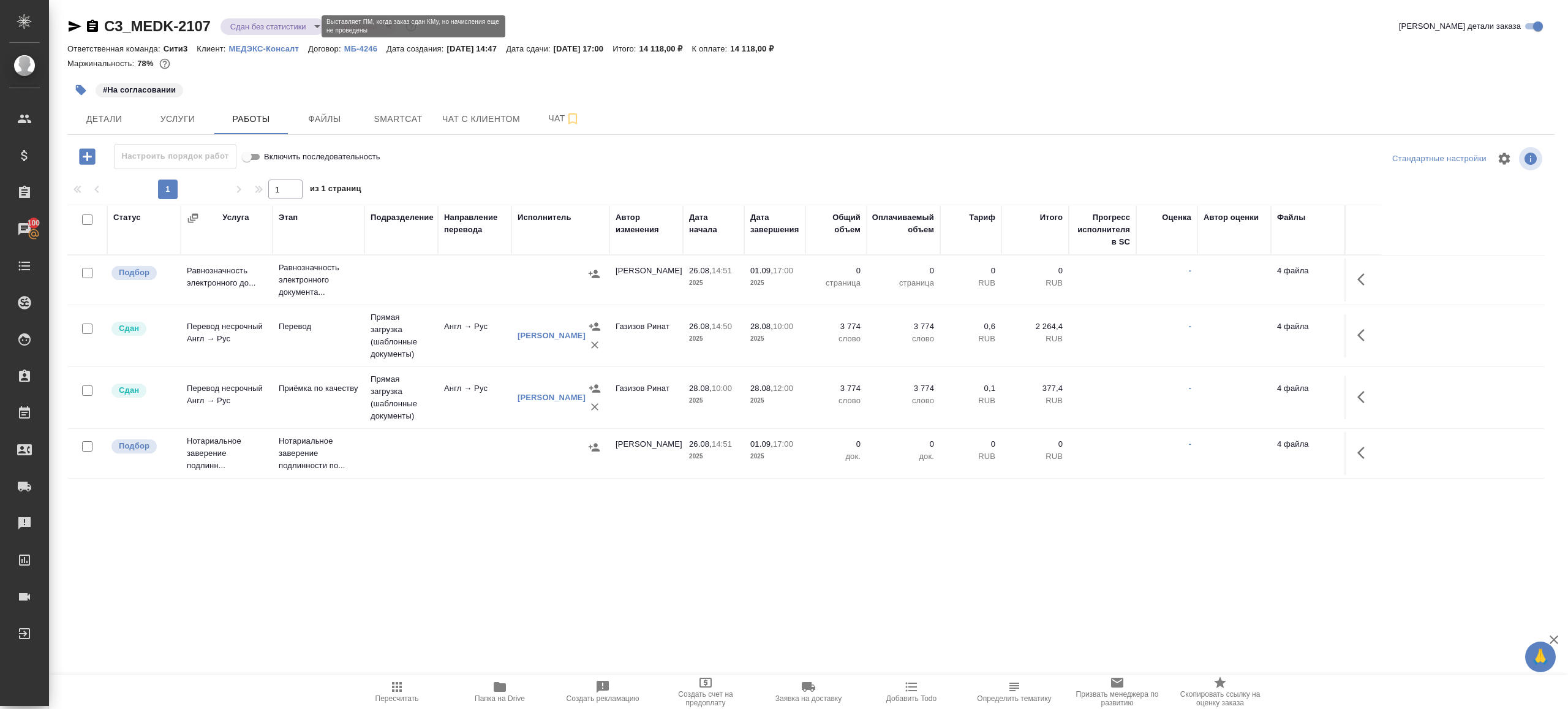
click at [260, 25] on body "🙏 .cls-1 fill:#fff; AWATERA Gazizov Rinat Клиенты Спецификации Заказы 100 Чаты …" at bounding box center [784, 354] width 1568 height 709
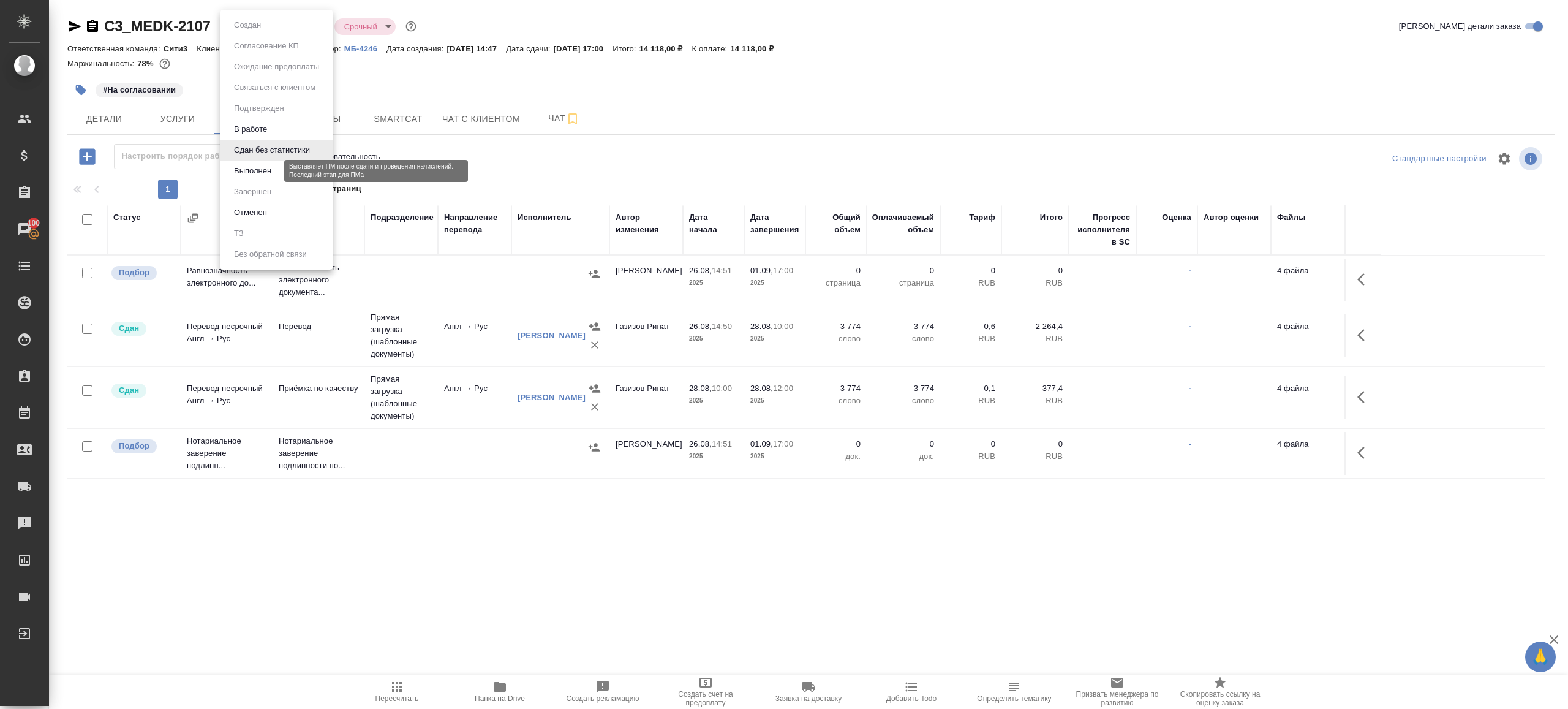
click at [264, 165] on button "Выполнен" at bounding box center [252, 171] width 44 height 14
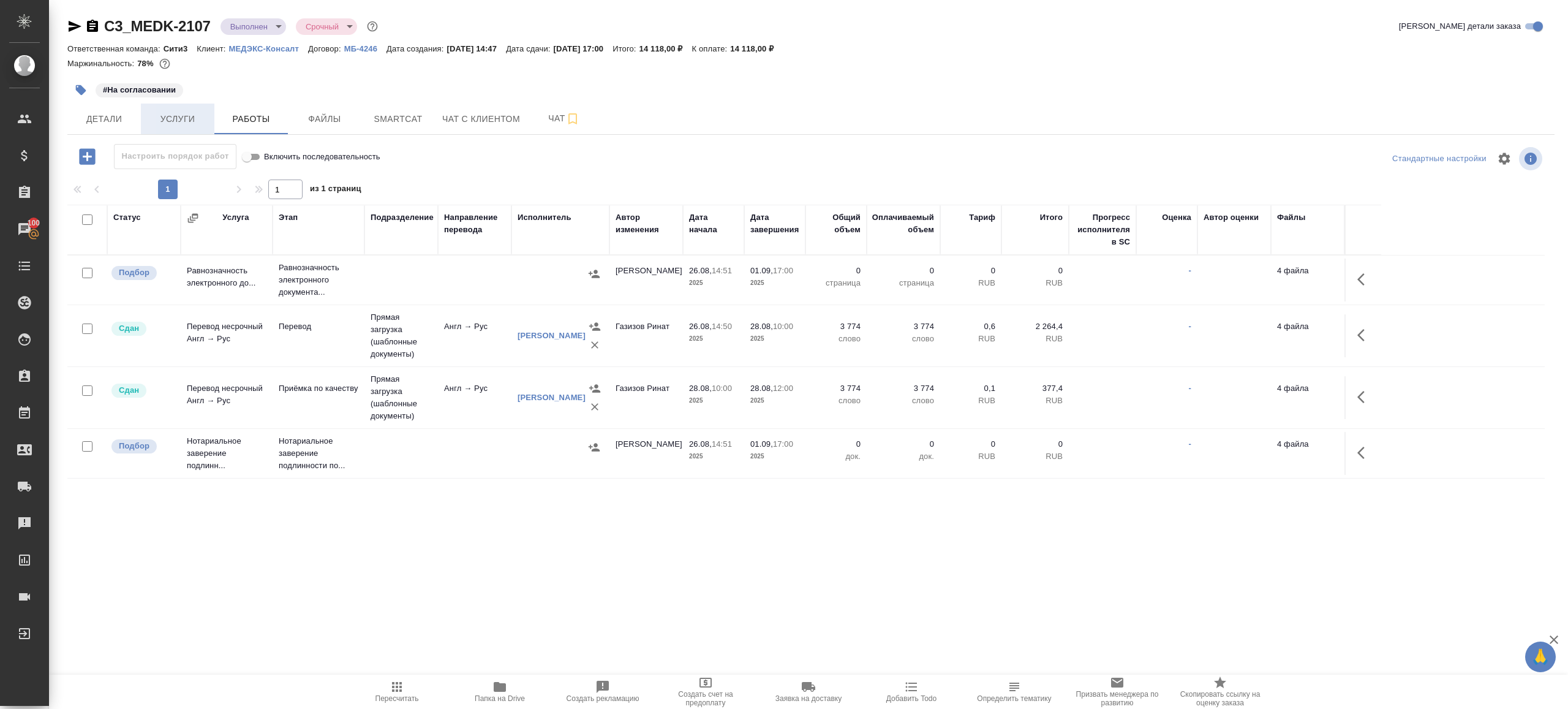
click at [171, 128] on button "Услуги" at bounding box center [177, 118] width 73 height 31
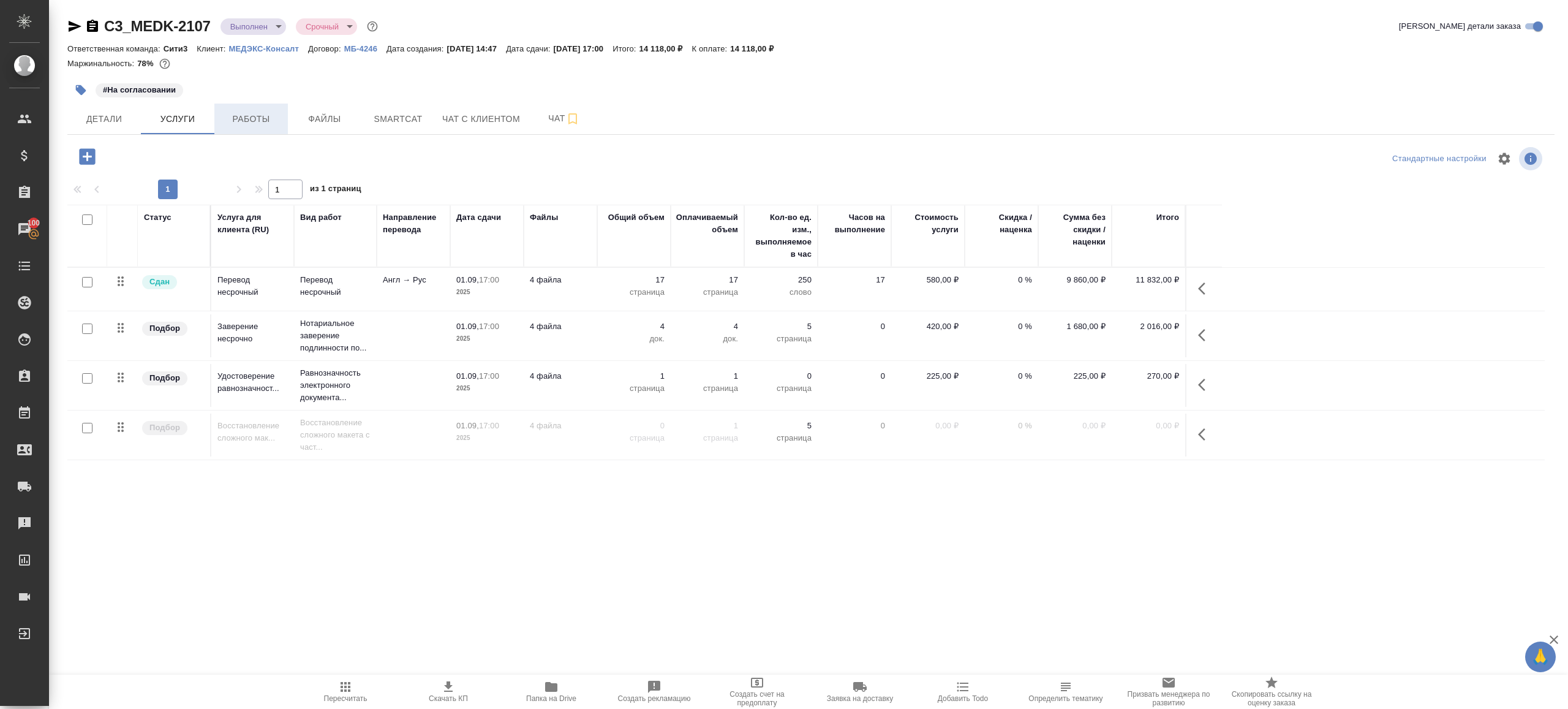
click at [252, 124] on span "Работы" at bounding box center [251, 118] width 59 height 15
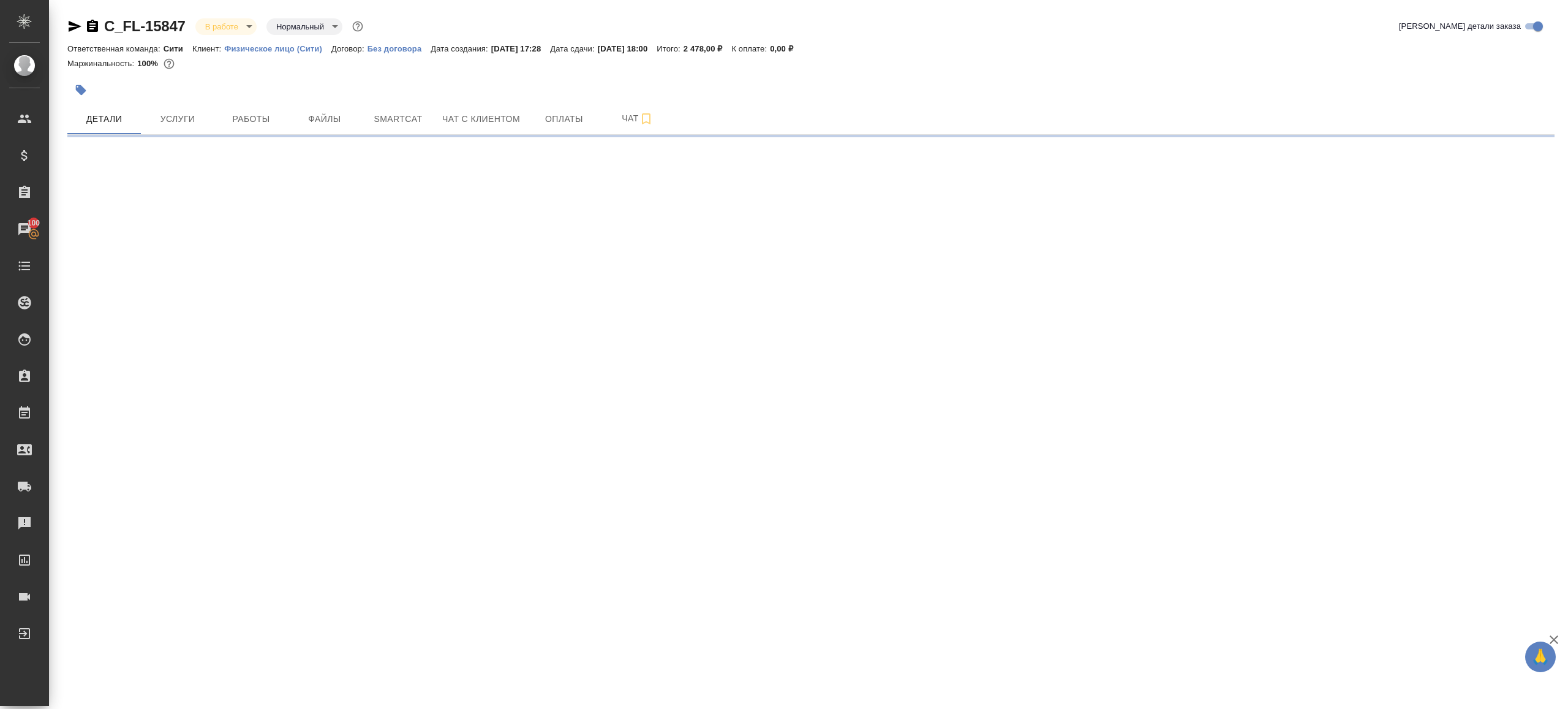
select select "RU"
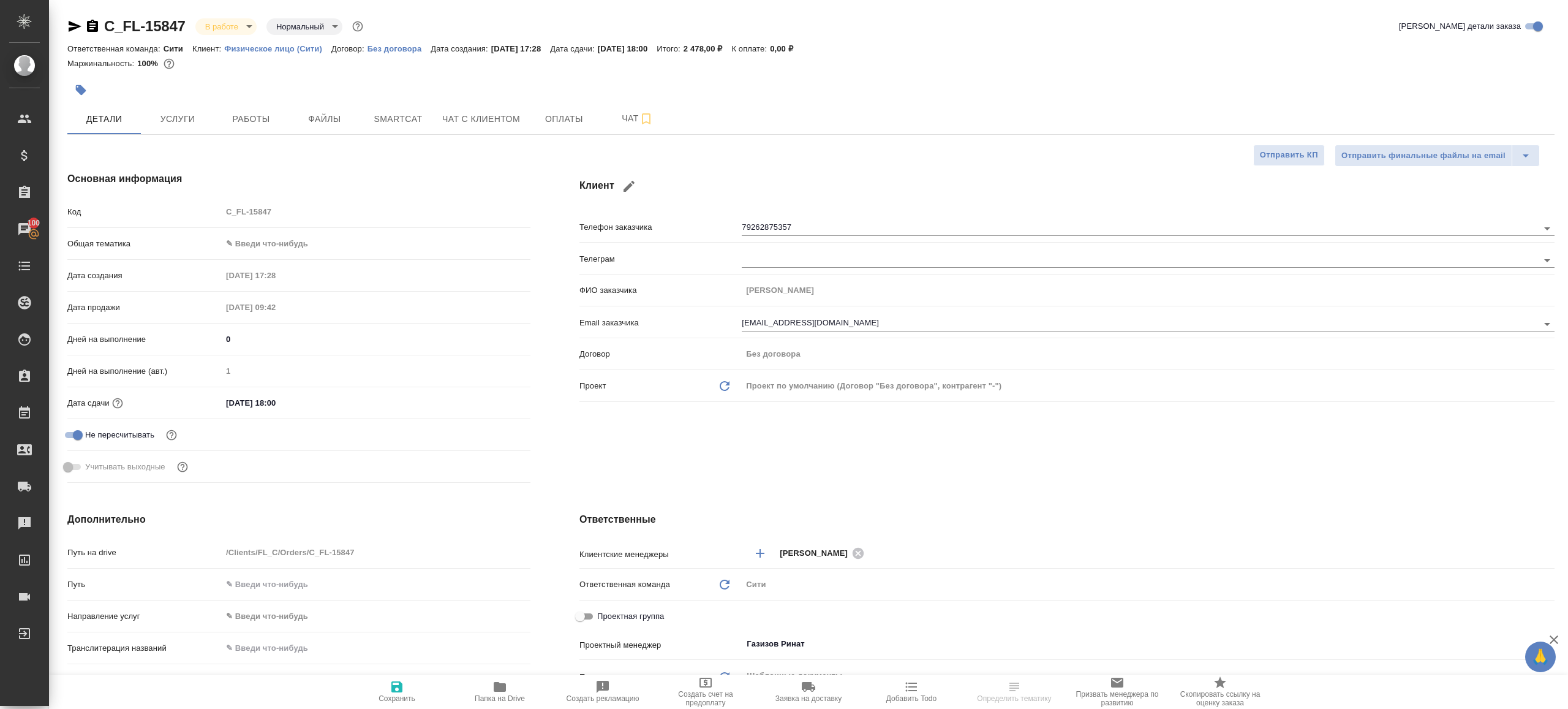
type textarea "x"
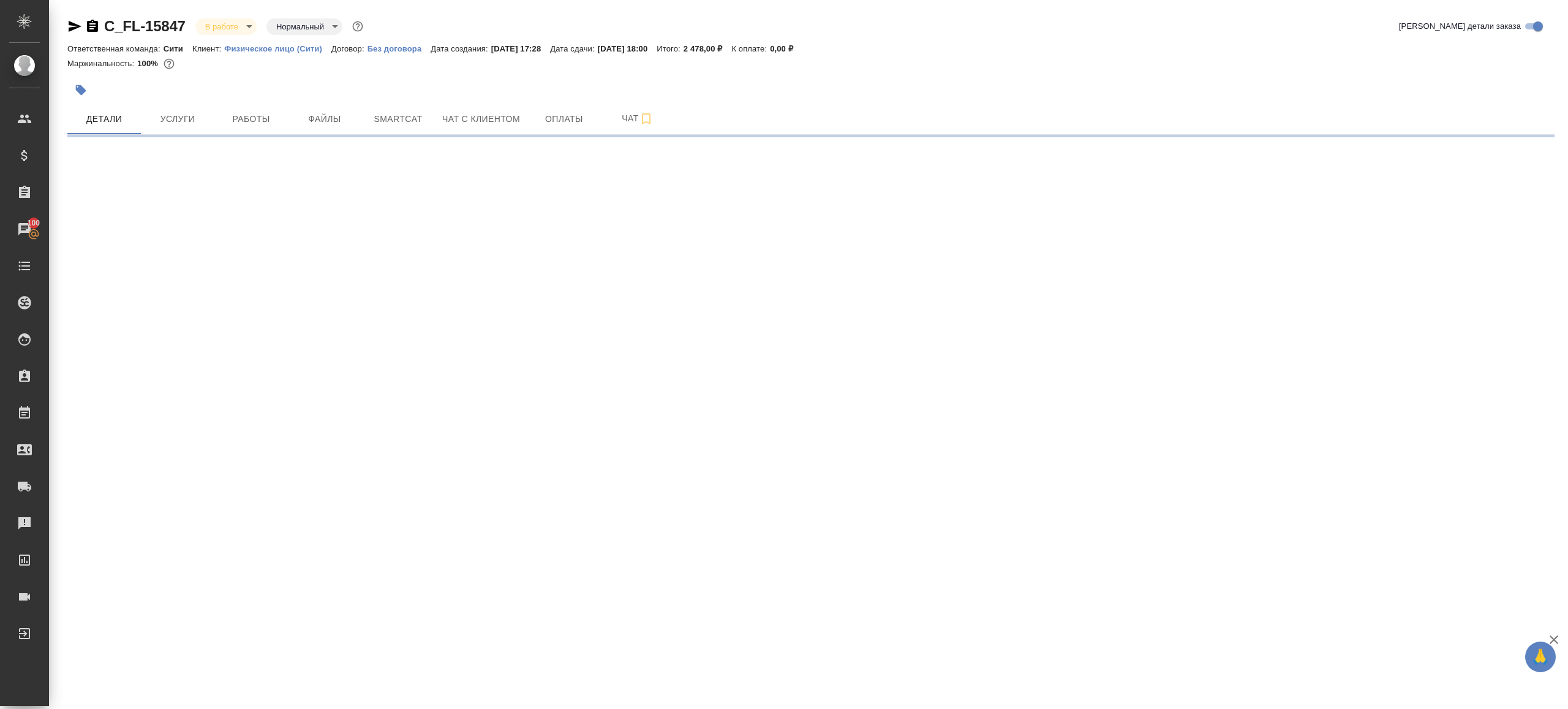
select select "RU"
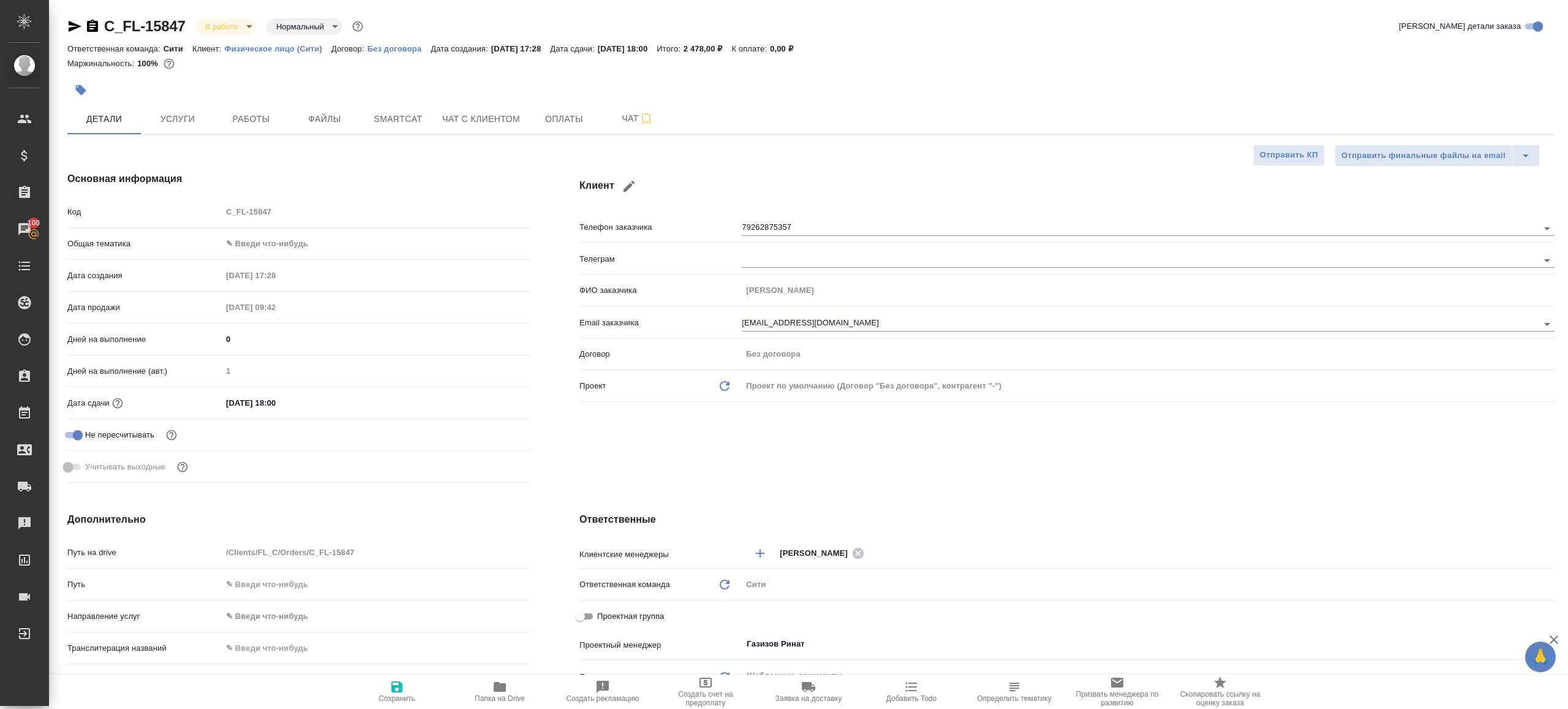
type textarea "x"
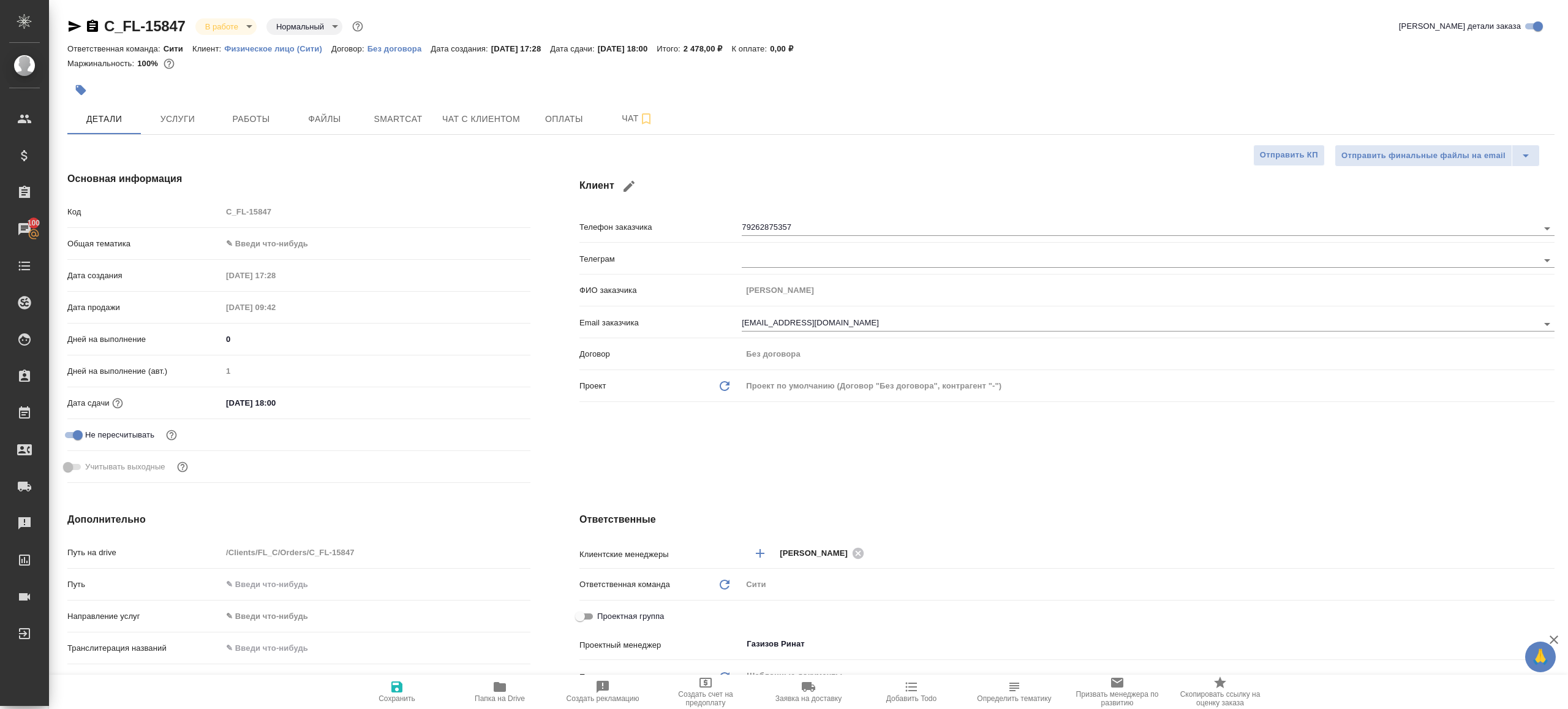
type textarea "x"
click at [245, 115] on span "Работы" at bounding box center [251, 118] width 59 height 15
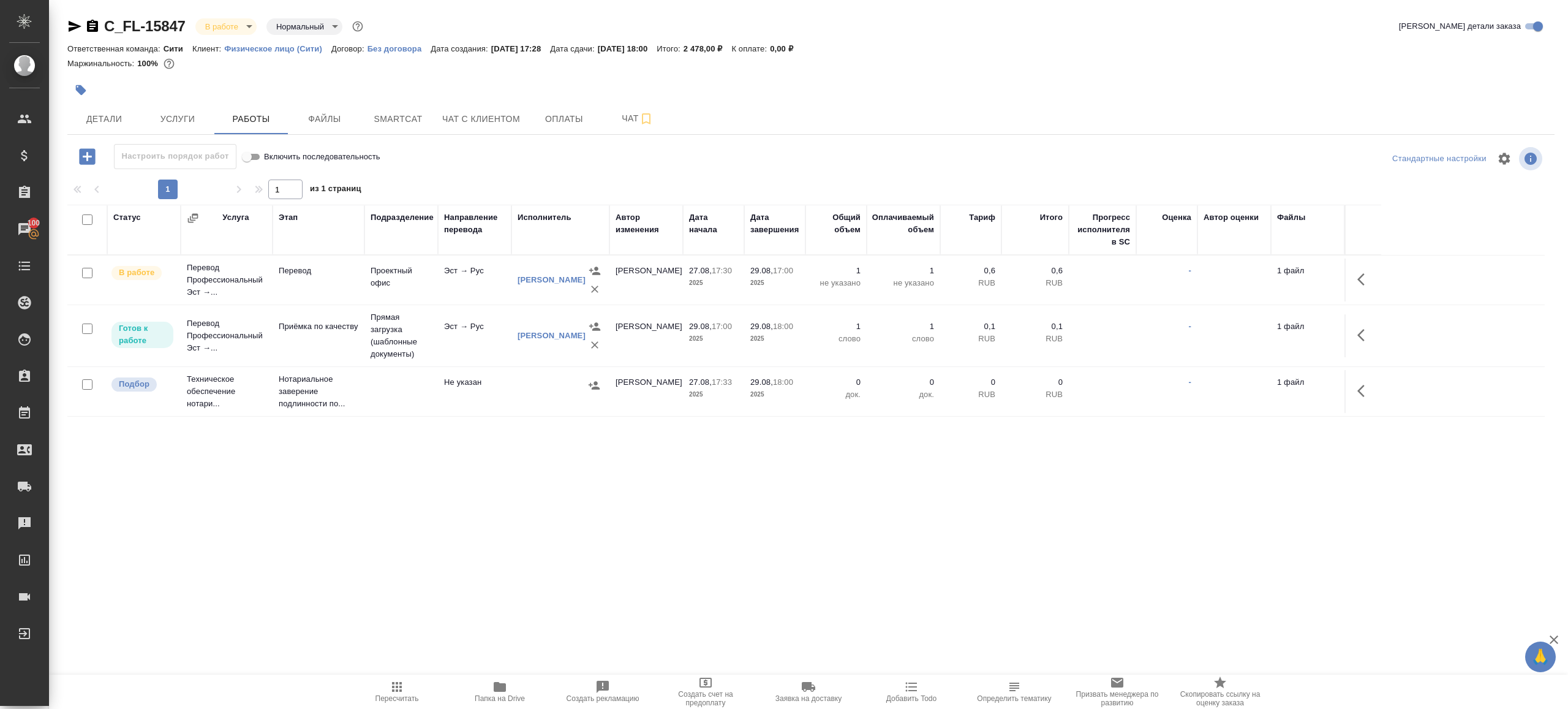
click at [390, 158] on div "Включить последовательность" at bounding box center [318, 156] width 143 height 25
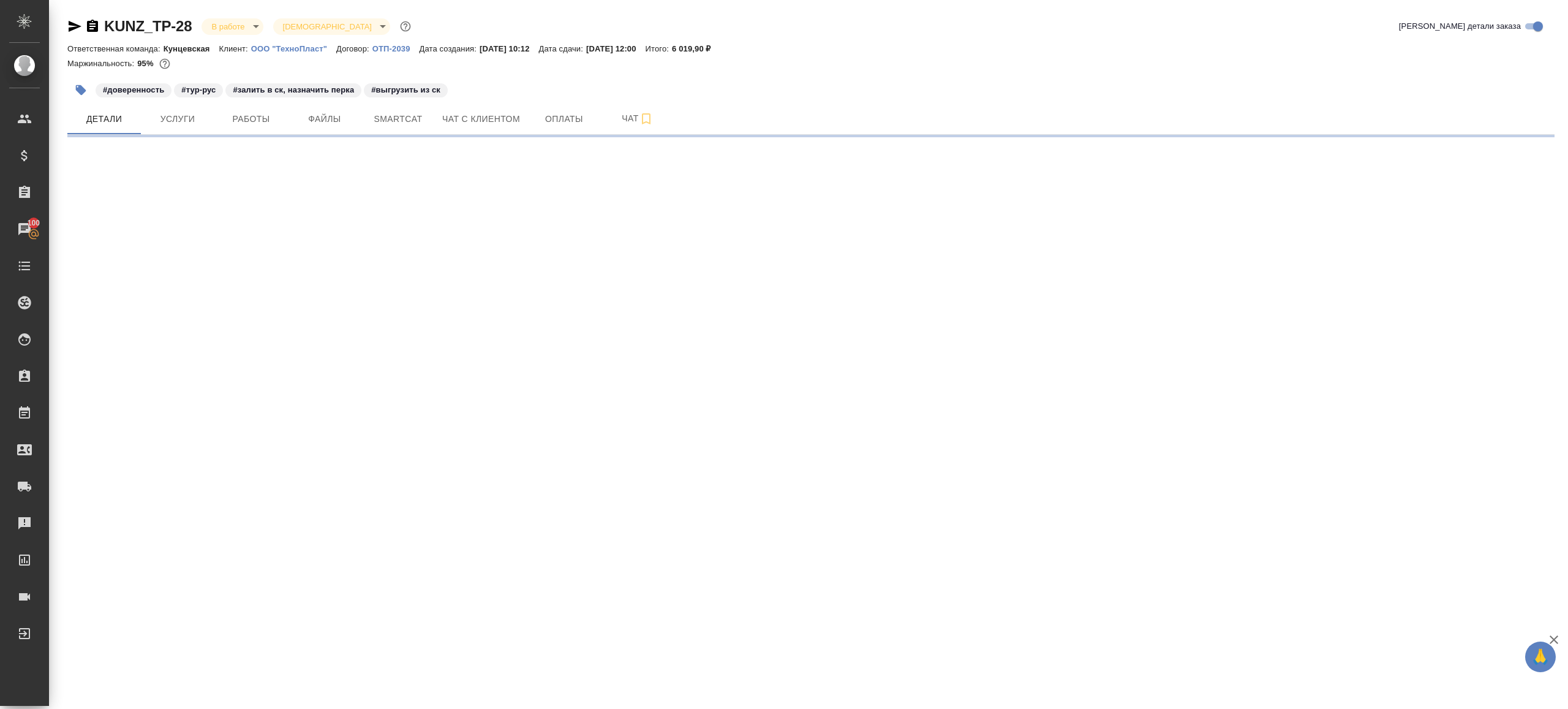
select select "RU"
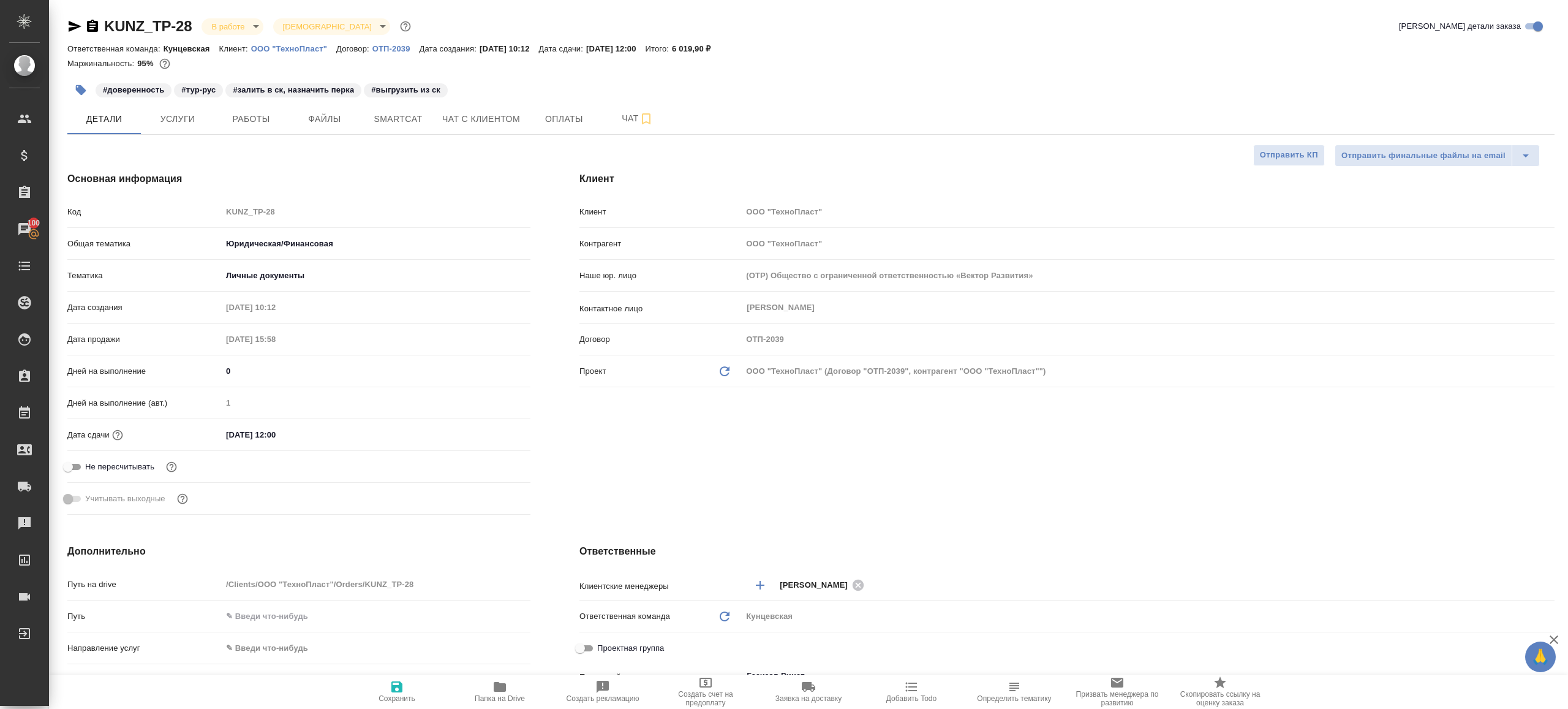
type textarea "x"
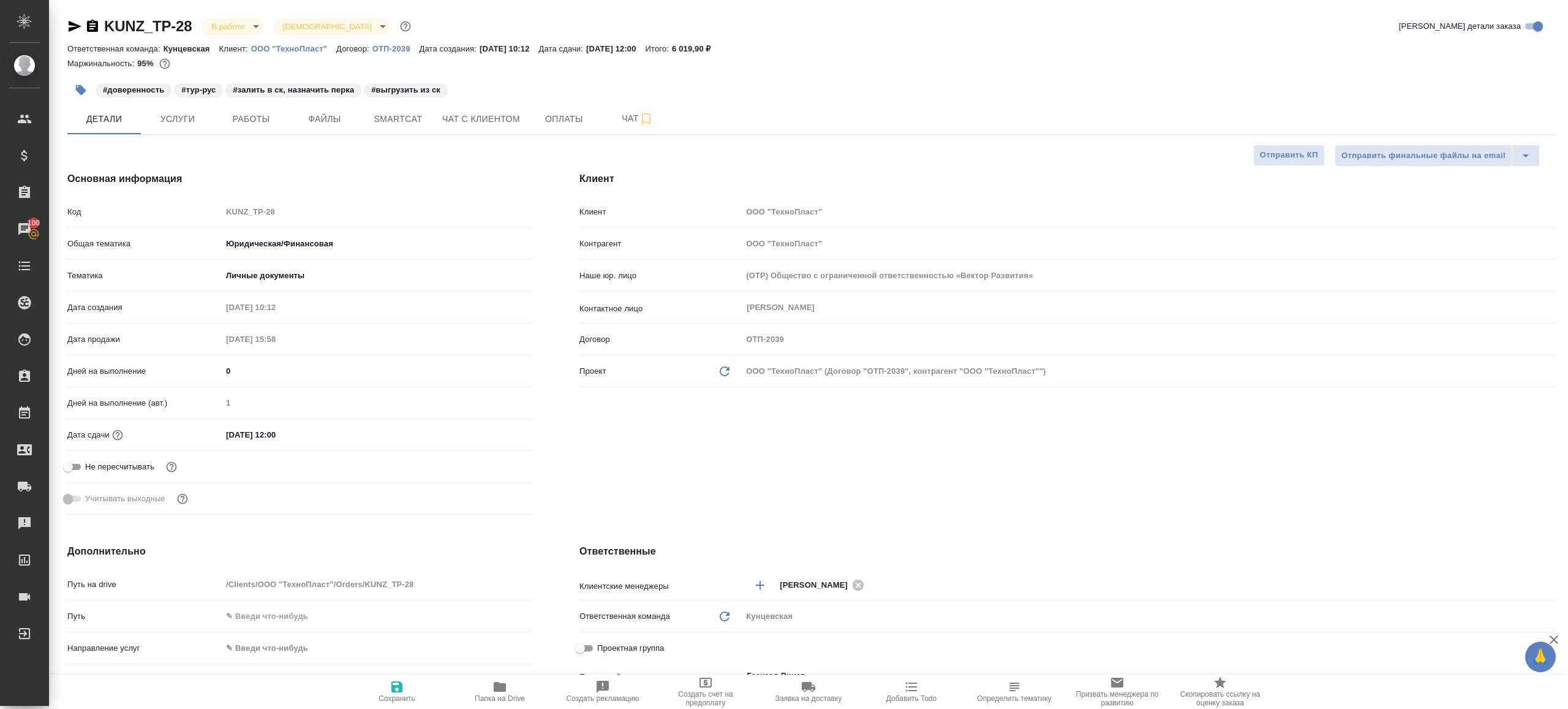
type textarea "x"
click at [272, 123] on span "Работы" at bounding box center [251, 118] width 59 height 15
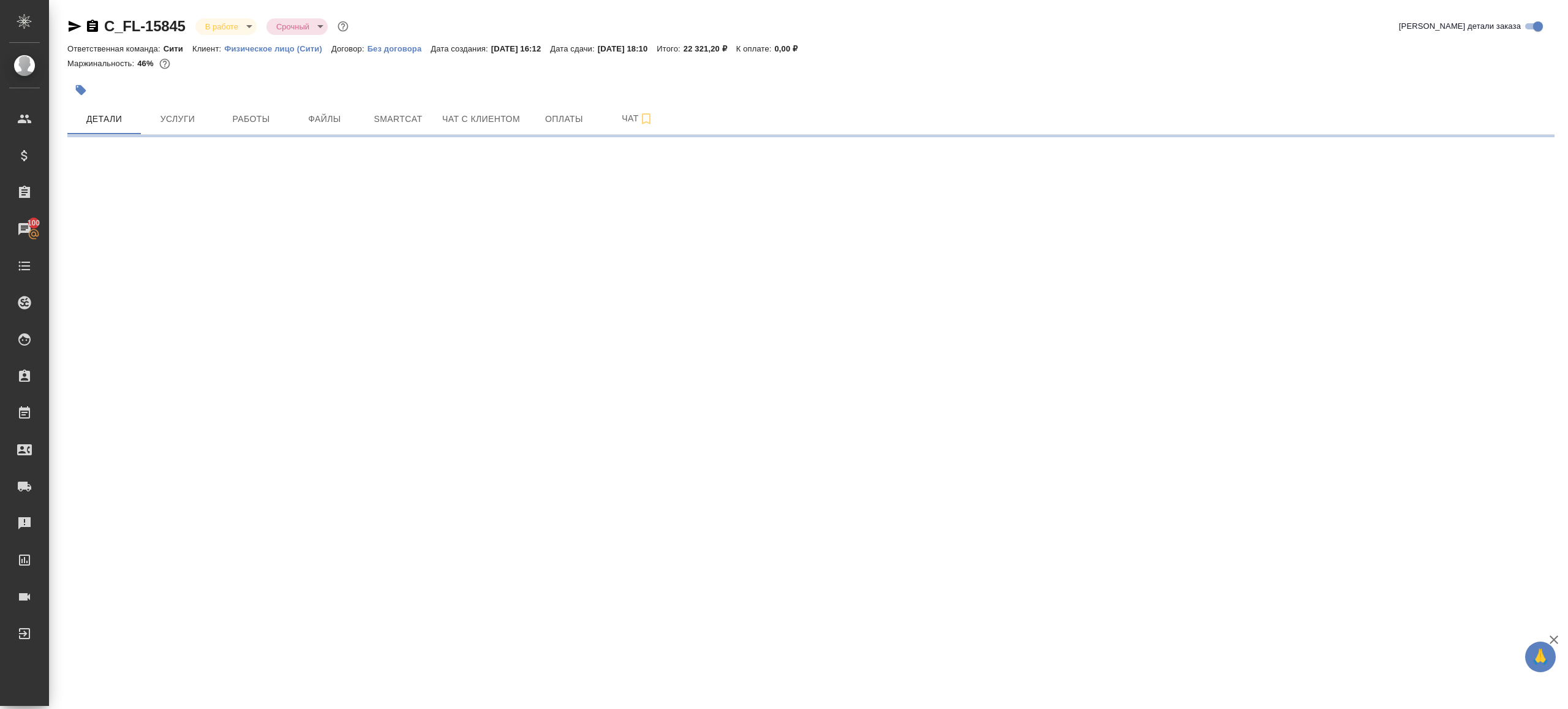
select select "RU"
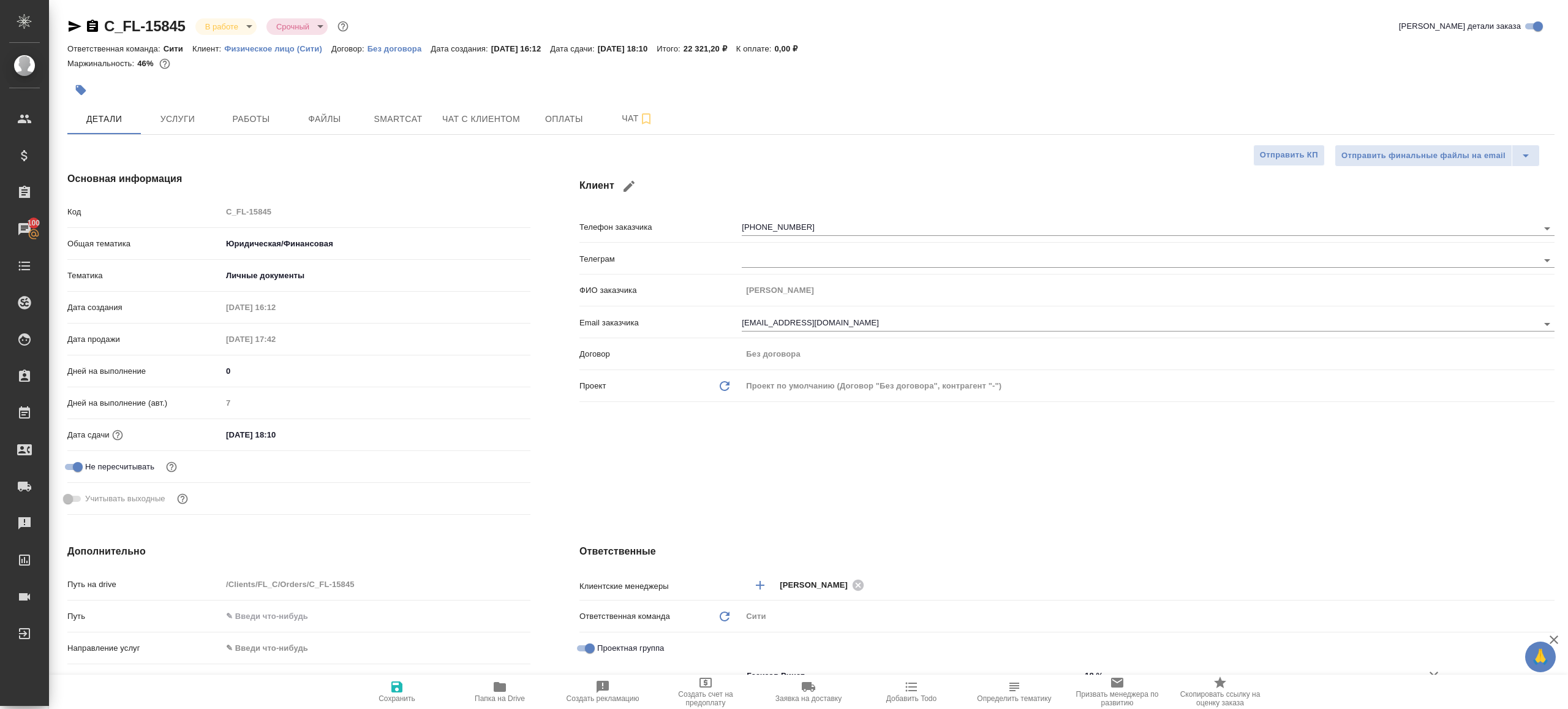
type textarea "x"
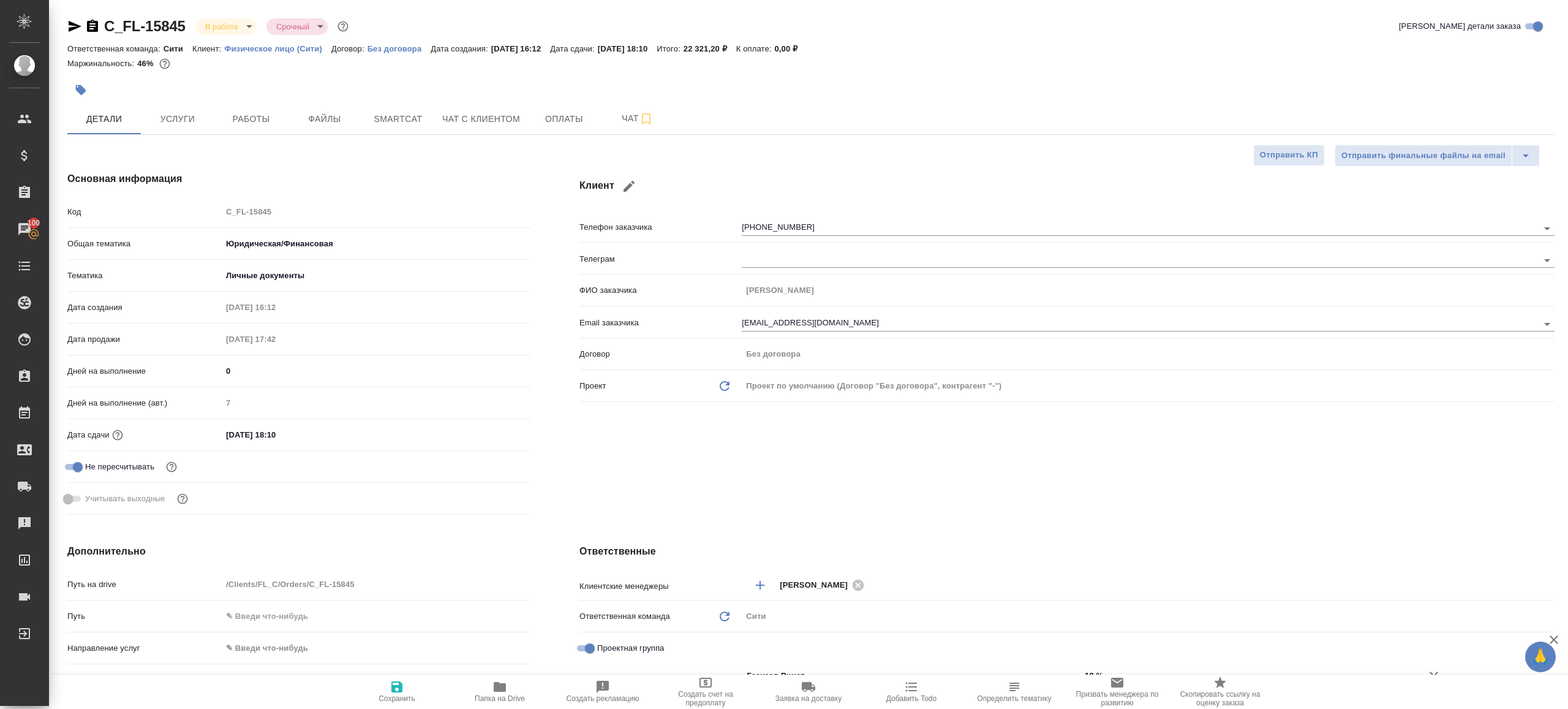
type textarea "x"
click at [240, 115] on span "Работы" at bounding box center [251, 118] width 59 height 15
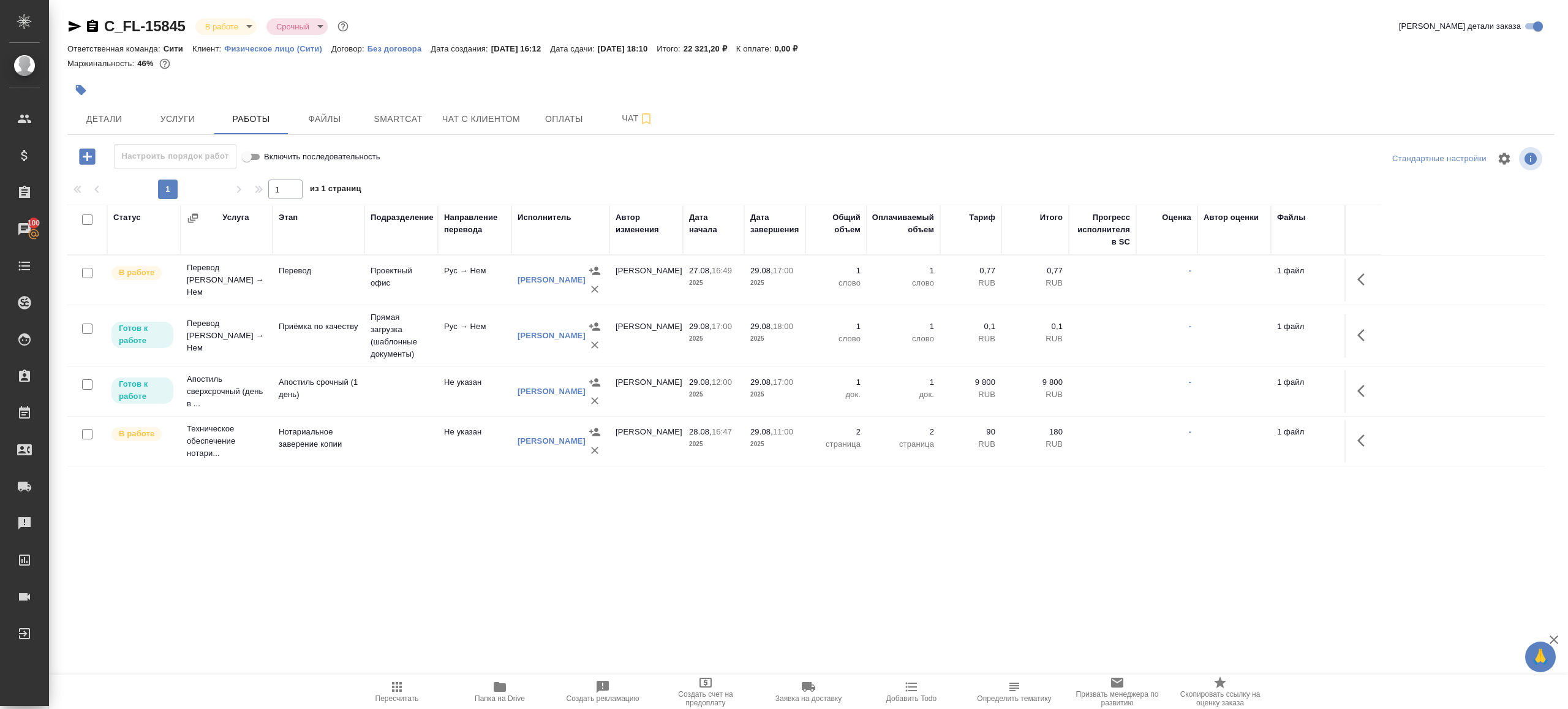
click at [564, 182] on div "1 1 из 1 страниц" at bounding box center [811, 189] width 1487 height 20
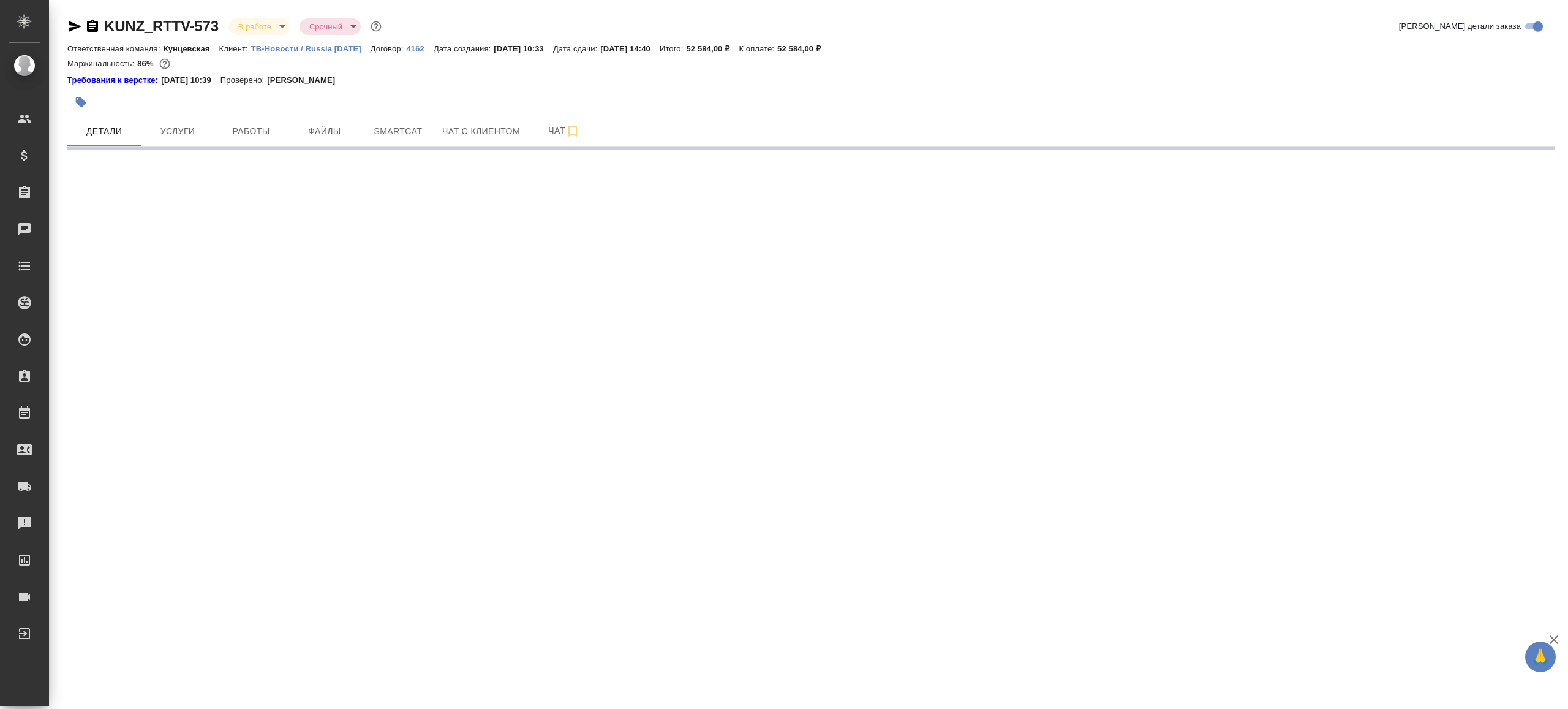
select select "RU"
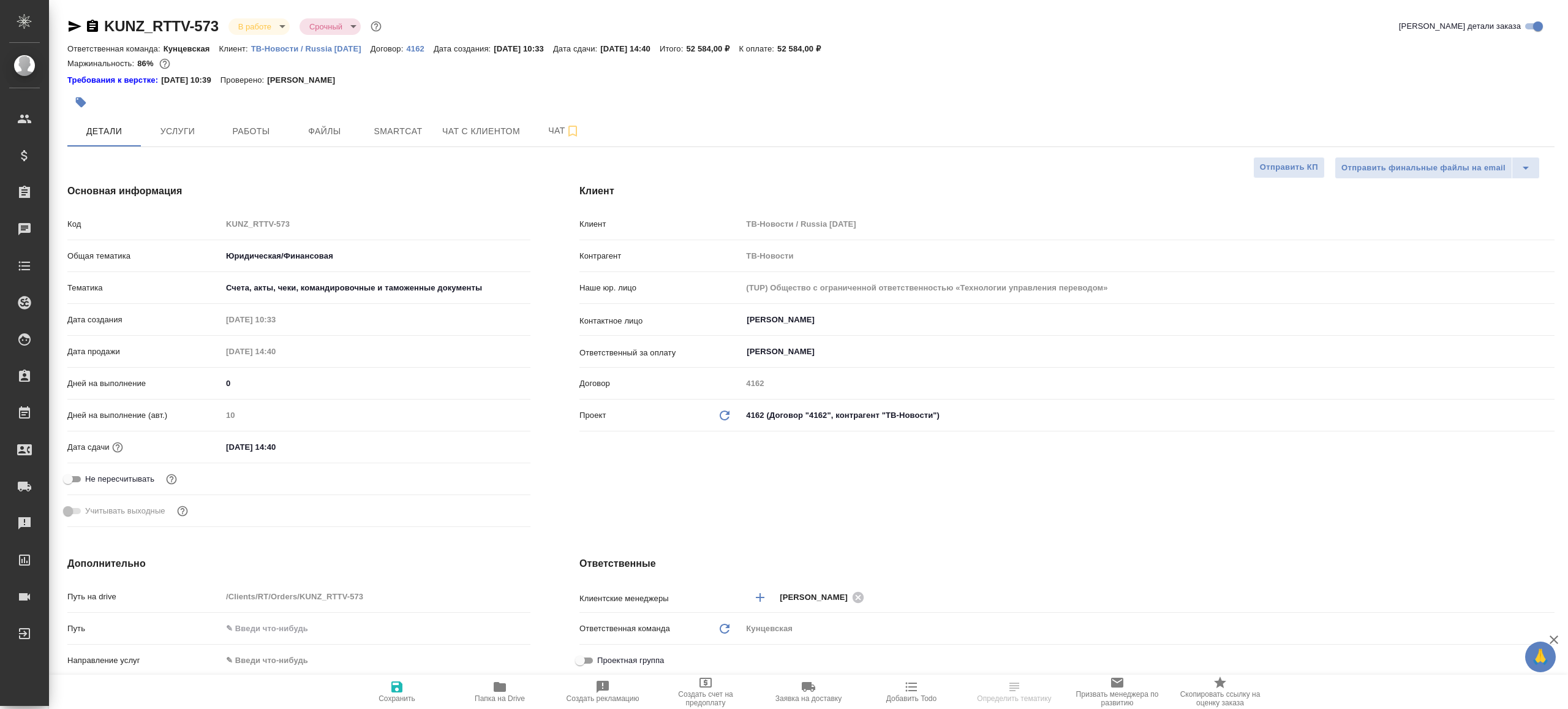
type textarea "x"
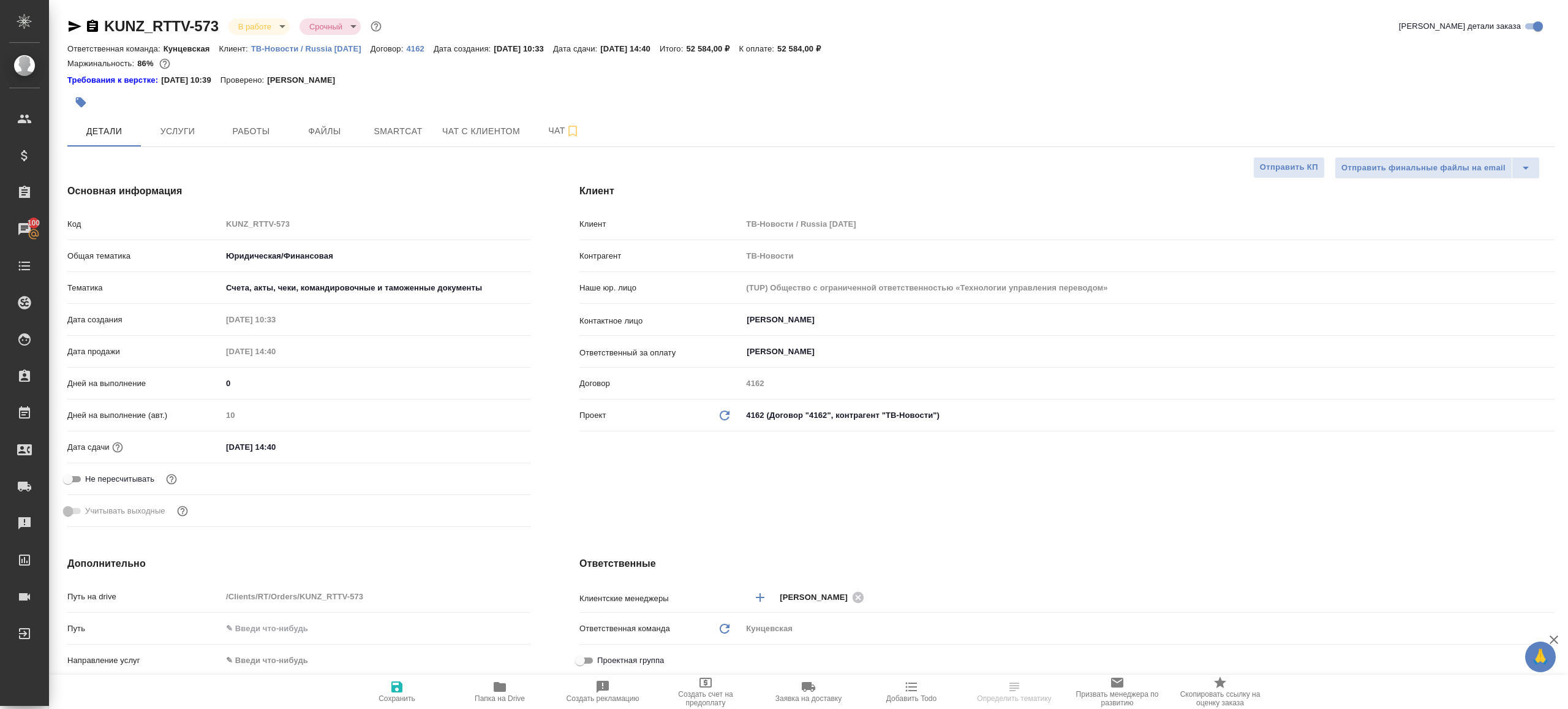
type textarea "x"
click at [275, 132] on span "Работы" at bounding box center [251, 131] width 59 height 15
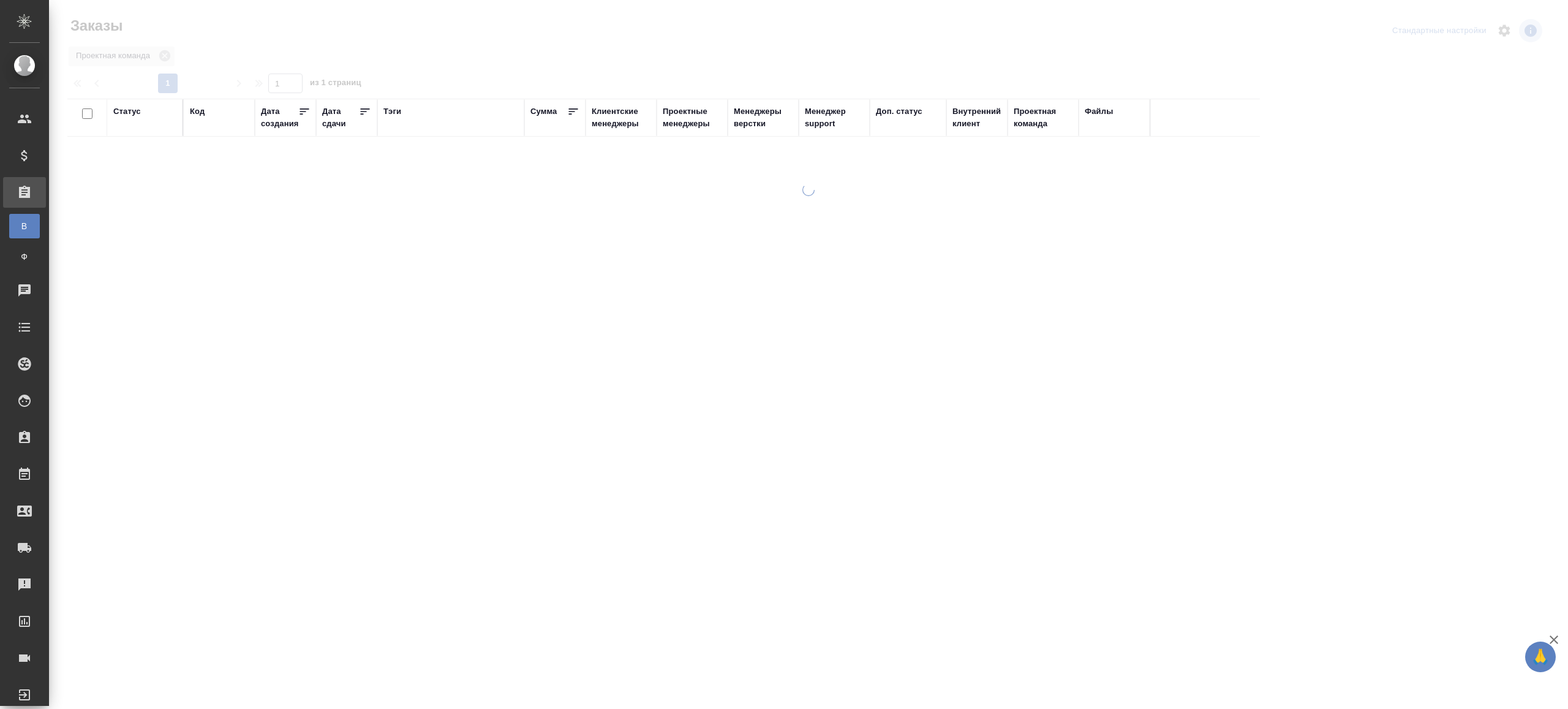
click at [383, 114] on th "Тэги" at bounding box center [451, 118] width 147 height 38
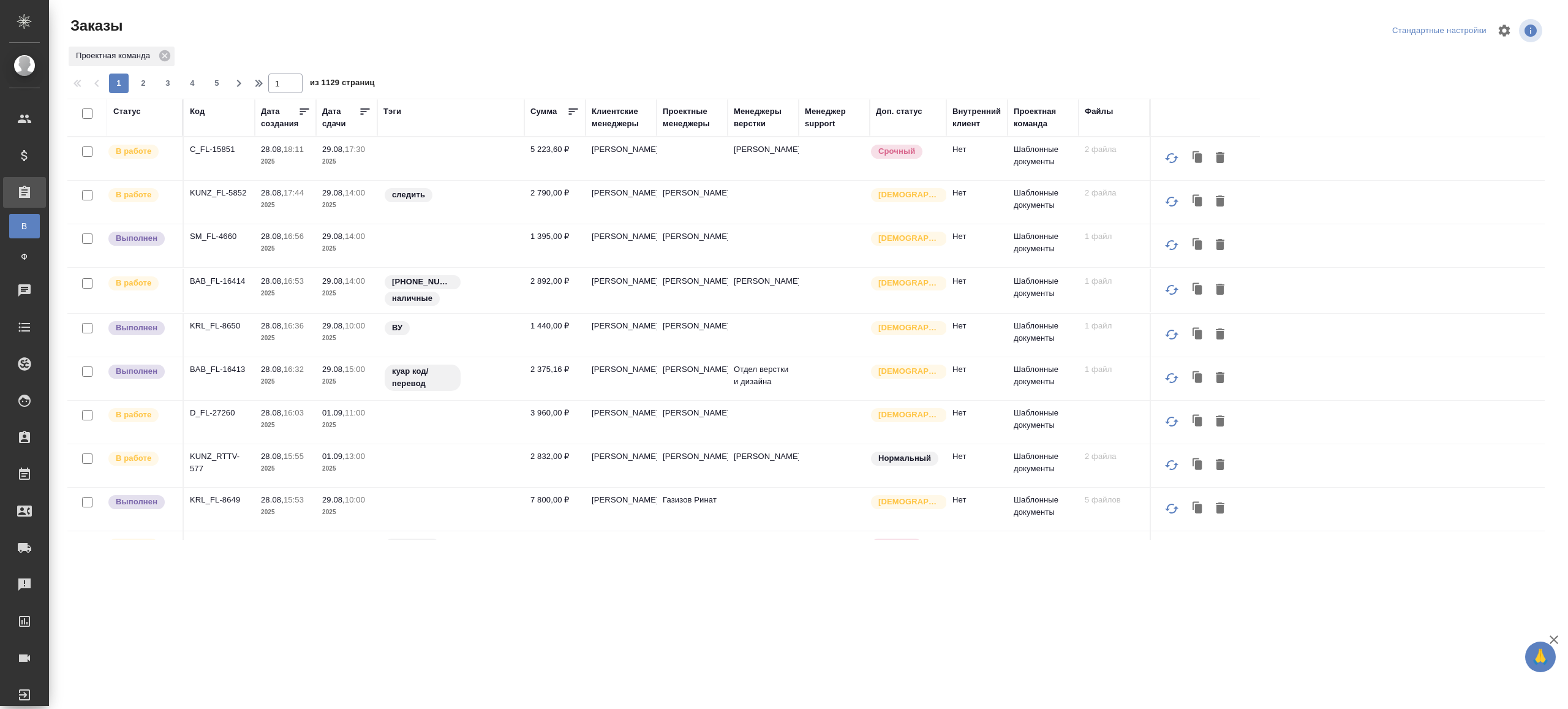
click at [197, 117] on div "Код" at bounding box center [197, 111] width 14 height 12
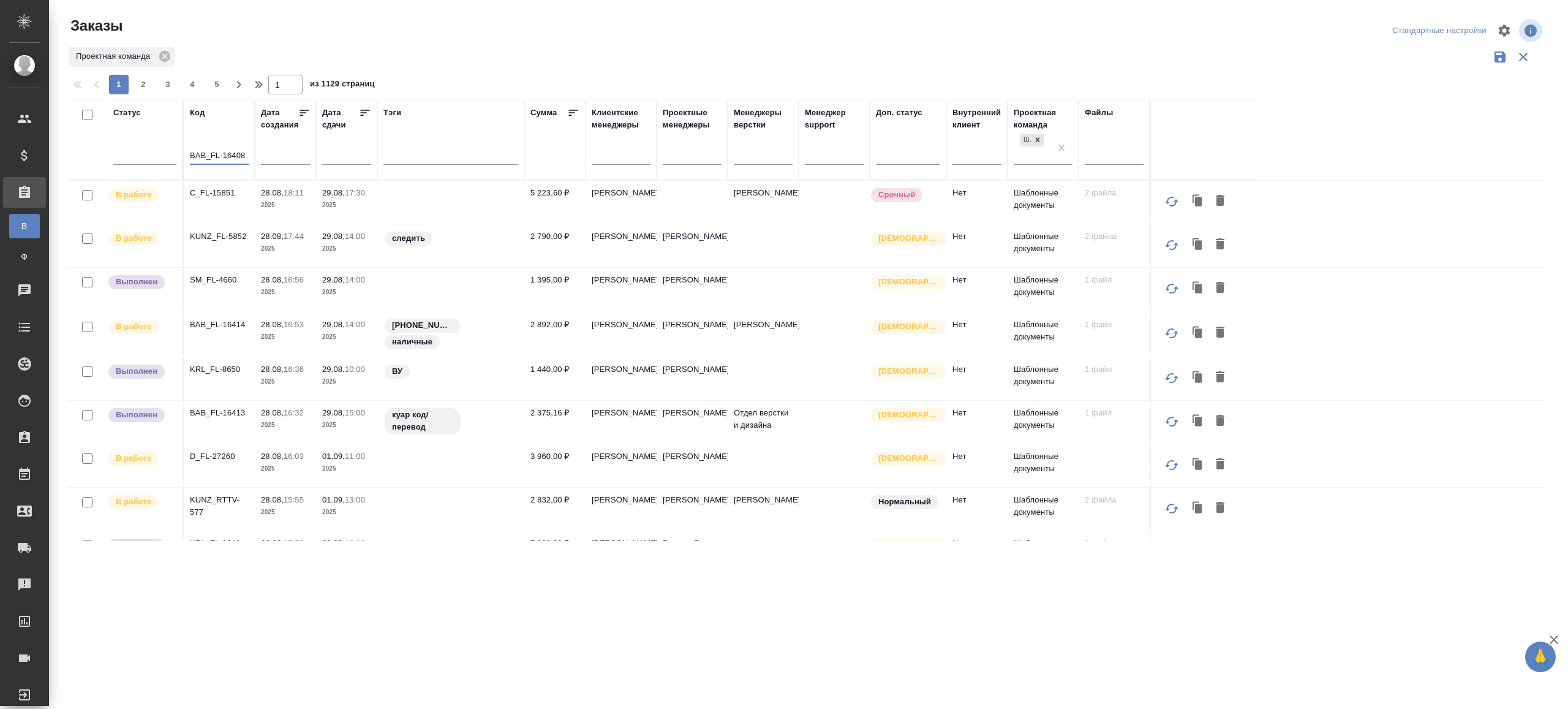
type input "BAB_FL-16408"
click at [531, 1] on div "Заказы Стандартные настройки Проектная команда 1 2 3 4 5 1 из 1129 страниц Стат…" at bounding box center [811, 273] width 1501 height 547
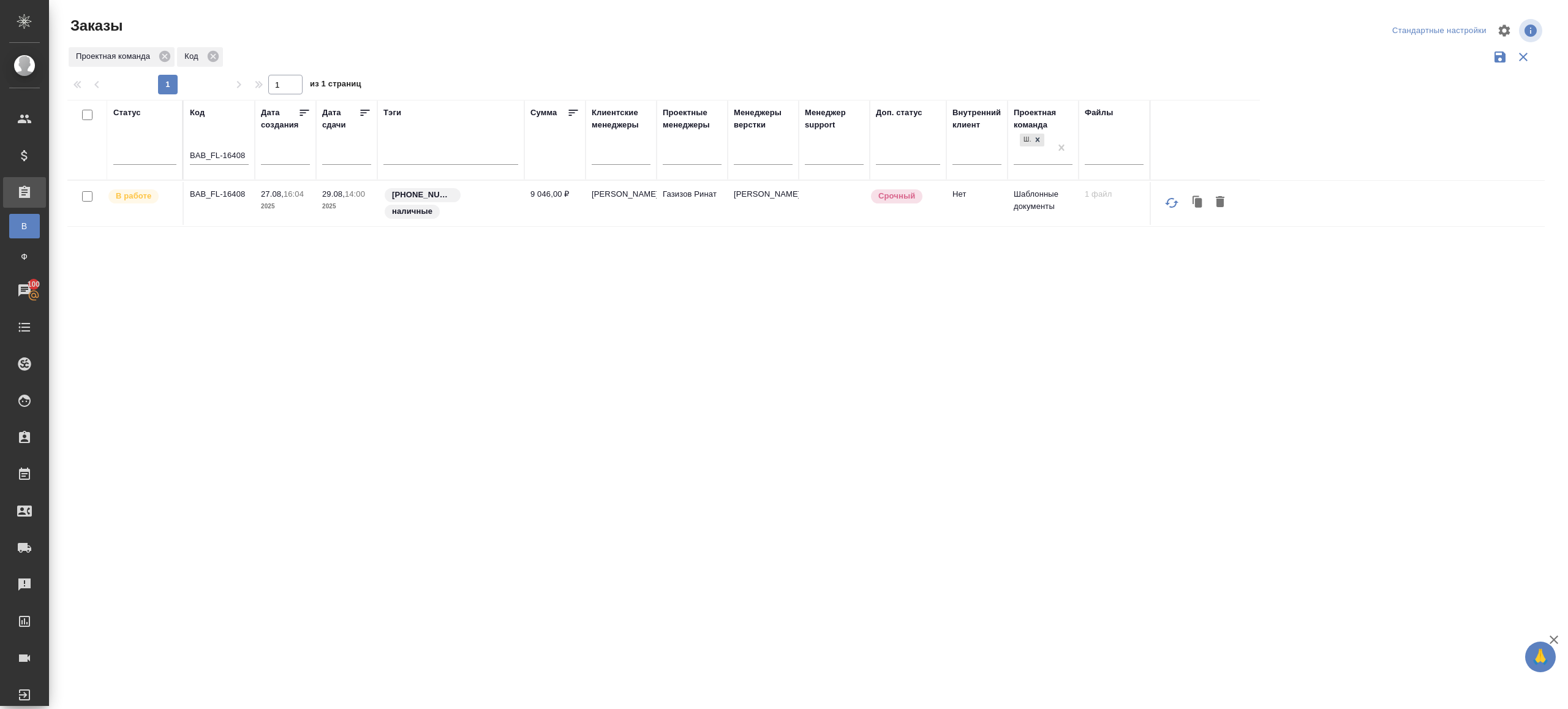
click at [234, 196] on p "BAB_FL-16408" at bounding box center [219, 194] width 59 height 12
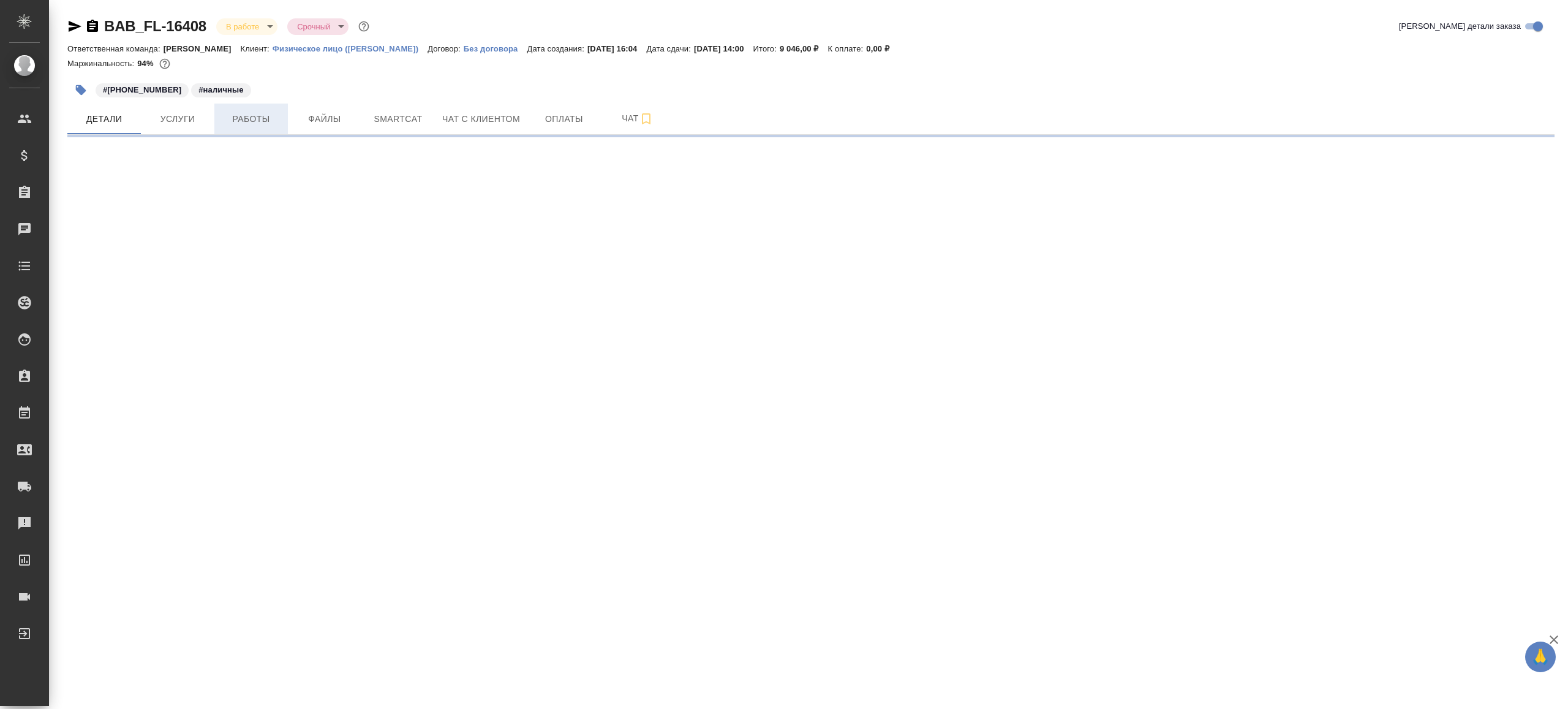
click at [237, 118] on span "Работы" at bounding box center [251, 118] width 59 height 15
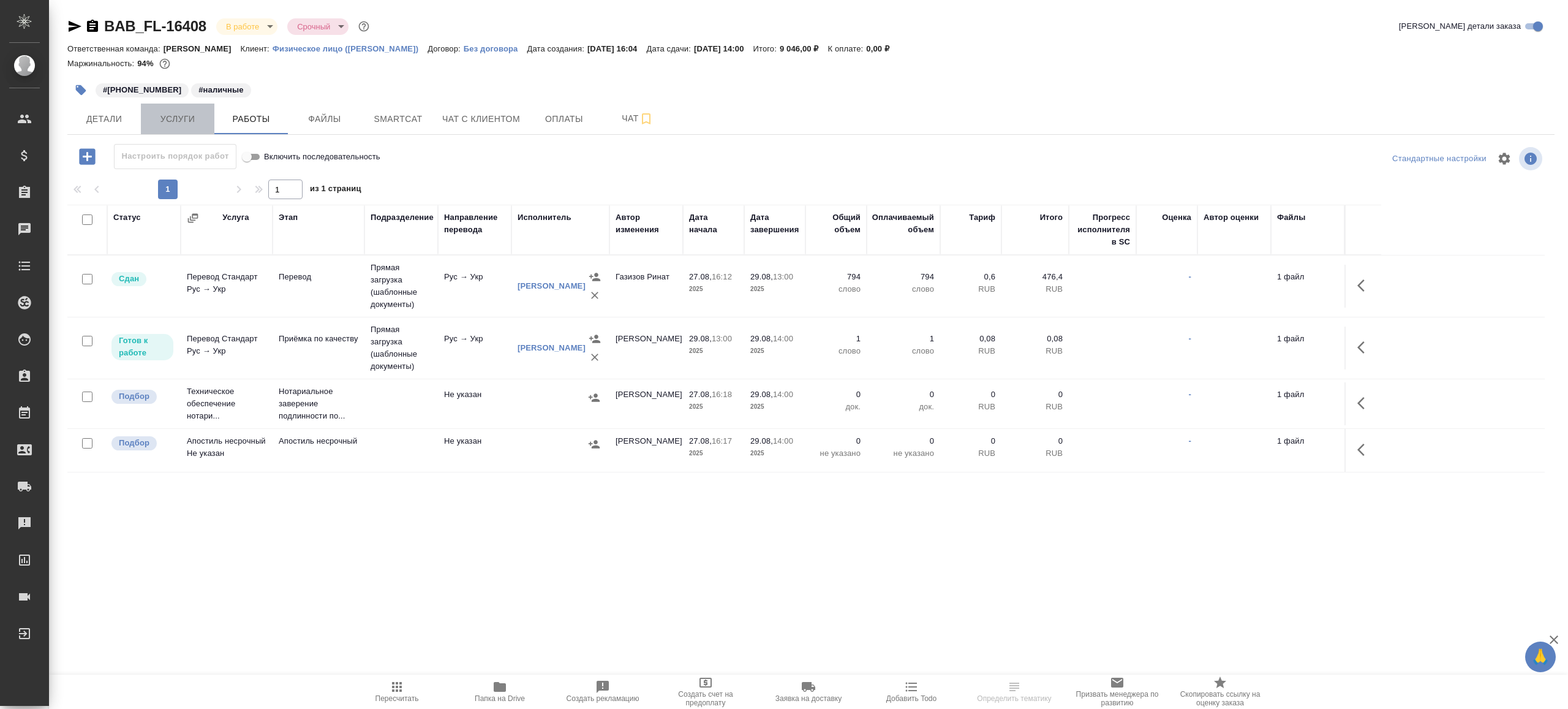
click at [162, 131] on button "Услуги" at bounding box center [177, 118] width 73 height 31
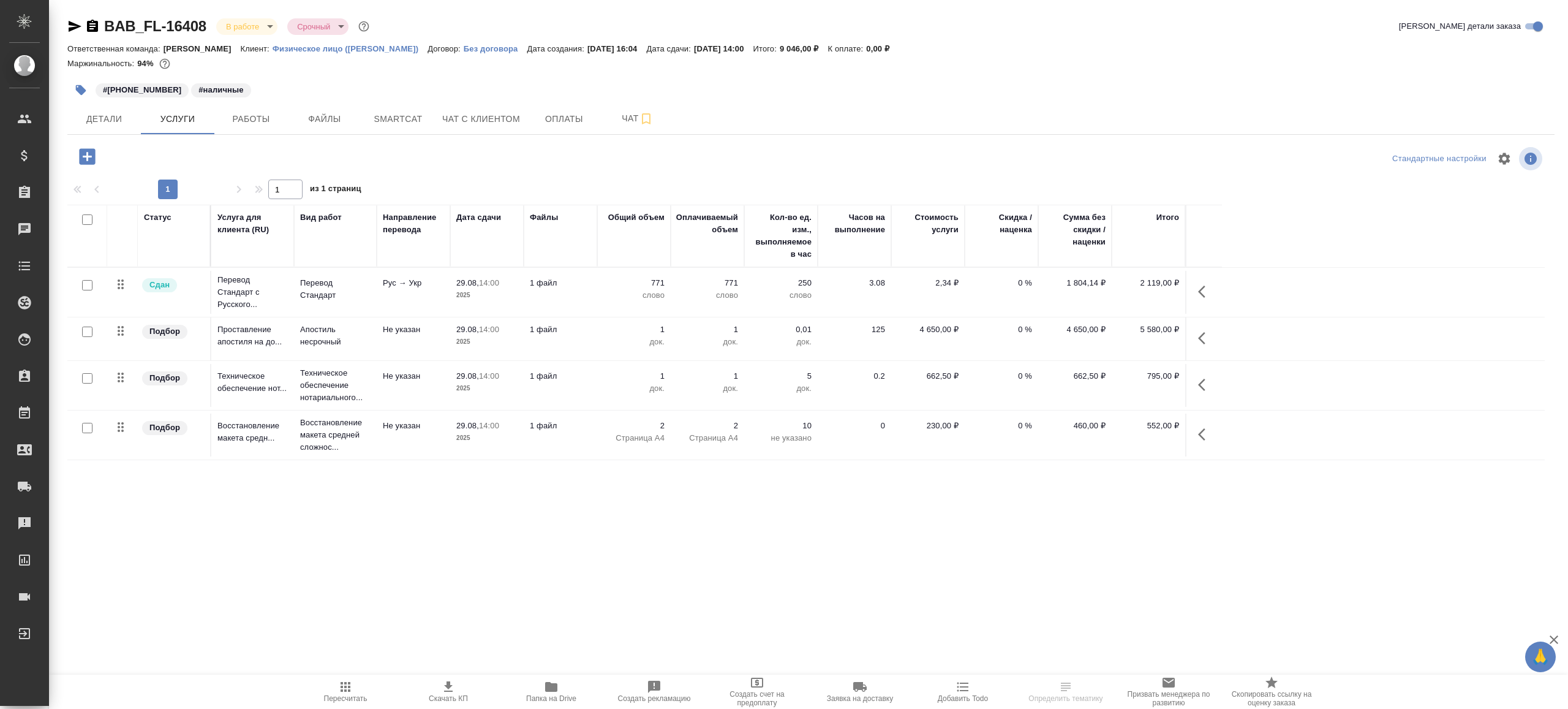
click at [237, 112] on span "Работы" at bounding box center [251, 118] width 59 height 15
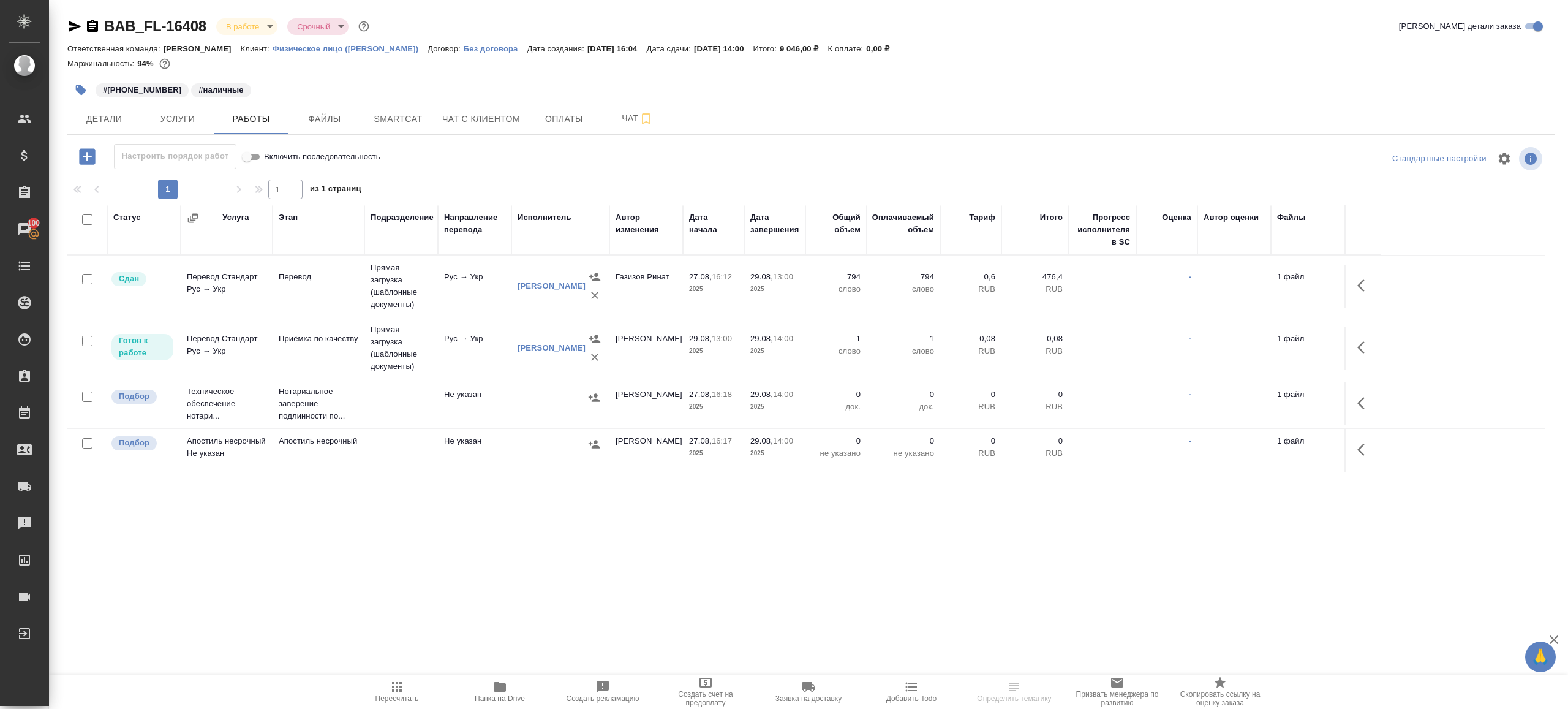
click at [499, 678] on button "Папка на Drive" at bounding box center [500, 691] width 103 height 34
click at [386, 691] on span "Пересчитать" at bounding box center [397, 691] width 88 height 24
drag, startPoint x: 386, startPoint y: 691, endPoint x: 395, endPoint y: 691, distance: 9.0
click at [390, 691] on span "Пересчитать" at bounding box center [397, 691] width 88 height 24
click at [71, 27] on icon "button" at bounding box center [75, 26] width 13 height 11
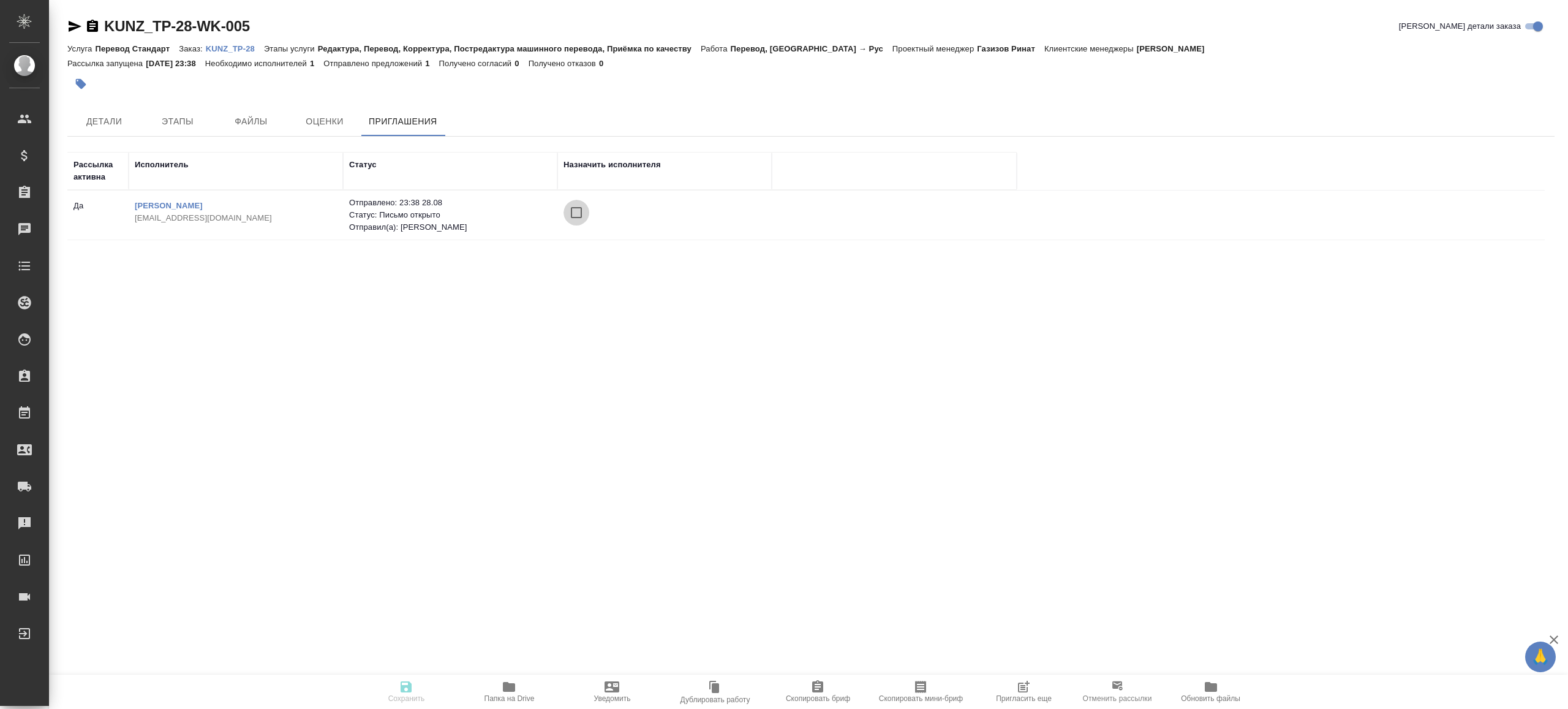
click at [568, 211] on input "checkbox" at bounding box center [576, 212] width 26 height 26
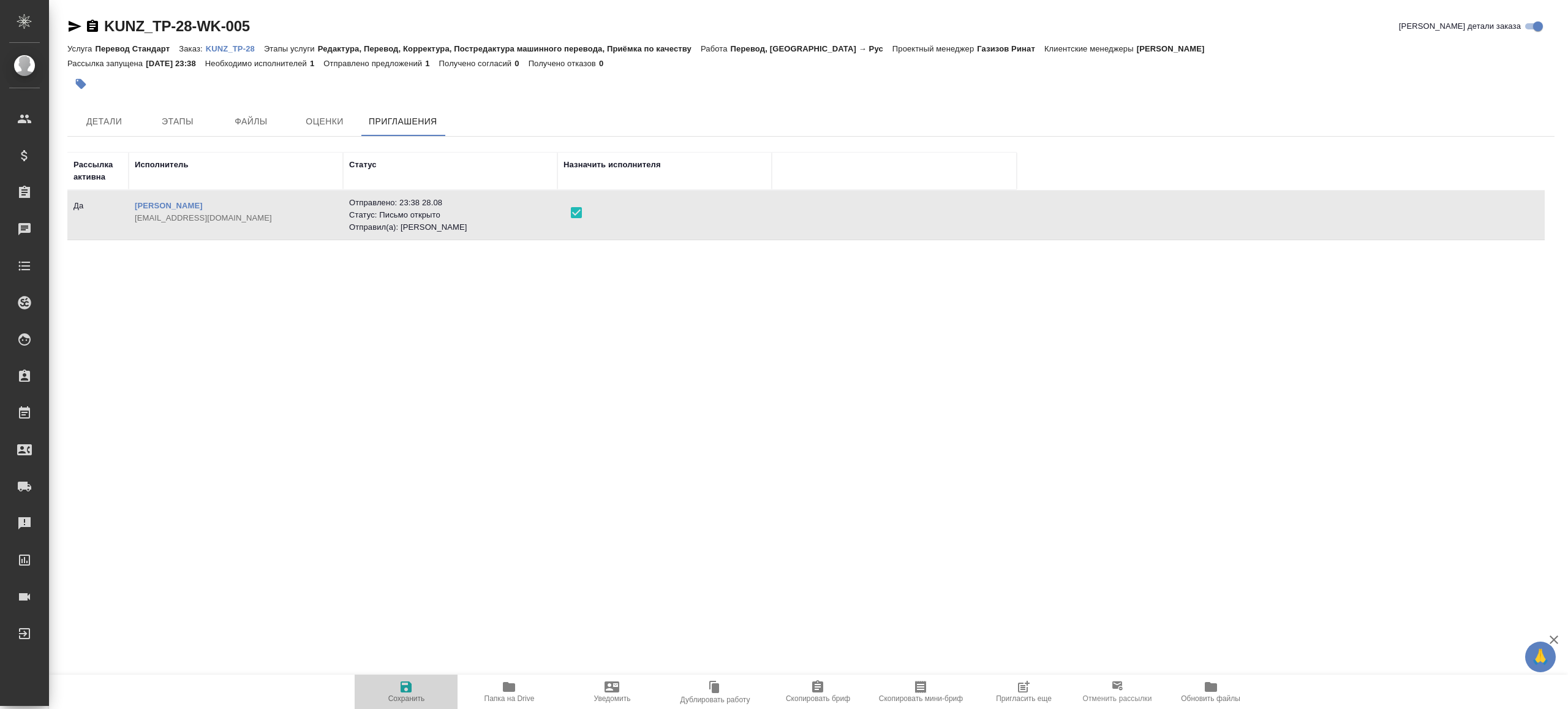
click at [394, 689] on span "Сохранить" at bounding box center [406, 691] width 88 height 24
